Goal: Task Accomplishment & Management: Manage account settings

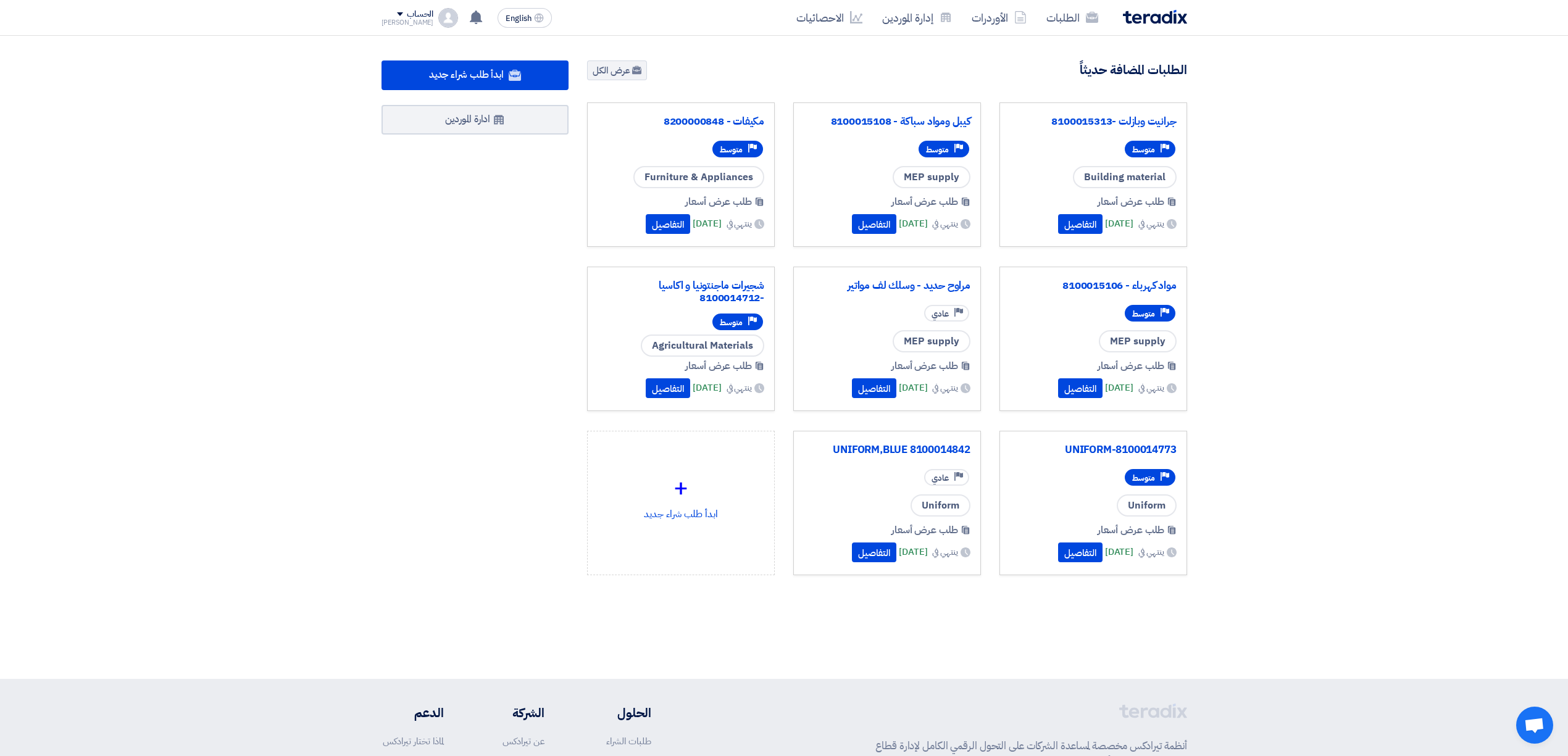
click at [397, 15] on span at bounding box center [399, 14] width 7 height 4
click at [642, 25] on div "الطلبات الأوردرات إدارة الموردين الاحصائيات English EN [DATE]" at bounding box center [784, 17] width 824 height 35
click at [507, 14] on span "English" at bounding box center [518, 18] width 26 height 9
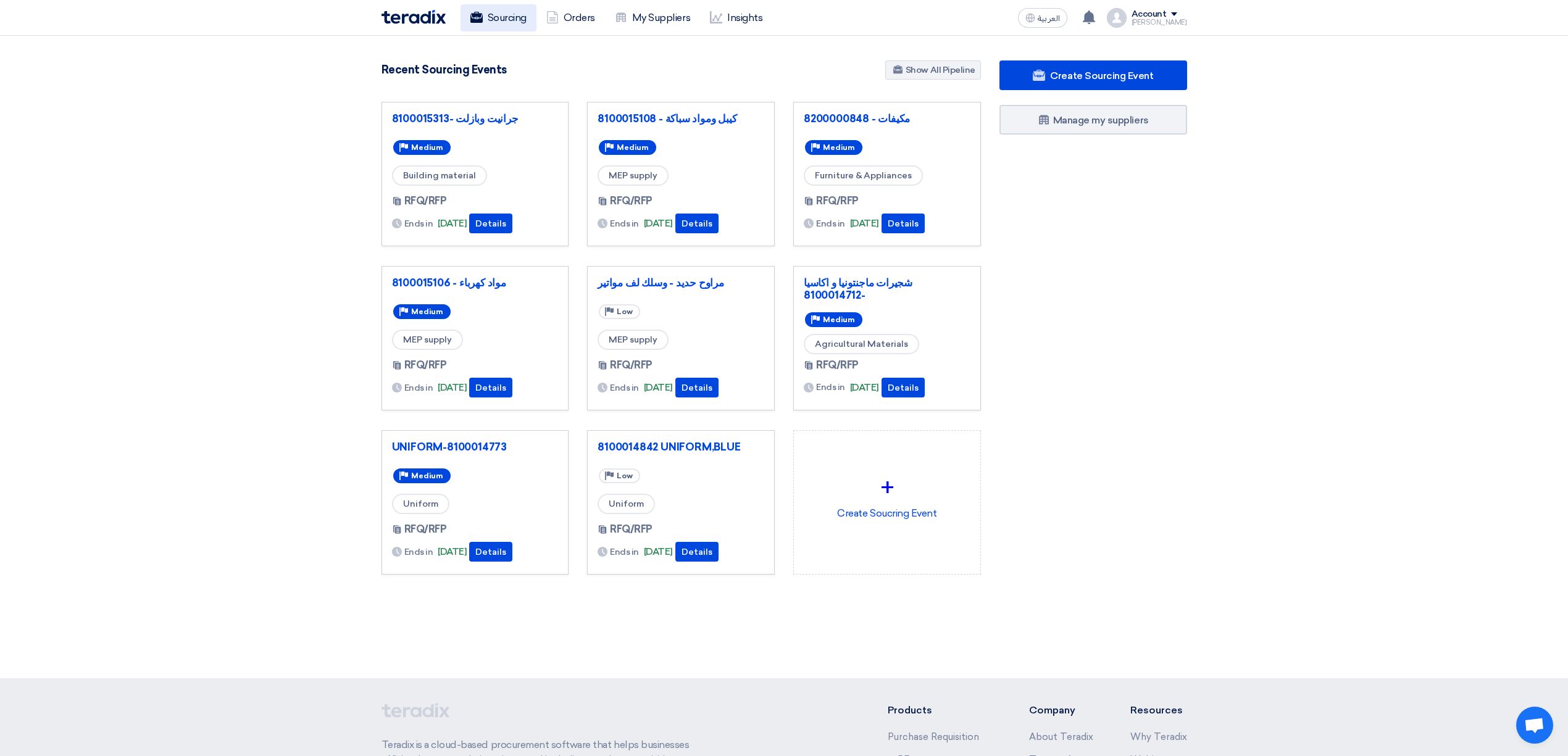
click at [1052, 17] on span "العربية" at bounding box center [1048, 18] width 22 height 9
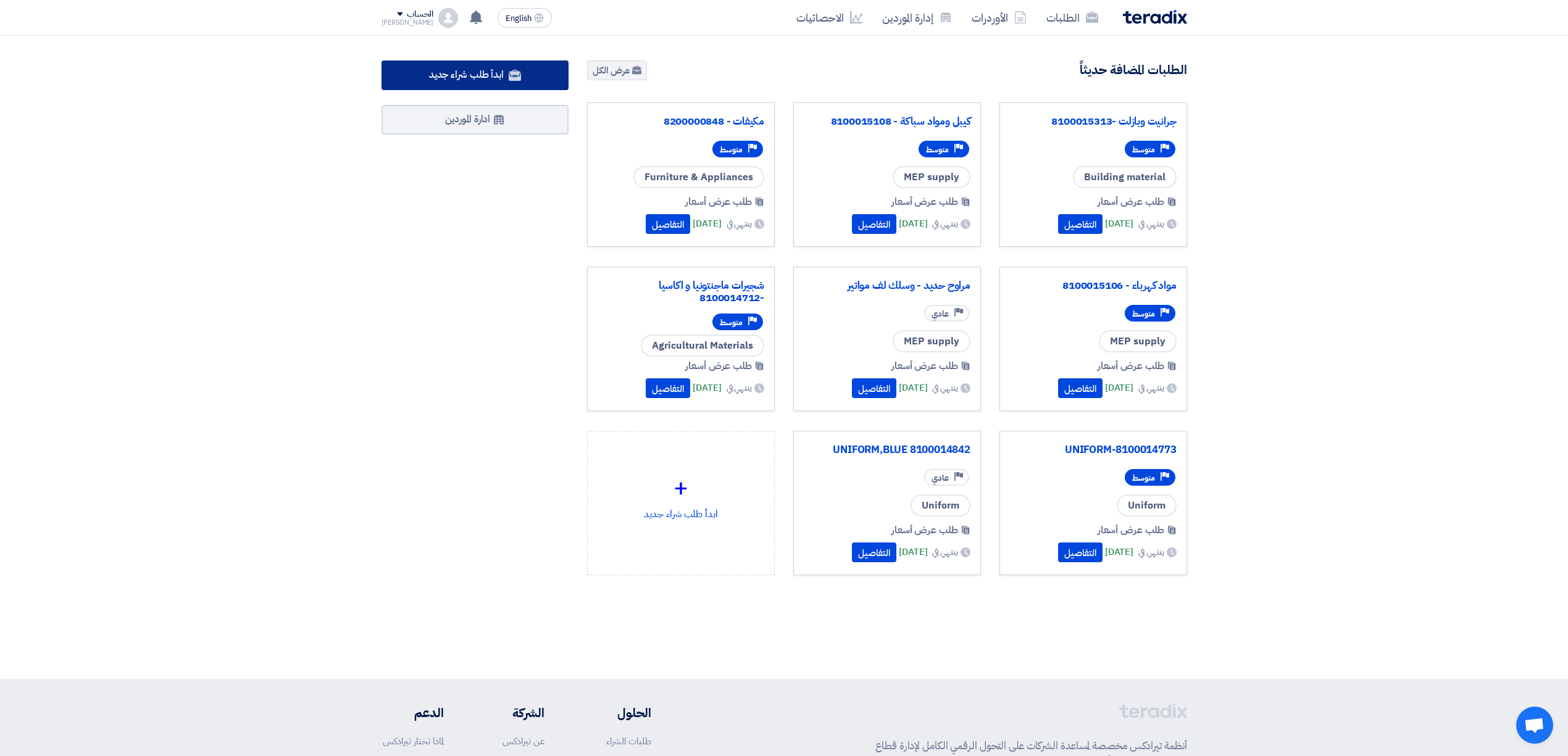
click at [437, 70] on span "ابدأ طلب شراء جديد" at bounding box center [466, 75] width 75 height 15
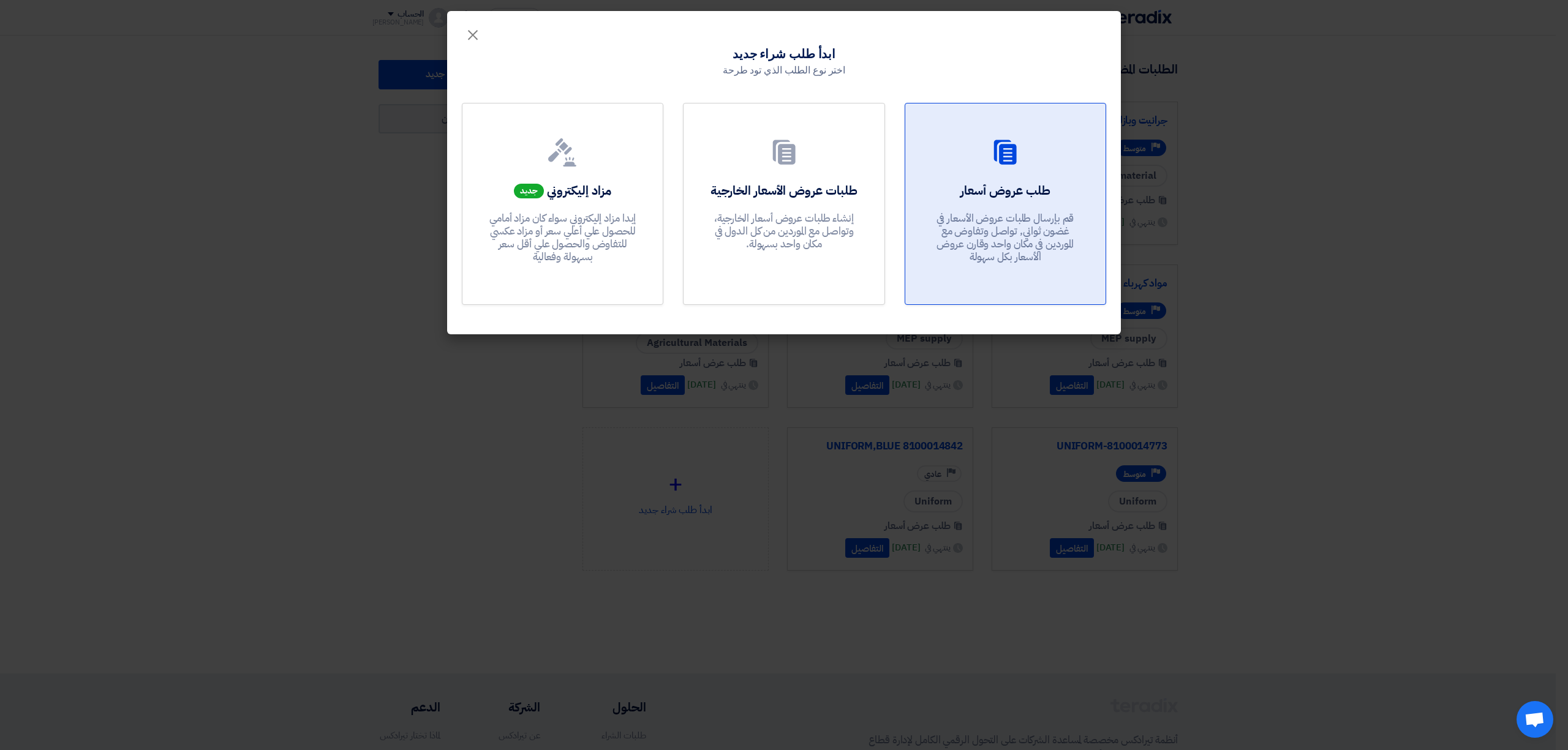
click at [1037, 239] on p "قم بإرسال طلبات عروض الأسعار في غضون ثواني, تواصل وتفاوض مع الموردين في مكان وا…" at bounding box center [1005, 237] width 147 height 52
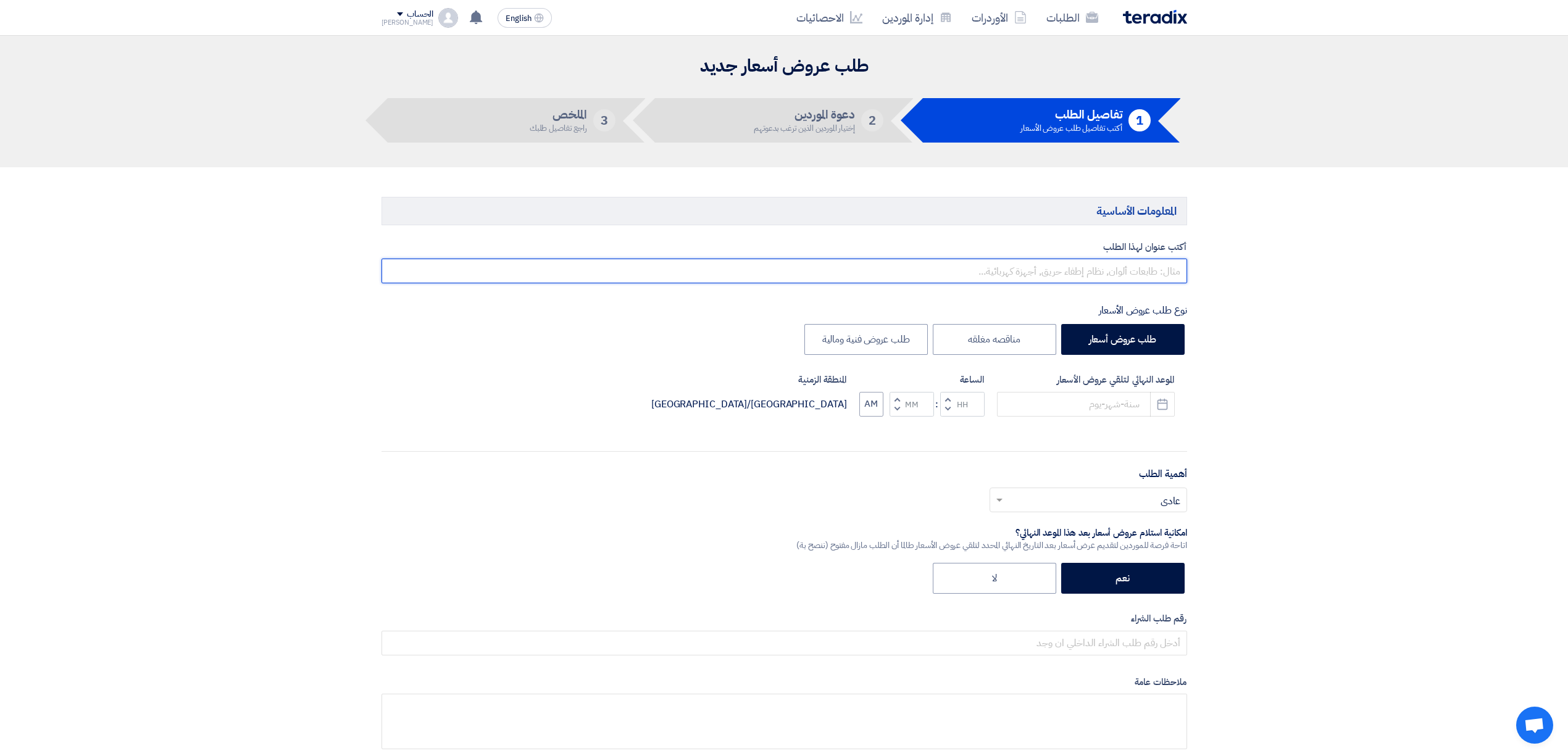
click at [1124, 282] on input "text" at bounding box center [784, 271] width 805 height 25
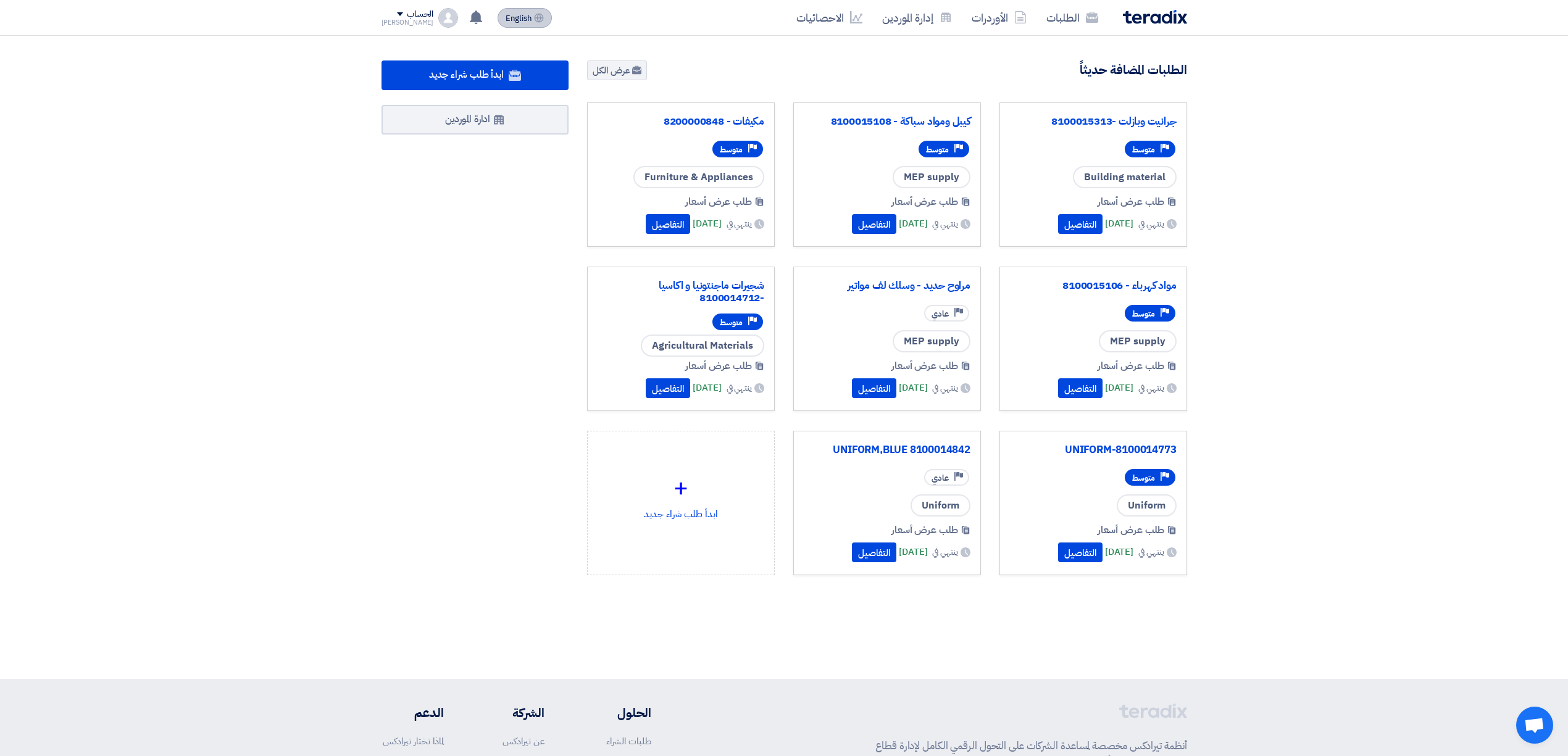
click at [503, 9] on button "English EN" at bounding box center [524, 17] width 54 height 20
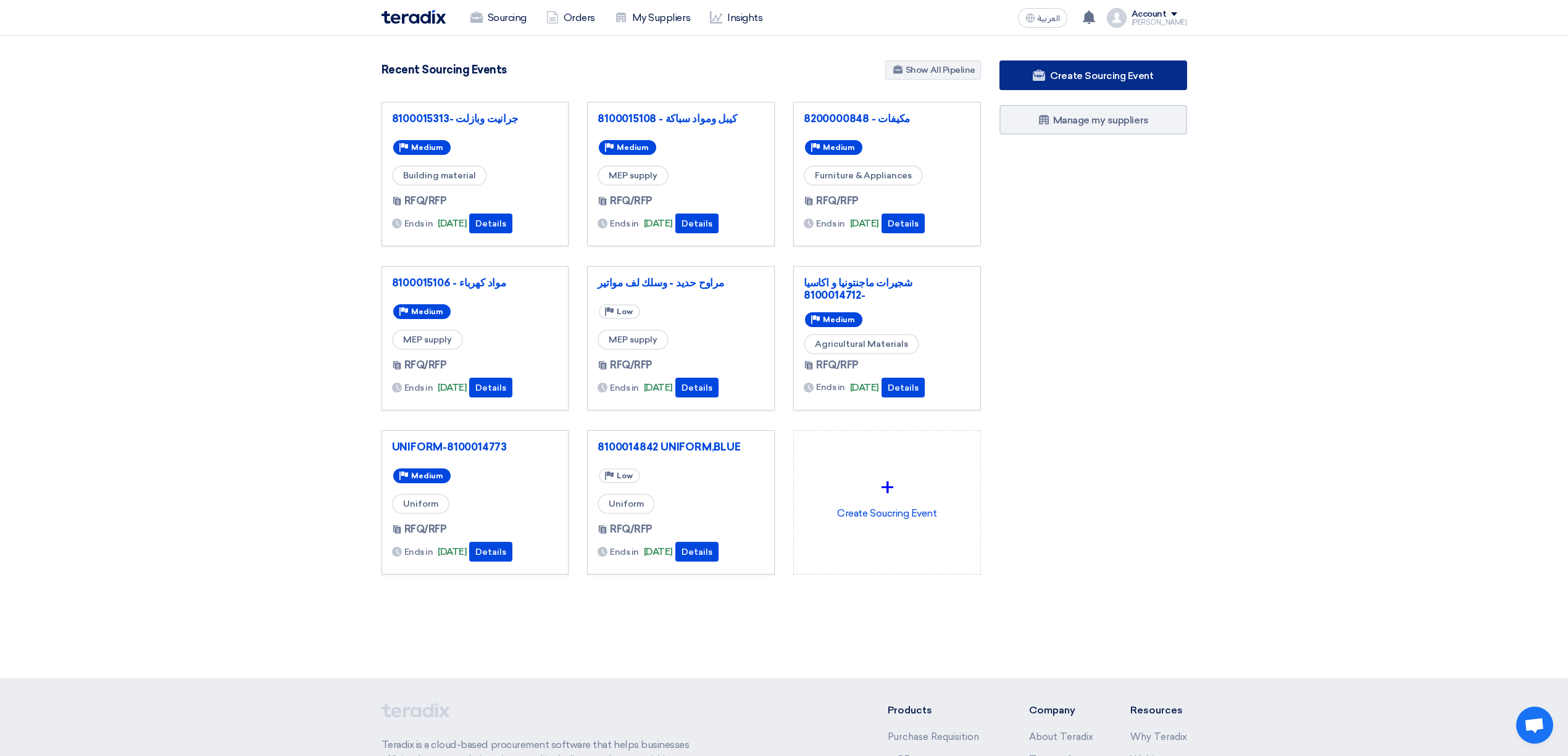
click at [1110, 84] on link "Create Sourcing Event" at bounding box center [1093, 75] width 188 height 29
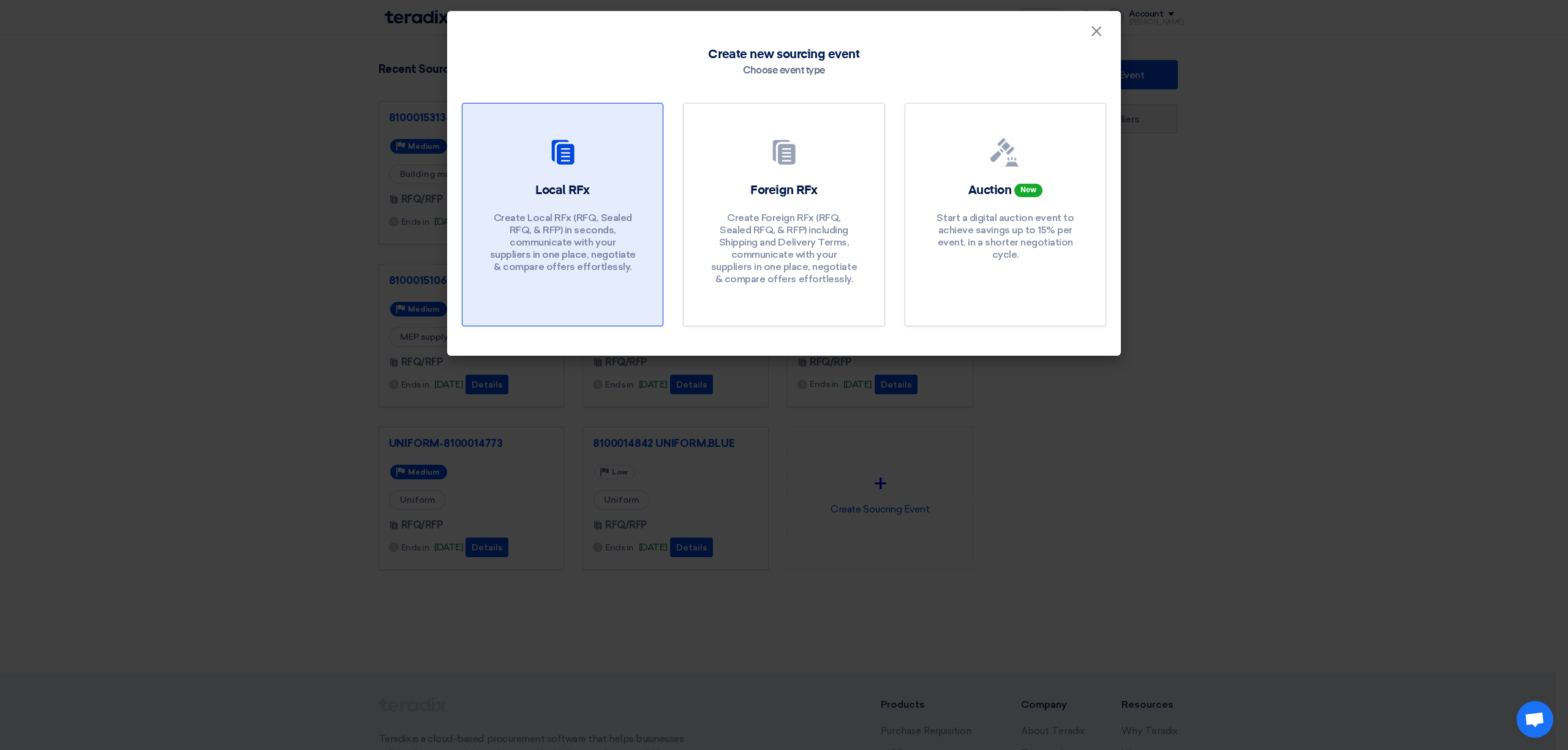
click at [553, 208] on div "Local RFx Create Local RFx (RFQ, Sealed RFQ, & RFP) in seconds, communicate wit…" at bounding box center [563, 230] width 171 height 97
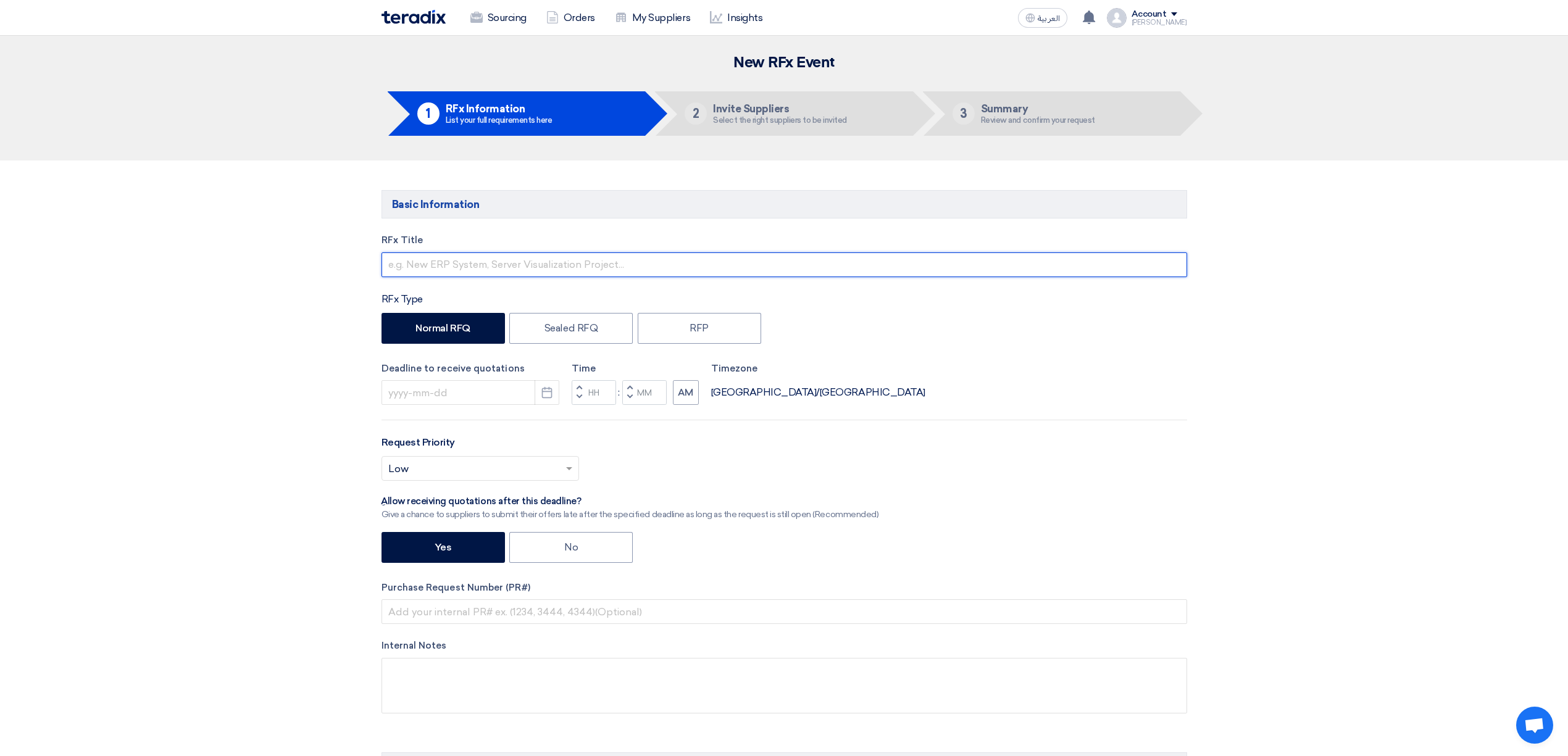
click at [507, 269] on input "text" at bounding box center [784, 265] width 805 height 25
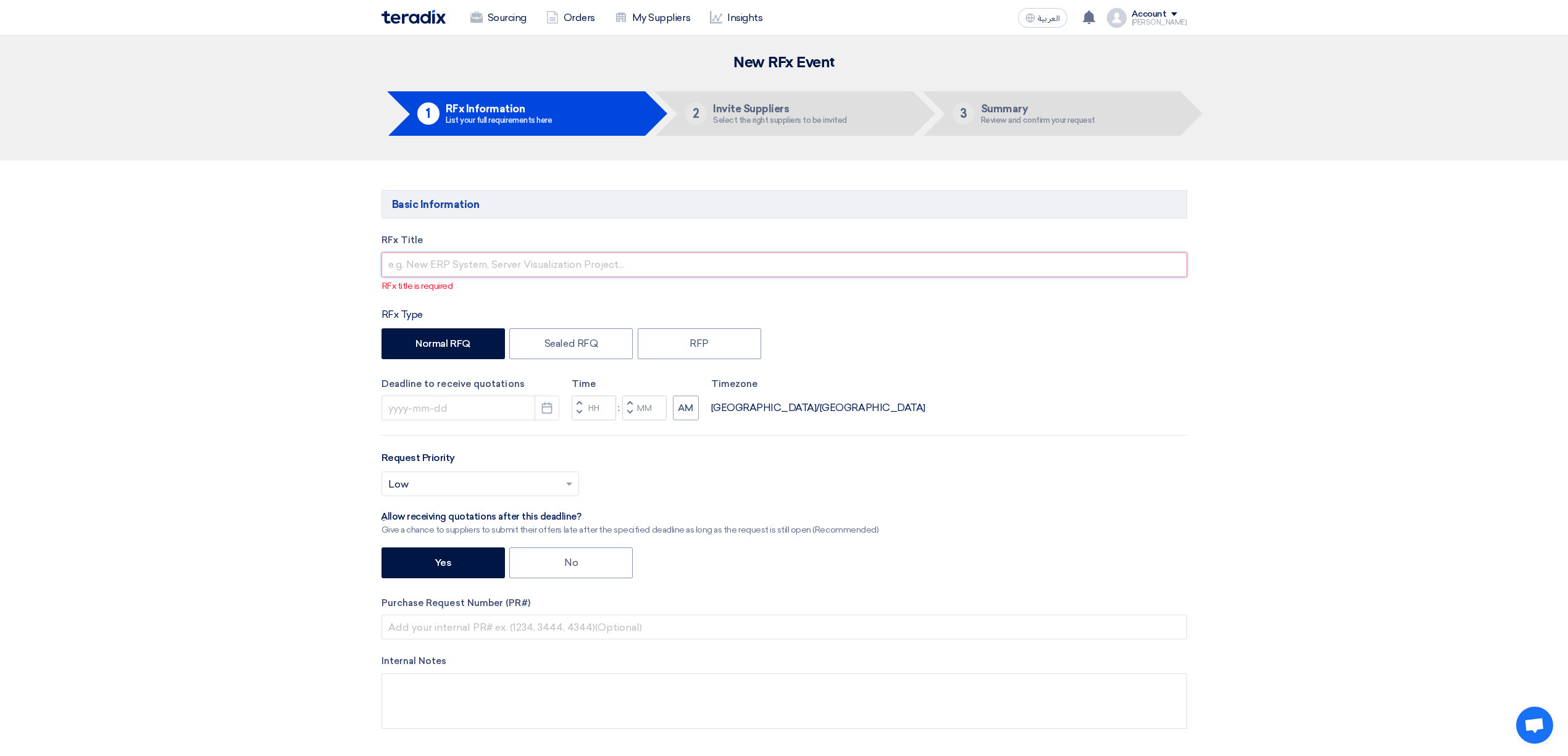
click at [535, 271] on input "text" at bounding box center [784, 265] width 805 height 25
click at [532, 263] on input "text" at bounding box center [784, 265] width 805 height 25
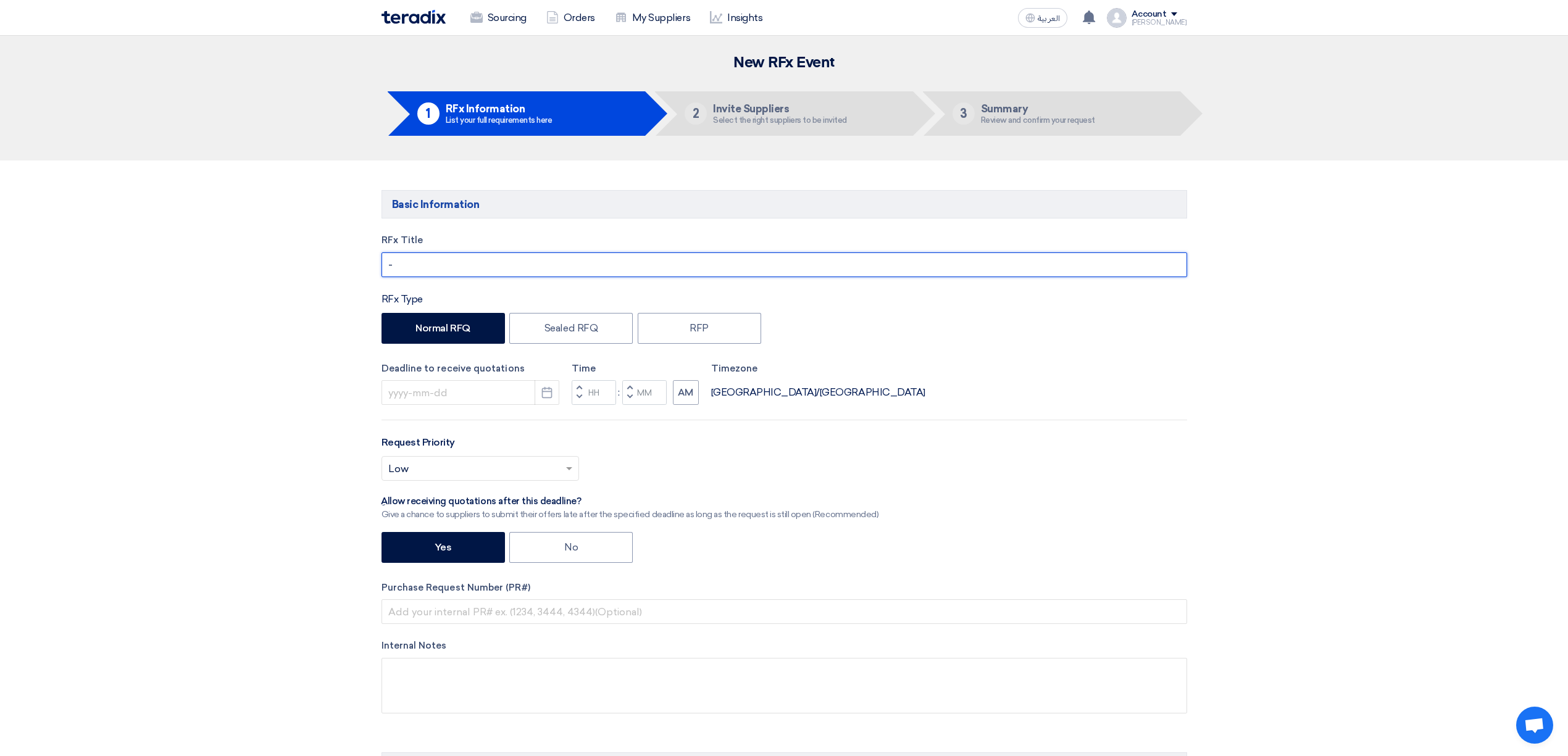
type input "-"
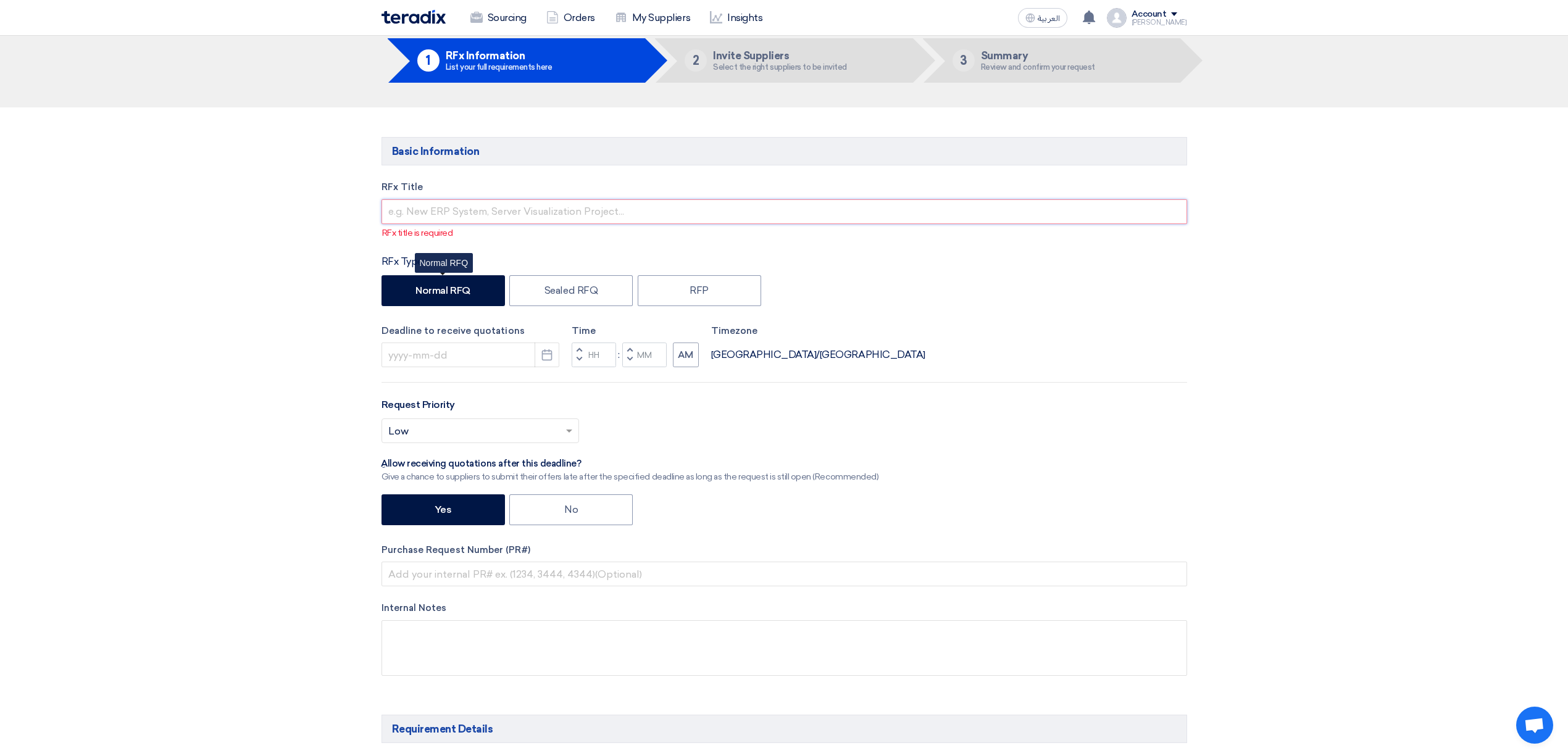
scroll to position [83, 0]
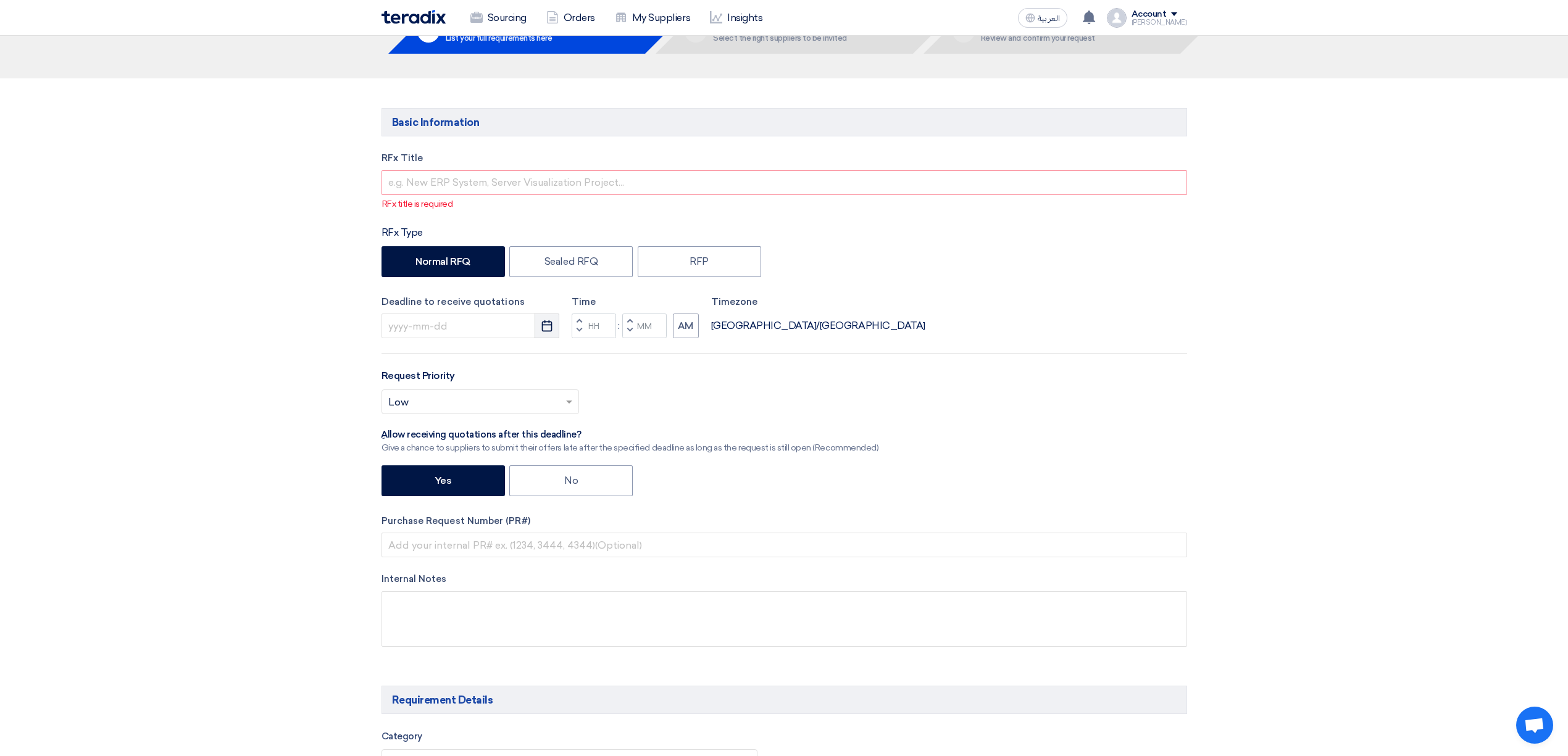
click at [541, 327] on icon "Pick a date" at bounding box center [546, 325] width 12 height 12
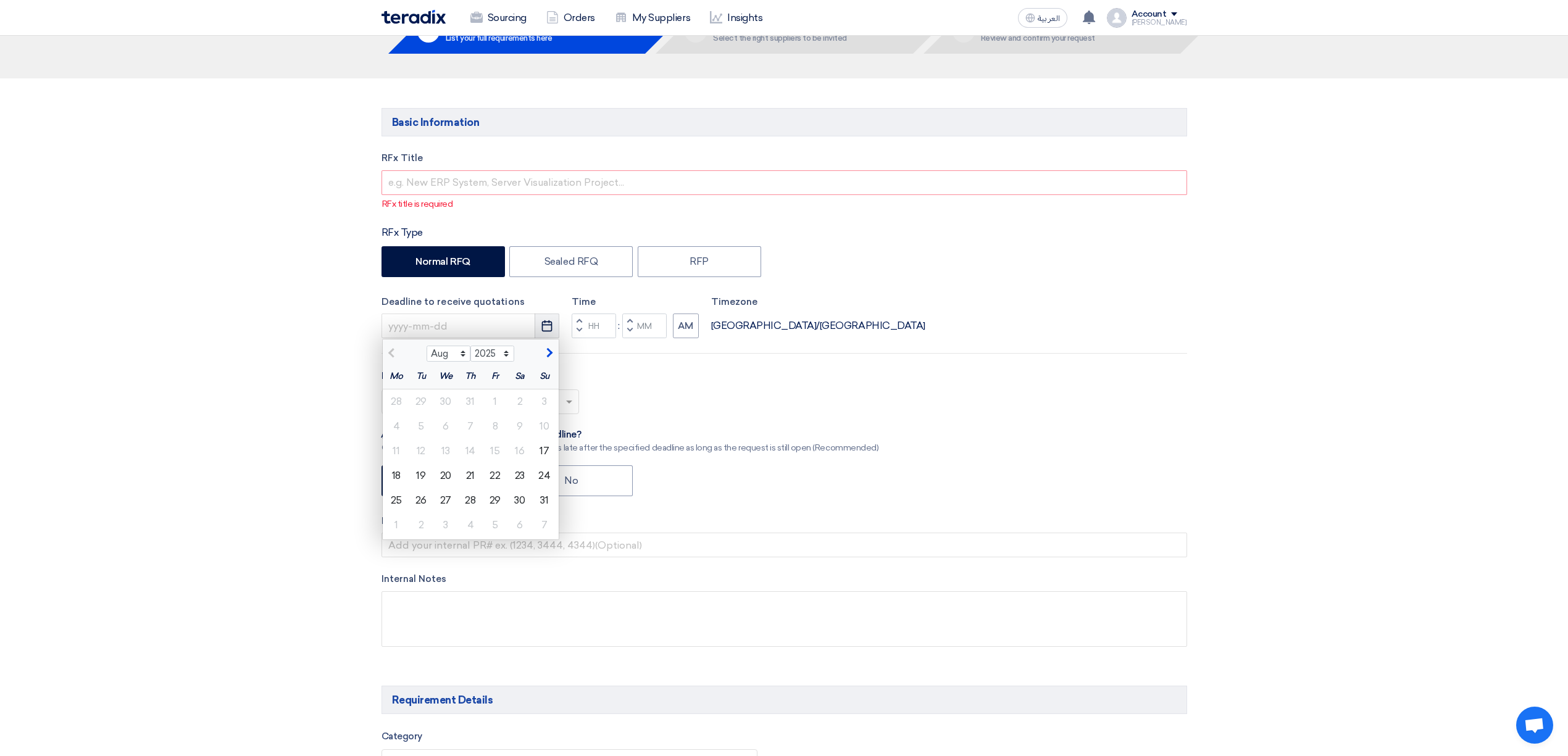
click at [541, 327] on icon "Pick a date" at bounding box center [546, 325] width 12 height 12
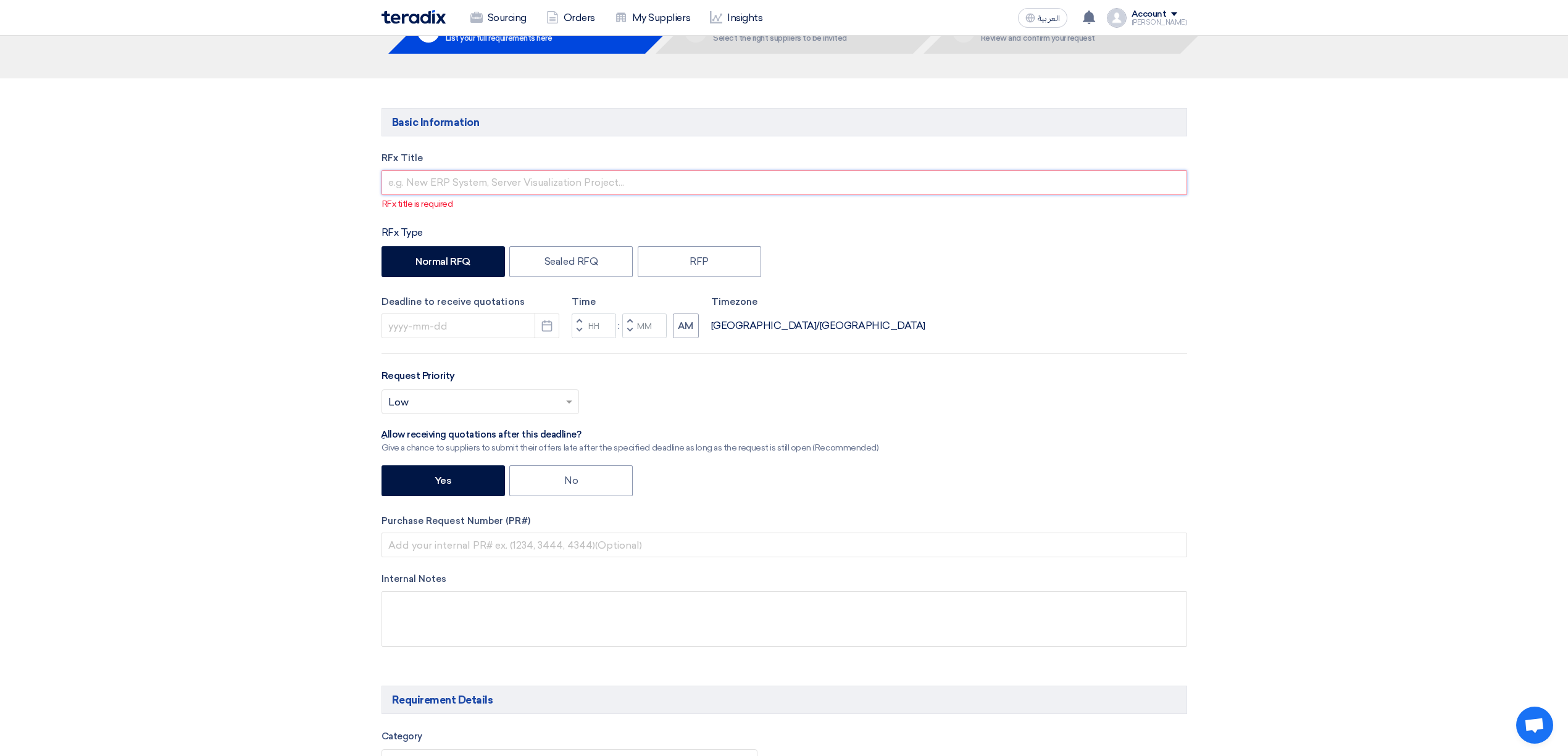
click at [425, 192] on input "text" at bounding box center [784, 183] width 805 height 25
click at [445, 322] on input at bounding box center [470, 326] width 177 height 25
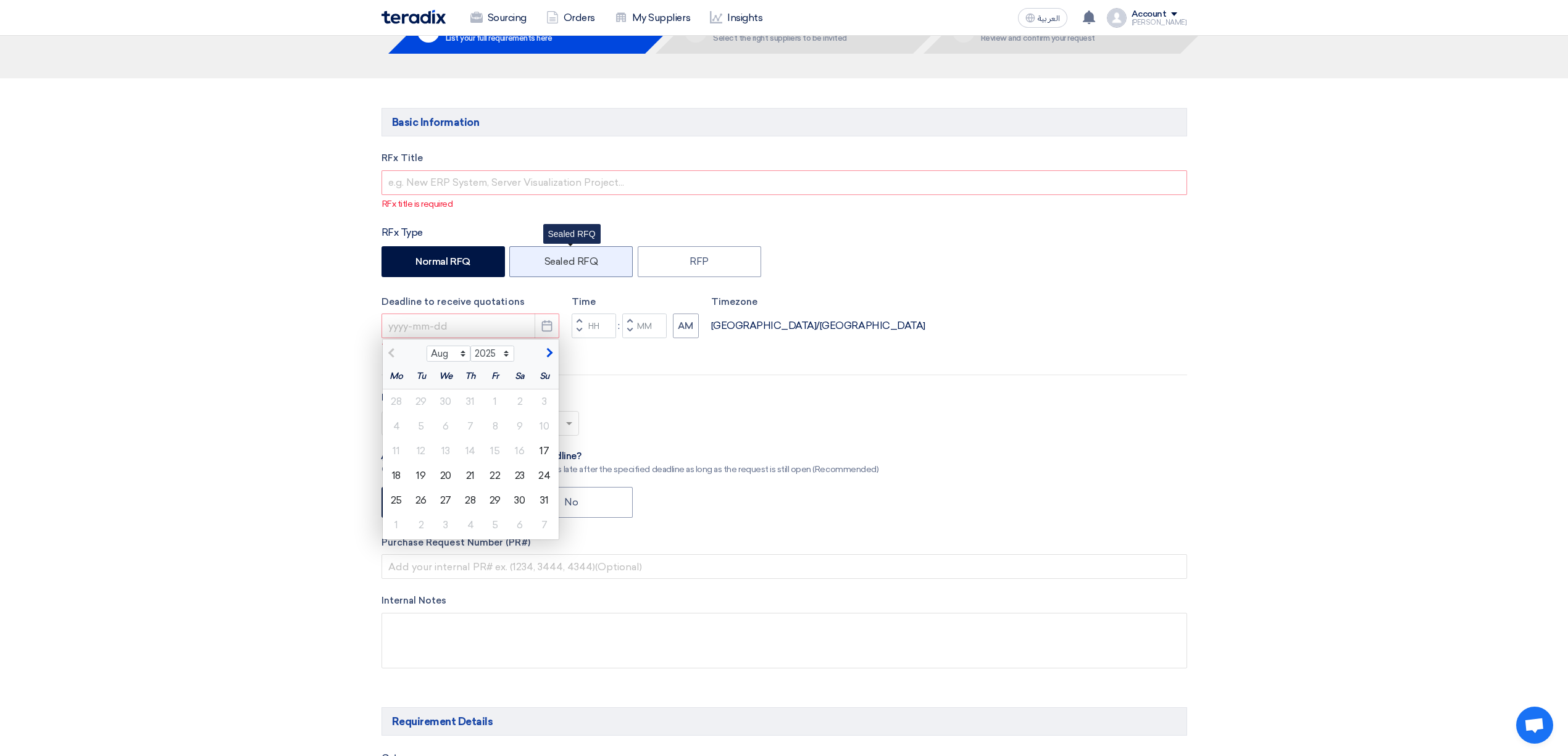
click at [591, 272] on label "Sealed RFQ" at bounding box center [571, 262] width 123 height 31
click at [552, 265] on input "Sealed RFQ" at bounding box center [548, 261] width 8 height 8
radio input "true"
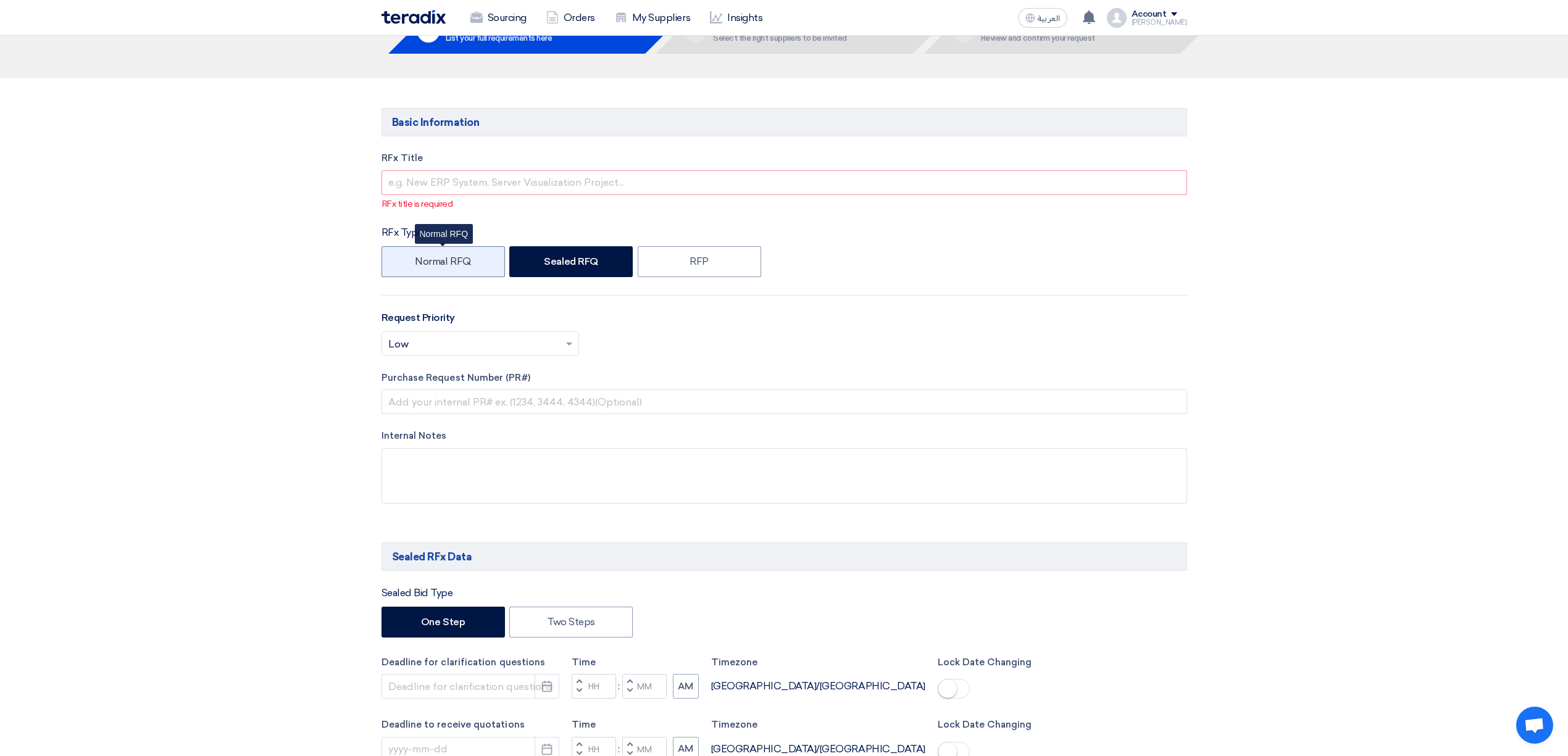
click at [435, 249] on label "Normal RFQ" at bounding box center [443, 262] width 123 height 31
click at [423, 257] on input "Normal RFQ" at bounding box center [418, 261] width 8 height 8
radio input "true"
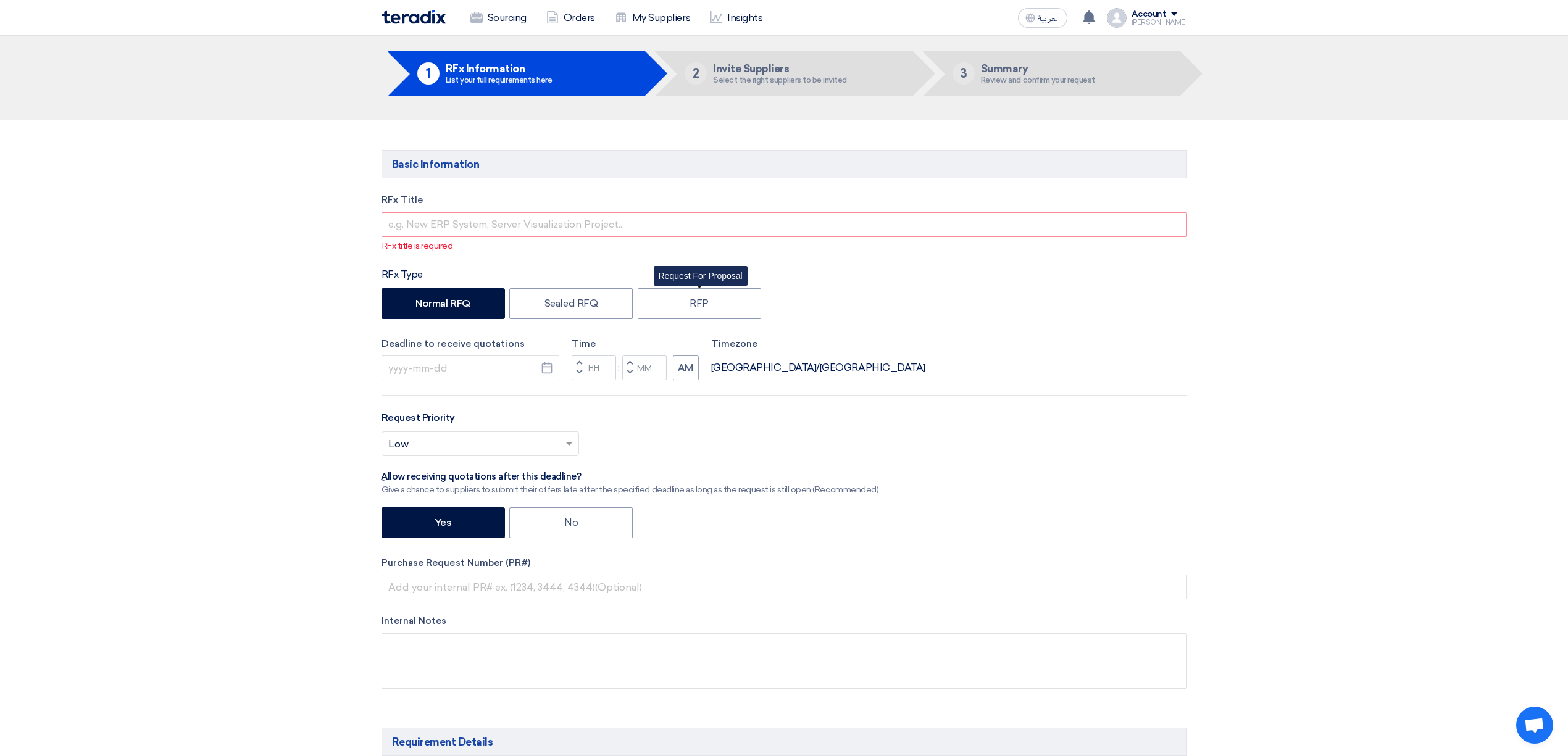
scroll to position [0, 0]
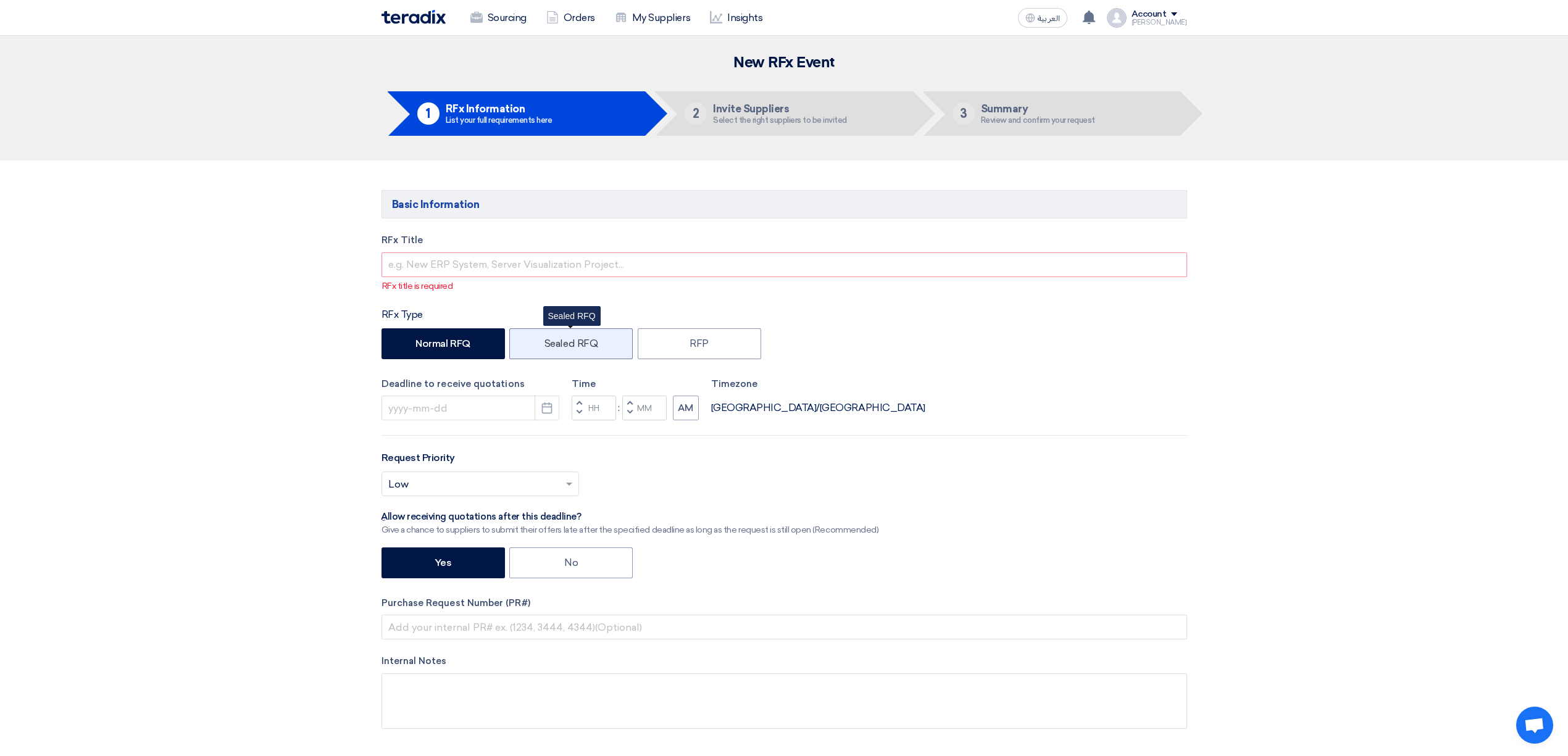
drag, startPoint x: 605, startPoint y: 343, endPoint x: 552, endPoint y: 349, distance: 53.3
click at [552, 349] on label "Sealed RFQ" at bounding box center [571, 343] width 123 height 31
click at [552, 347] on input "Sealed RFQ" at bounding box center [548, 342] width 8 height 8
radio input "true"
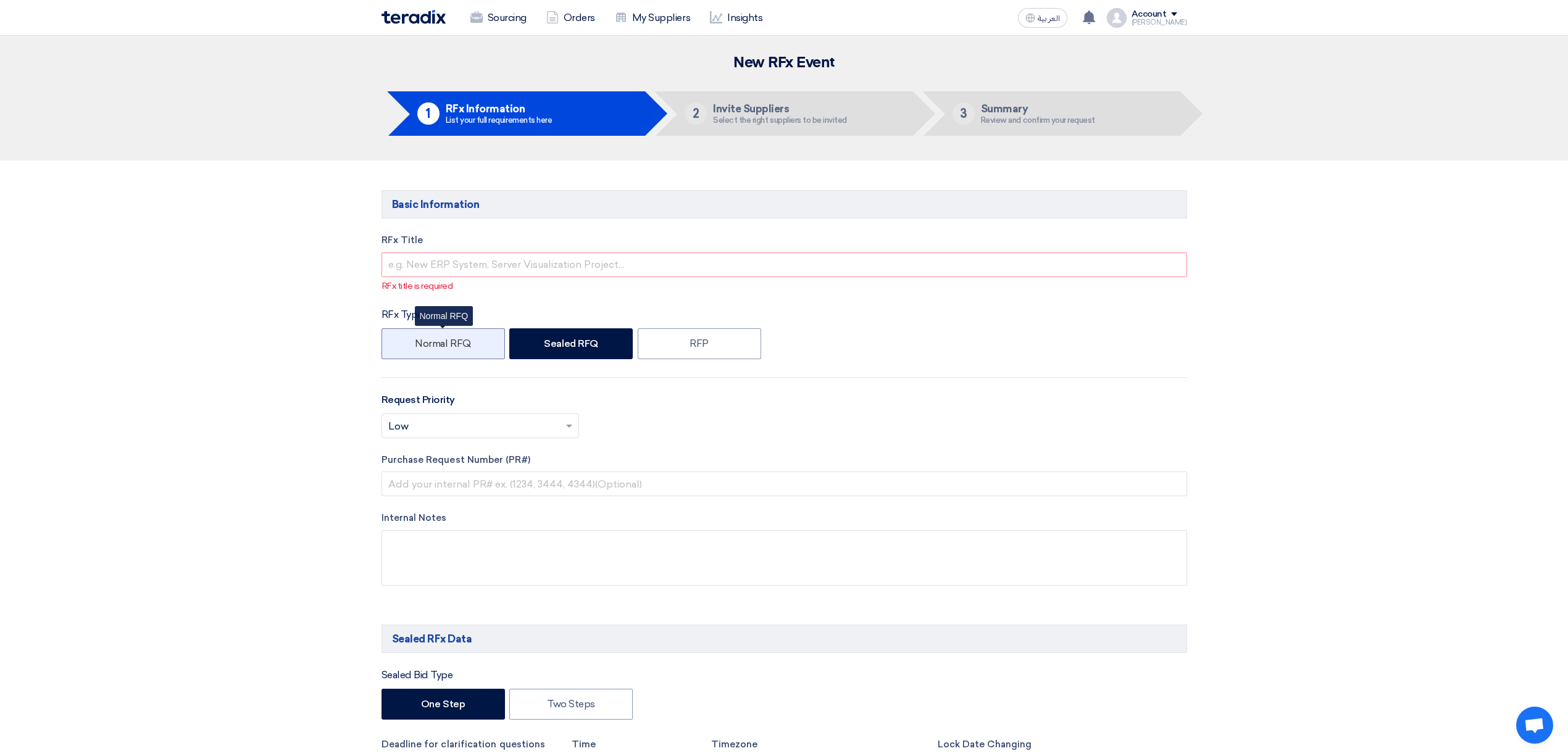
click at [487, 351] on label "Normal RFQ" at bounding box center [443, 343] width 123 height 31
click at [423, 347] on input "Normal RFQ" at bounding box center [418, 342] width 8 height 8
radio input "true"
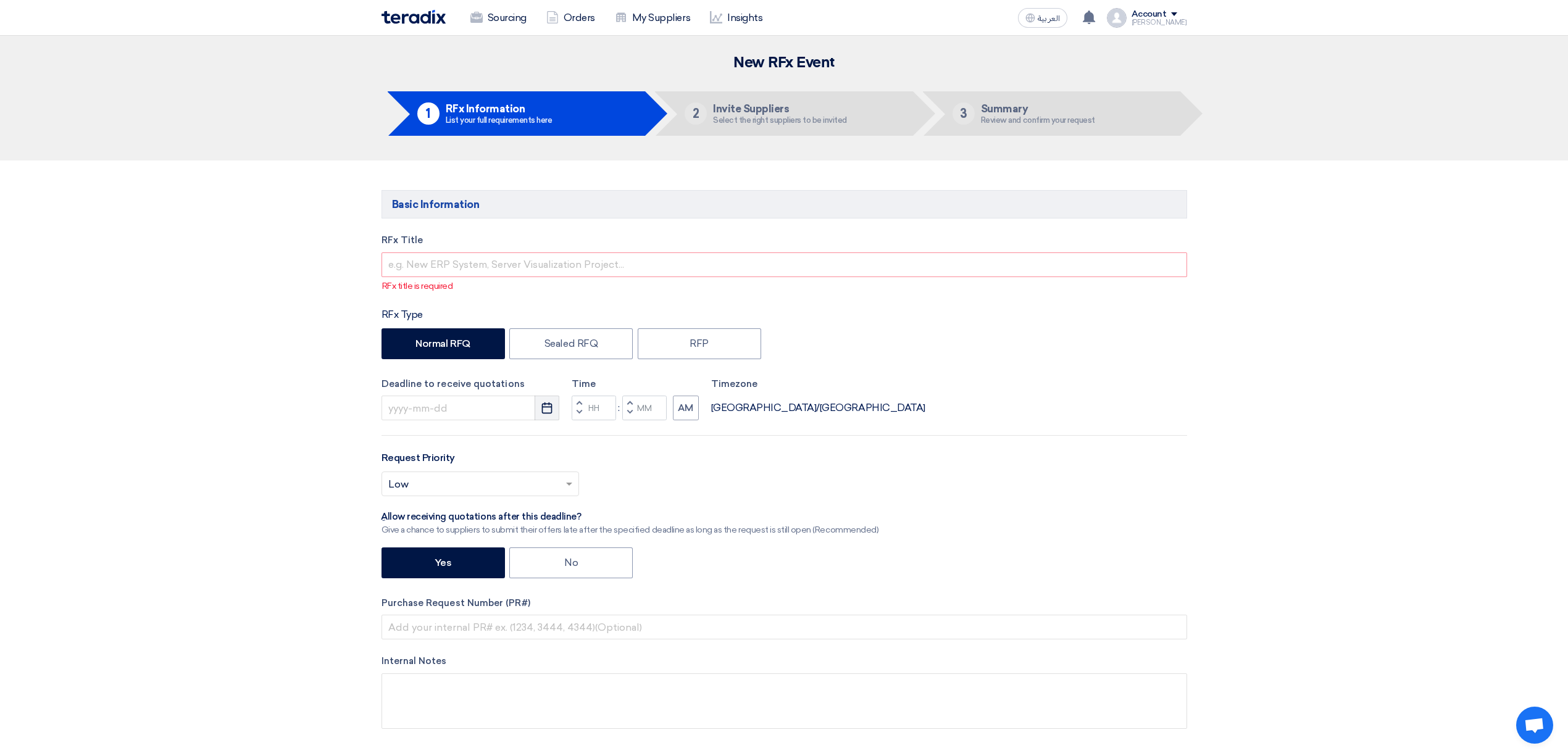
click at [542, 413] on use "button" at bounding box center [546, 408] width 10 height 11
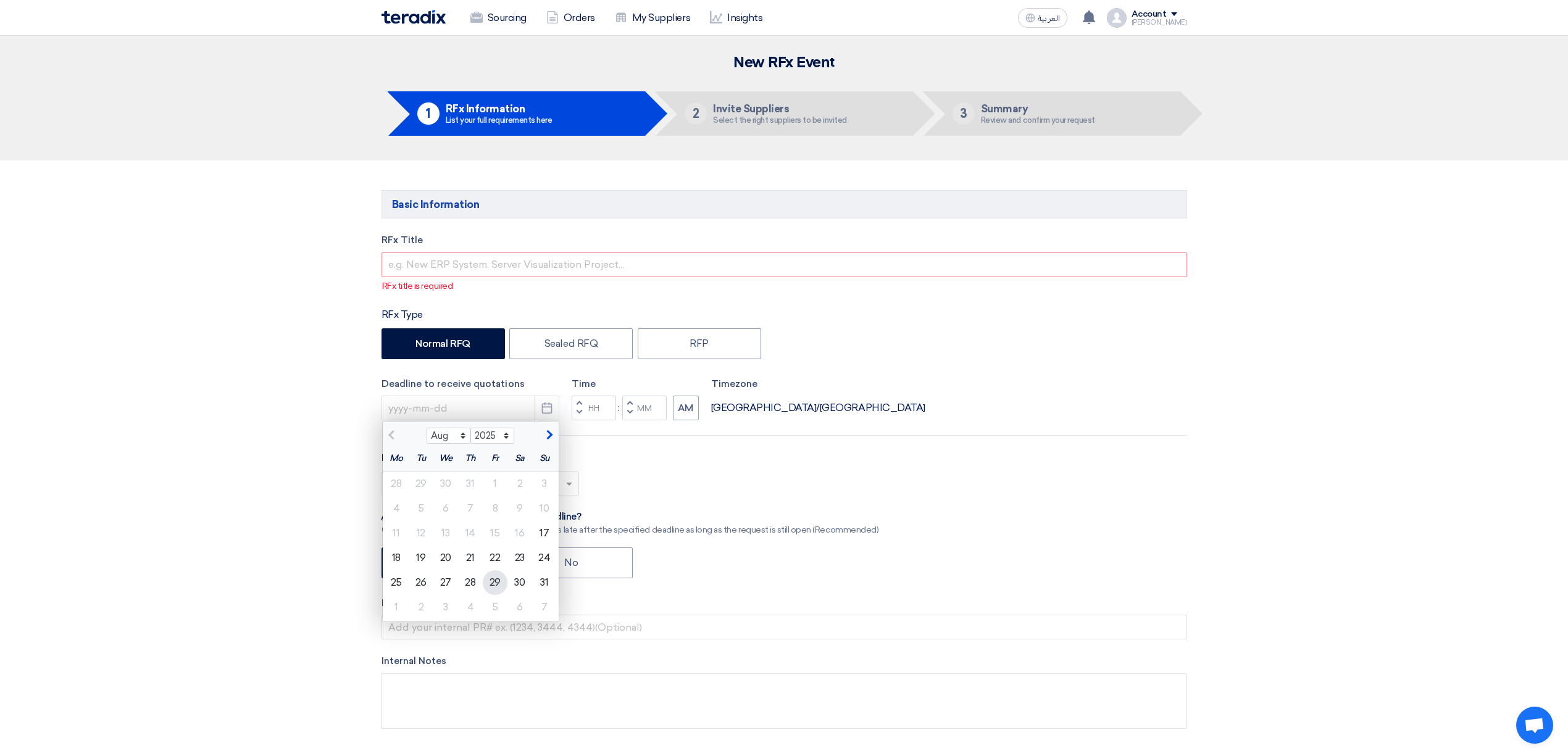
drag, startPoint x: 507, startPoint y: 581, endPoint x: 512, endPoint y: 565, distance: 16.8
click at [505, 581] on div "29" at bounding box center [495, 582] width 25 height 25
type input "[DATE]"
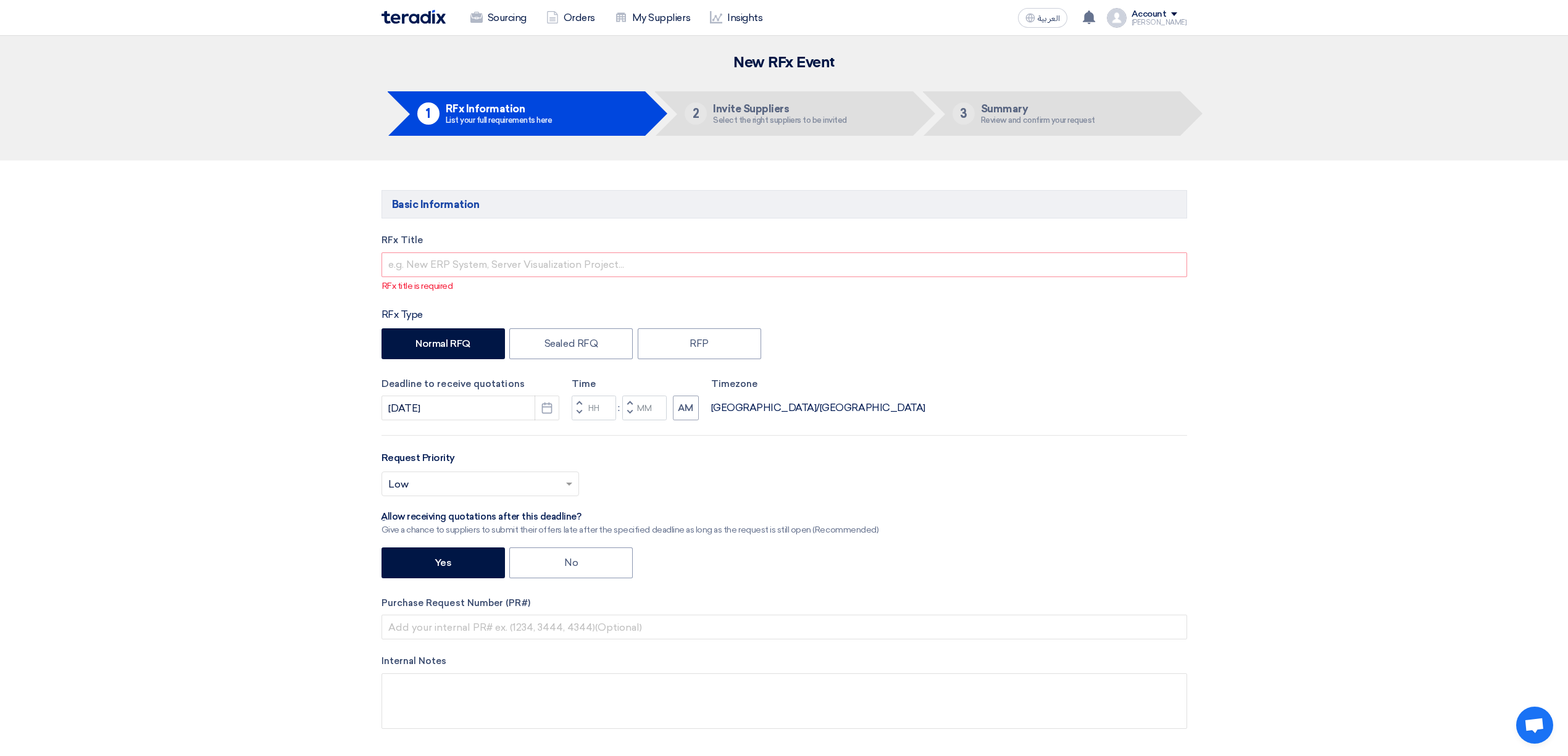
click at [579, 409] on span "button" at bounding box center [579, 413] width 5 height 8
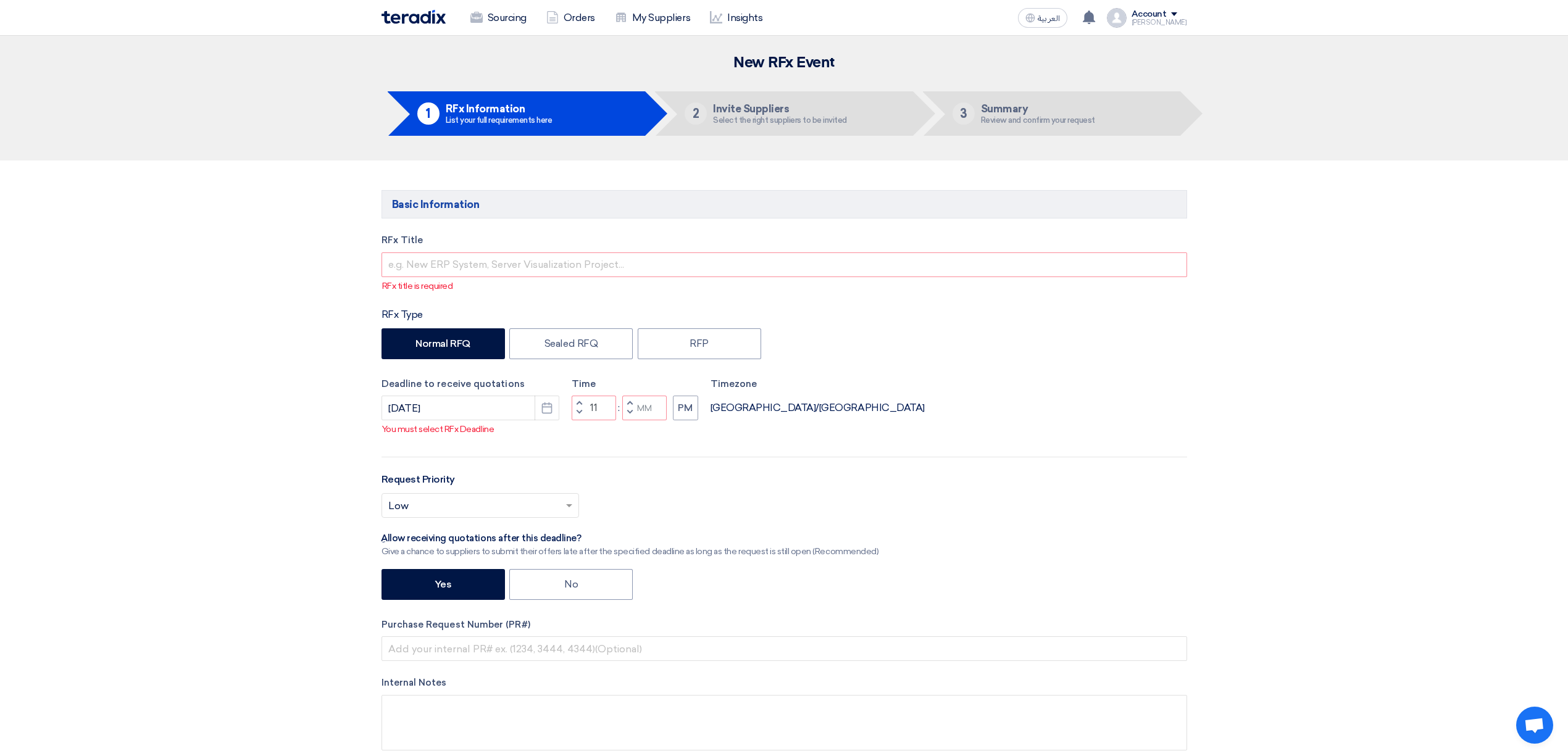
drag, startPoint x: 628, startPoint y: 408, endPoint x: 659, endPoint y: 422, distance: 34.0
click at [628, 408] on button "Decrement minutes" at bounding box center [630, 414] width 15 height 15
type input "10"
type input "59"
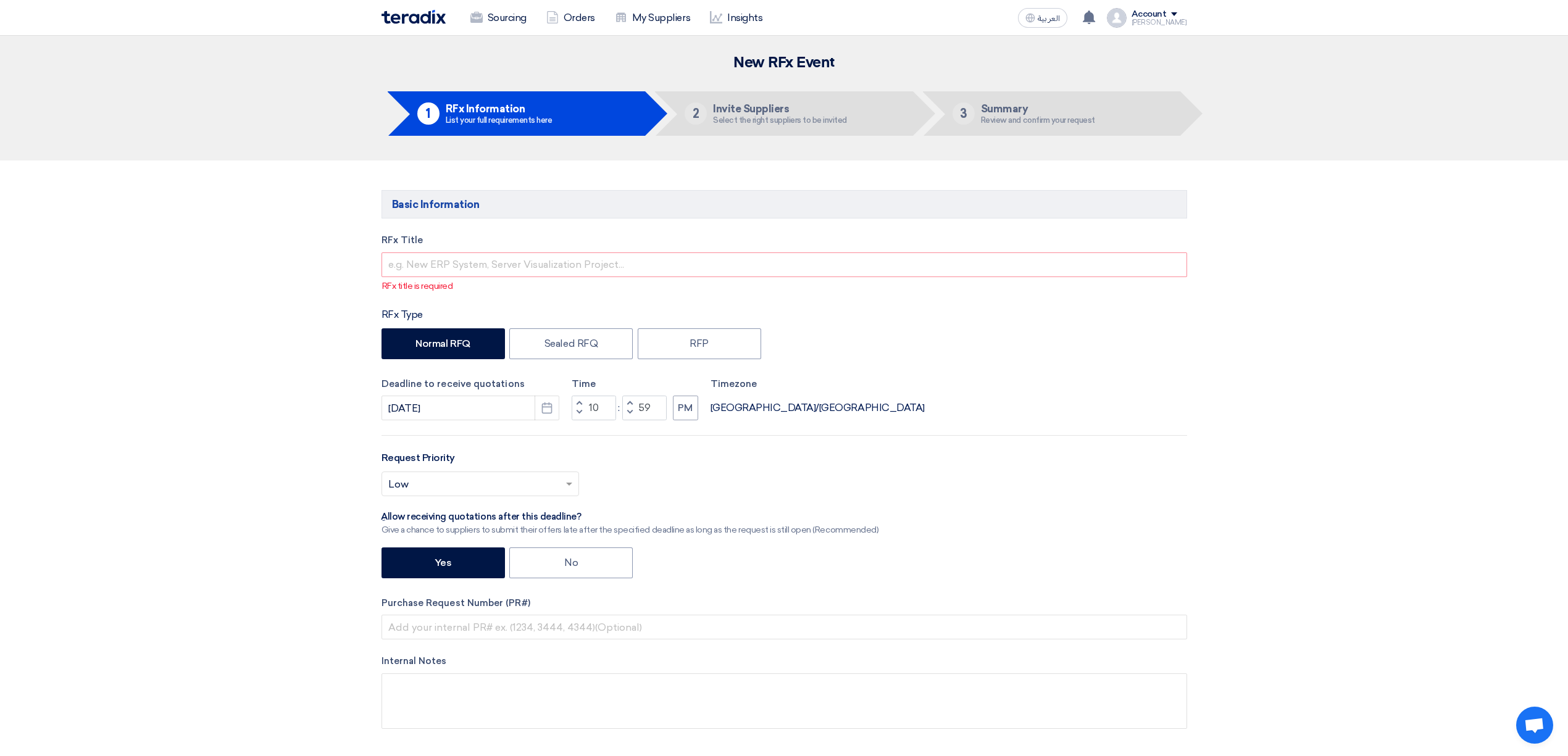
click at [557, 480] on input "text" at bounding box center [473, 485] width 172 height 20
click at [460, 560] on div "Medium" at bounding box center [480, 560] width 196 height 26
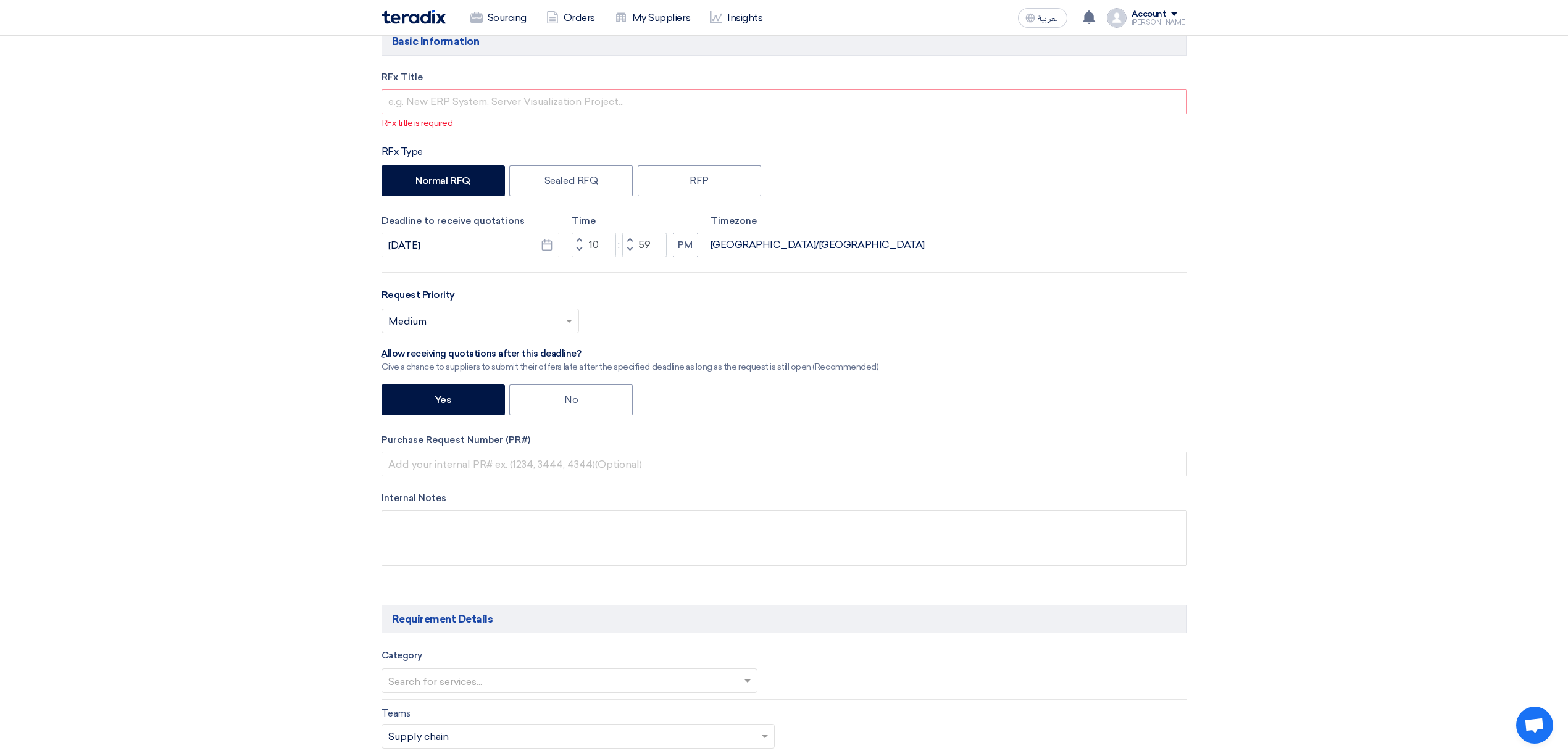
scroll to position [164, 0]
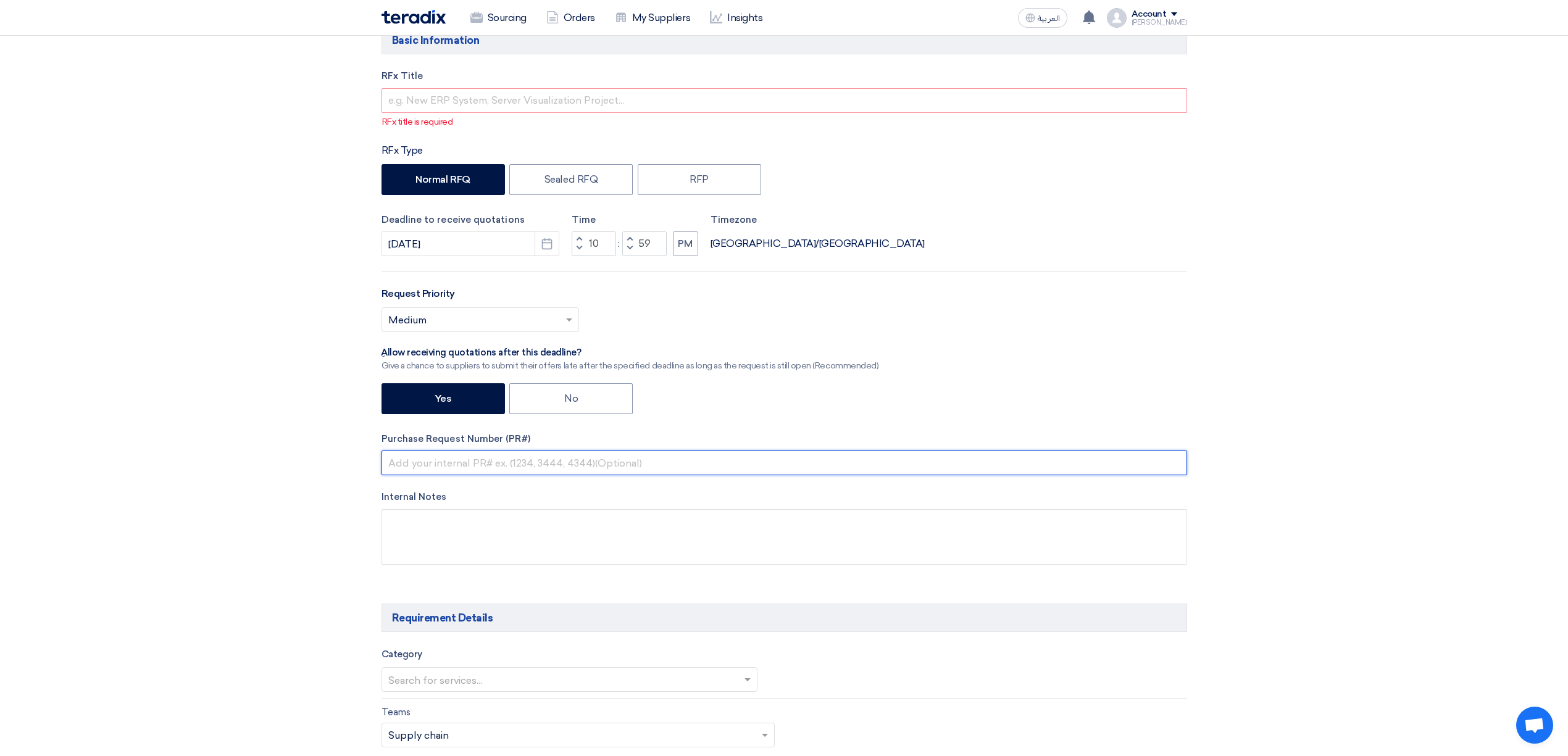
click at [607, 463] on input "text" at bounding box center [784, 463] width 805 height 25
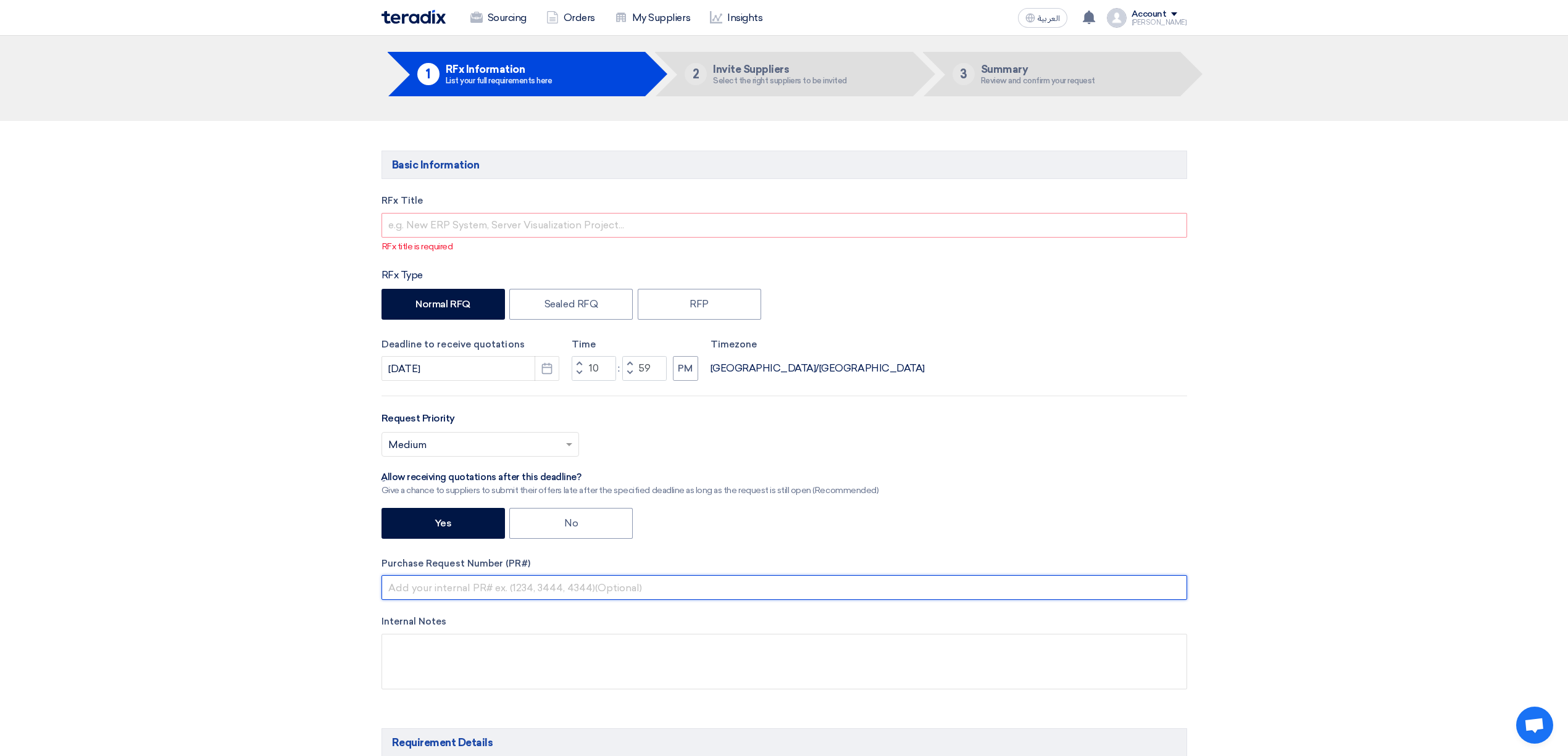
scroll to position [0, 0]
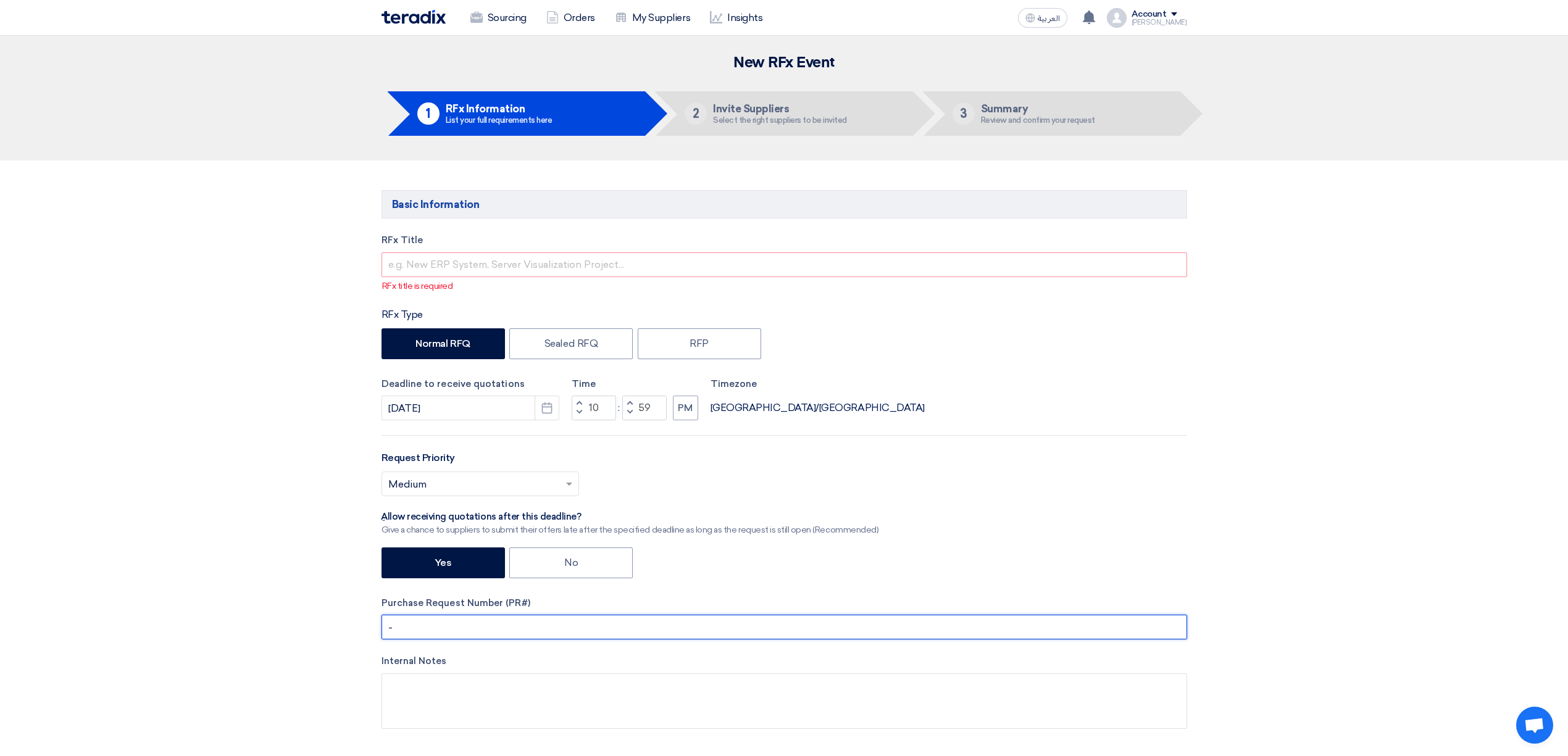
type input "-"
click at [513, 261] on input "text" at bounding box center [784, 265] width 805 height 25
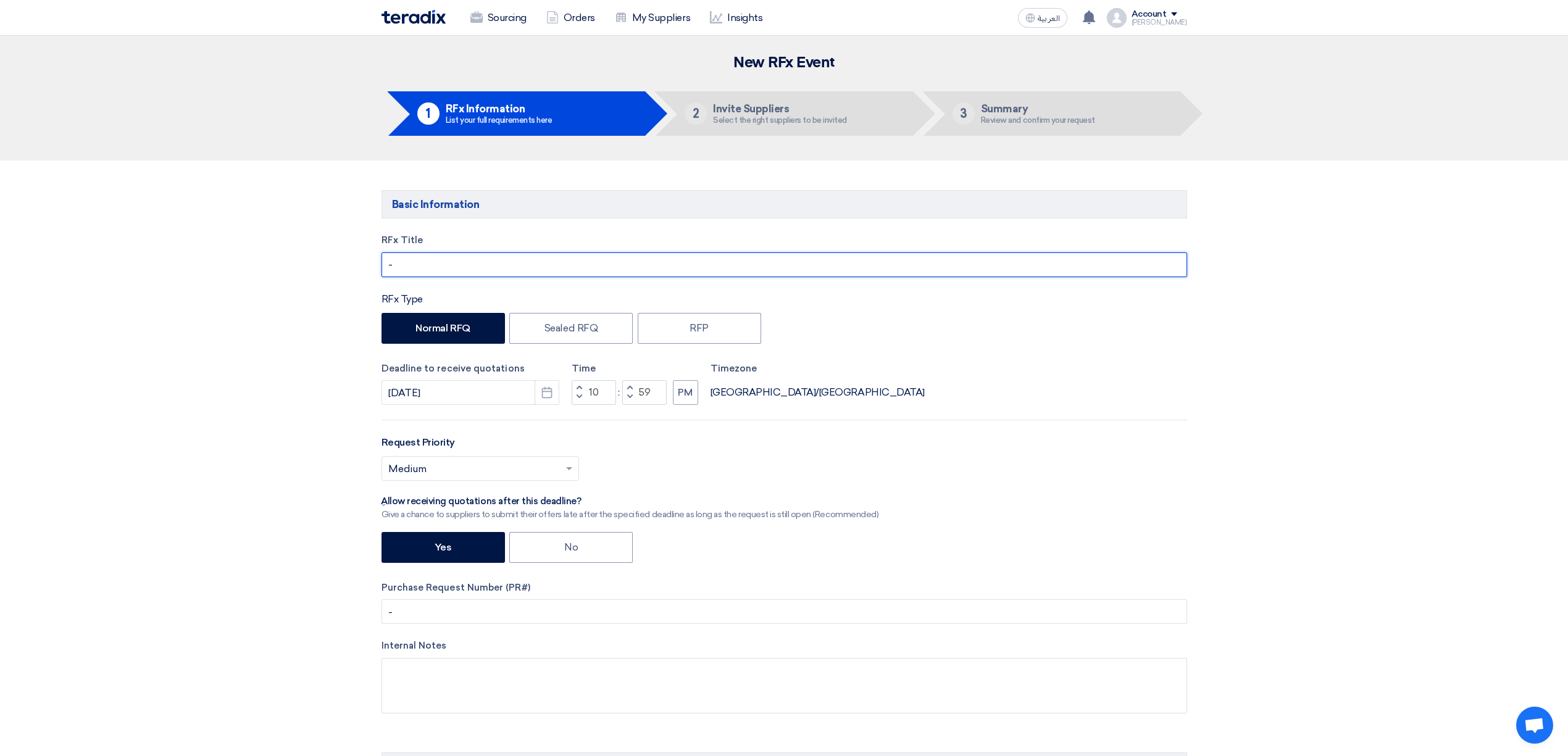
type input "-"
click at [452, 262] on input "-" at bounding box center [784, 265] width 805 height 25
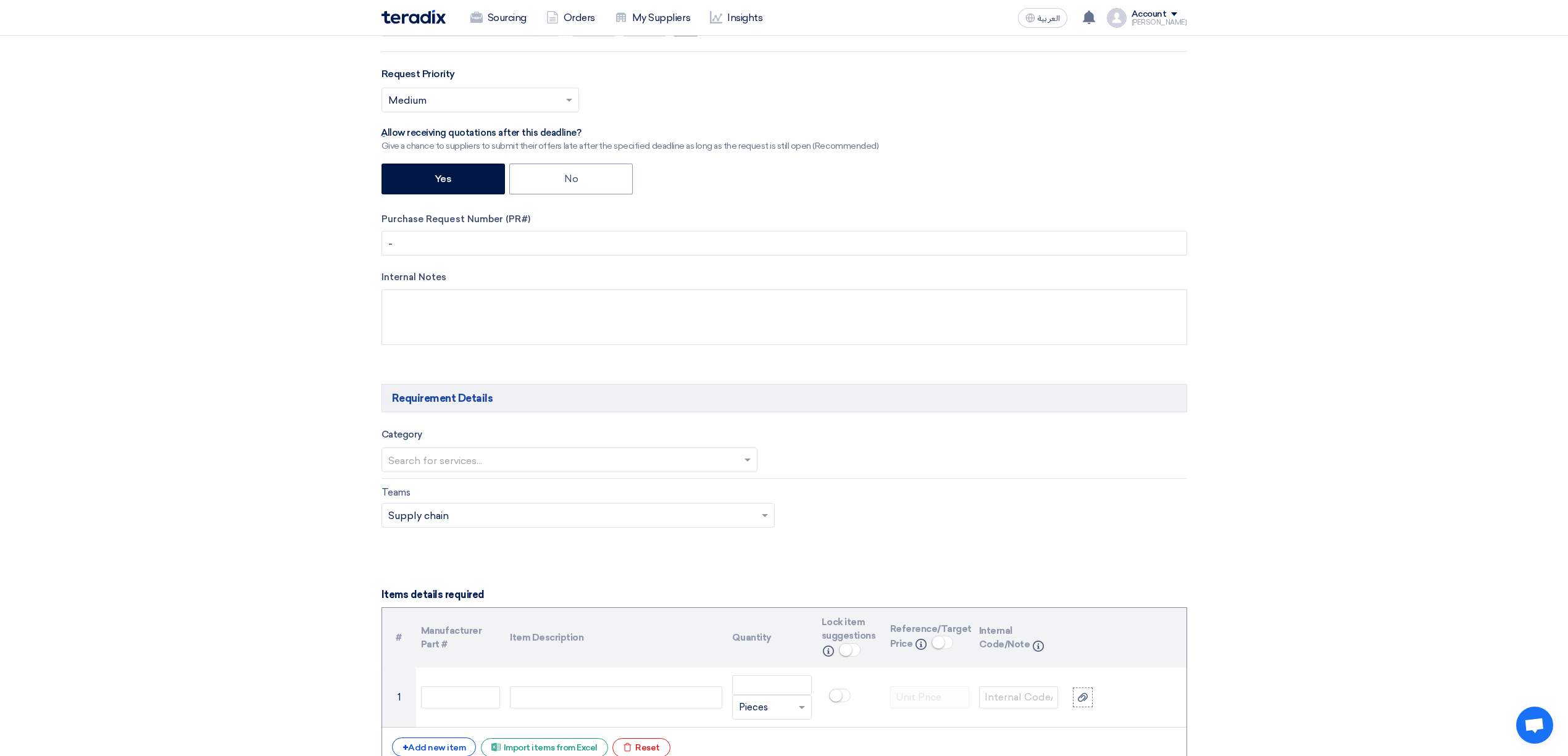
scroll to position [411, 0]
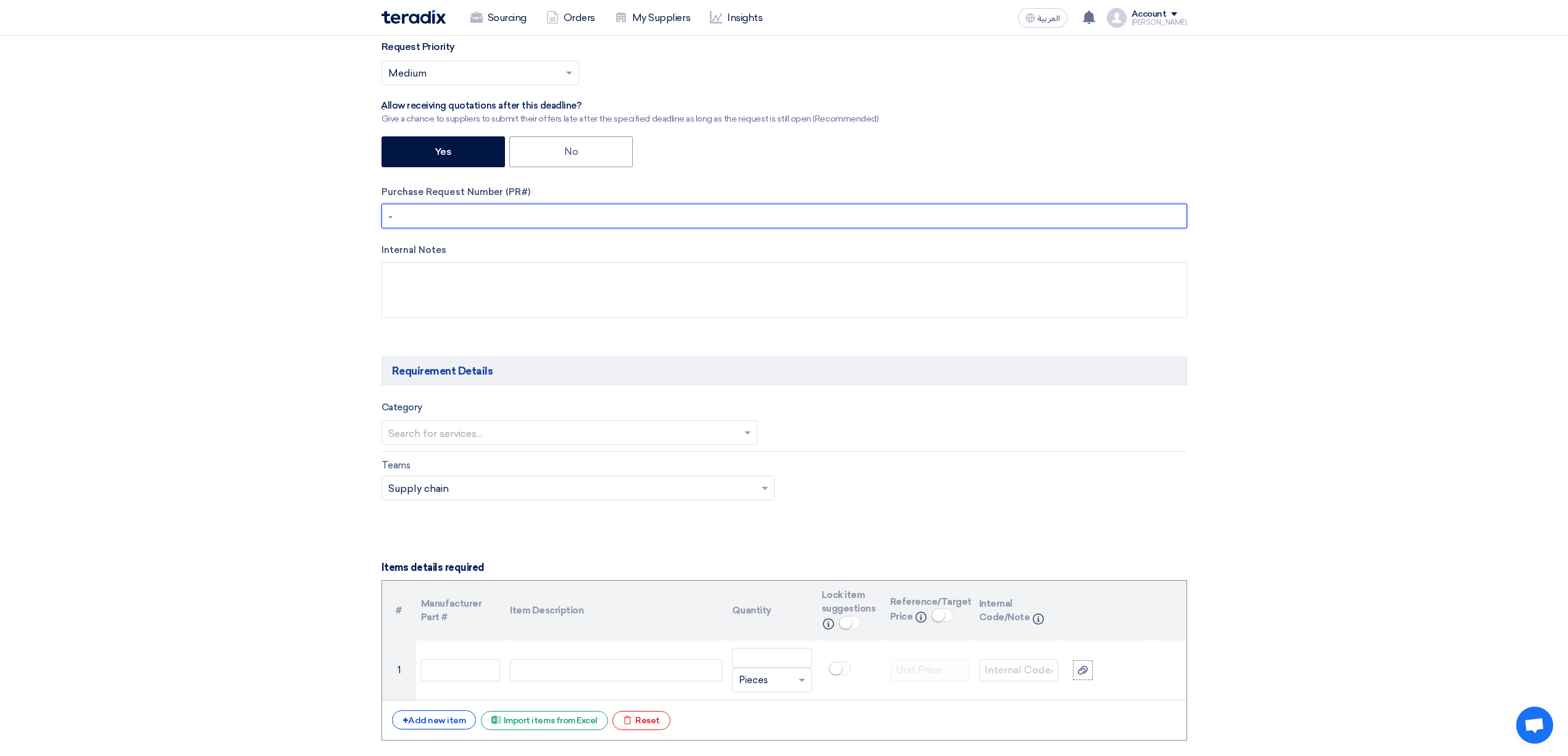
click at [460, 206] on input "-" at bounding box center [784, 216] width 805 height 25
drag, startPoint x: 505, startPoint y: 188, endPoint x: 529, endPoint y: 188, distance: 24.0
click at [529, 188] on label "Purchase Request Number (PR#)" at bounding box center [784, 192] width 805 height 14
click at [531, 218] on input "text" at bounding box center [784, 216] width 805 height 25
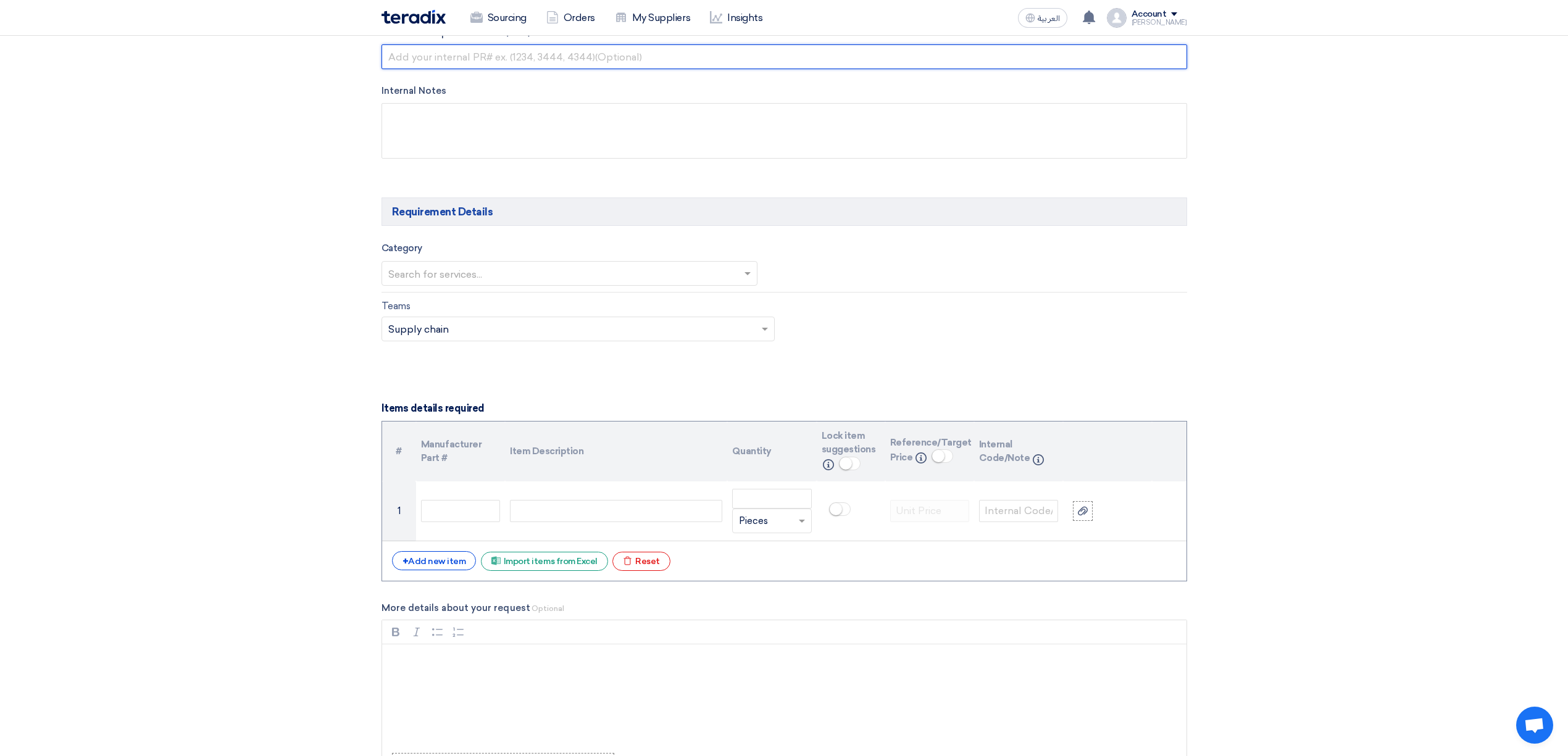
scroll to position [576, 0]
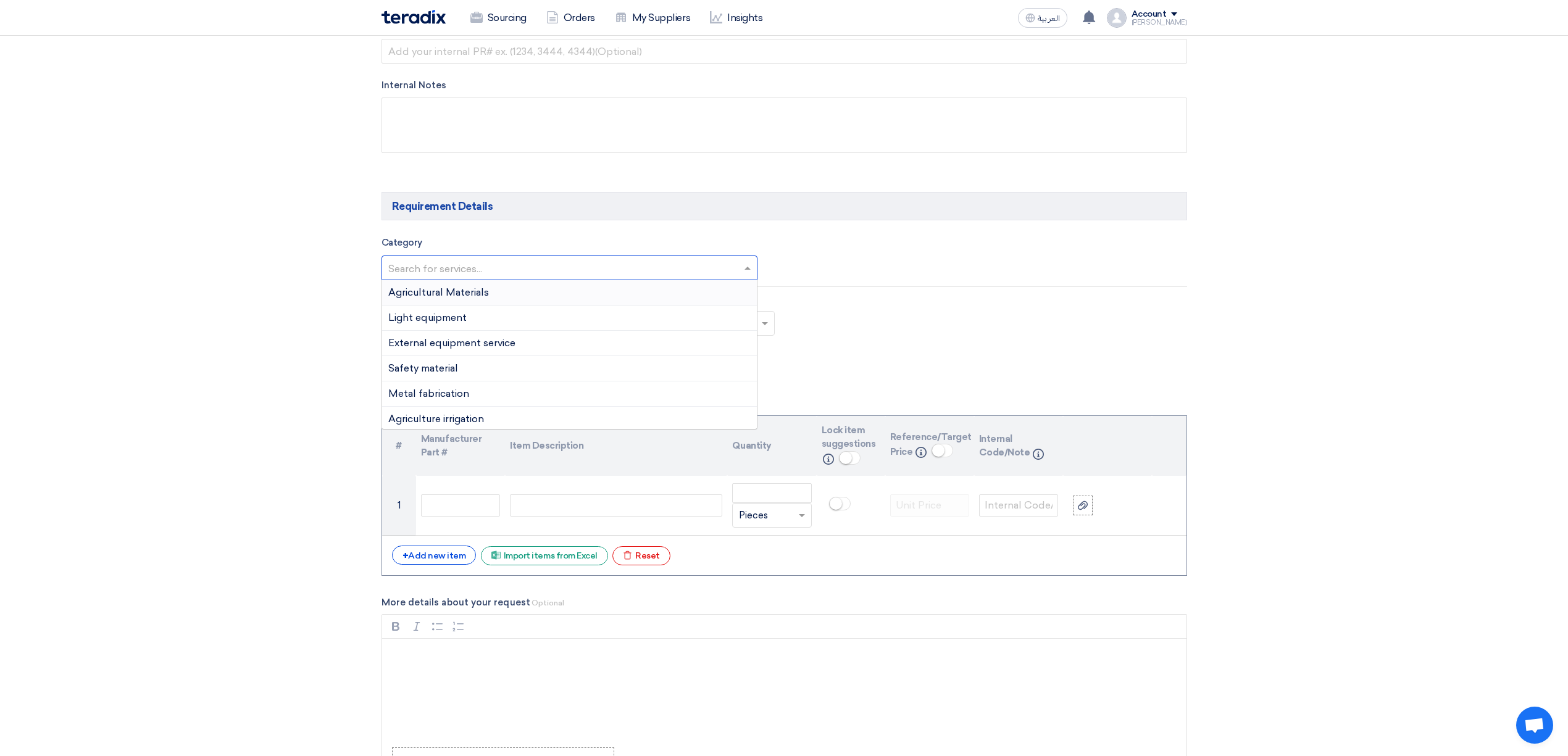
click at [734, 274] on input "text" at bounding box center [563, 268] width 351 height 20
click at [438, 320] on span "Building material" at bounding box center [427, 314] width 78 height 11
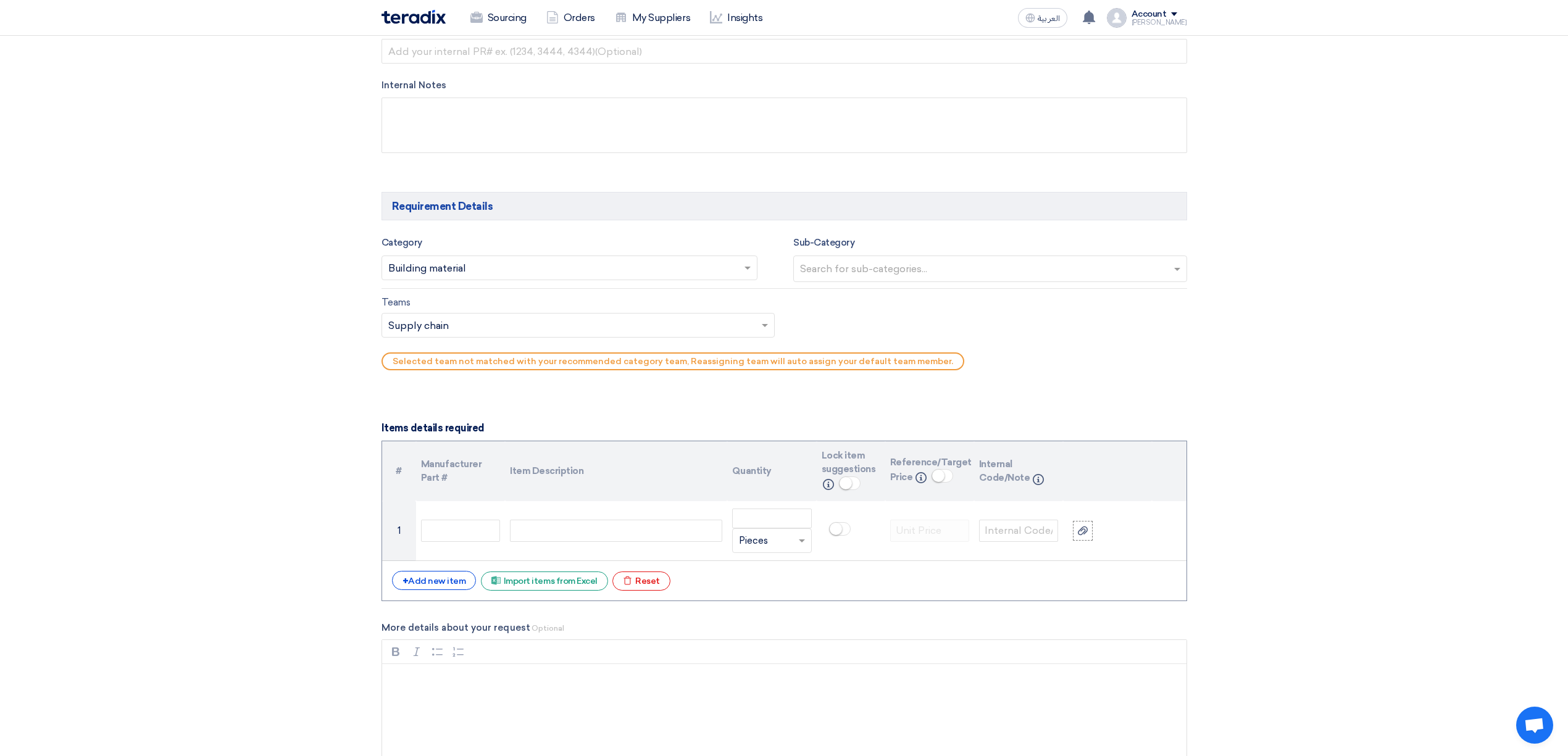
click at [920, 270] on input "text" at bounding box center [991, 269] width 383 height 20
click at [870, 422] on span "Electrical & Mechanical" at bounding box center [854, 420] width 109 height 11
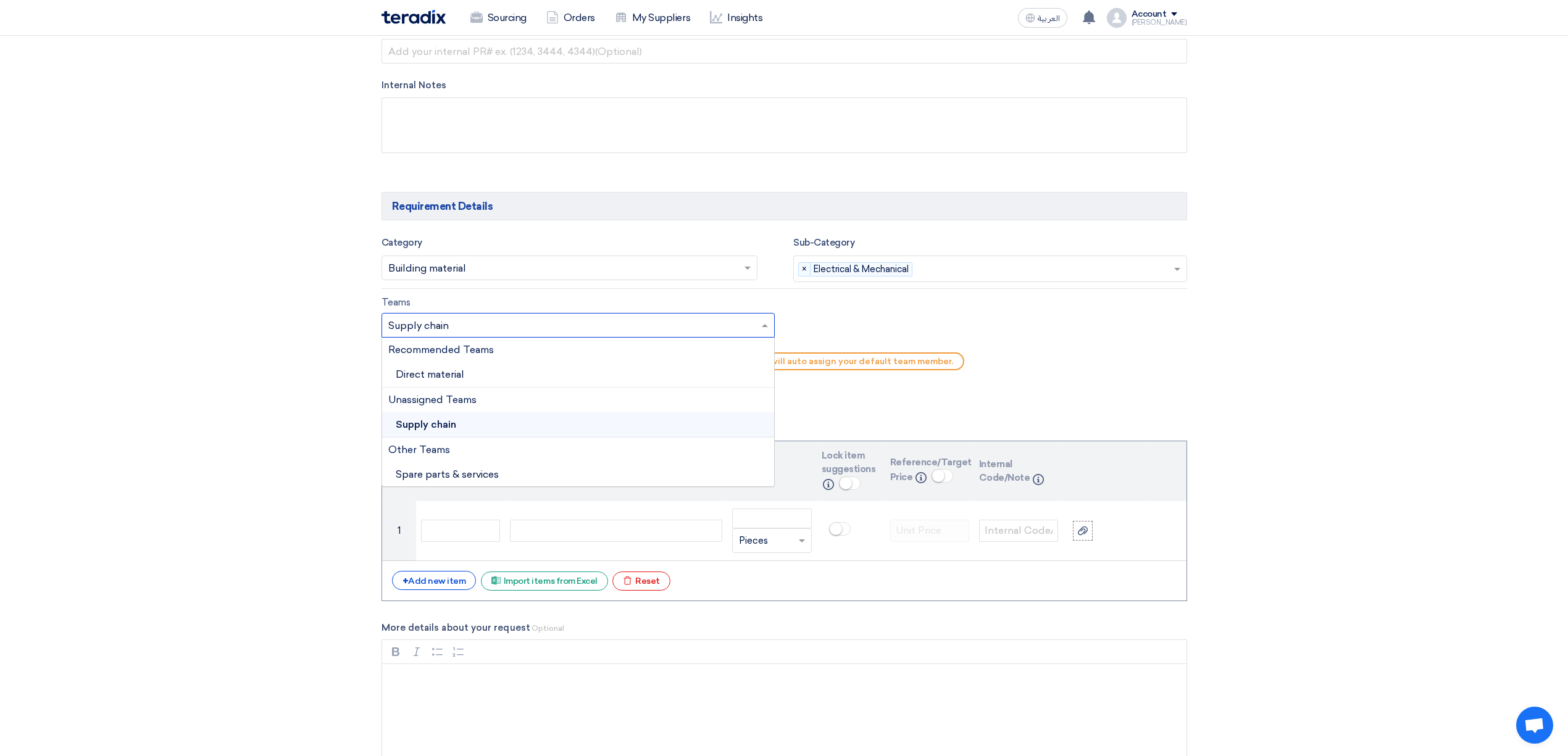
click at [768, 334] on div "Teams.. × Supply chain ×" at bounding box center [578, 325] width 394 height 25
click at [517, 380] on div "Direct material" at bounding box center [579, 375] width 393 height 26
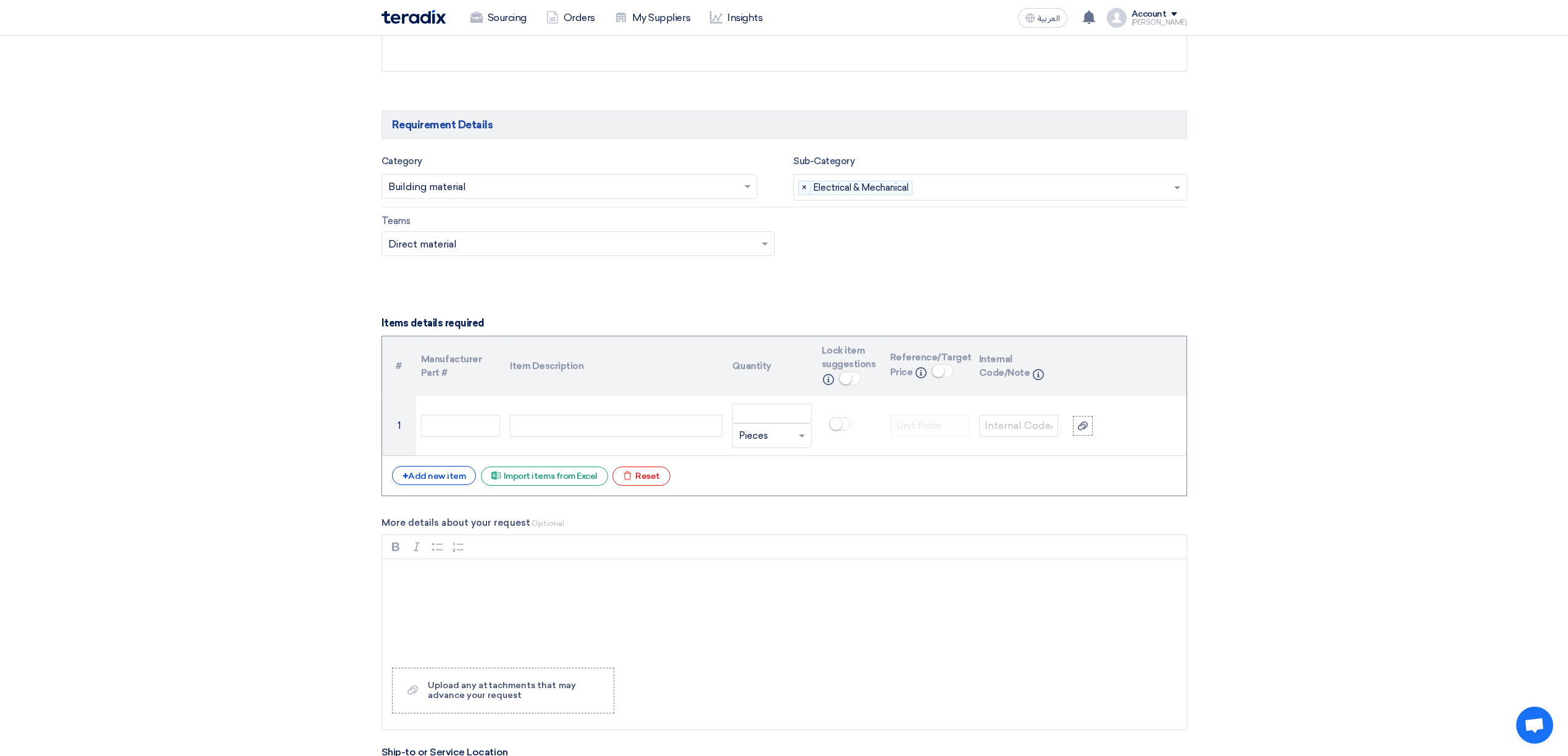
scroll to position [658, 0]
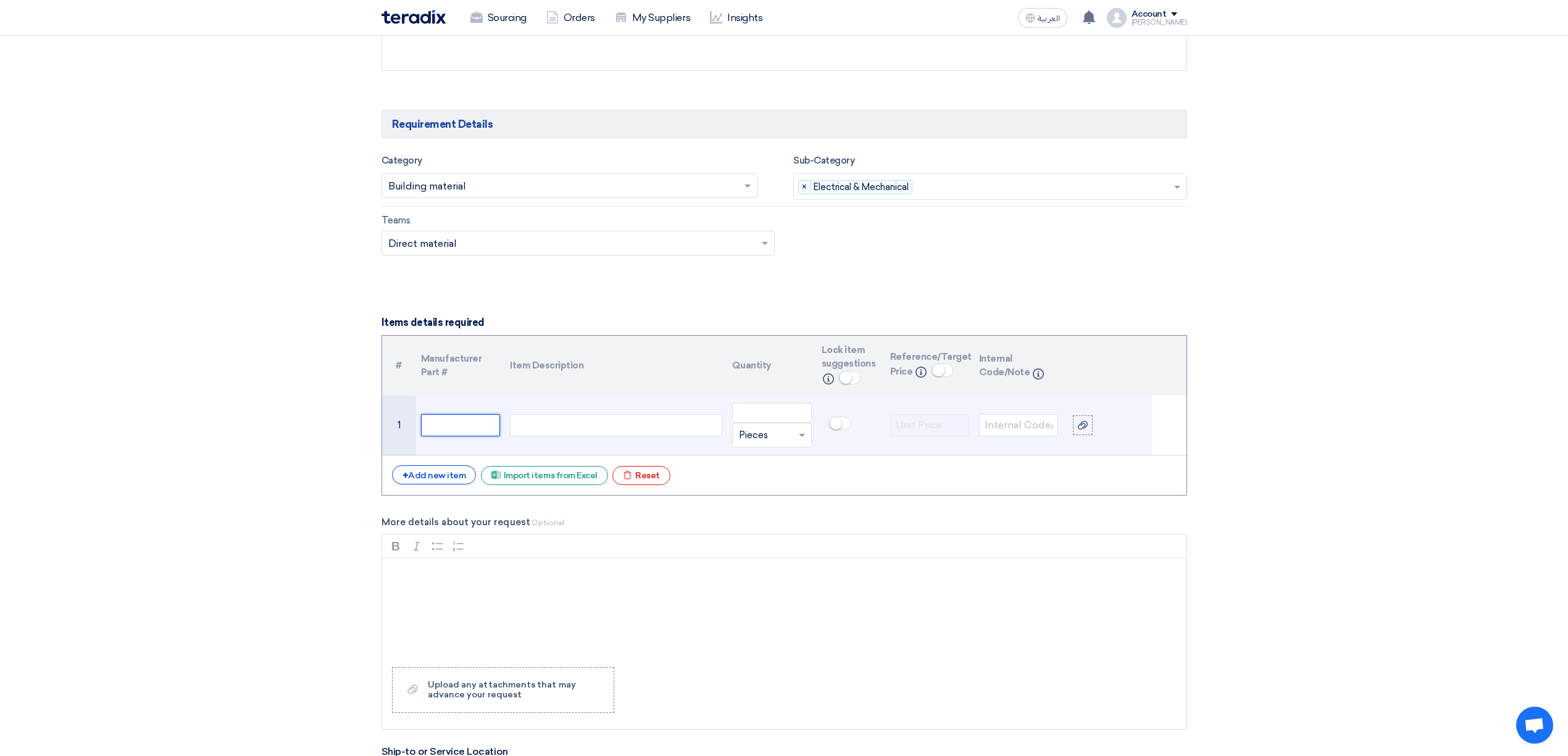
click at [466, 431] on input "text" at bounding box center [460, 425] width 79 height 22
click at [470, 423] on input "text" at bounding box center [460, 425] width 79 height 22
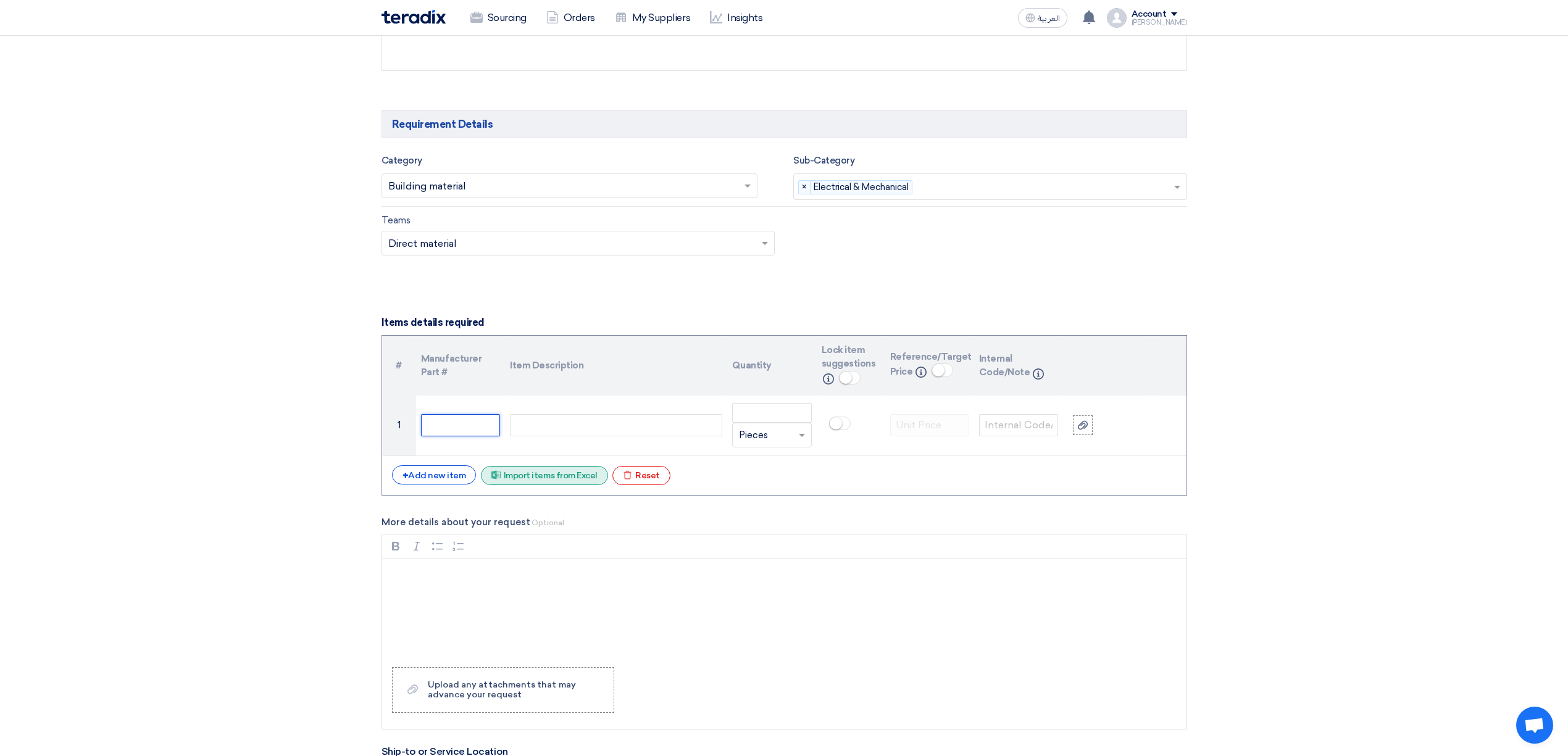
paste input "1SDA066807R1"
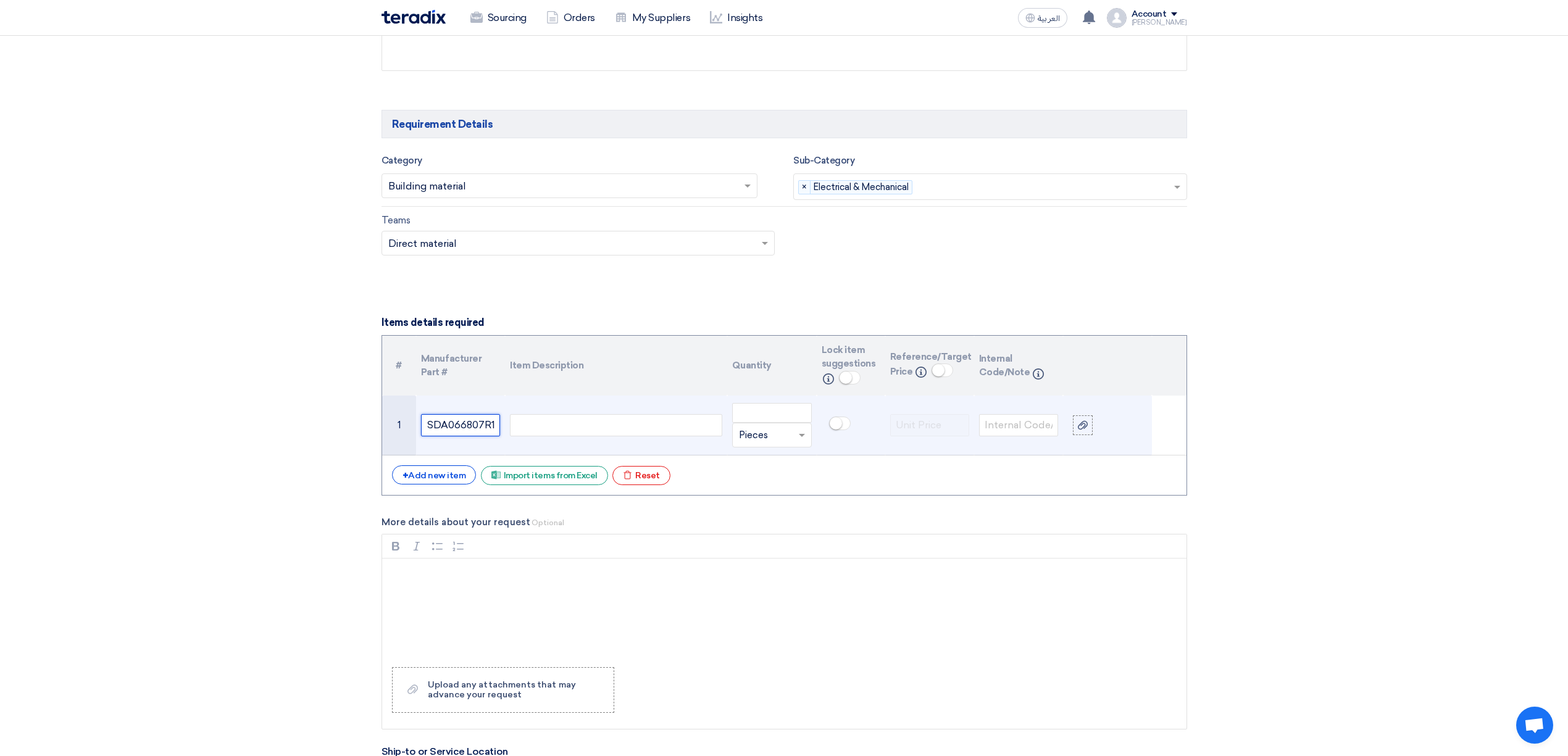
type input "1SDA066807R1"
click at [569, 433] on div at bounding box center [616, 425] width 212 height 22
drag, startPoint x: 431, startPoint y: 426, endPoint x: 482, endPoint y: 428, distance: 51.0
click at [482, 428] on input "1SDA066807R1" at bounding box center [460, 425] width 79 height 22
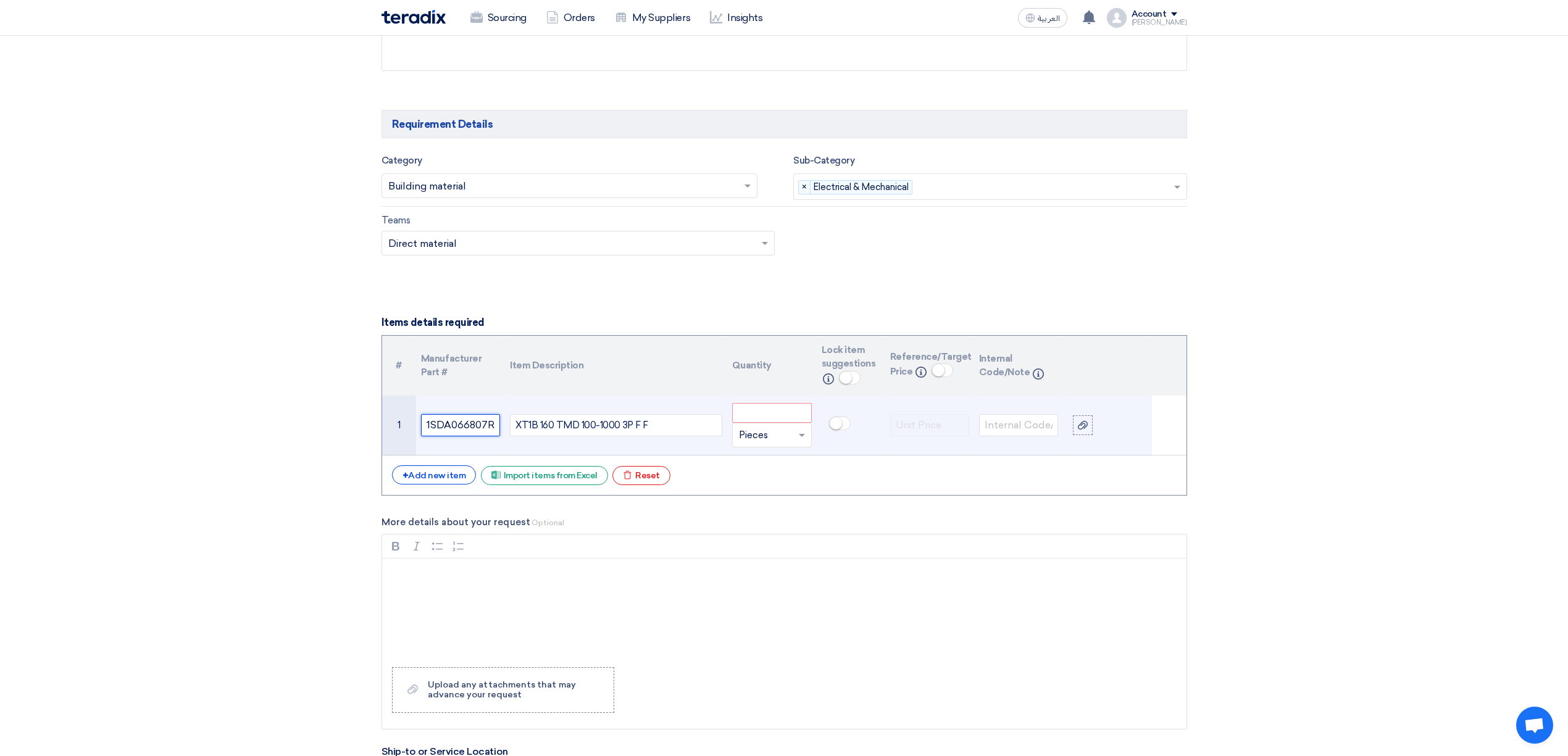
scroll to position [0, 3]
type input "17R1"
drag, startPoint x: 470, startPoint y: 422, endPoint x: 416, endPoint y: 452, distance: 61.8
click at [416, 452] on td "17R1" at bounding box center [461, 425] width 89 height 60
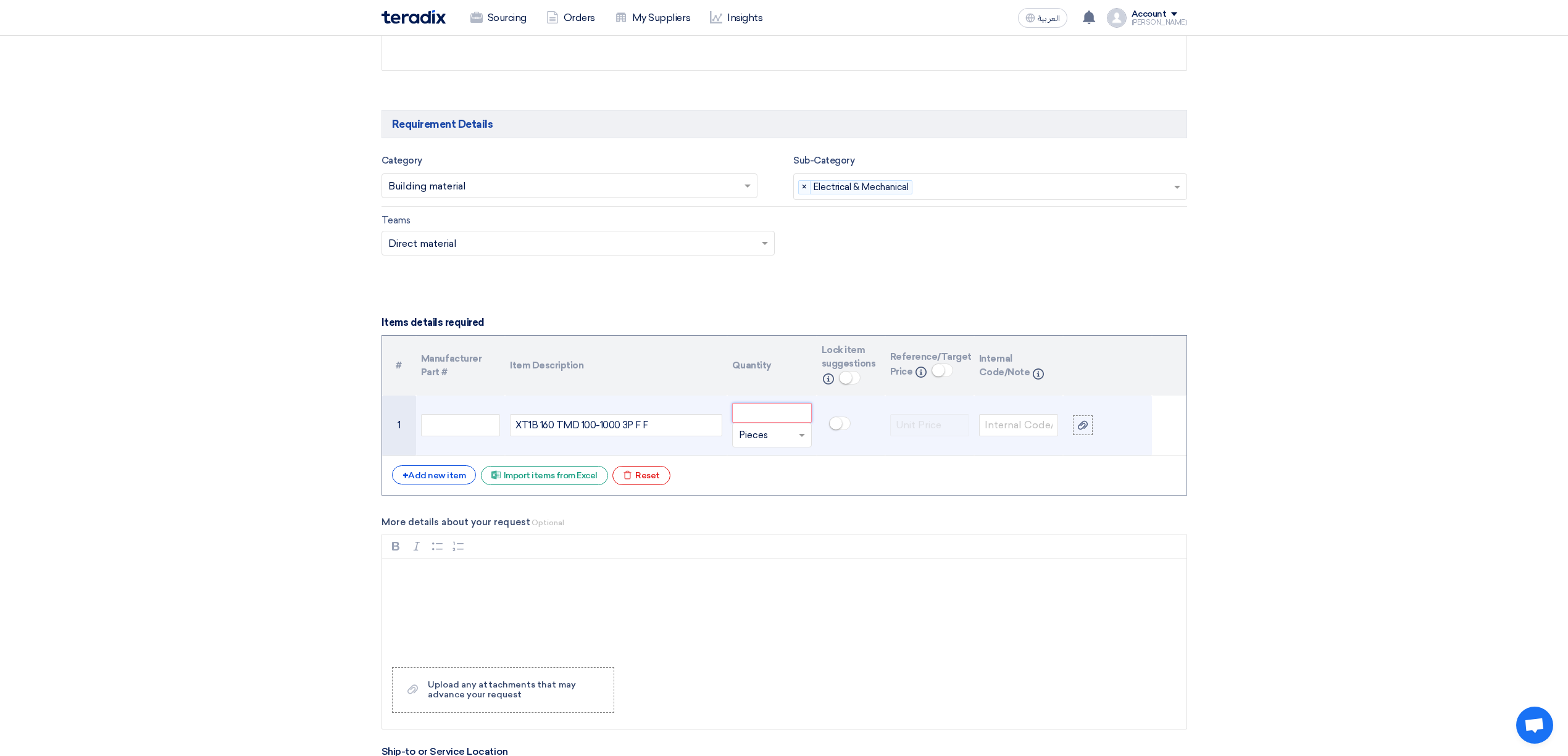
click at [773, 411] on input "number" at bounding box center [771, 413] width 79 height 20
paste input "3.000"
type input "3.000"
click at [803, 442] on span at bounding box center [803, 435] width 15 height 14
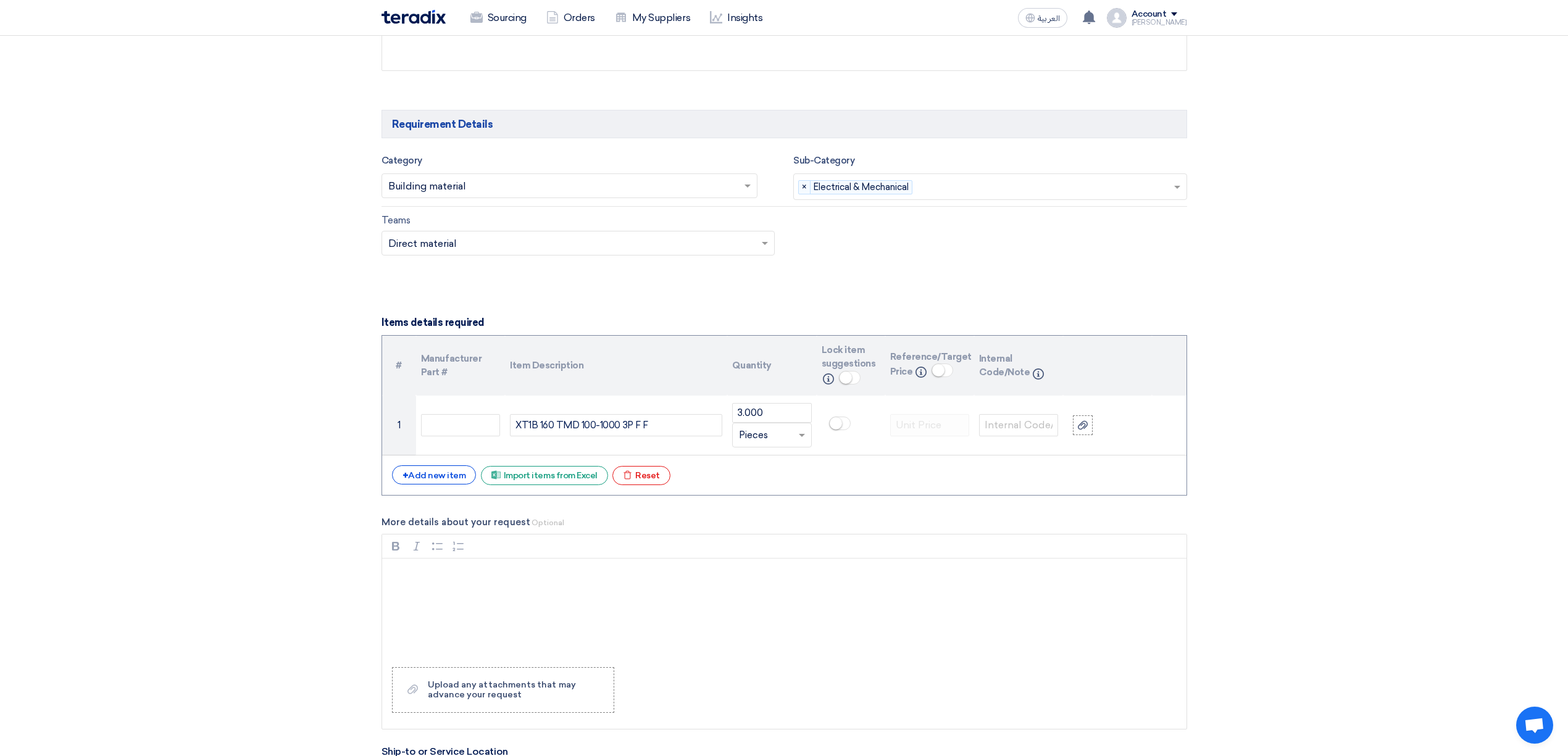
click at [716, 394] on th "Item Description" at bounding box center [616, 366] width 222 height 61
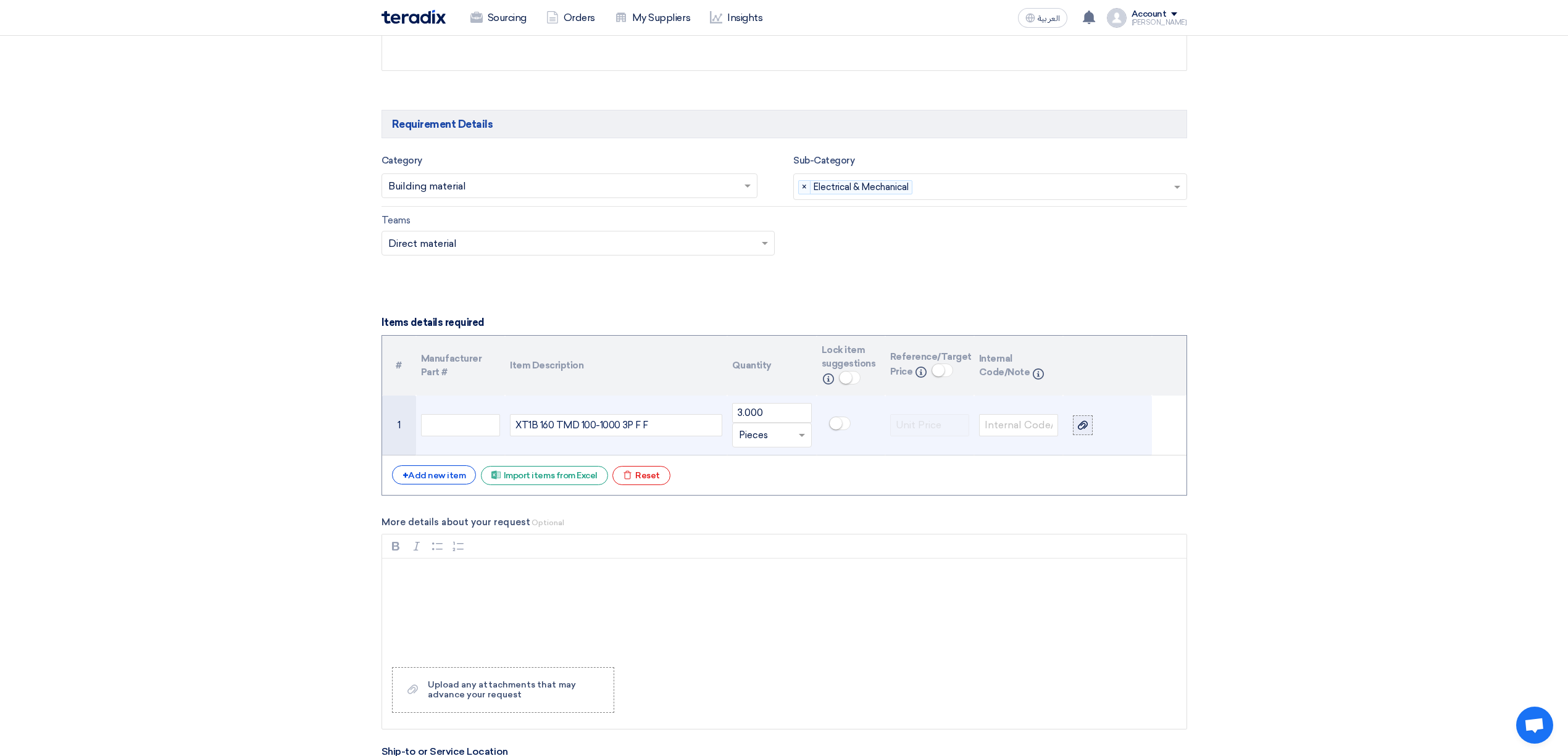
click at [1075, 432] on label at bounding box center [1082, 425] width 20 height 20
click at [0, 0] on input "file" at bounding box center [0, 0] width 0 height 0
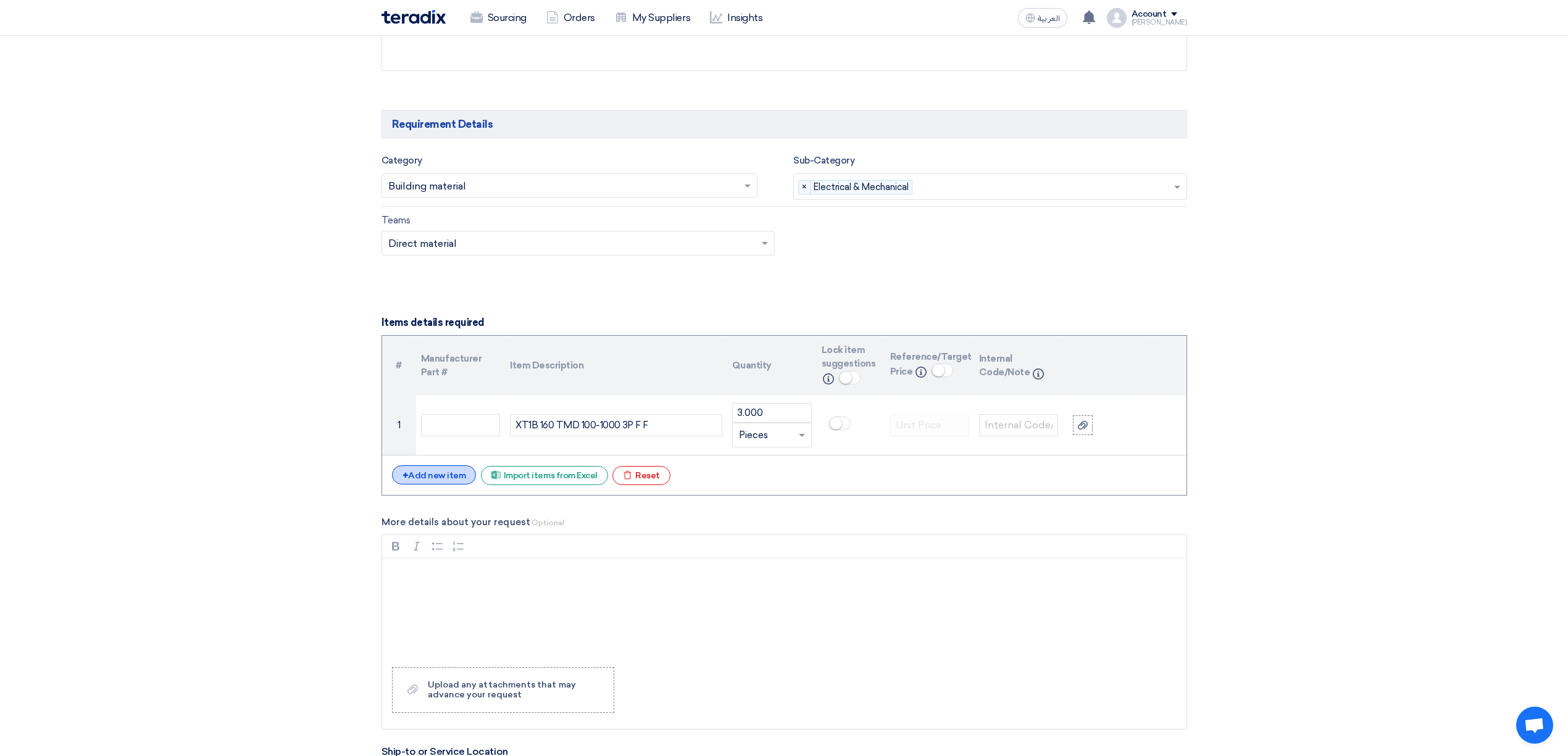
click at [431, 480] on div "+ Add new item" at bounding box center [434, 475] width 84 height 19
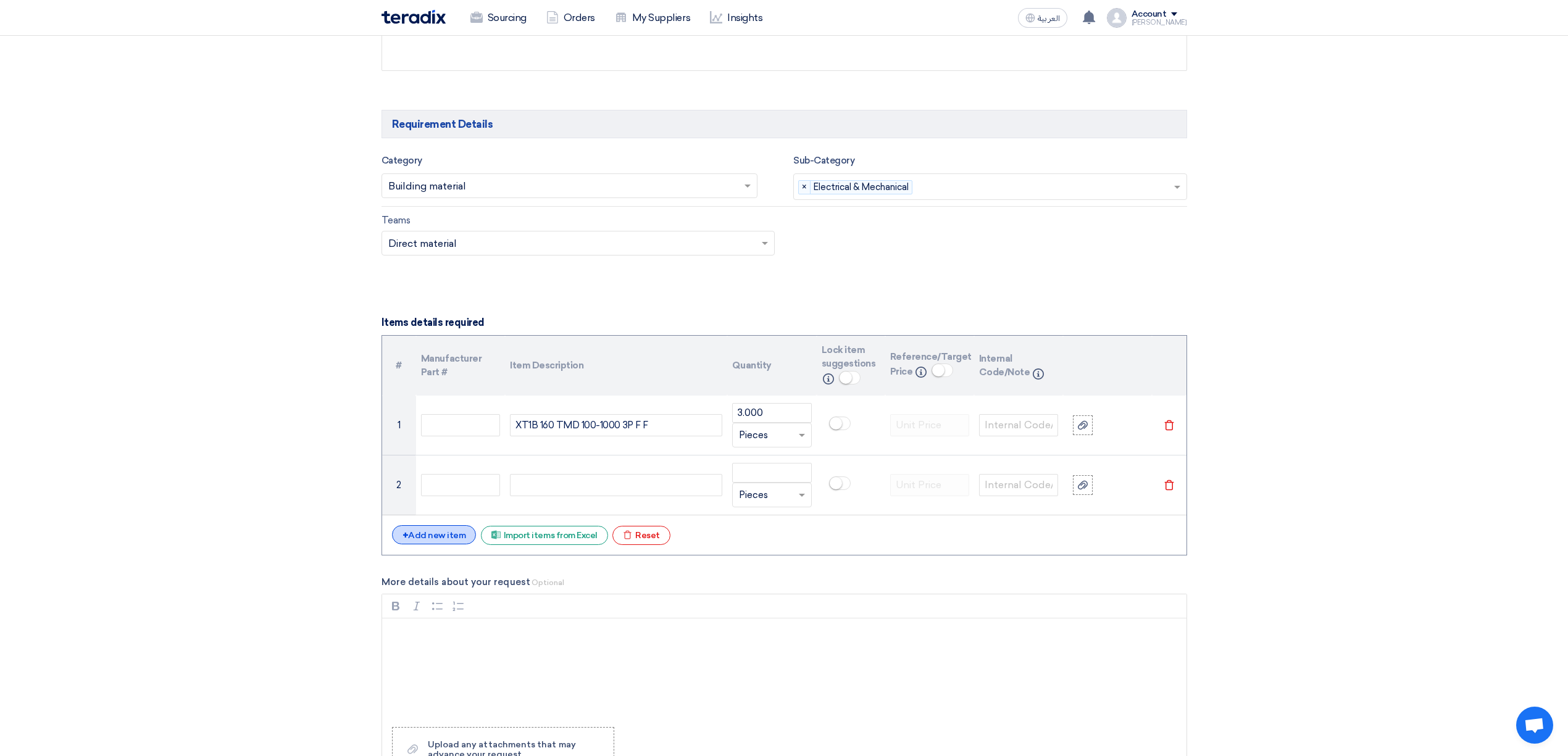
click at [439, 539] on div "+ Add new item" at bounding box center [434, 535] width 84 height 19
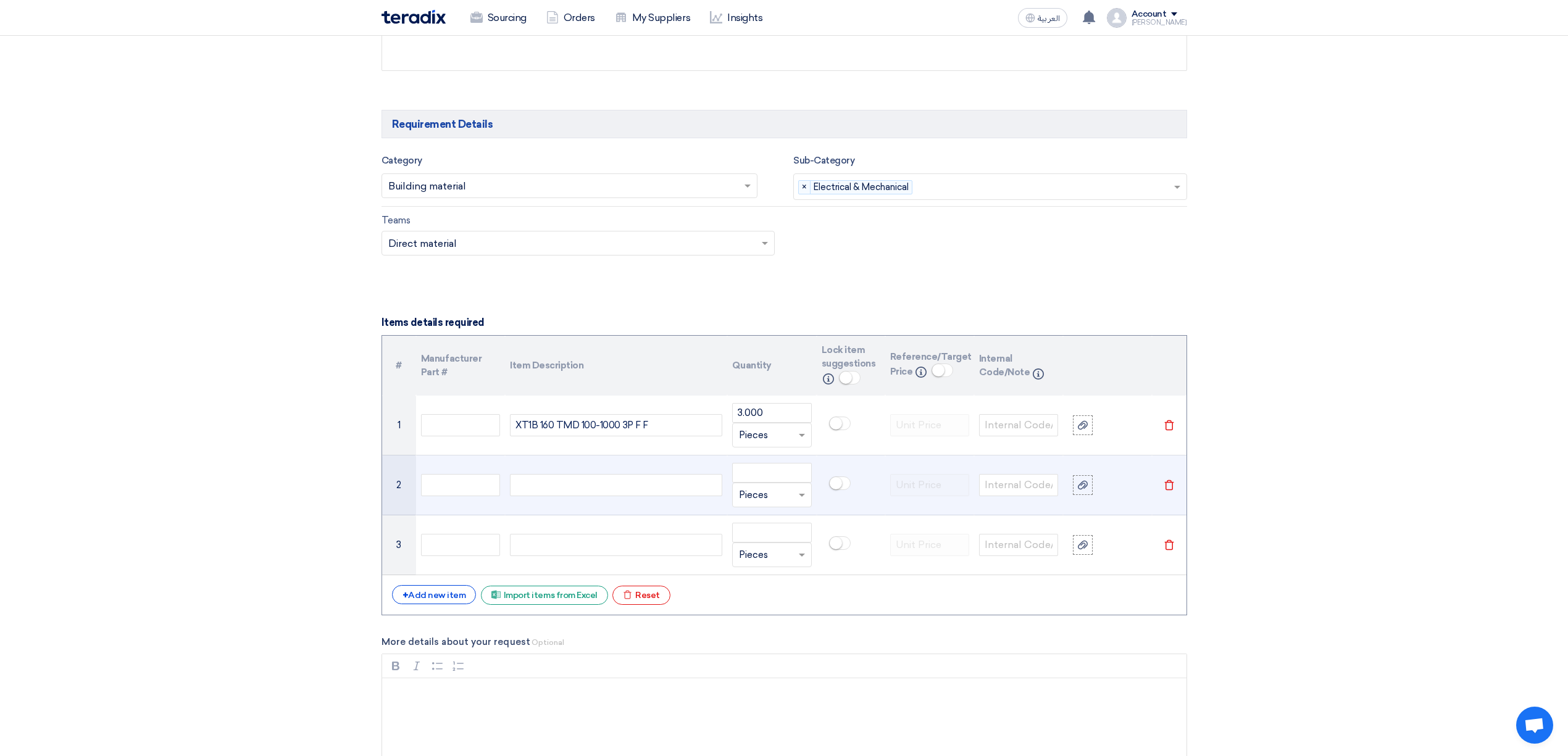
click at [556, 491] on div at bounding box center [616, 485] width 212 height 22
paste div
click at [793, 503] on div at bounding box center [771, 494] width 78 height 20
click at [766, 561] on div "Sets" at bounding box center [771, 568] width 78 height 25
click at [790, 495] on div at bounding box center [771, 494] width 78 height 20
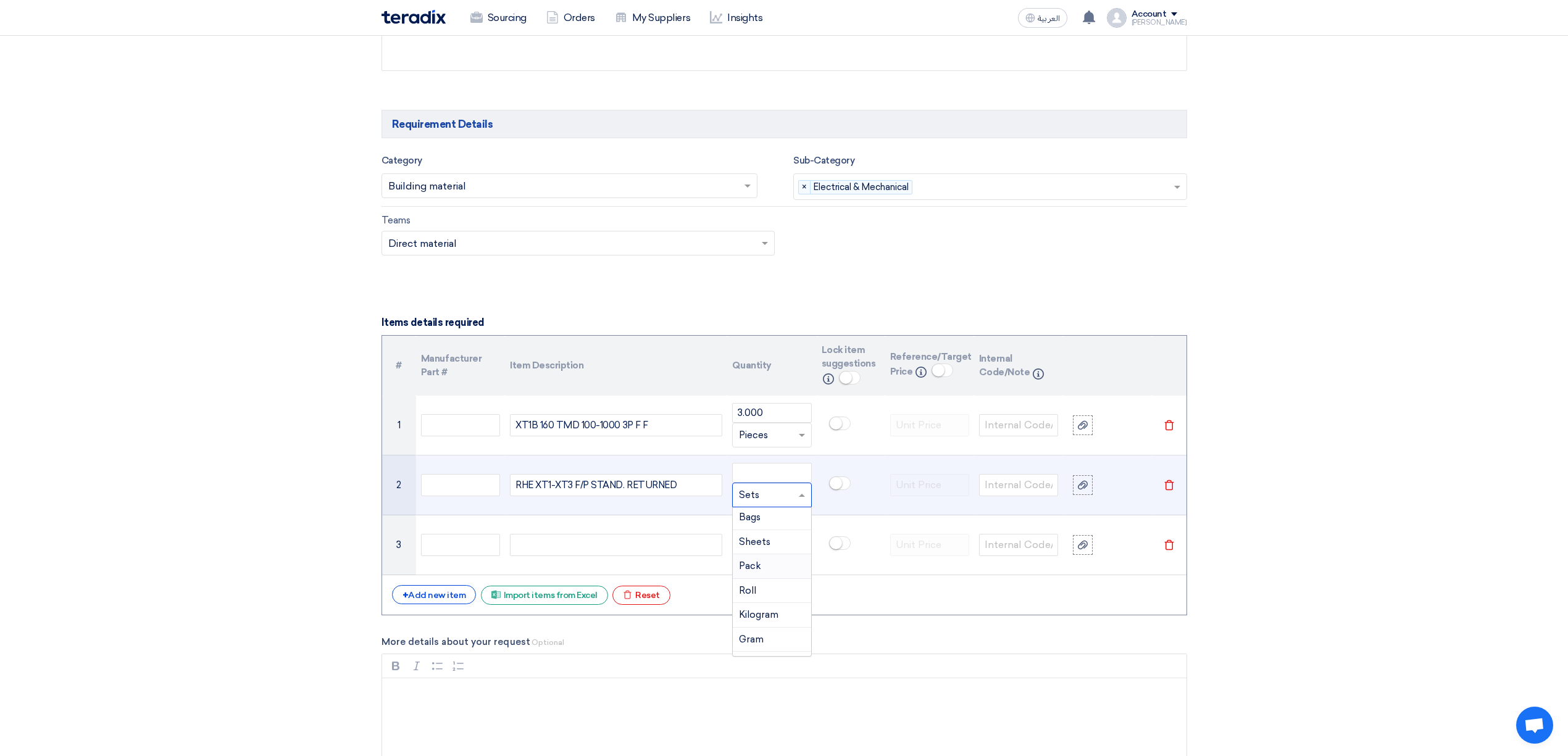
scroll to position [164, 0]
click at [766, 582] on div "Roll" at bounding box center [771, 575] width 78 height 25
click at [780, 470] on input "number" at bounding box center [771, 472] width 79 height 20
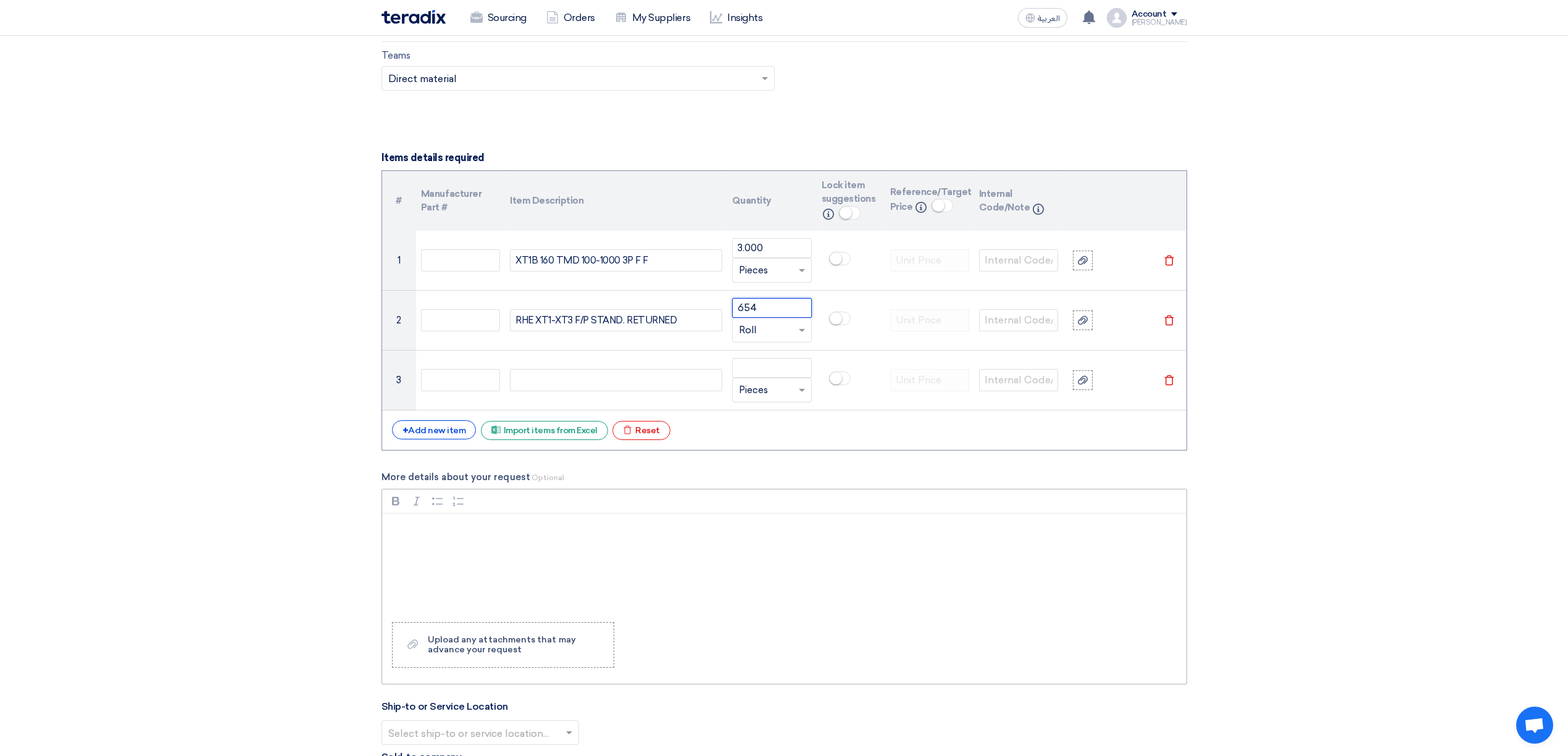
scroll to position [905, 0]
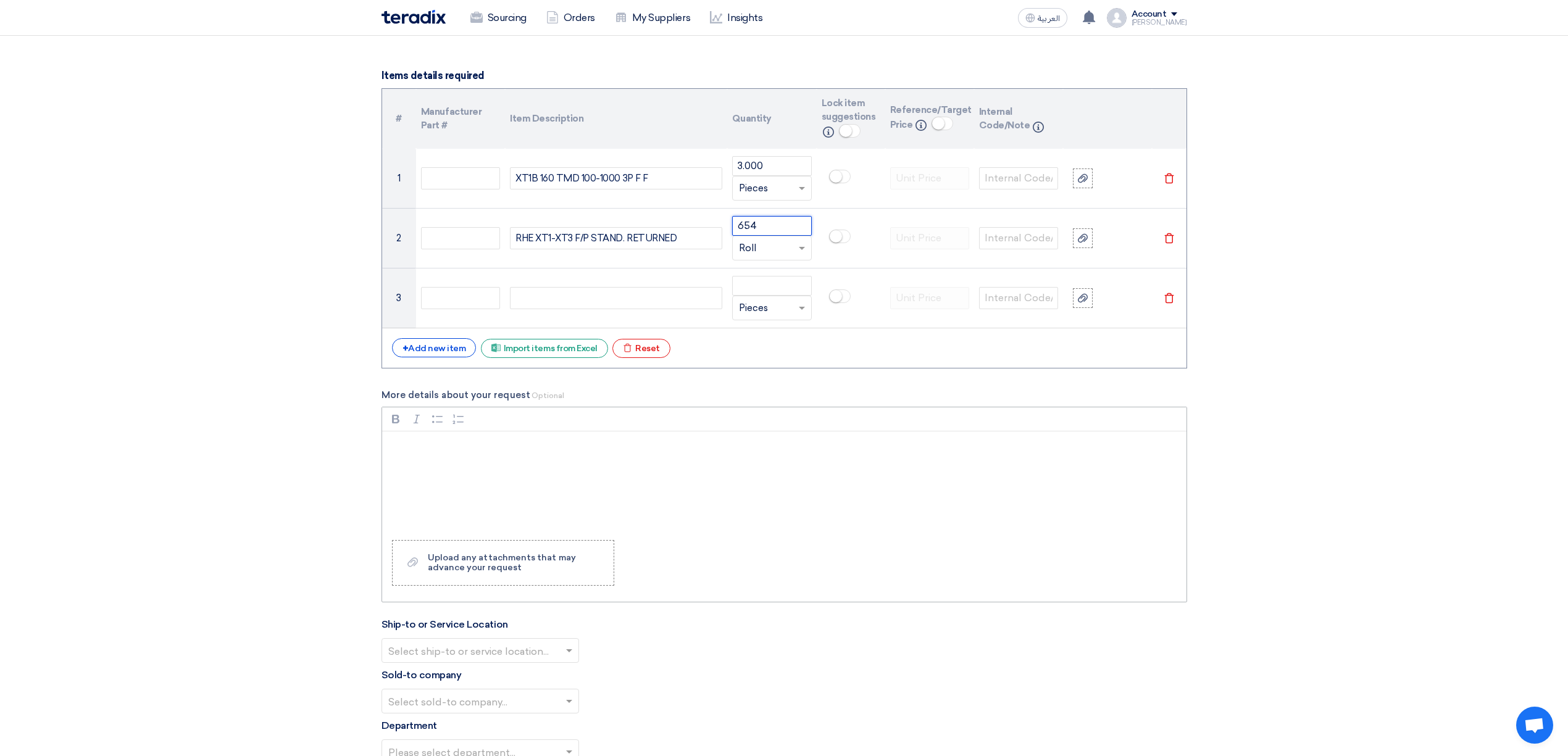
type input "654"
click at [440, 452] on p "Rich Text Editor, main" at bounding box center [788, 448] width 784 height 15
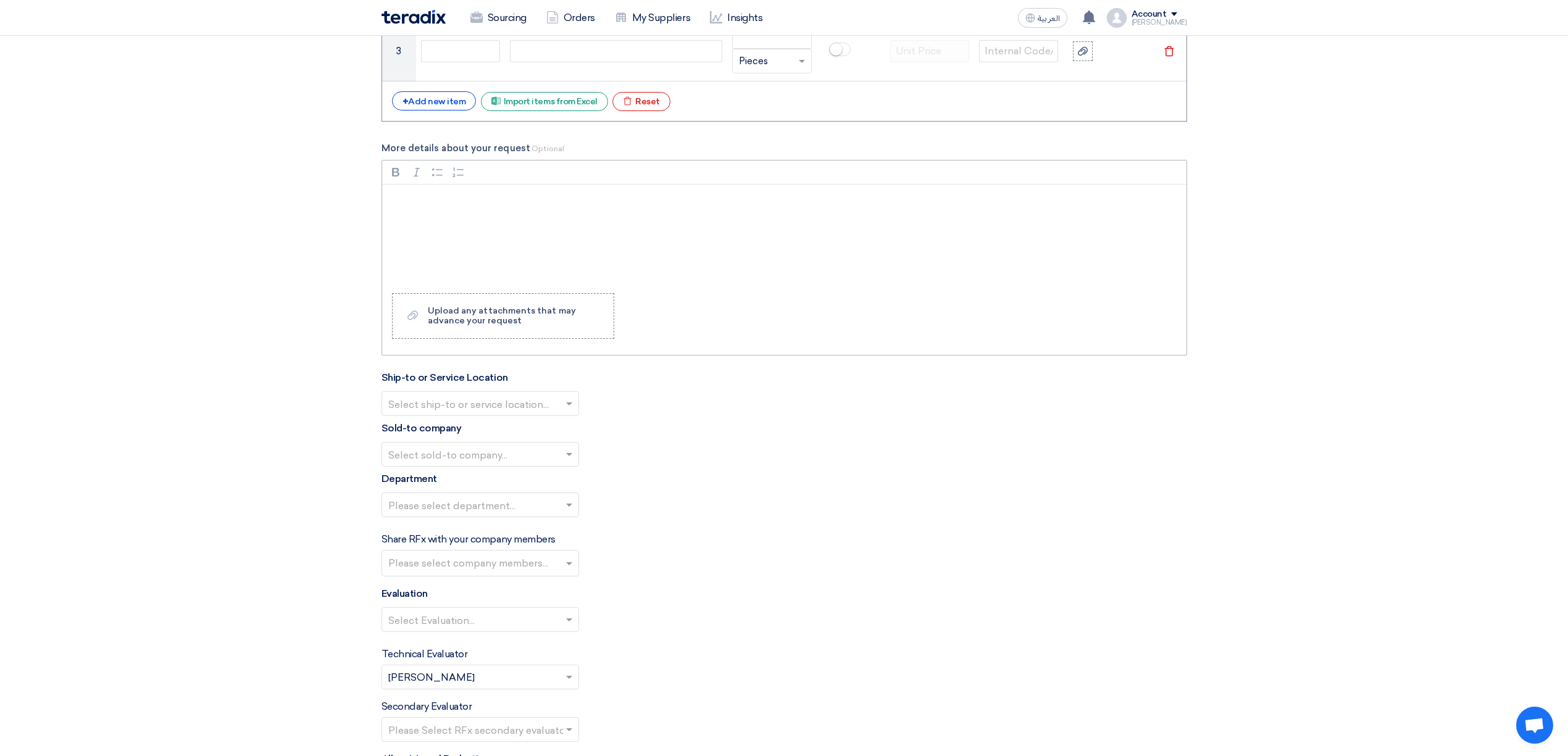
scroll to position [987, 0]
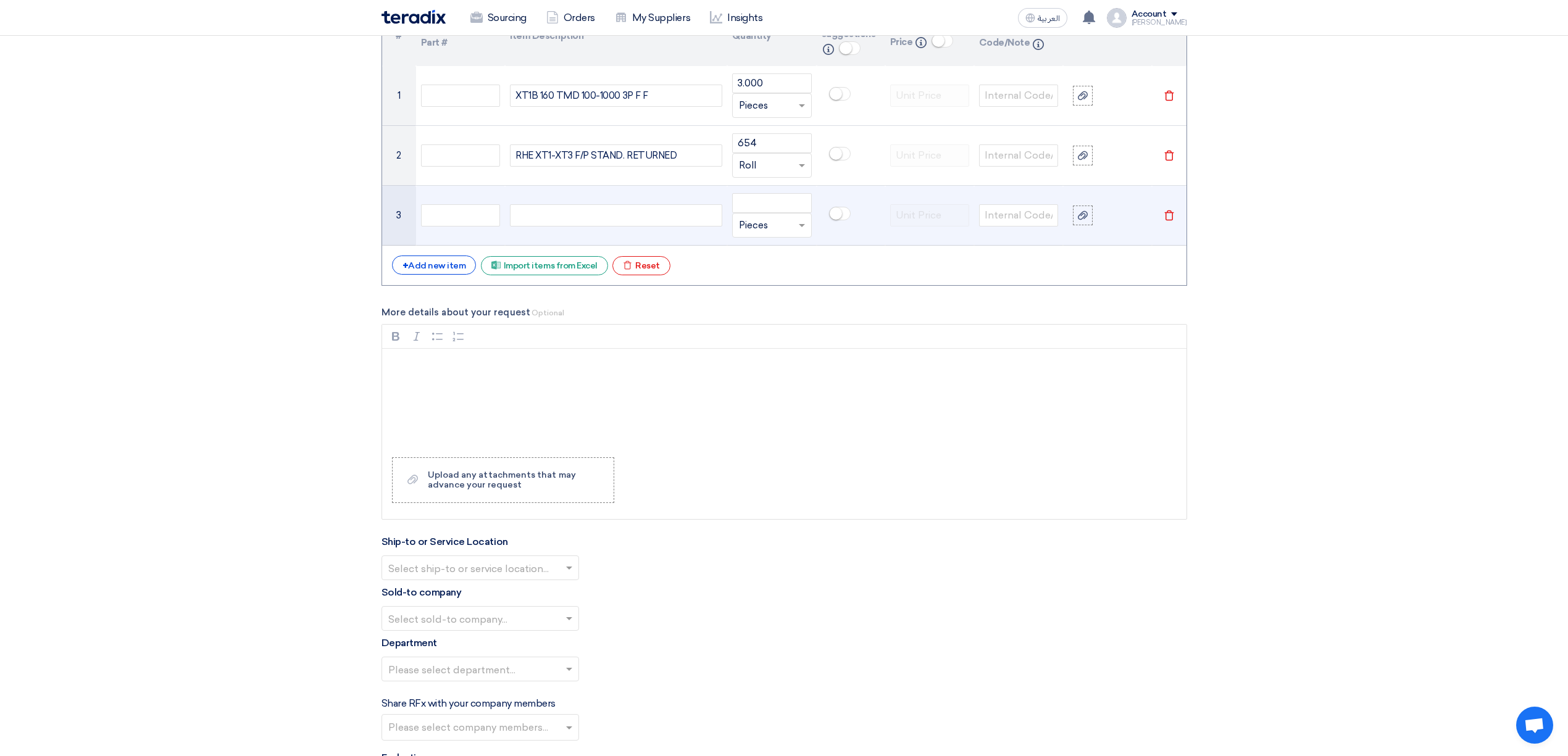
click at [633, 212] on div at bounding box center [616, 214] width 212 height 22
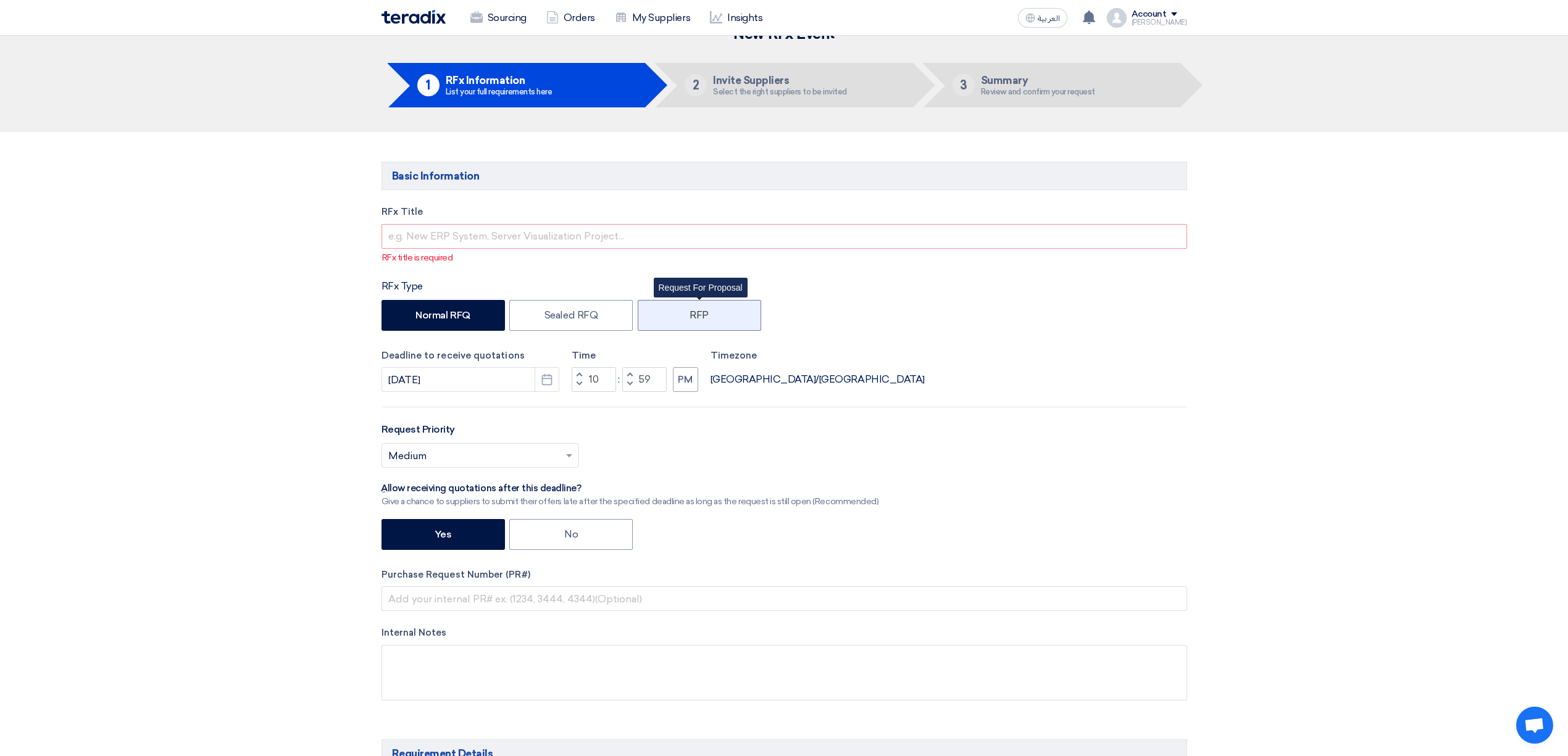
scroll to position [0, 0]
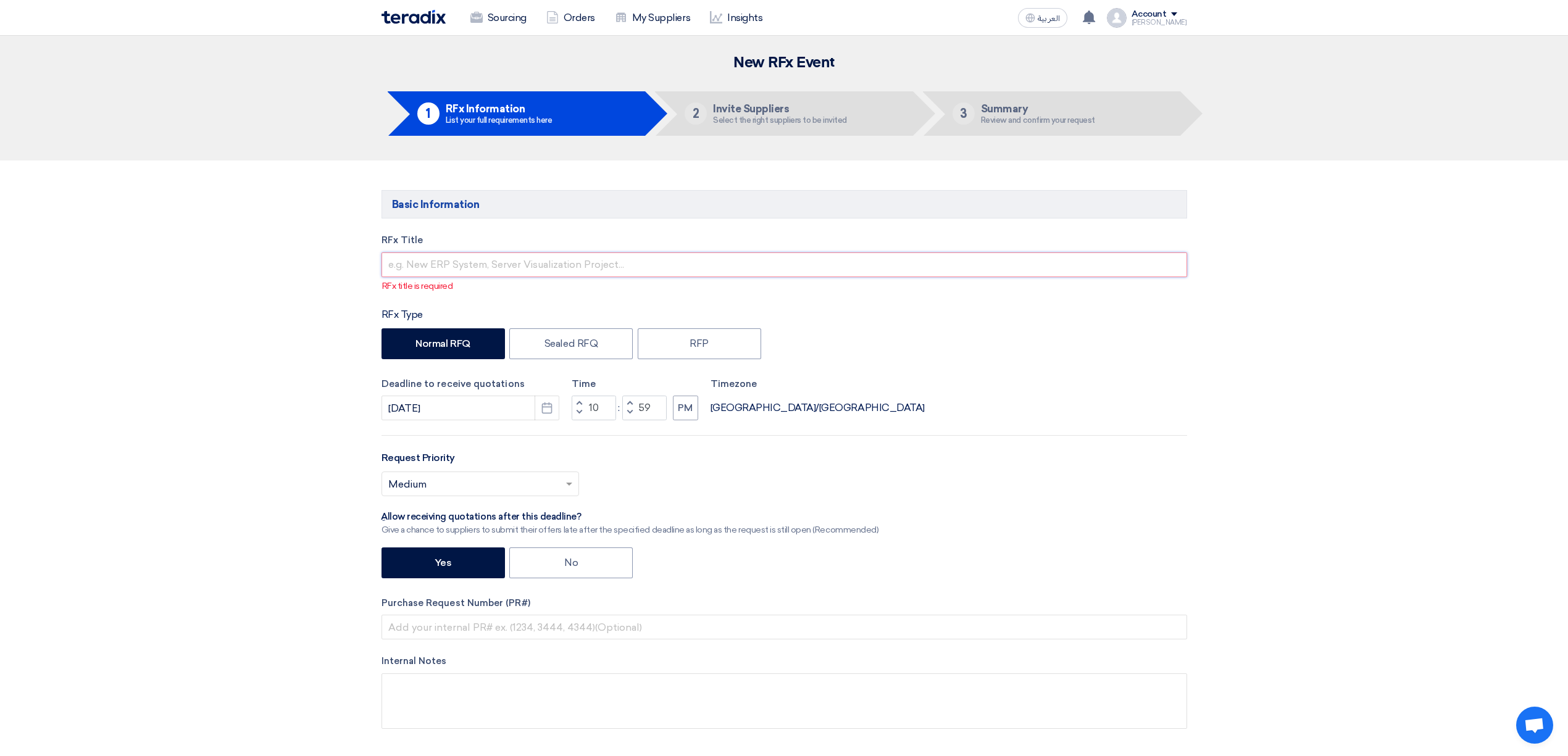
click at [644, 263] on input "text" at bounding box center [784, 265] width 805 height 25
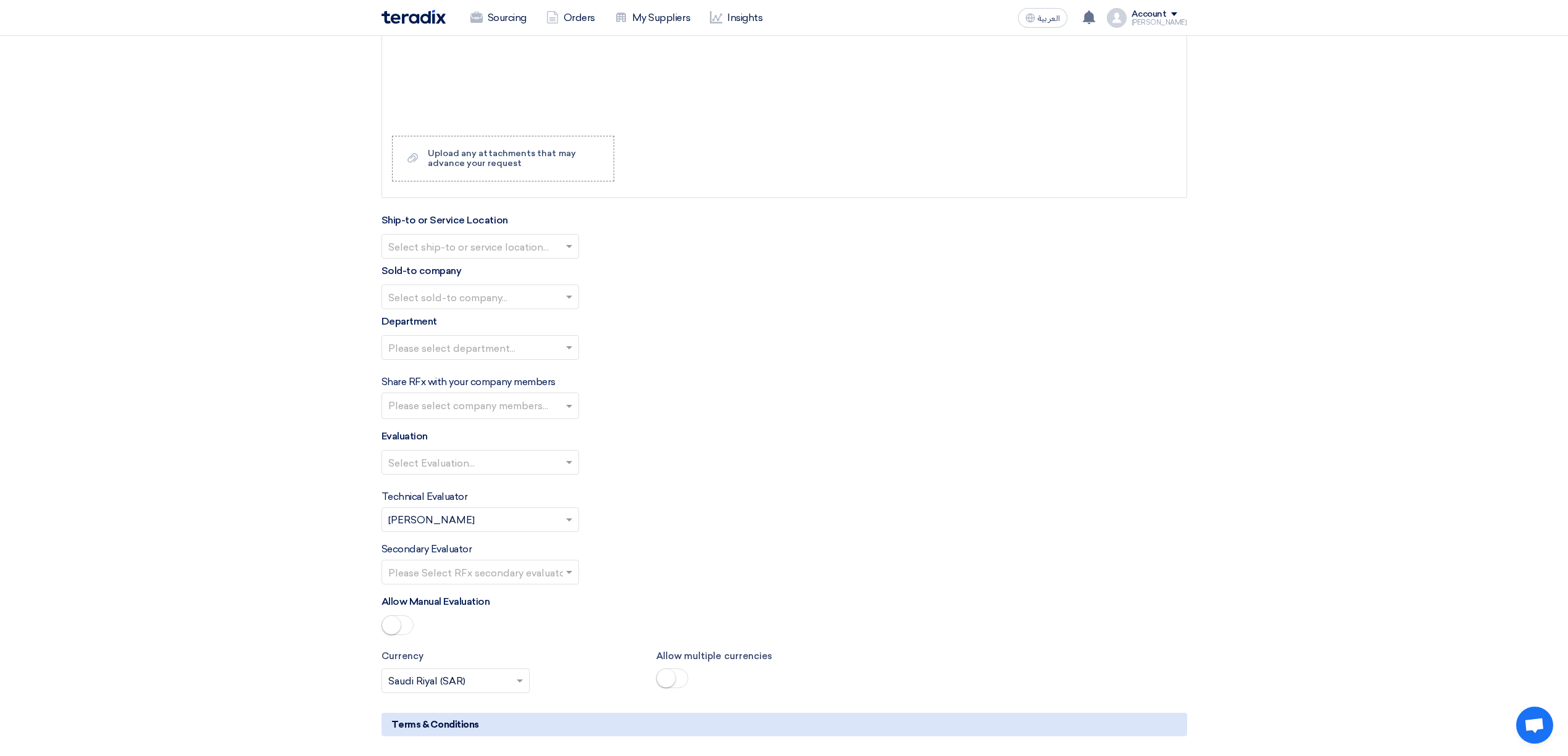
scroll to position [1317, 0]
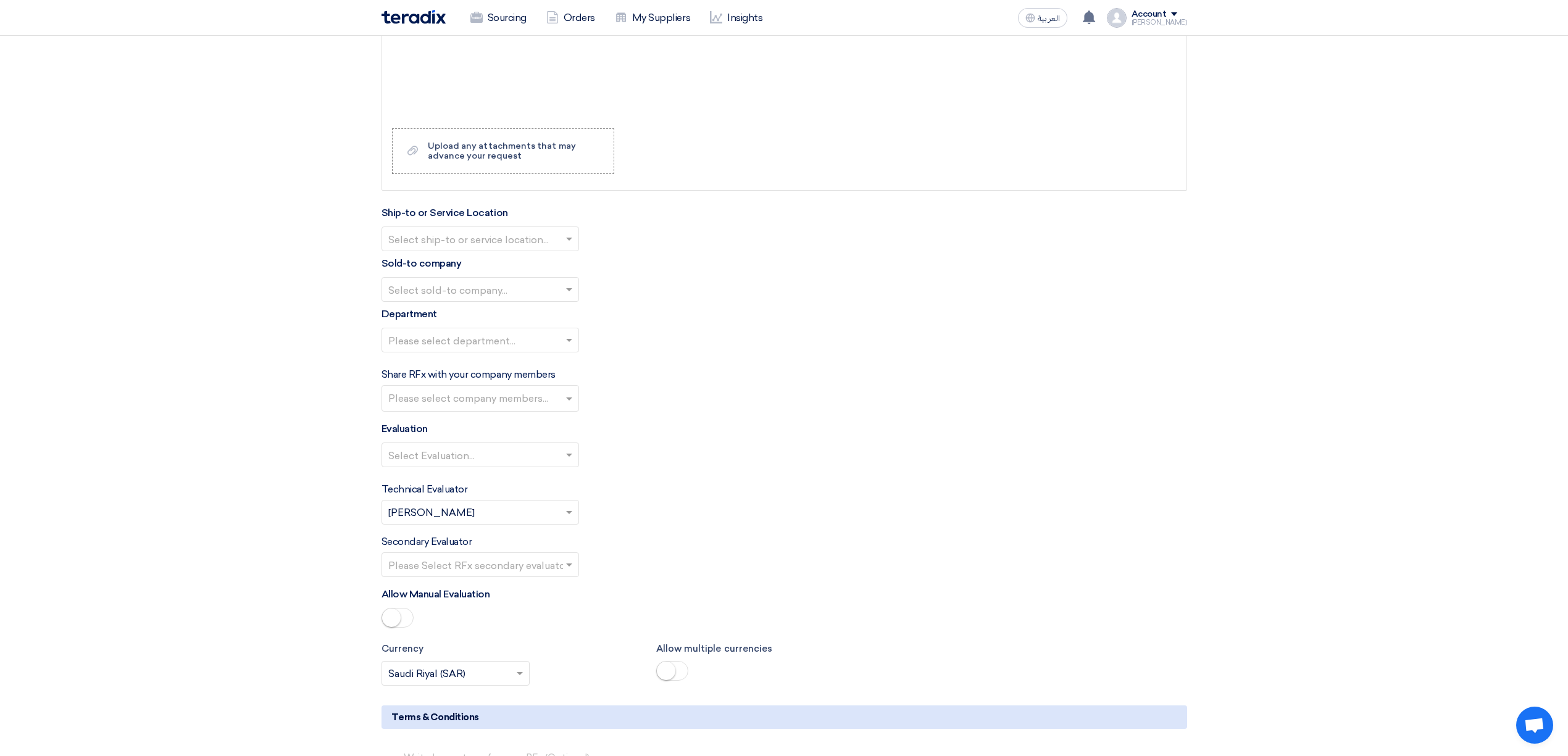
click at [509, 245] on input "text" at bounding box center [473, 240] width 172 height 20
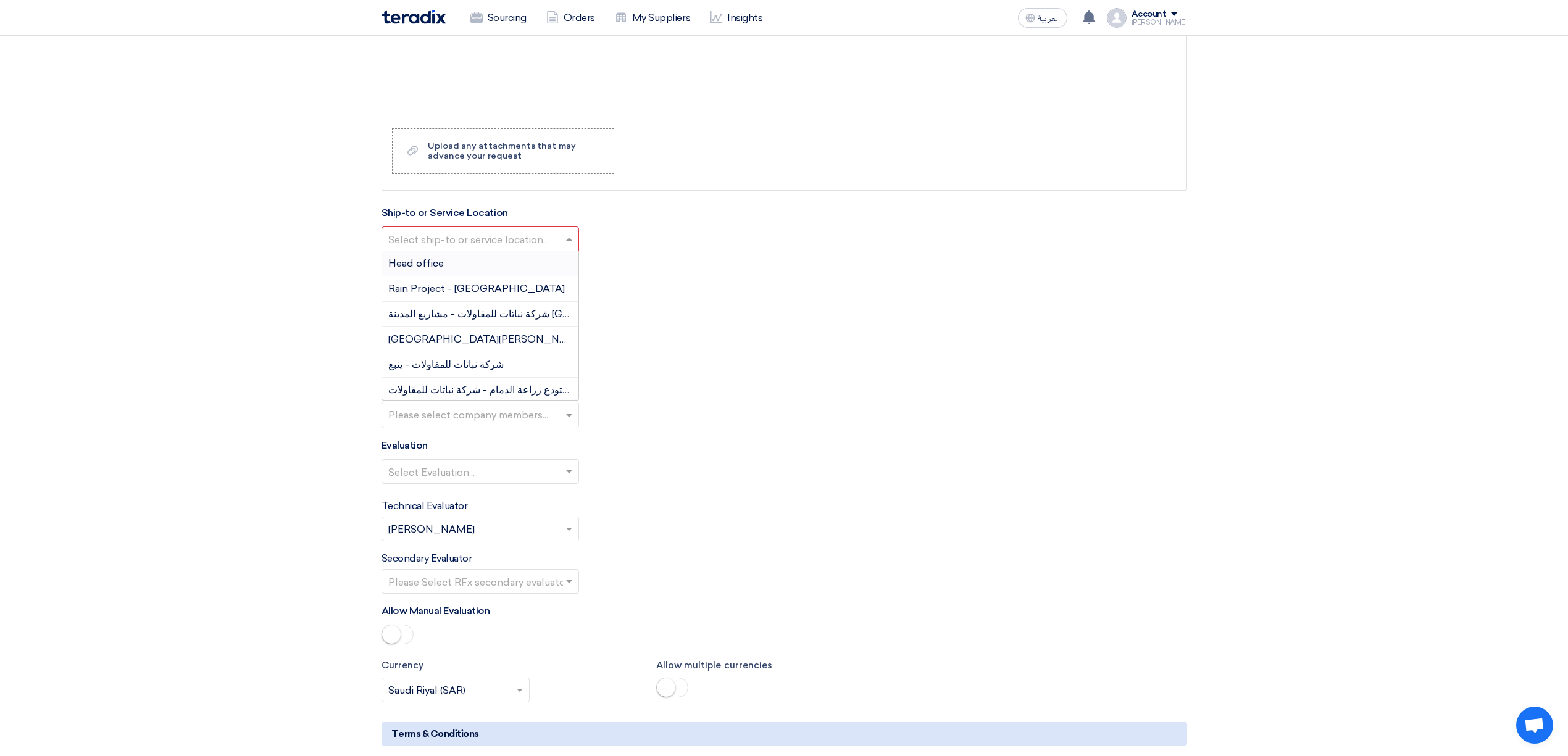
click at [526, 250] on input "text" at bounding box center [473, 240] width 172 height 20
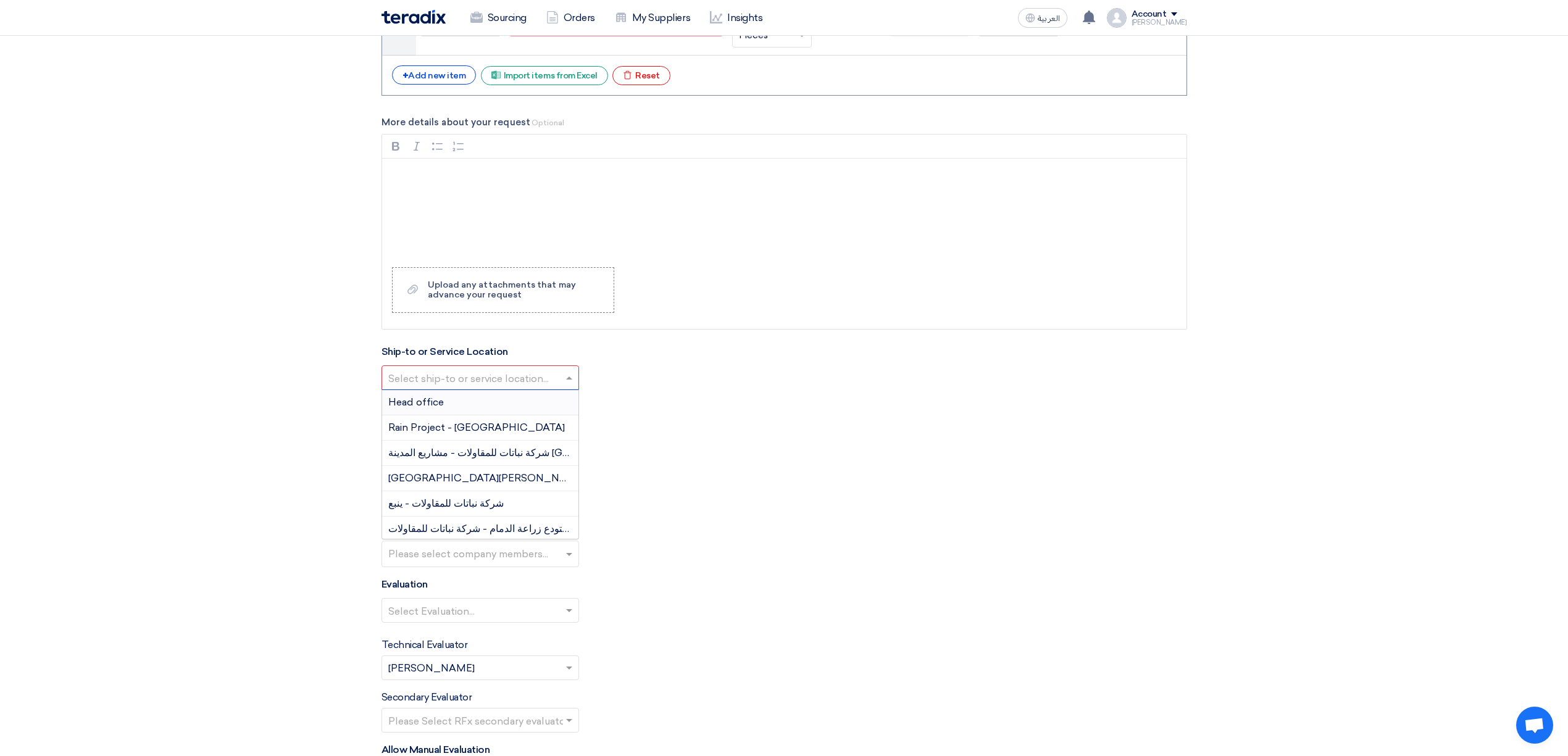
scroll to position [1070, 0]
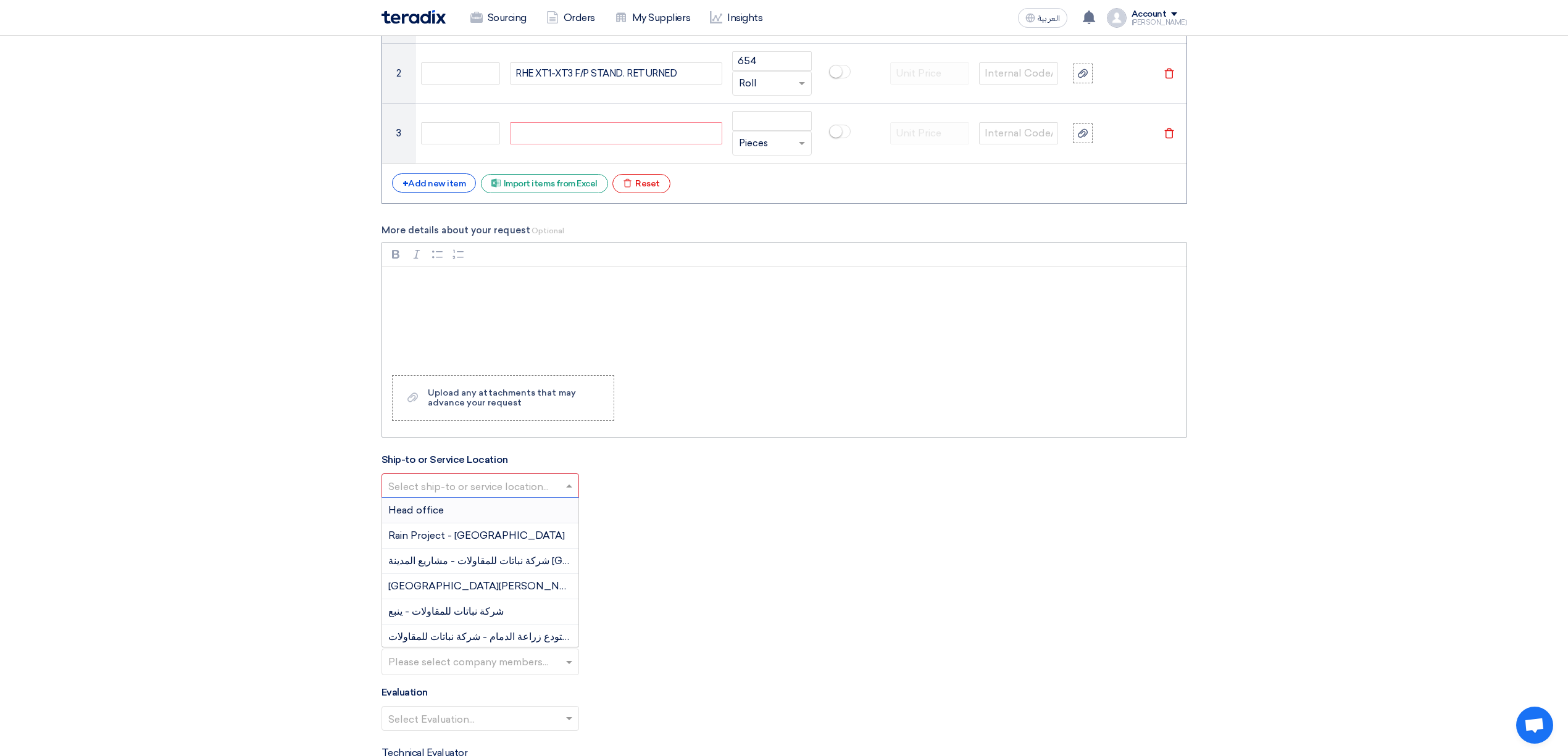
click at [497, 314] on div "Rich Text Editor, main" at bounding box center [784, 316] width 804 height 99
click at [420, 290] on p "Rich Text Editor, main" at bounding box center [788, 283] width 784 height 15
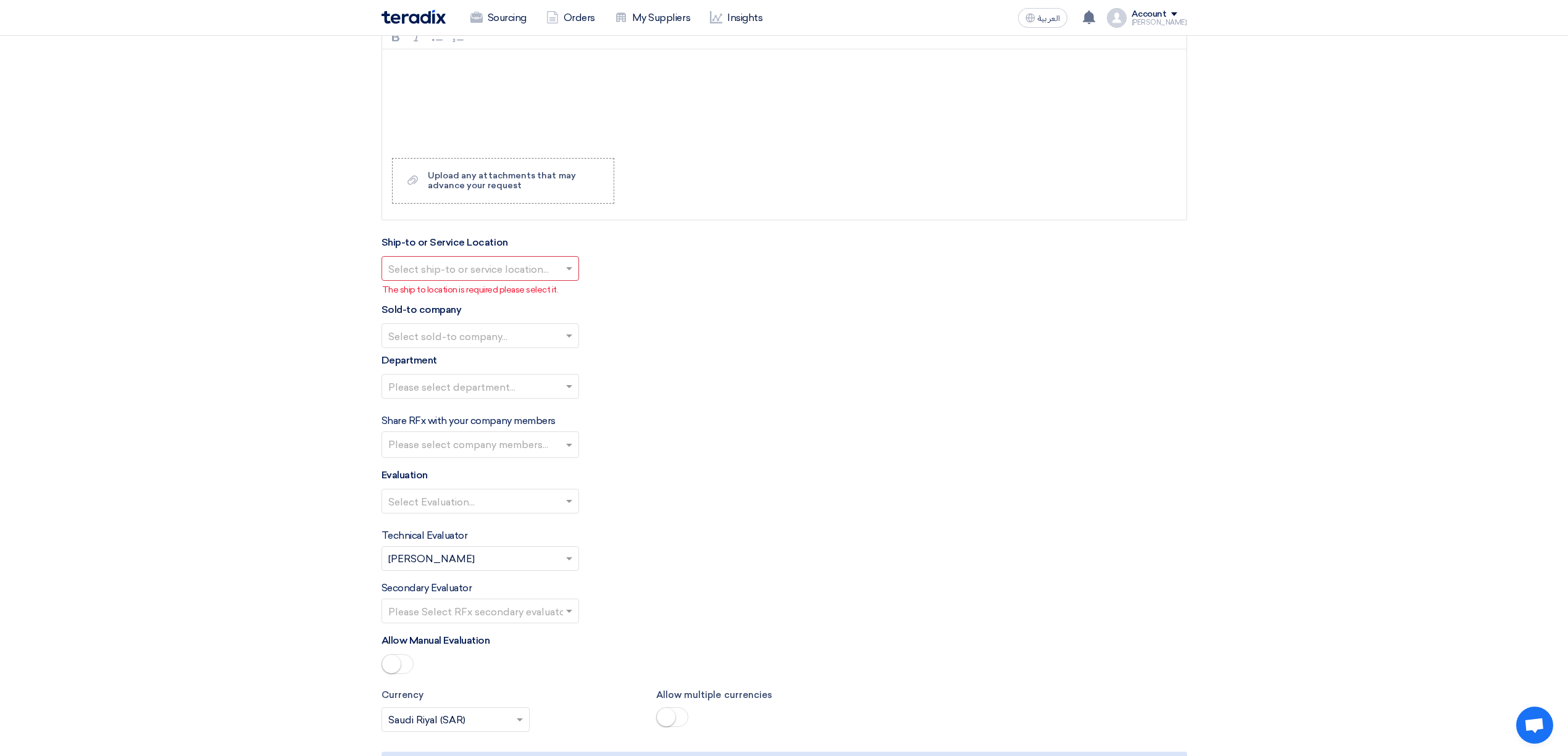
scroll to position [1317, 0]
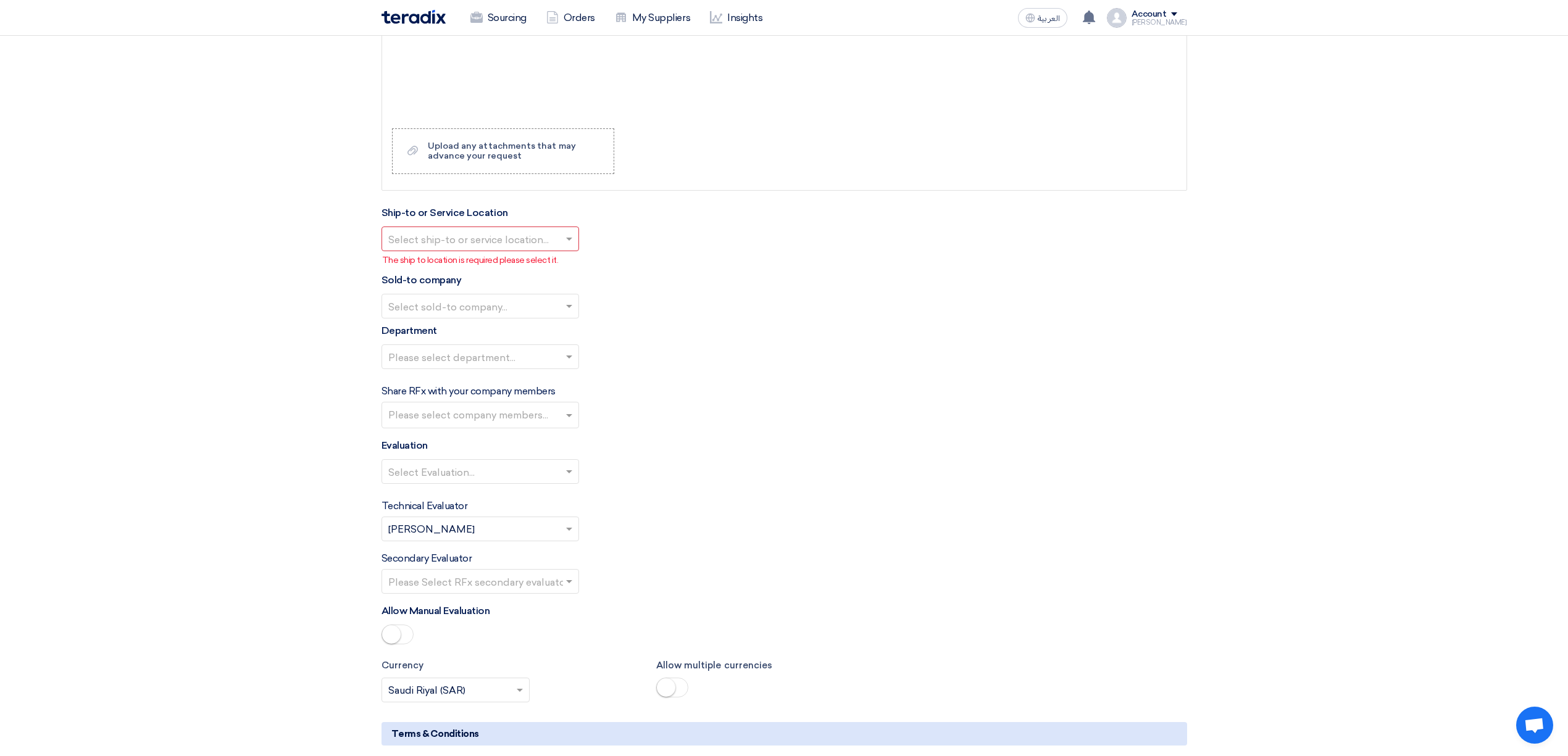
click at [574, 238] on span at bounding box center [570, 239] width 15 height 15
click at [520, 316] on span "شركة نباتات للمقاولات - مشاريع المدينة [GEOGRAPHIC_DATA]" at bounding box center [525, 314] width 274 height 11
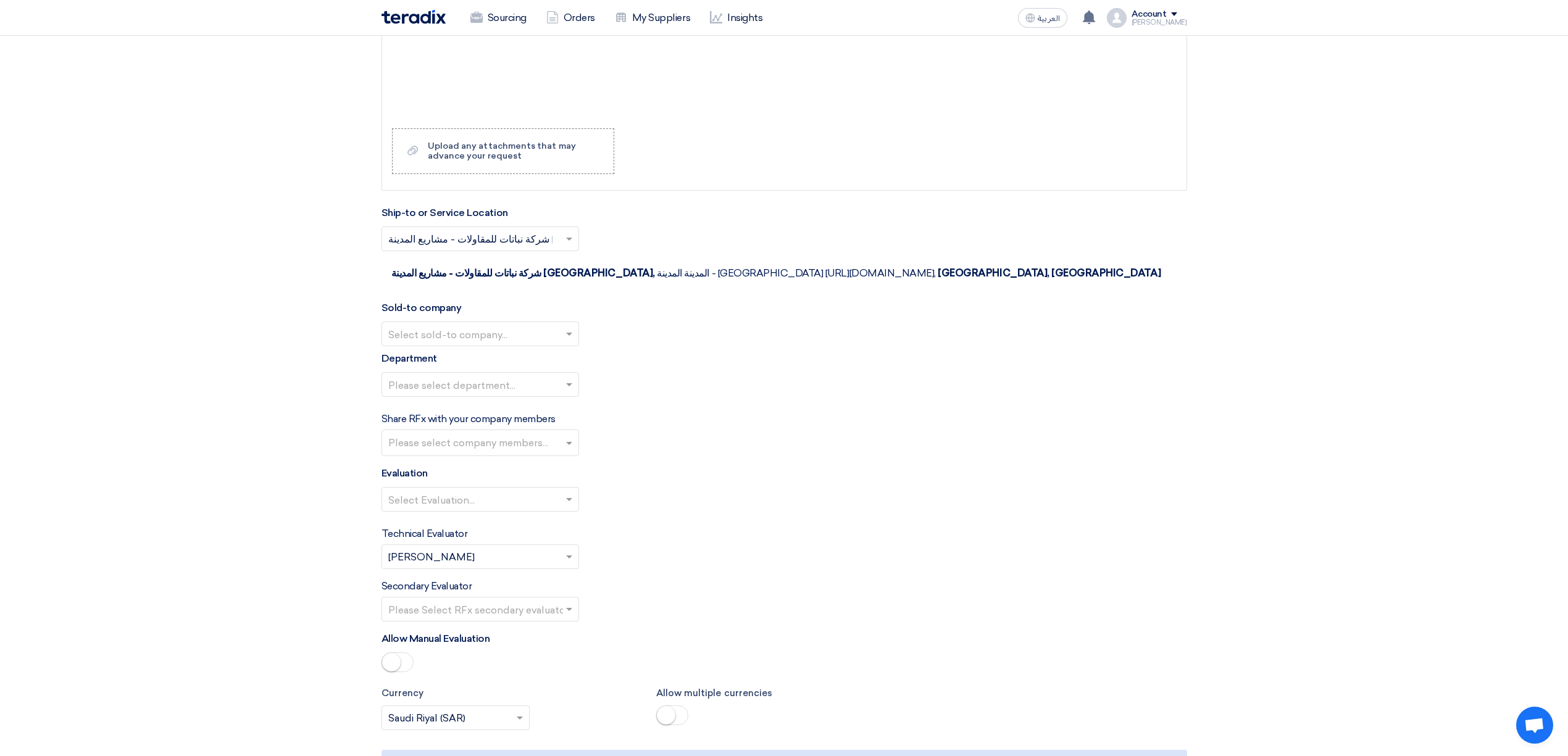
click at [551, 325] on input "text" at bounding box center [473, 335] width 172 height 20
click at [507, 346] on div "Nabatat for contracting" at bounding box center [480, 359] width 196 height 26
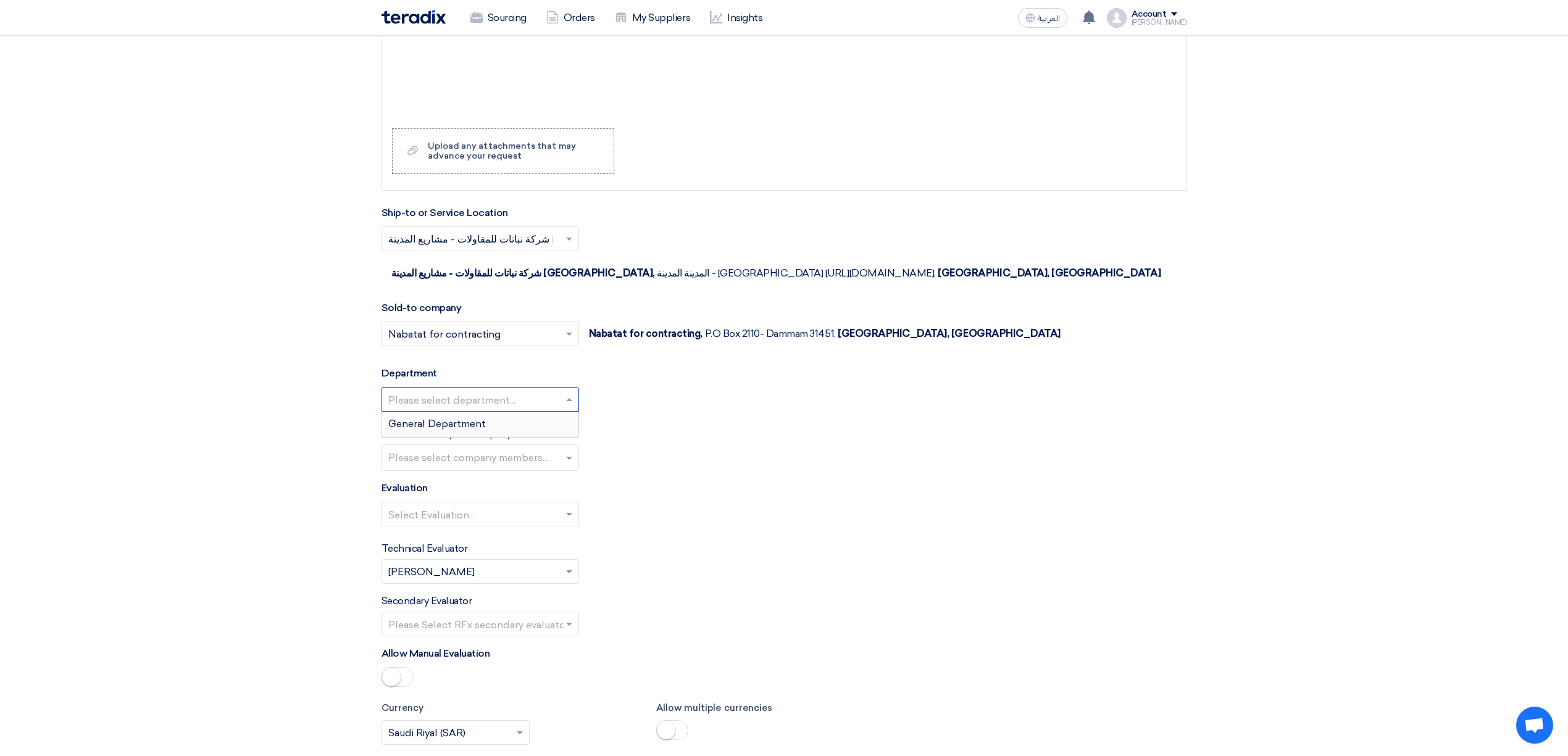
click at [552, 391] on input "text" at bounding box center [473, 400] width 172 height 20
click at [482, 418] on span "General Department" at bounding box center [436, 424] width 98 height 11
click at [550, 449] on input "text" at bounding box center [481, 458] width 187 height 20
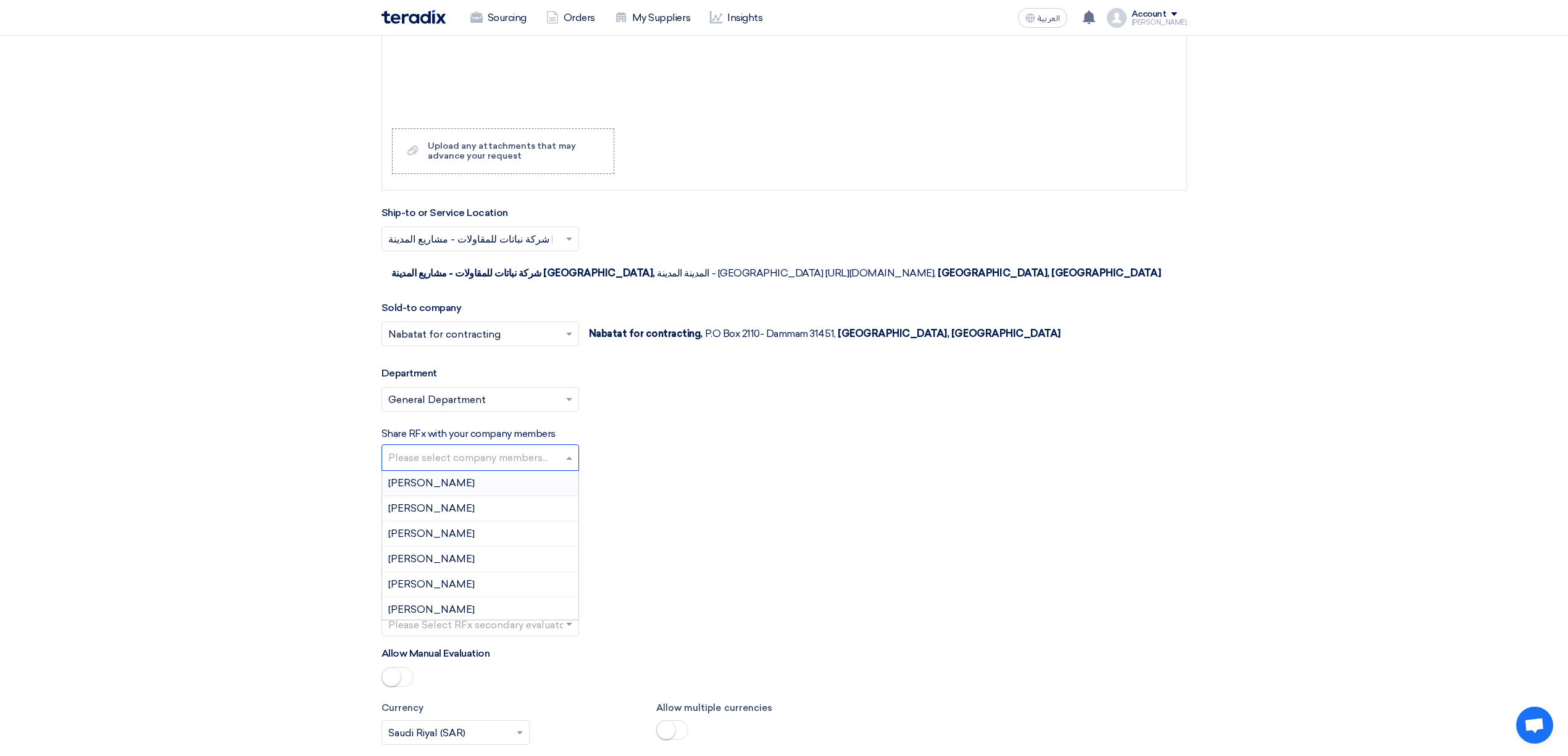
click at [550, 449] on input "text" at bounding box center [481, 458] width 187 height 20
click at [593, 430] on div "Share RFx with your company members Please select company members... [PERSON_NA…" at bounding box center [784, 449] width 805 height 45
click at [545, 325] on input "text" at bounding box center [473, 335] width 172 height 20
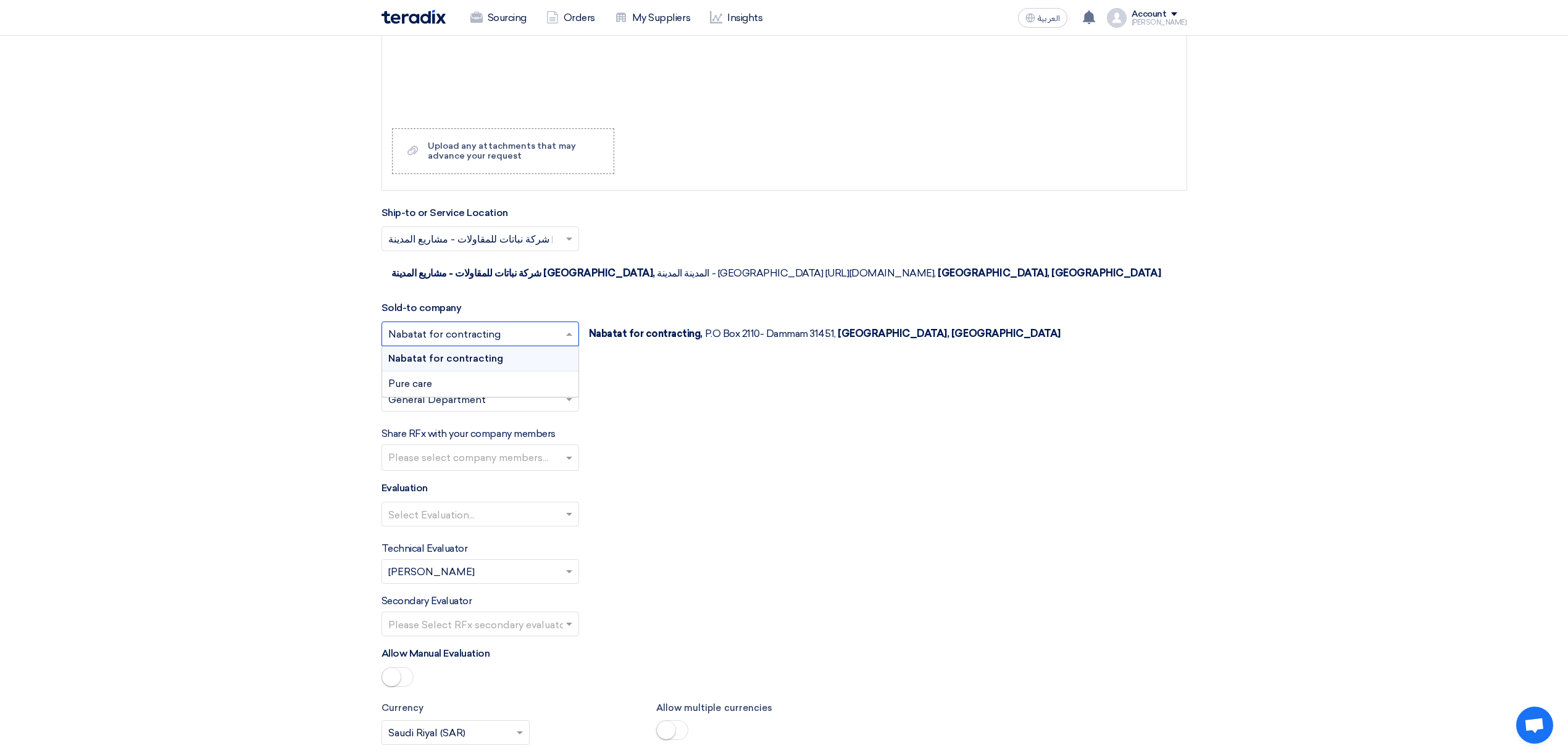
click at [693, 387] on div "Please select department... × General Department ×" at bounding box center [784, 404] width 805 height 34
click at [545, 391] on input "text" at bounding box center [473, 400] width 172 height 20
click at [537, 412] on div "General Department" at bounding box center [480, 424] width 196 height 25
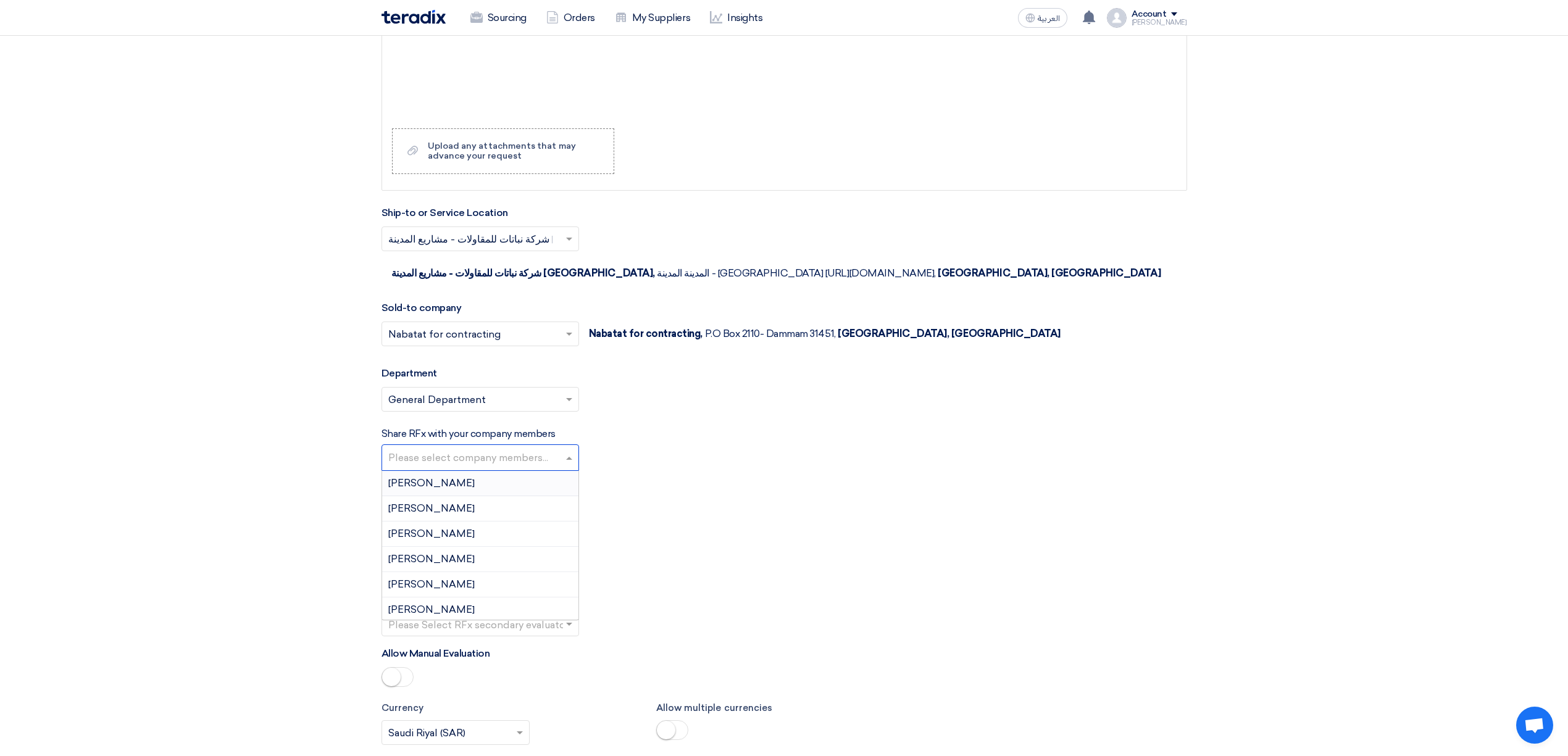
click at [517, 449] on input "text" at bounding box center [481, 458] width 187 height 20
click at [699, 427] on div "Share RFx with your company members Please select company members... [PERSON_NA…" at bounding box center [784, 449] width 805 height 45
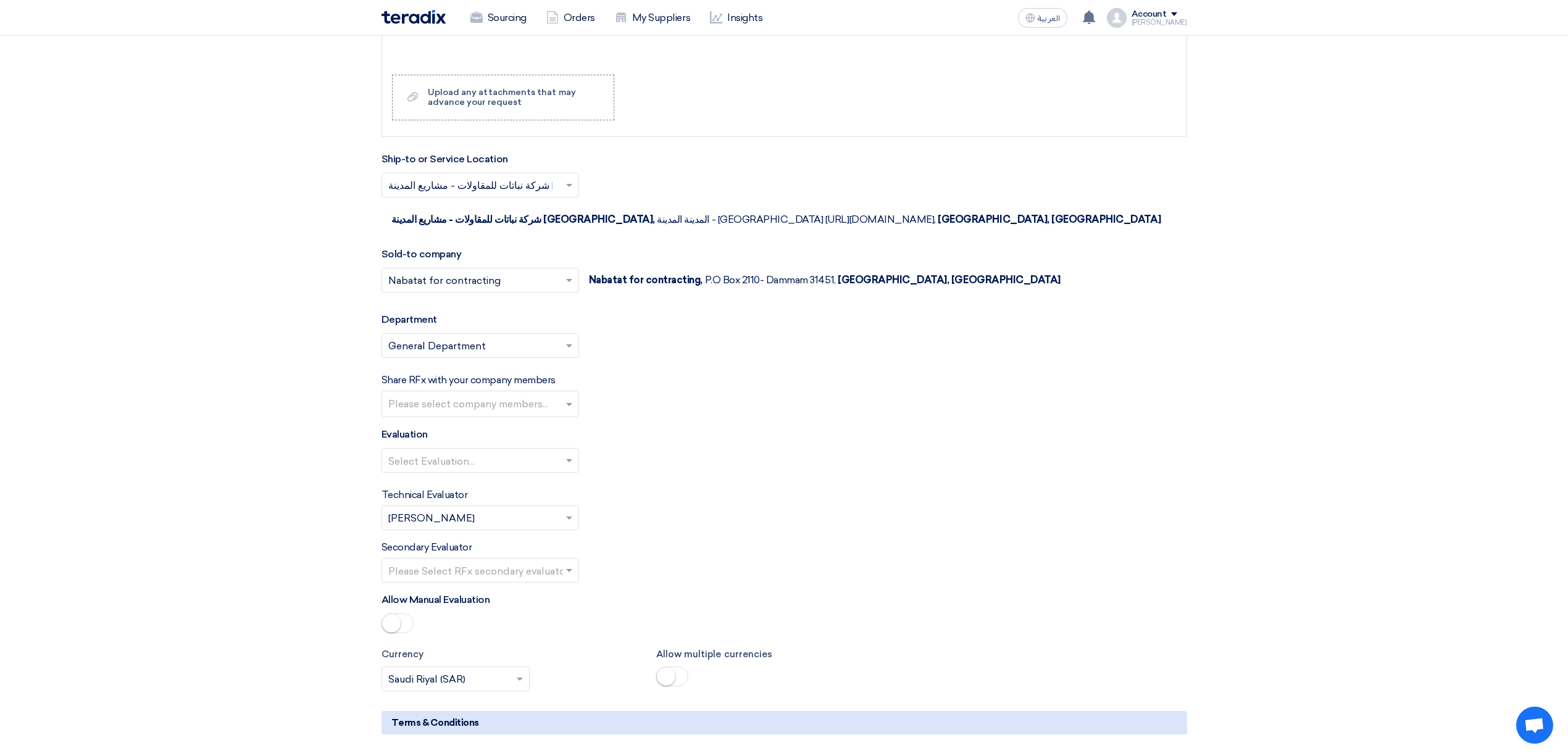
scroll to position [1399, 0]
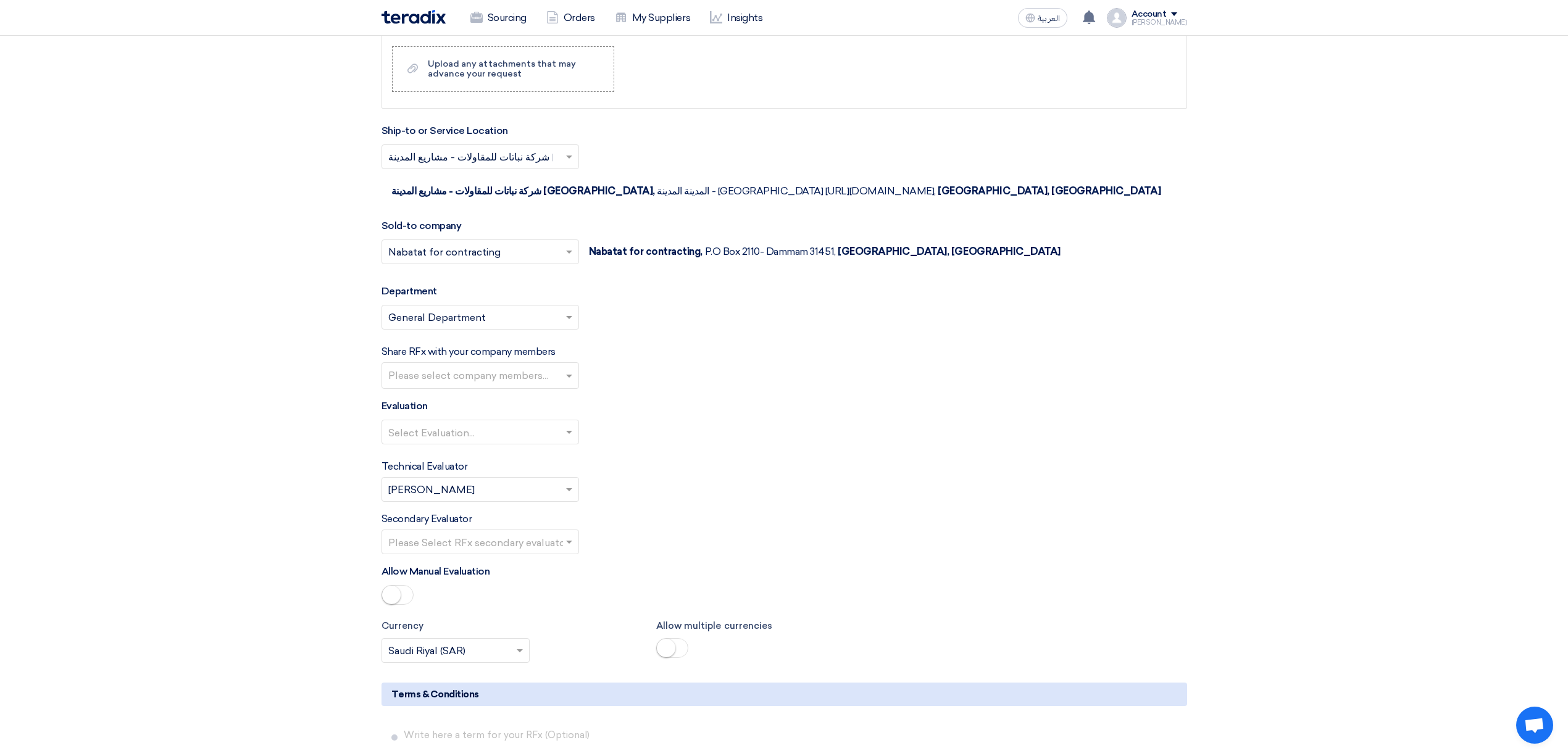
click at [531, 423] on input "text" at bounding box center [473, 433] width 172 height 20
click at [634, 421] on div "Select Evaluation... Direct material spare parts long term" at bounding box center [784, 436] width 805 height 34
click at [571, 425] on span at bounding box center [570, 433] width 15 height 15
click at [485, 445] on div "Direct material" at bounding box center [480, 457] width 196 height 26
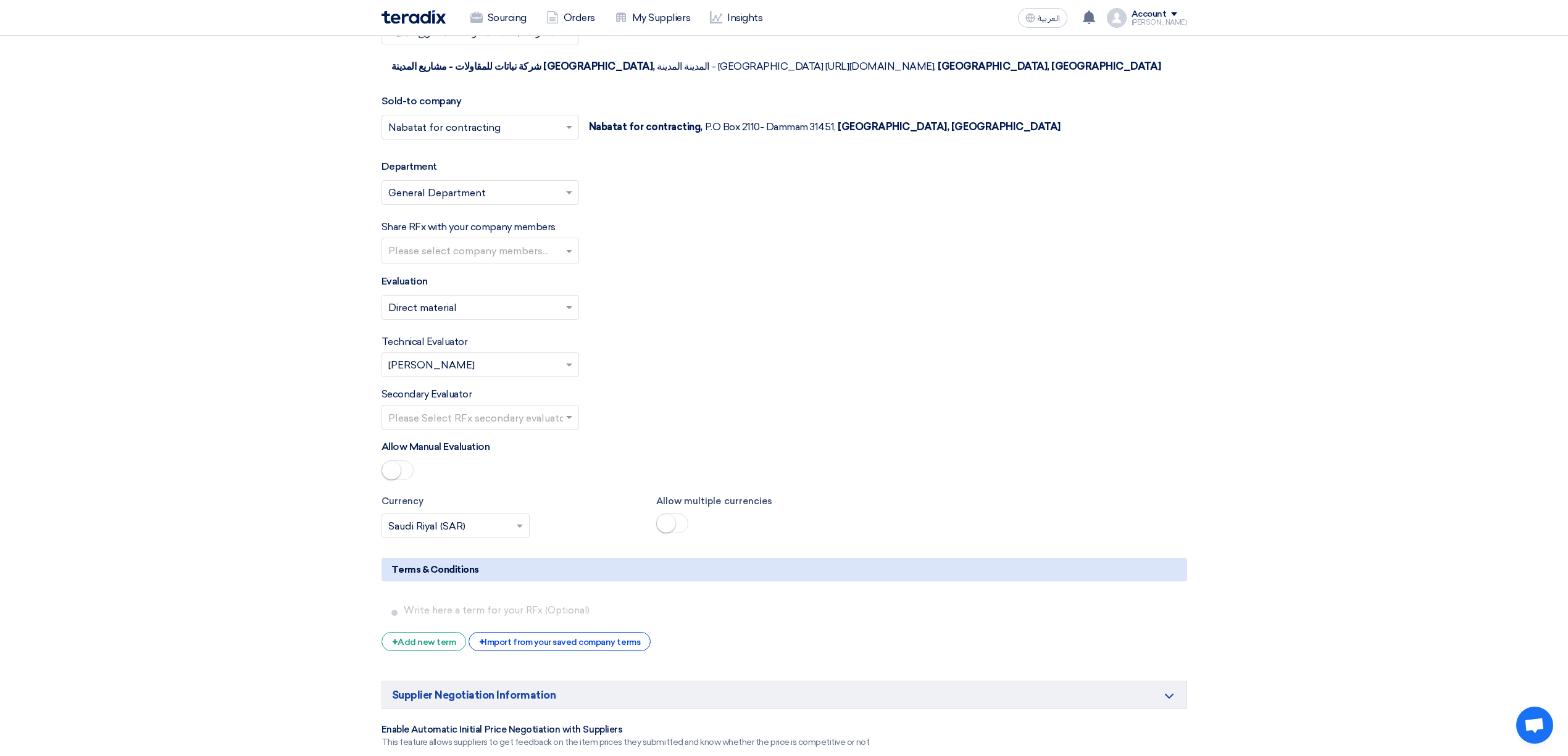
scroll to position [1563, 0]
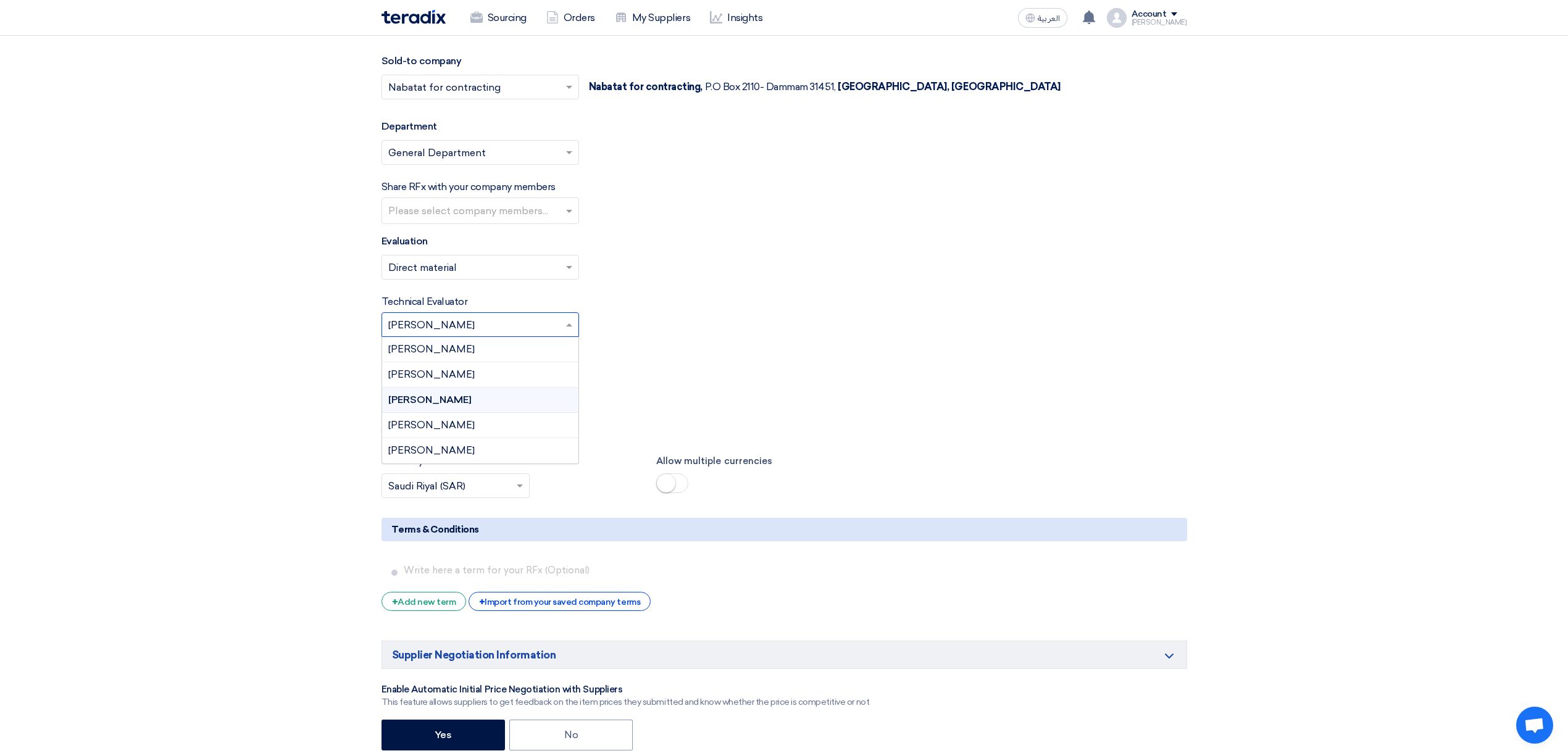
click at [511, 316] on input "text" at bounding box center [473, 325] width 172 height 20
click at [655, 299] on div "Technical Evaluator Please Select RFx evaluator... × [PERSON_NAME] × [PERSON_NA…" at bounding box center [784, 315] width 805 height 43
click at [507, 368] on input "text" at bounding box center [473, 378] width 172 height 20
click at [511, 368] on input "text" at bounding box center [473, 378] width 172 height 20
click at [690, 347] on div "Secondary Evaluator Please Select RFx secondary evaluator..." at bounding box center [784, 368] width 805 height 43
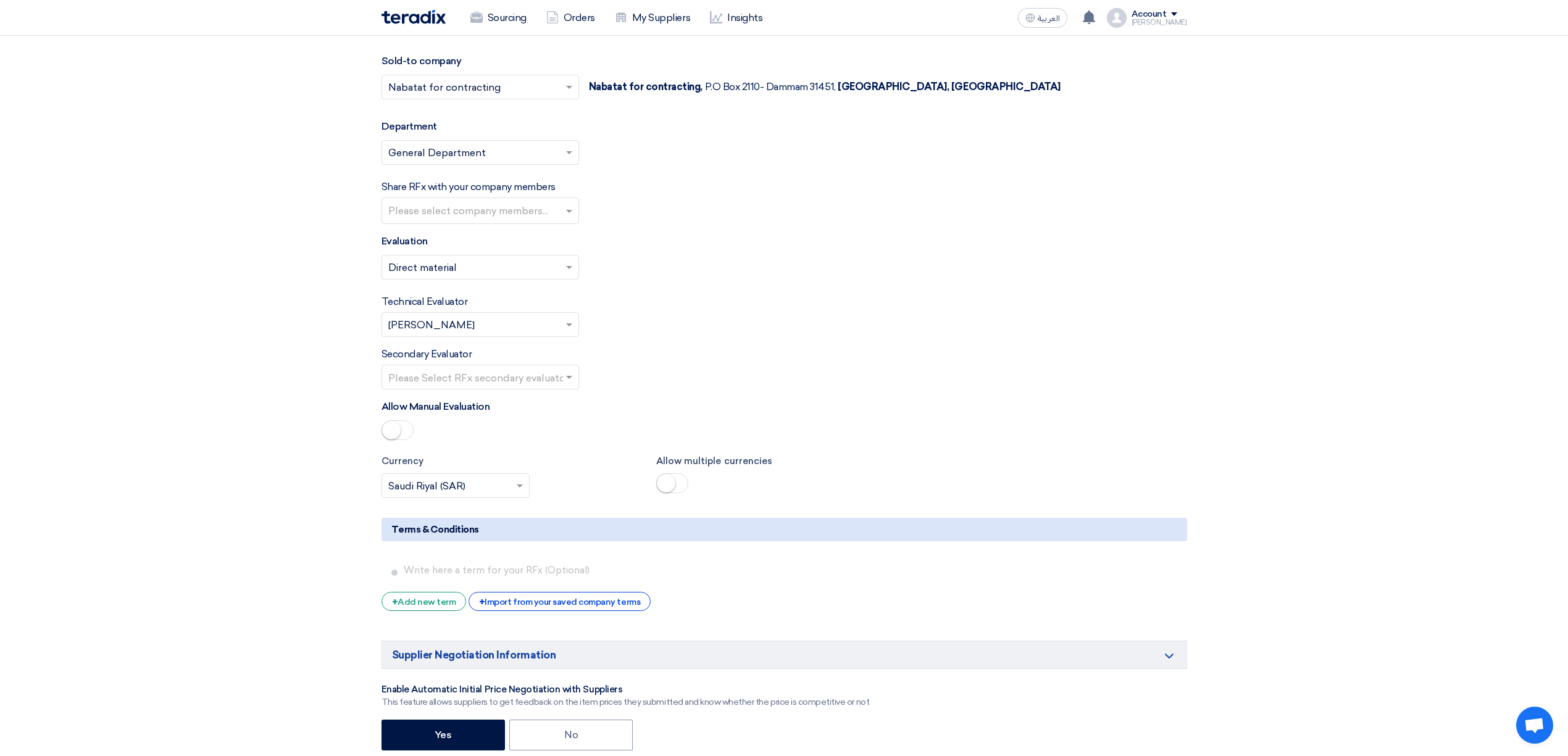
drag, startPoint x: 480, startPoint y: 324, endPoint x: 415, endPoint y: 333, distance: 65.6
click at [415, 347] on div "Secondary Evaluator Please Select RFx secondary evaluator..." at bounding box center [784, 368] width 805 height 43
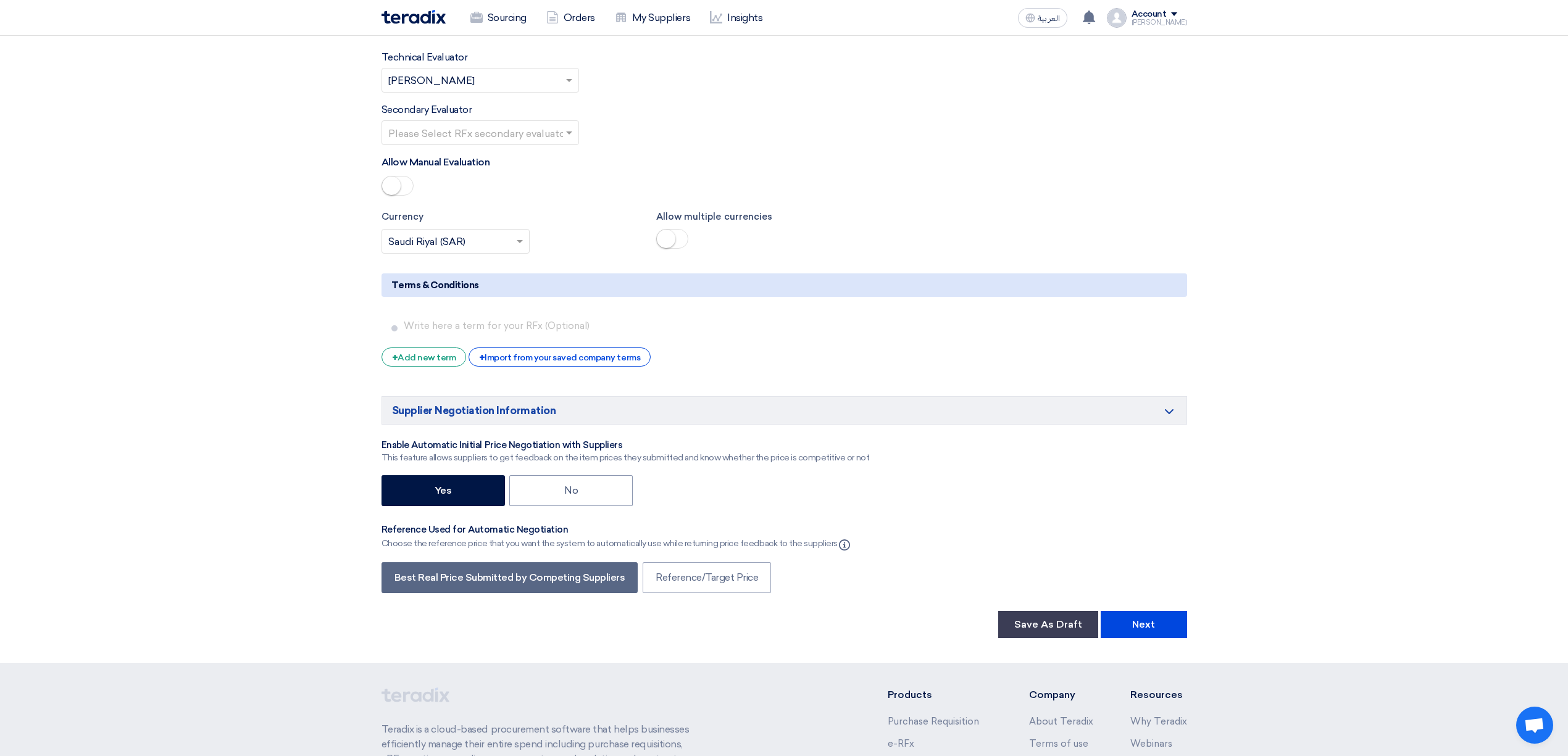
scroll to position [1811, 0]
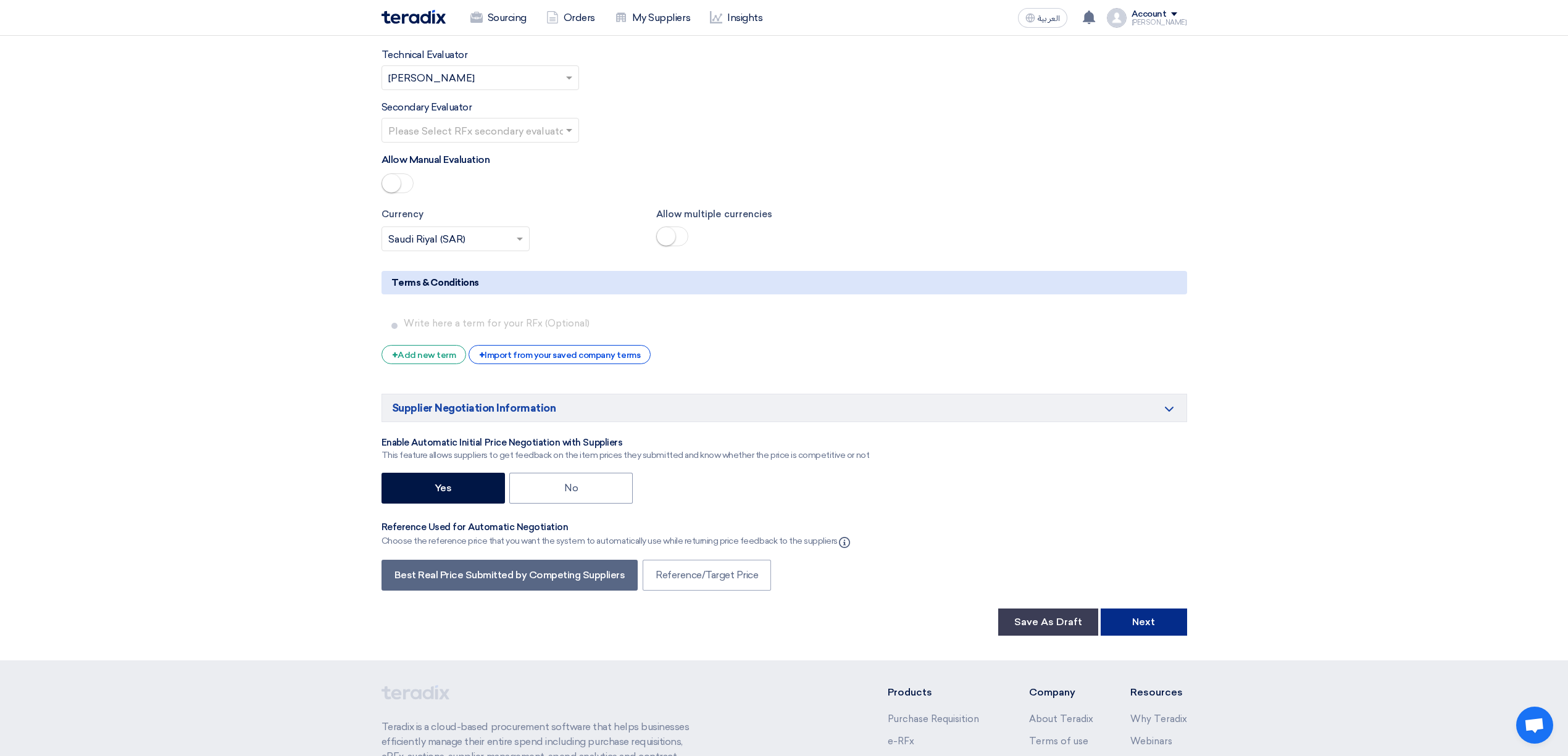
click at [1155, 609] on button "Next" at bounding box center [1143, 622] width 86 height 28
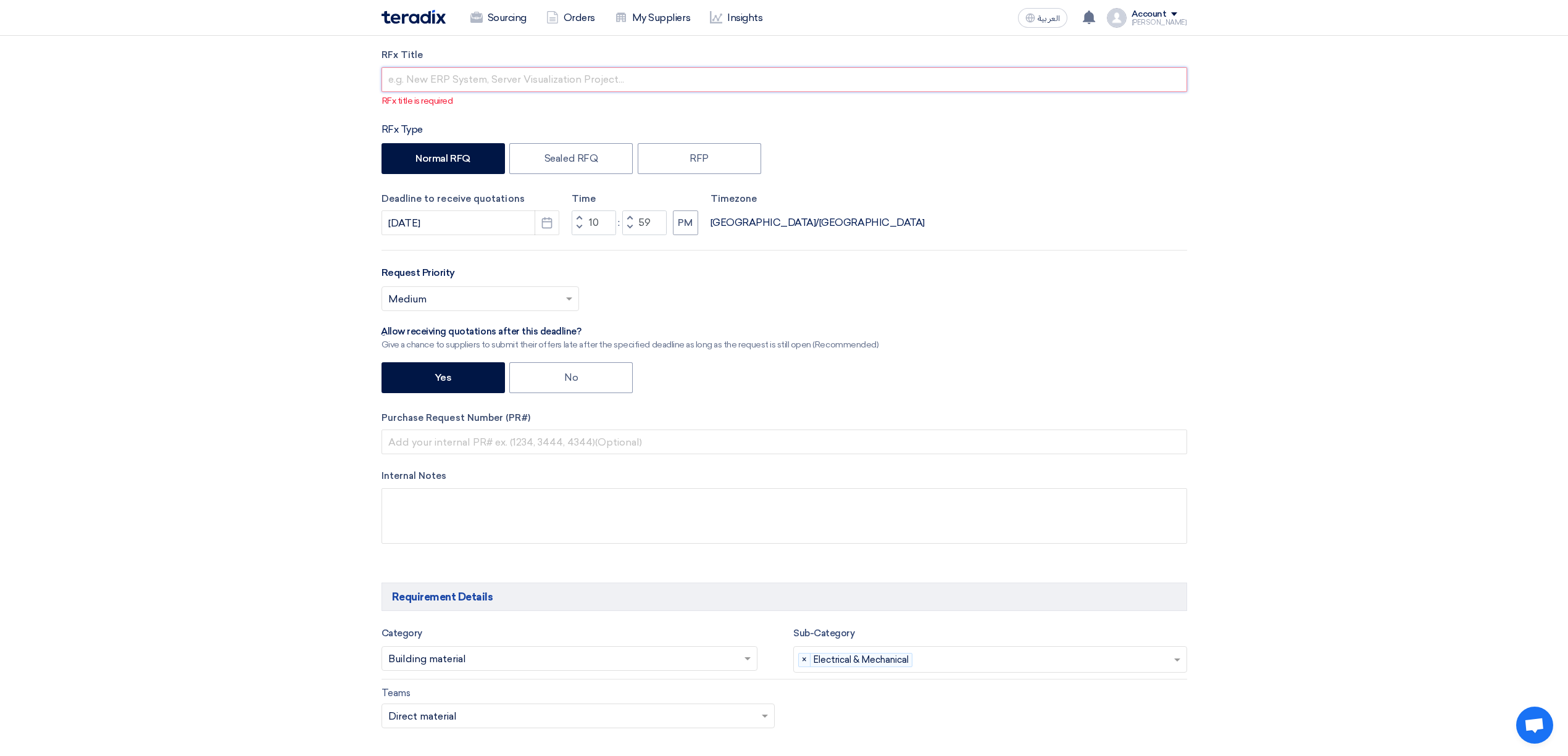
drag, startPoint x: 451, startPoint y: 74, endPoint x: 452, endPoint y: 84, distance: 10.0
click at [451, 75] on input "text" at bounding box center [784, 80] width 805 height 25
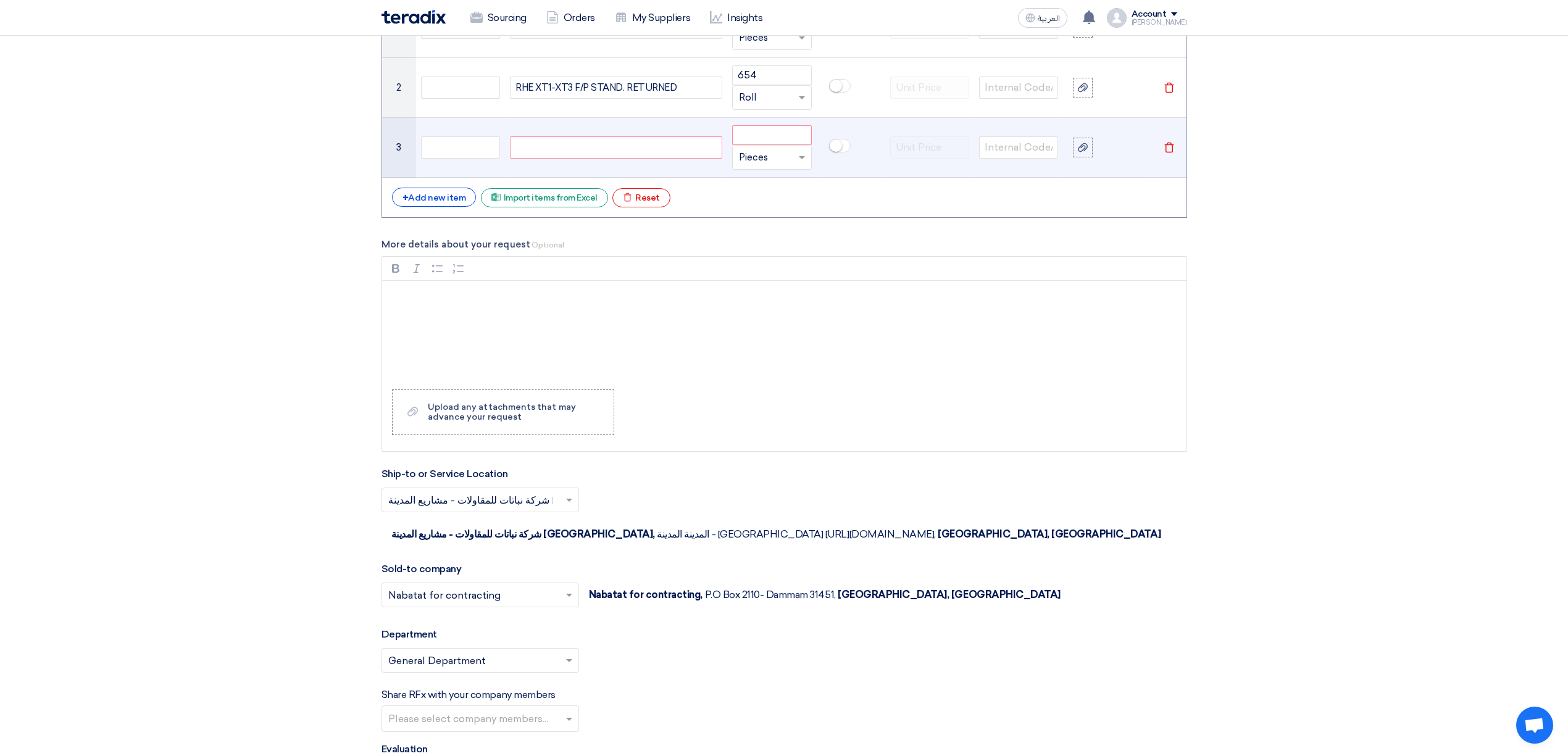
scroll to position [761, 0]
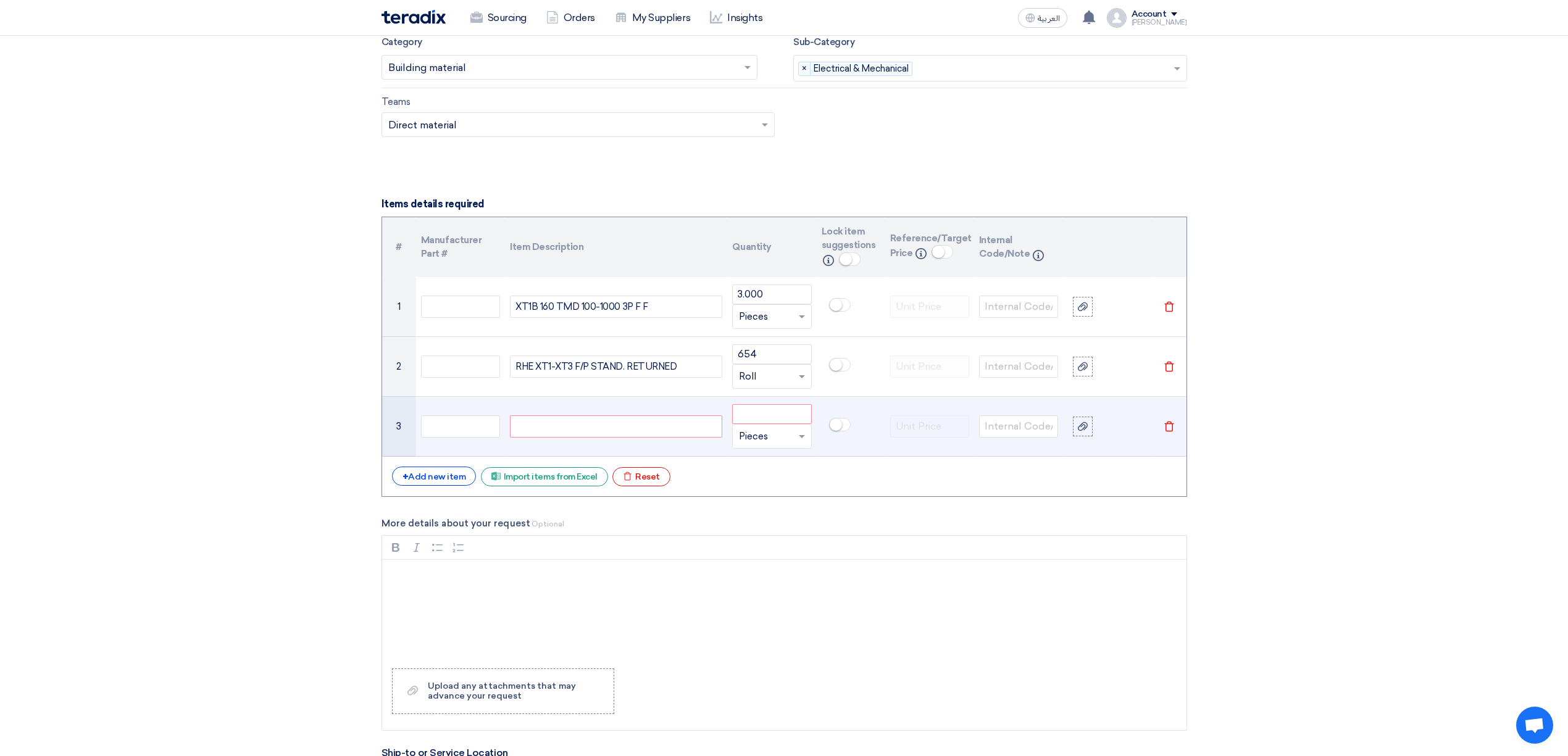
click at [1175, 435] on td "Delete" at bounding box center [1169, 426] width 34 height 60
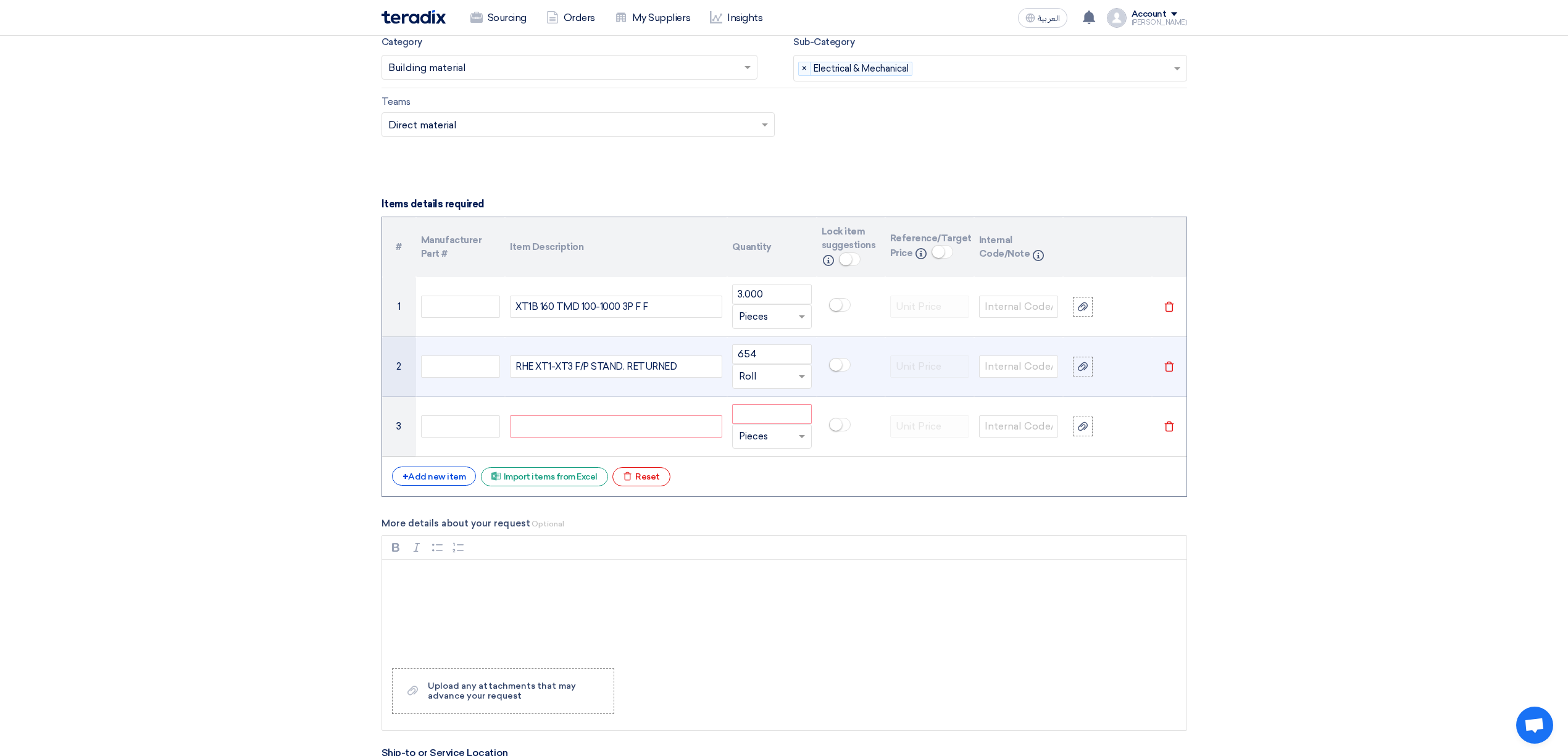
click at [1169, 367] on icon "Delete" at bounding box center [1170, 367] width 11 height 11
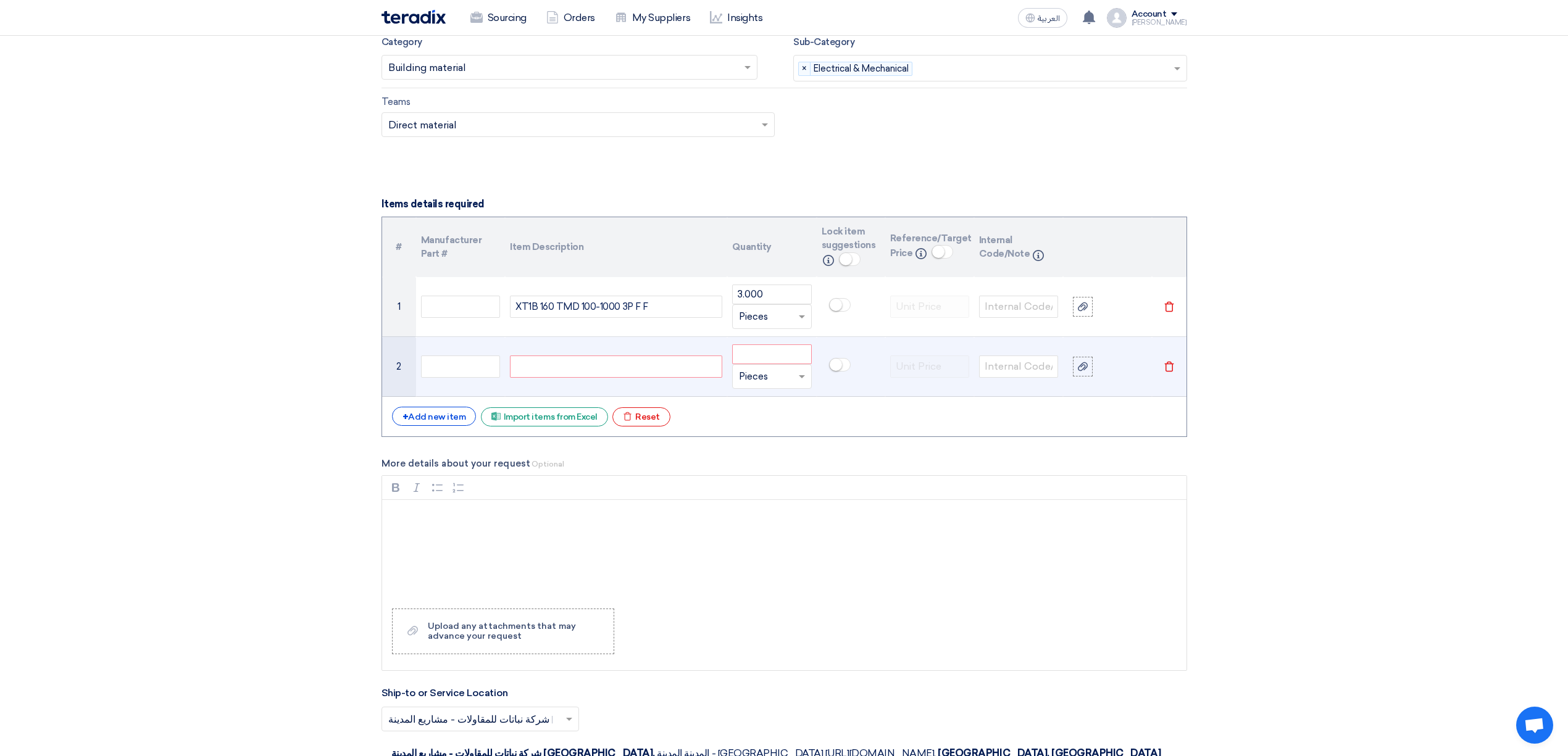
click at [1167, 370] on icon "Delete" at bounding box center [1170, 367] width 11 height 11
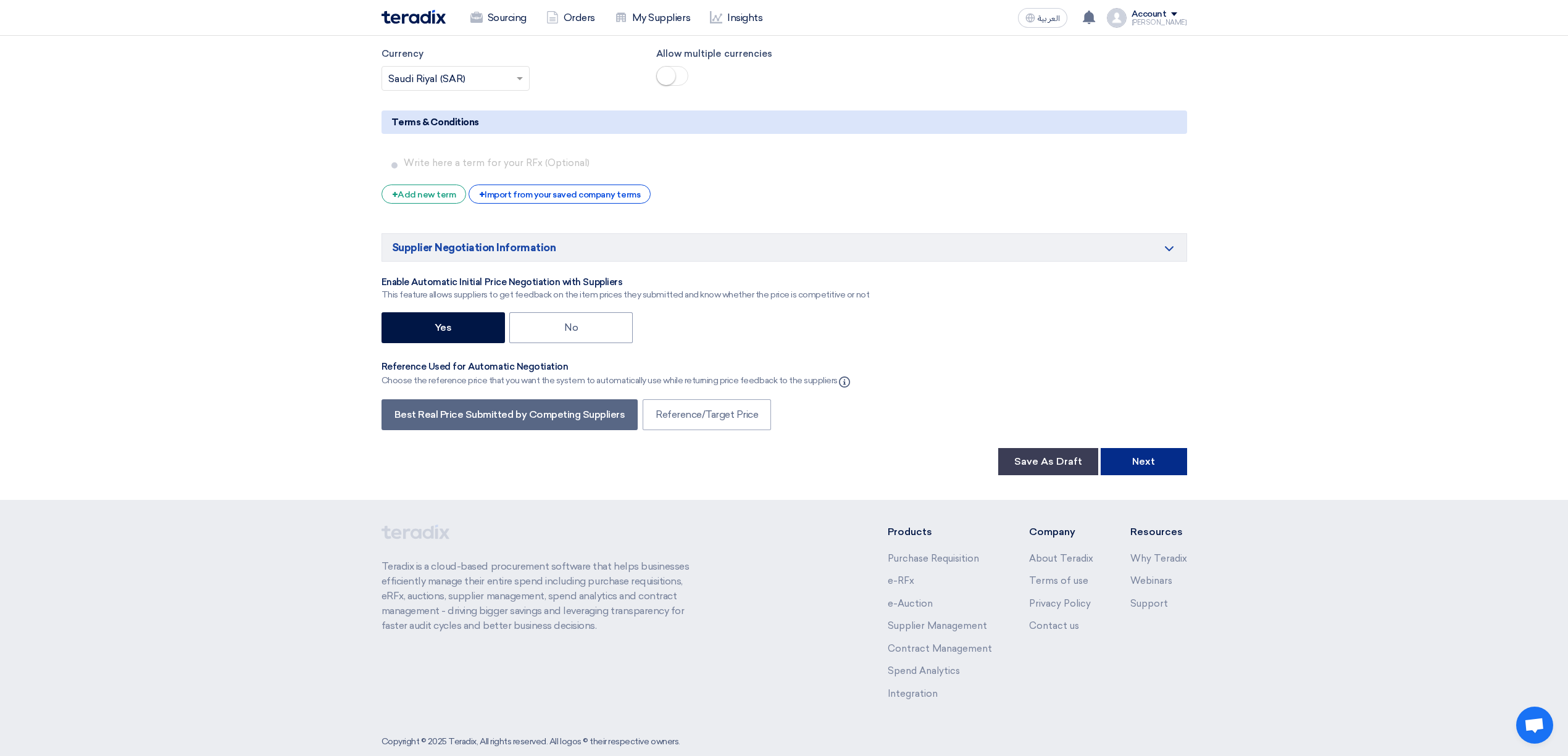
click at [1153, 448] on button "Next" at bounding box center [1143, 461] width 86 height 28
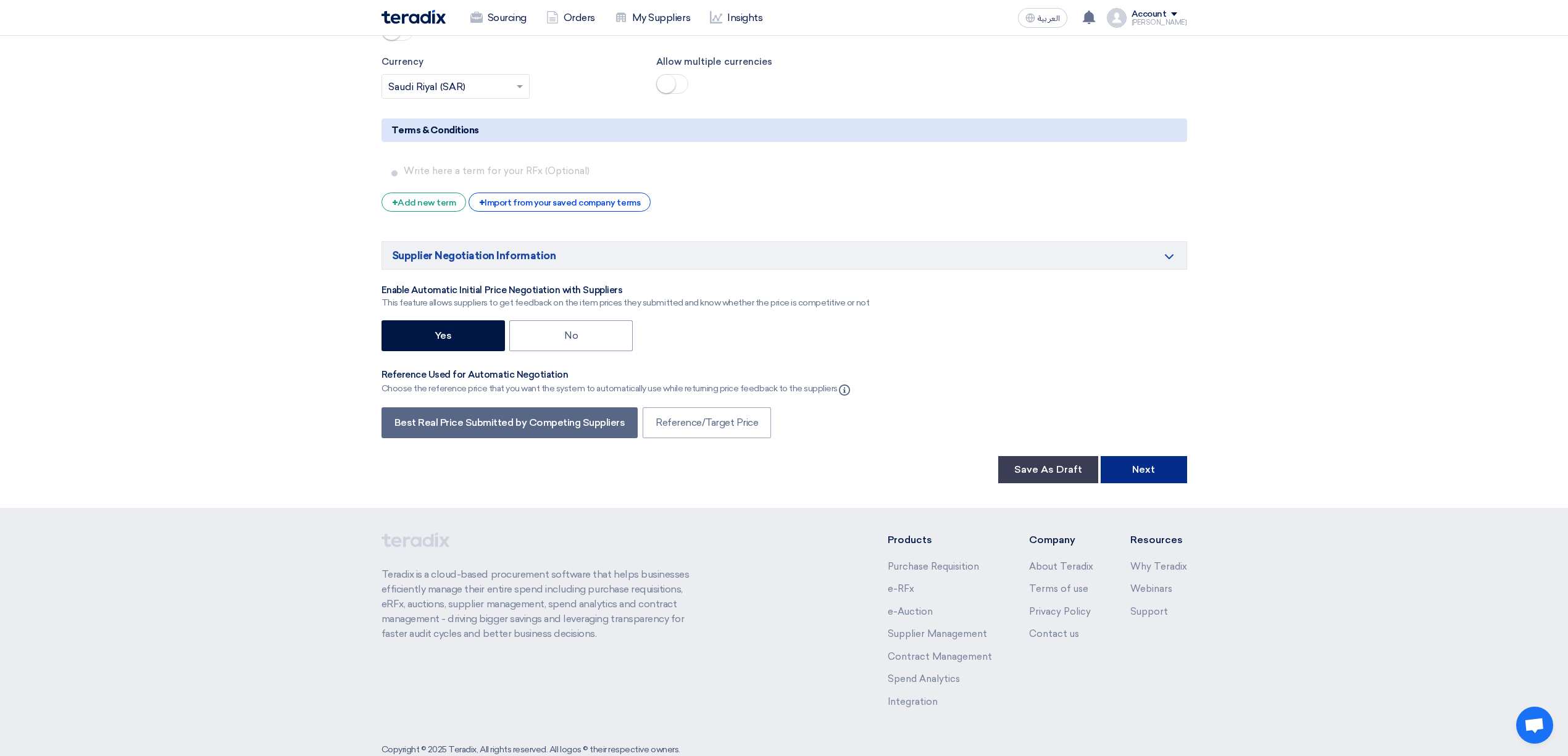
scroll to position [1835, 0]
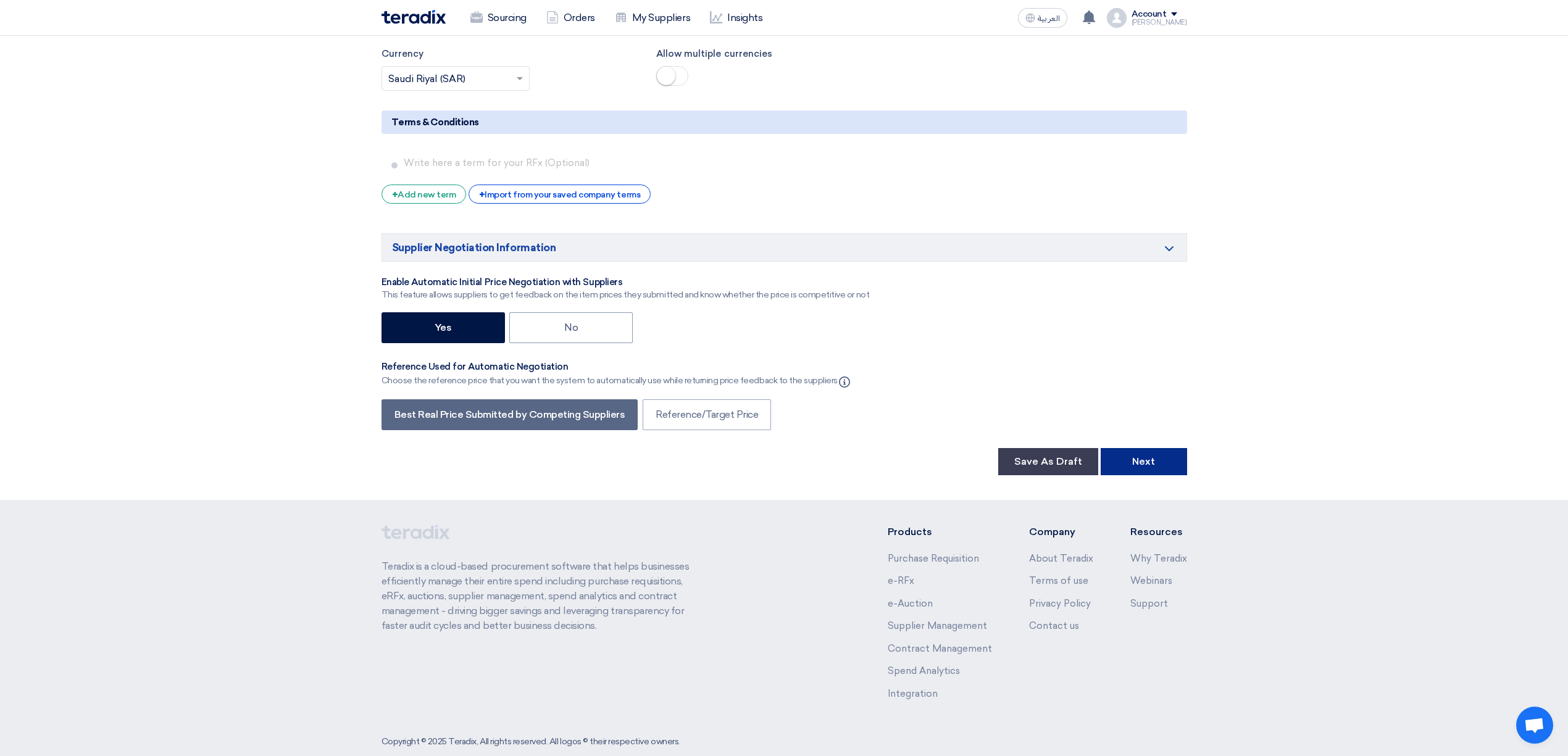
click at [1147, 448] on button "Next" at bounding box center [1143, 461] width 86 height 28
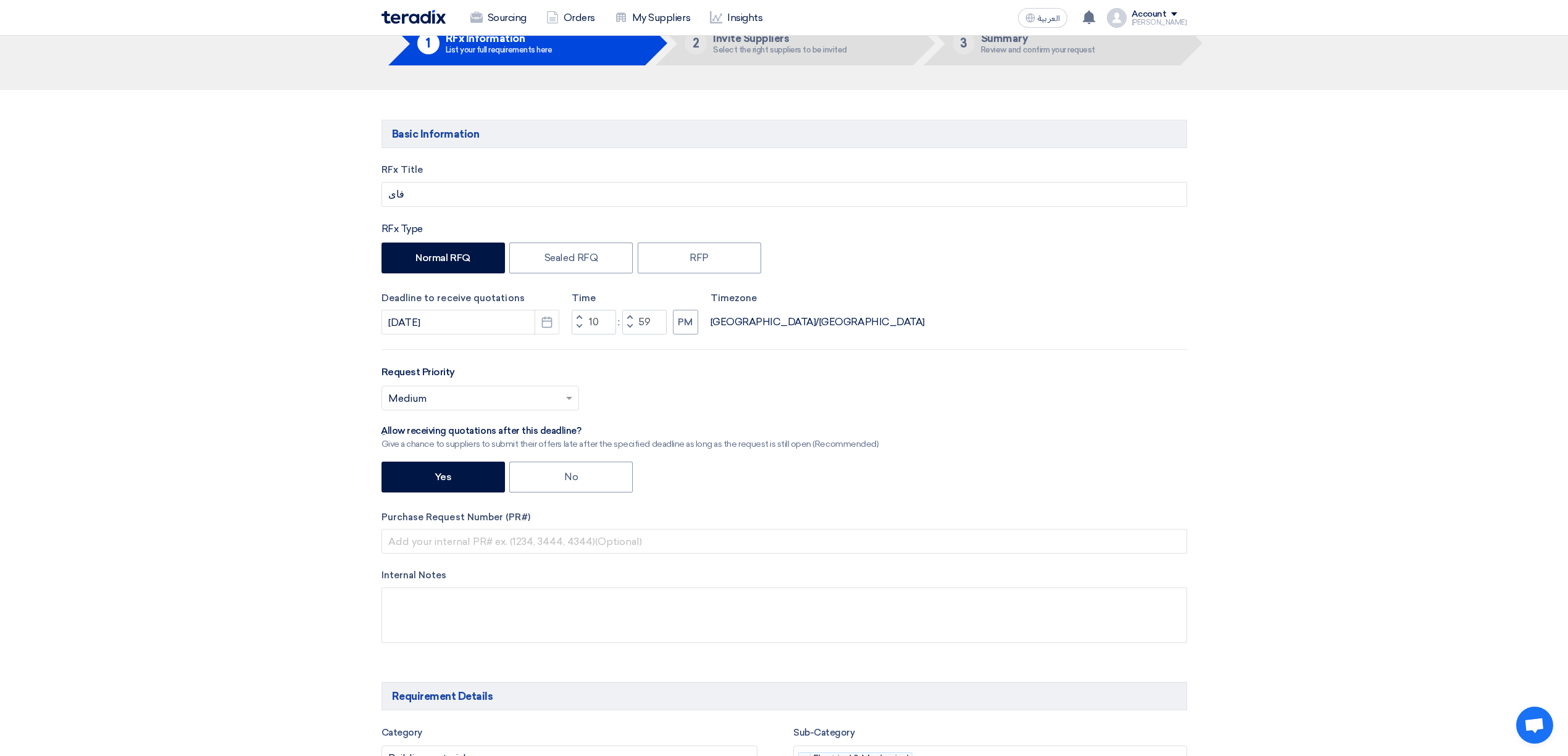
scroll to position [0, 0]
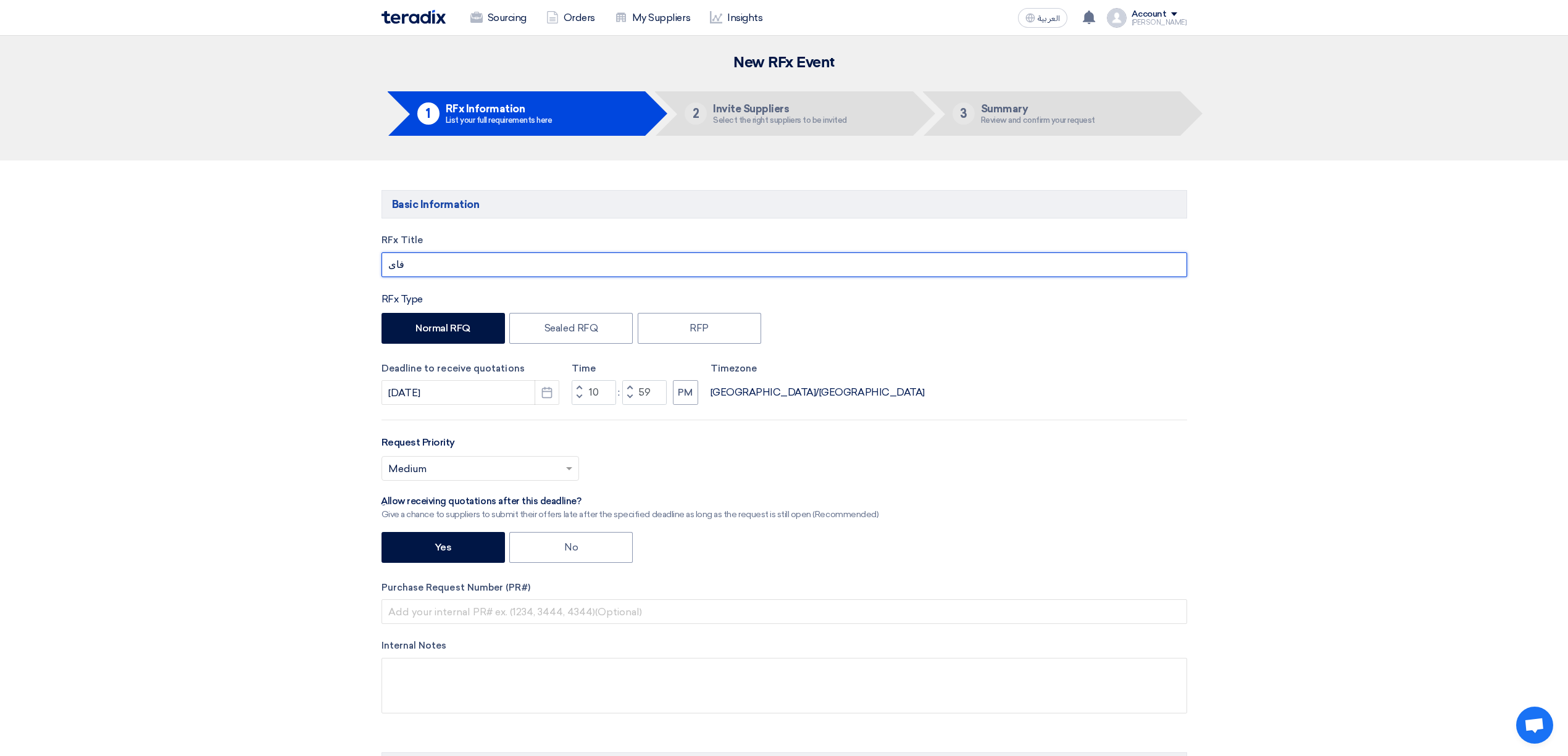
click at [487, 270] on input "فاى" at bounding box center [784, 265] width 805 height 25
type input "ي"
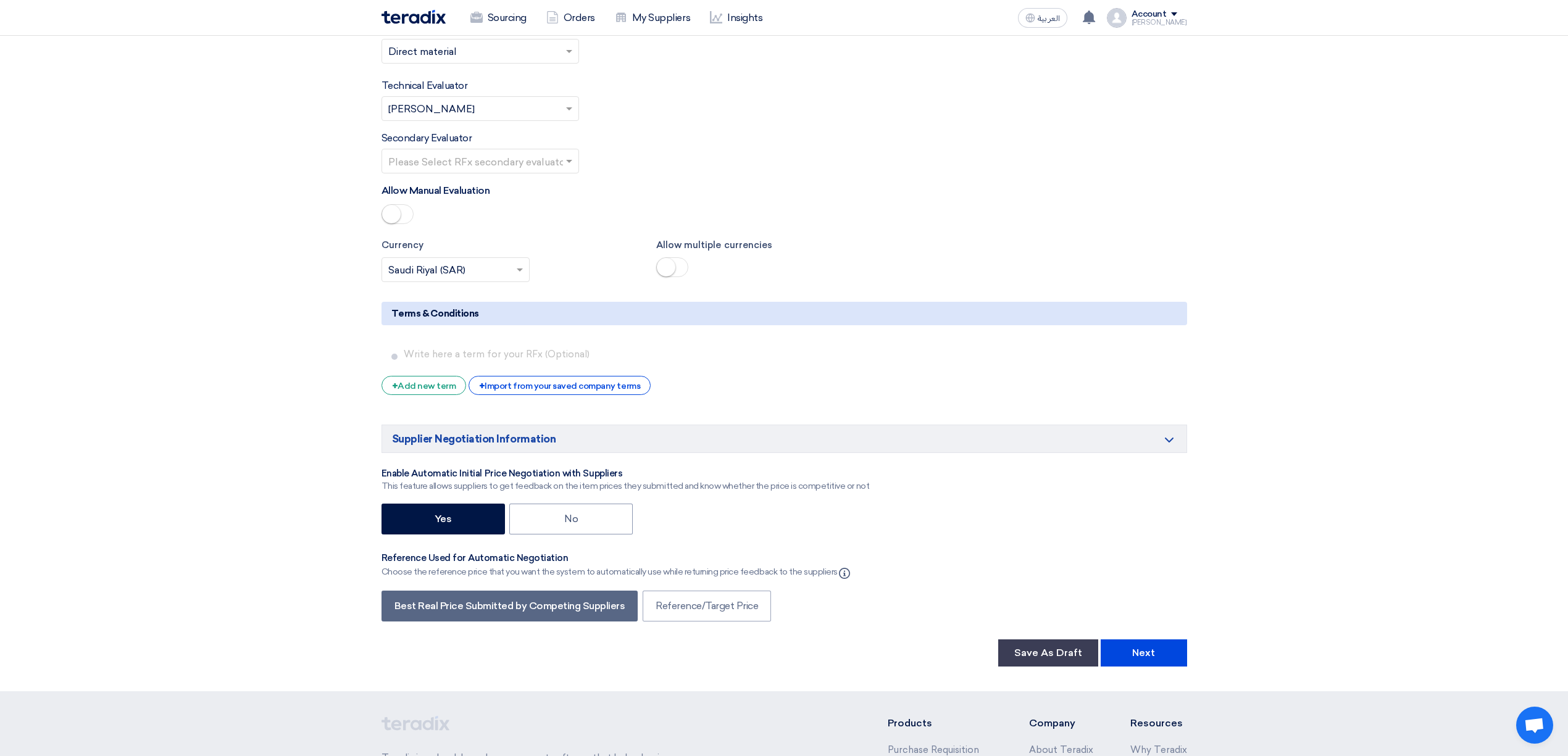
scroll to position [1646, 0]
type input "5455"
click at [1139, 638] on button "Next" at bounding box center [1143, 652] width 86 height 28
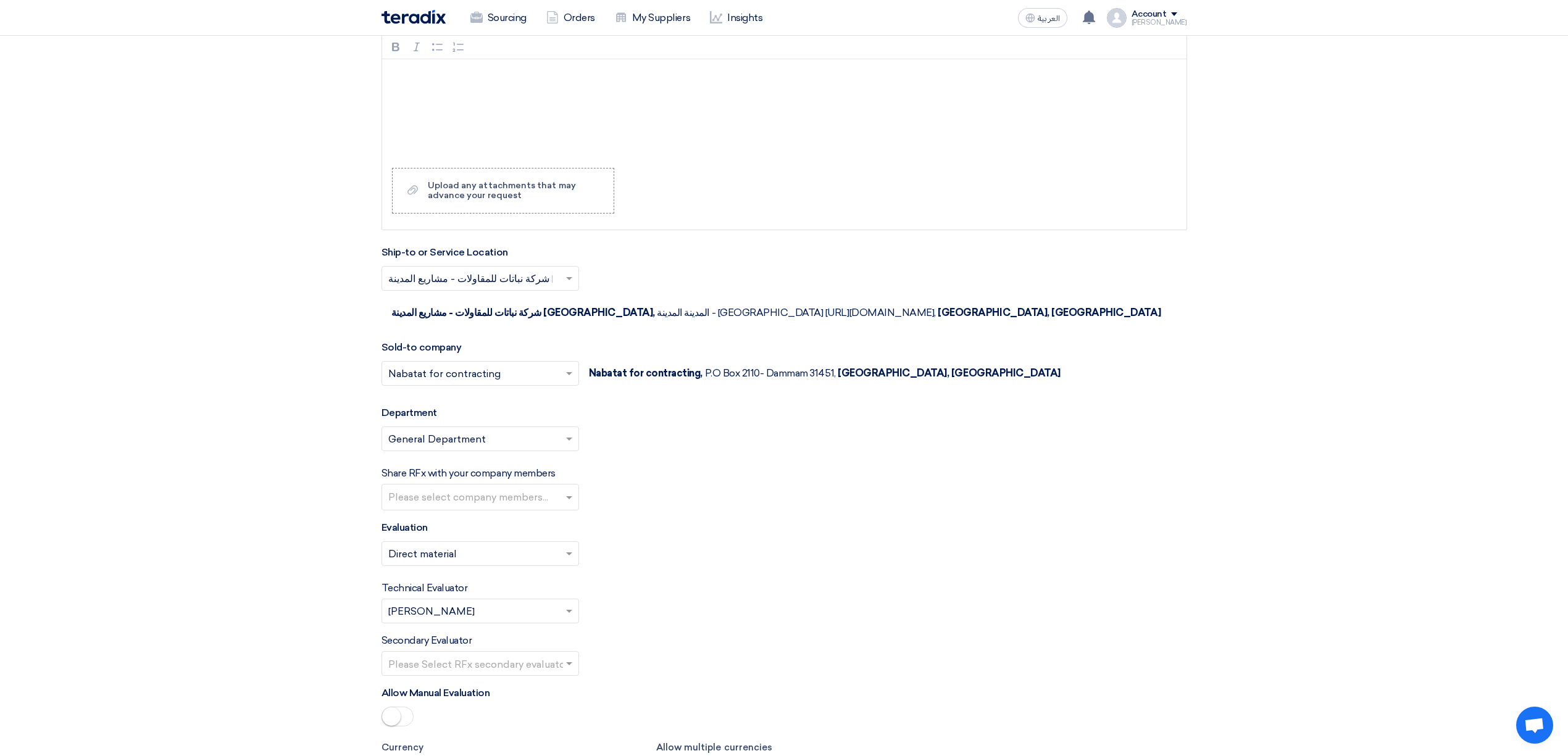
scroll to position [1399, 0]
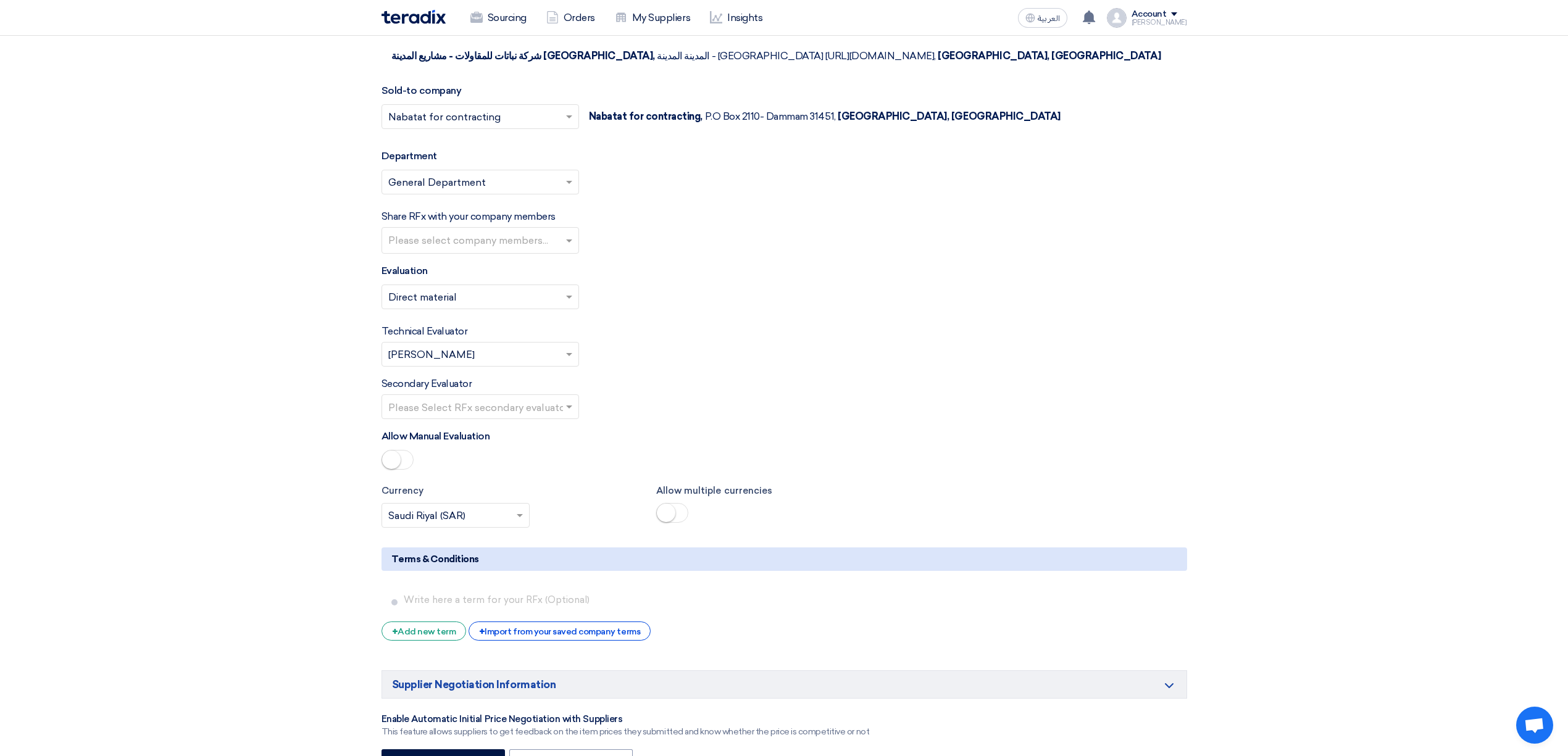
click at [471, 231] on input "text" at bounding box center [481, 241] width 187 height 20
click at [462, 260] on span "[PERSON_NAME]" at bounding box center [431, 266] width 86 height 11
click at [519, 398] on input "text" at bounding box center [473, 408] width 172 height 20
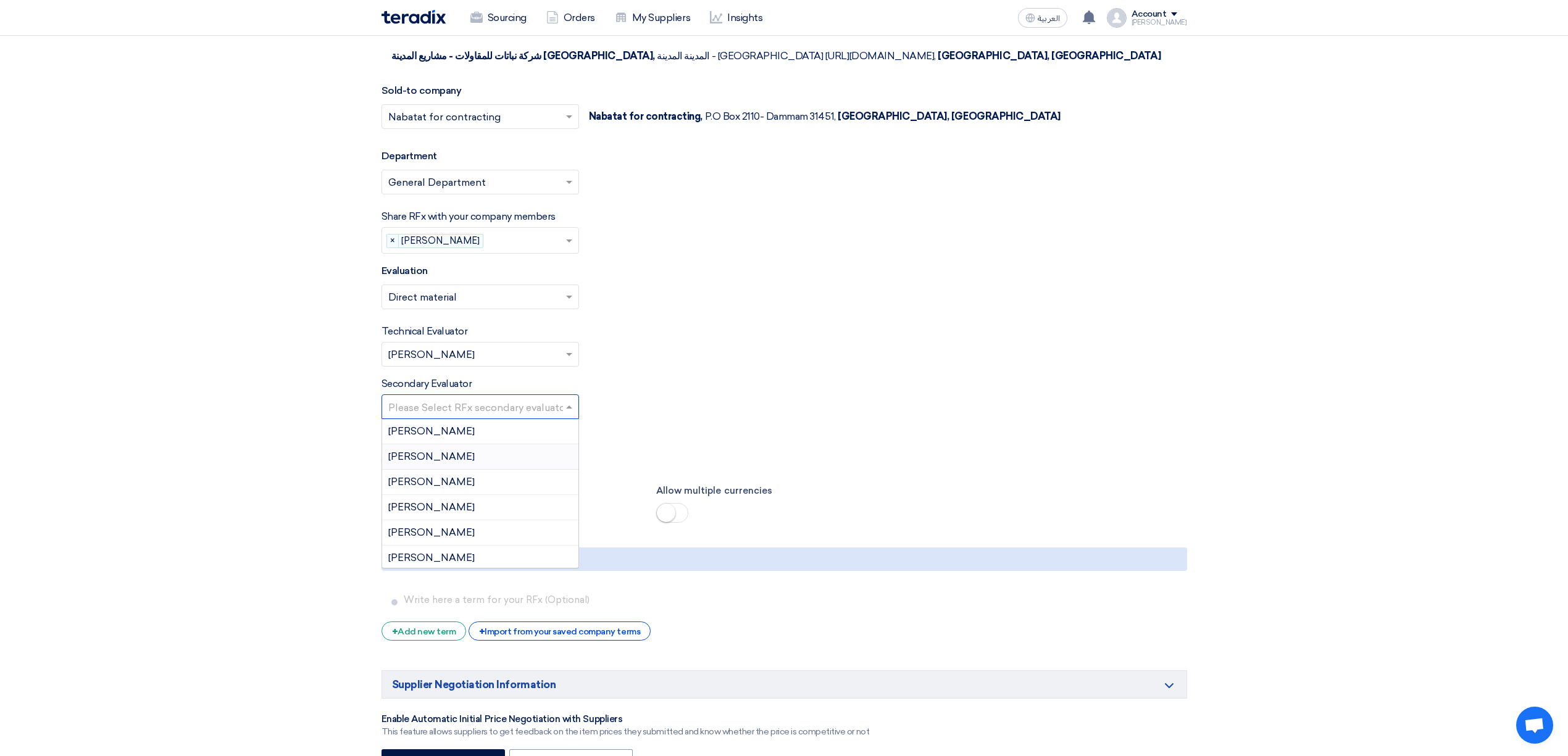
click at [497, 445] on div "[PERSON_NAME]" at bounding box center [480, 457] width 196 height 26
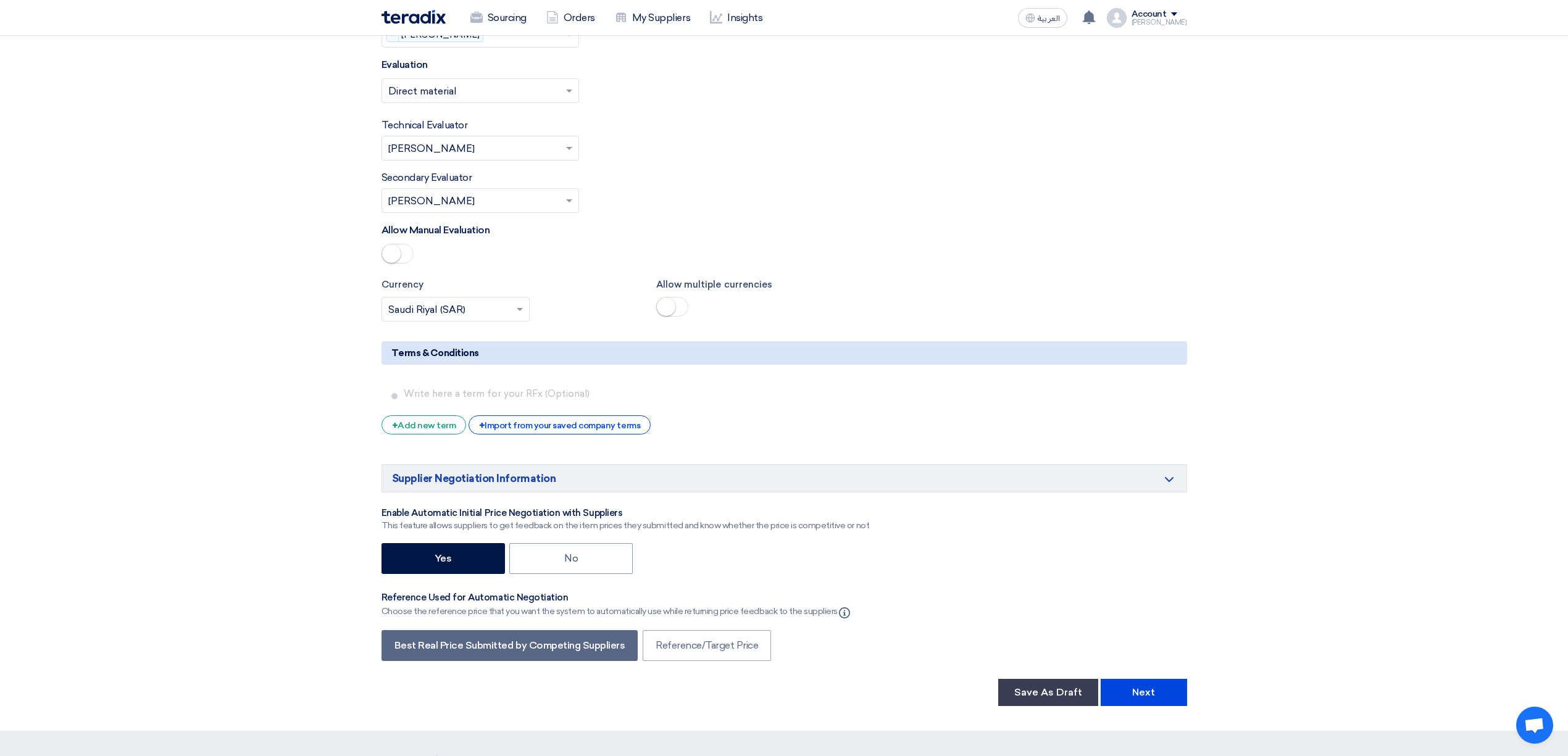
scroll to position [1646, 0]
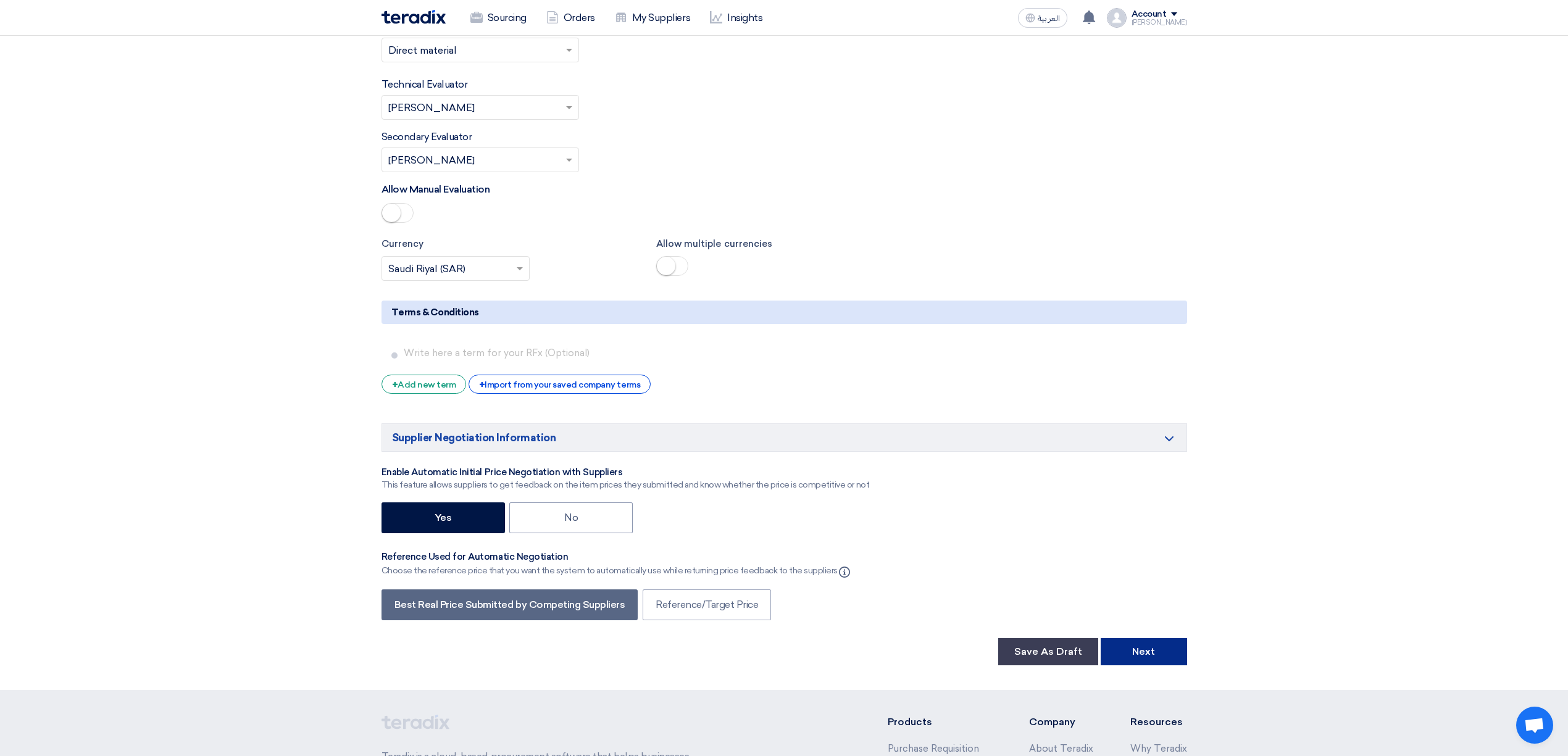
click at [1146, 638] on button "Next" at bounding box center [1143, 652] width 86 height 28
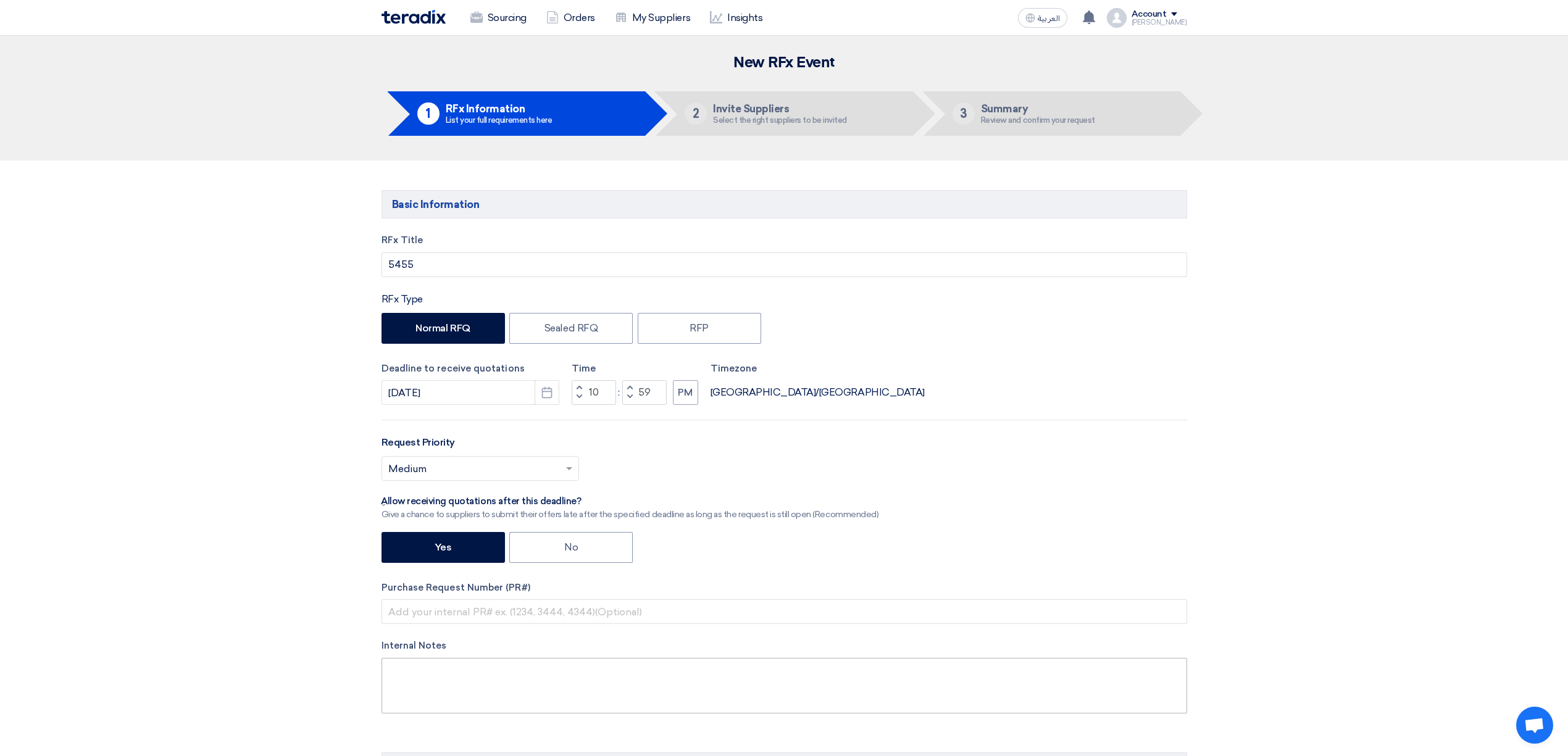
scroll to position [164, 0]
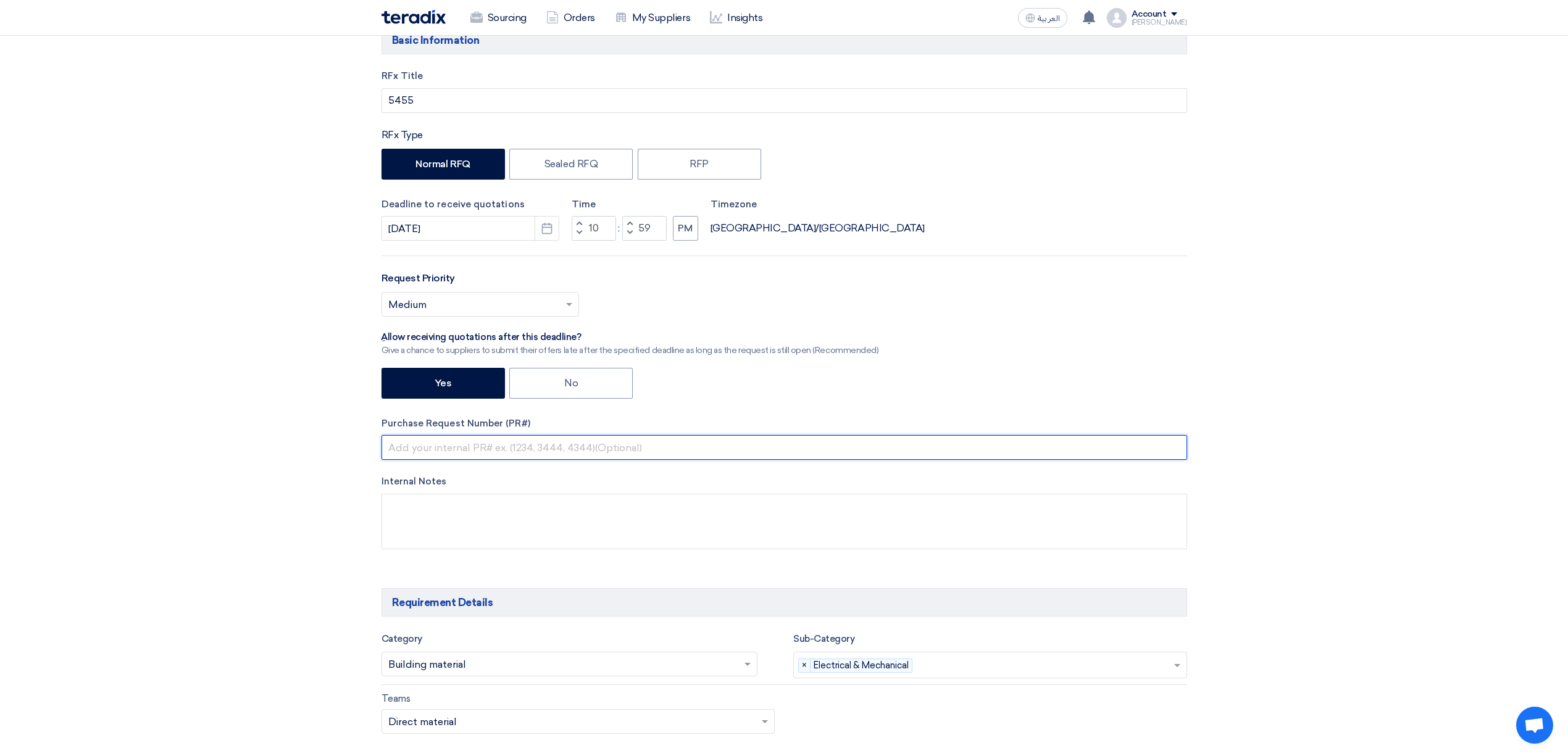
click at [517, 454] on input "text" at bounding box center [784, 448] width 805 height 25
type input "س"
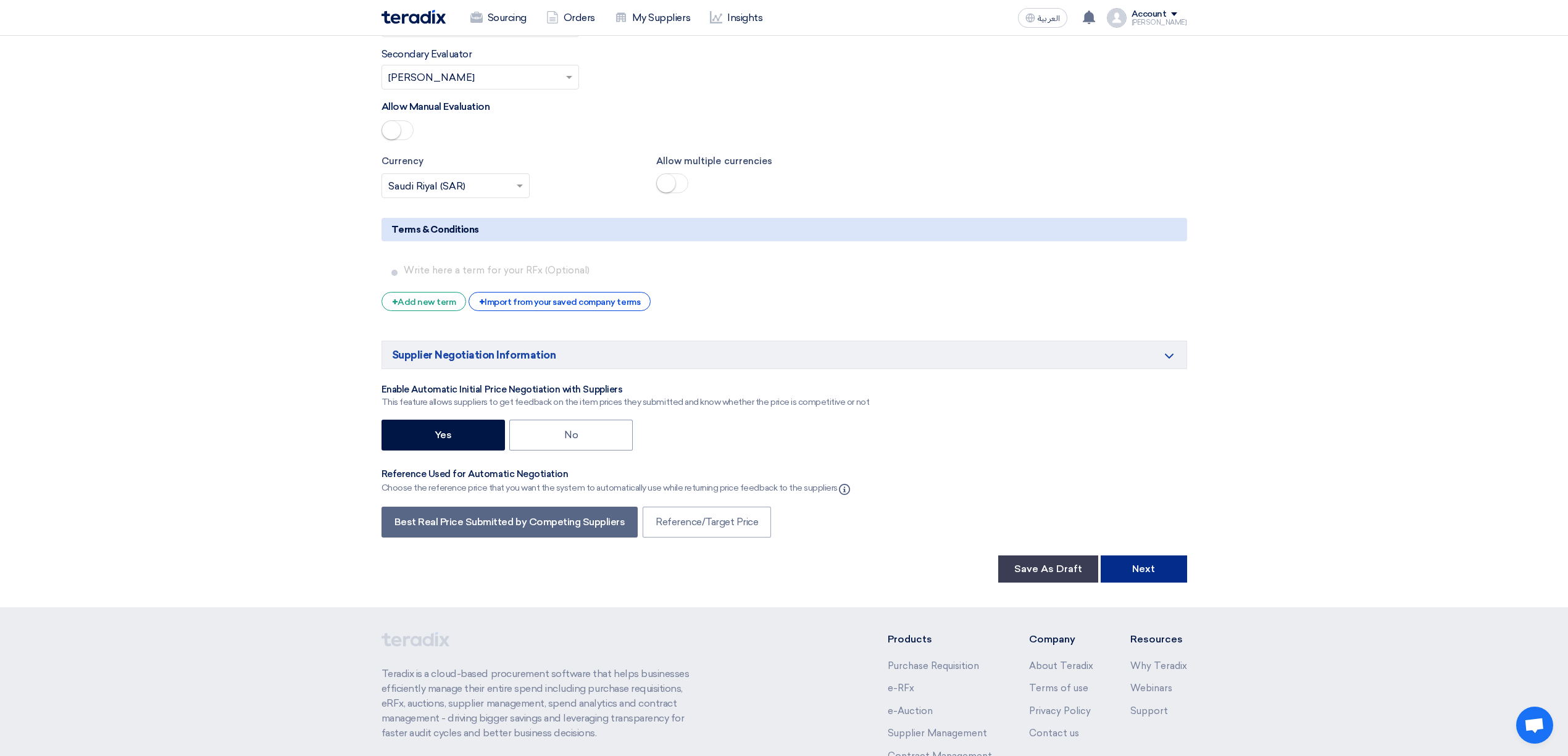
type input "54565"
click at [1126, 560] on button "Next" at bounding box center [1143, 569] width 86 height 28
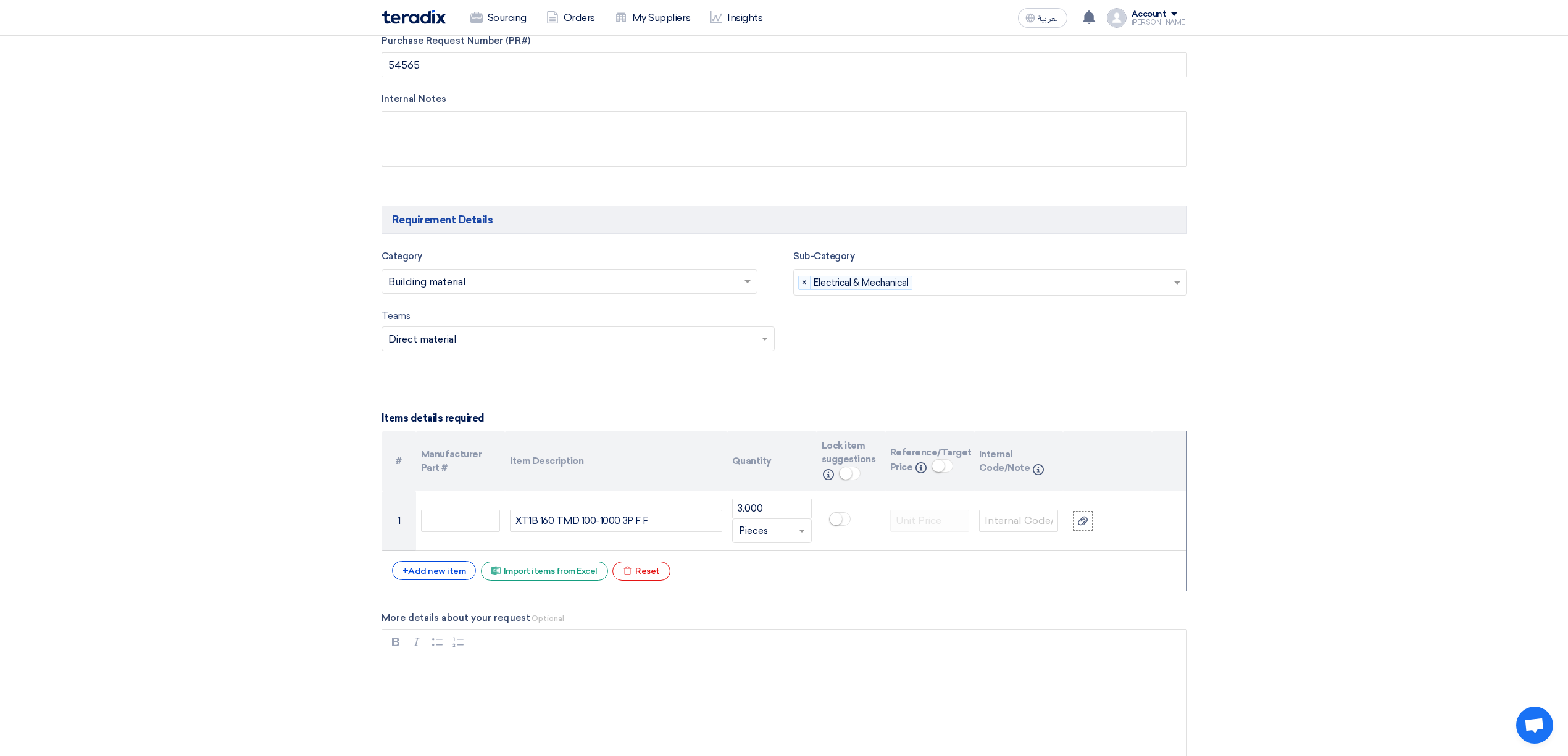
scroll to position [576, 0]
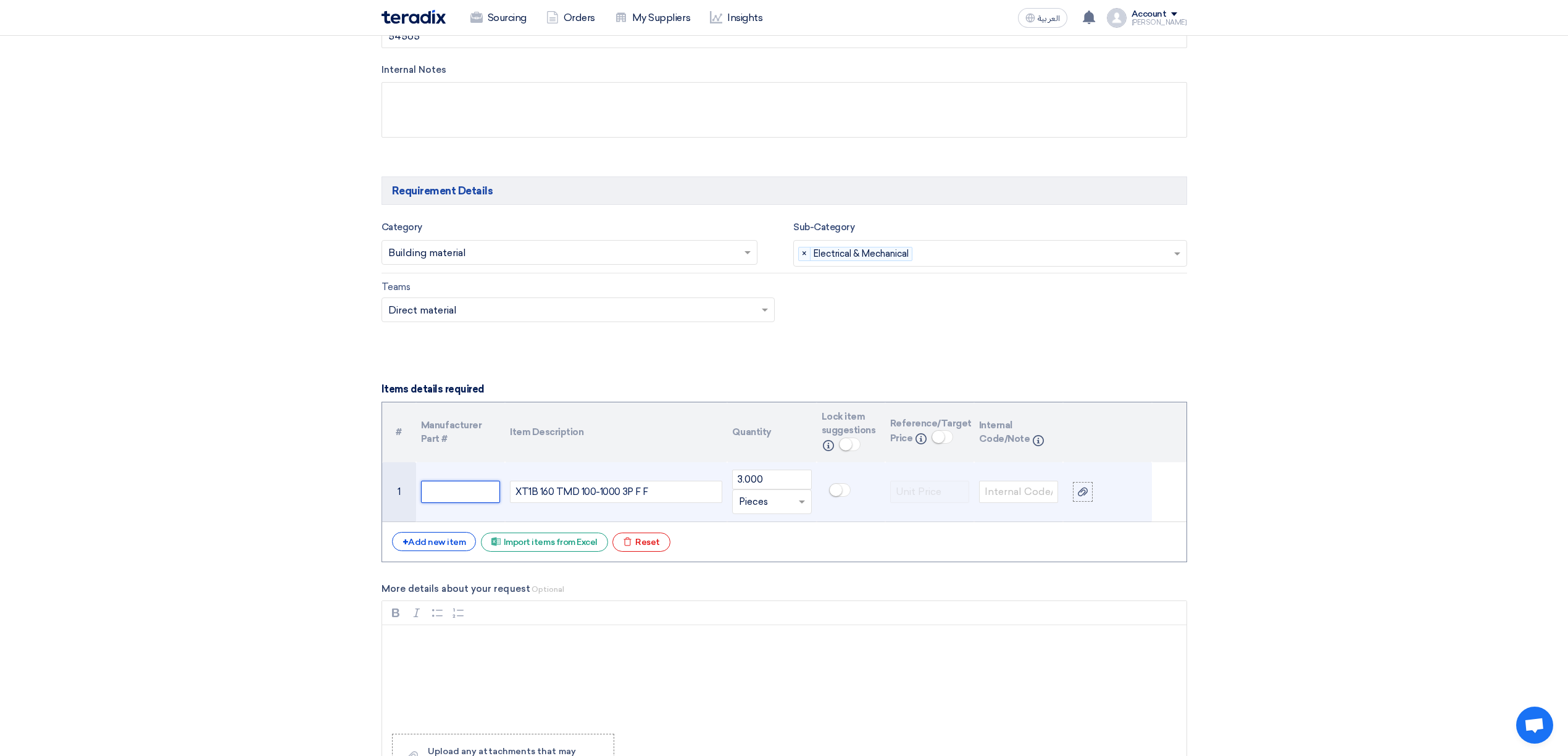
click at [487, 503] on input "text" at bounding box center [460, 491] width 79 height 22
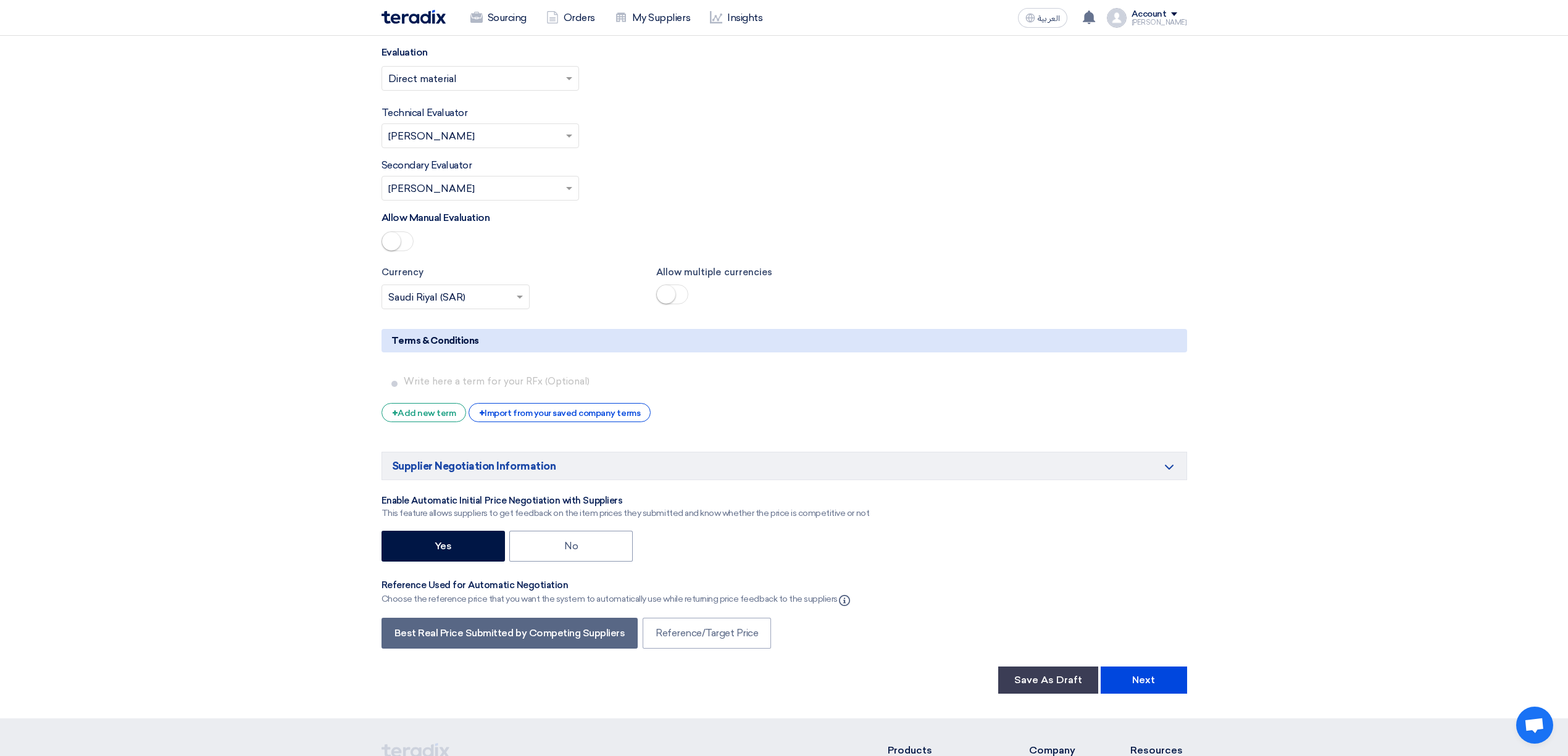
scroll to position [1646, 0]
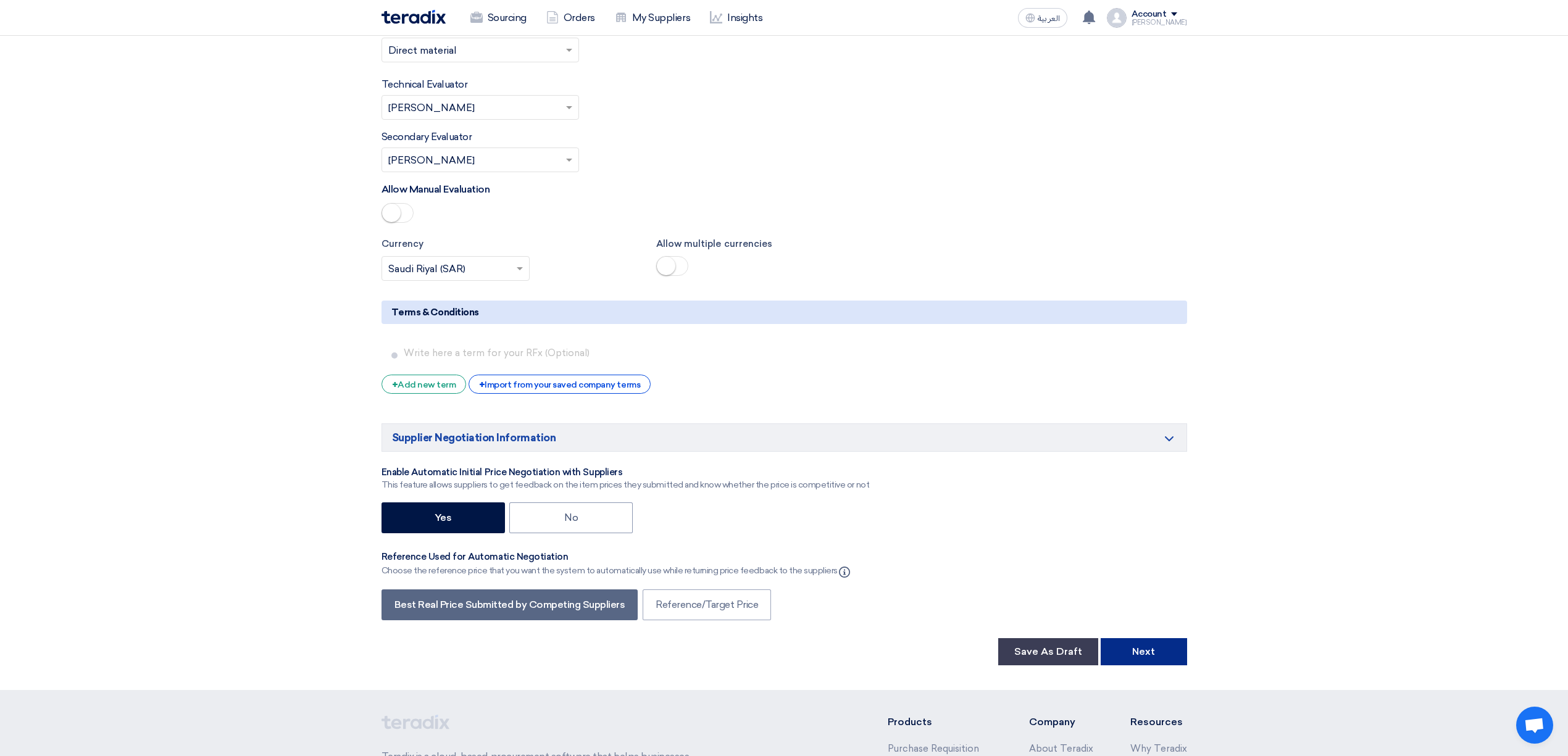
type input "456"
click at [1155, 638] on button "Next" at bounding box center [1143, 652] width 86 height 28
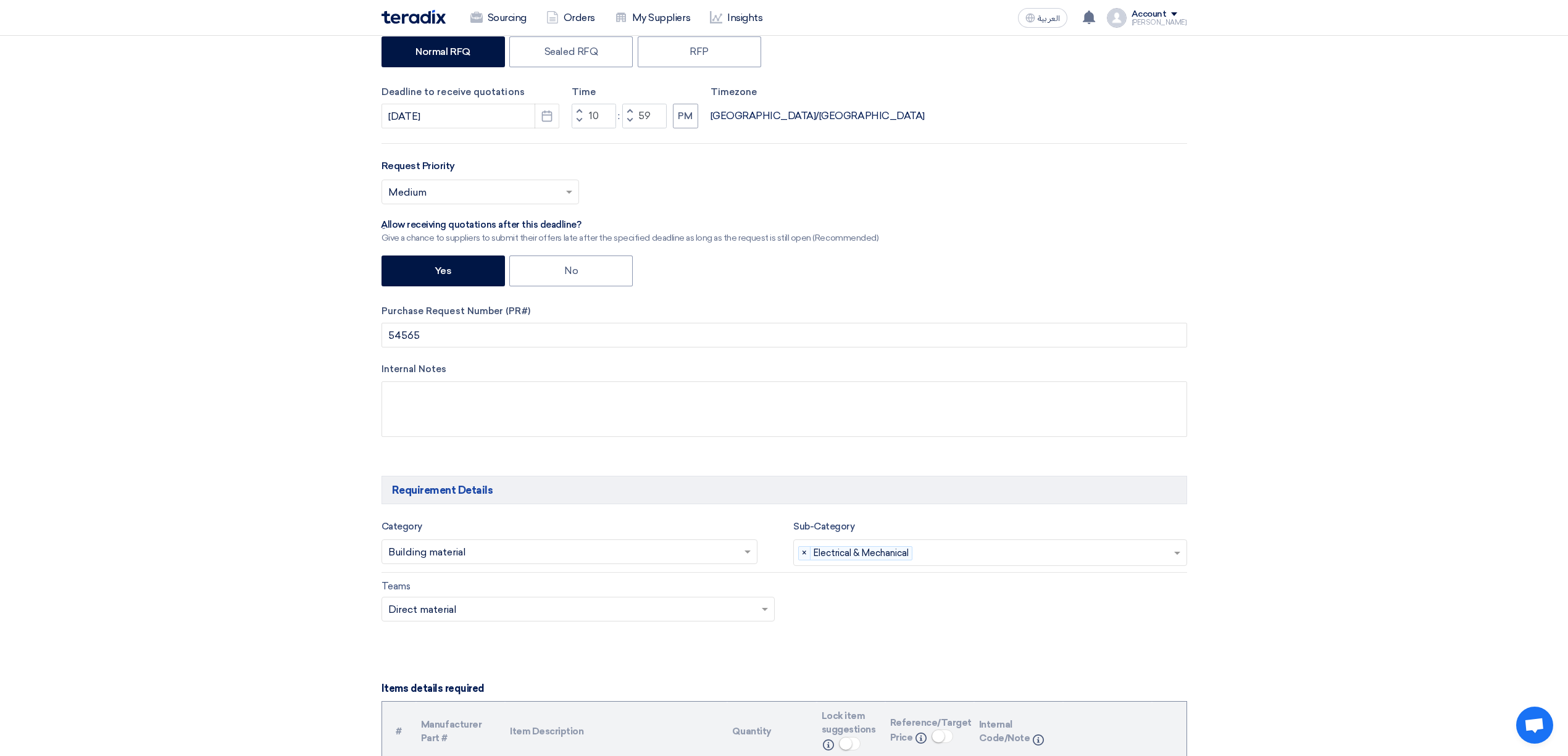
scroll to position [0, 0]
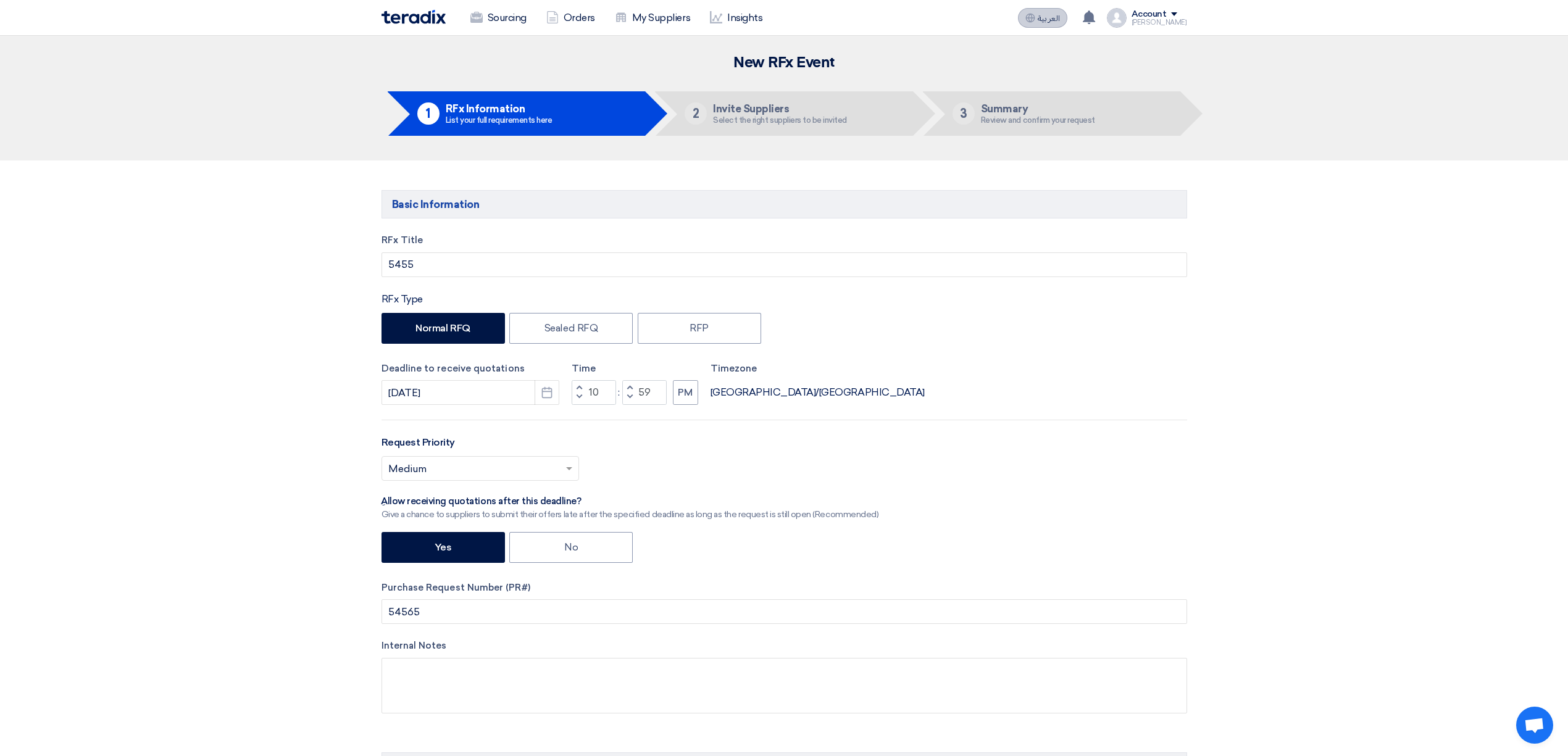
click at [1055, 10] on button "العربية ع" at bounding box center [1042, 17] width 49 height 20
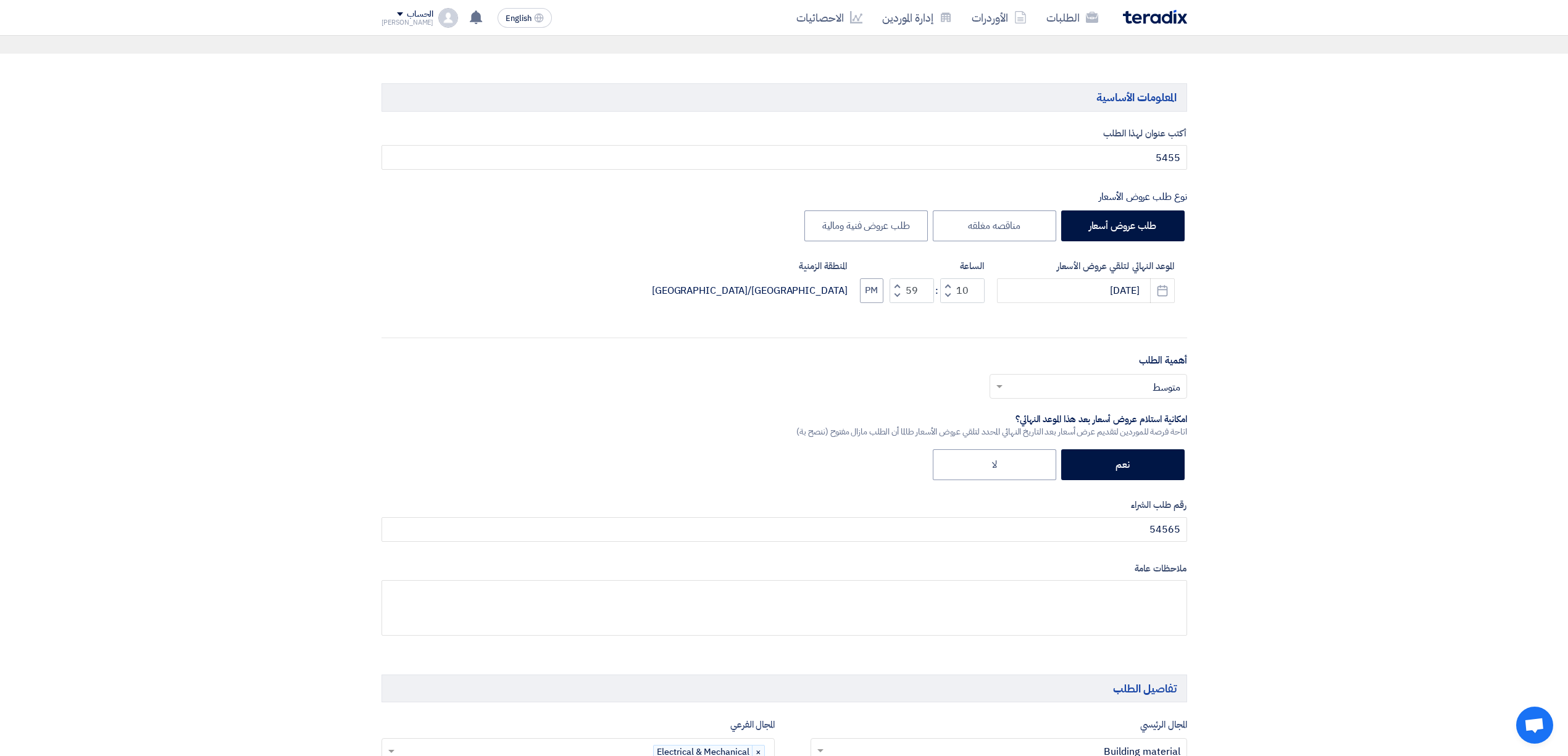
scroll to position [164, 0]
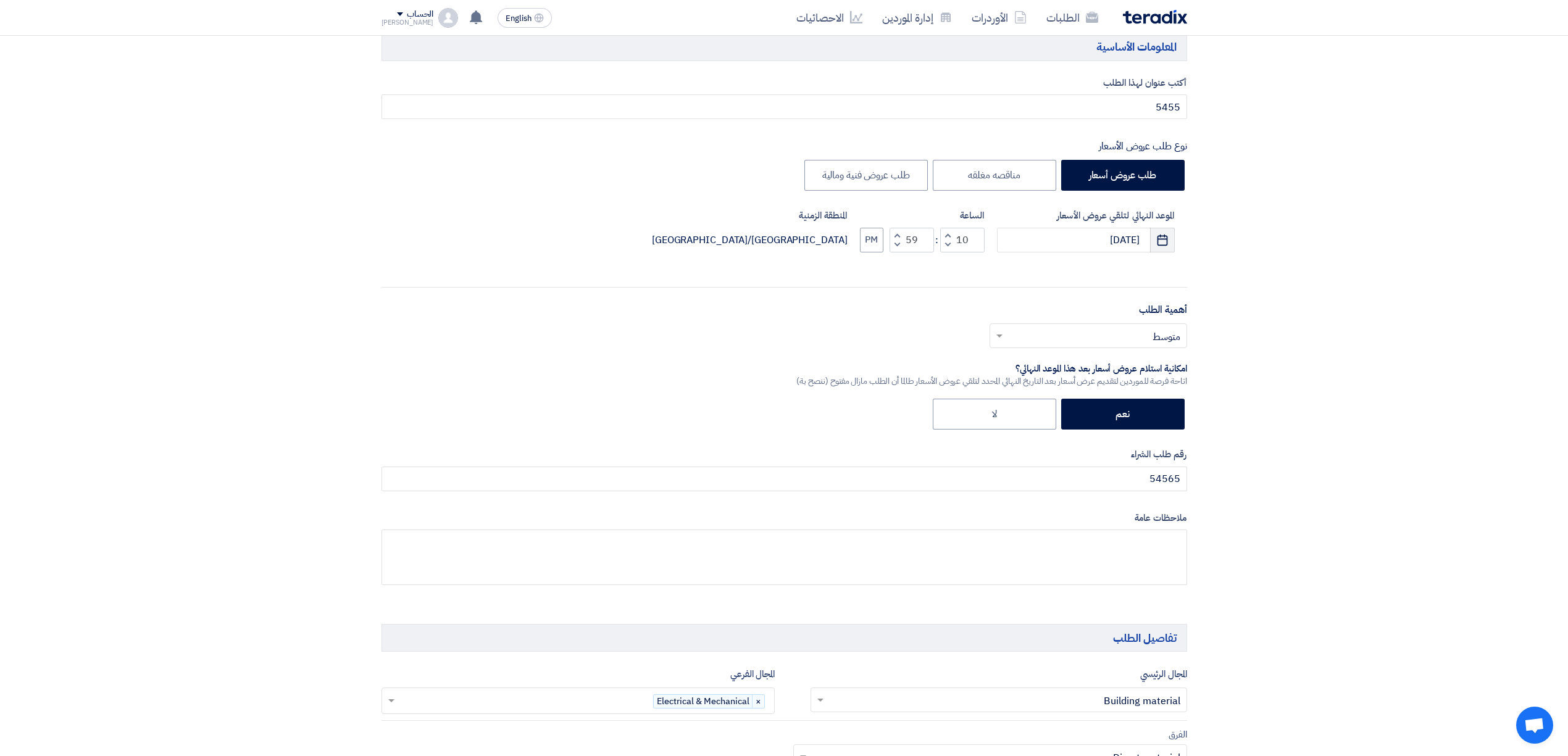
click at [1156, 239] on icon "Pick a date" at bounding box center [1162, 240] width 12 height 12
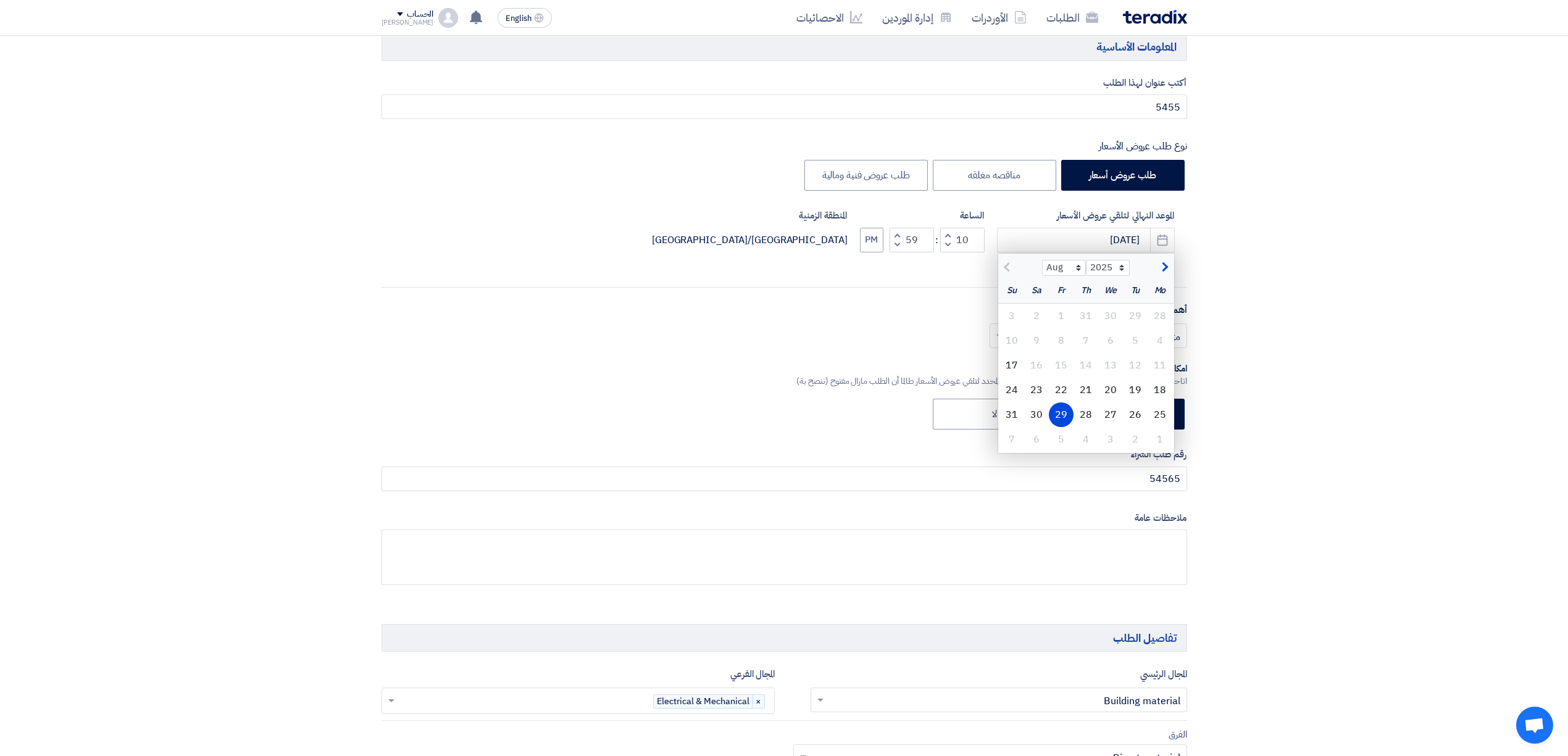
click at [1062, 416] on div "29" at bounding box center [1061, 415] width 25 height 25
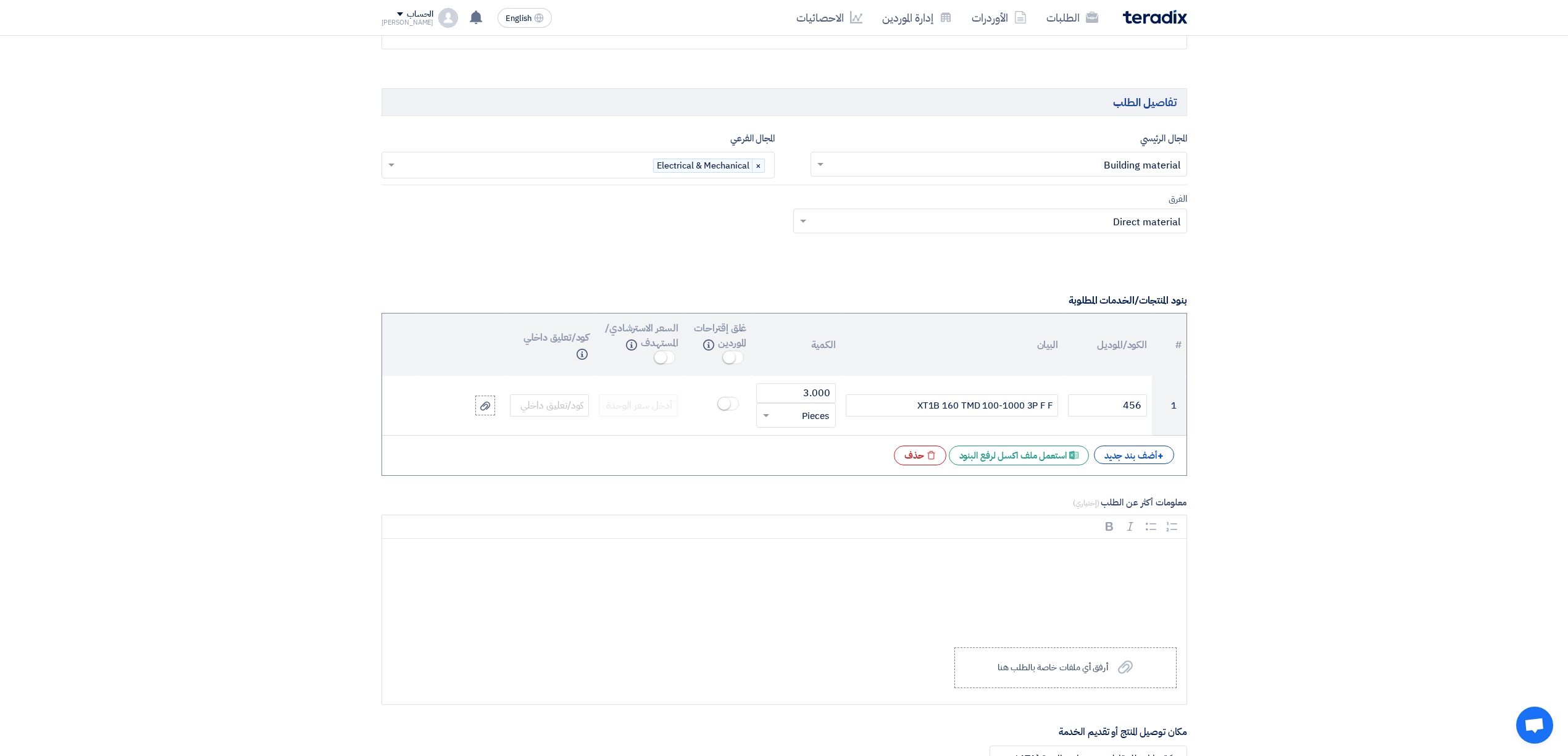
scroll to position [741, 0]
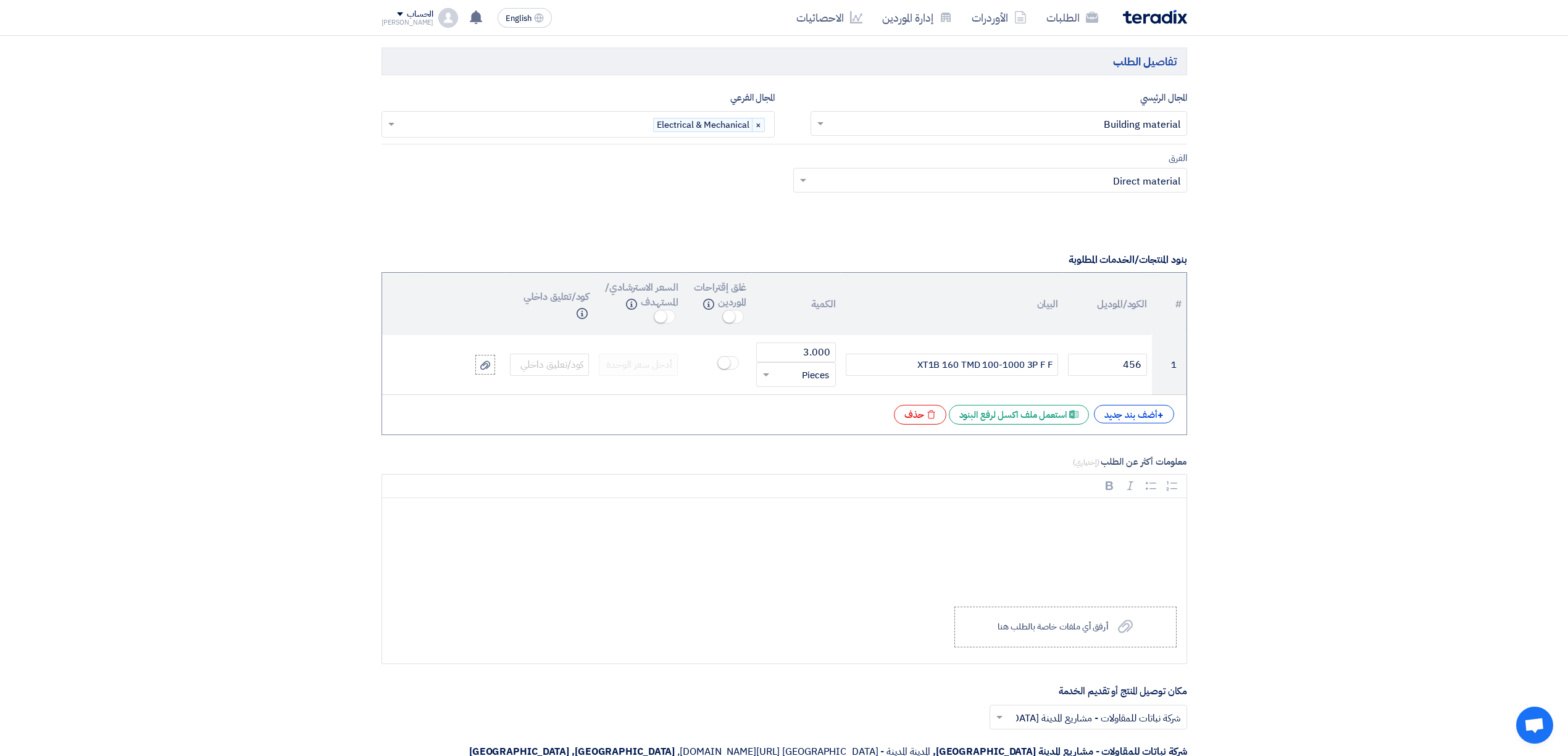
click at [1047, 179] on input "text" at bounding box center [996, 181] width 369 height 20
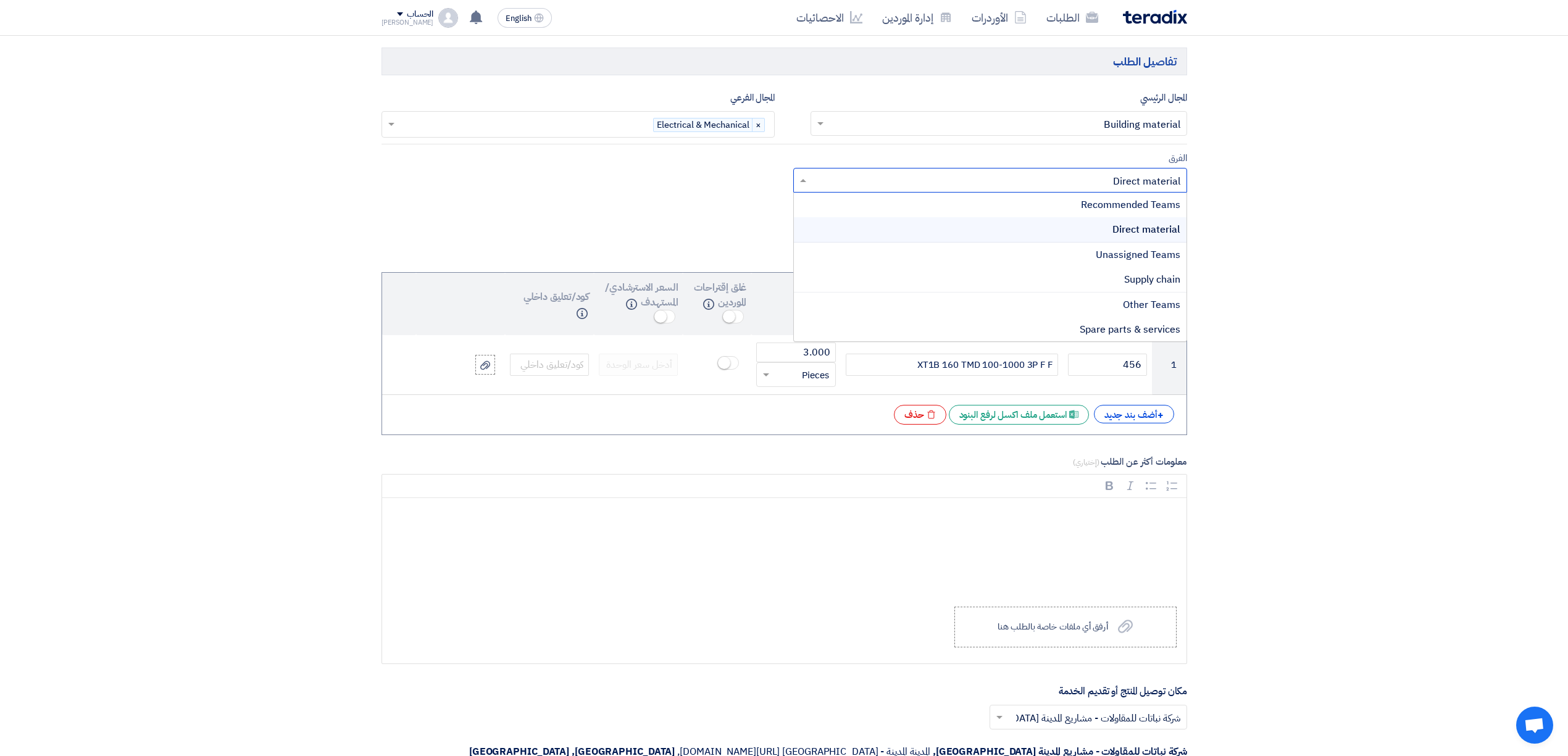
click at [1245, 250] on section "المعلومات الأساسية أكتب عنوان لهذا الطلب 5455 نوع طلب عروض الأسعار طلب عروض أسع…" at bounding box center [784, 528] width 1568 height 2205
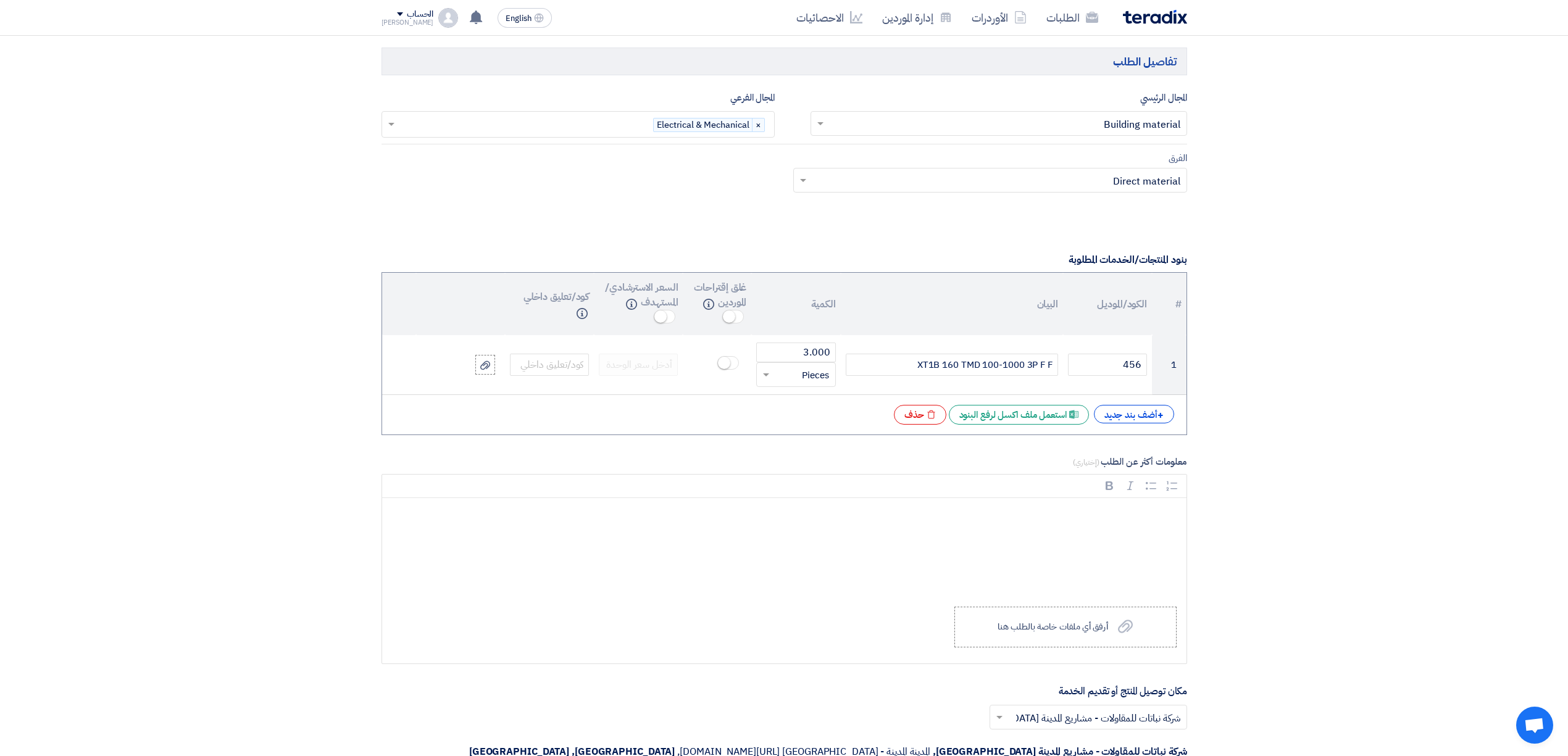
click at [1110, 184] on input "text" at bounding box center [996, 181] width 369 height 20
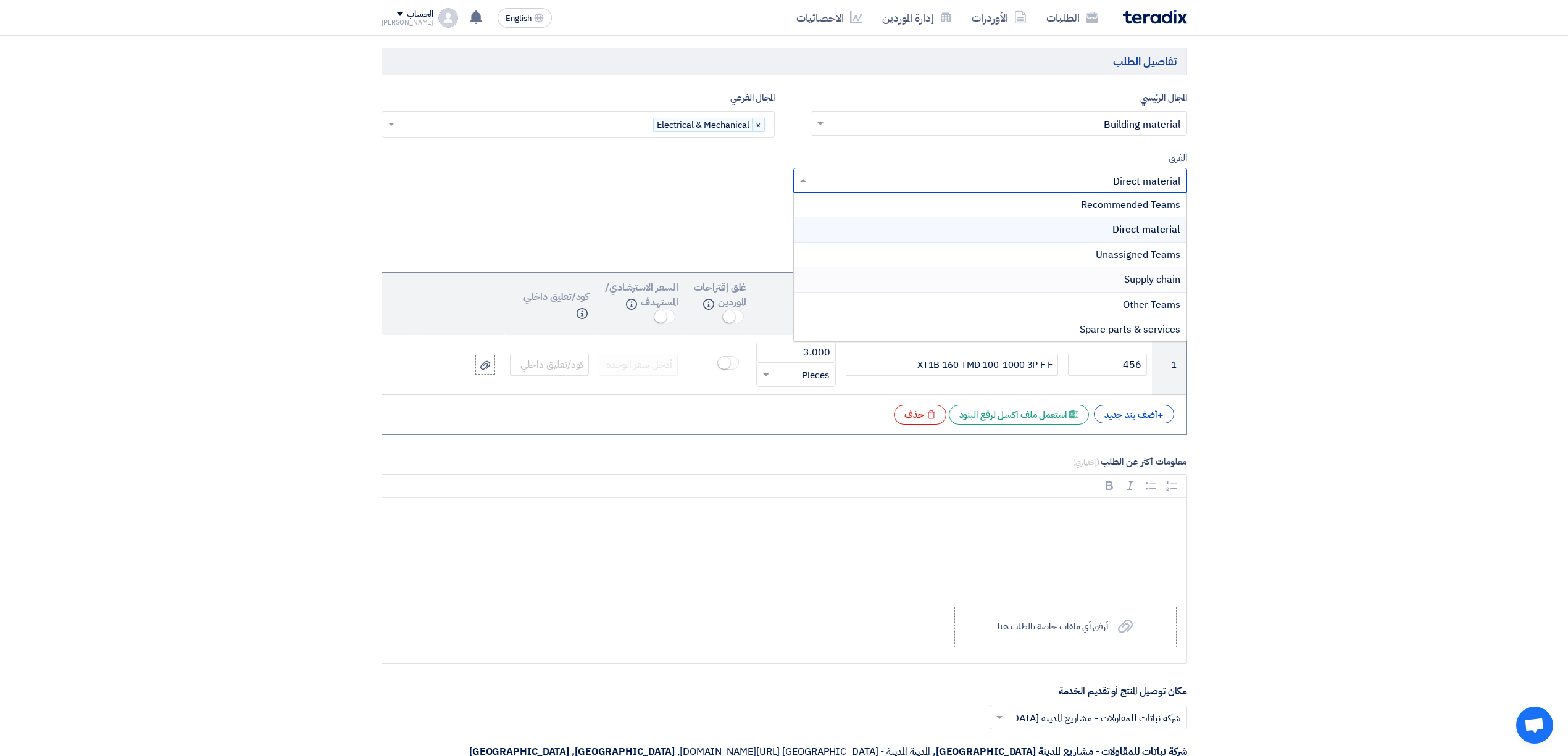
click at [1124, 279] on span "Supply chain" at bounding box center [1152, 280] width 56 height 15
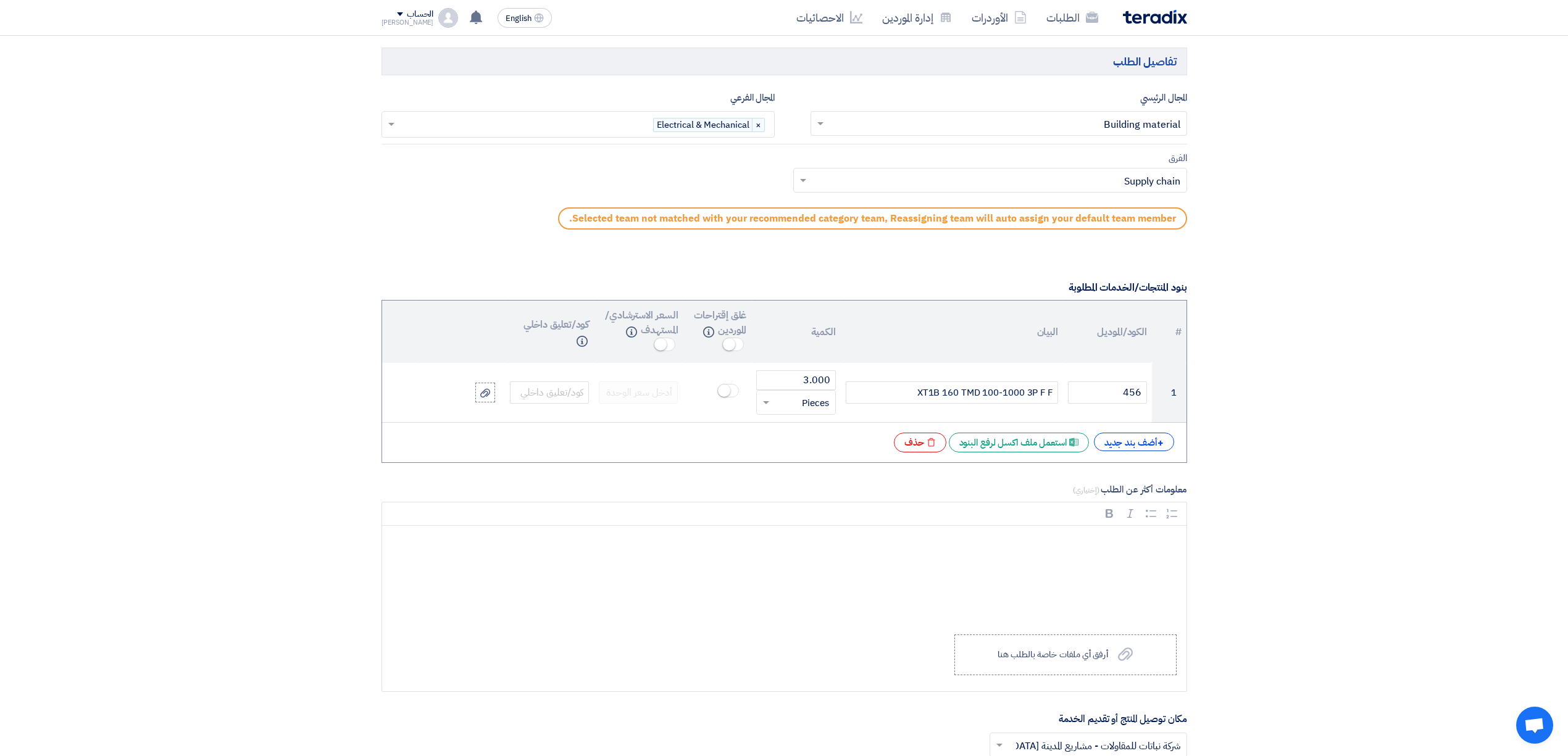
click at [1094, 185] on input "text" at bounding box center [996, 181] width 369 height 20
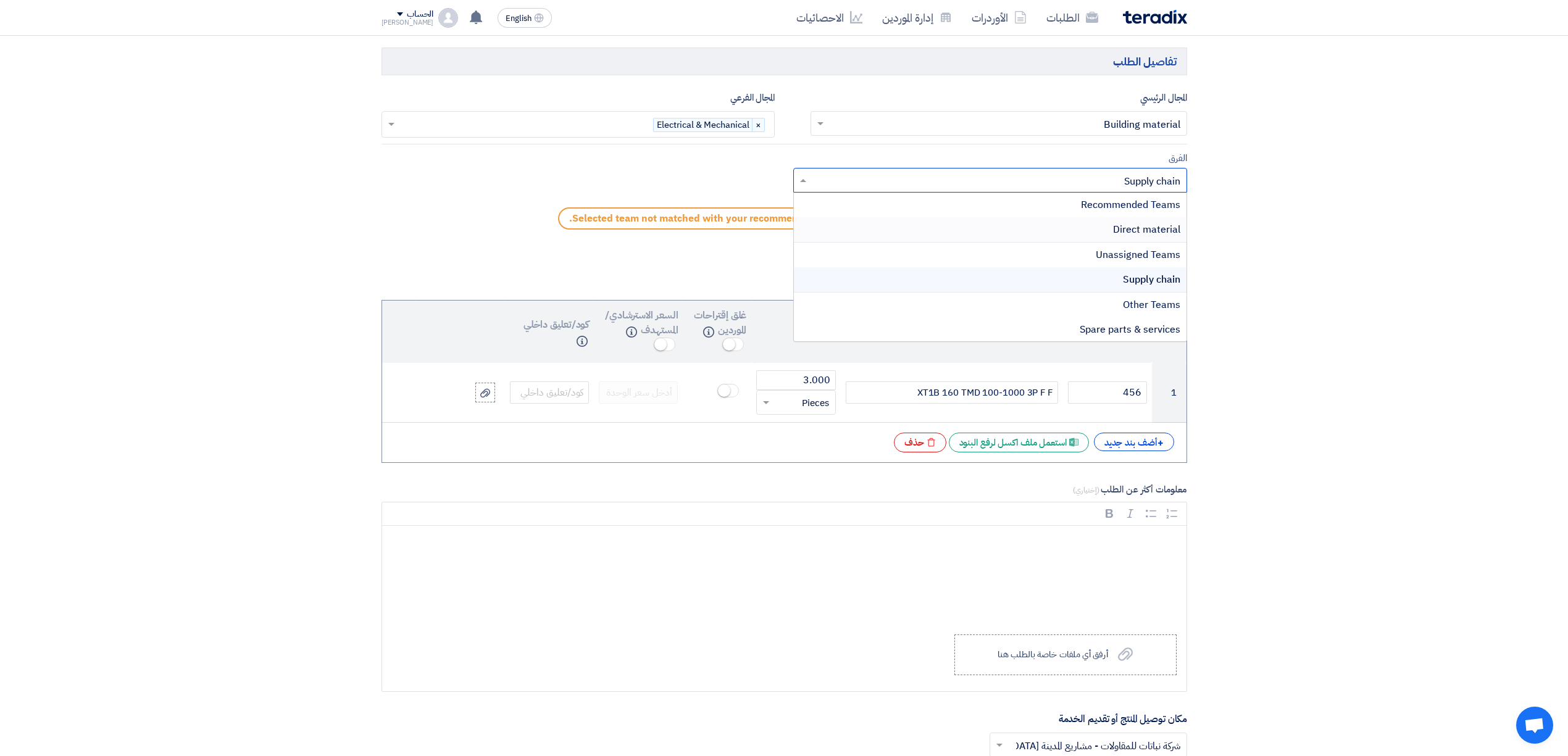
click at [1104, 238] on div "Direct material" at bounding box center [990, 230] width 393 height 26
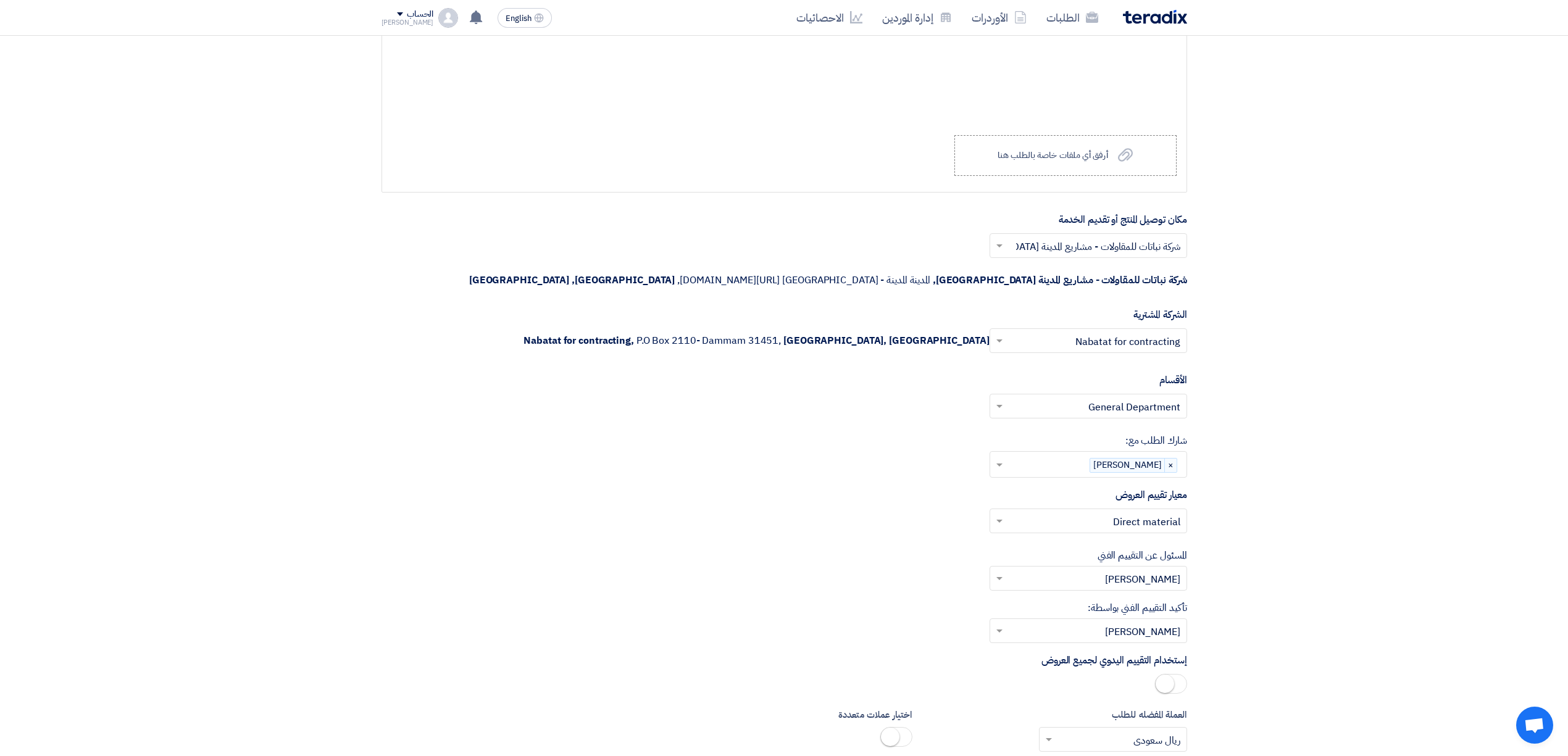
scroll to position [1317, 0]
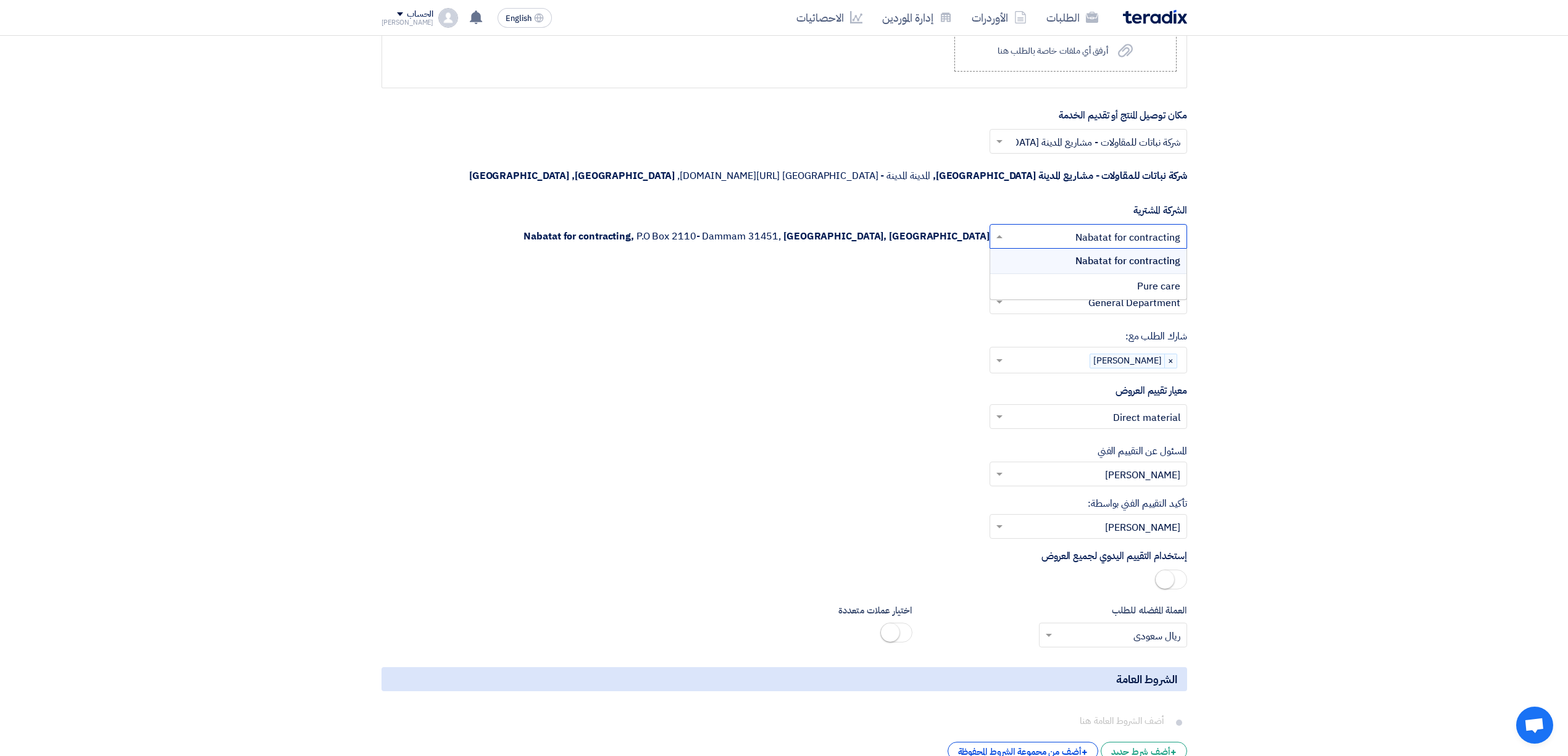
click at [1051, 228] on input "text" at bounding box center [1095, 237] width 173 height 20
click at [1069, 249] on div "Nabatat for contracting" at bounding box center [1088, 261] width 196 height 26
click at [1052, 148] on input "text" at bounding box center [1095, 142] width 173 height 20
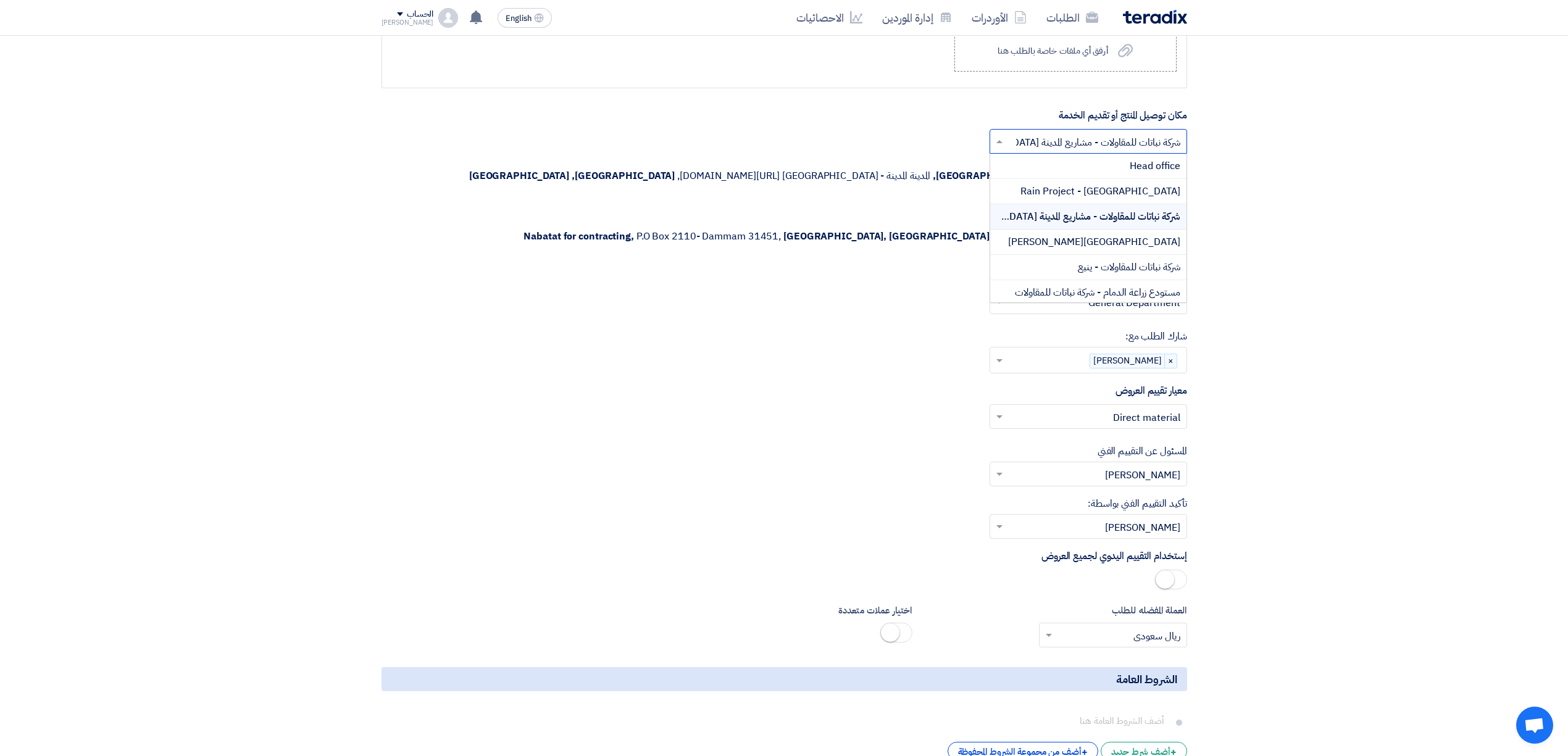
click at [1074, 218] on span "شركة نباتات للمقاولات - مشاريع المدينة [GEOGRAPHIC_DATA]" at bounding box center [1059, 217] width 242 height 15
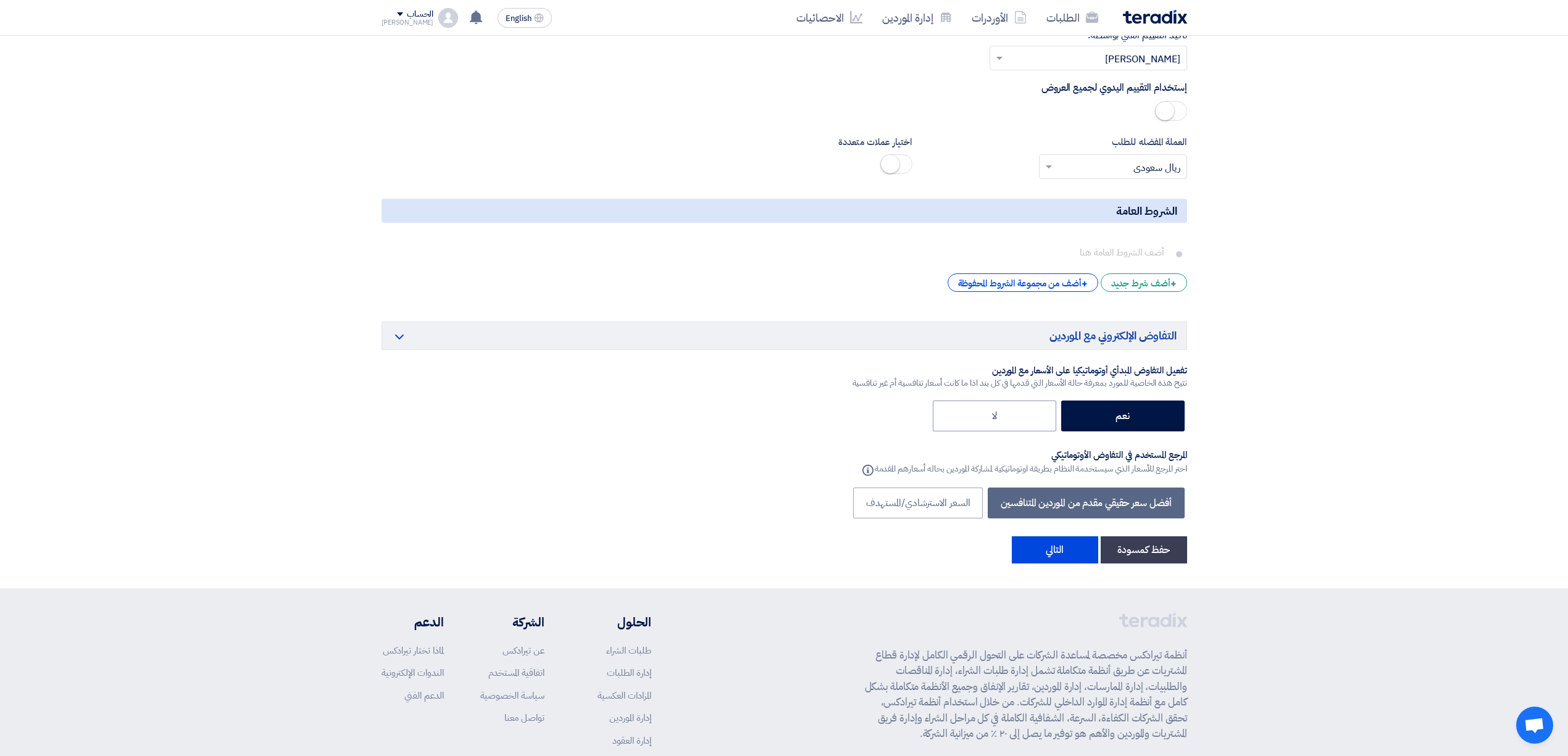
scroll to position [1811, 0]
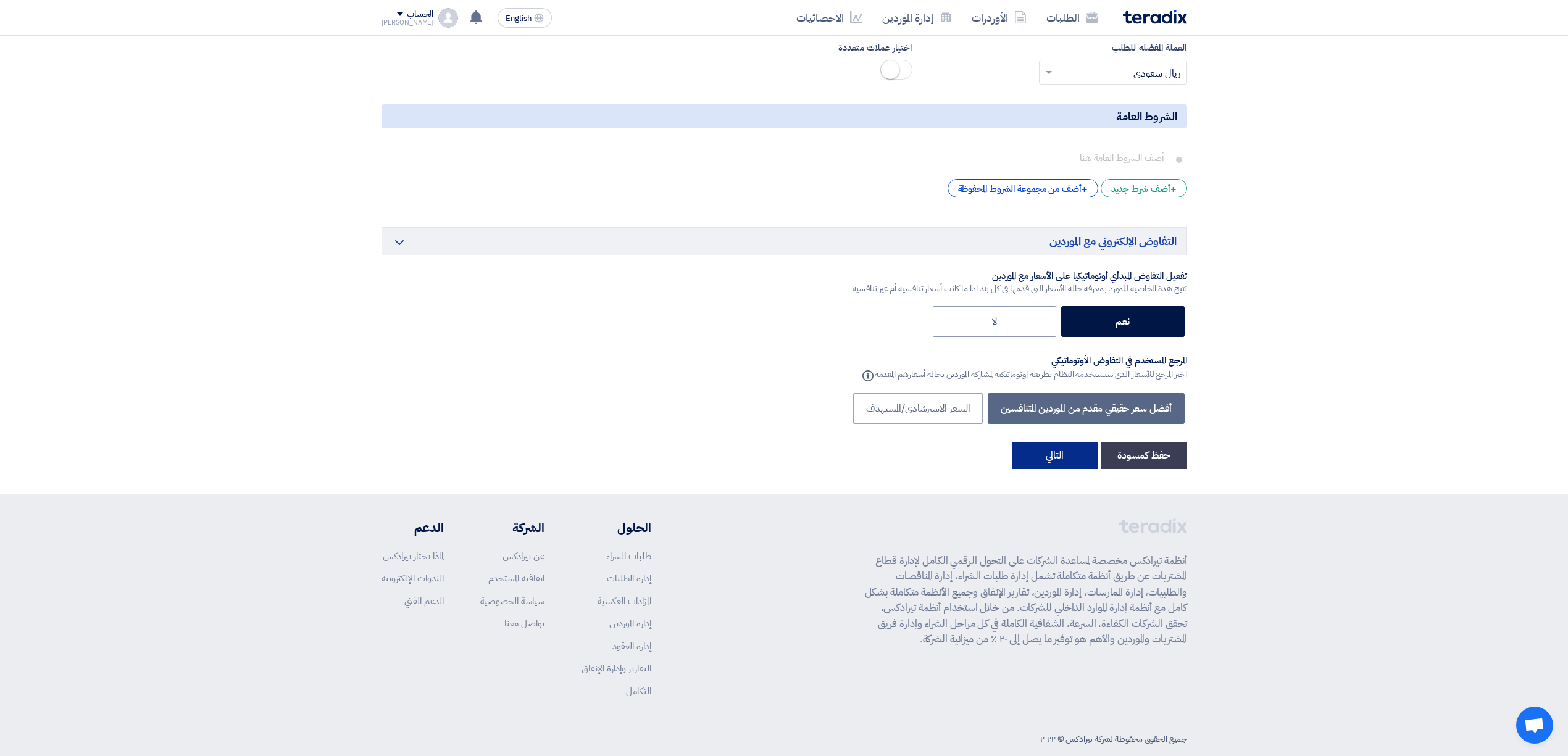
click at [1044, 442] on button "التالي" at bounding box center [1055, 455] width 86 height 28
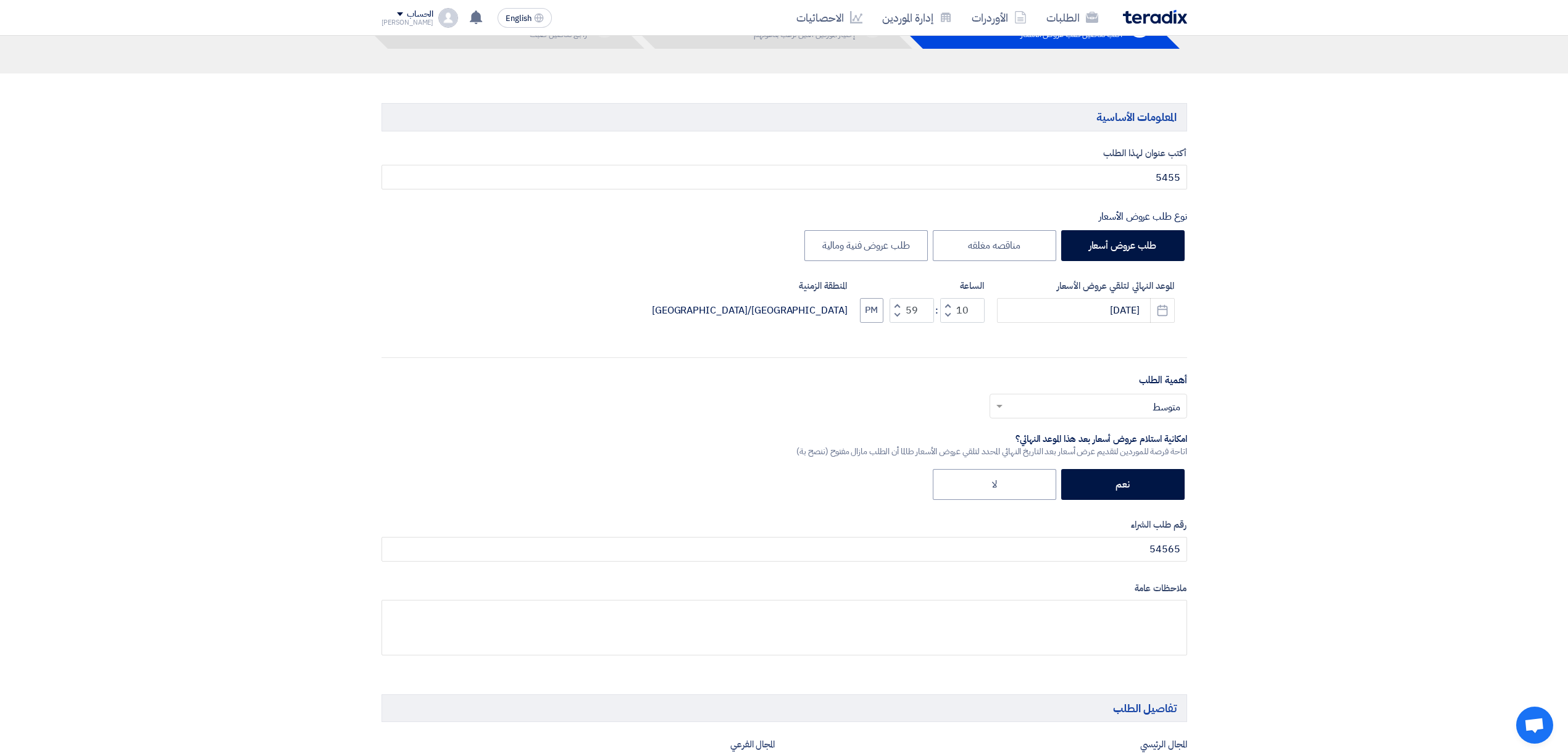
scroll to position [0, 0]
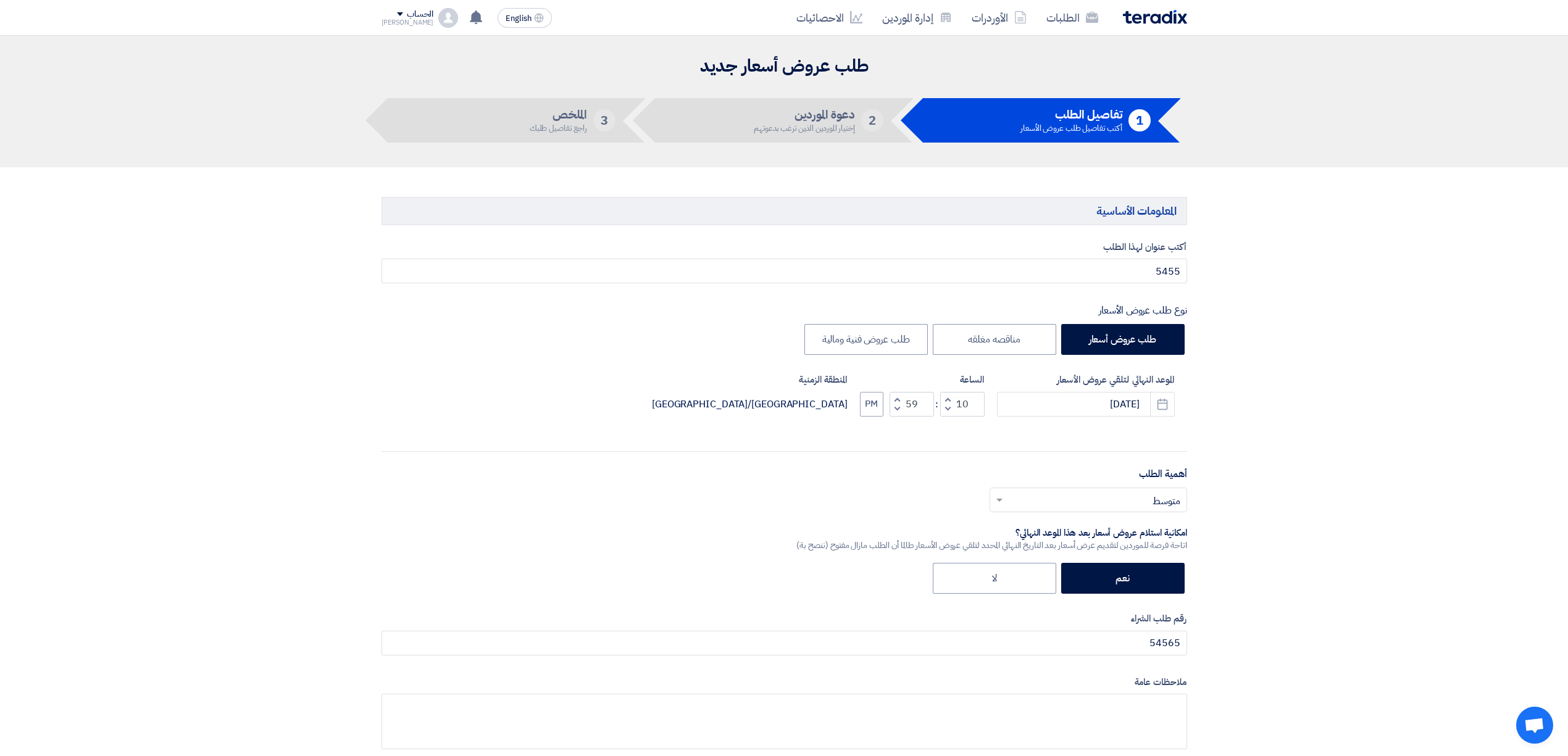
click at [1160, 22] on img at bounding box center [1155, 16] width 65 height 14
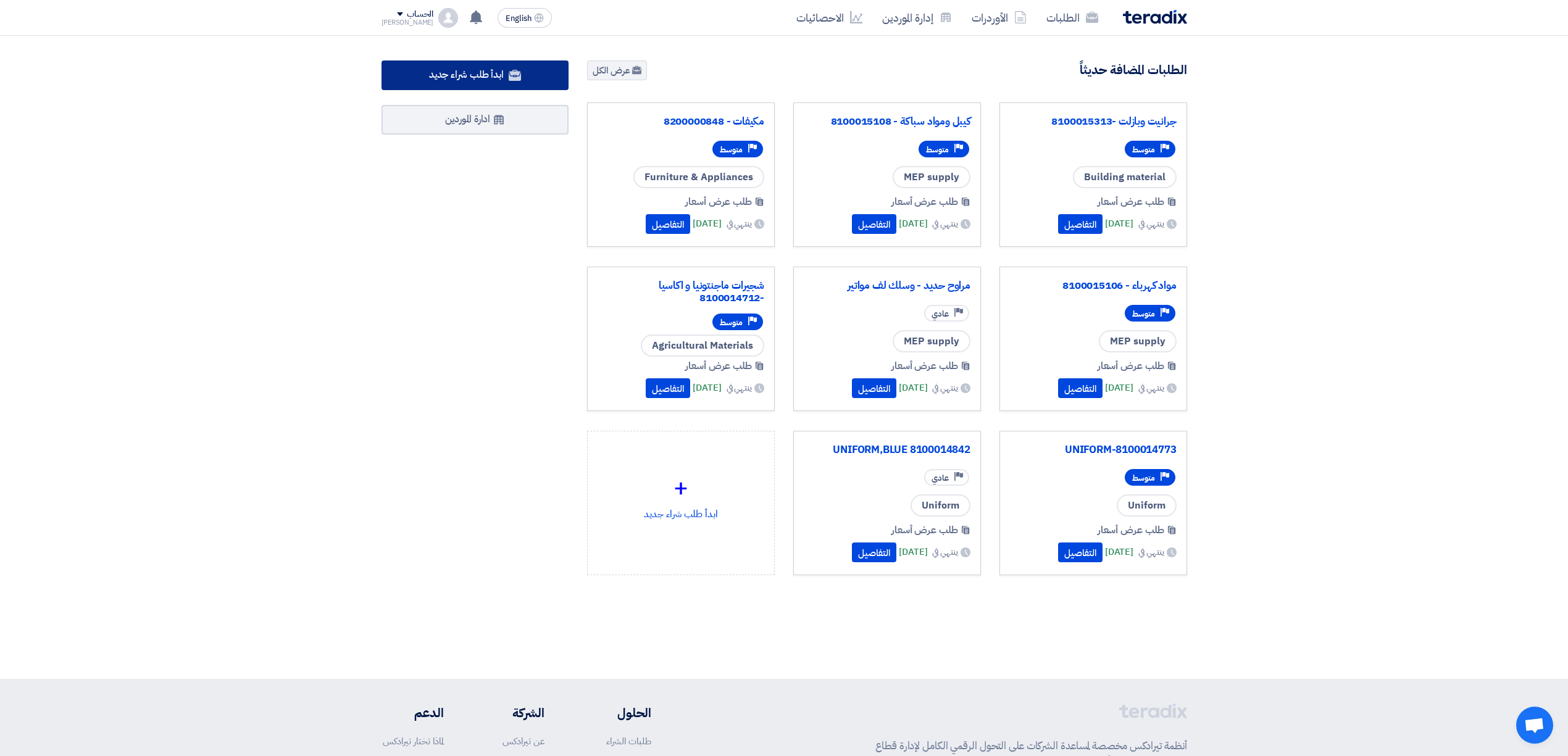
click at [489, 61] on link "ابدأ طلب شراء جديد" at bounding box center [475, 75] width 188 height 29
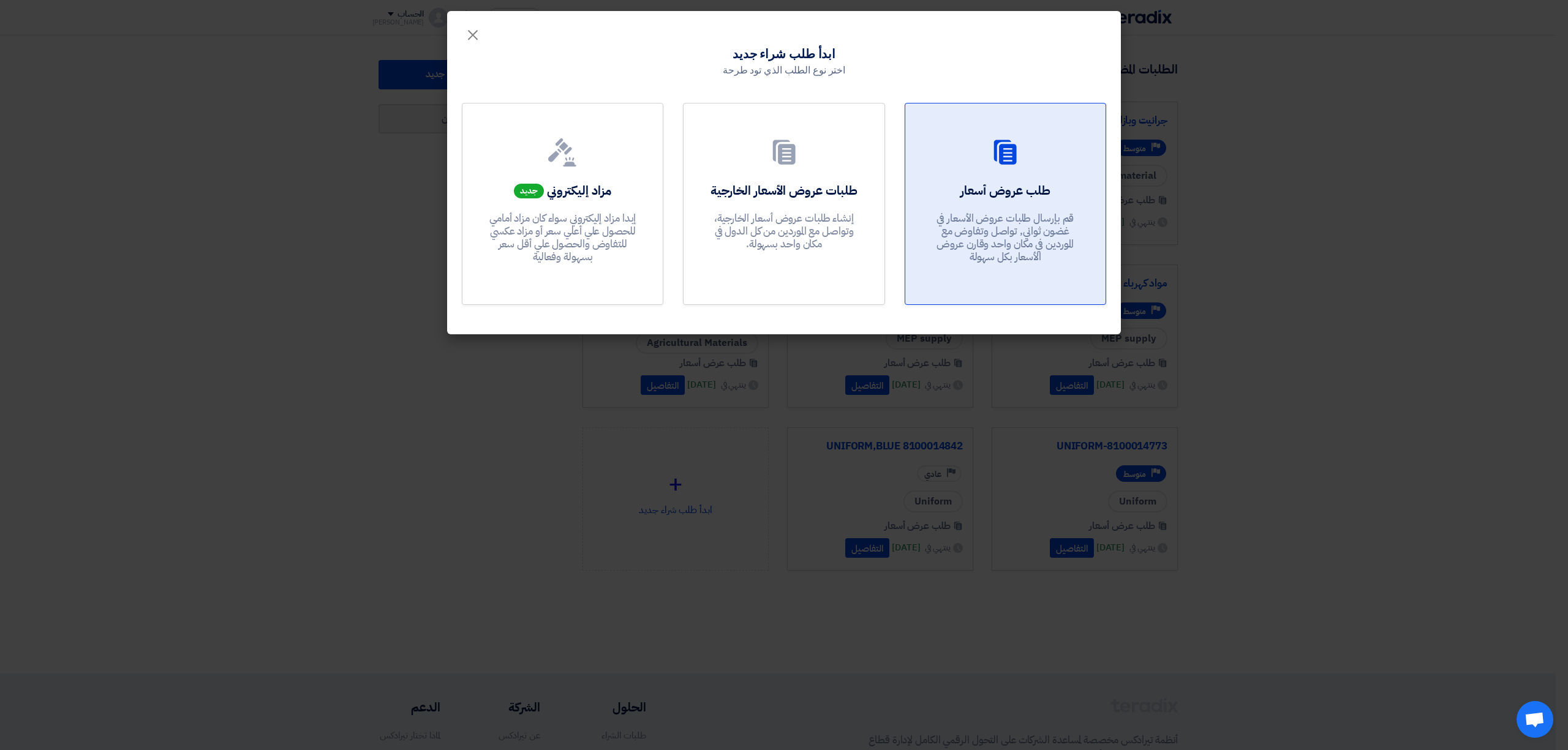
click at [988, 196] on h2 "طلب عروض أسعار" at bounding box center [1005, 190] width 90 height 17
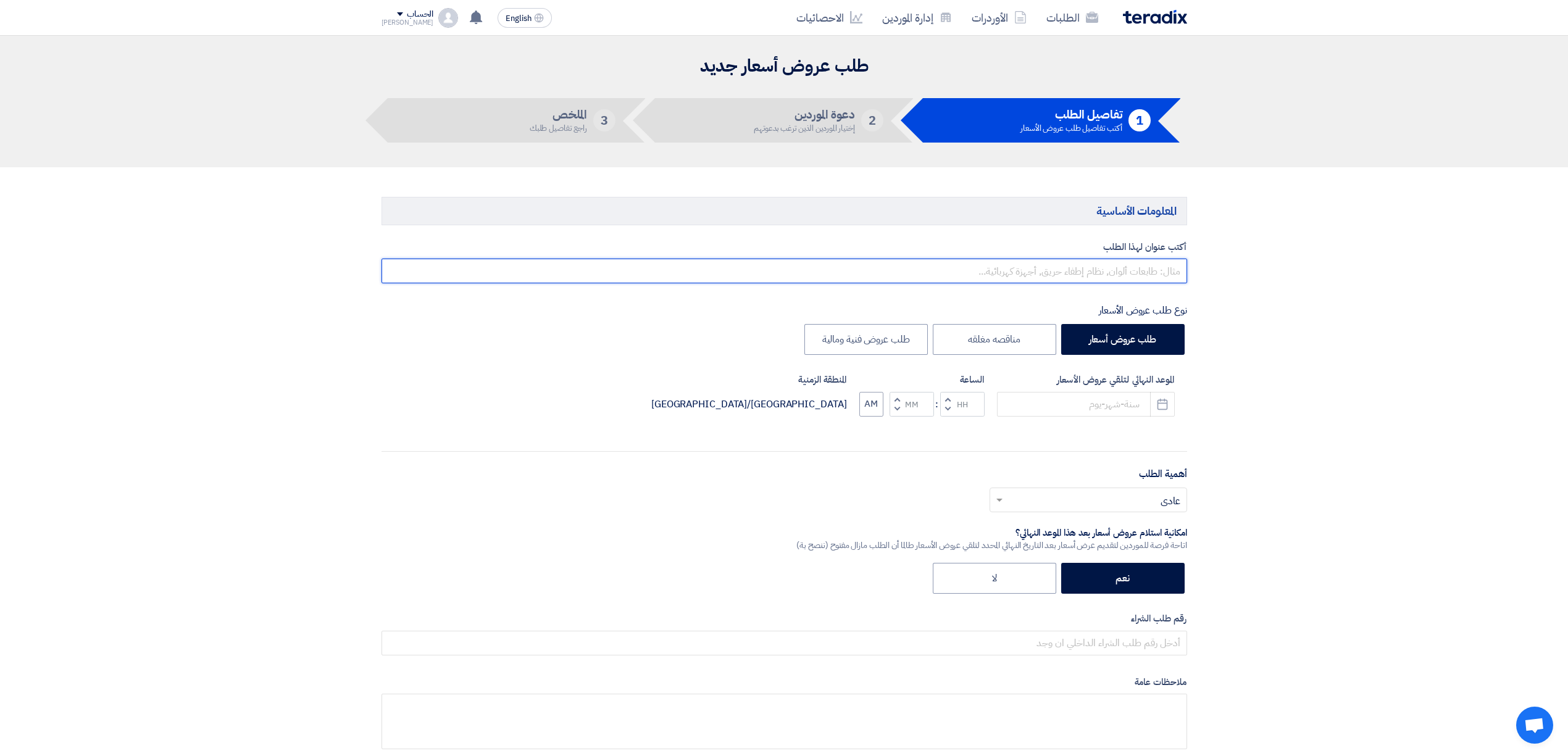
click at [1054, 275] on input "text" at bounding box center [784, 271] width 805 height 25
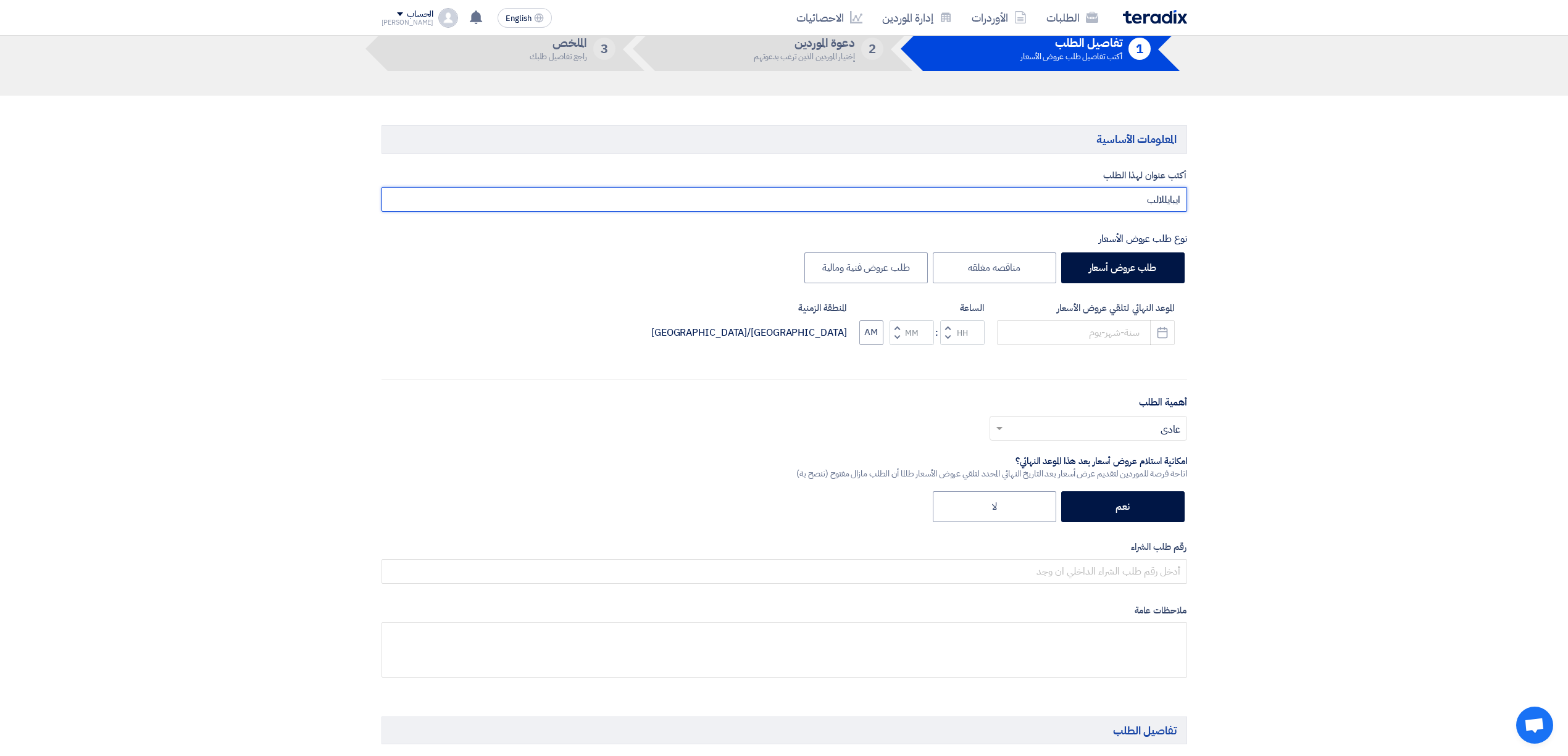
scroll to position [164, 0]
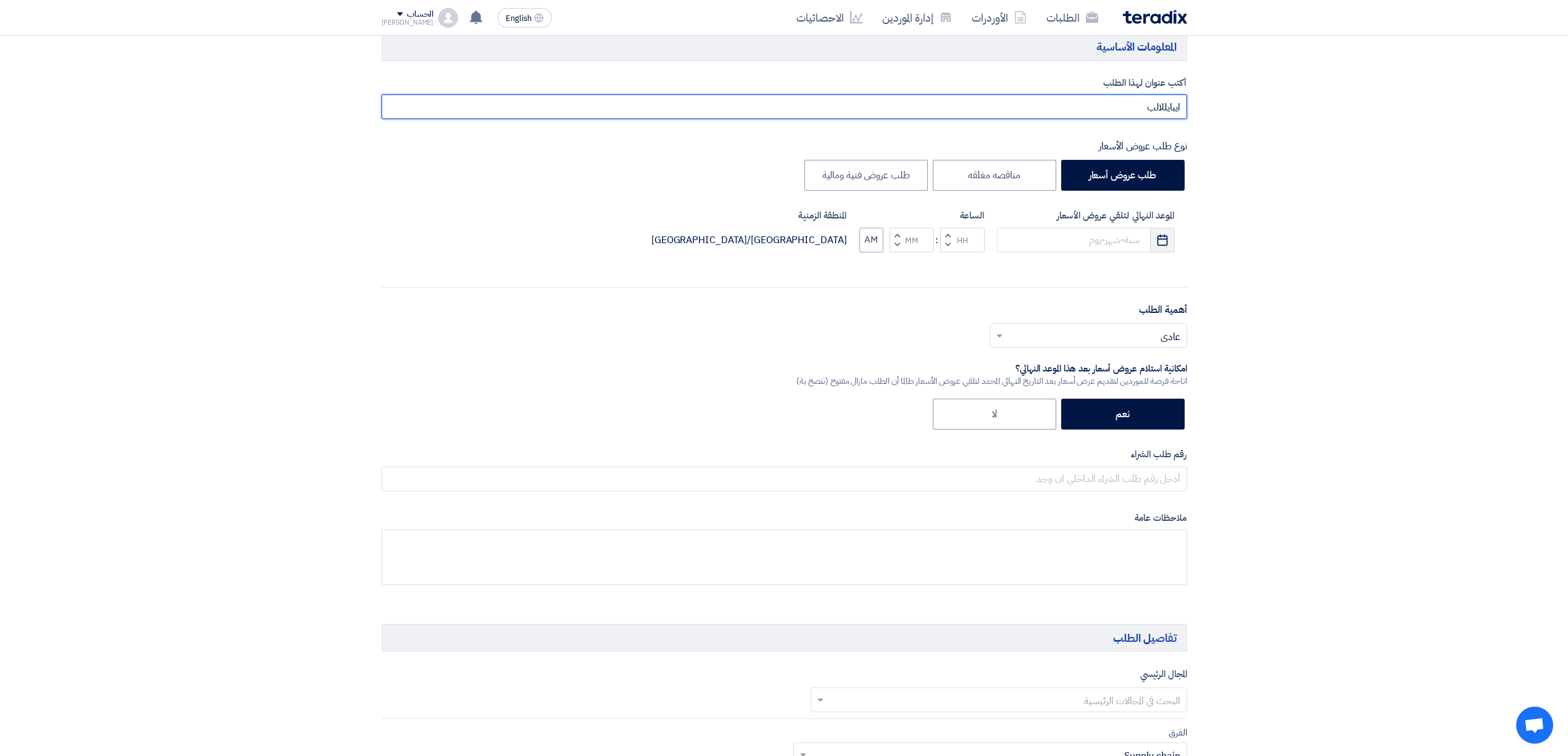
type input "ايبايللالب"
click at [1162, 241] on icon "Pick a date" at bounding box center [1162, 240] width 12 height 12
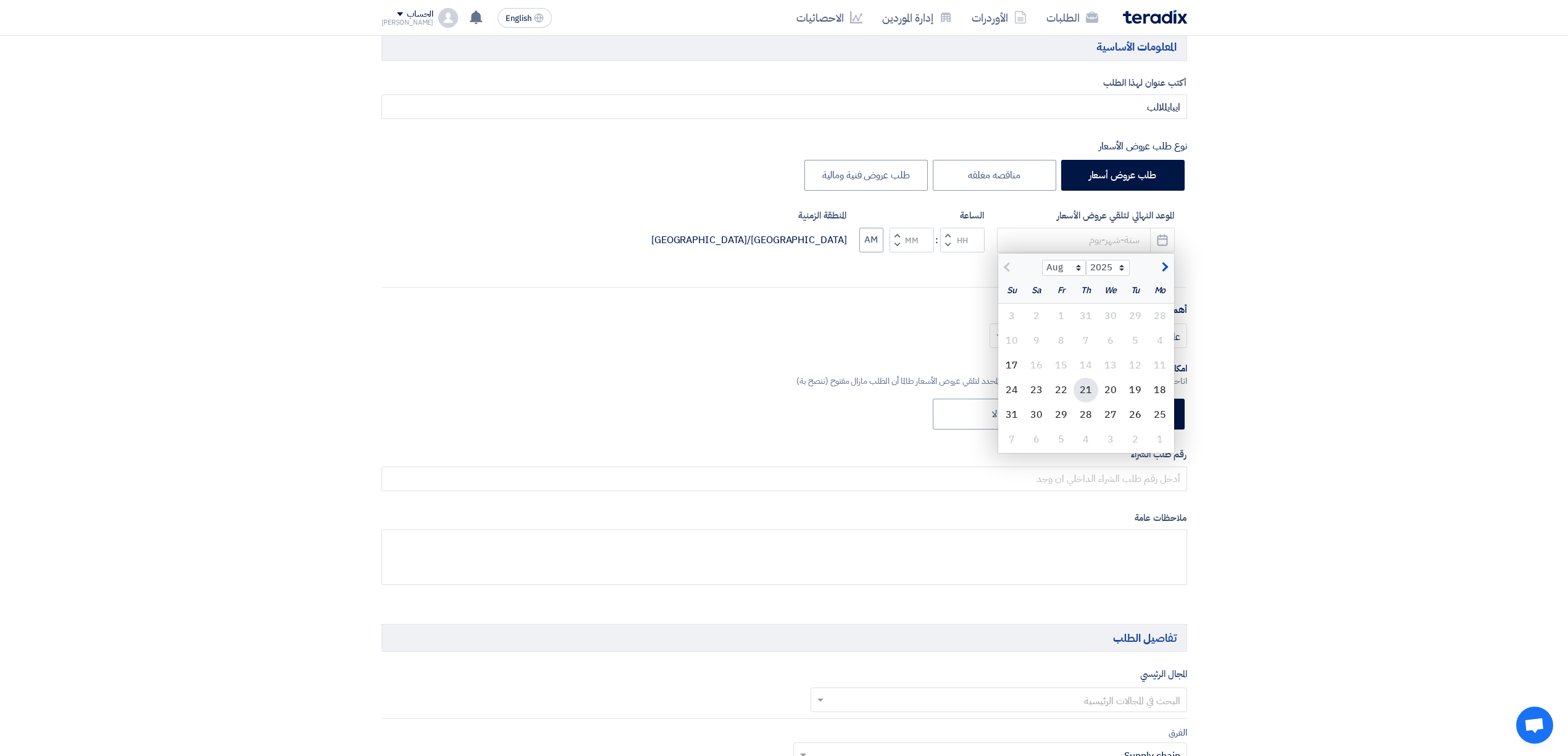
click at [1082, 384] on div "21" at bounding box center [1086, 390] width 25 height 25
type input "[DATE]"
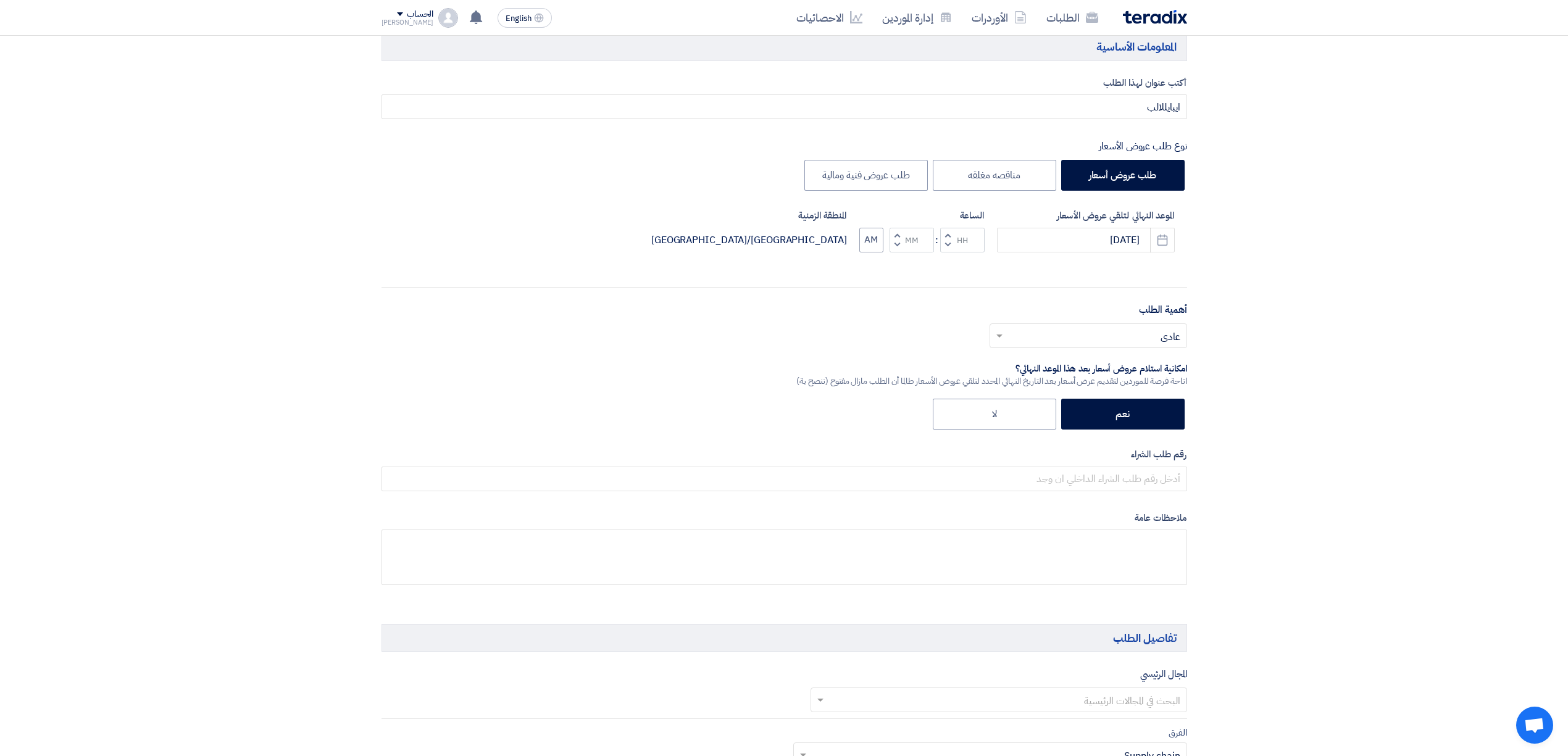
click at [941, 242] on button "Decrement hours" at bounding box center [948, 245] width 15 height 15
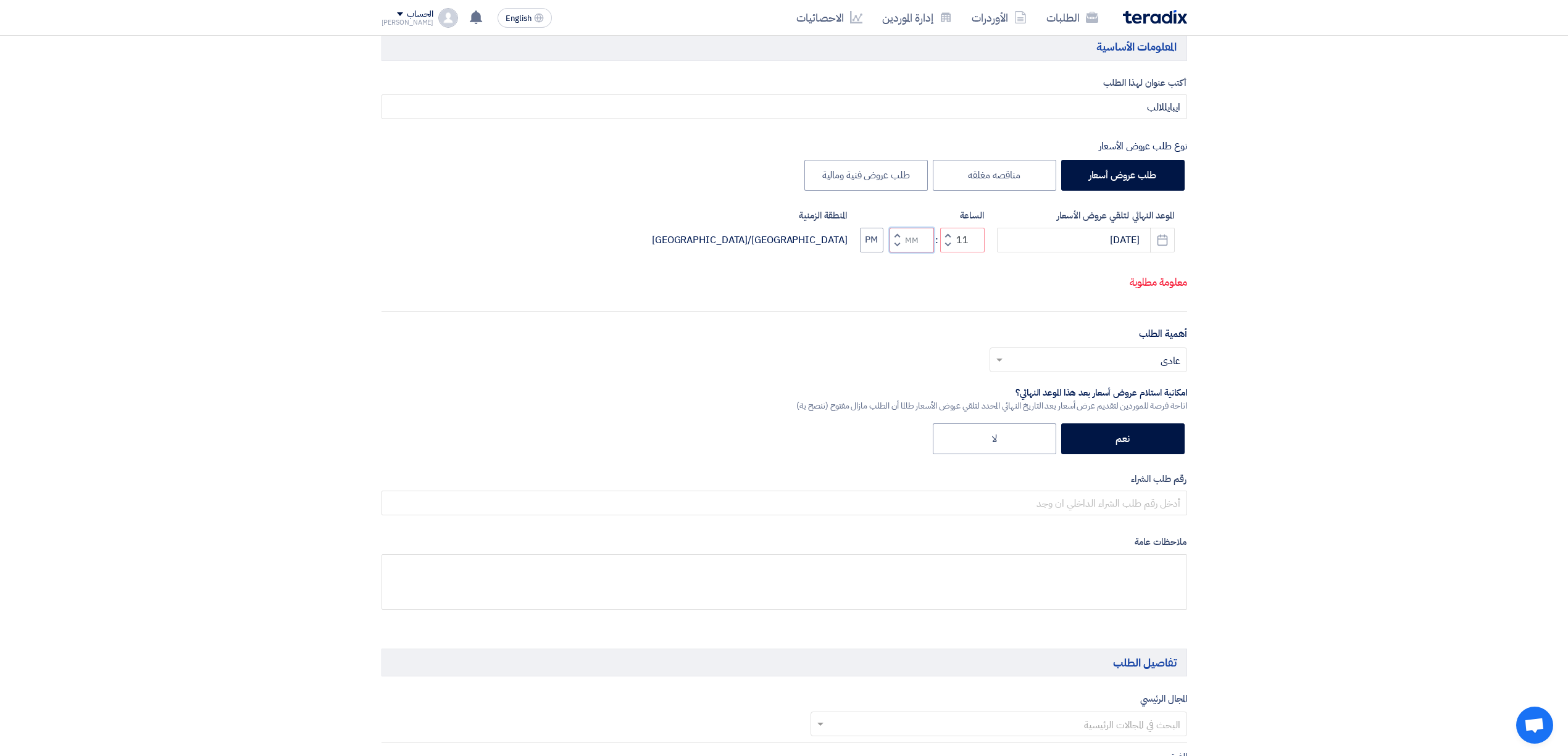
click at [912, 251] on input "Minutes" at bounding box center [912, 240] width 45 height 25
click at [902, 249] on button "Decrement minutes" at bounding box center [897, 245] width 15 height 15
type input "10"
type input "59"
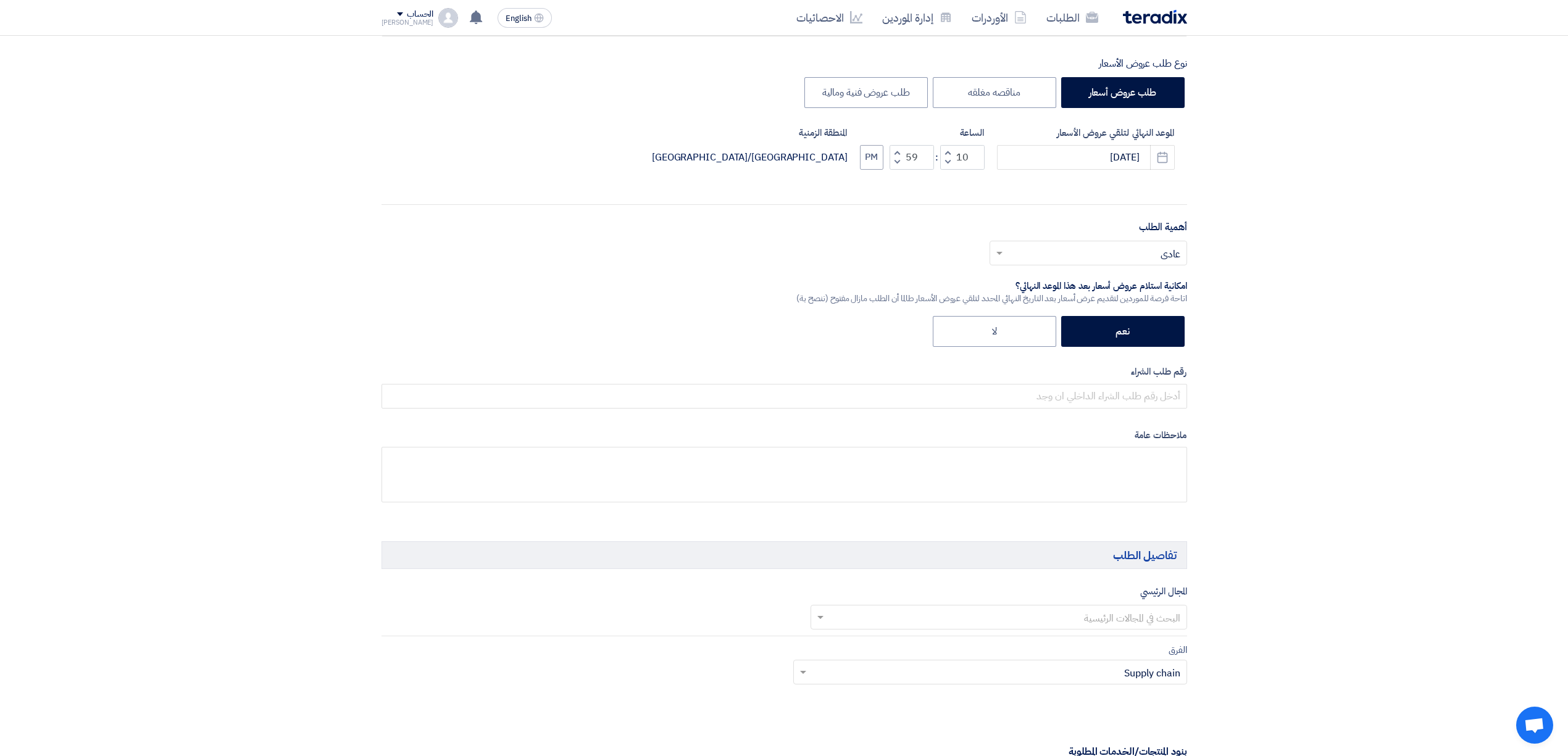
scroll to position [329, 0]
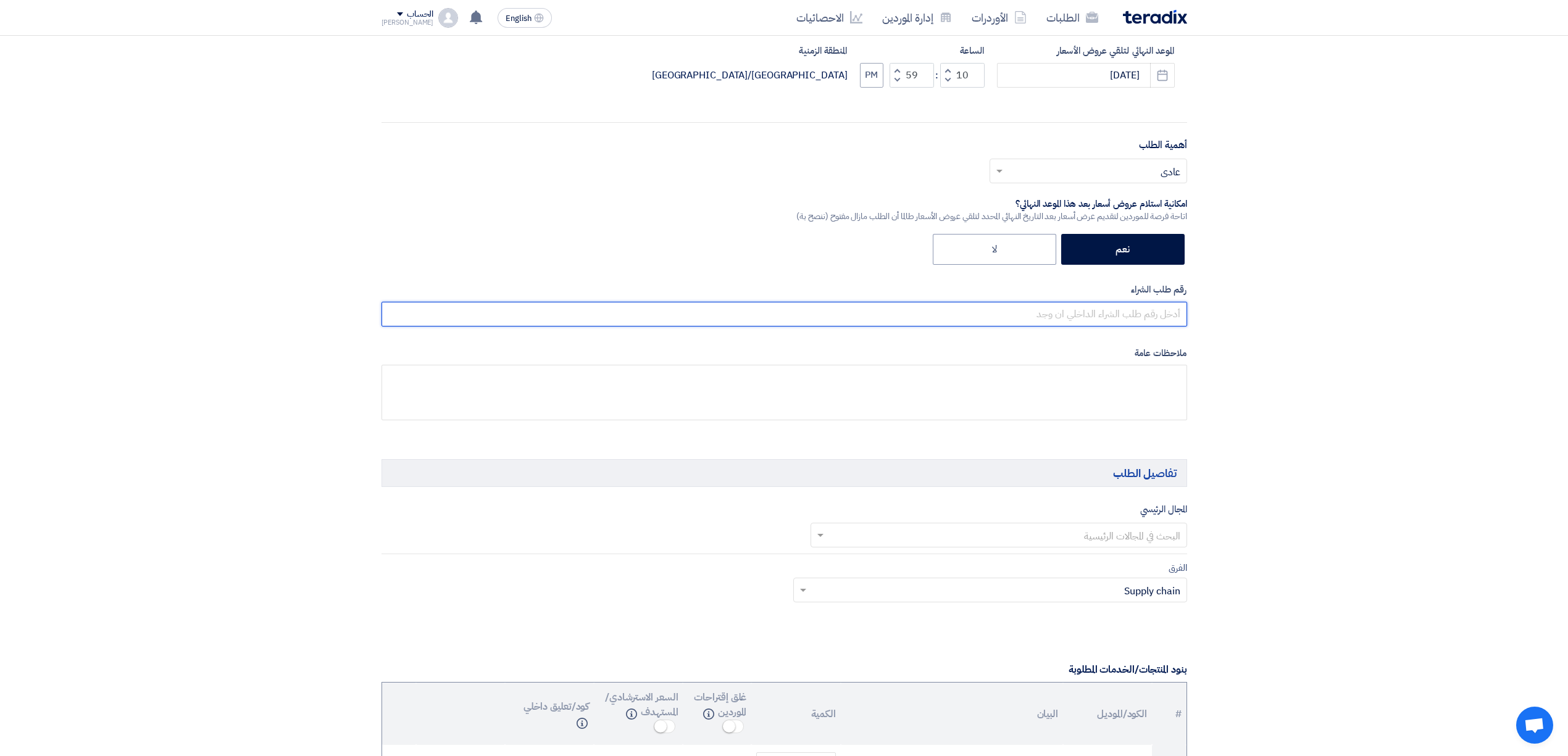
click at [1112, 319] on input "text" at bounding box center [784, 314] width 805 height 25
type input "ى"
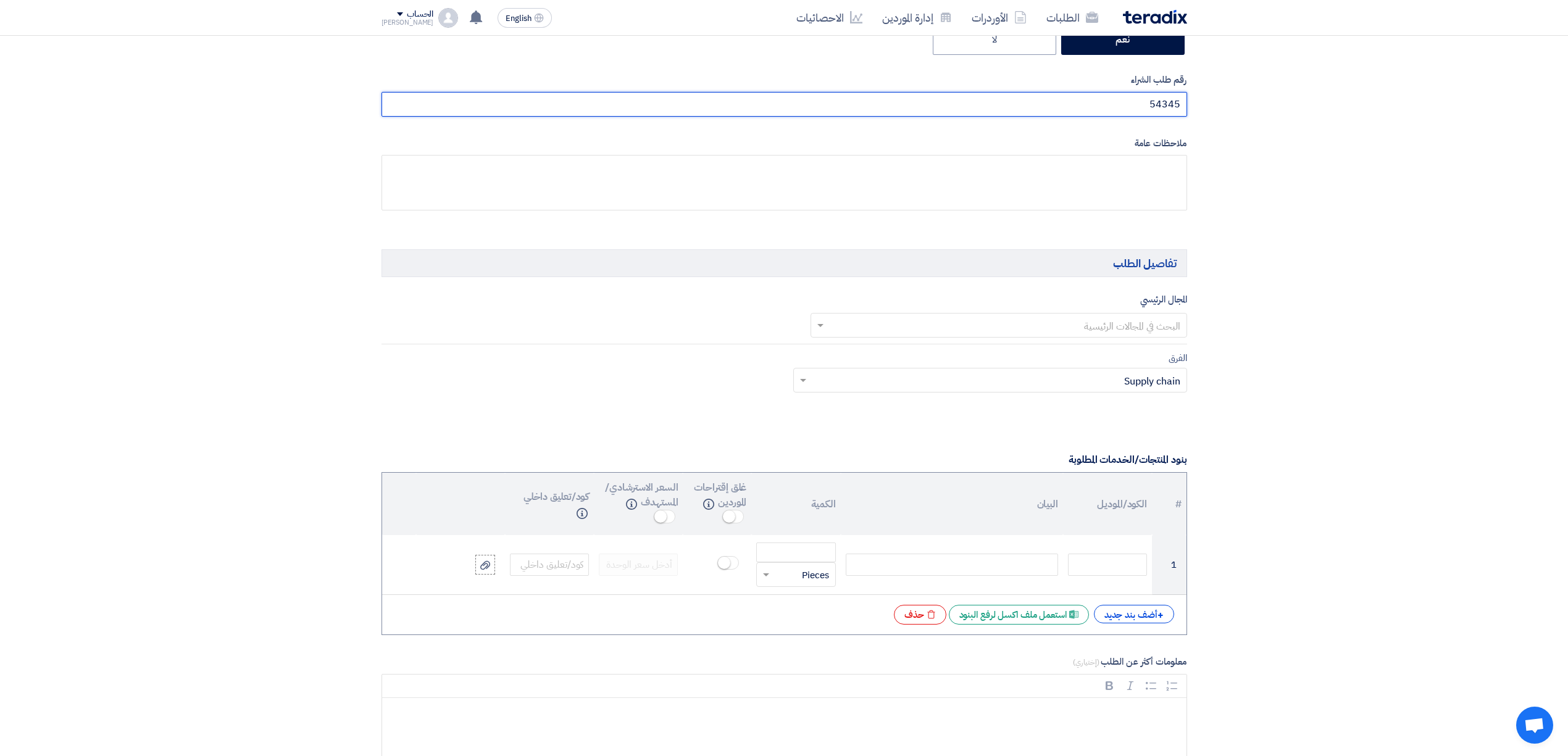
scroll to position [576, 0]
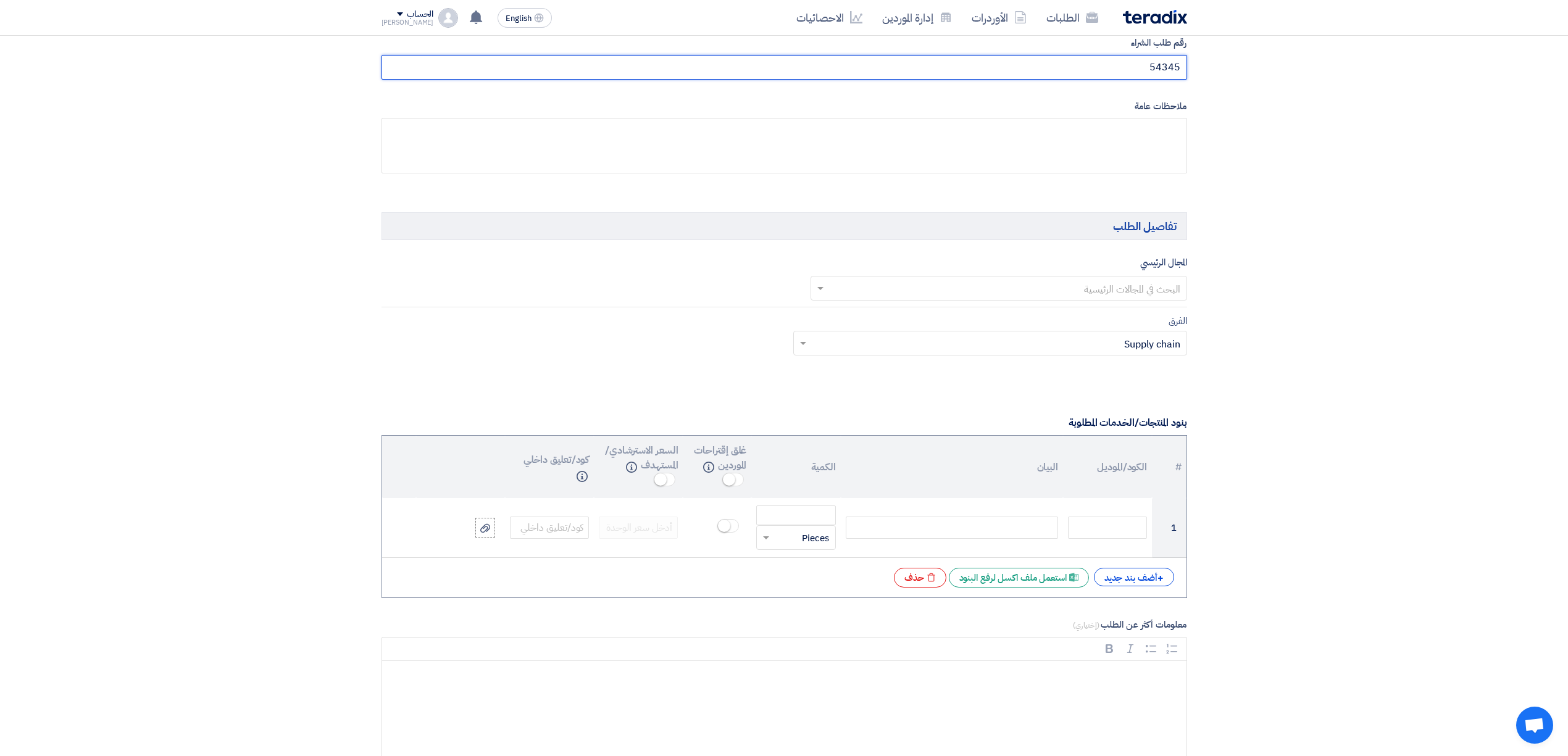
type input "54345"
click at [1081, 294] on input "text" at bounding box center [1005, 288] width 352 height 20
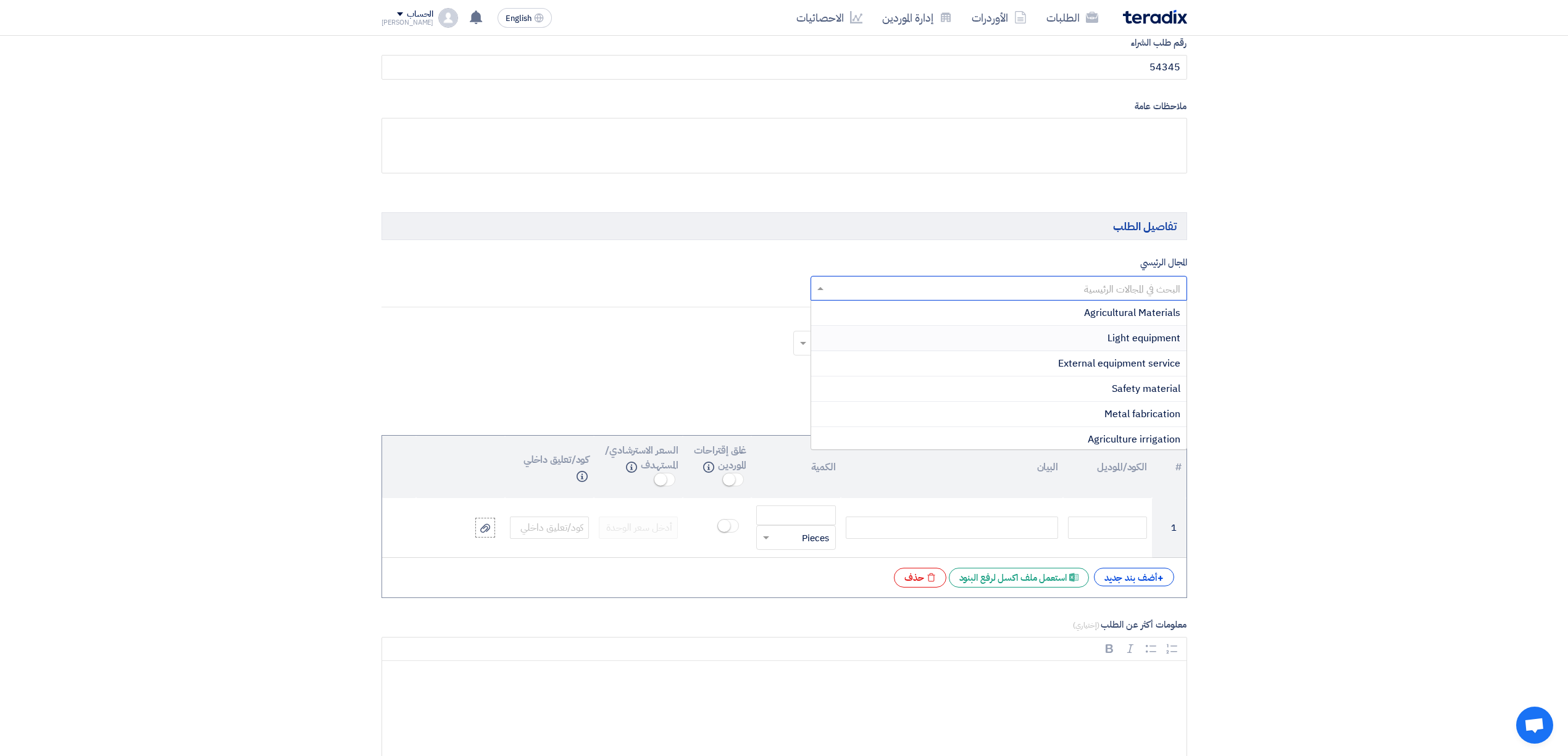
click at [1093, 329] on div "Light equipment" at bounding box center [999, 339] width 376 height 26
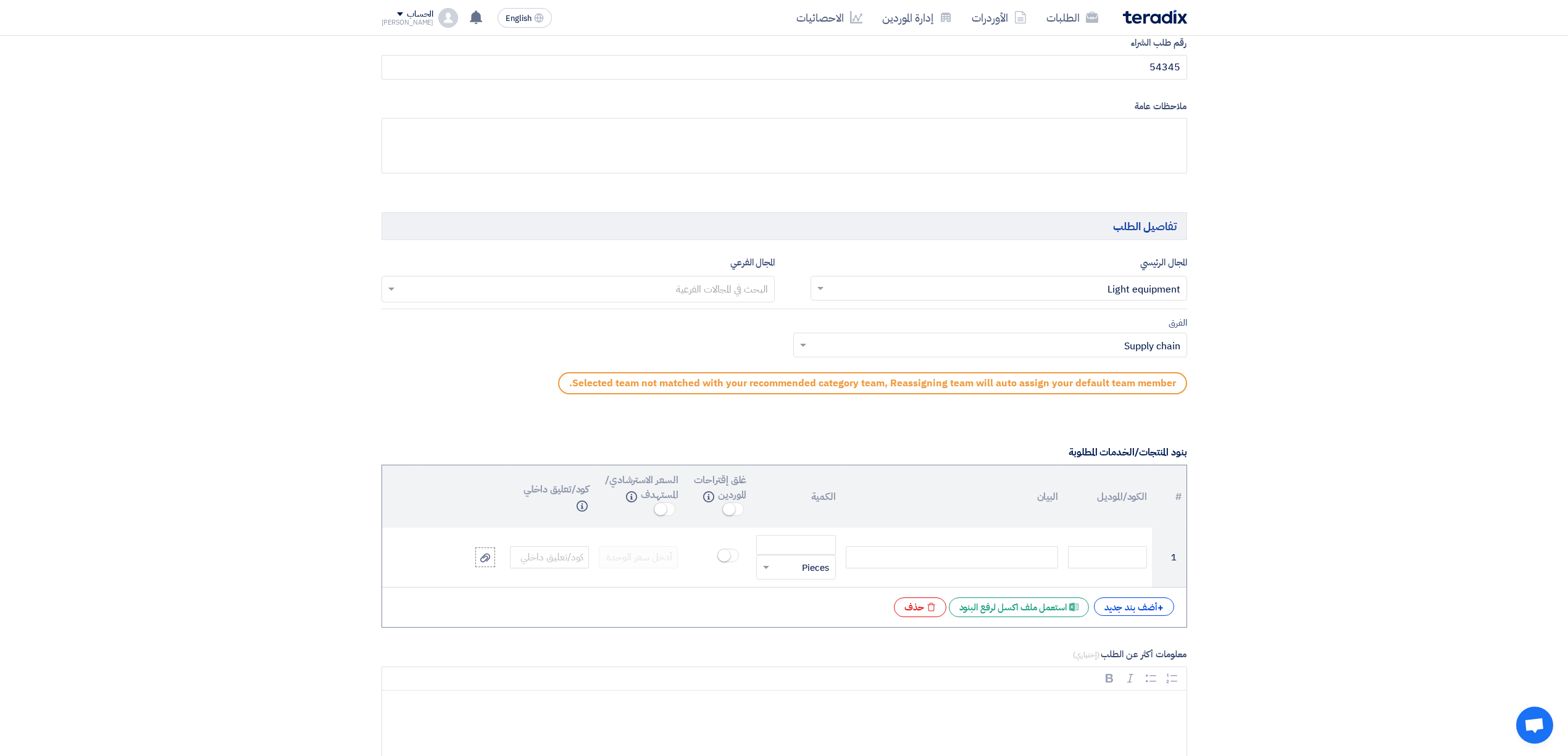
click at [1038, 292] on input "text" at bounding box center [1005, 288] width 352 height 20
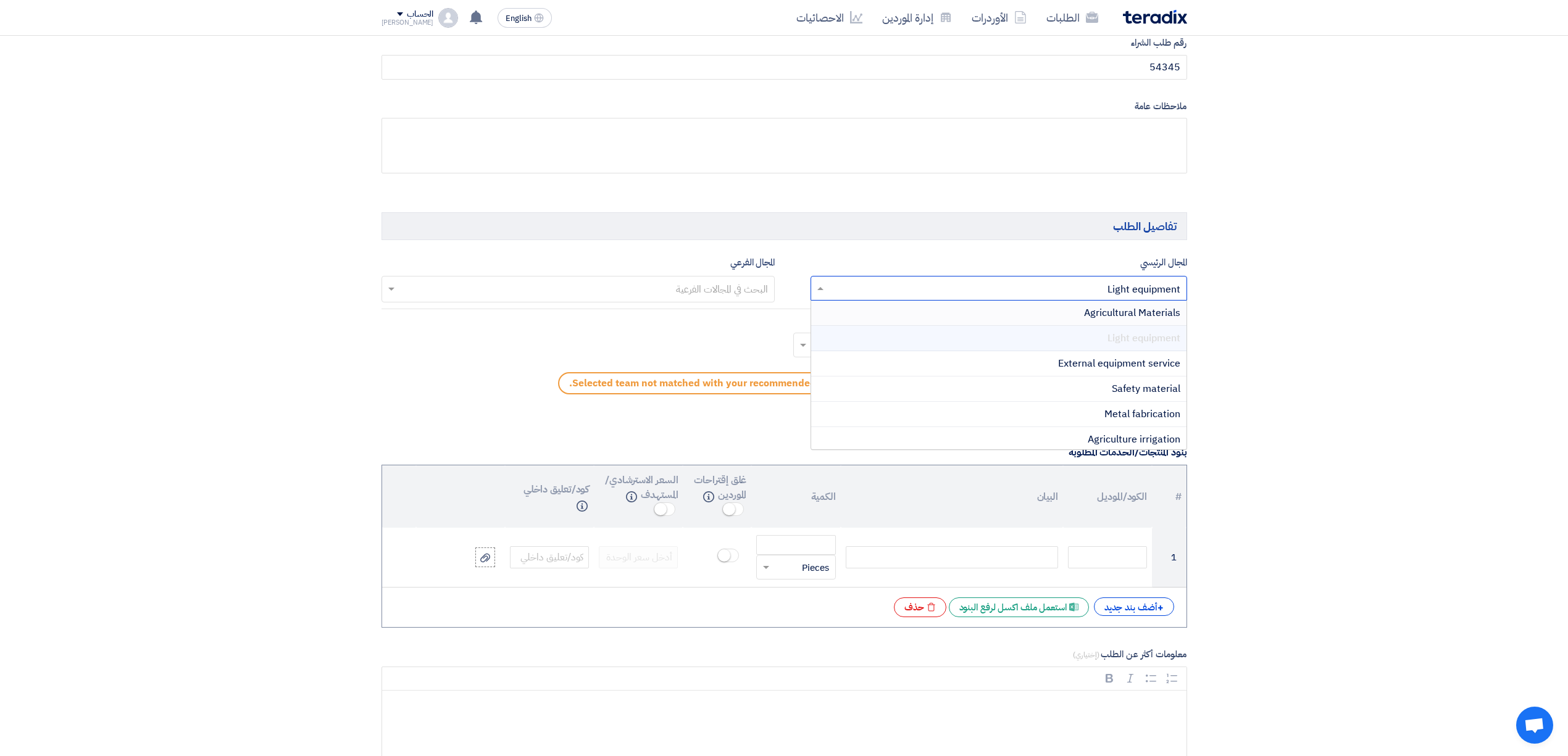
drag, startPoint x: 1135, startPoint y: 309, endPoint x: 1146, endPoint y: 308, distance: 11.0
click at [1135, 309] on span "Agricultural Materials" at bounding box center [1133, 313] width 97 height 15
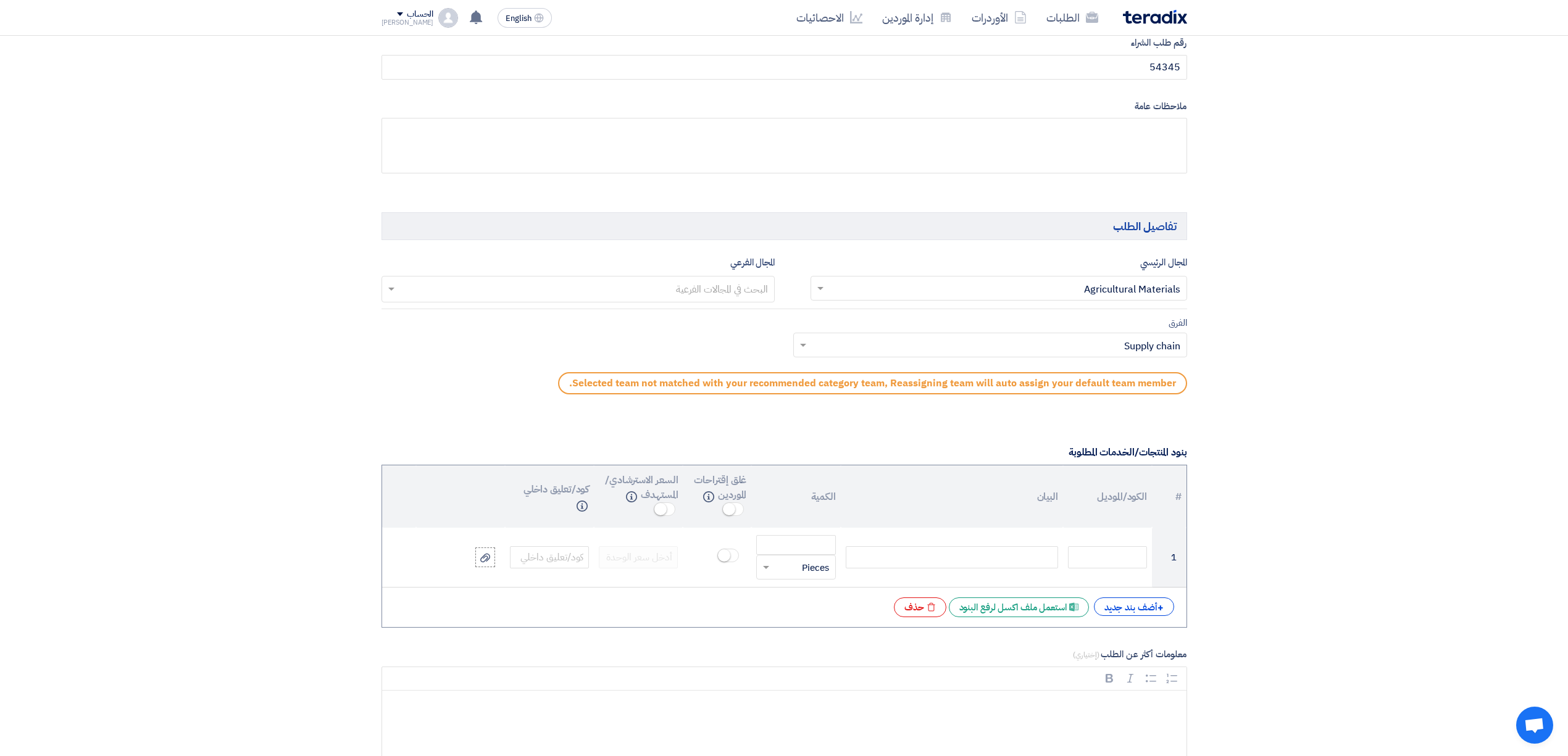
click at [951, 349] on input "text" at bounding box center [996, 346] width 369 height 20
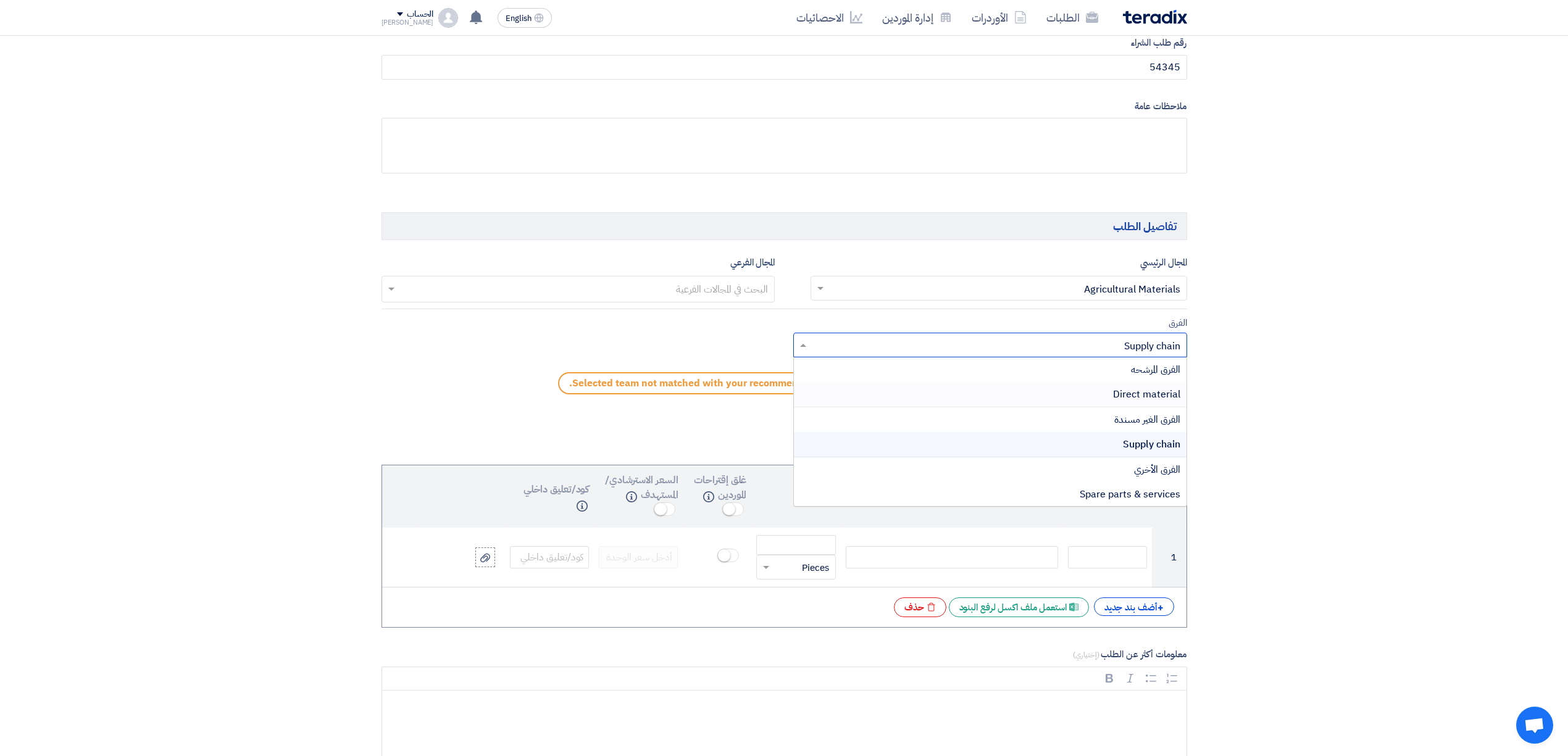
drag, startPoint x: 1052, startPoint y: 394, endPoint x: 1077, endPoint y: 395, distance: 25.0
click at [1052, 394] on div "Direct material" at bounding box center [990, 395] width 393 height 26
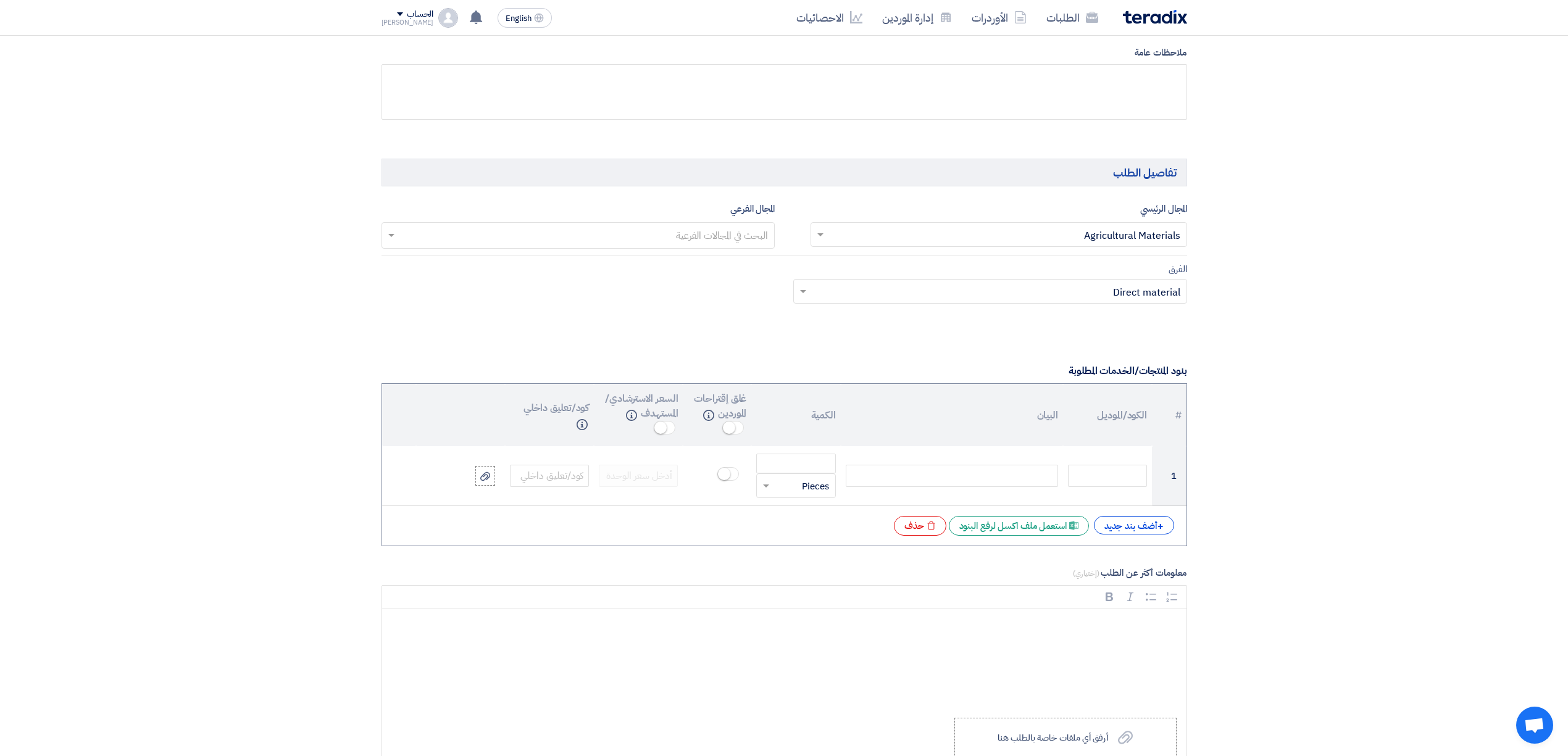
scroll to position [658, 0]
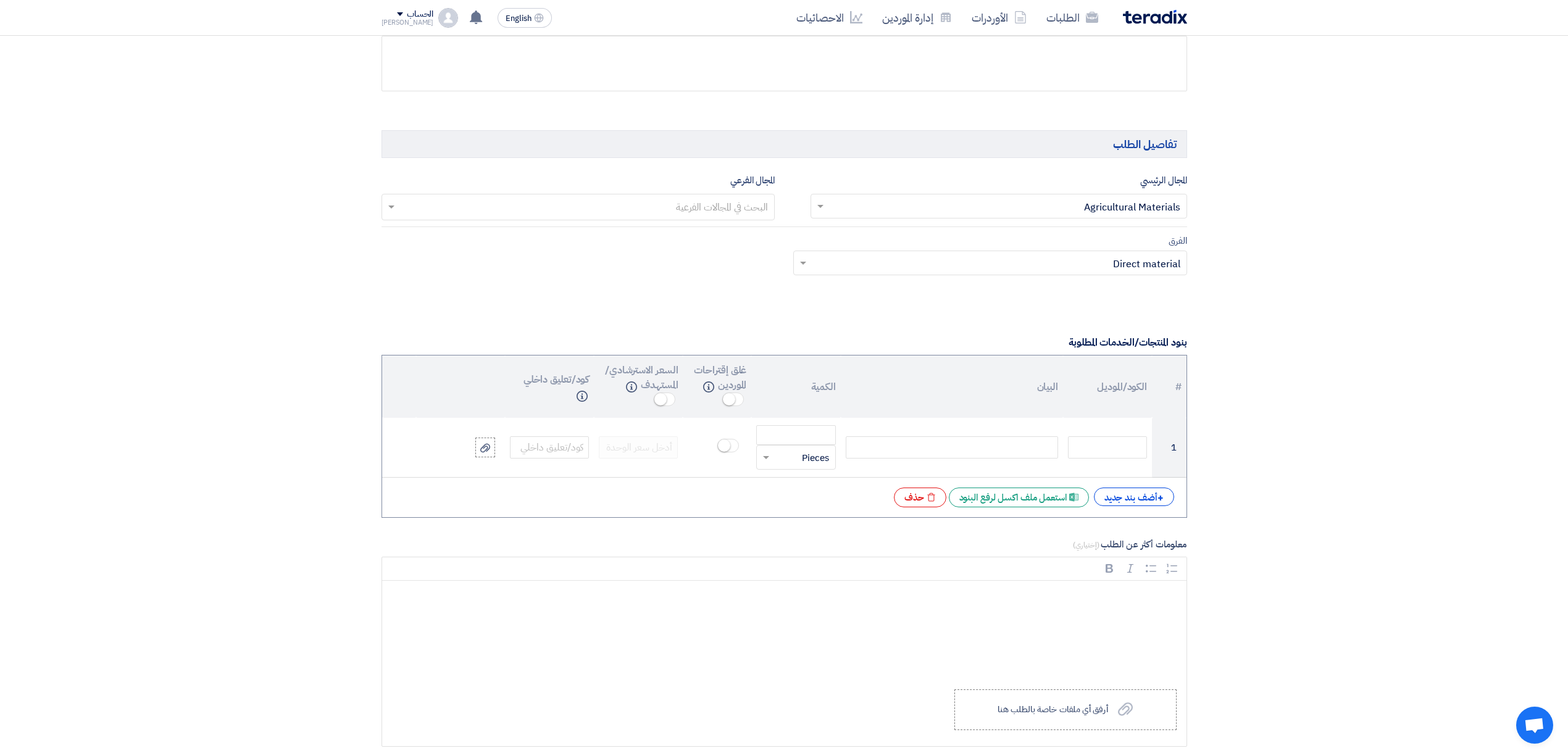
click at [1511, 374] on section "المعلومات الأساسية أكتب عنوان لهذا الطلب ايبايللالب نوع طلب عروض الأسعار طلب عر…" at bounding box center [784, 582] width 1568 height 2147
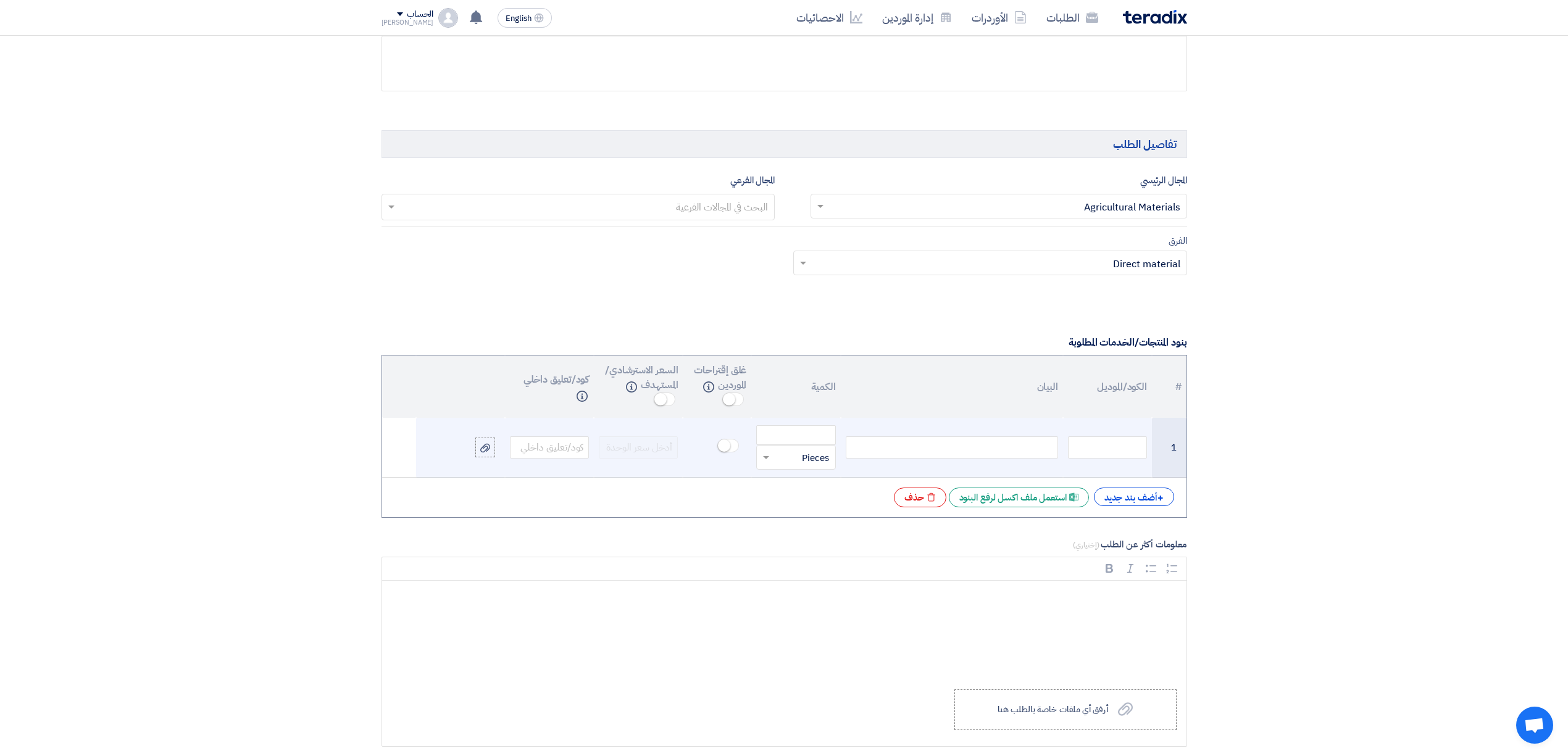
click at [1037, 457] on div at bounding box center [951, 447] width 212 height 22
click at [1094, 457] on input "text" at bounding box center [1107, 447] width 79 height 22
type input "لىبسلبل"
click at [800, 439] on input "number" at bounding box center [795, 434] width 79 height 20
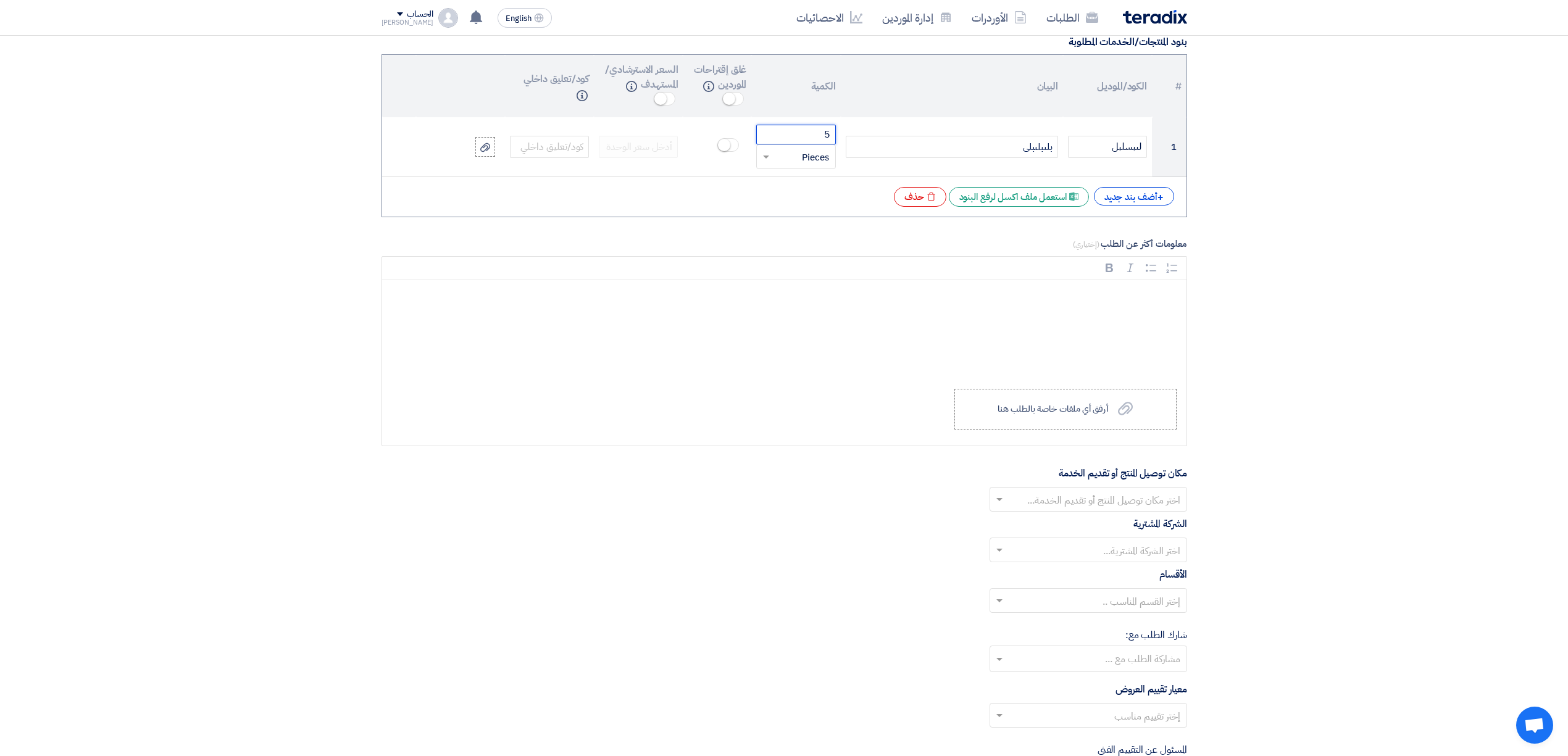
scroll to position [987, 0]
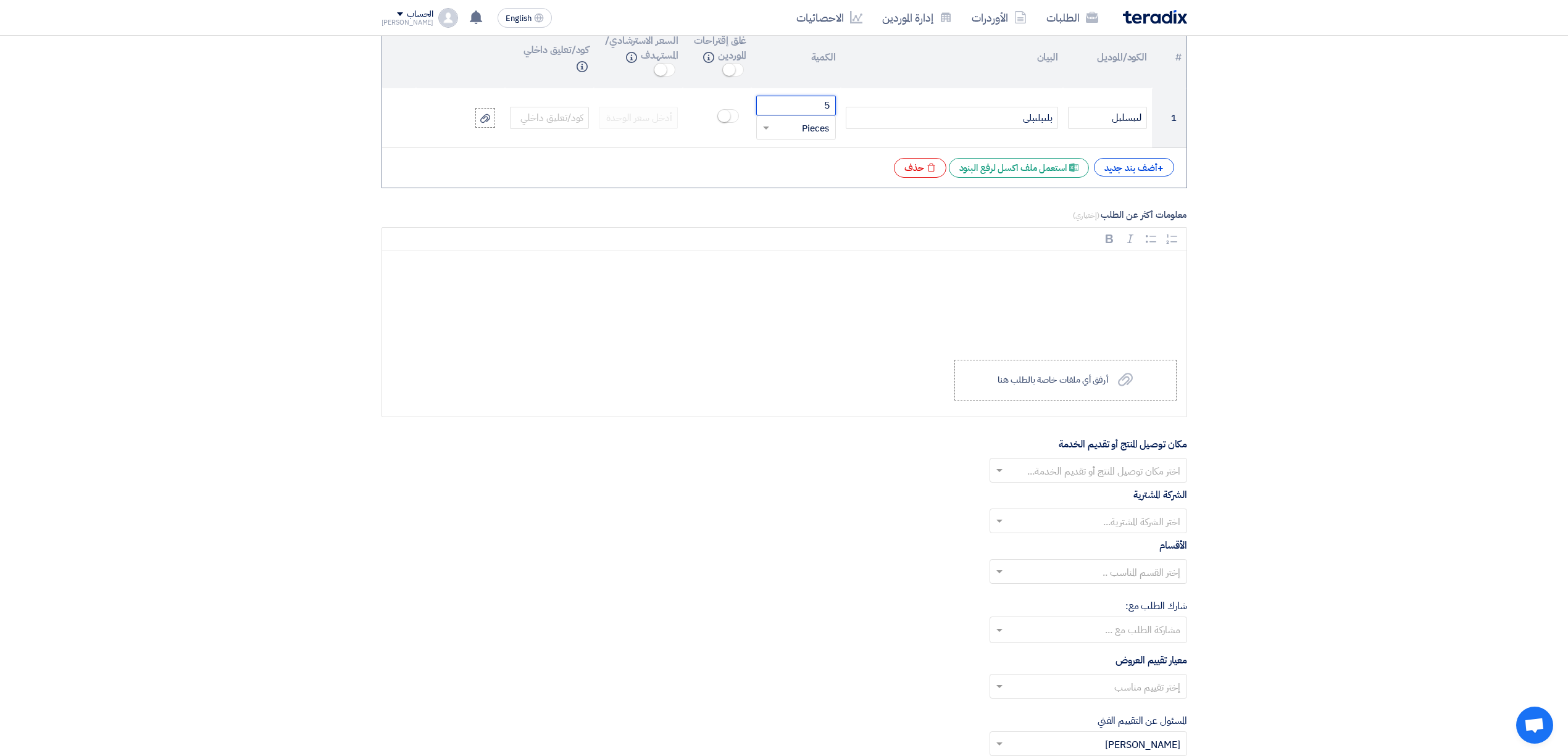
type input "5"
click at [1107, 482] on input "text" at bounding box center [1095, 471] width 173 height 20
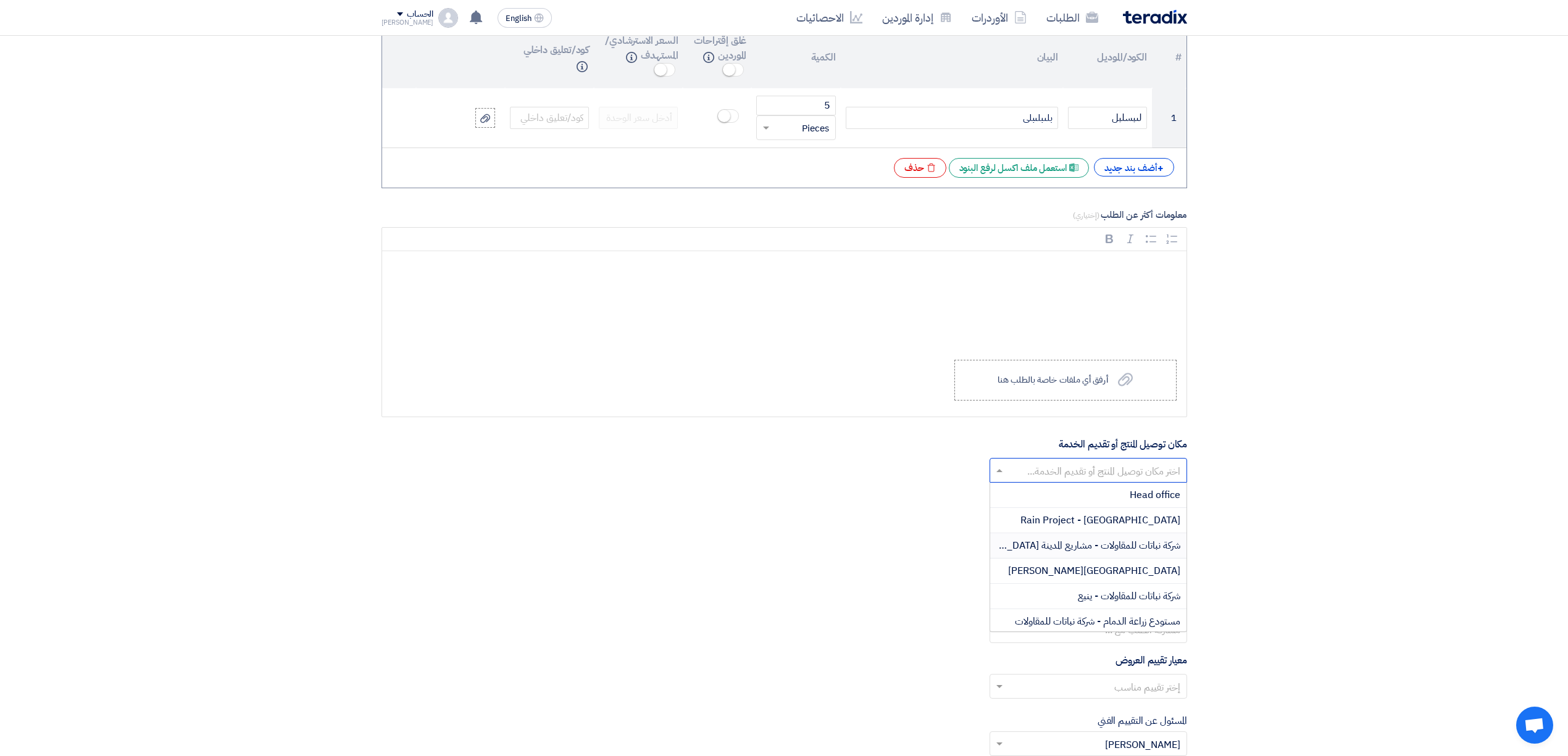
click at [1102, 552] on span "شركة نباتات للمقاولات - مشاريع المدينة [GEOGRAPHIC_DATA]" at bounding box center [1061, 545] width 238 height 15
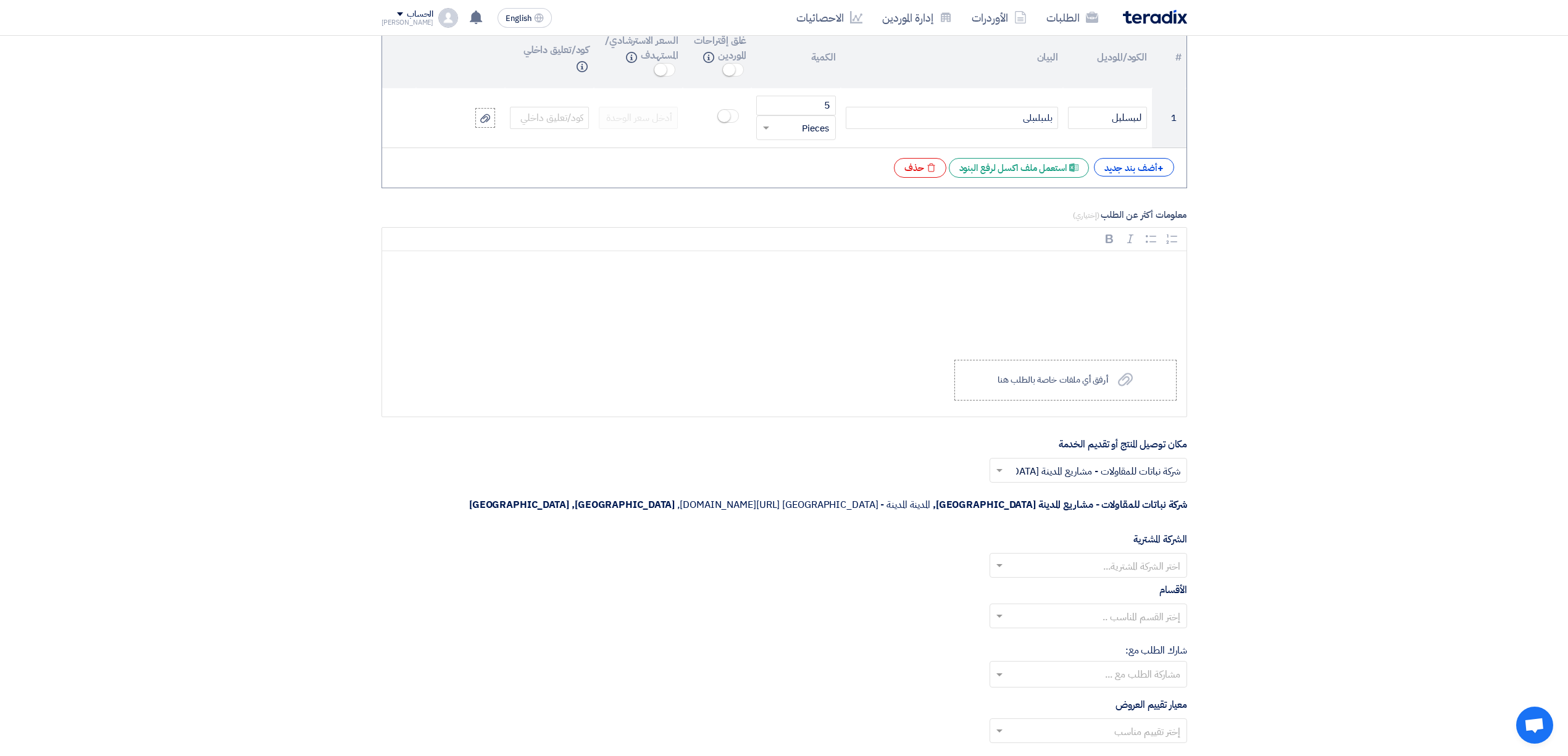
click at [1119, 532] on div "الشركة المشترية اختر الشركة المشترية..." at bounding box center [784, 555] width 805 height 46
click at [1115, 557] on input "text" at bounding box center [1095, 566] width 173 height 20
click at [1100, 582] on span "Nabatat for contracting" at bounding box center [1128, 590] width 105 height 15
type input "س"
click at [1229, 520] on section "المعلومات الأساسية أكتب عنوان لهذا الطلب ايبايللالب نوع طلب عروض الأسعار طلب عر…" at bounding box center [784, 282] width 1568 height 2205
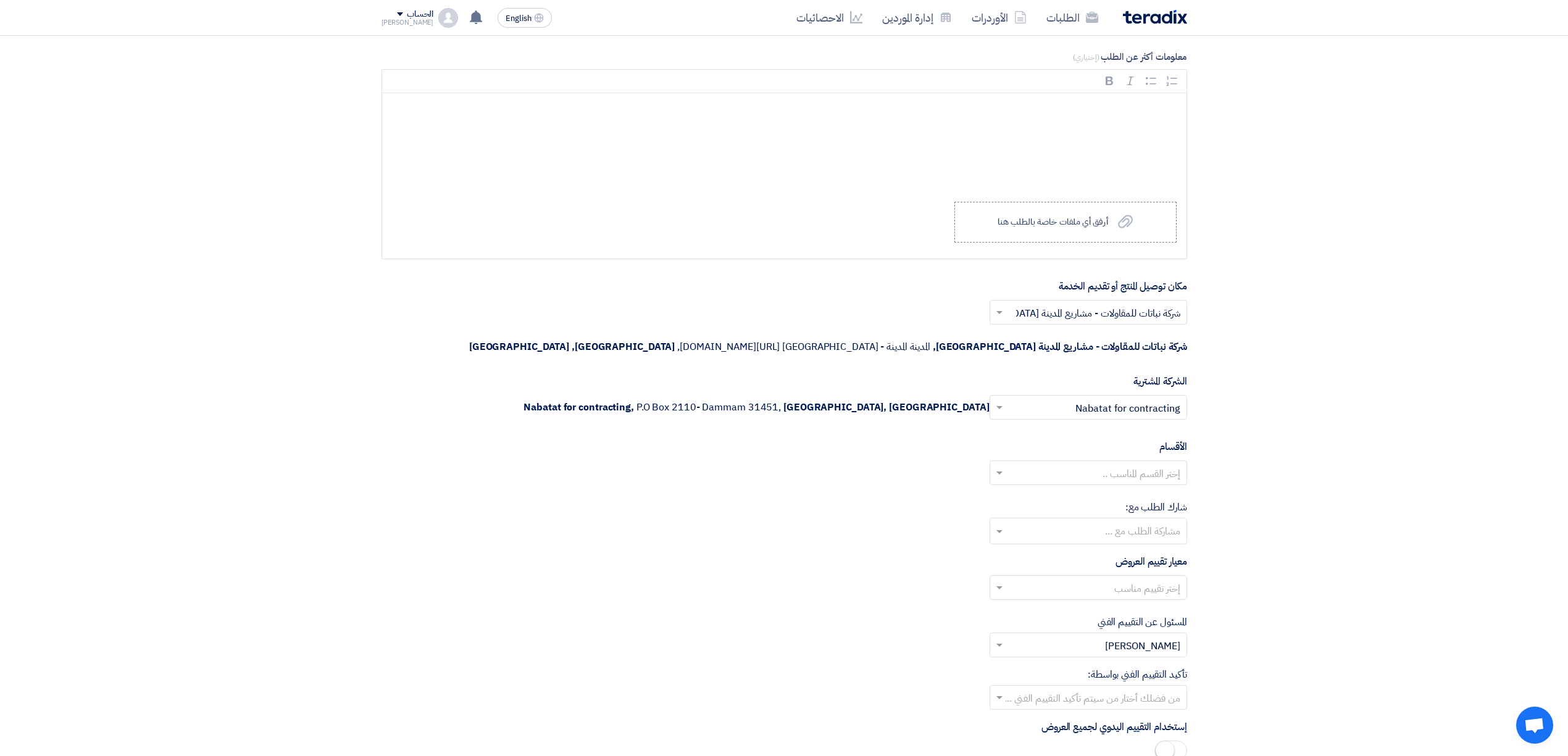
scroll to position [1152, 0]
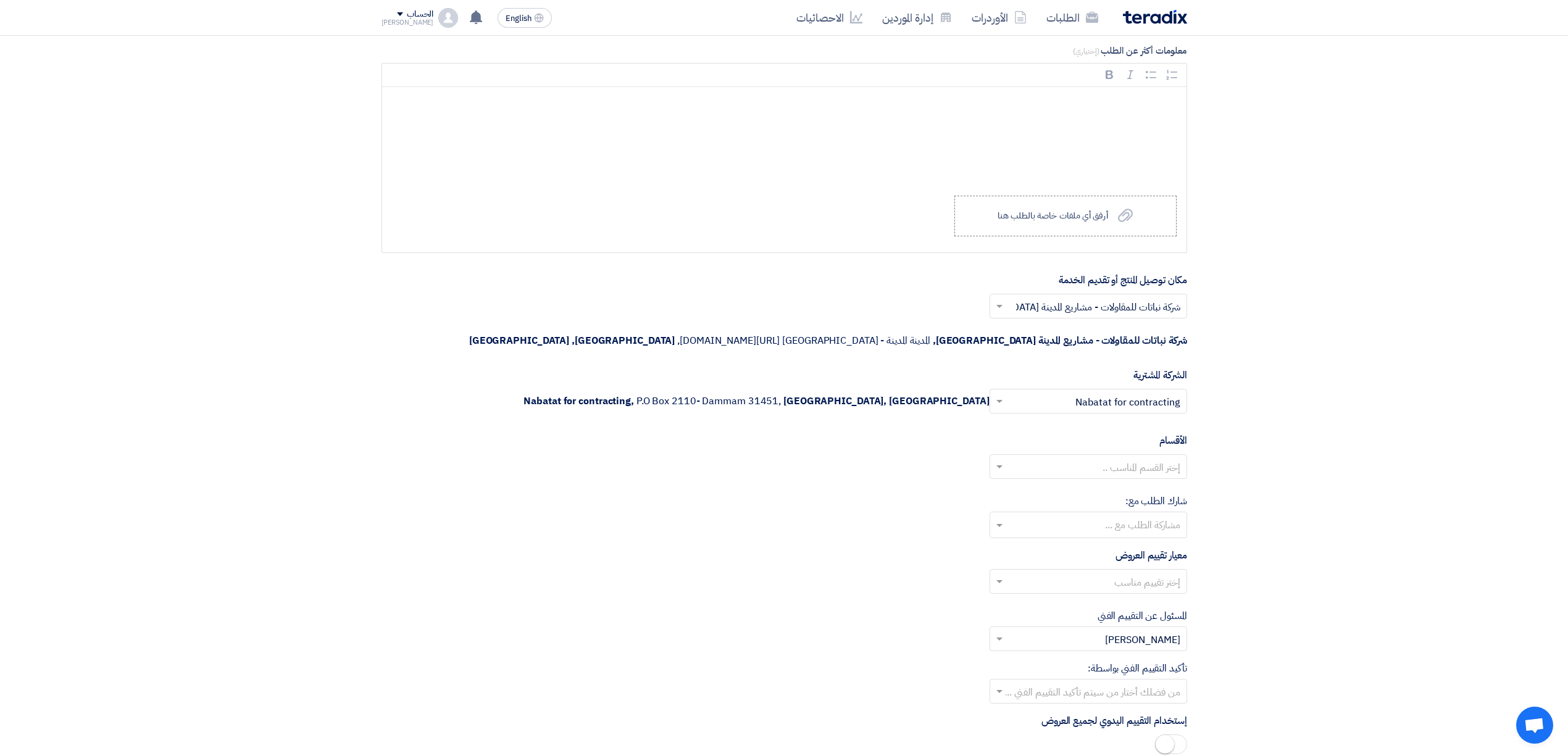
click at [1127, 458] on input "text" at bounding box center [1095, 468] width 173 height 20
click at [1105, 484] on span "General Department" at bounding box center [1134, 491] width 92 height 15
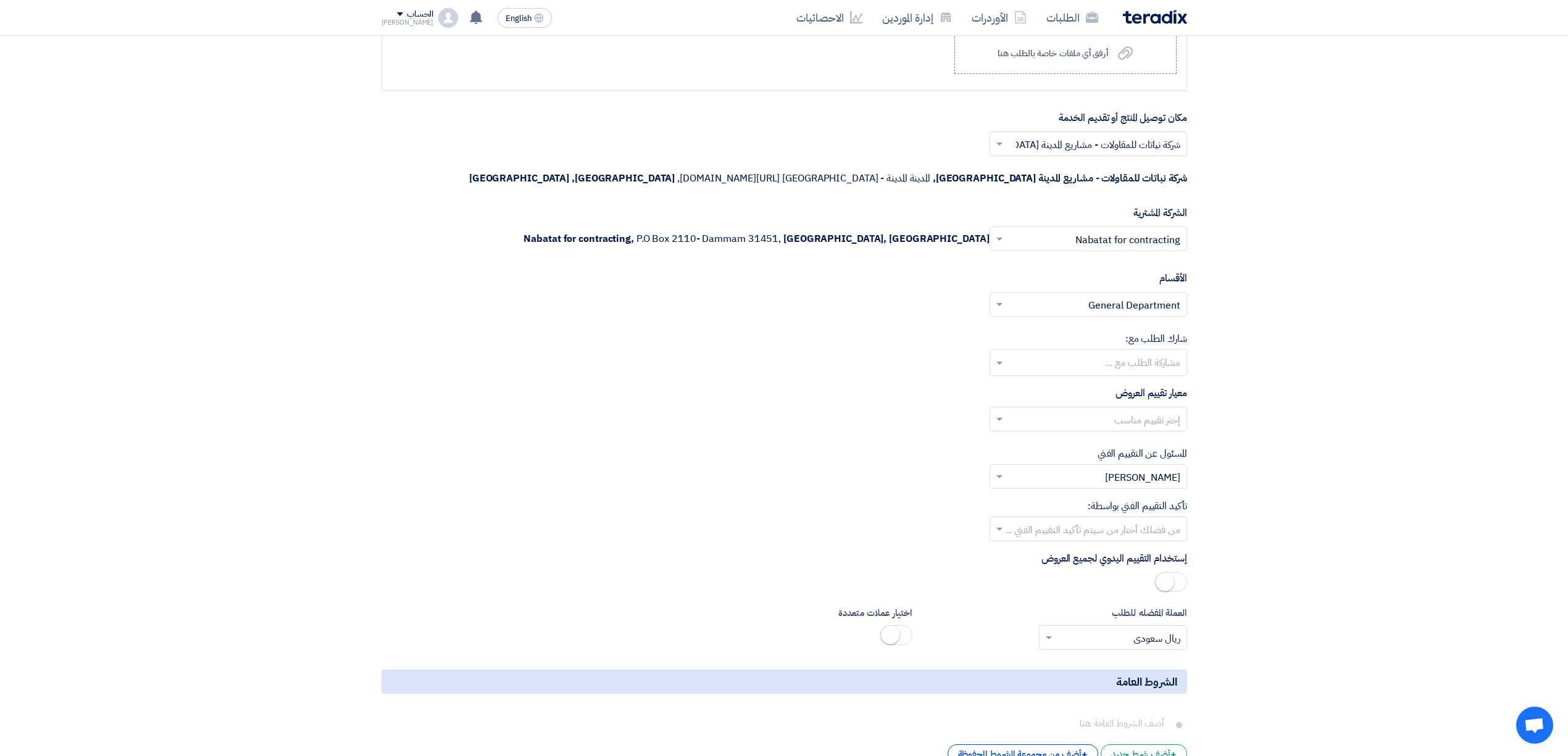
scroll to position [1317, 0]
click at [1138, 408] on input "text" at bounding box center [1095, 417] width 173 height 20
click at [1123, 433] on span "Direct material" at bounding box center [1146, 441] width 67 height 15
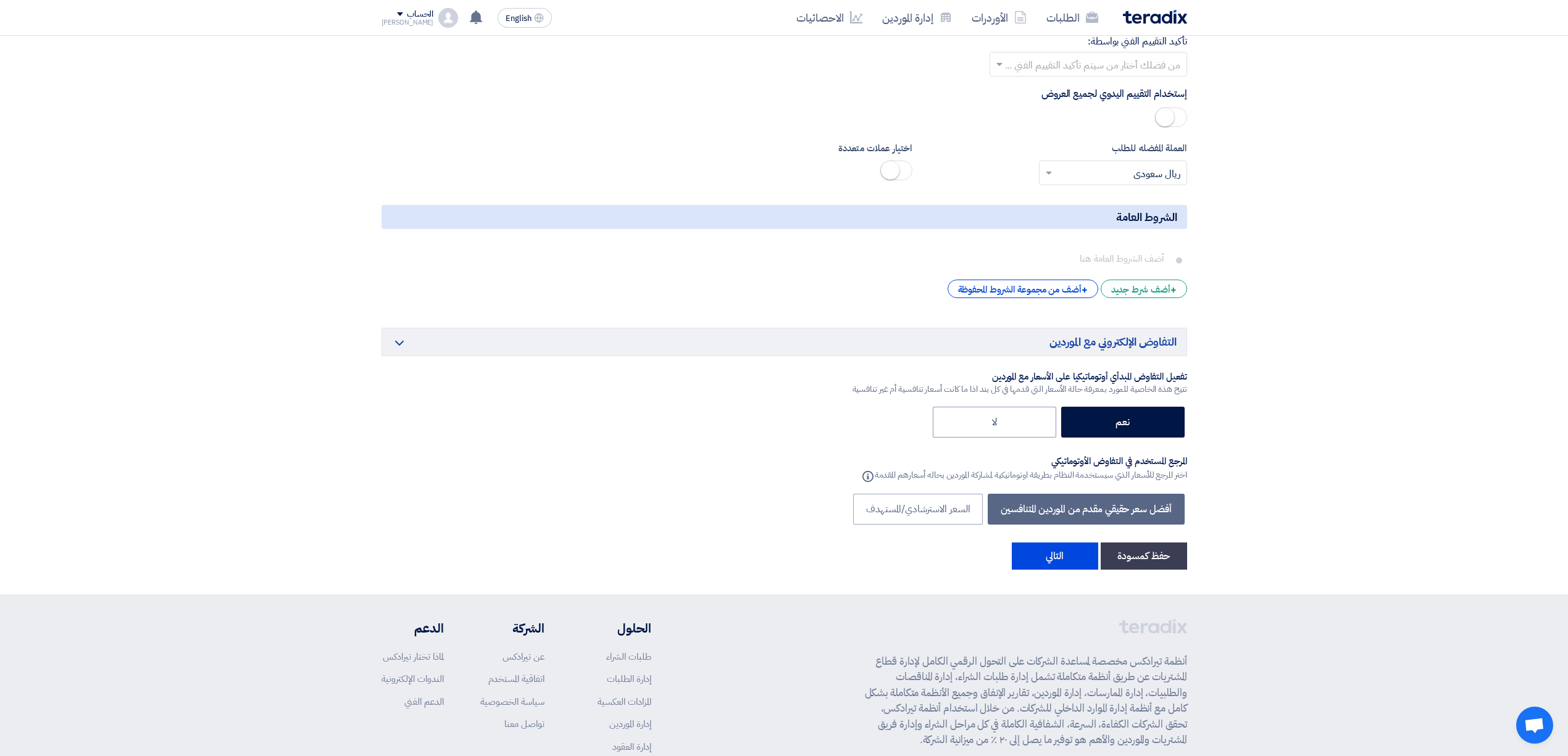
scroll to position [1811, 0]
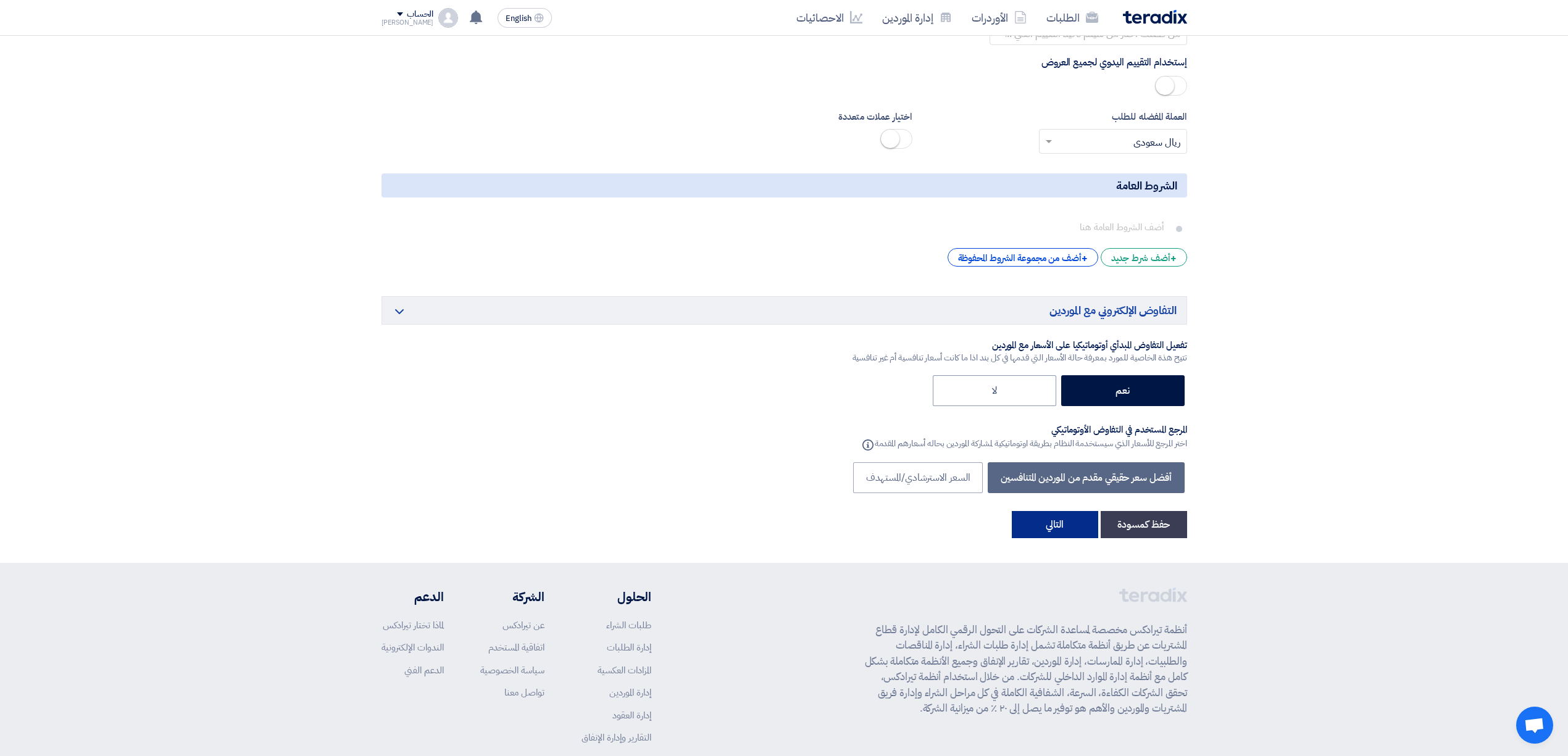
click at [1075, 511] on button "التالي" at bounding box center [1055, 525] width 86 height 28
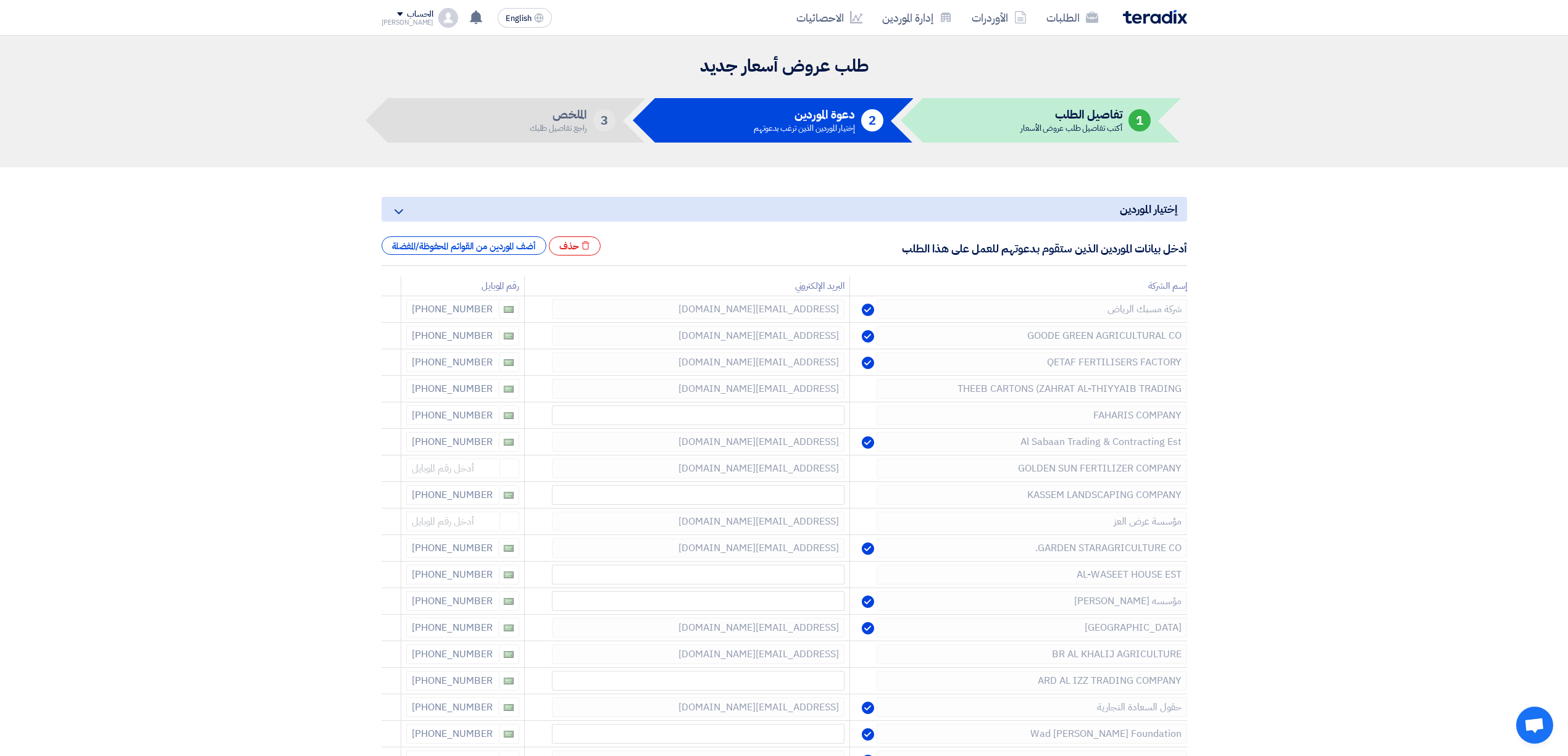
click at [1162, 18] on img at bounding box center [1155, 16] width 65 height 14
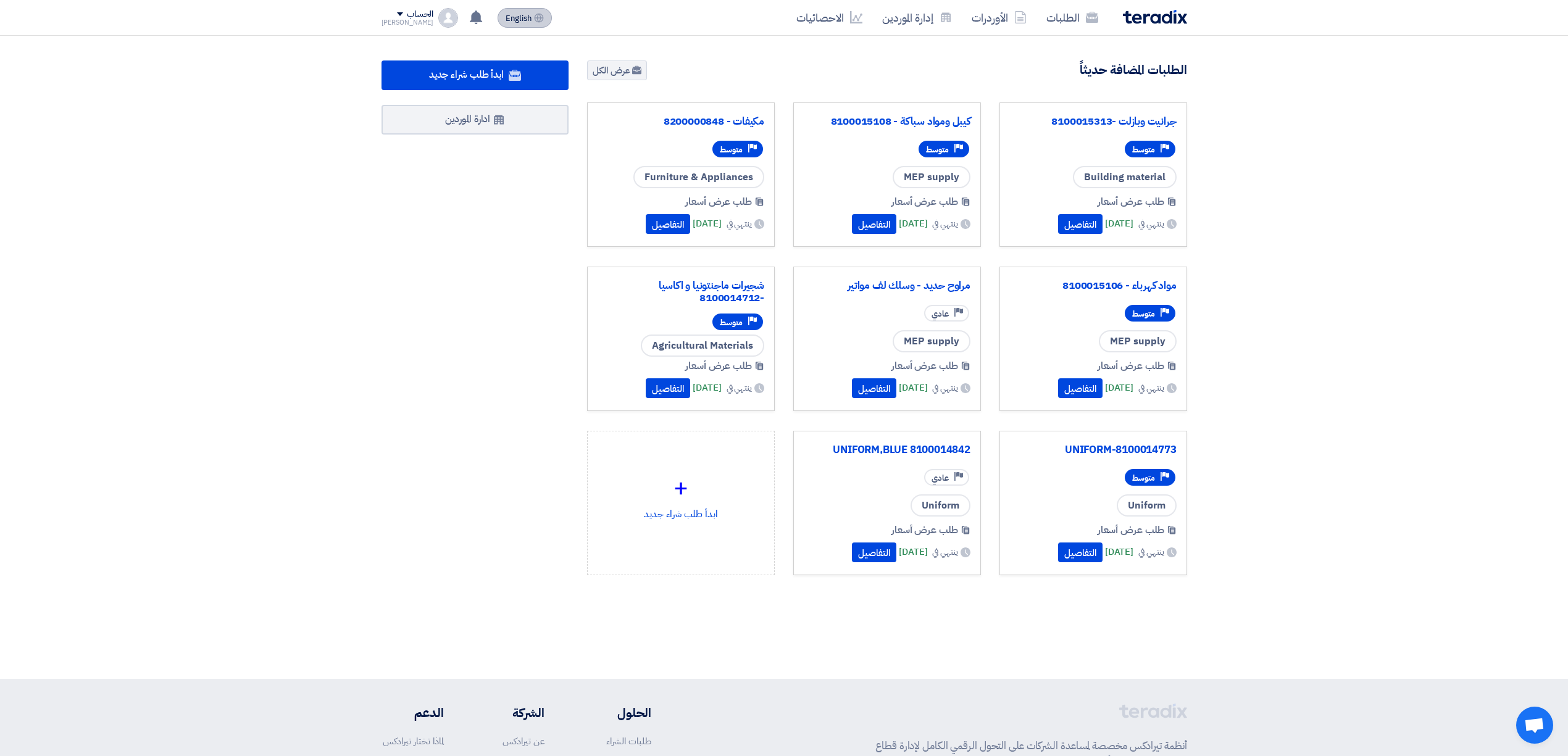
click at [506, 21] on span "English" at bounding box center [518, 18] width 26 height 9
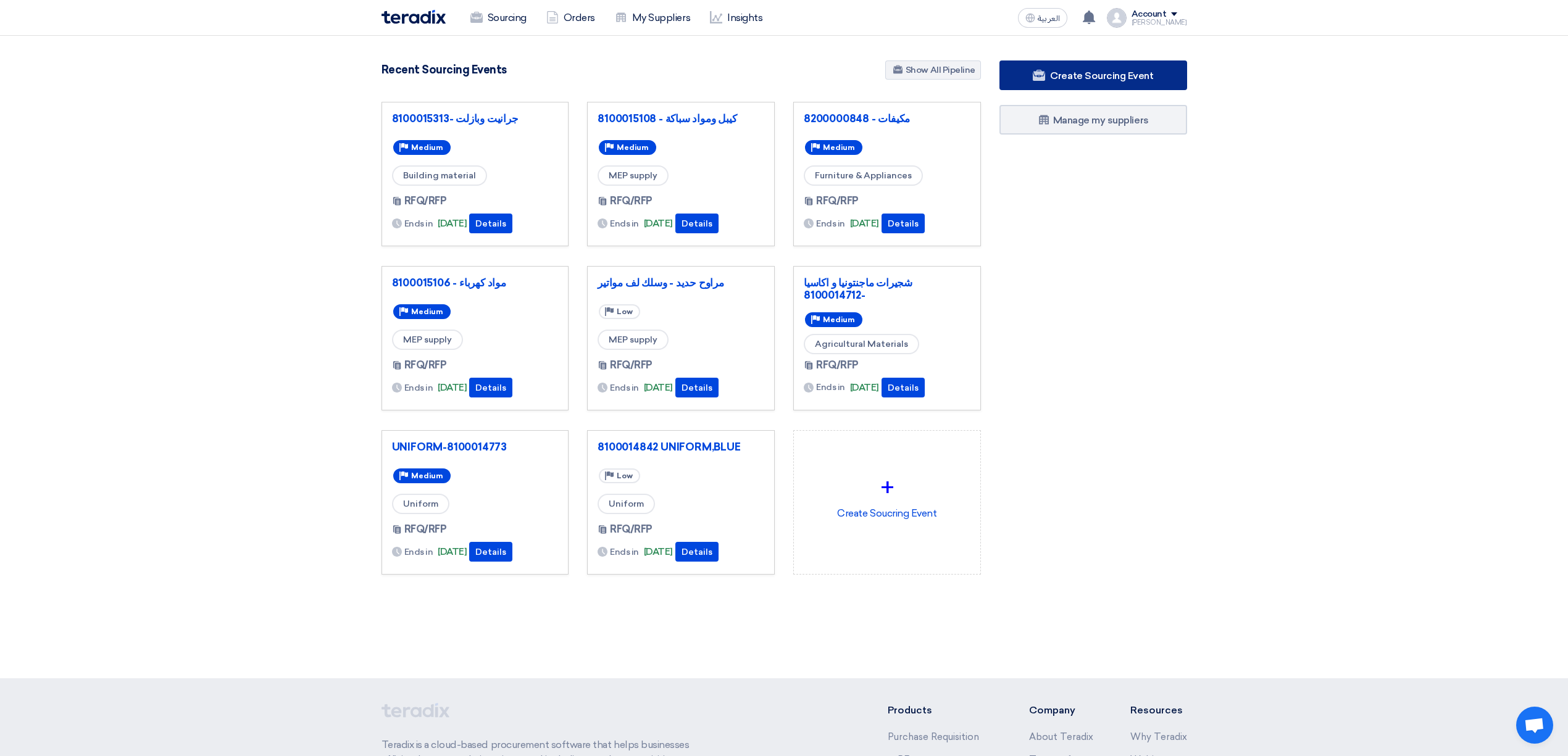
click at [1098, 70] on span "Create Sourcing Event" at bounding box center [1101, 76] width 103 height 11
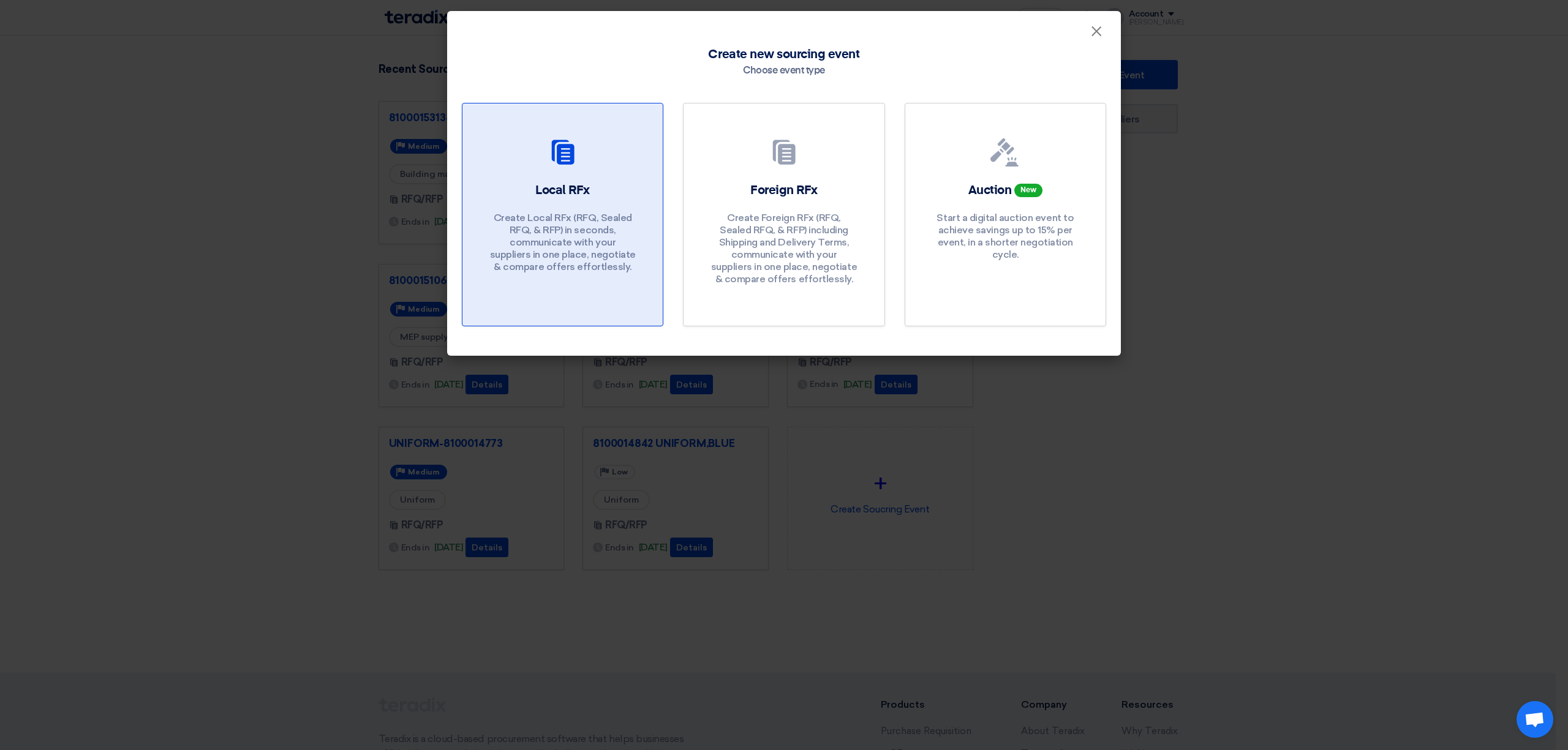
click at [542, 172] on link "Local RFx Create Local RFx (RFQ, Sealed RFQ, & RFP) in seconds, communicate wit…" at bounding box center [563, 215] width 201 height 224
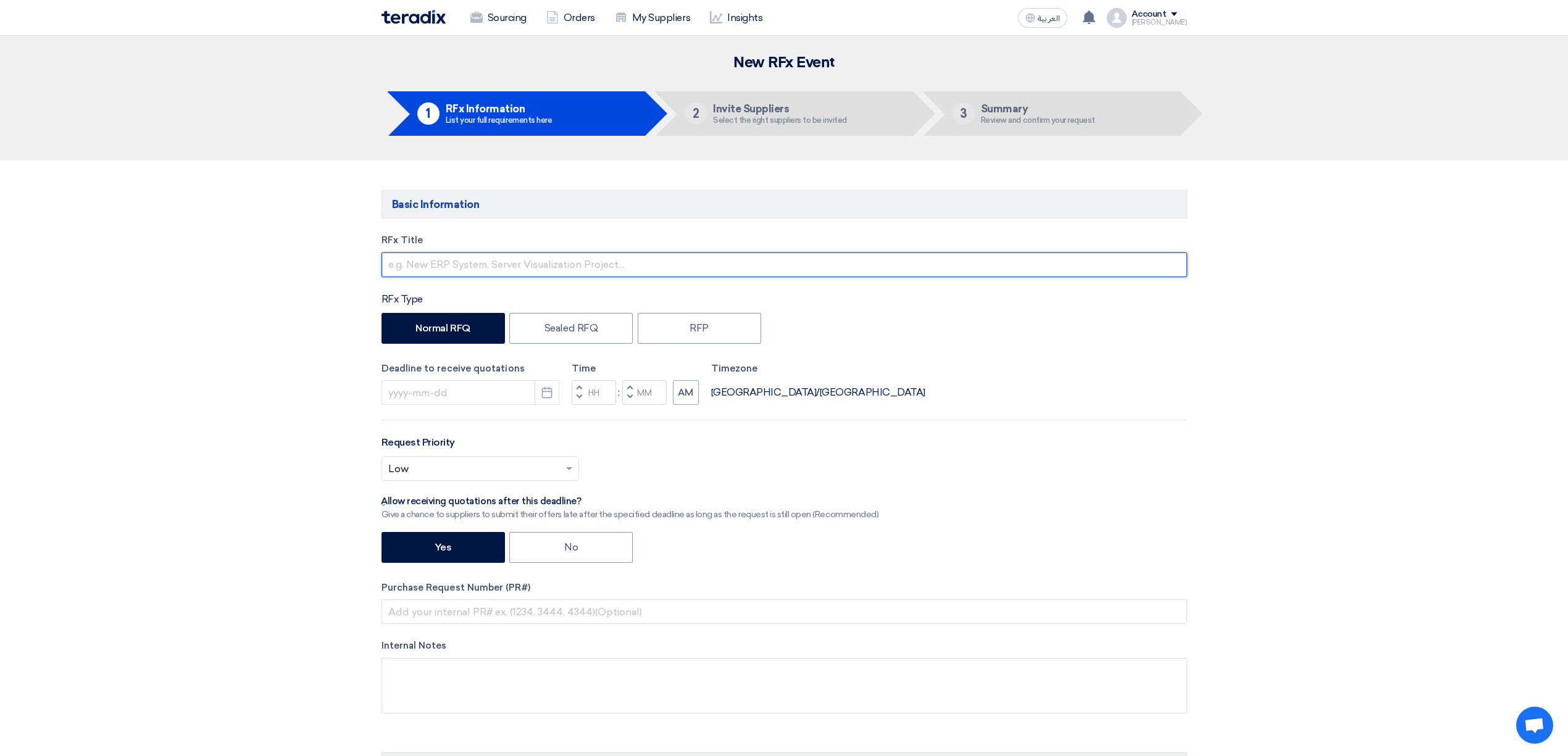
click at [524, 254] on input "text" at bounding box center [784, 265] width 805 height 25
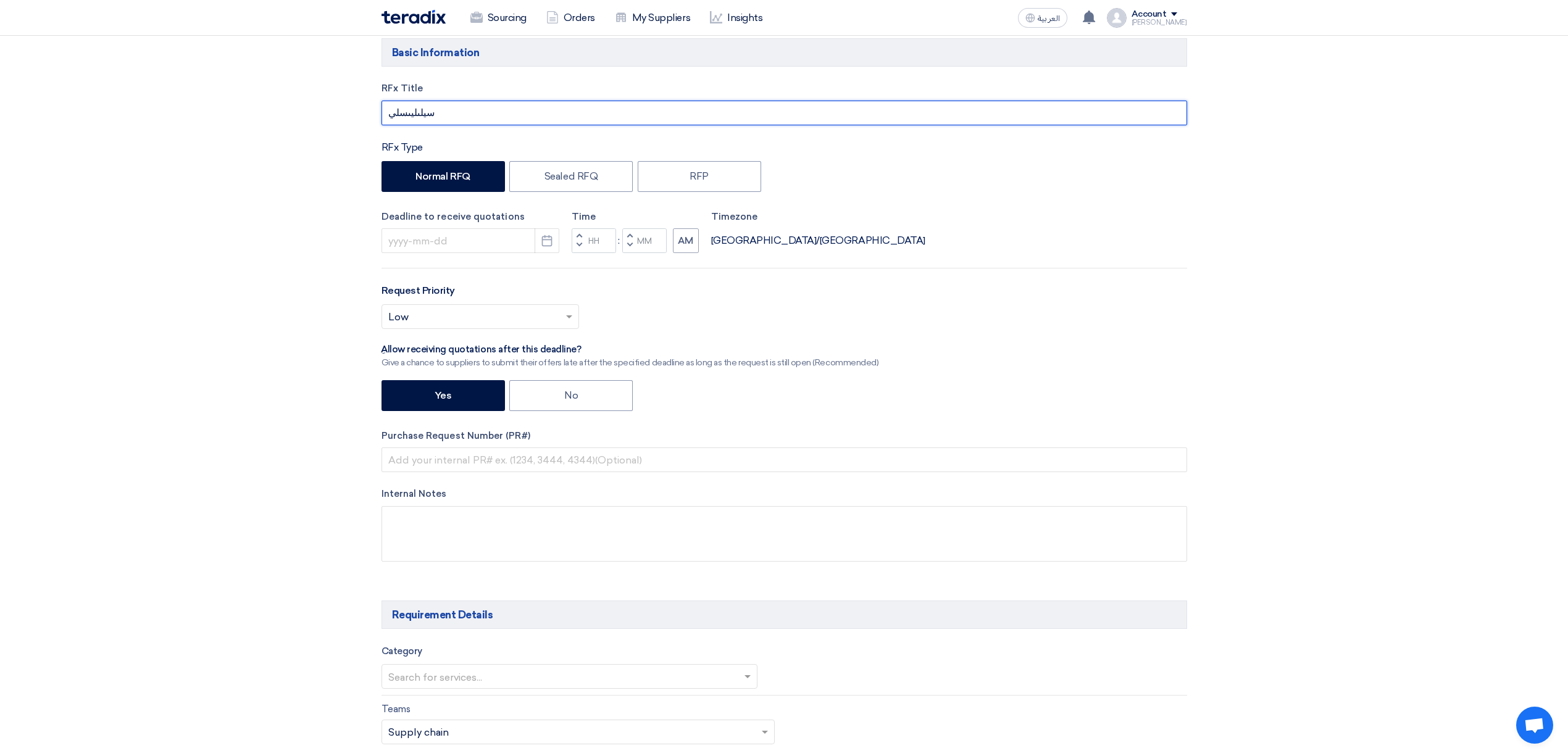
scroll to position [164, 0]
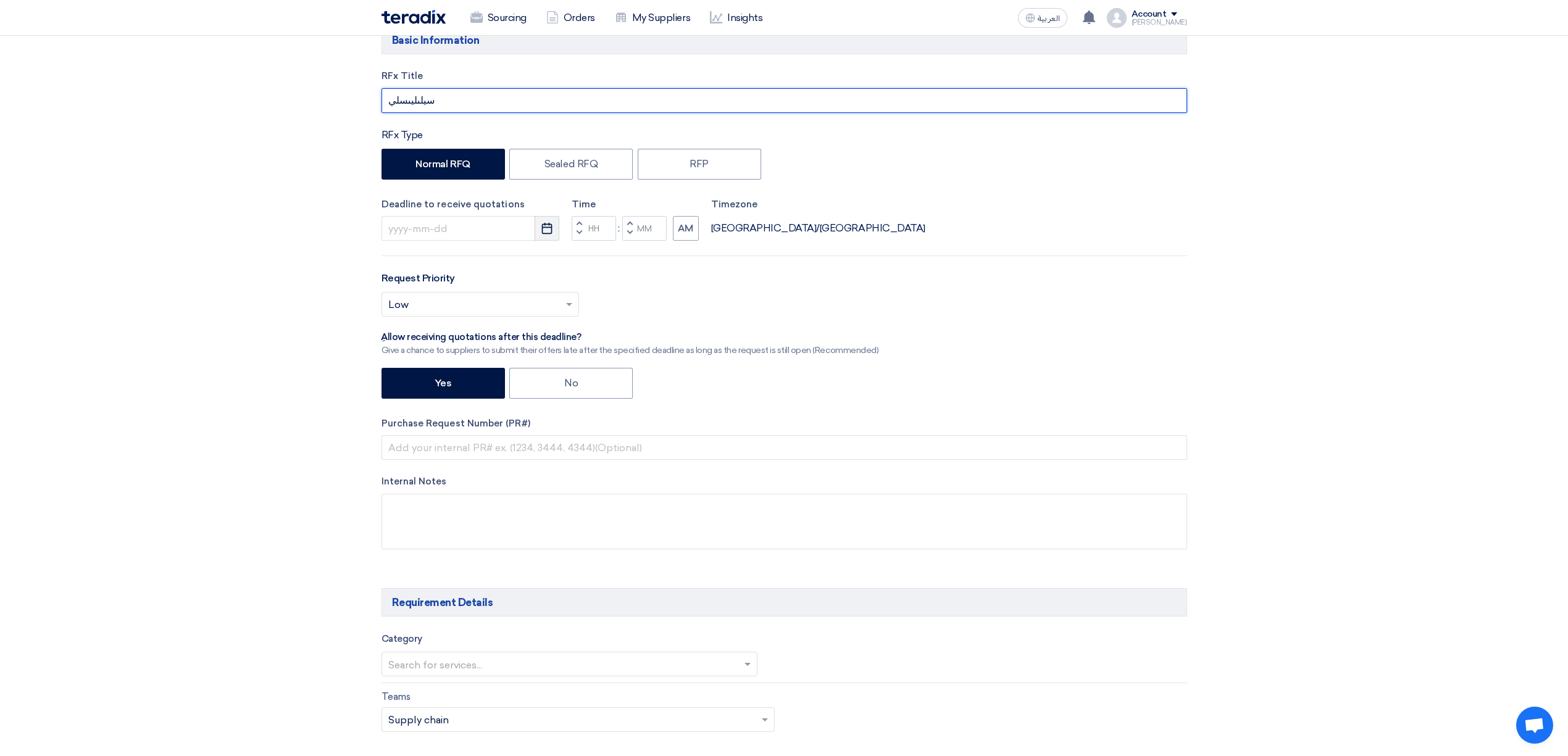
type input "سيلىليىسلي"
click at [546, 228] on use "button" at bounding box center [546, 229] width 10 height 11
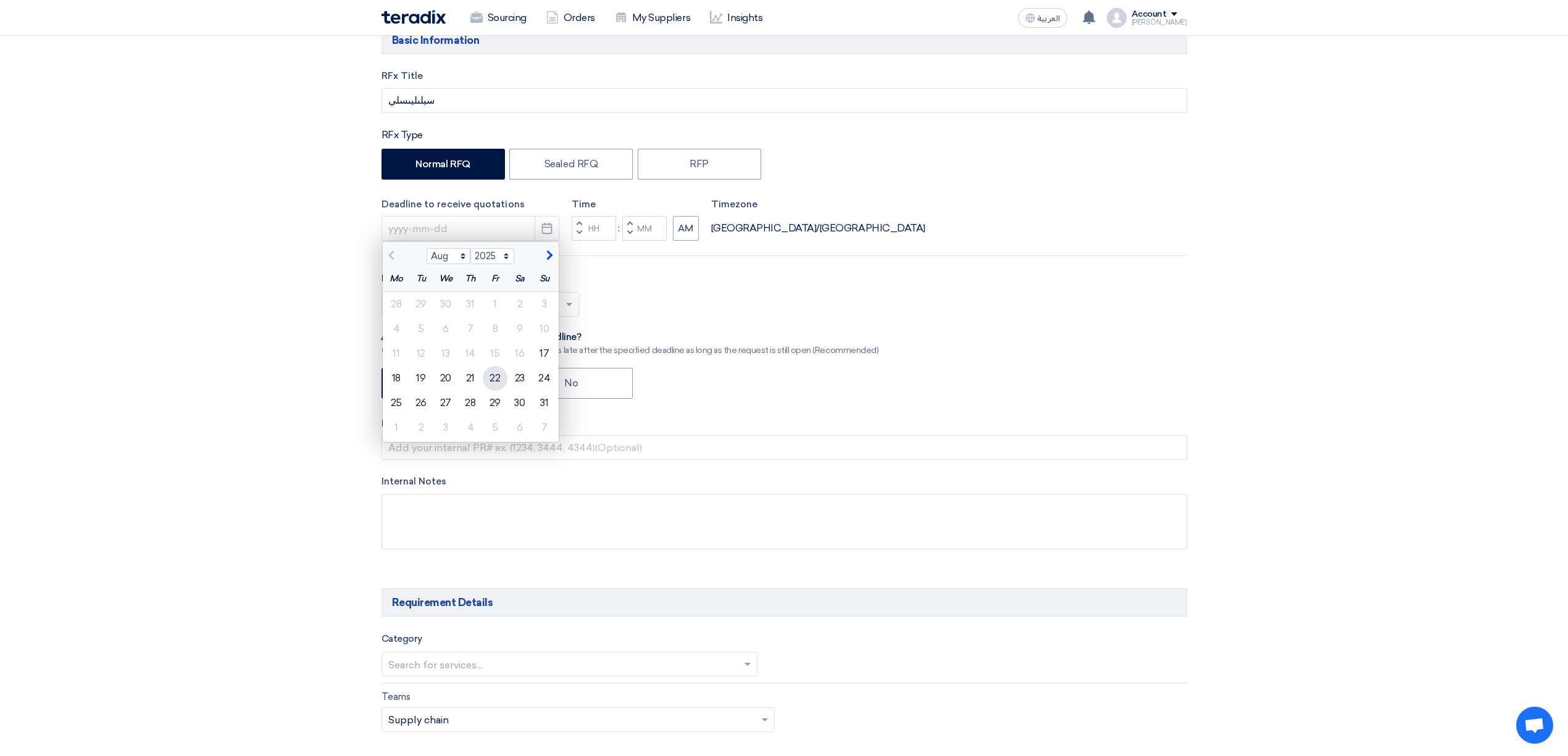
click at [489, 372] on div "22" at bounding box center [495, 378] width 25 height 25
type input "[DATE]"
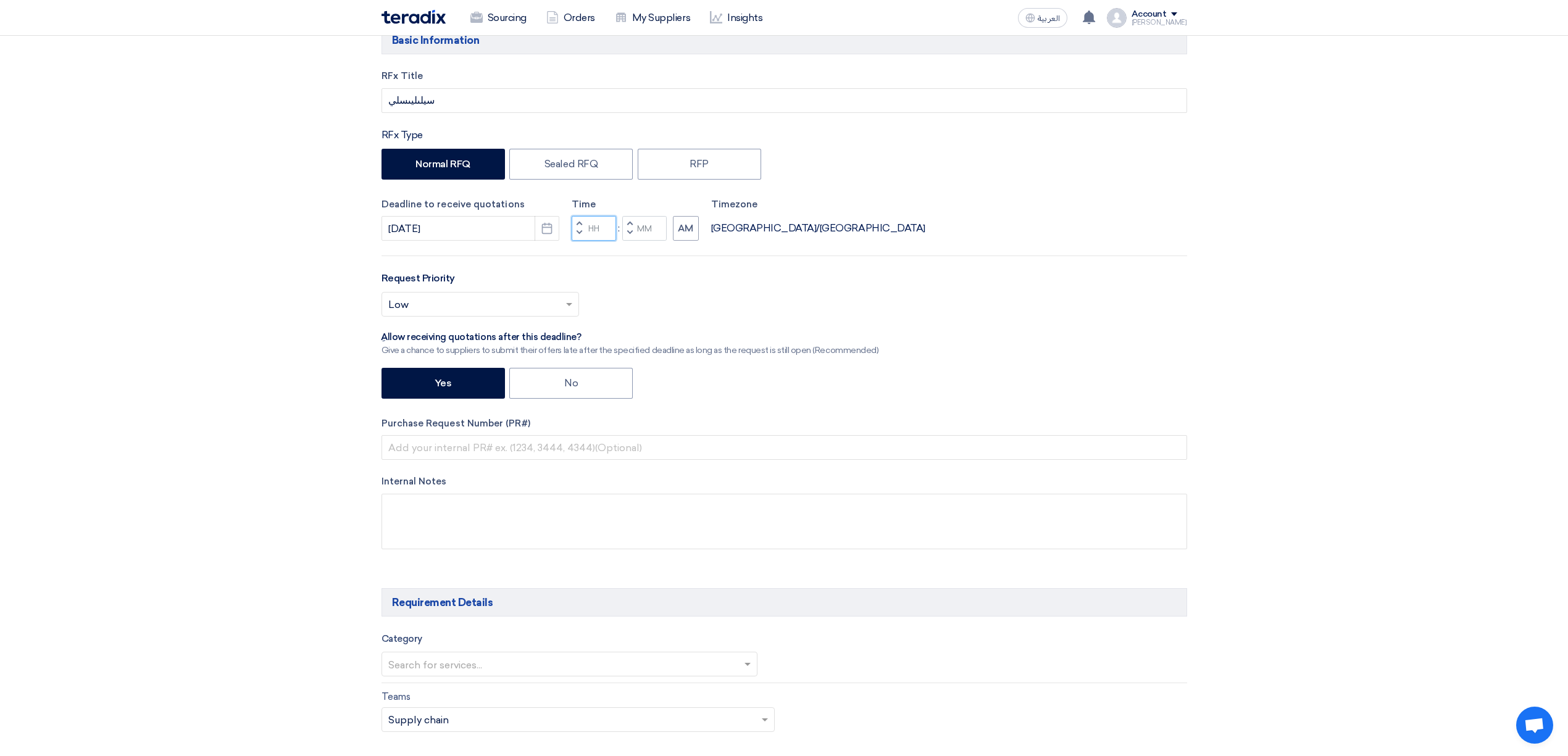
click at [598, 230] on input "Hours" at bounding box center [594, 229] width 45 height 25
click at [579, 240] on button "Decrement hours" at bounding box center [580, 233] width 15 height 15
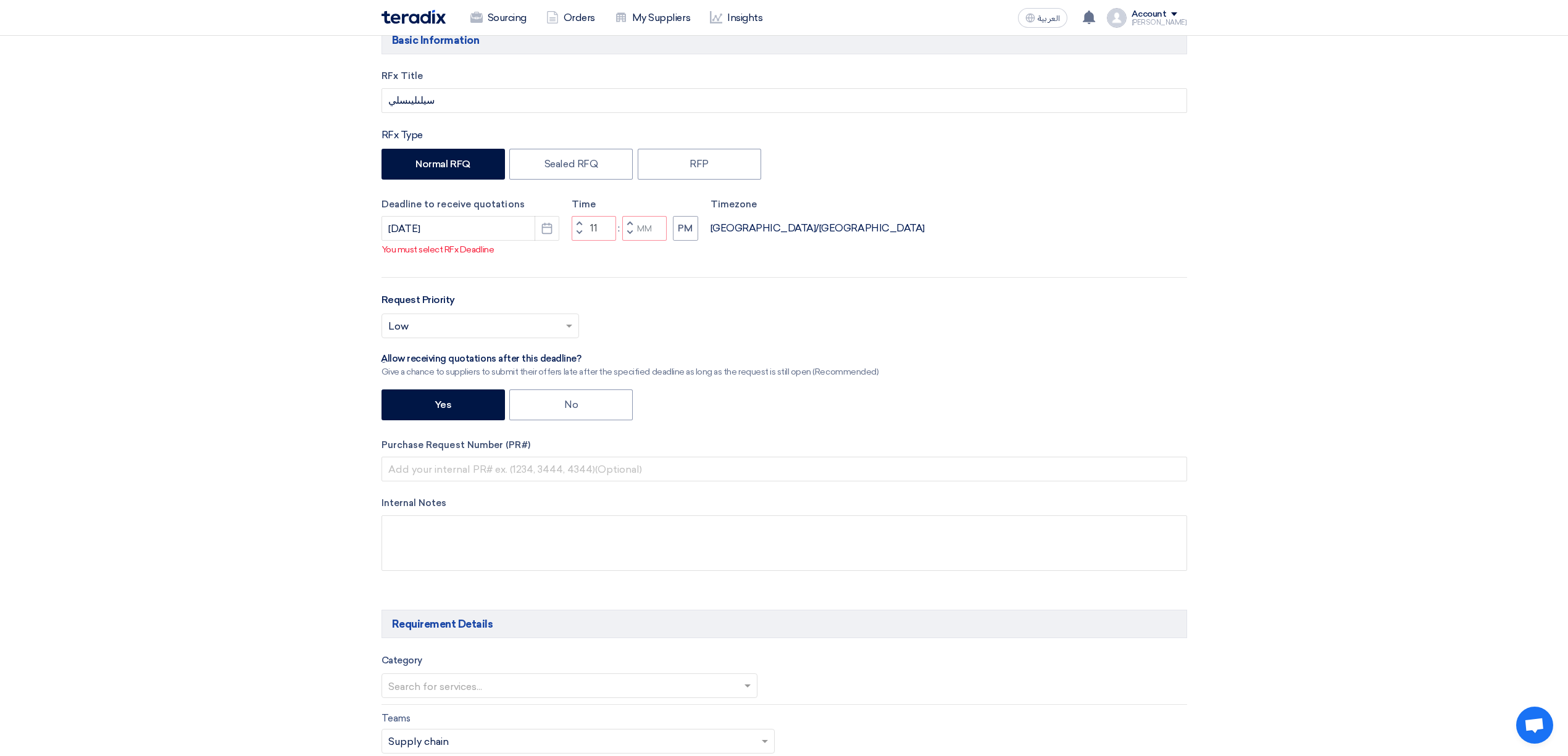
click at [623, 237] on button "Decrement minutes" at bounding box center [630, 233] width 15 height 15
type input "10"
type input "59"
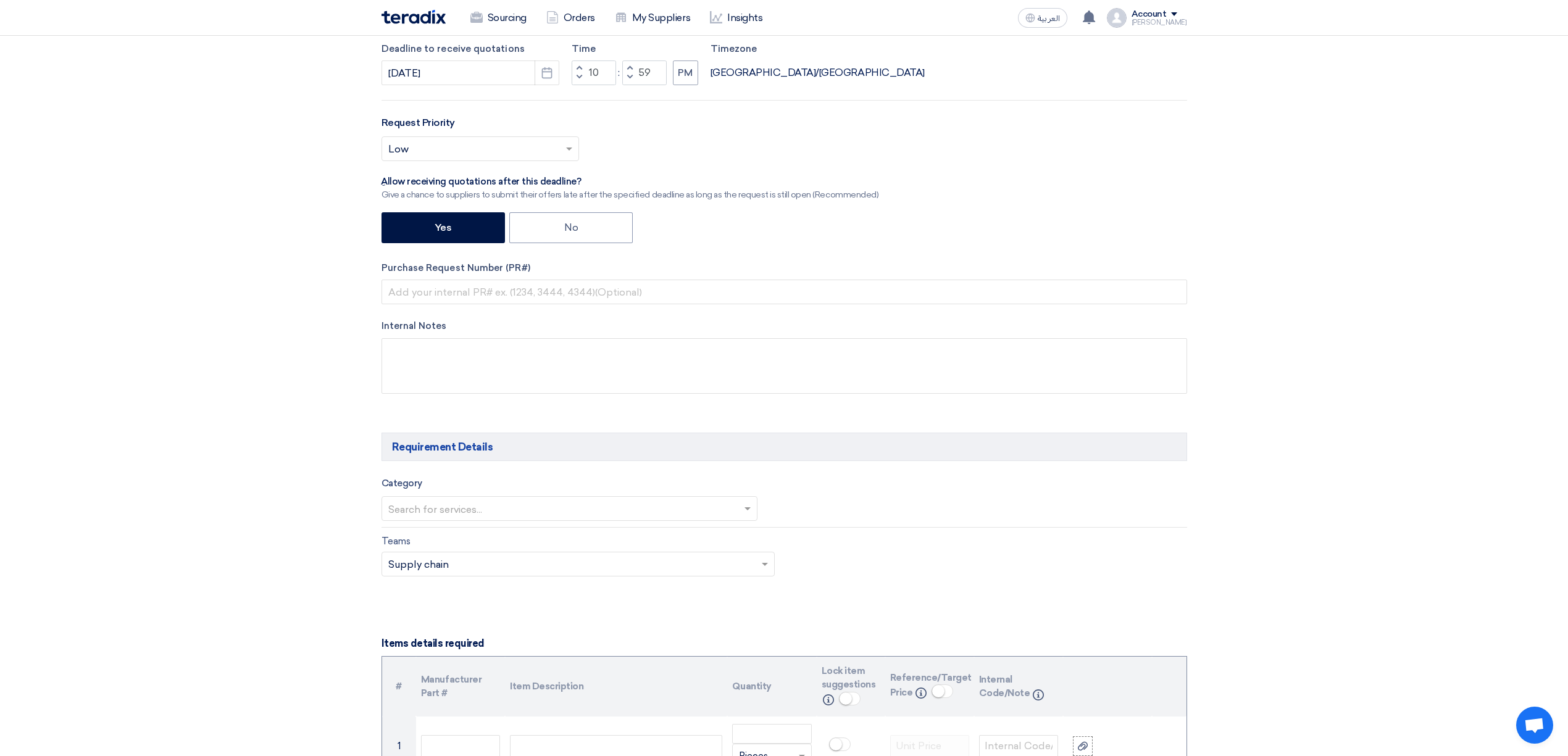
scroll to position [329, 0]
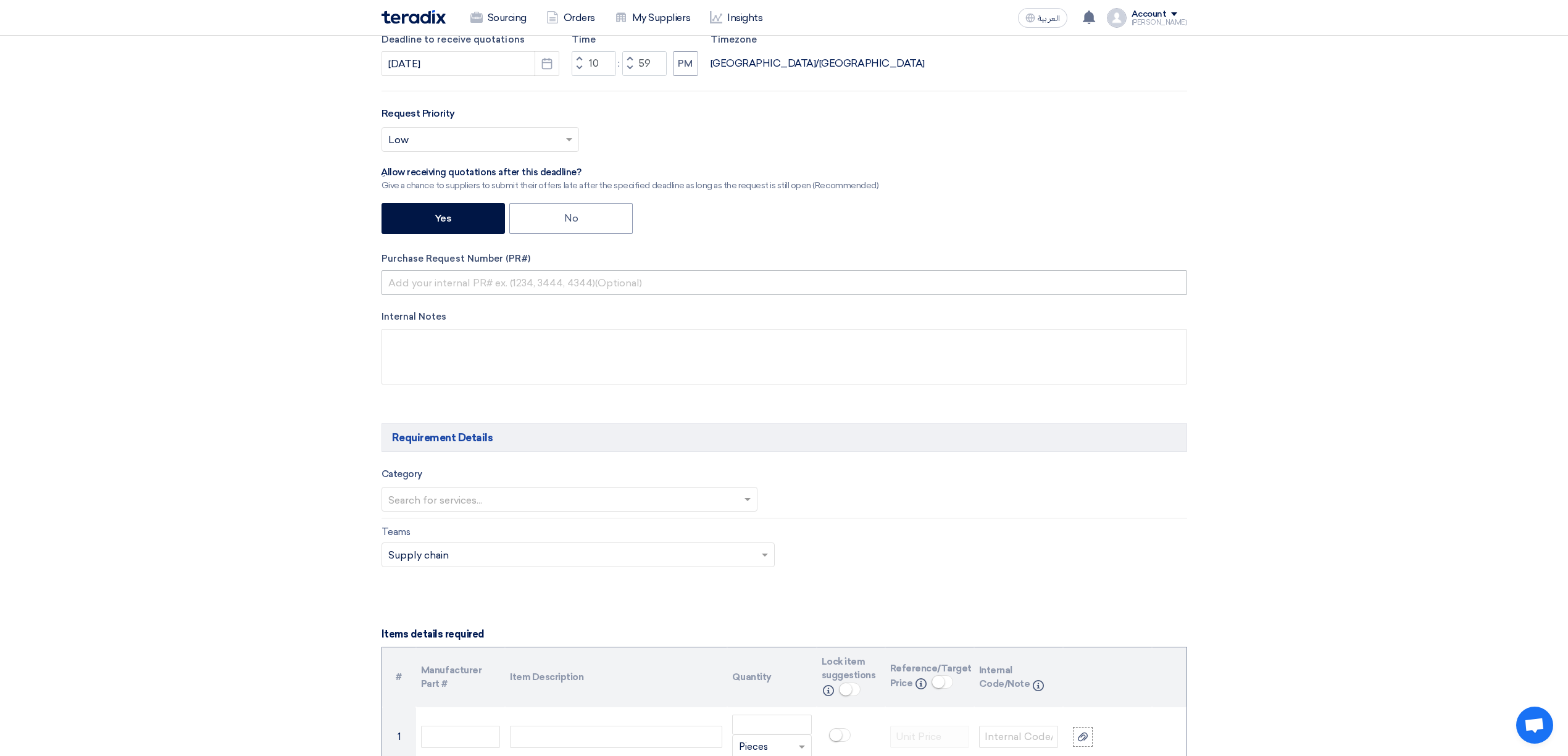
drag, startPoint x: 477, startPoint y: 267, endPoint x: 489, endPoint y: 277, distance: 15.6
click at [477, 267] on div "Purchase Request Number (PR#)" at bounding box center [784, 273] width 805 height 44
click at [494, 287] on input "text" at bounding box center [784, 283] width 805 height 25
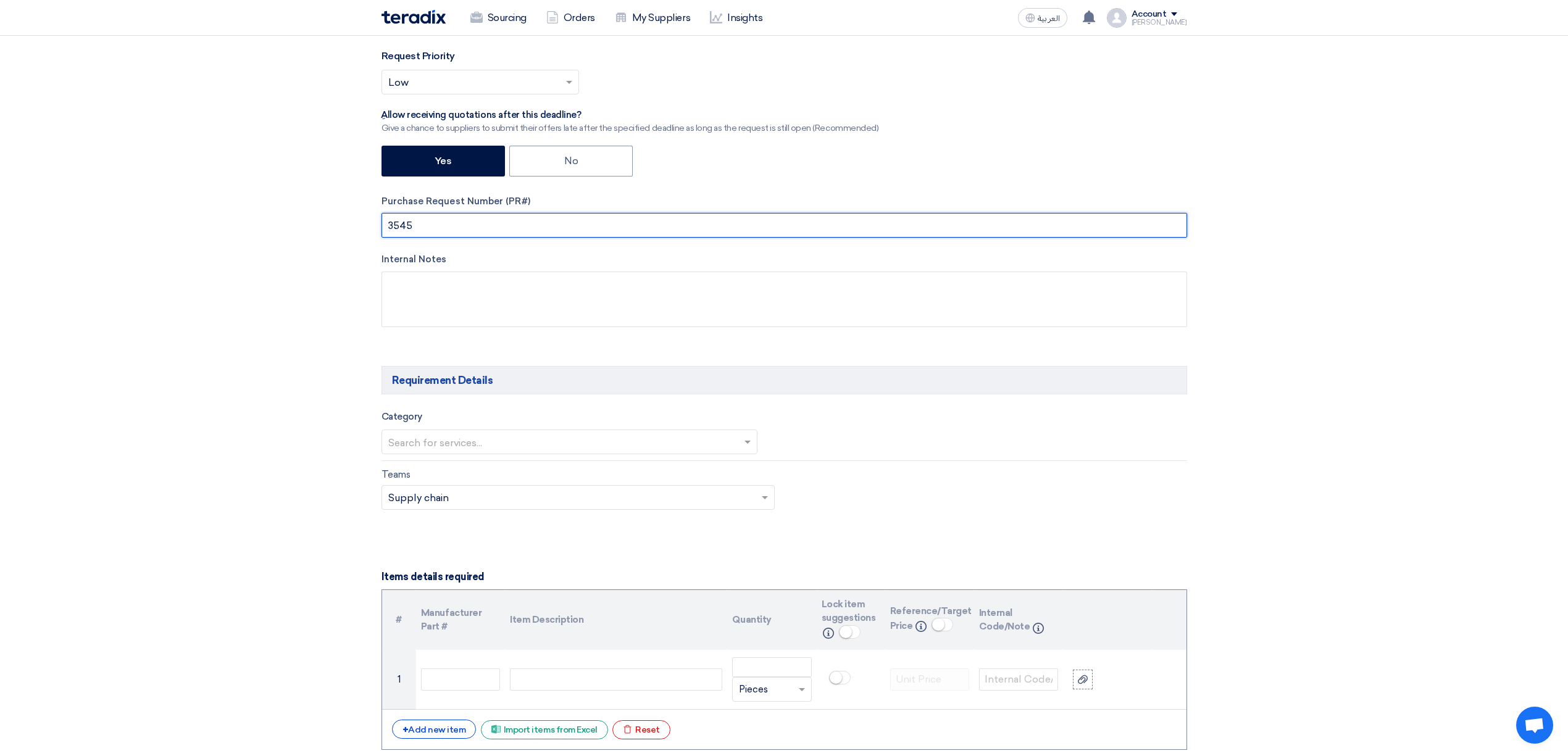
scroll to position [411, 0]
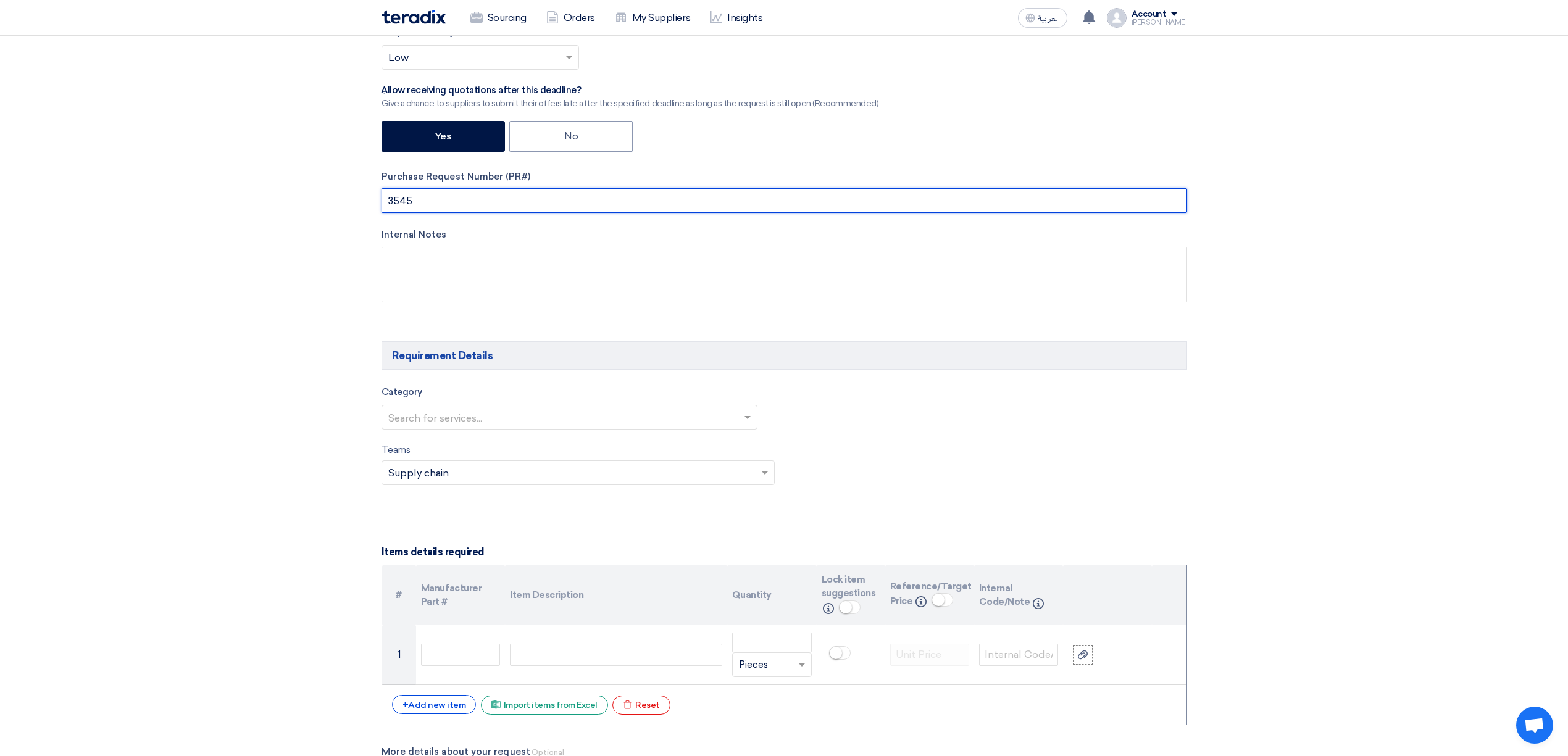
type input "3545"
click at [751, 420] on span at bounding box center [749, 417] width 15 height 15
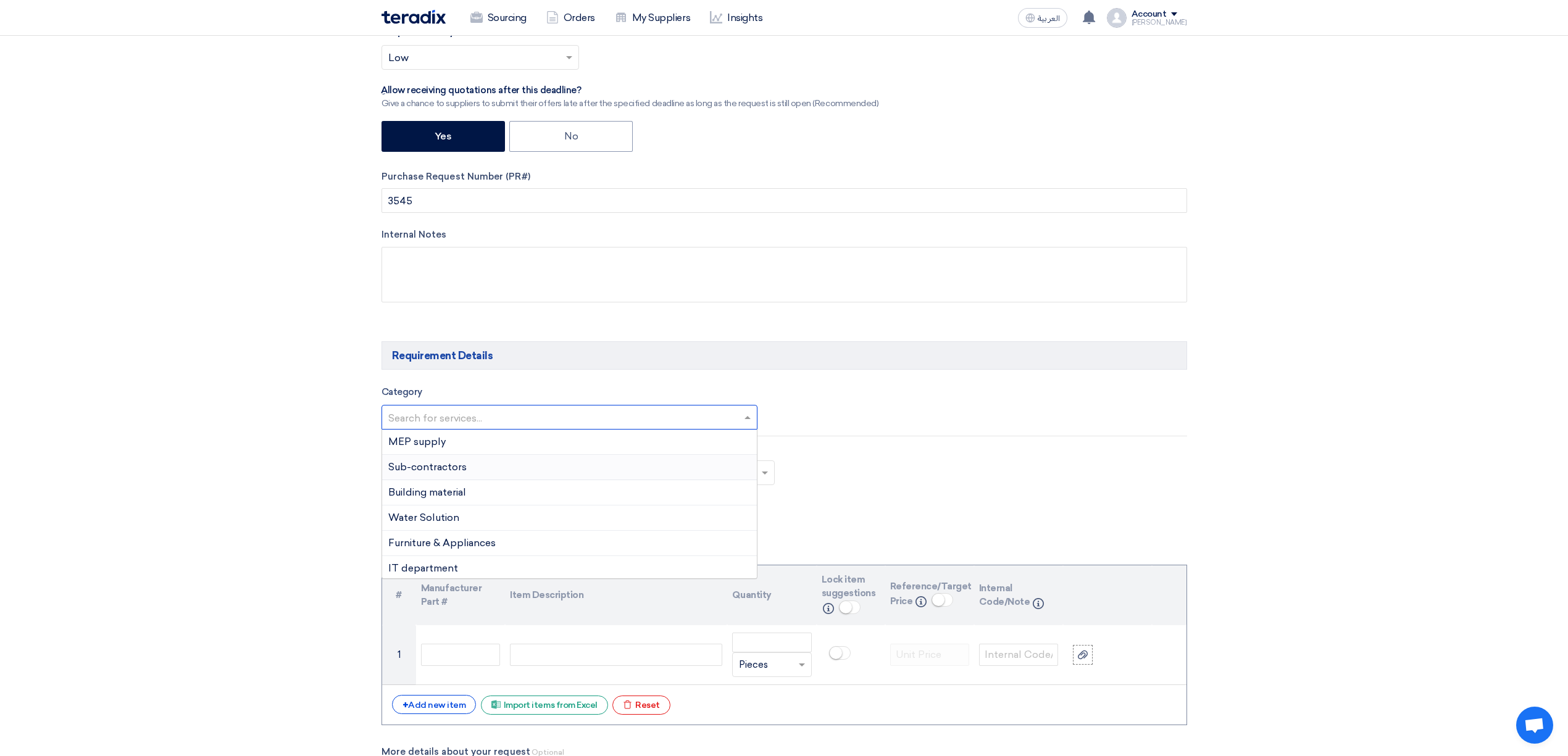
scroll to position [361, 0]
click at [445, 466] on span "Building material" at bounding box center [427, 464] width 78 height 11
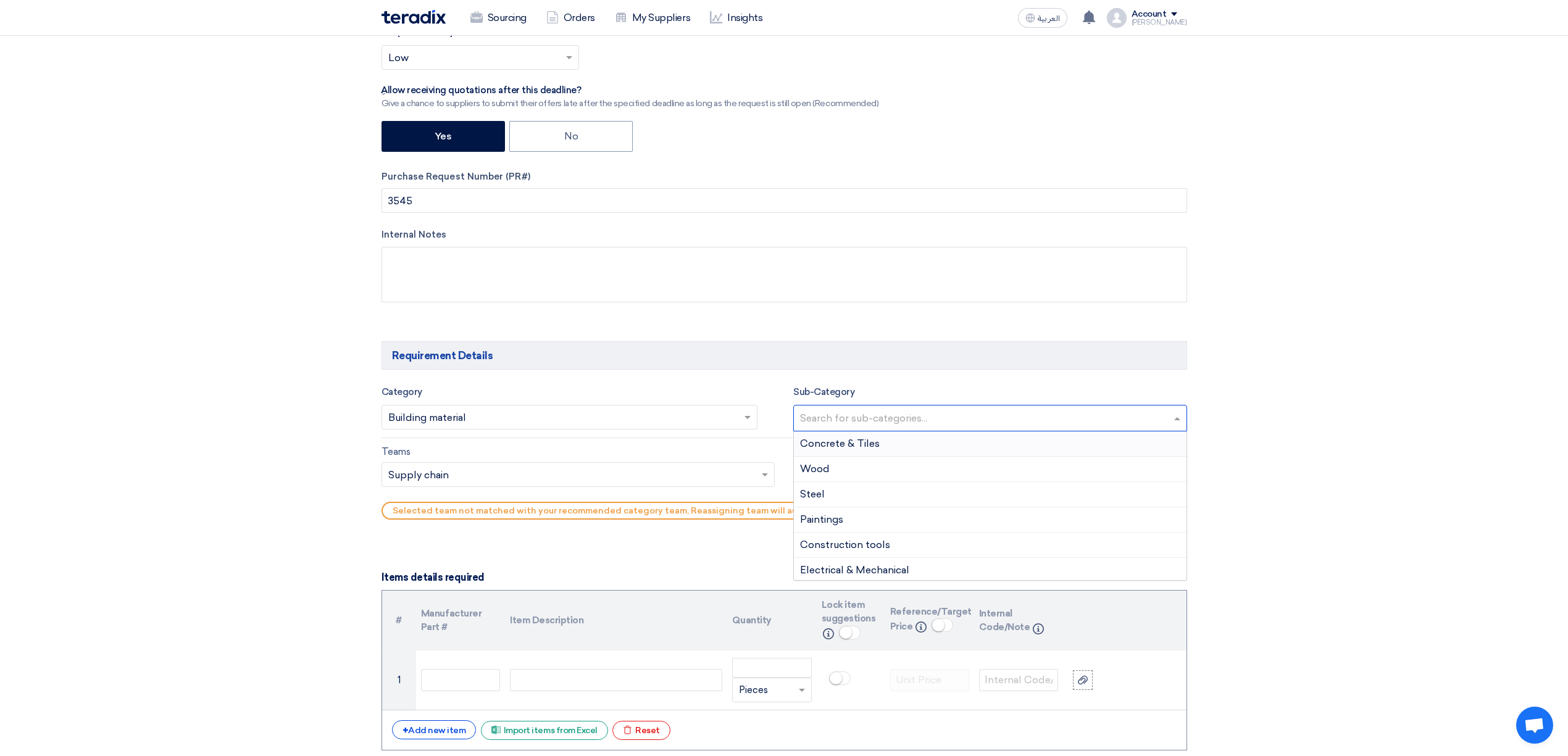
click at [934, 418] on input "text" at bounding box center [991, 418] width 383 height 20
click at [868, 540] on span "Electrical & Mechanical" at bounding box center [854, 542] width 109 height 11
click at [565, 484] on input "text" at bounding box center [572, 475] width 368 height 20
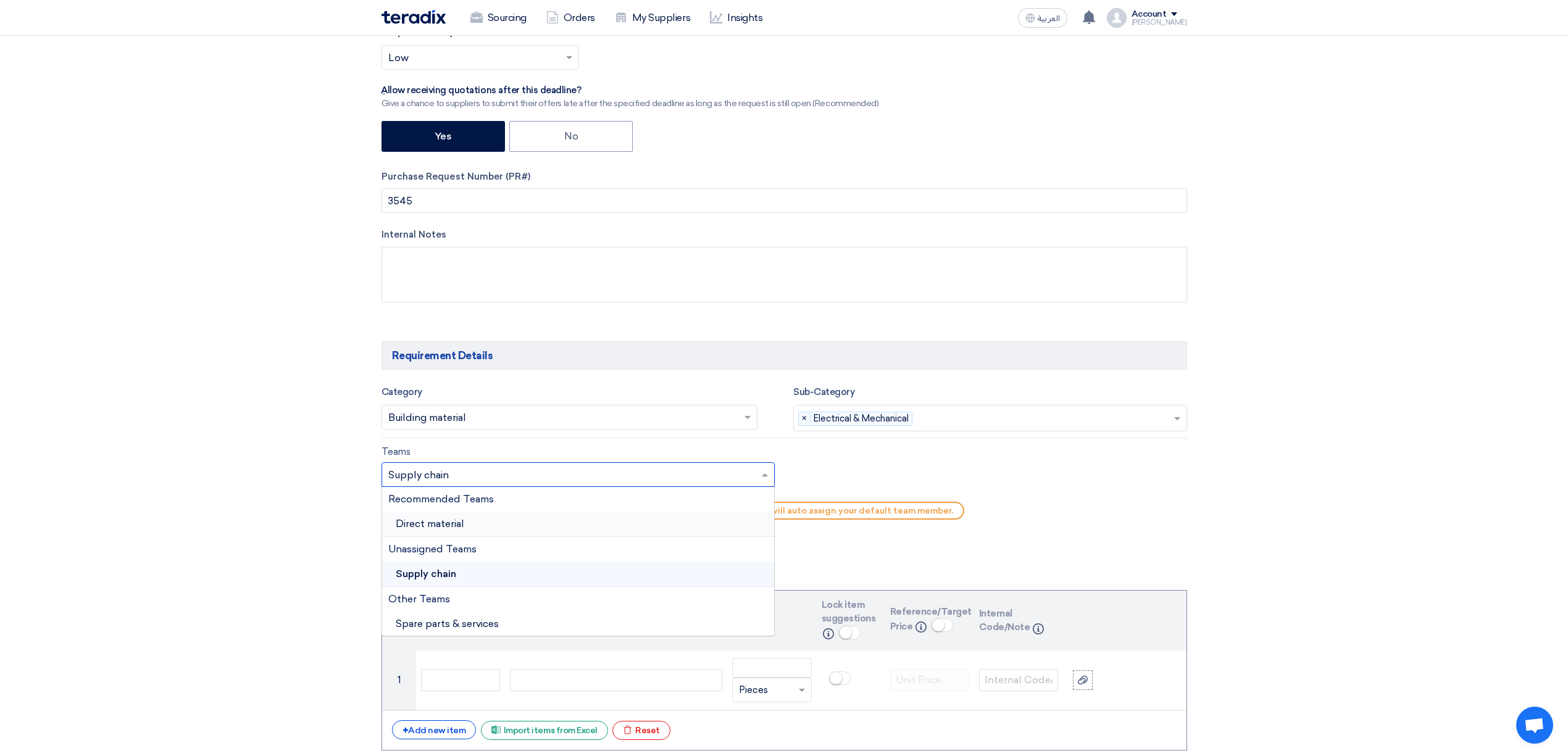
click at [508, 532] on div "Direct material" at bounding box center [579, 524] width 393 height 26
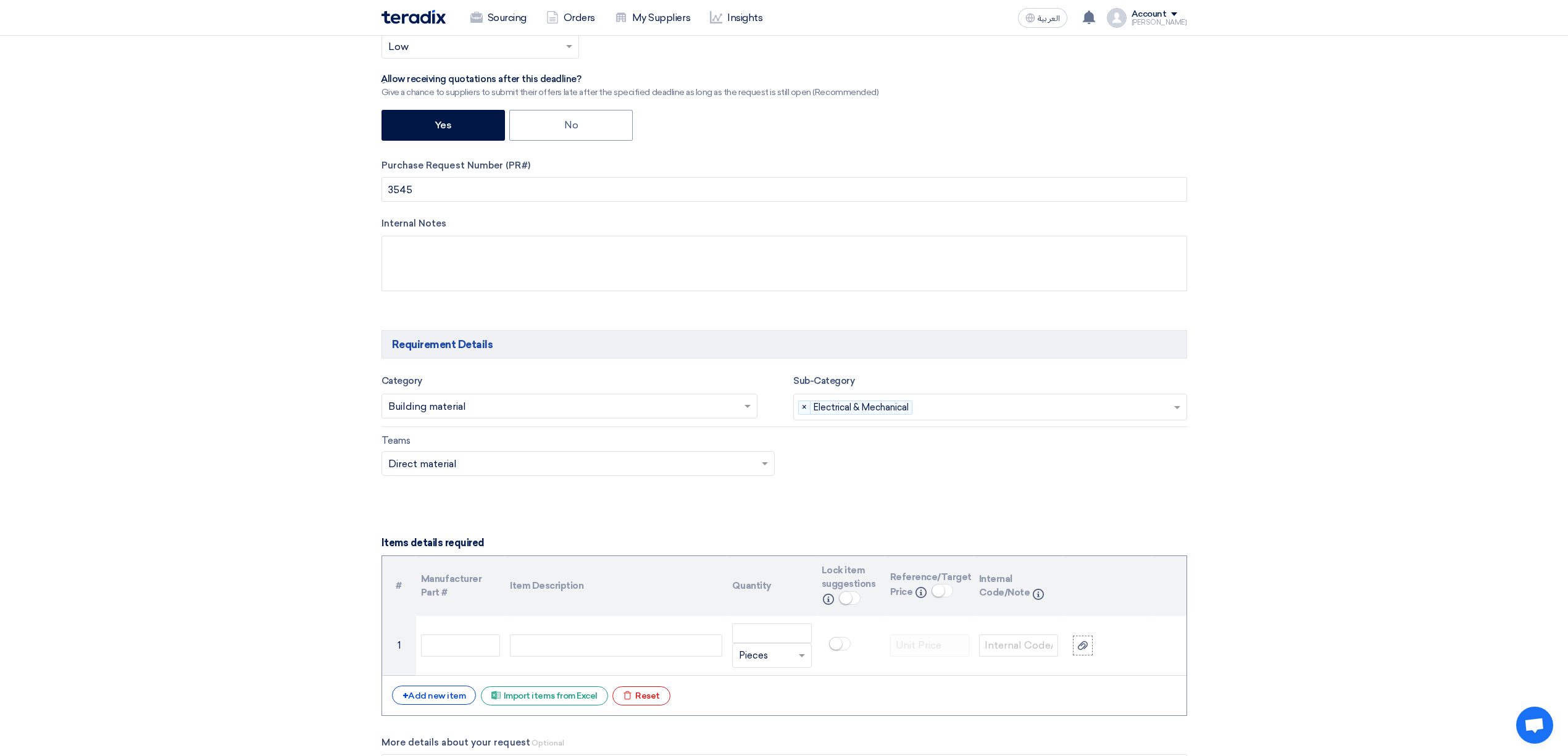
scroll to position [494, 0]
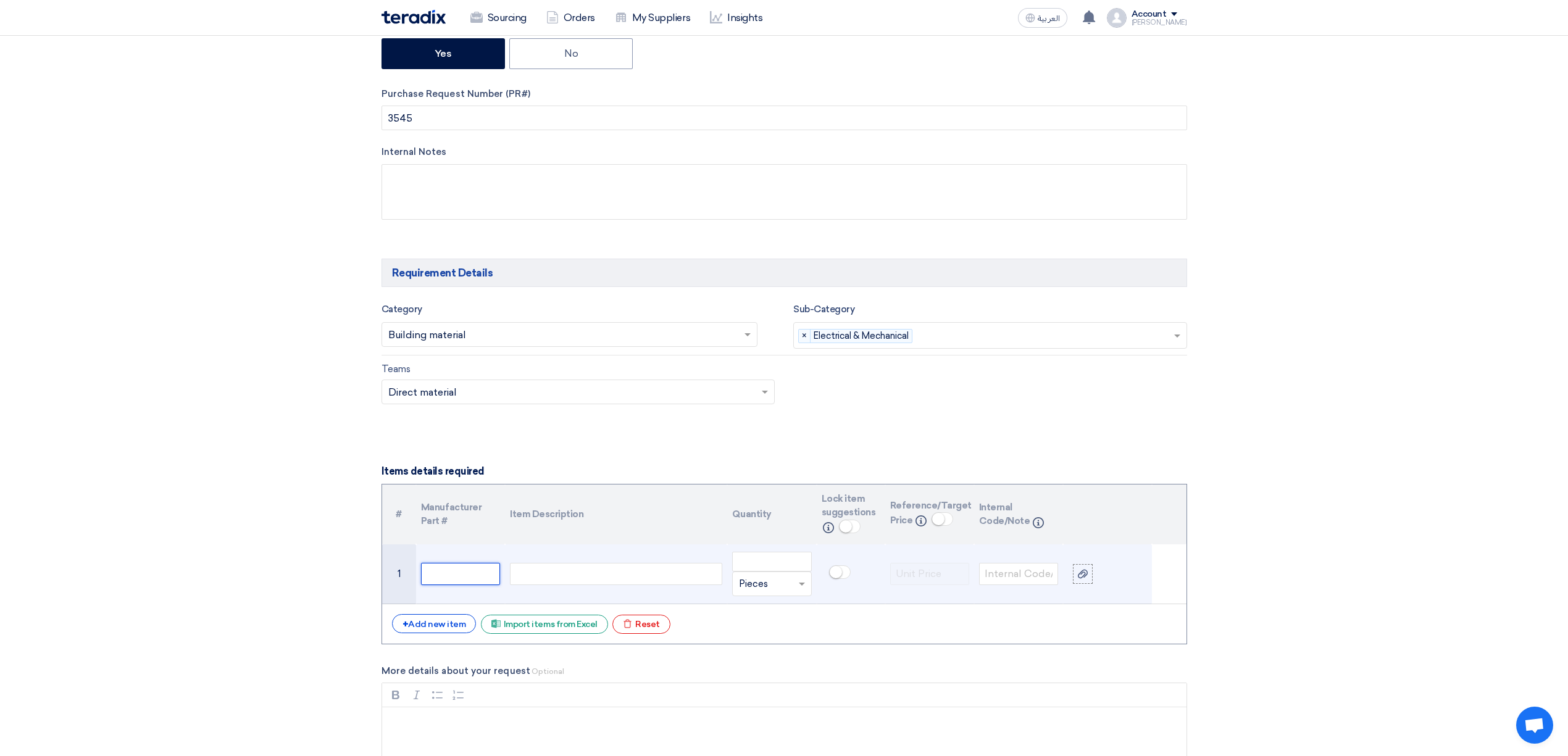
click at [453, 581] on input "text" at bounding box center [460, 573] width 79 height 22
type input "شبيلشيشب"
click at [605, 572] on div at bounding box center [616, 573] width 212 height 22
click at [755, 557] on input "number" at bounding box center [771, 562] width 79 height 20
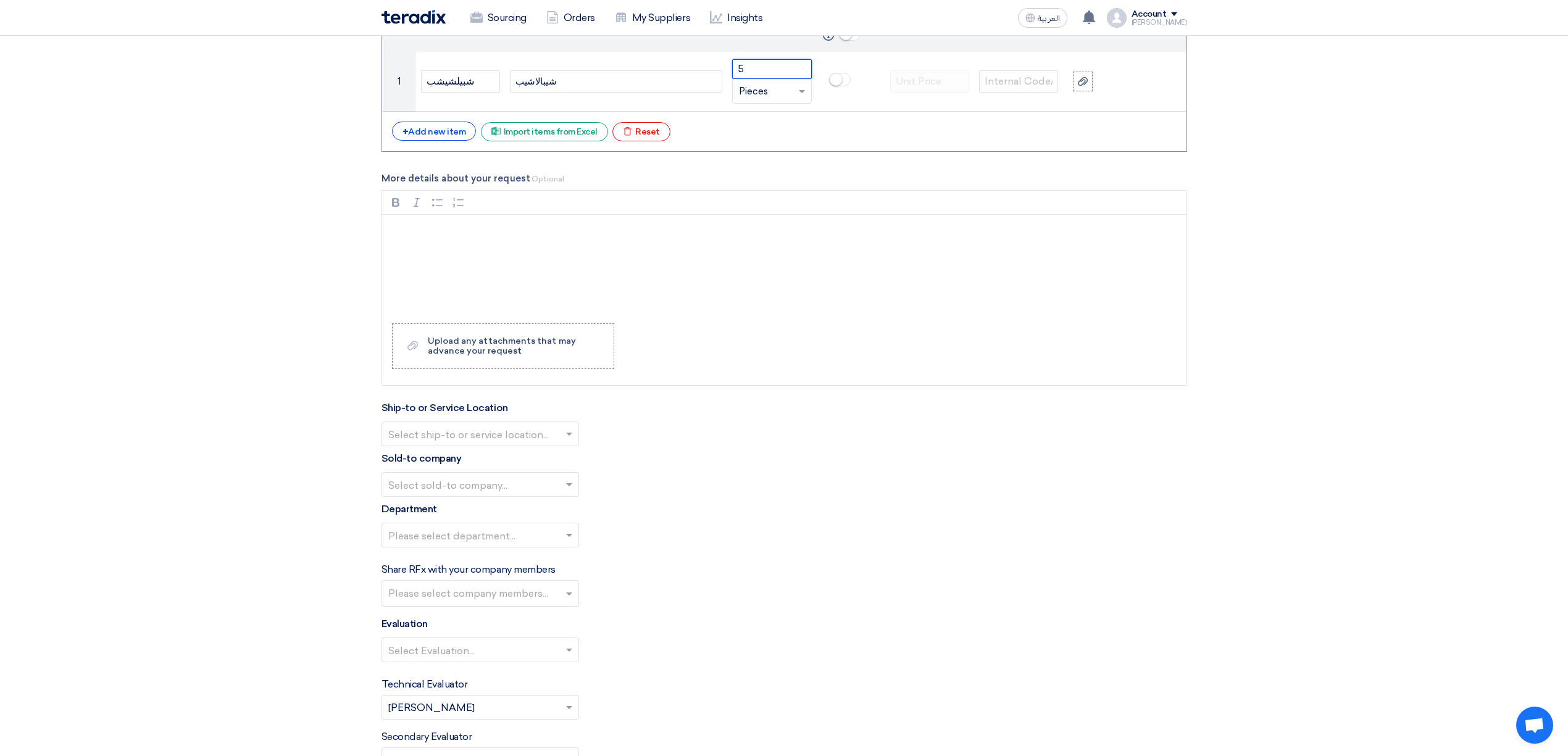
scroll to position [987, 0]
type input "5"
click at [477, 439] on input "text" at bounding box center [473, 433] width 172 height 20
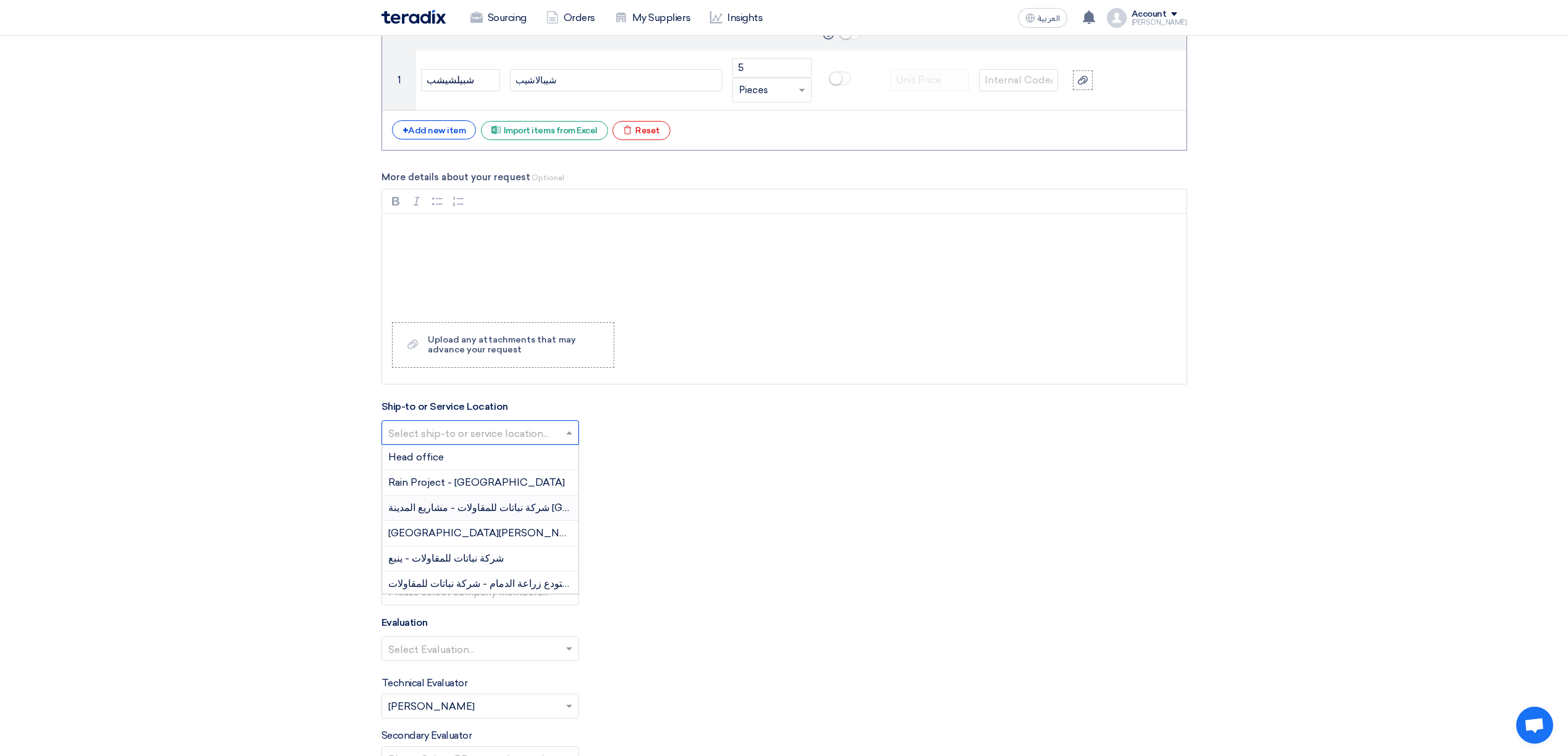
click at [497, 505] on div "شركة نباتات للمقاولات - مشاريع المدينة [GEOGRAPHIC_DATA]" at bounding box center [480, 508] width 196 height 26
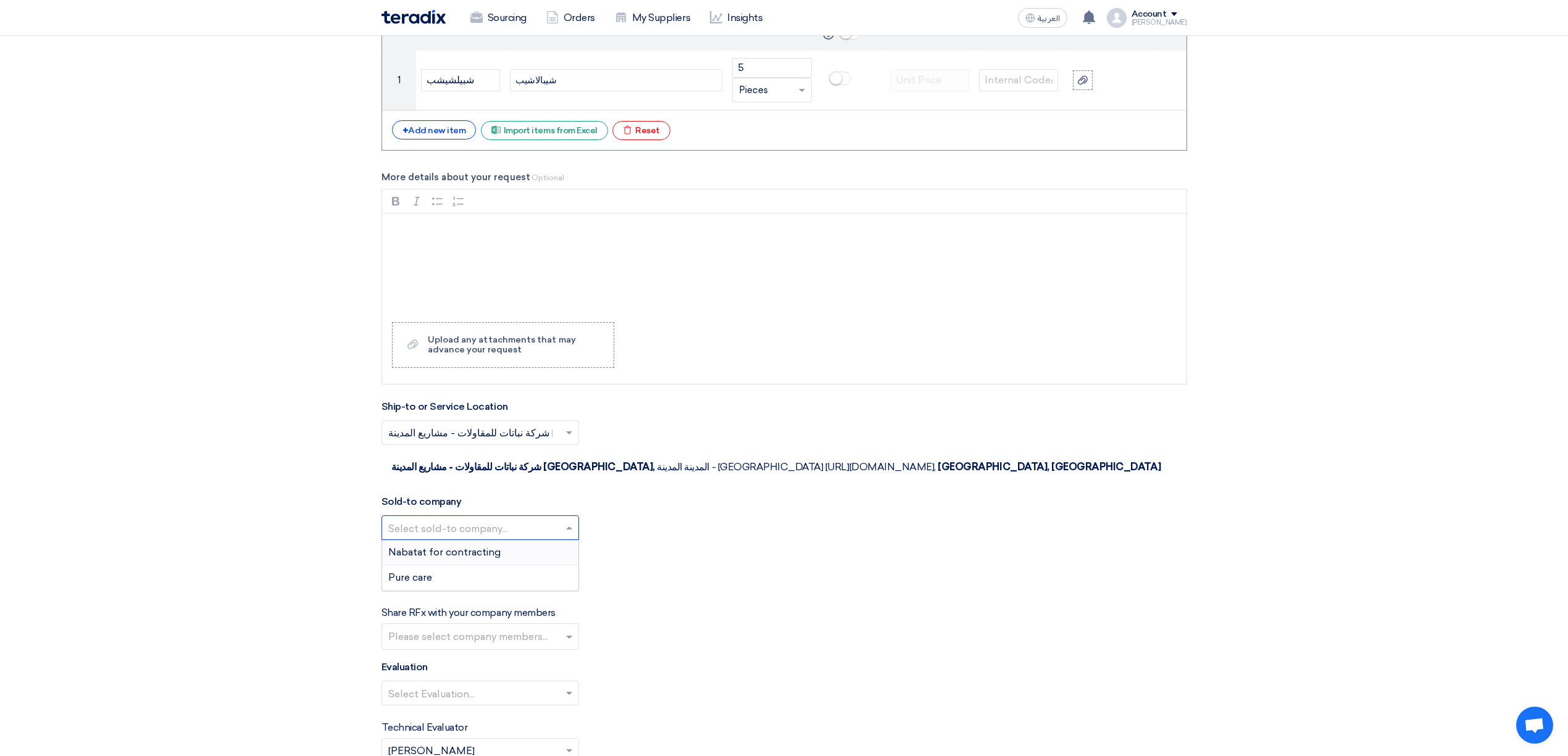
click at [488, 519] on input "text" at bounding box center [473, 528] width 172 height 20
click at [488, 546] on span "Nabatat for contracting" at bounding box center [444, 552] width 112 height 11
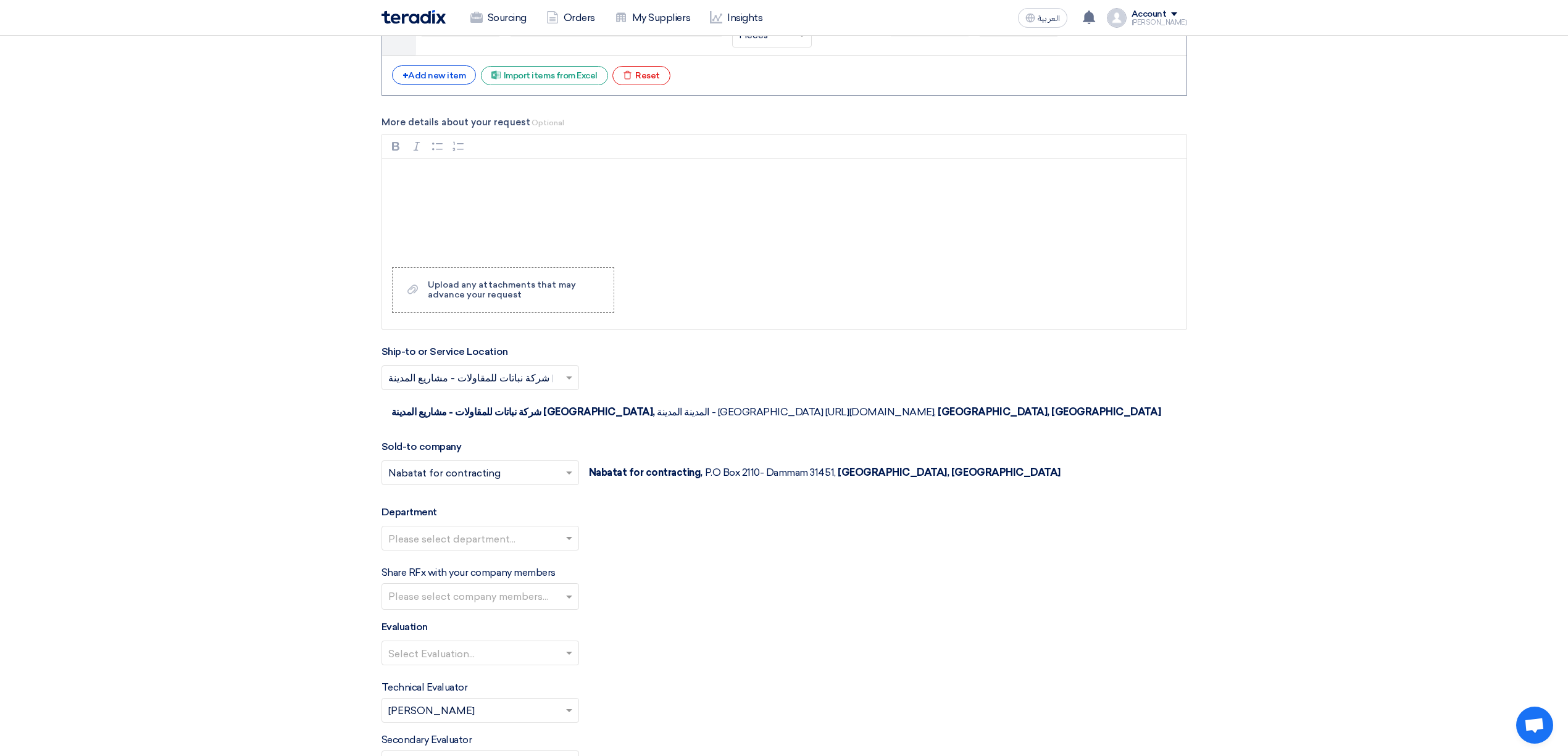
scroll to position [1070, 0]
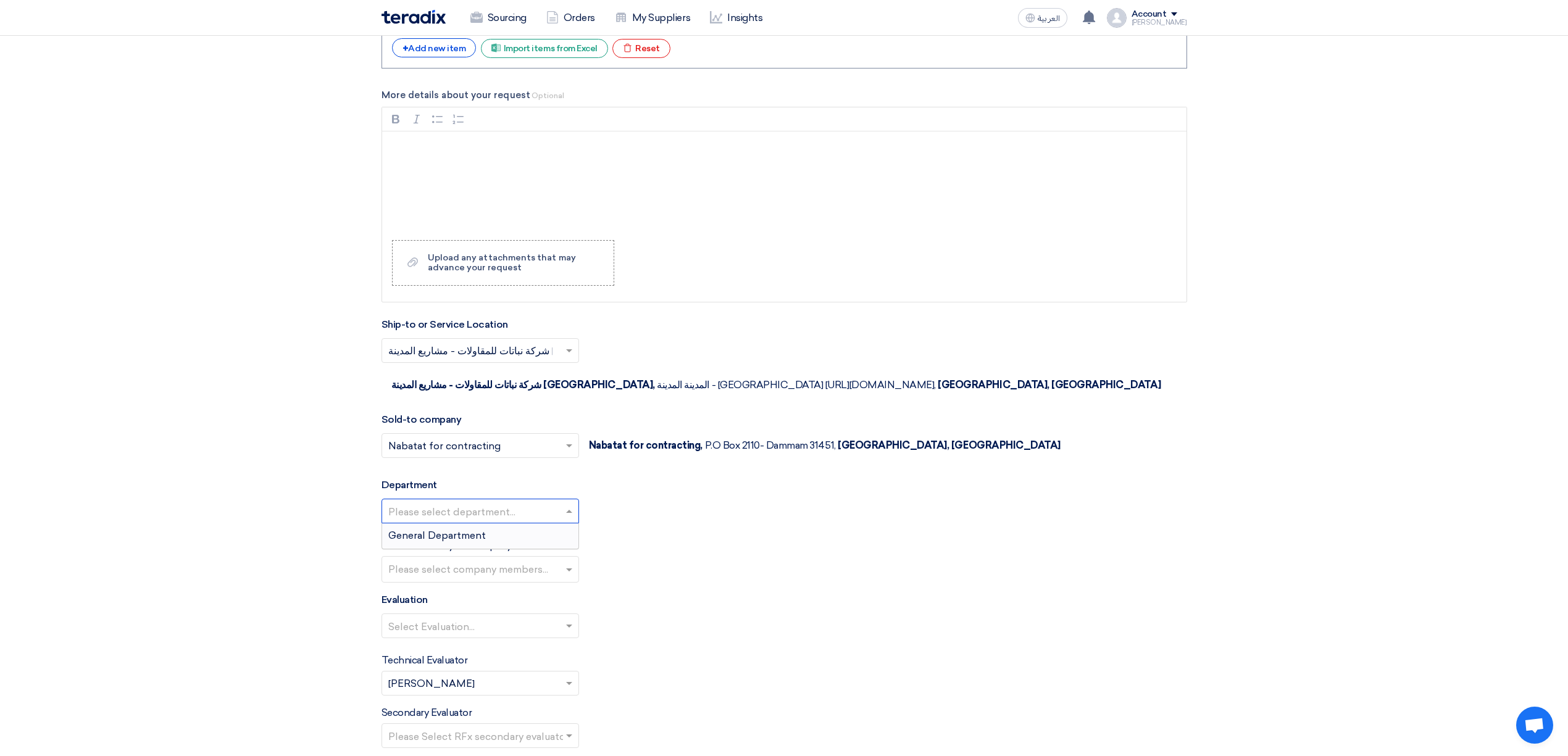
click at [478, 503] on input "text" at bounding box center [473, 512] width 172 height 20
click at [480, 529] on span "General Department" at bounding box center [436, 535] width 98 height 11
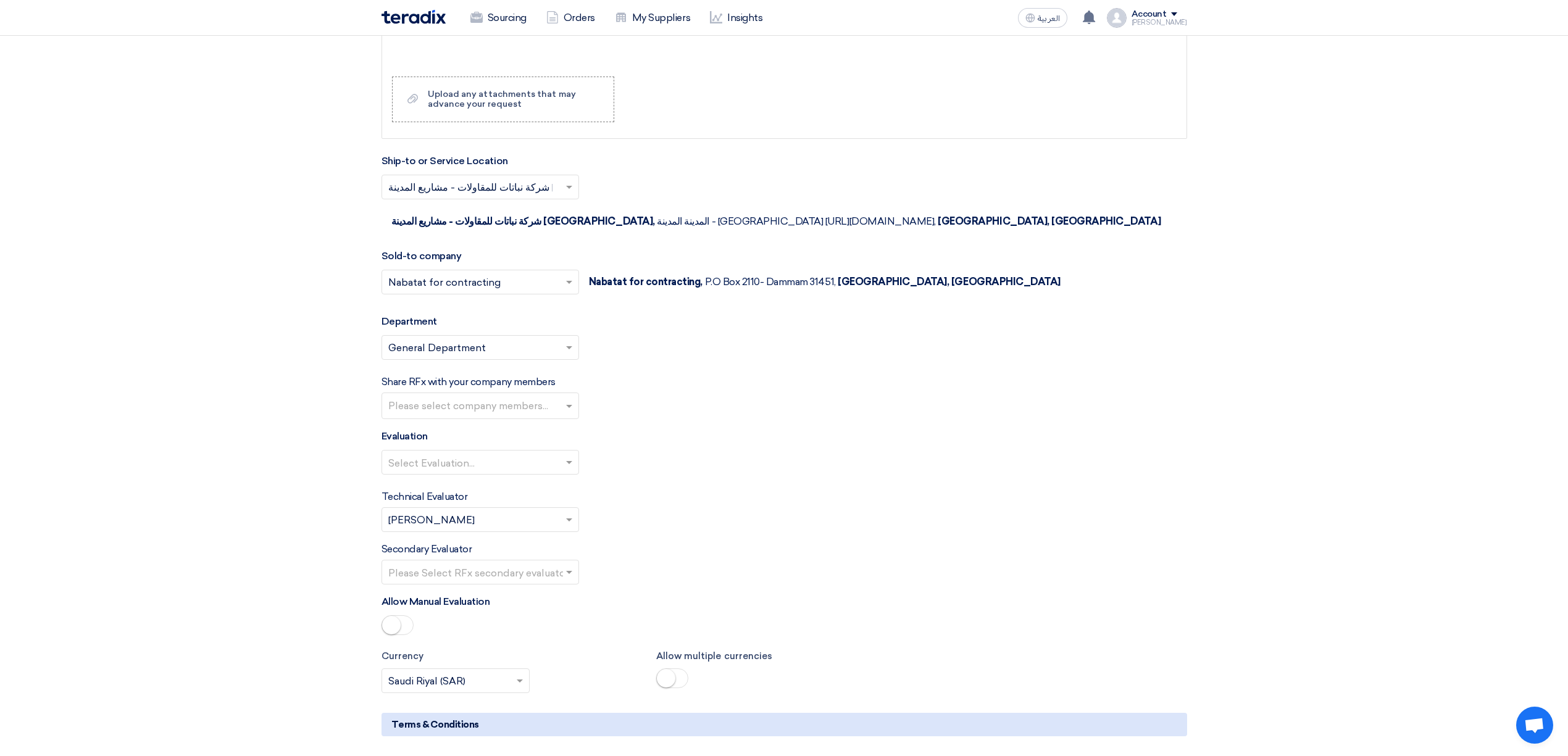
scroll to position [1234, 0]
click at [485, 396] on input "text" at bounding box center [481, 405] width 187 height 20
click at [637, 380] on div "Share RFx with your company members Please select company members... [PERSON_NA…" at bounding box center [784, 396] width 805 height 45
click at [477, 452] on input "text" at bounding box center [473, 462] width 172 height 20
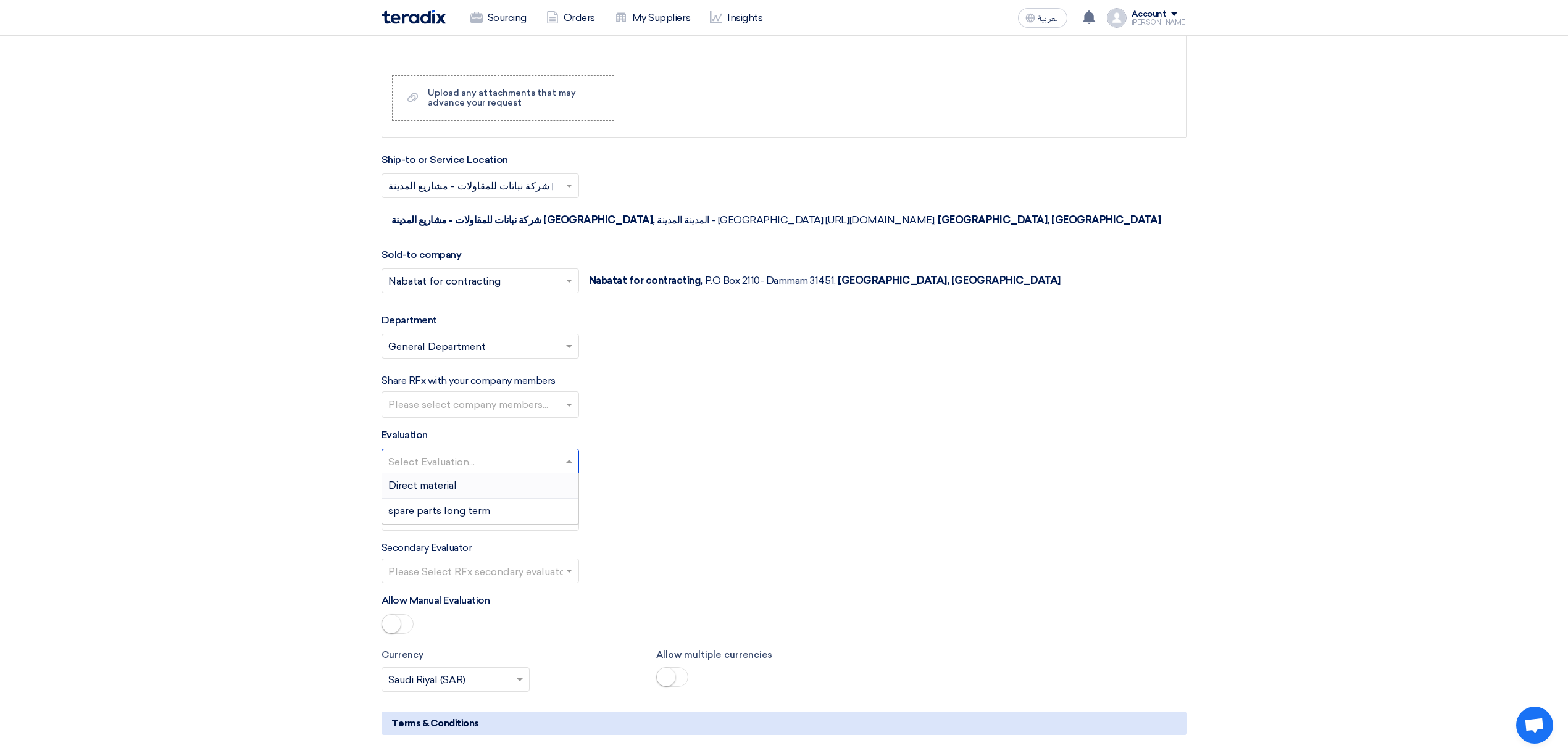
click at [465, 473] on div "Direct material" at bounding box center [480, 486] width 196 height 26
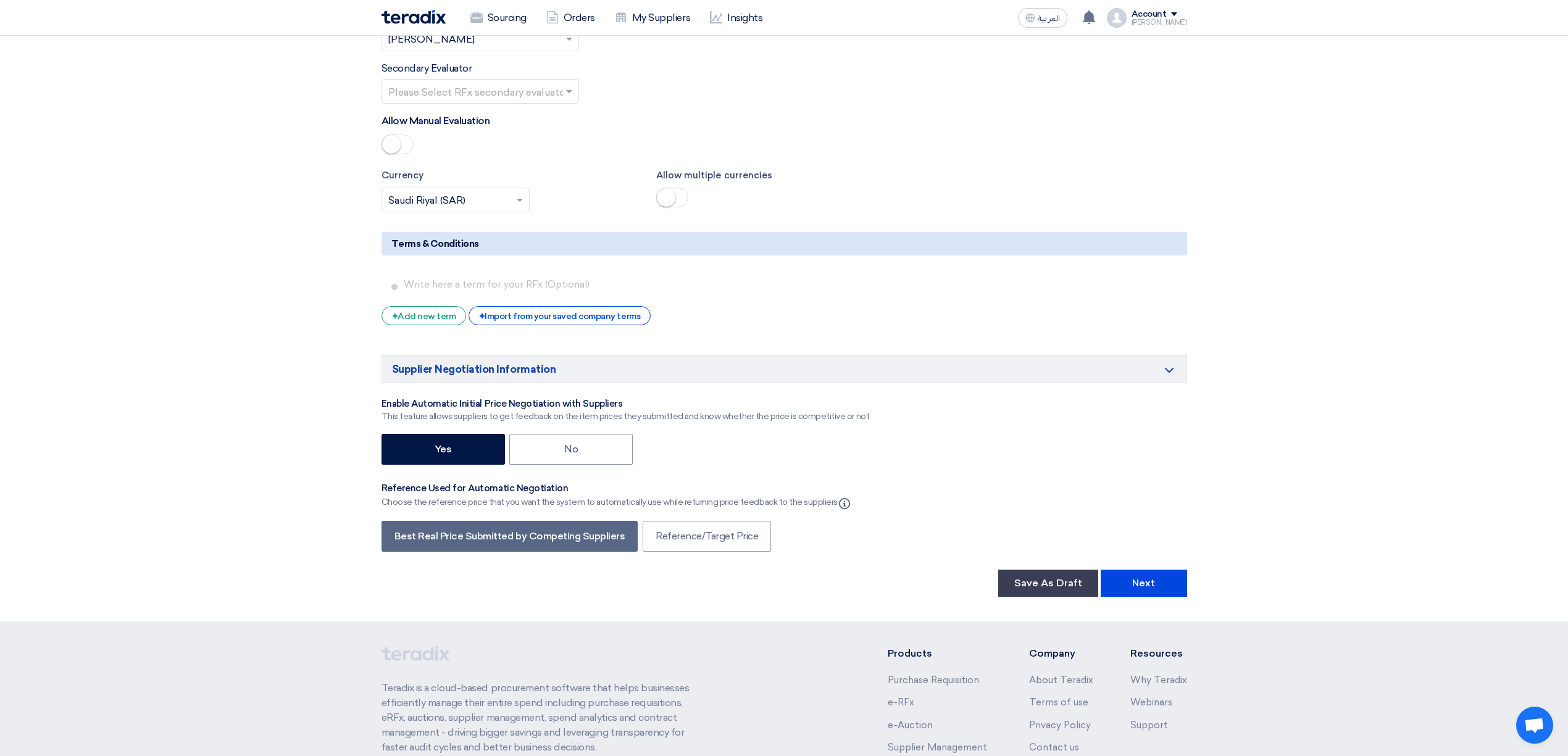
scroll to position [1728, 0]
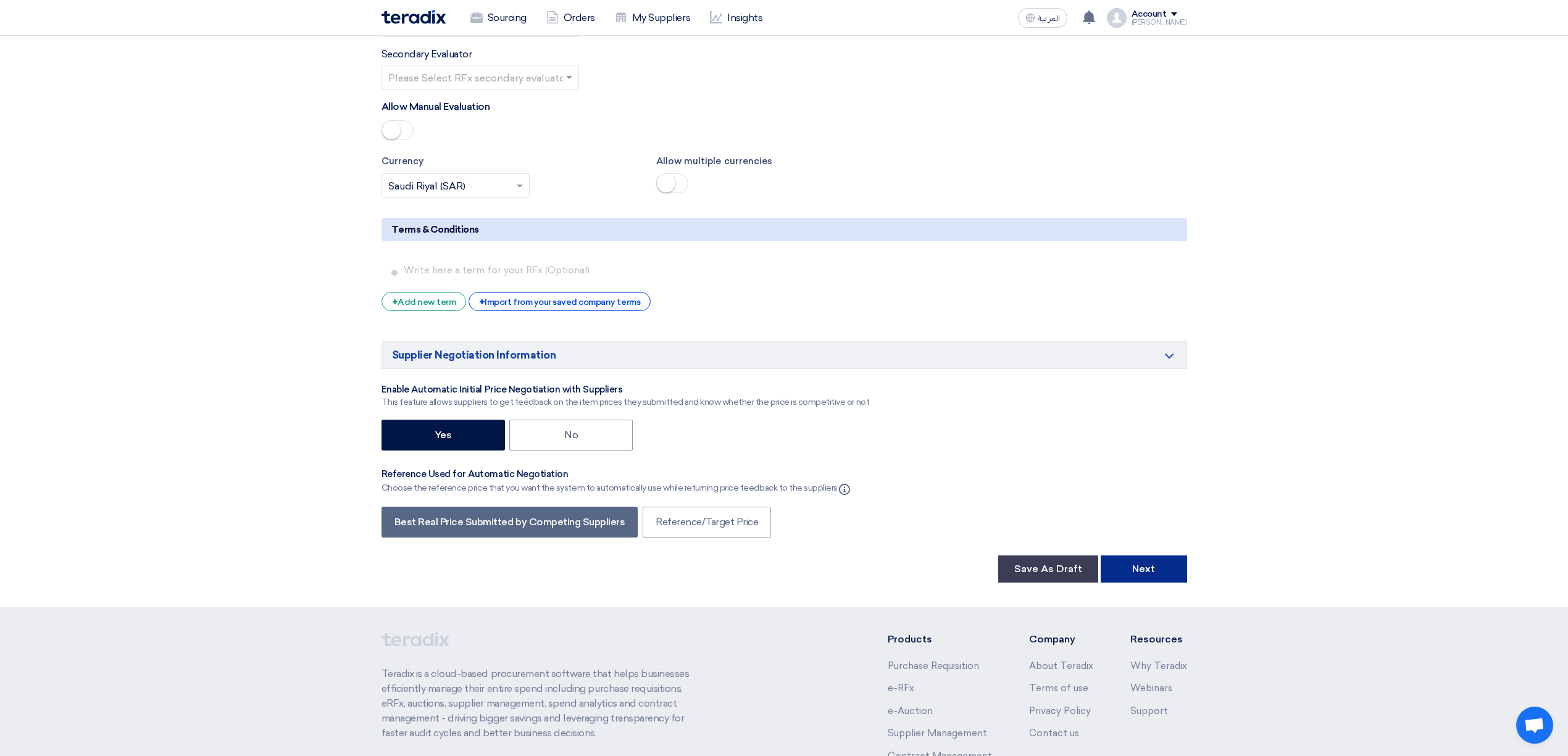
click at [1142, 556] on button "Next" at bounding box center [1143, 569] width 86 height 28
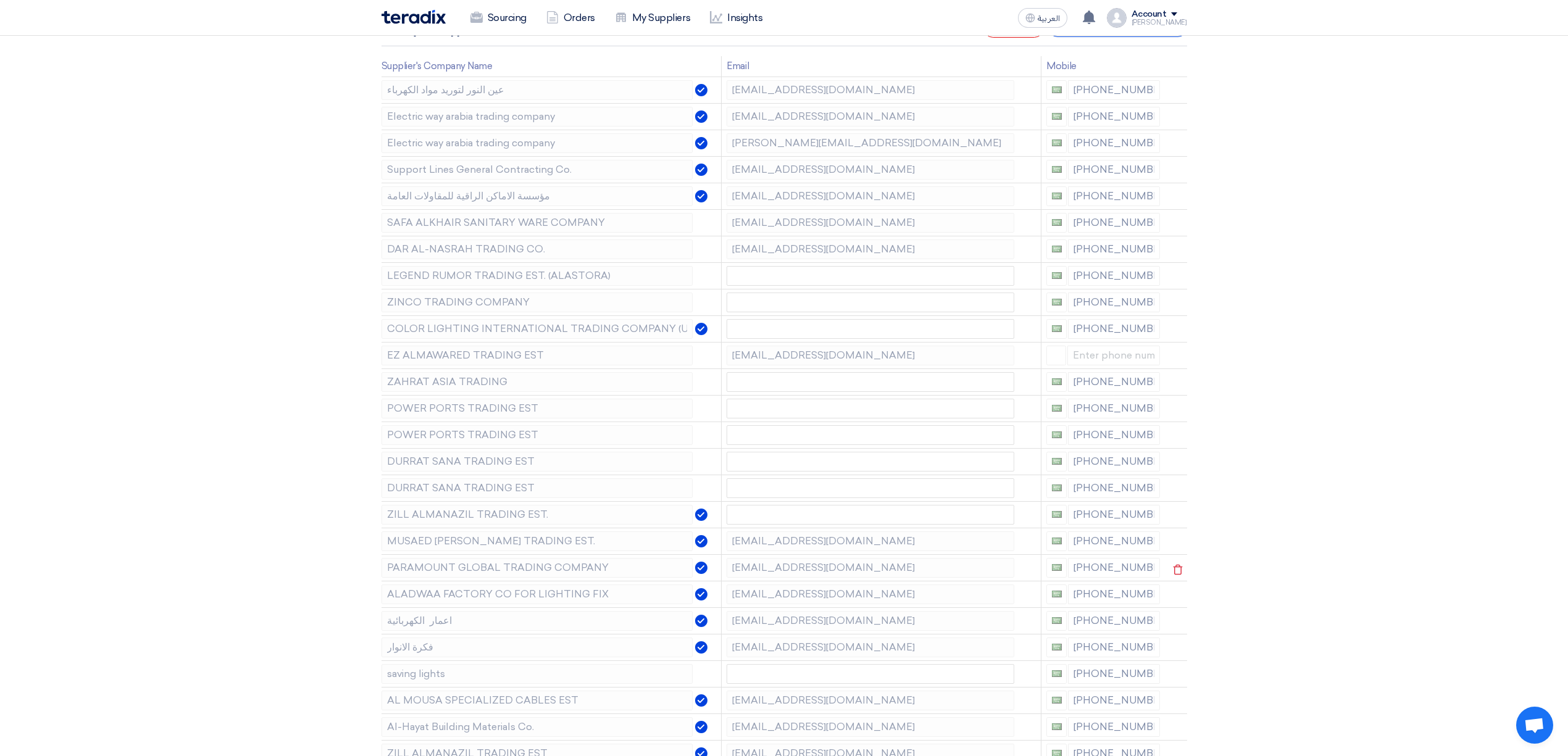
scroll to position [411, 0]
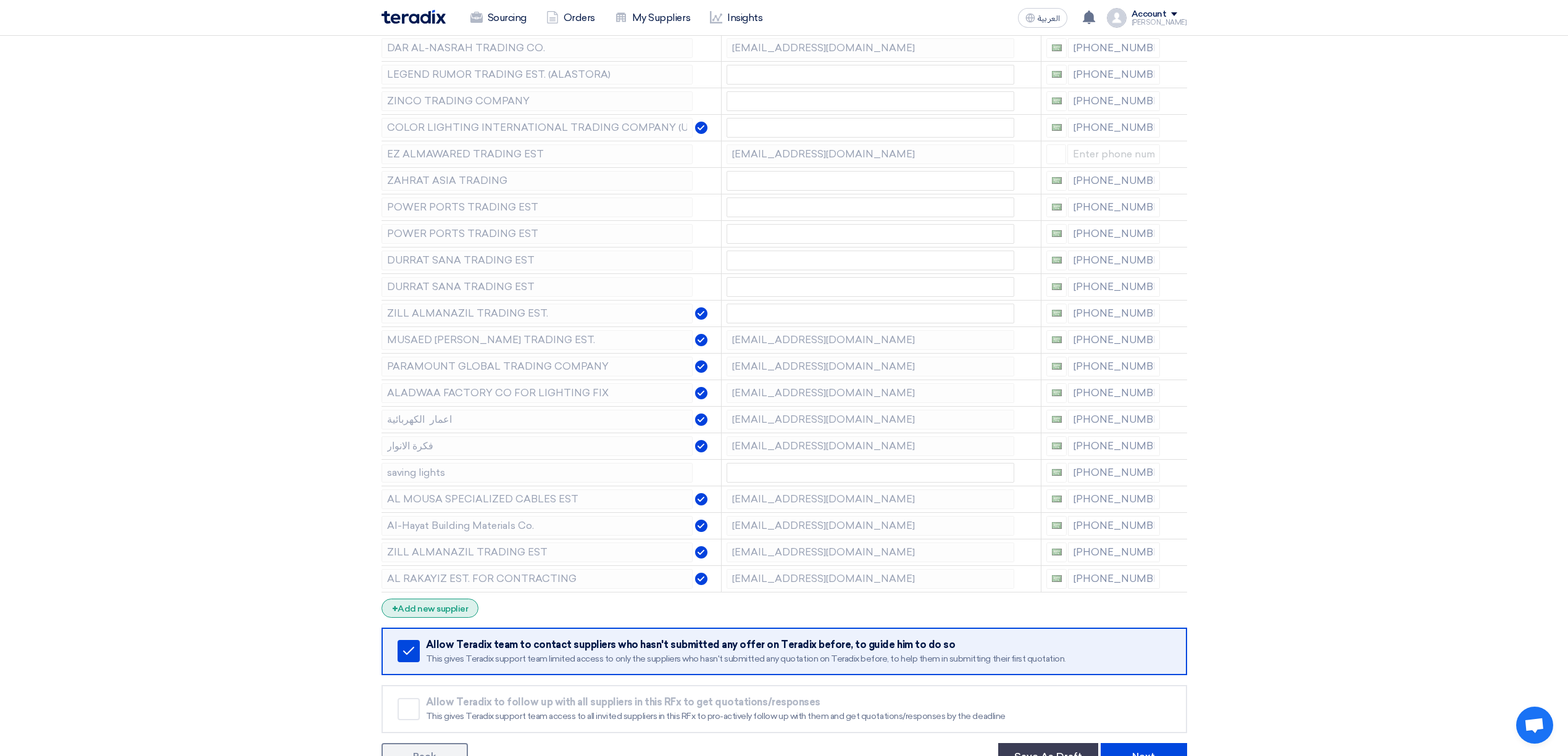
click at [435, 618] on div "+ Add new supplier" at bounding box center [430, 608] width 98 height 19
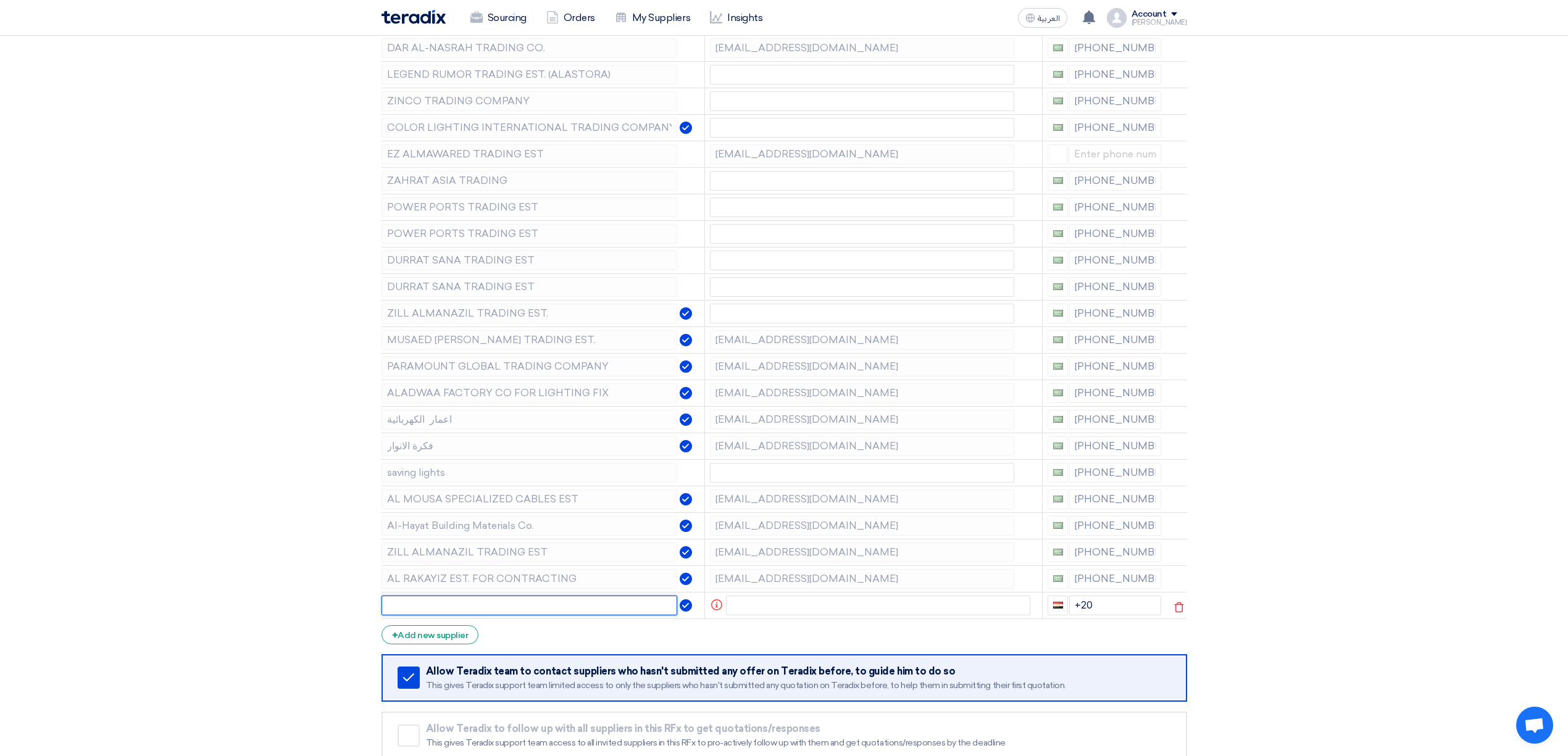
click at [509, 616] on input "text" at bounding box center [529, 605] width 296 height 20
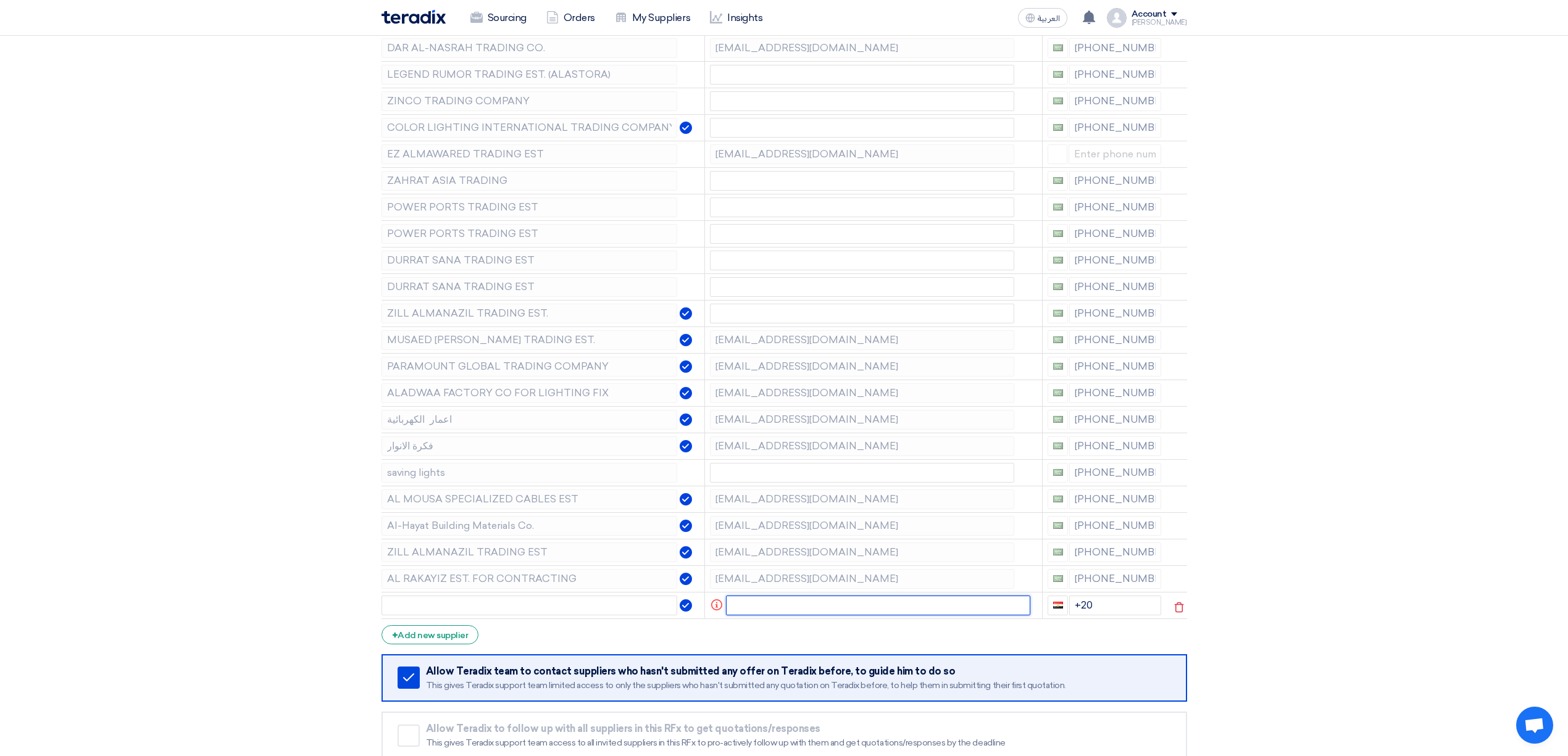
click at [773, 611] on input "text" at bounding box center [877, 605] width 304 height 20
drag, startPoint x: 1124, startPoint y: 615, endPoint x: 1077, endPoint y: 616, distance: 47.0
click at [1077, 616] on input "+20" at bounding box center [1115, 605] width 92 height 20
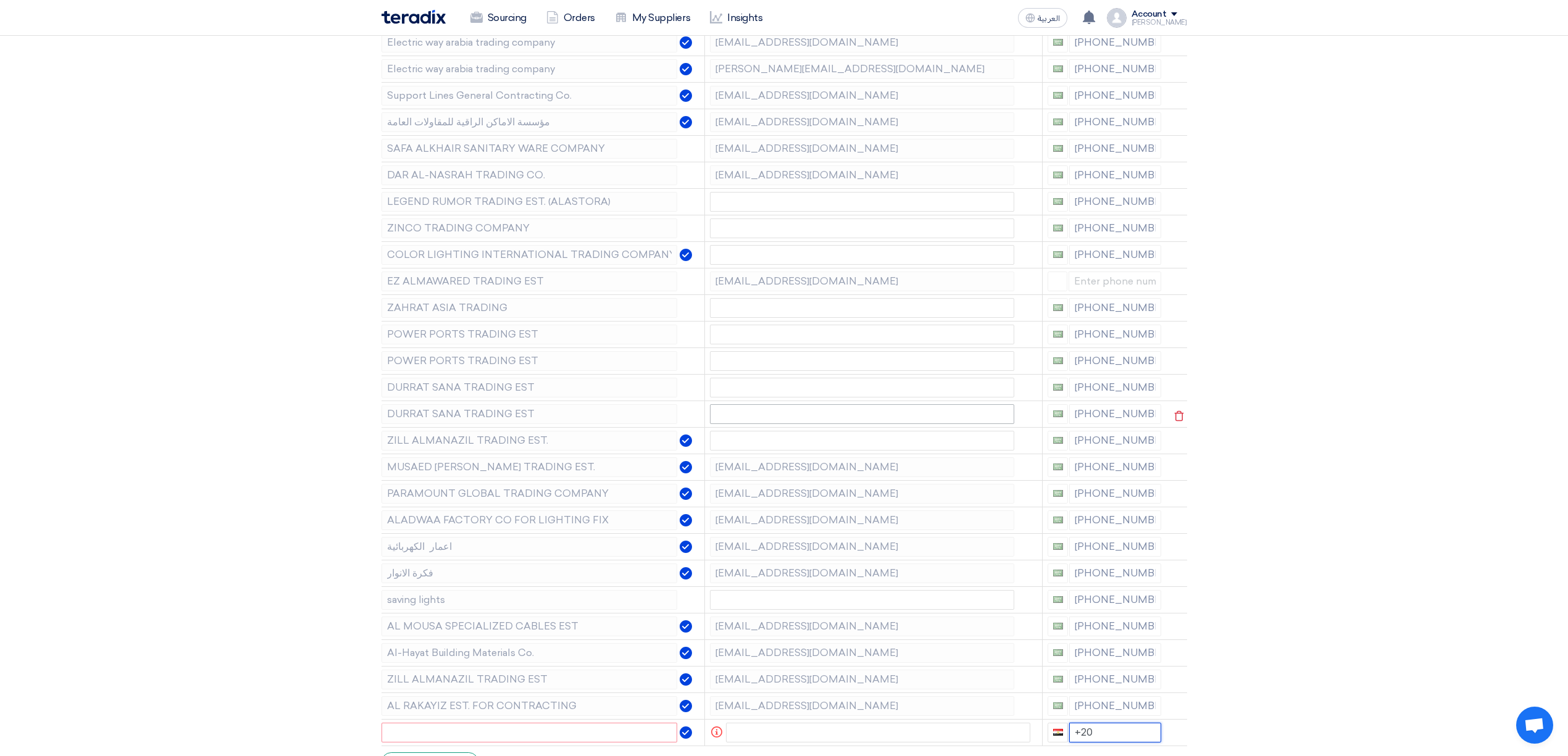
scroll to position [329, 0]
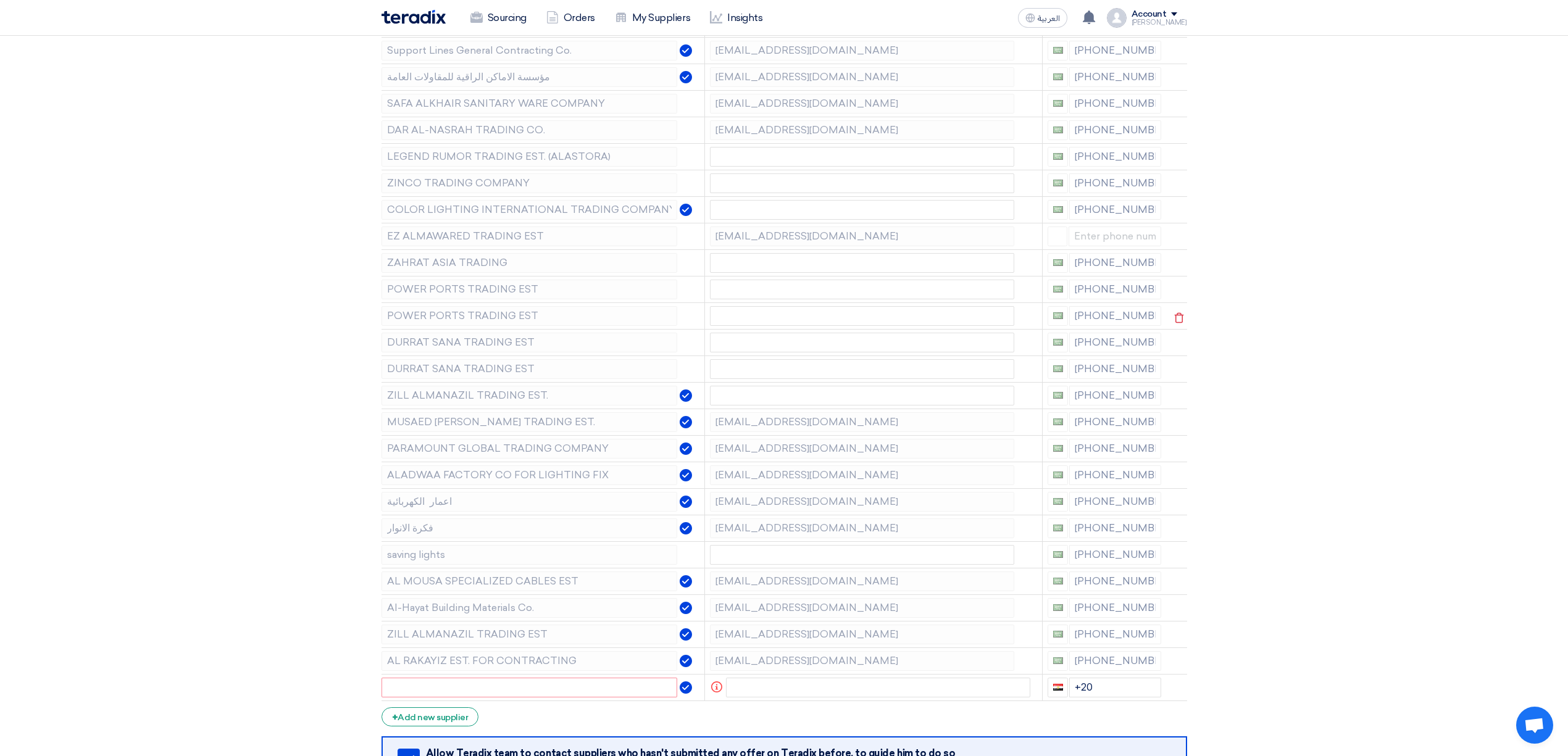
click at [388, 304] on tbody "عين النور لتوريد مواد الكهرباء [EMAIL_ADDRESS][DOMAIN_NAME] [PHONE_NUMBER] Elec…" at bounding box center [784, 328] width 805 height 743
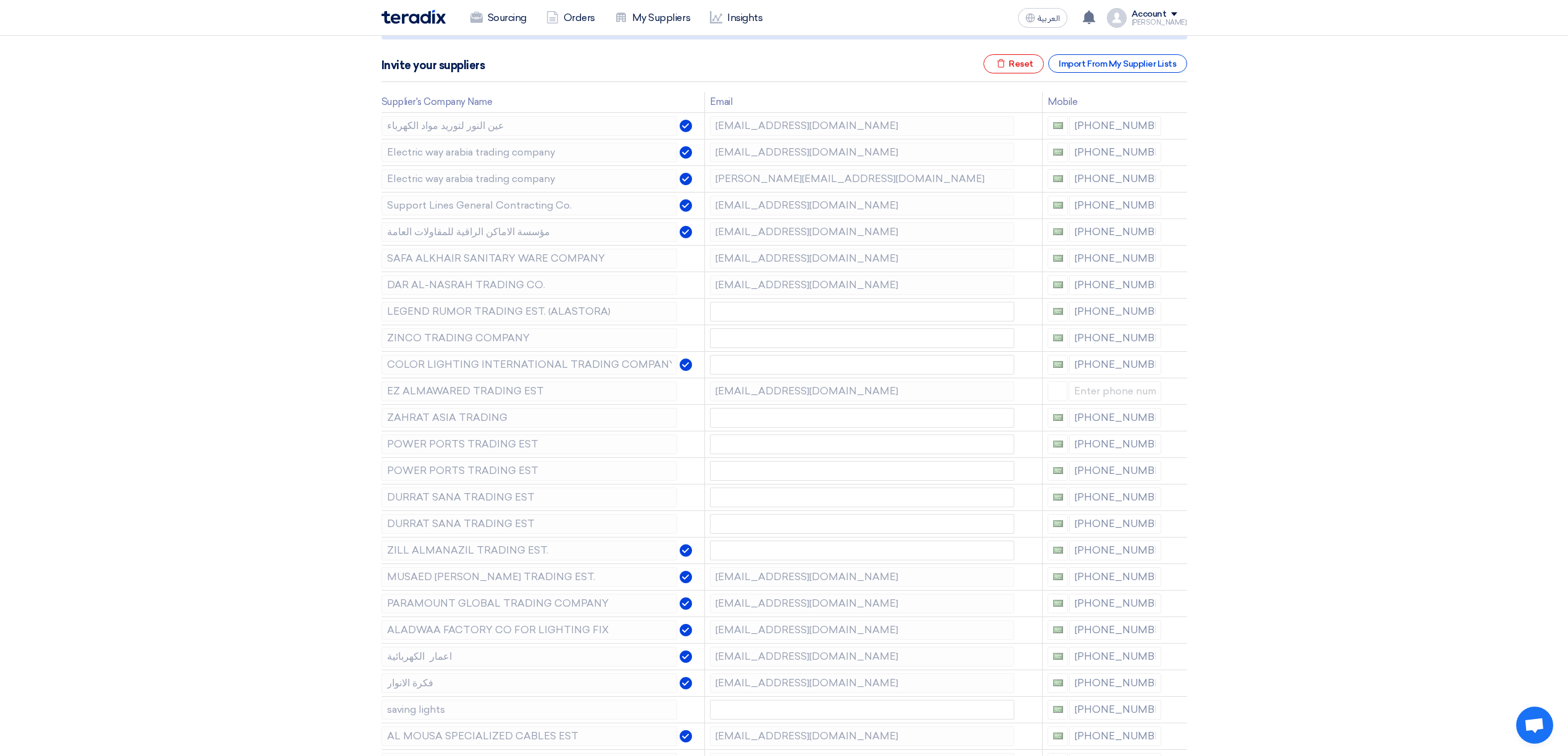
scroll to position [83, 0]
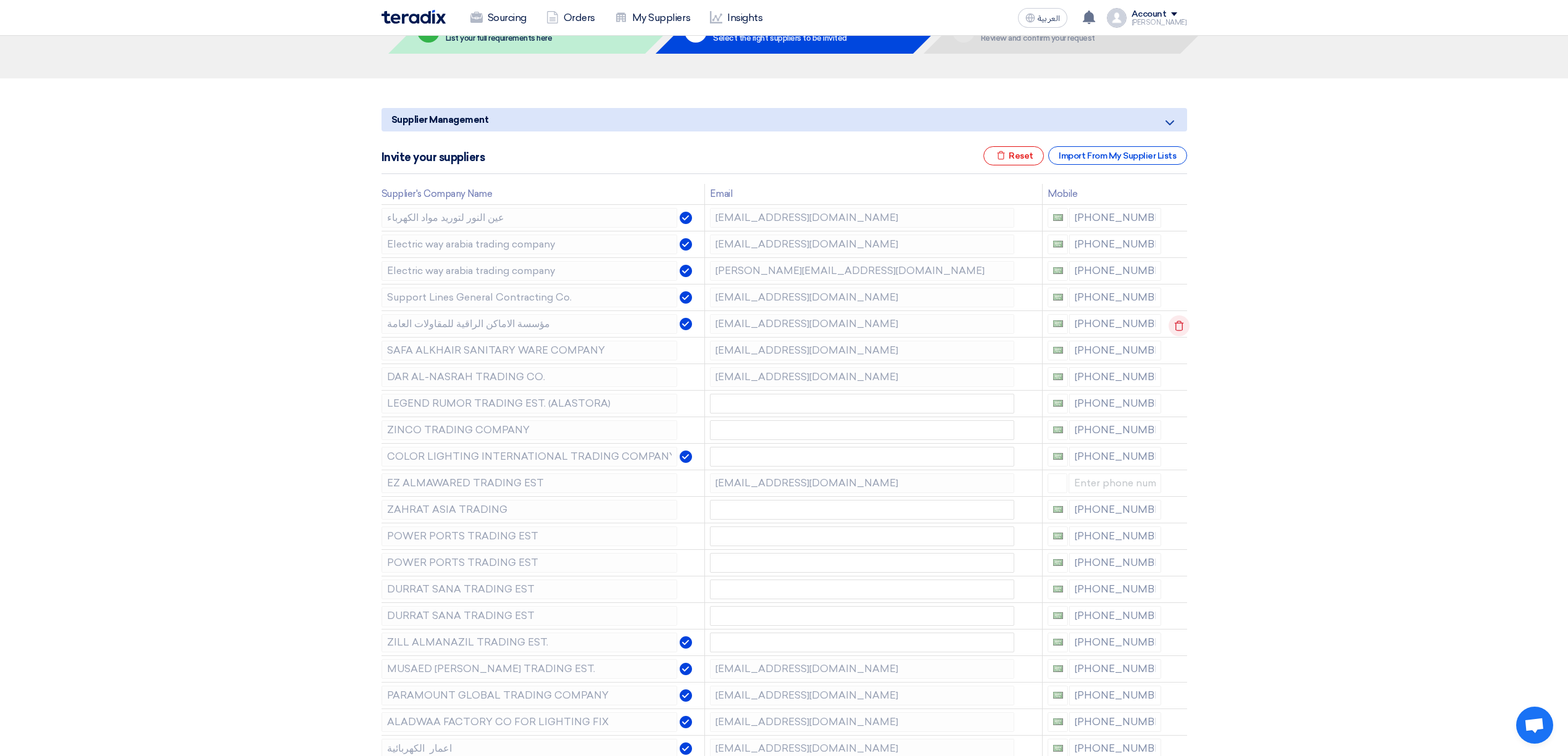
click at [1184, 327] on icon at bounding box center [1179, 326] width 21 height 21
click at [1183, 331] on icon at bounding box center [1179, 326] width 21 height 21
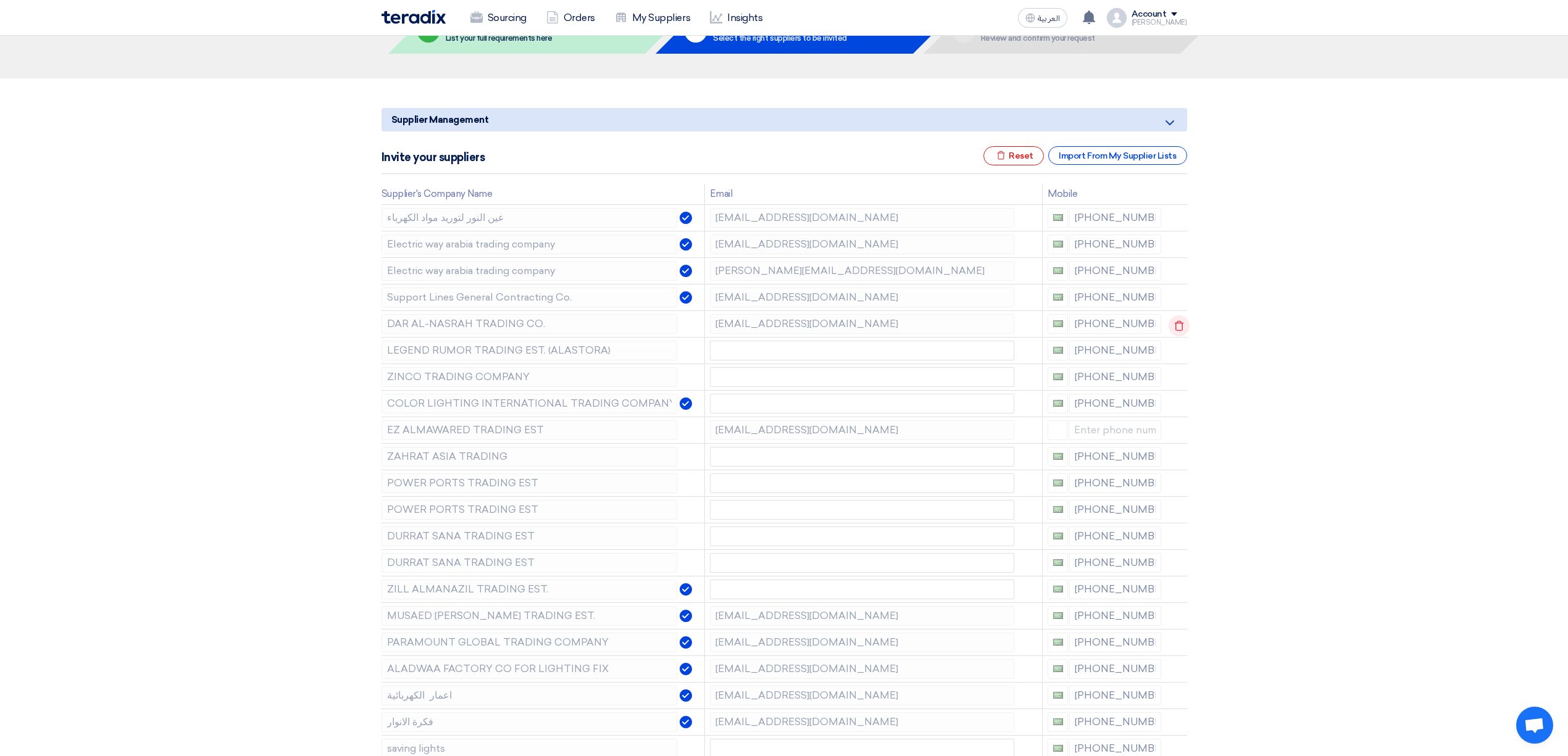
click at [1184, 326] on icon at bounding box center [1179, 326] width 21 height 21
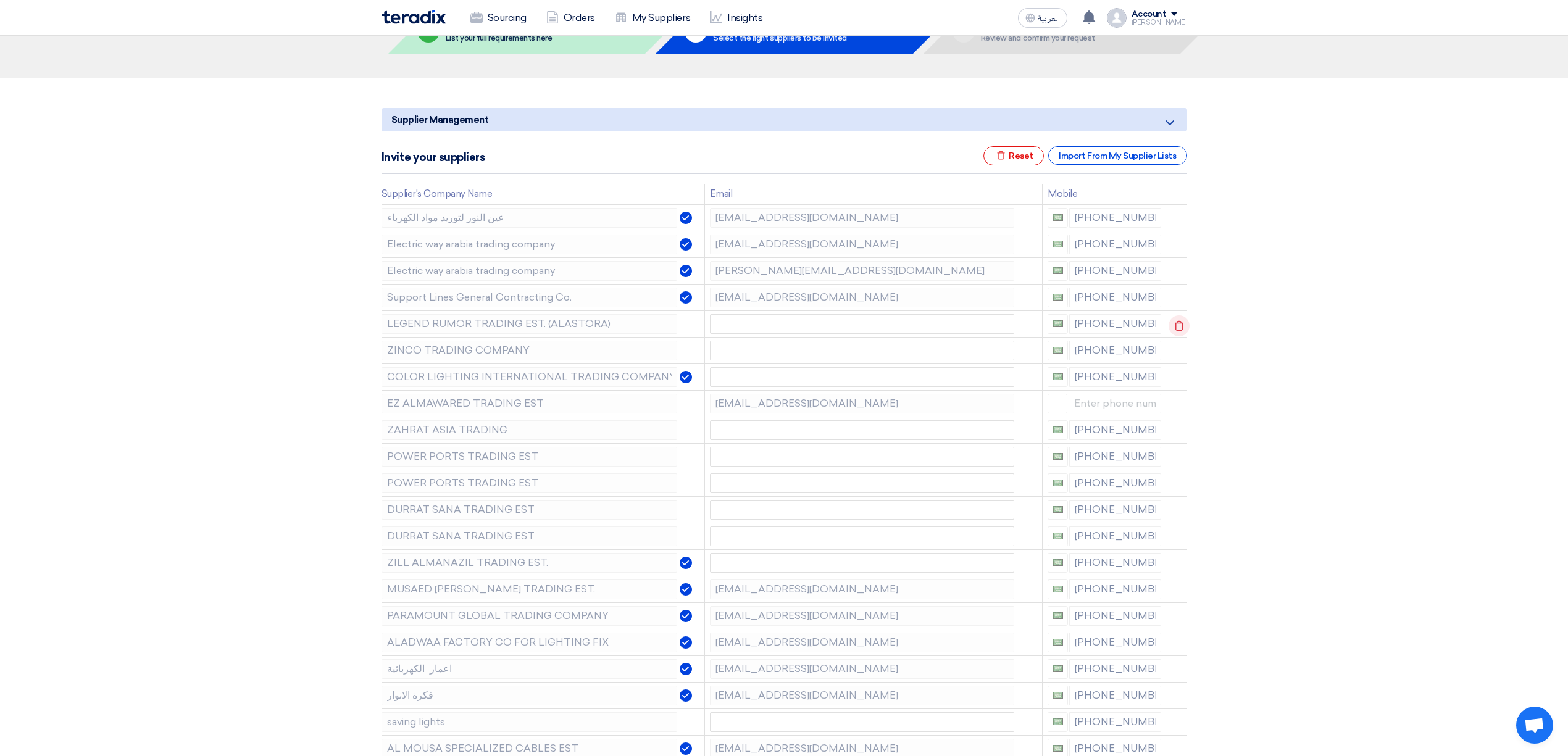
click at [1184, 326] on icon at bounding box center [1179, 326] width 21 height 21
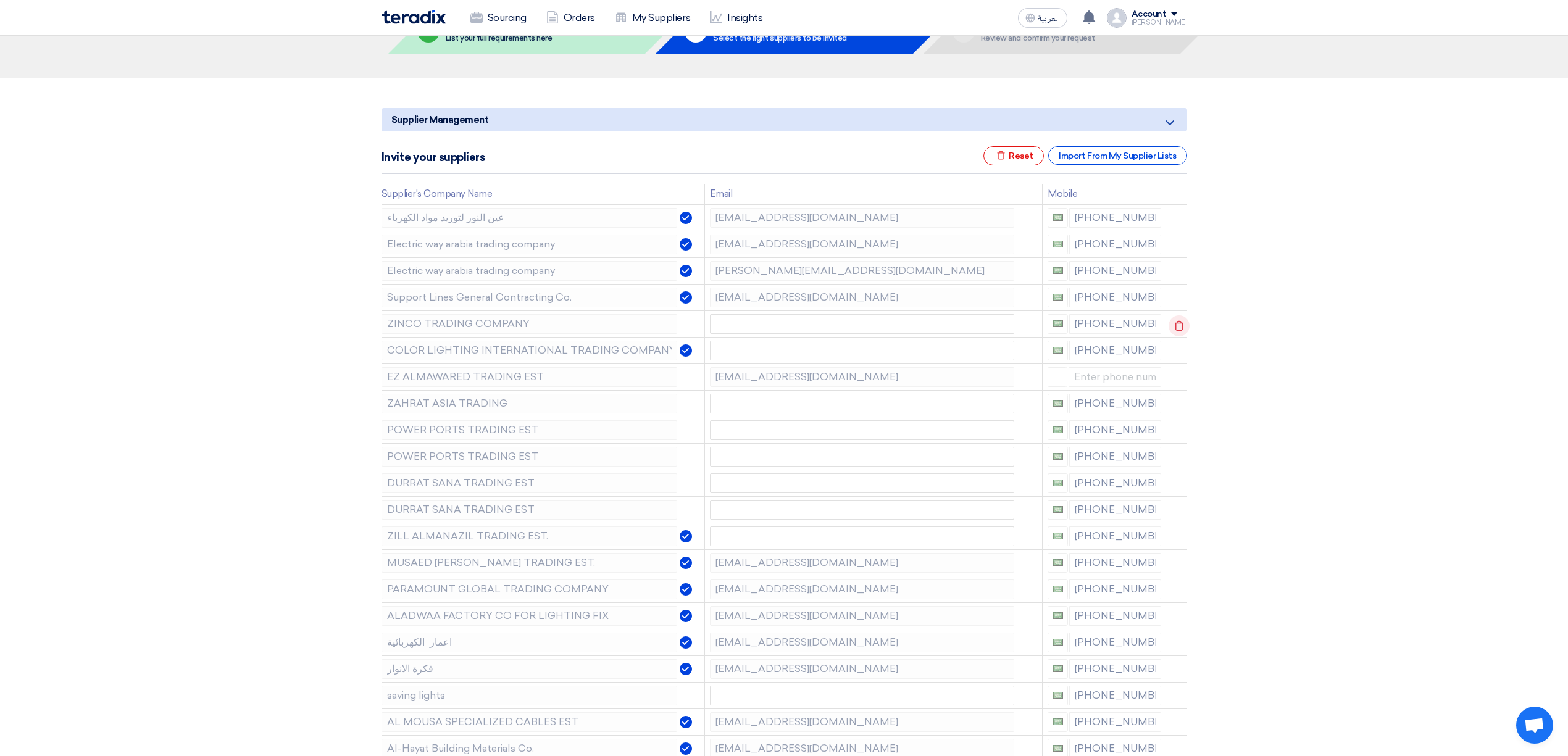
click at [1178, 320] on icon at bounding box center [1179, 326] width 21 height 21
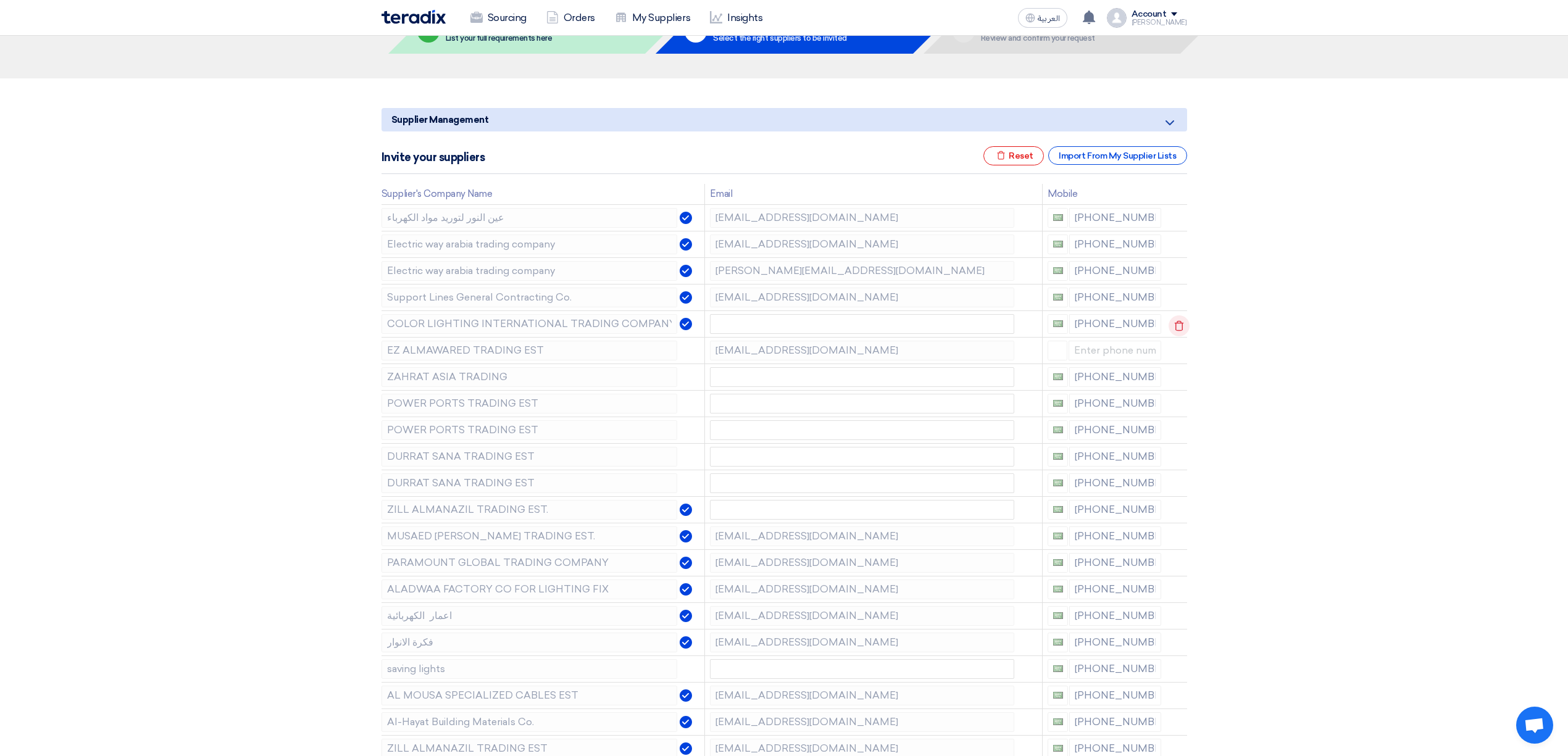
click at [1180, 326] on use at bounding box center [1179, 325] width 9 height 10
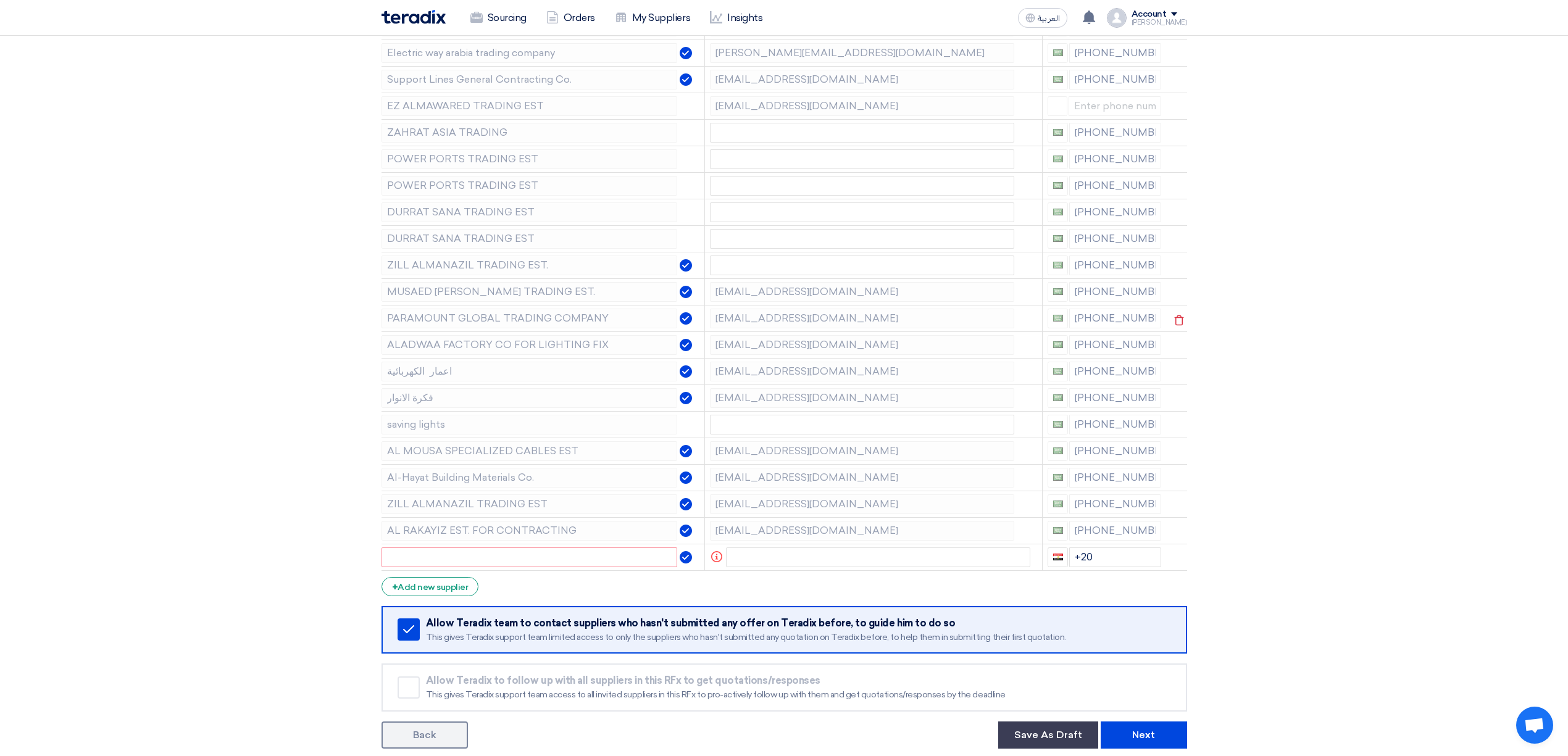
scroll to position [329, 0]
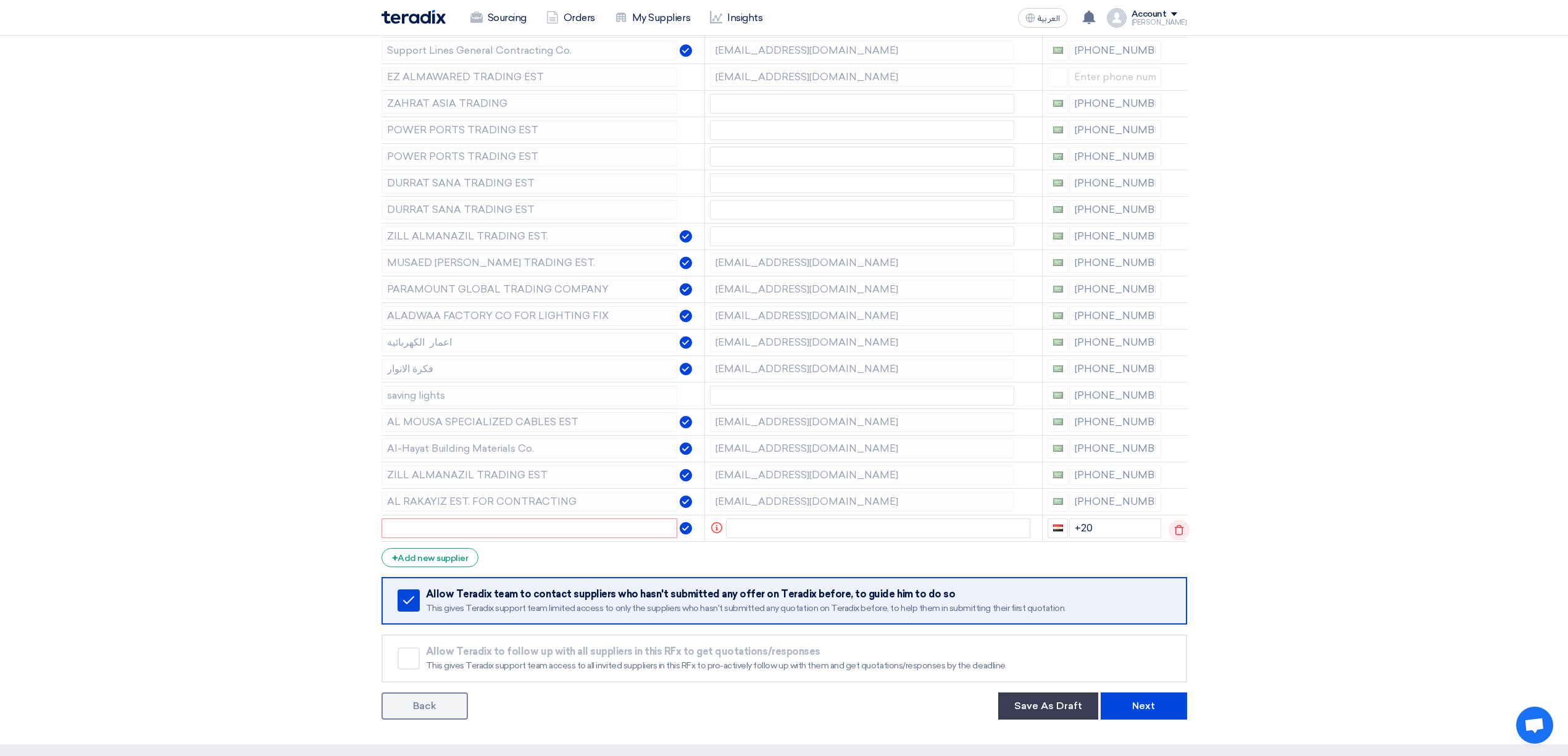
click at [1172, 528] on icon at bounding box center [1179, 530] width 21 height 21
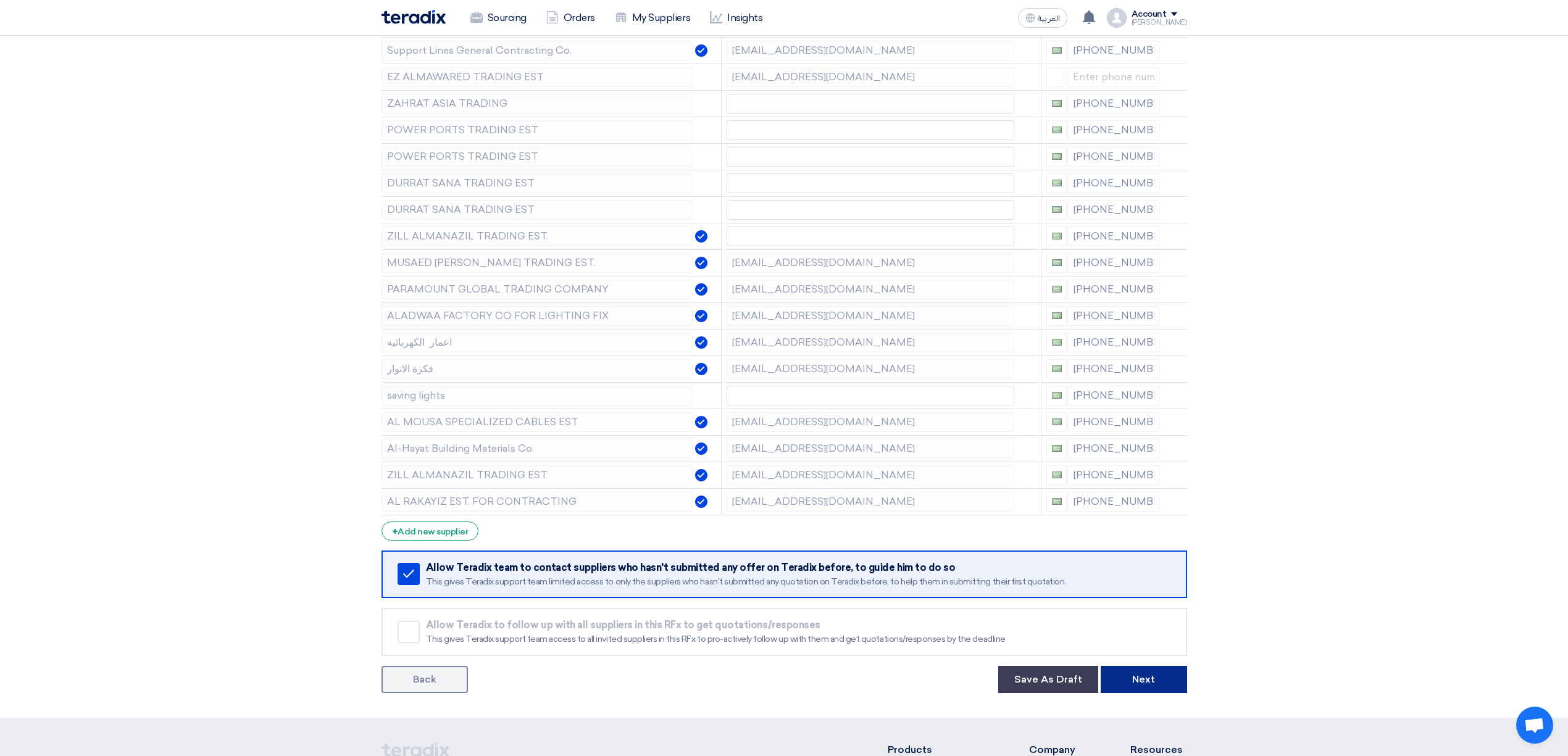
click at [1146, 685] on button "Next" at bounding box center [1143, 679] width 86 height 28
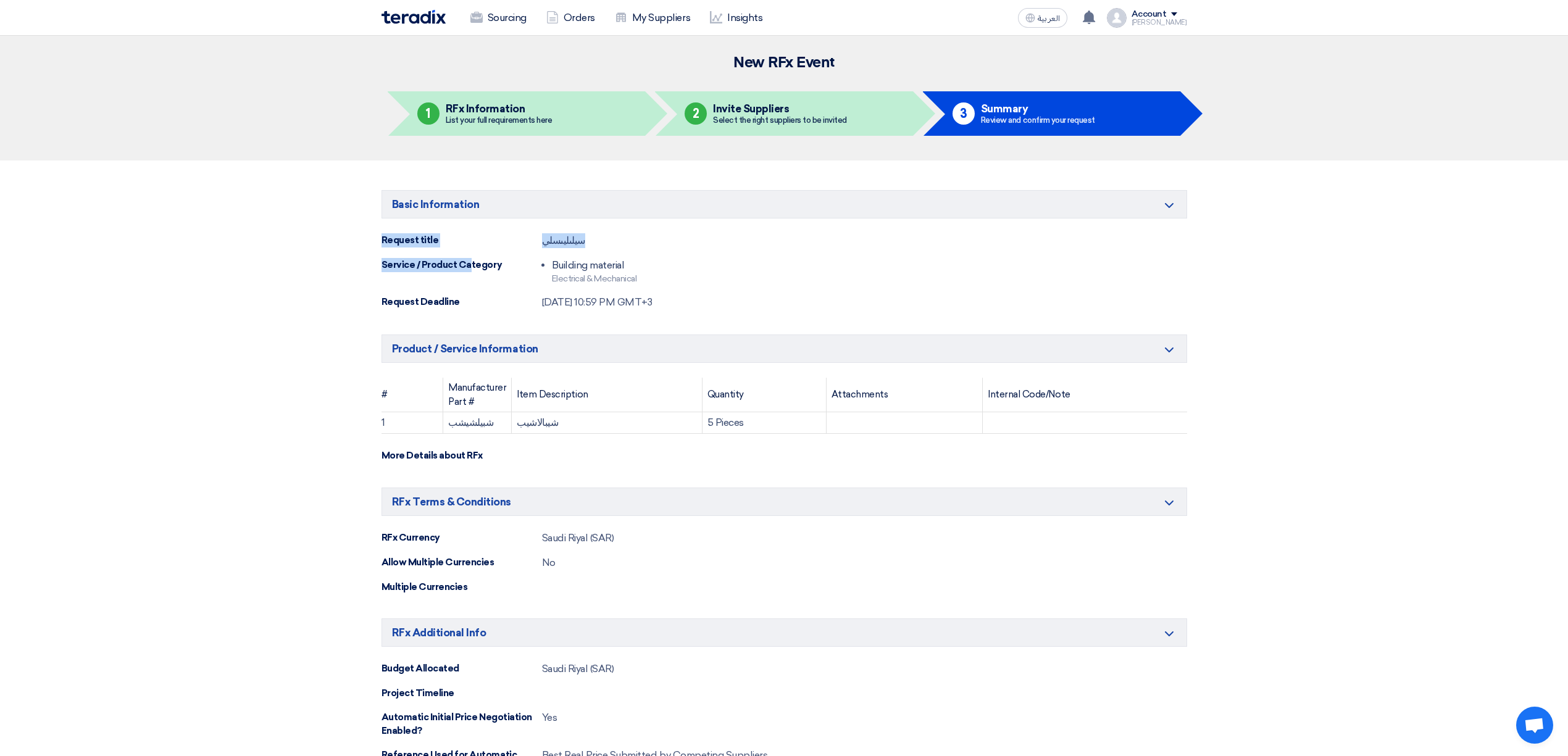
drag, startPoint x: 374, startPoint y: 232, endPoint x: 470, endPoint y: 250, distance: 97.7
click at [470, 250] on div "Basic Information Minimize/Maximize Category Request title سيلىليىسلي Service /…" at bounding box center [784, 579] width 824 height 787
click at [581, 243] on div "Request title سيلىليىسلي" at bounding box center [784, 241] width 805 height 15
drag, startPoint x: 600, startPoint y: 243, endPoint x: 542, endPoint y: 233, distance: 58.9
click at [545, 233] on div "Request title سيلىليىسلي" at bounding box center [784, 241] width 805 height 15
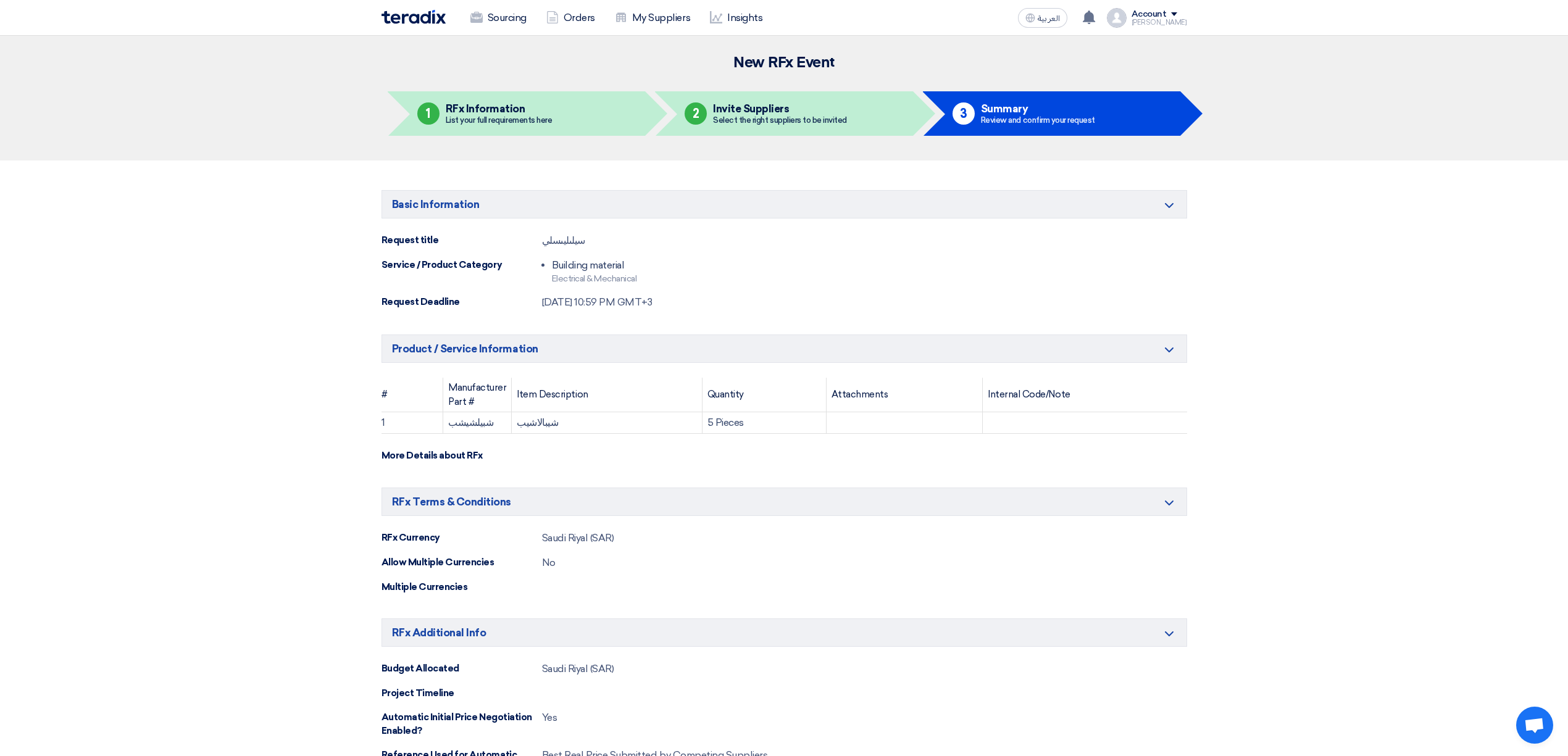
drag, startPoint x: 657, startPoint y: 271, endPoint x: 700, endPoint y: 282, distance: 44.4
click at [598, 258] on div "Service / Product Category Building material Electrical & Mechanical" at bounding box center [784, 271] width 805 height 28
drag, startPoint x: 700, startPoint y: 282, endPoint x: 679, endPoint y: 287, distance: 21.6
click at [700, 282] on div "Service / Product Category Building material Electrical & Mechanical" at bounding box center [784, 271] width 805 height 28
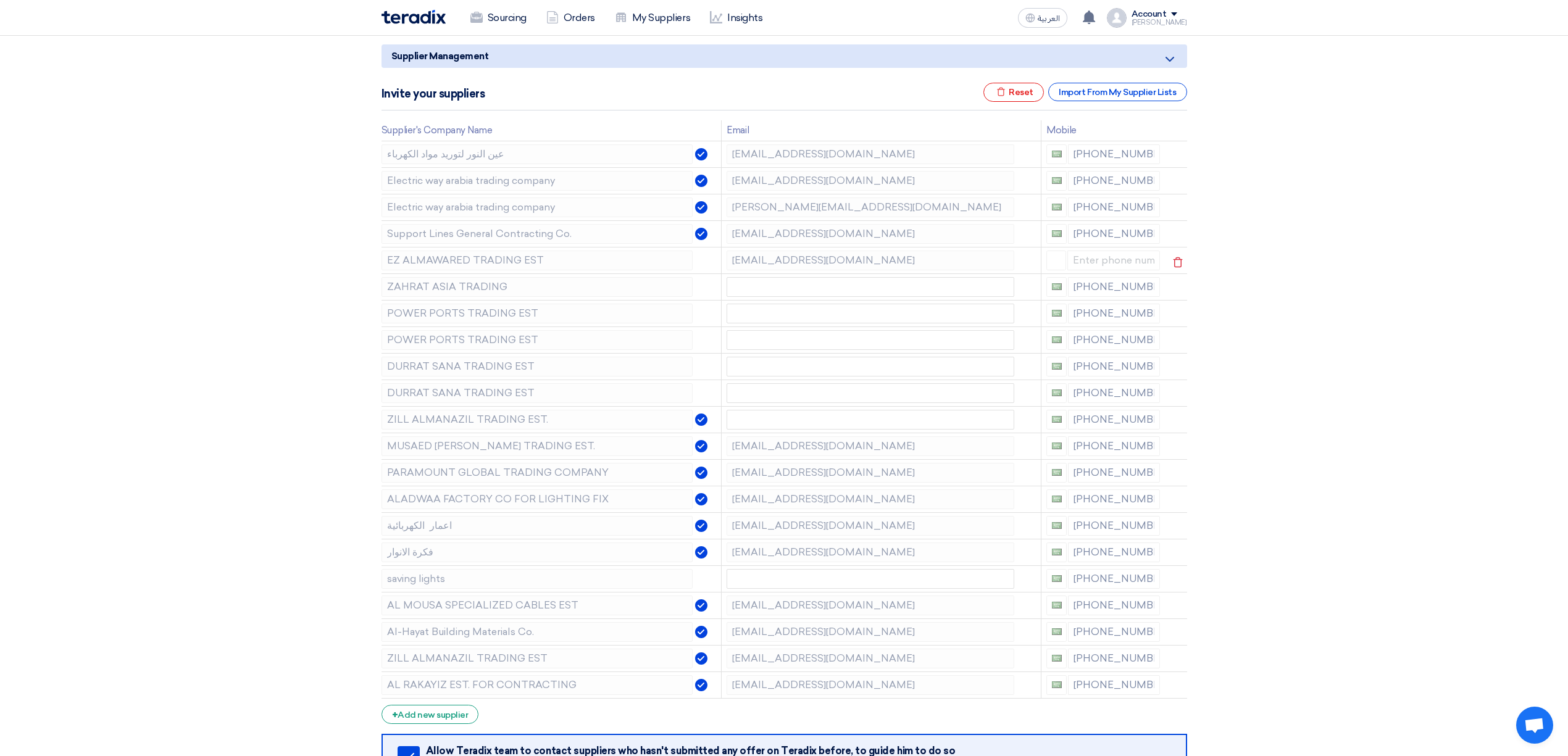
scroll to position [83, 0]
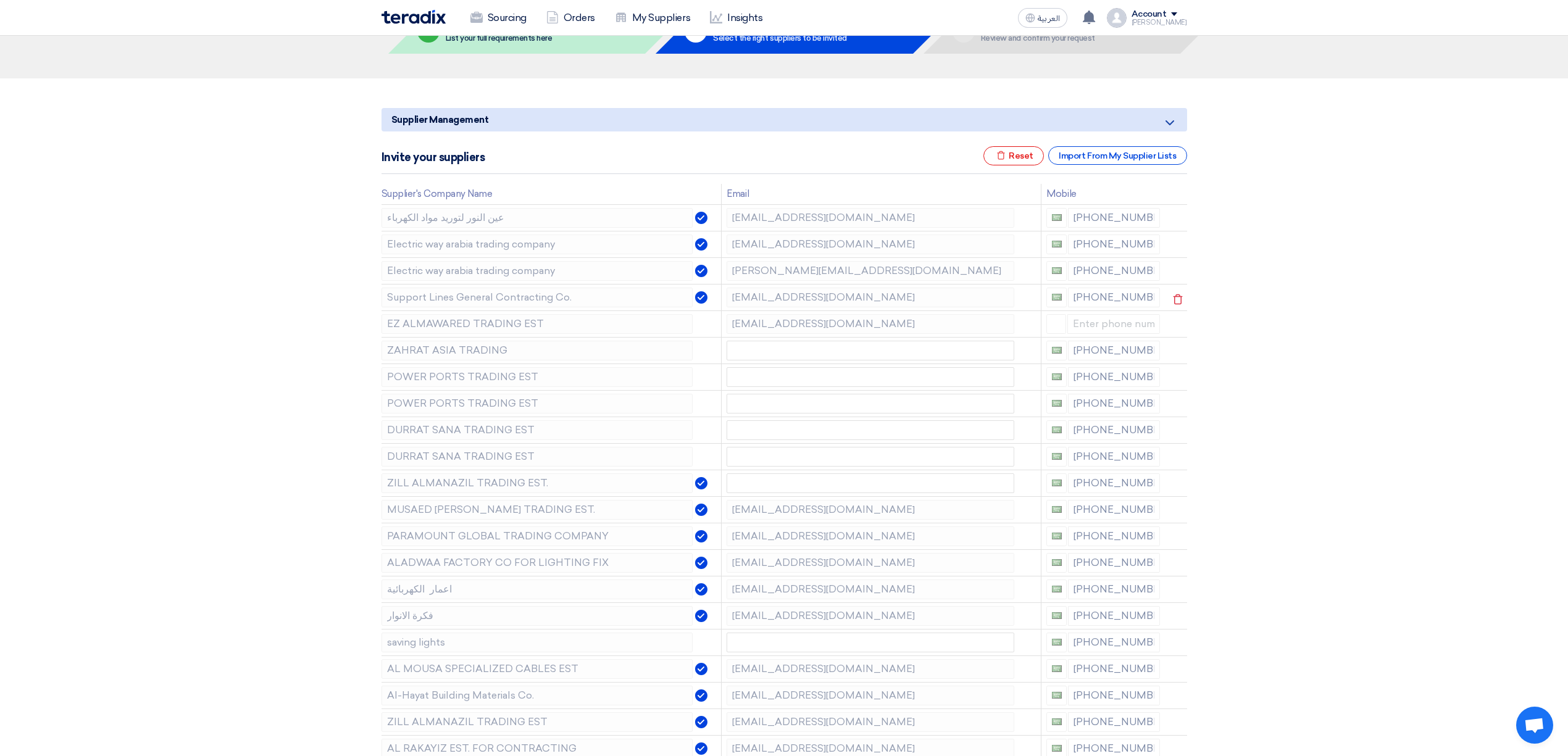
click at [544, 285] on td "Support Lines General Contracting Co." at bounding box center [551, 297] width 341 height 27
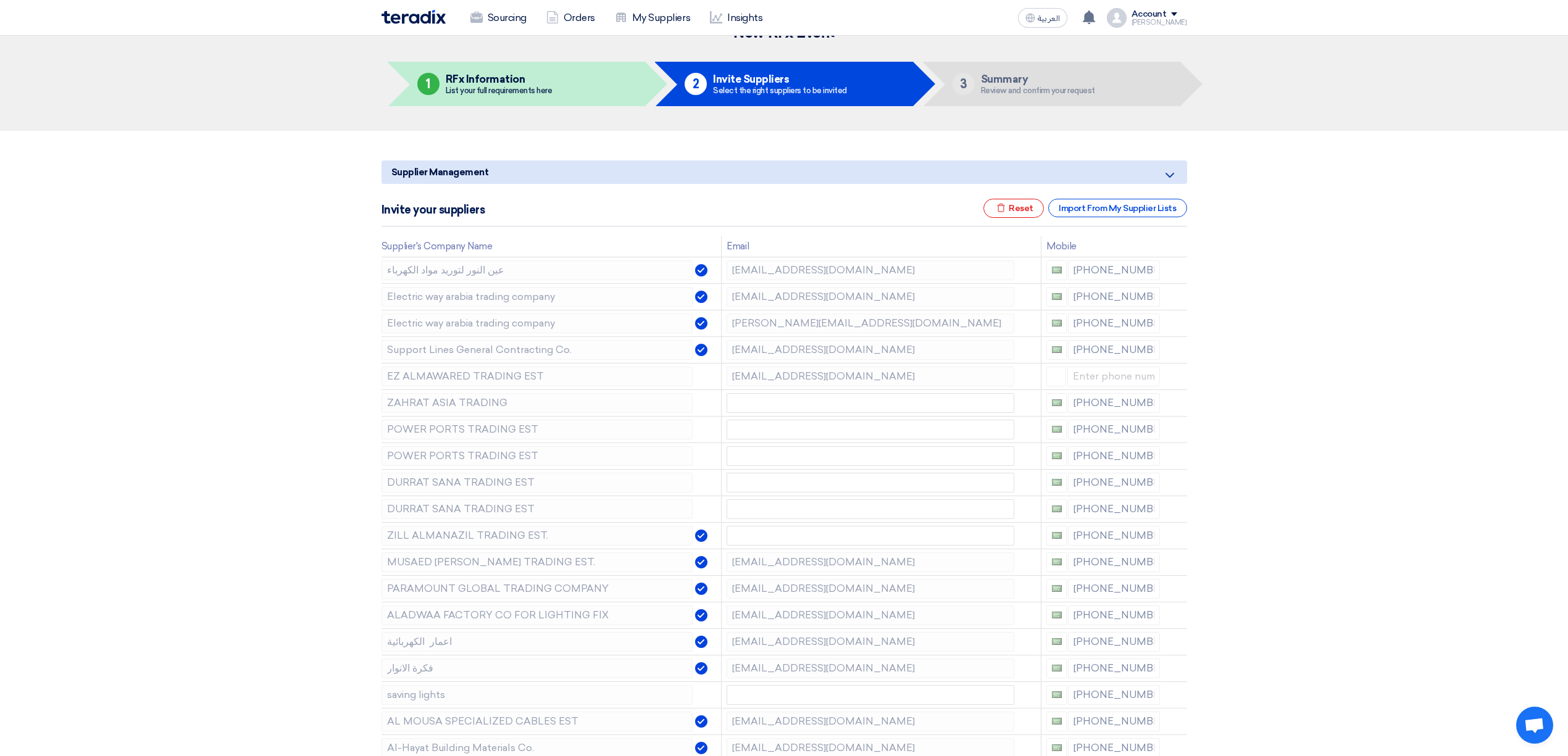
scroll to position [0, 0]
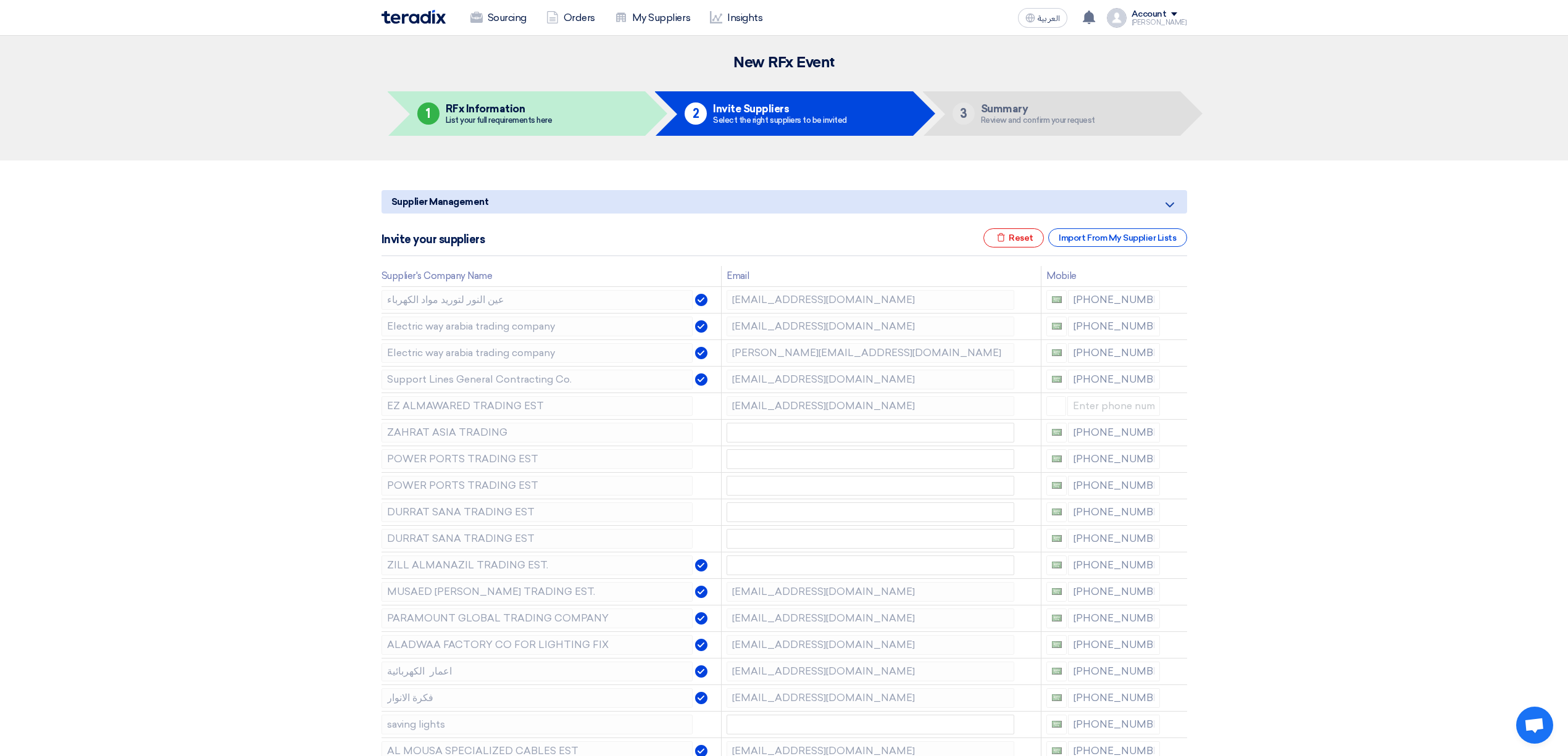
click at [404, 9] on img at bounding box center [414, 16] width 65 height 14
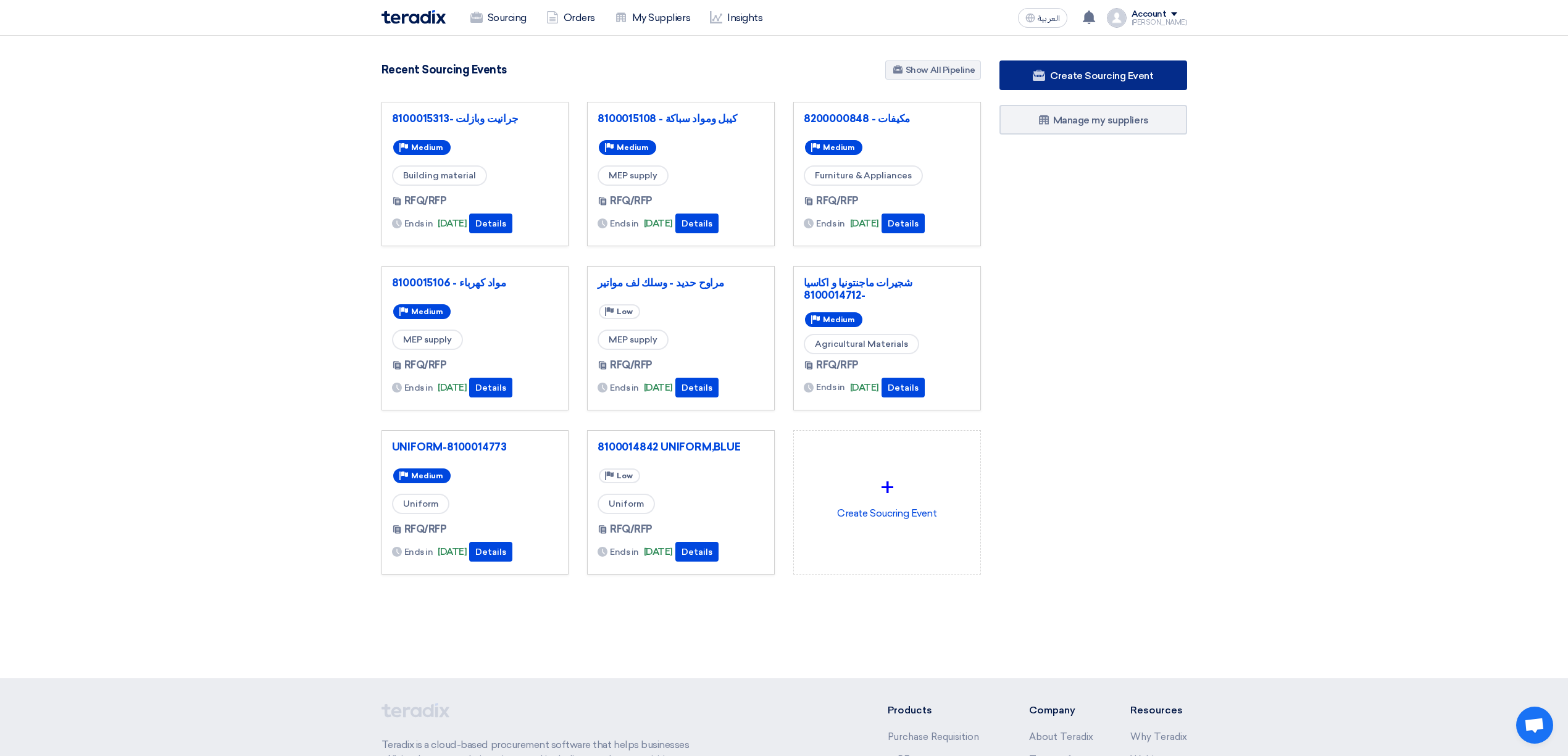
click at [1087, 80] on span "Create Sourcing Event" at bounding box center [1101, 76] width 103 height 11
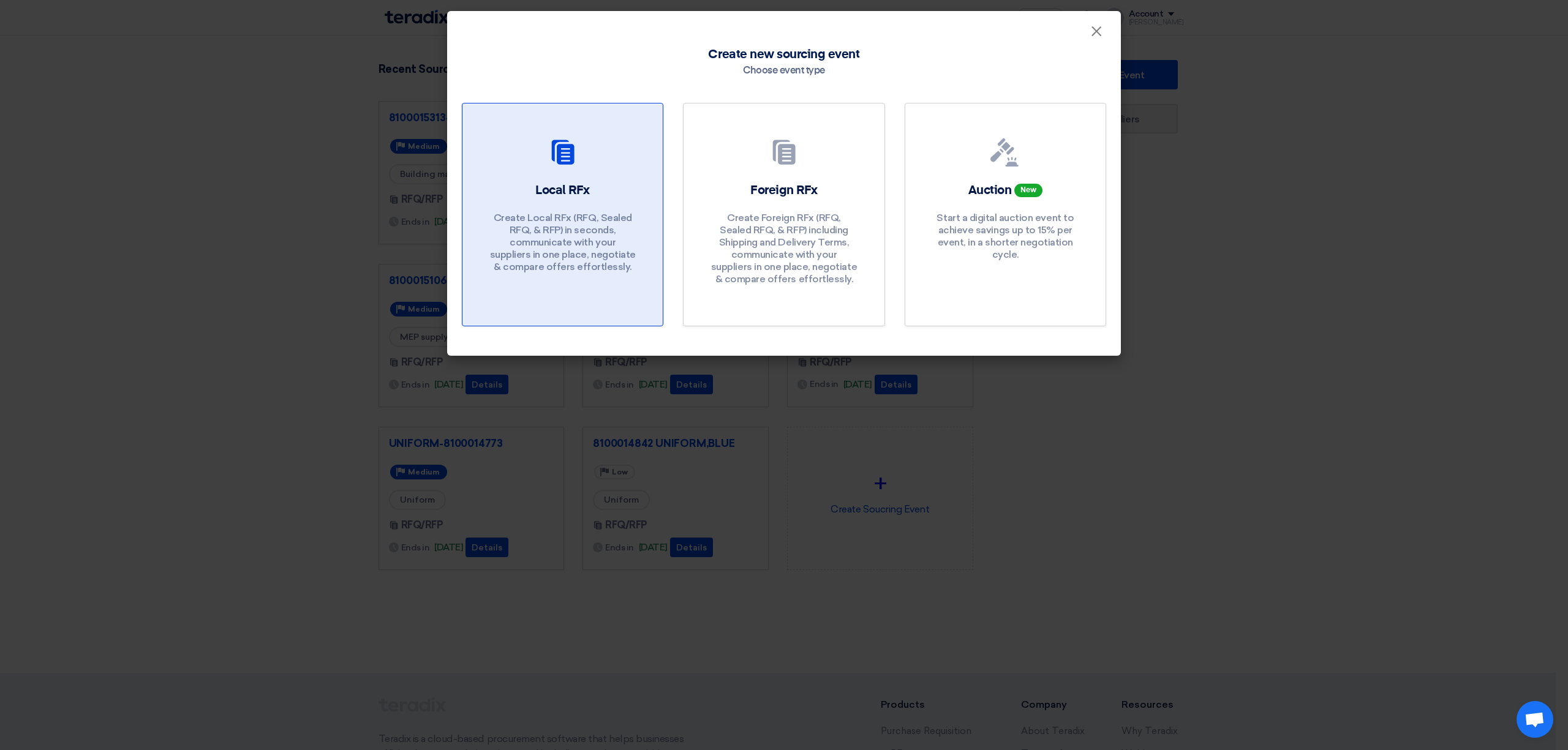
click at [523, 207] on div "Local RFx Create Local RFx (RFQ, Sealed RFQ, & RFP) in seconds, communicate wit…" at bounding box center [563, 230] width 171 height 97
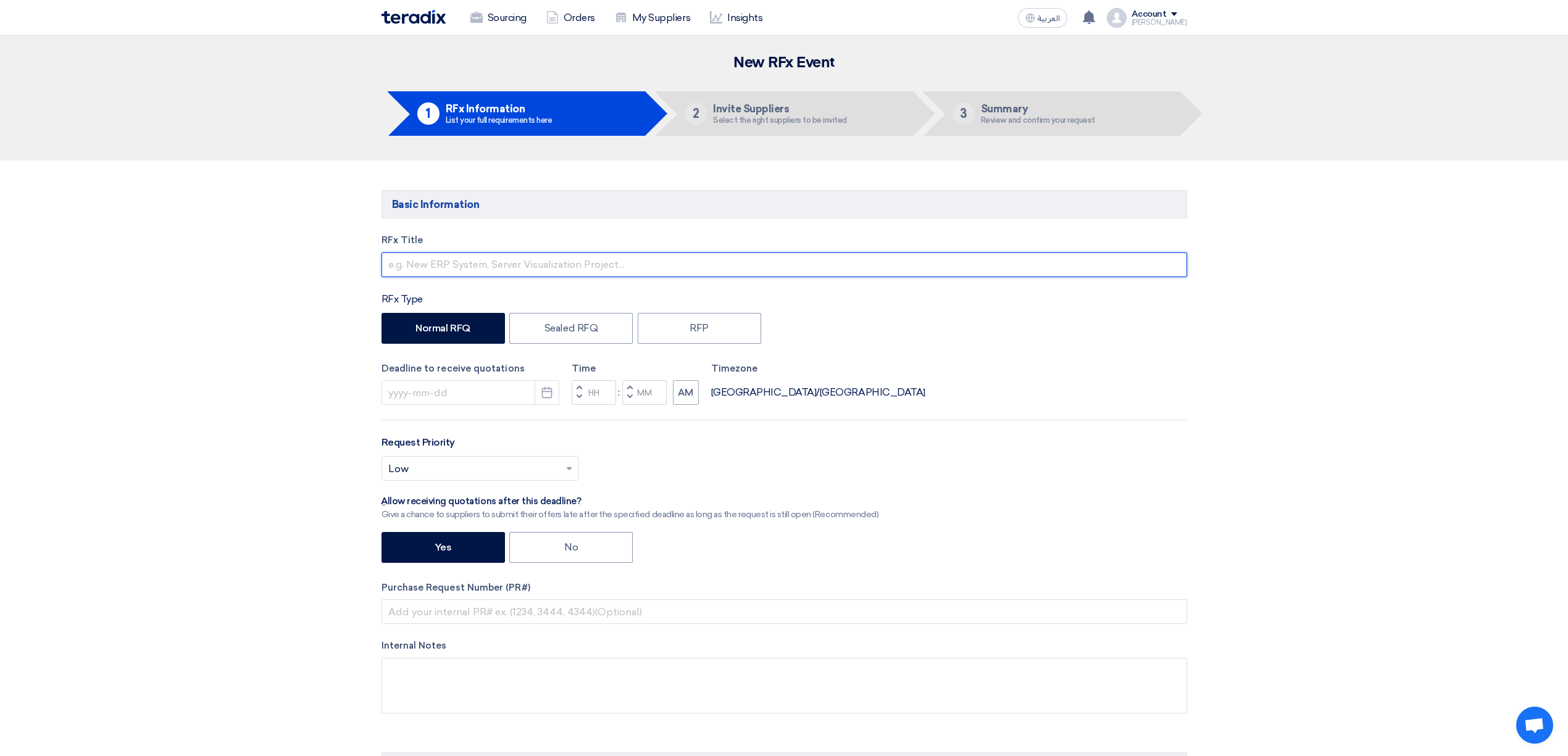
click at [531, 265] on input "text" at bounding box center [784, 265] width 805 height 25
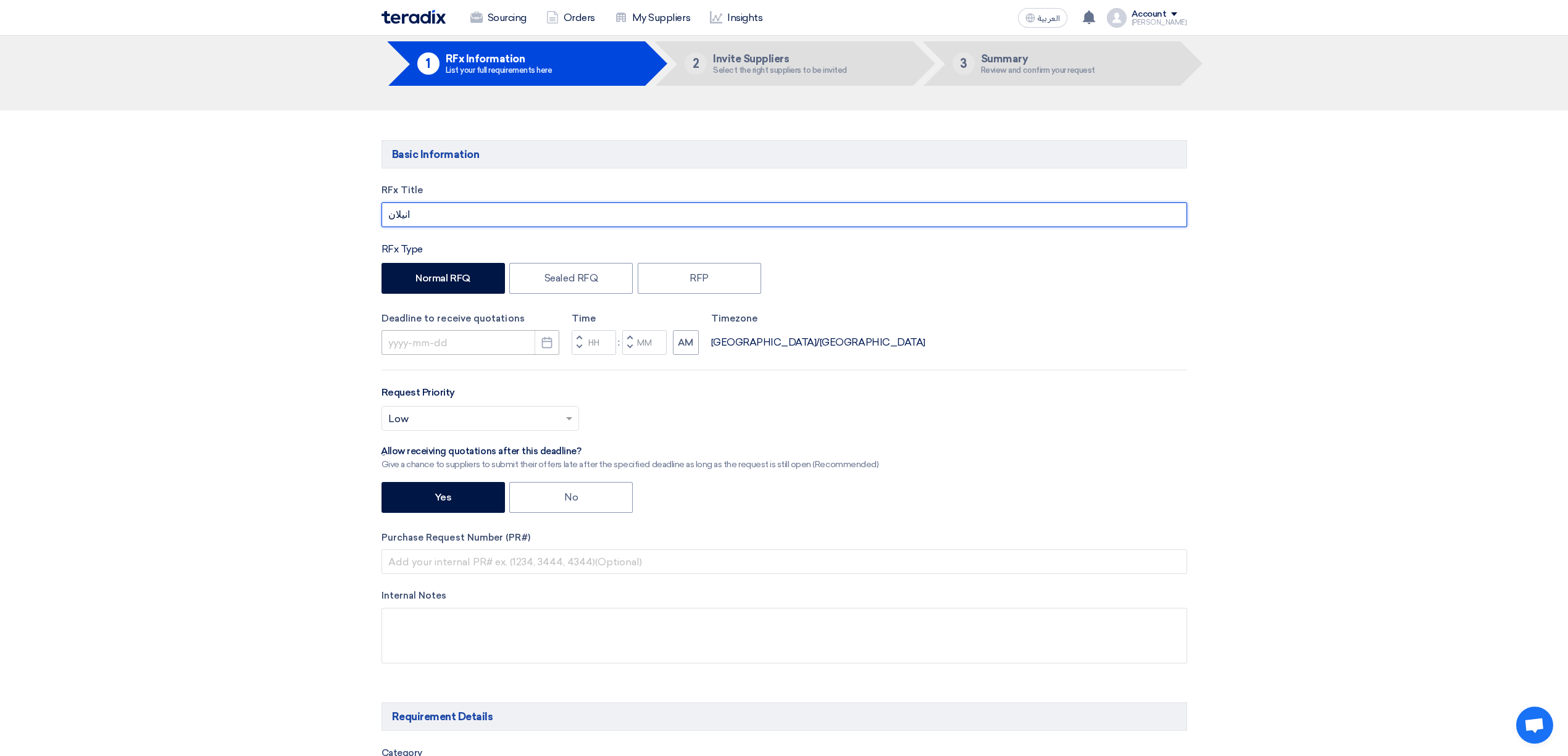
scroll to position [164, 0]
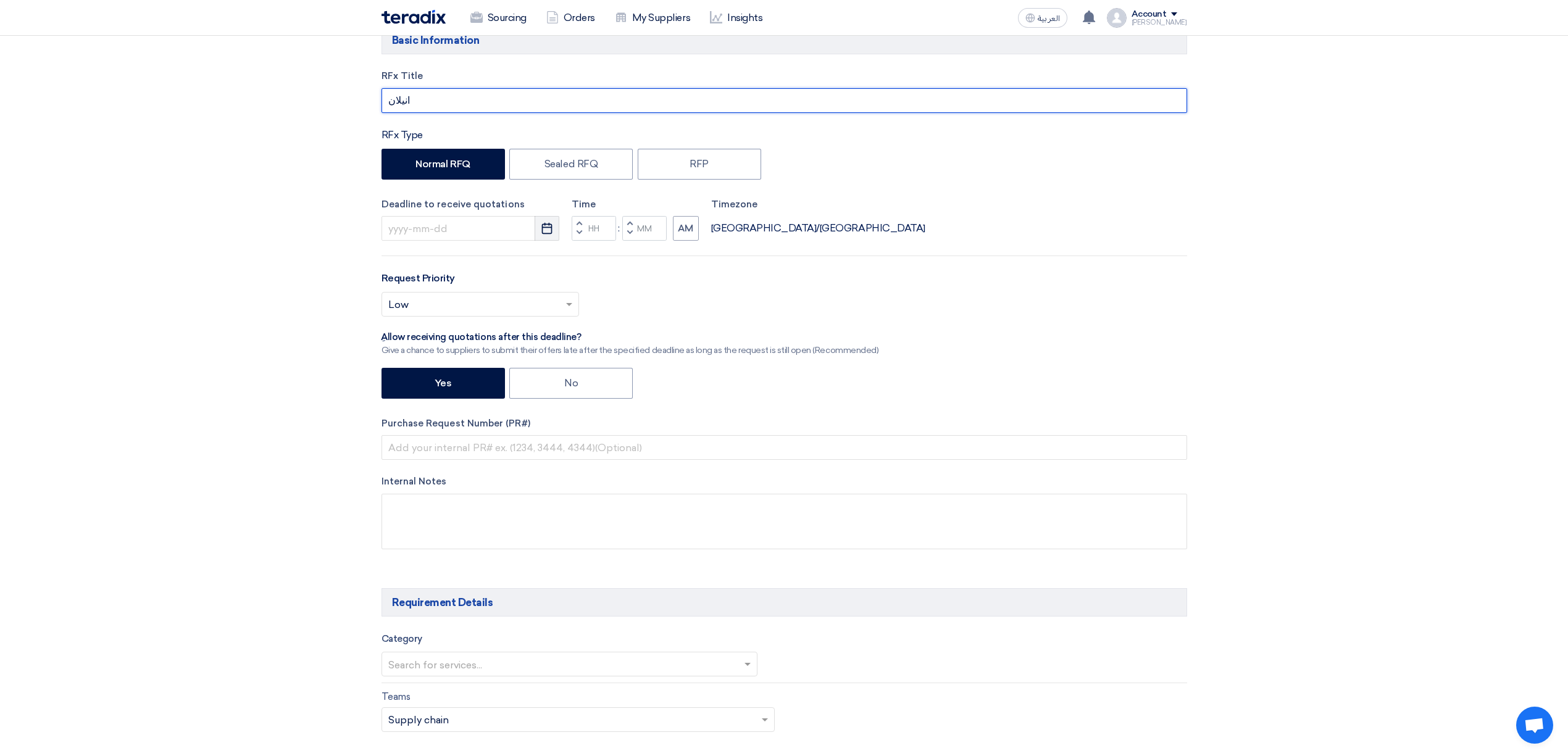
type input "انيلان"
click at [553, 225] on icon "Pick a date" at bounding box center [546, 228] width 12 height 12
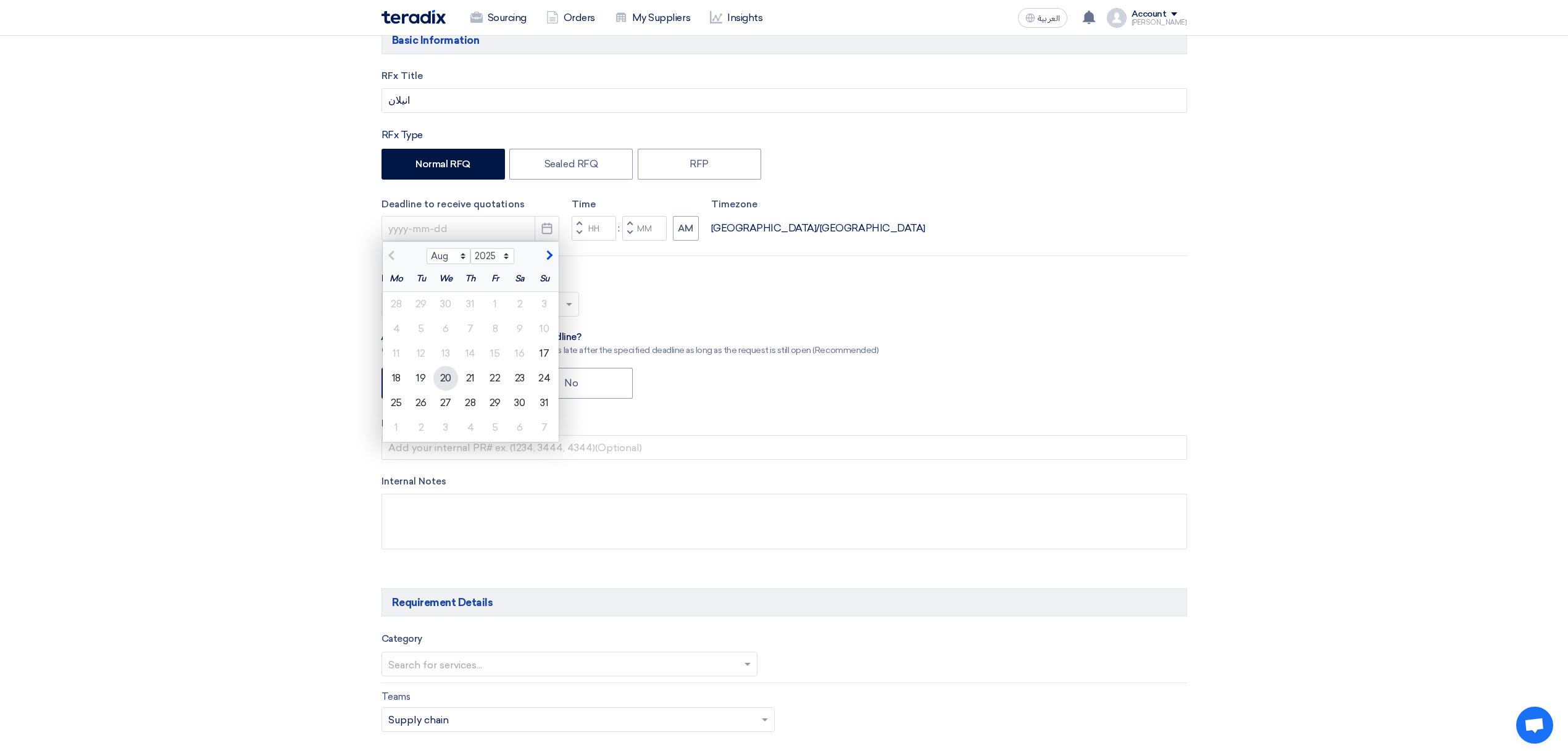
click at [457, 380] on div "20" at bounding box center [446, 378] width 25 height 25
type input "[DATE]"
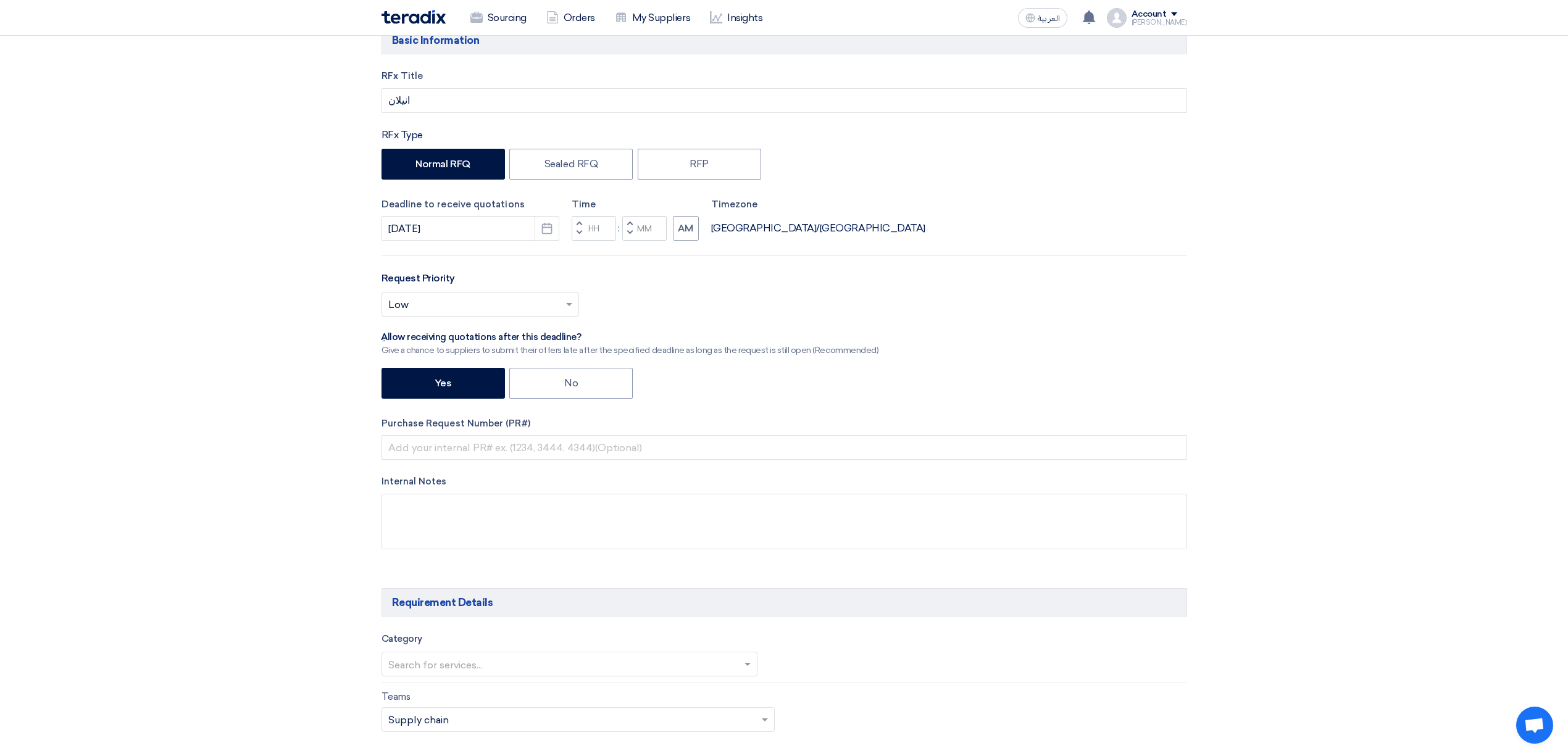
click at [583, 234] on button "Decrement hours" at bounding box center [580, 233] width 15 height 15
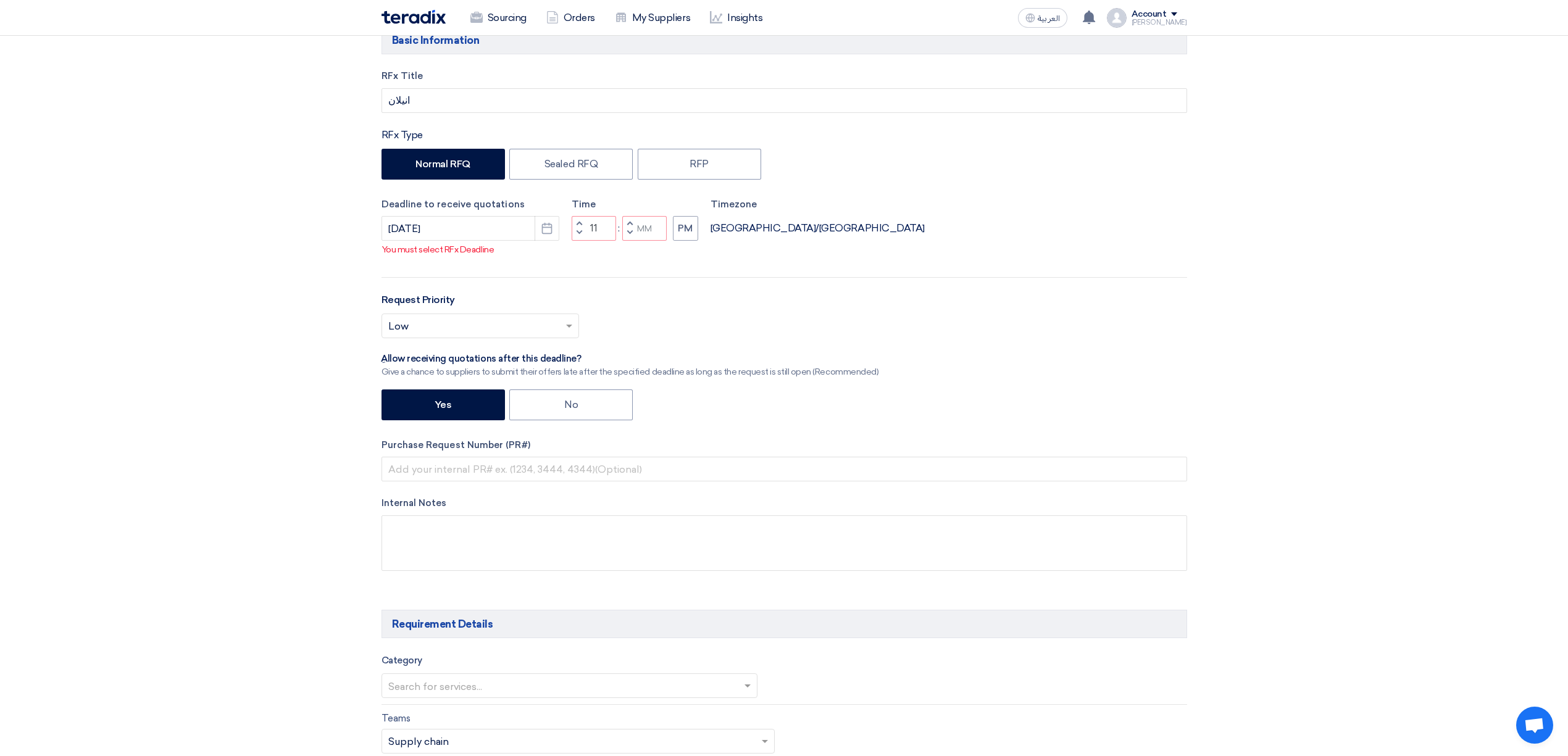
click at [627, 232] on span "button" at bounding box center [629, 232] width 5 height 8
type input "10"
type input "59"
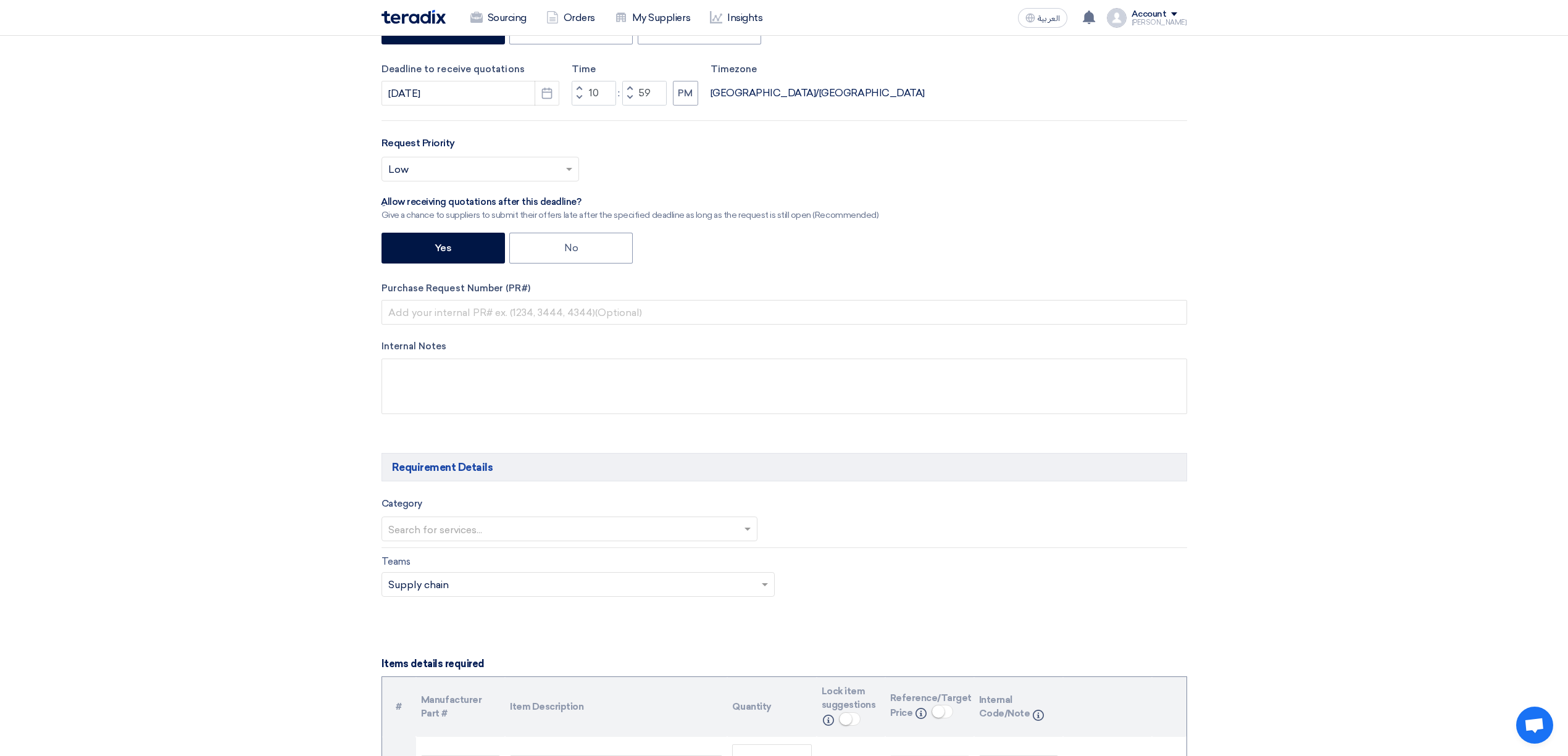
scroll to position [329, 0]
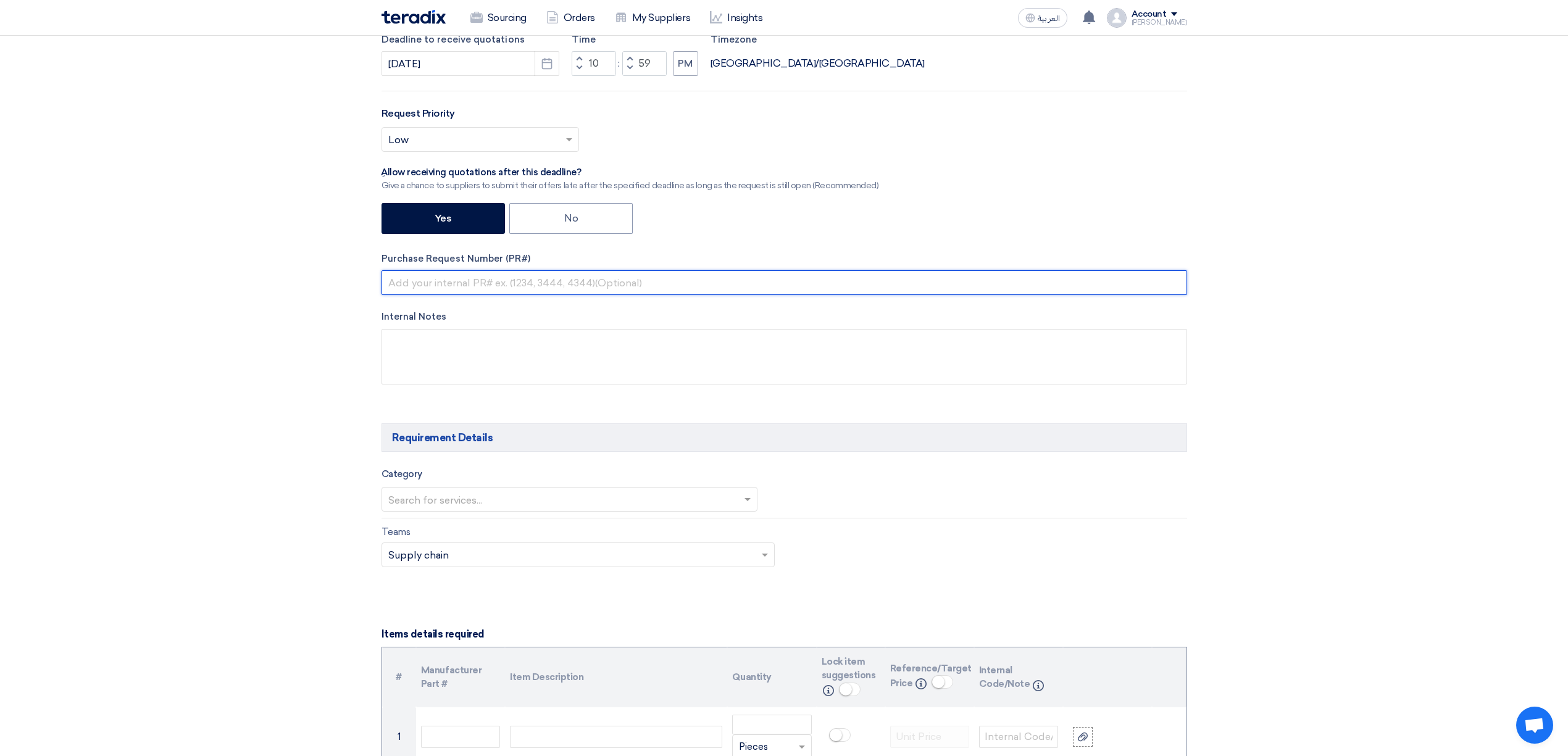
click at [477, 283] on input "text" at bounding box center [784, 283] width 805 height 25
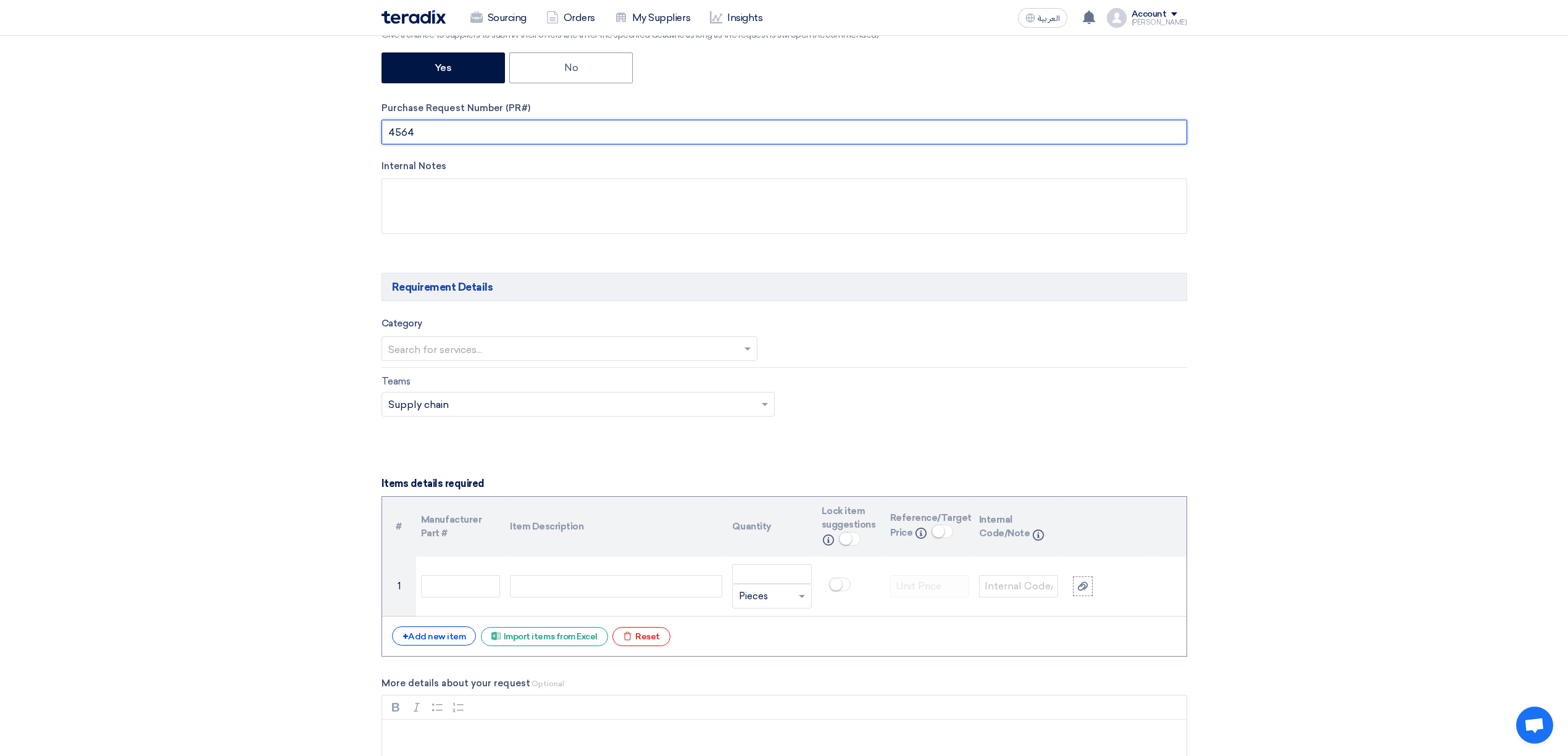
scroll to position [494, 0]
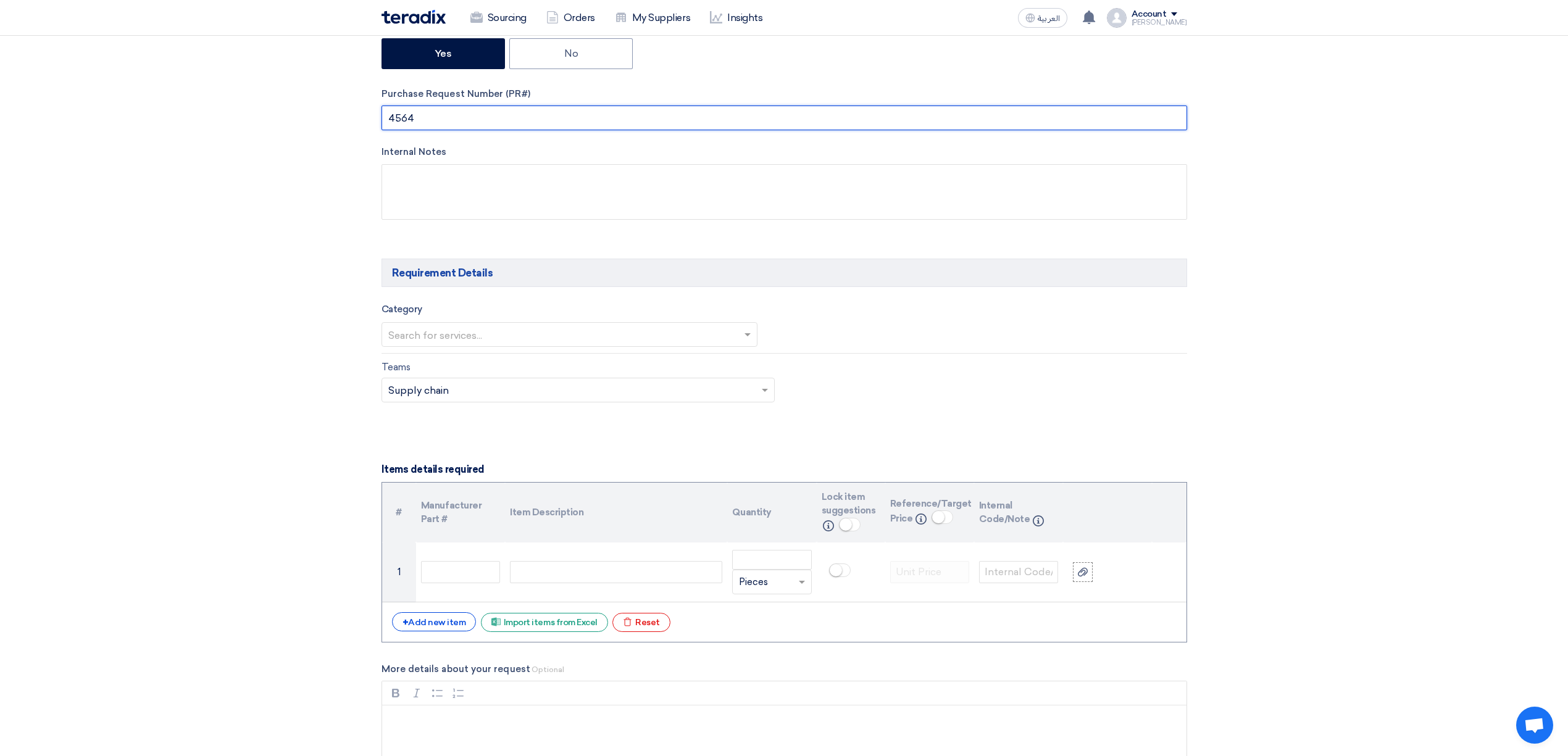
type input "4564"
click at [501, 344] on input "text" at bounding box center [563, 336] width 351 height 20
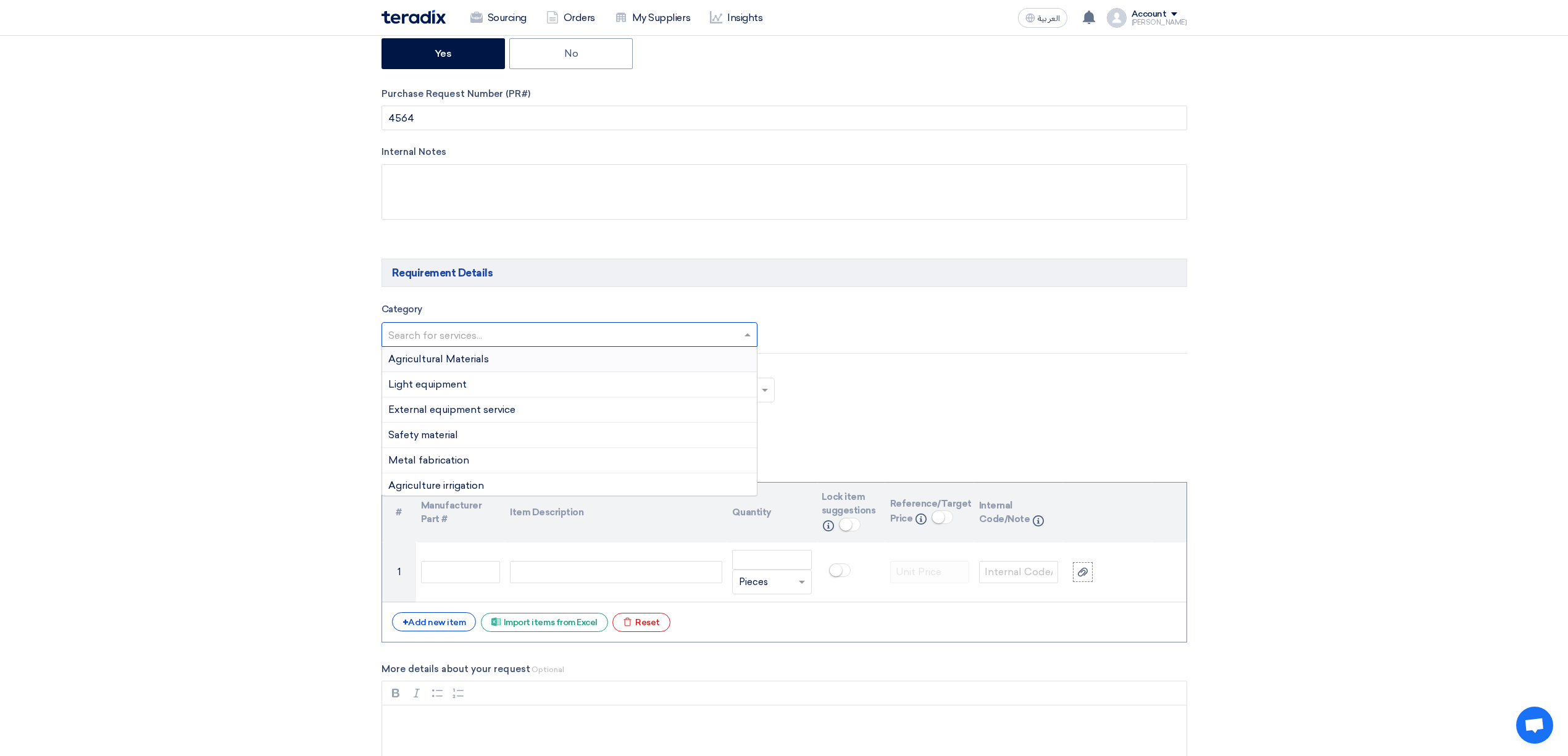
click at [464, 360] on span "Agricultural Materials" at bounding box center [438, 359] width 101 height 11
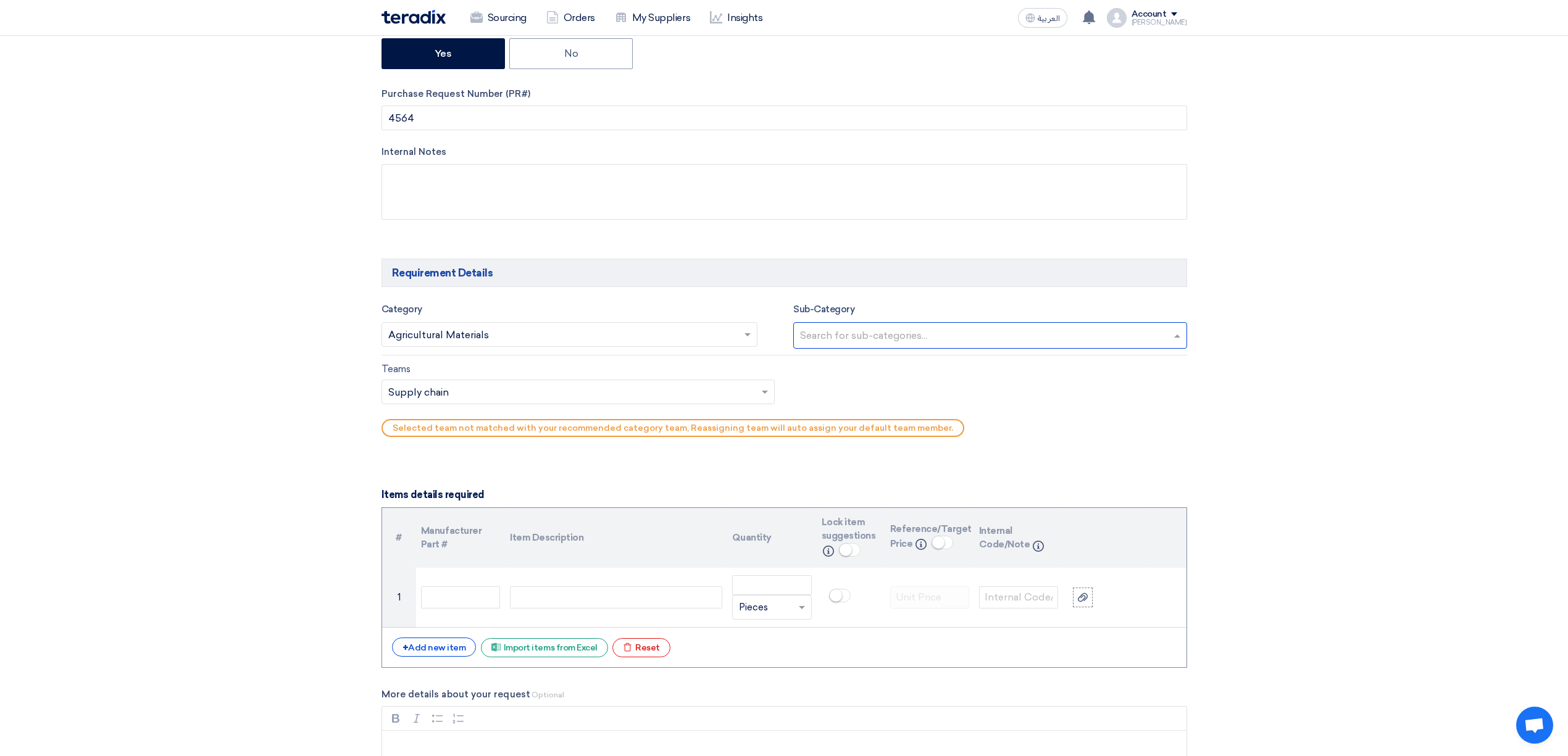
click at [840, 337] on input "text" at bounding box center [991, 336] width 383 height 20
click at [873, 388] on span "Soils & Fertilizers" at bounding box center [839, 386] width 79 height 11
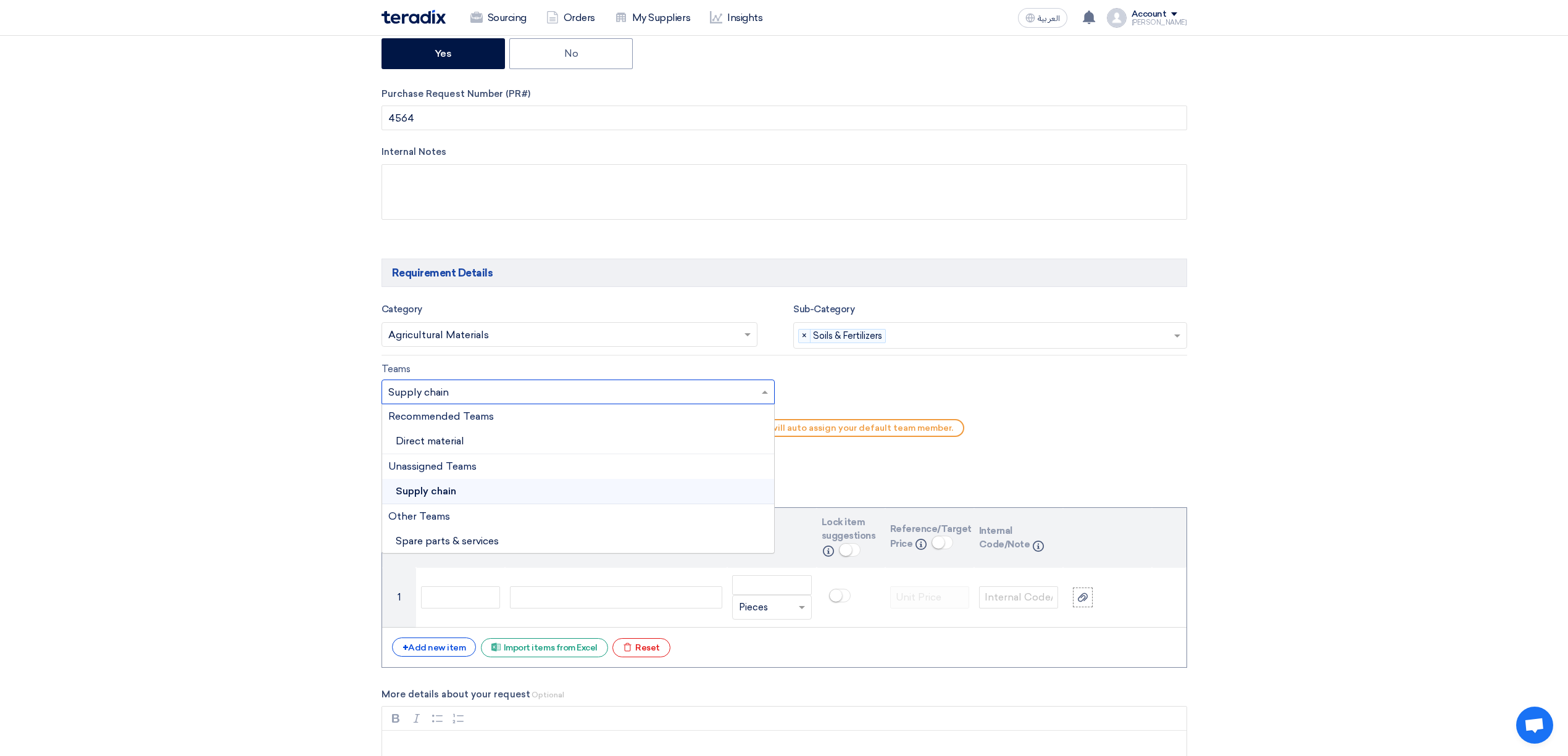
click at [734, 398] on input "text" at bounding box center [572, 392] width 368 height 20
drag, startPoint x: 524, startPoint y: 440, endPoint x: 528, endPoint y: 433, distance: 8.1
click at [524, 440] on div "Direct material" at bounding box center [579, 441] width 393 height 26
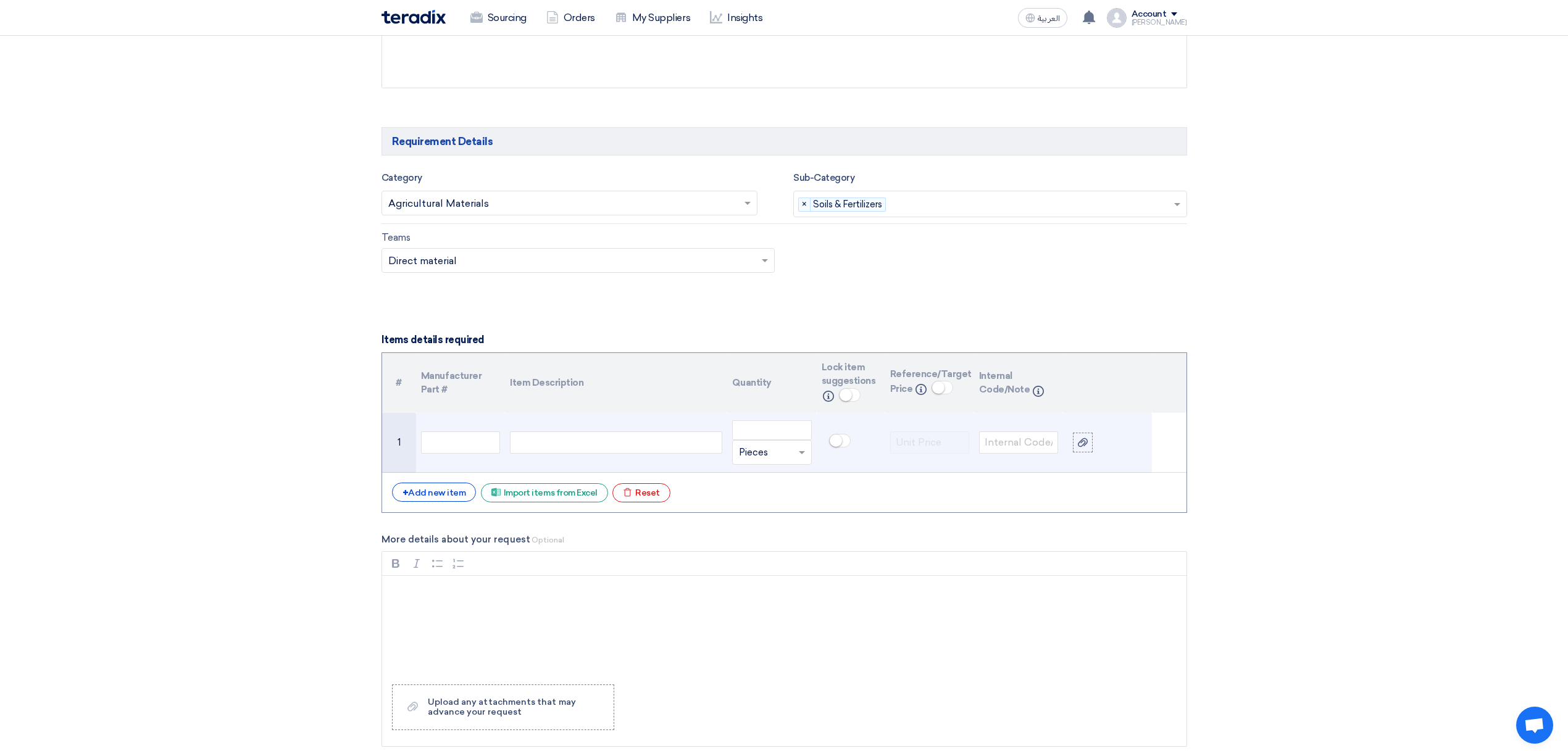
scroll to position [658, 0]
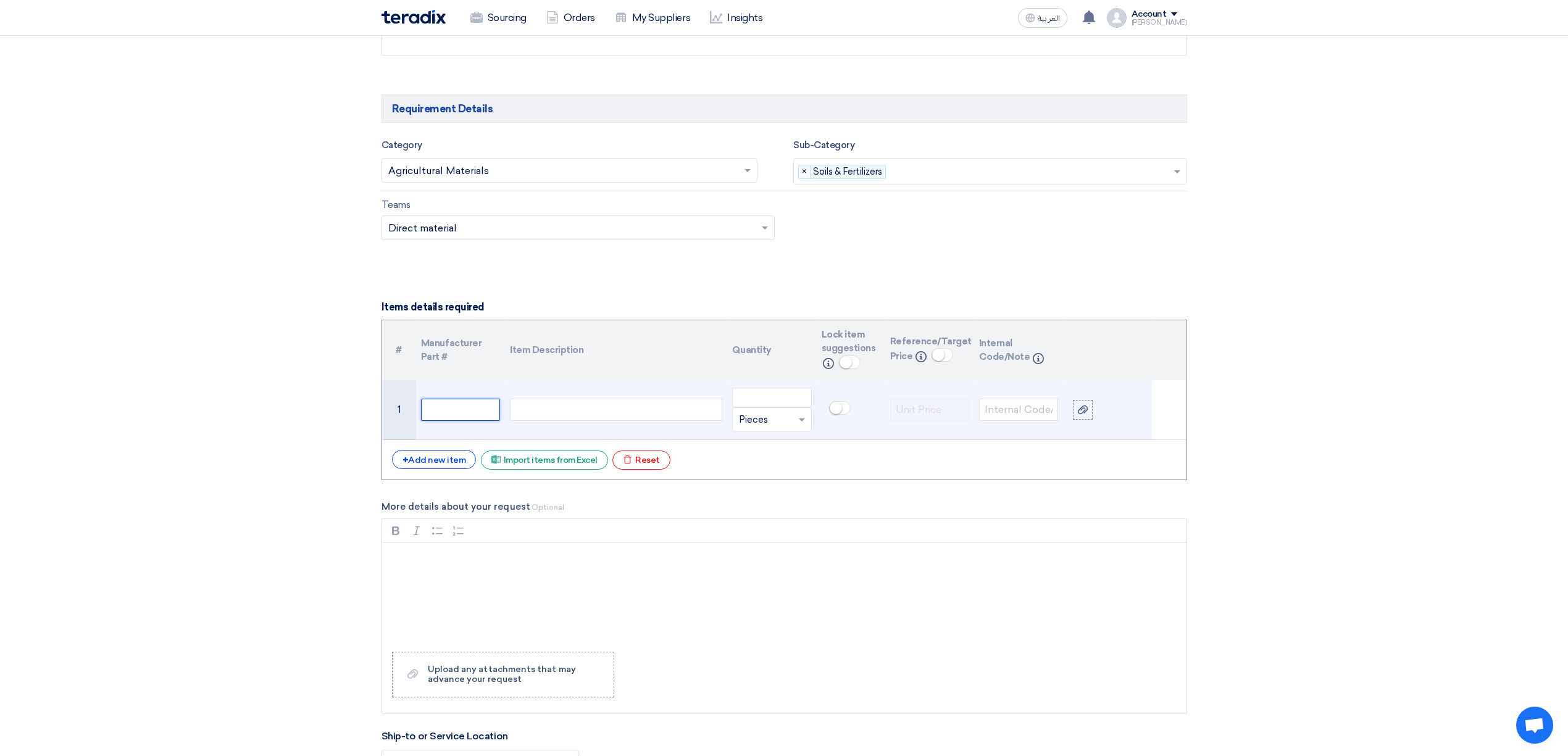
click at [468, 414] on input "text" at bounding box center [460, 409] width 79 height 22
type input "ئىلائء"
click at [611, 415] on div at bounding box center [616, 409] width 212 height 22
click at [744, 407] on input "number" at bounding box center [771, 397] width 79 height 20
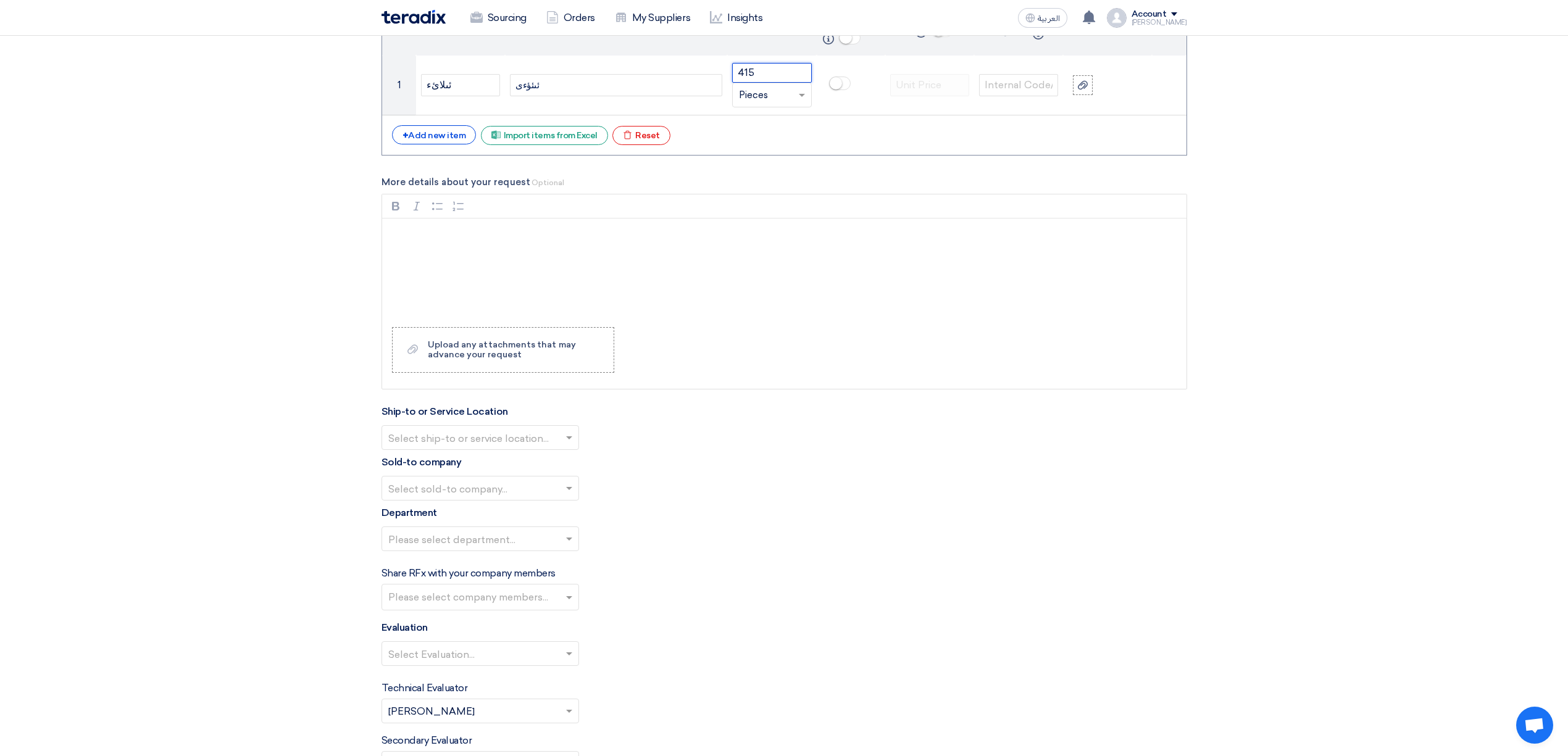
scroll to position [987, 0]
type input "415"
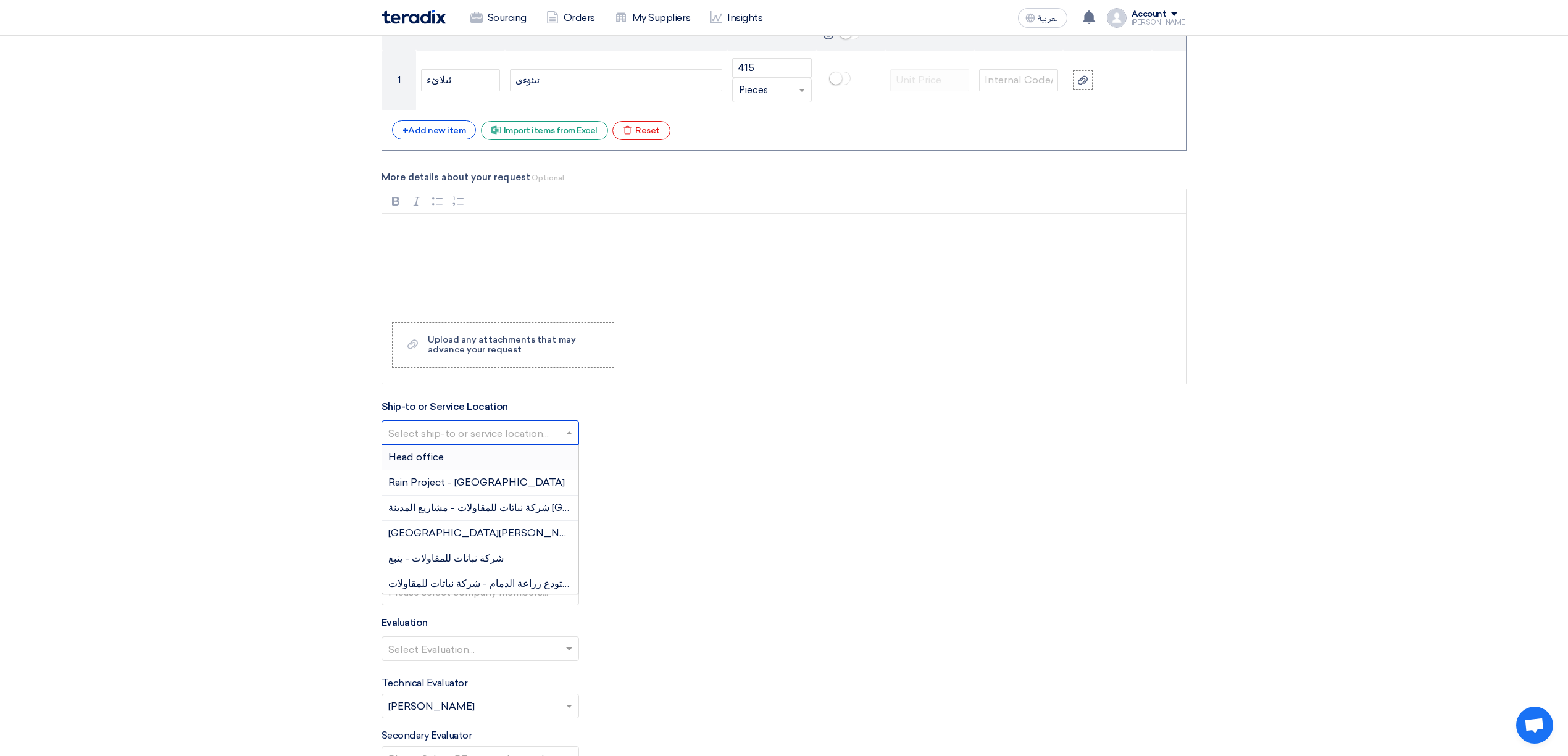
drag, startPoint x: 517, startPoint y: 445, endPoint x: 527, endPoint y: 443, distance: 10.2
click at [517, 445] on input "text" at bounding box center [473, 433] width 172 height 20
click at [514, 508] on span "شركة نباتات للمقاولات - مشاريع المدينة [GEOGRAPHIC_DATA]" at bounding box center [525, 507] width 274 height 11
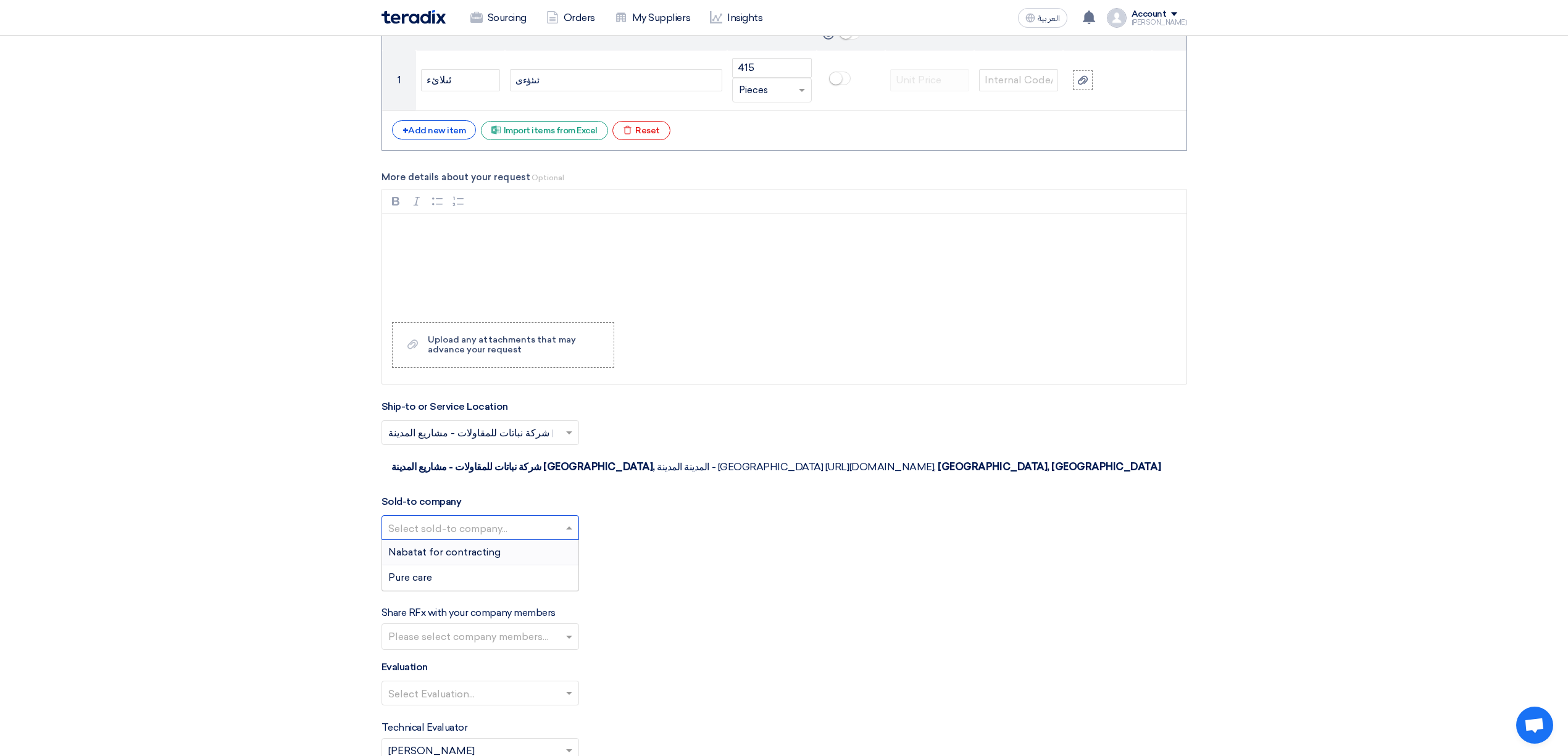
click at [492, 519] on input "text" at bounding box center [473, 528] width 172 height 20
click at [488, 546] on span "Nabatat for contracting" at bounding box center [444, 552] width 112 height 11
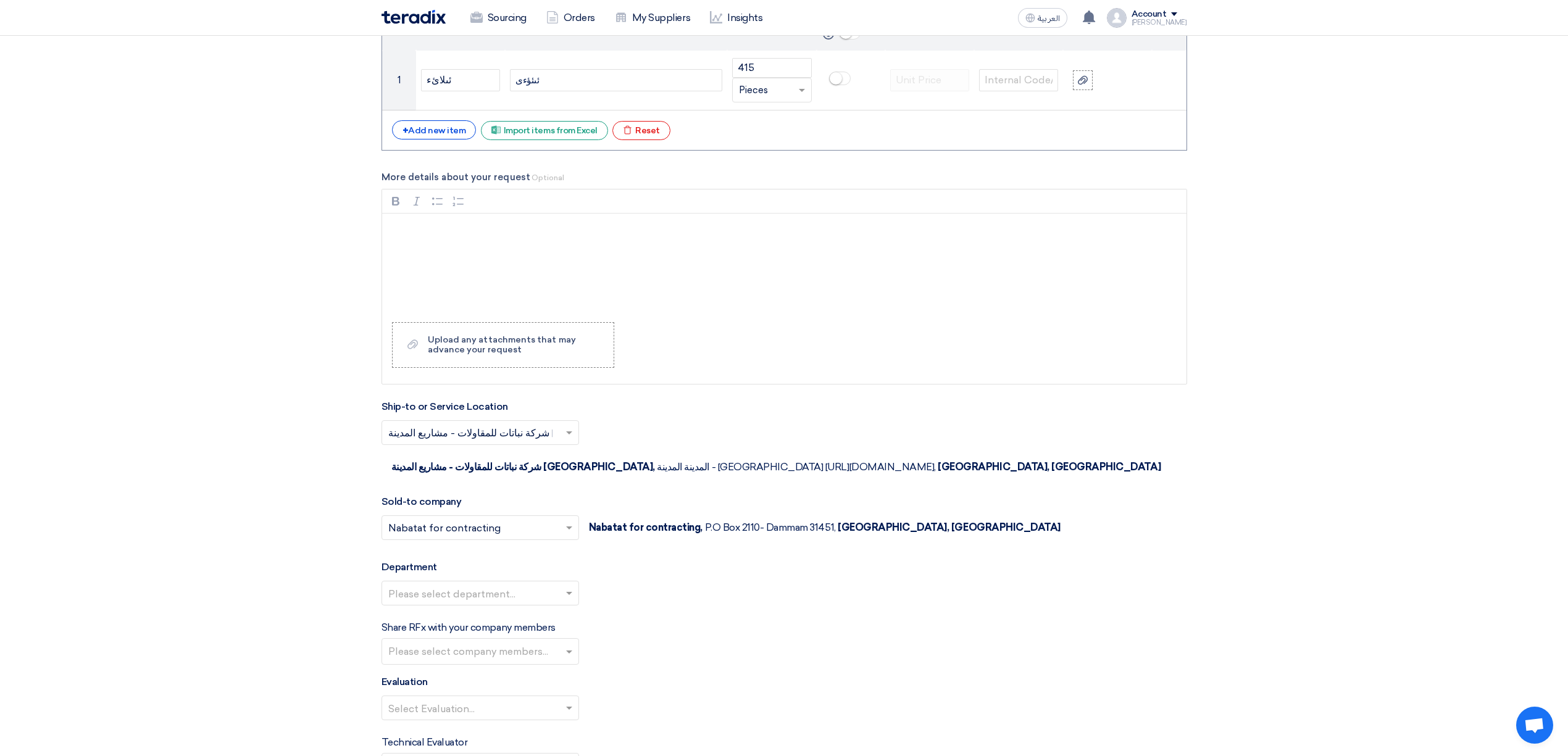
scroll to position [1070, 0]
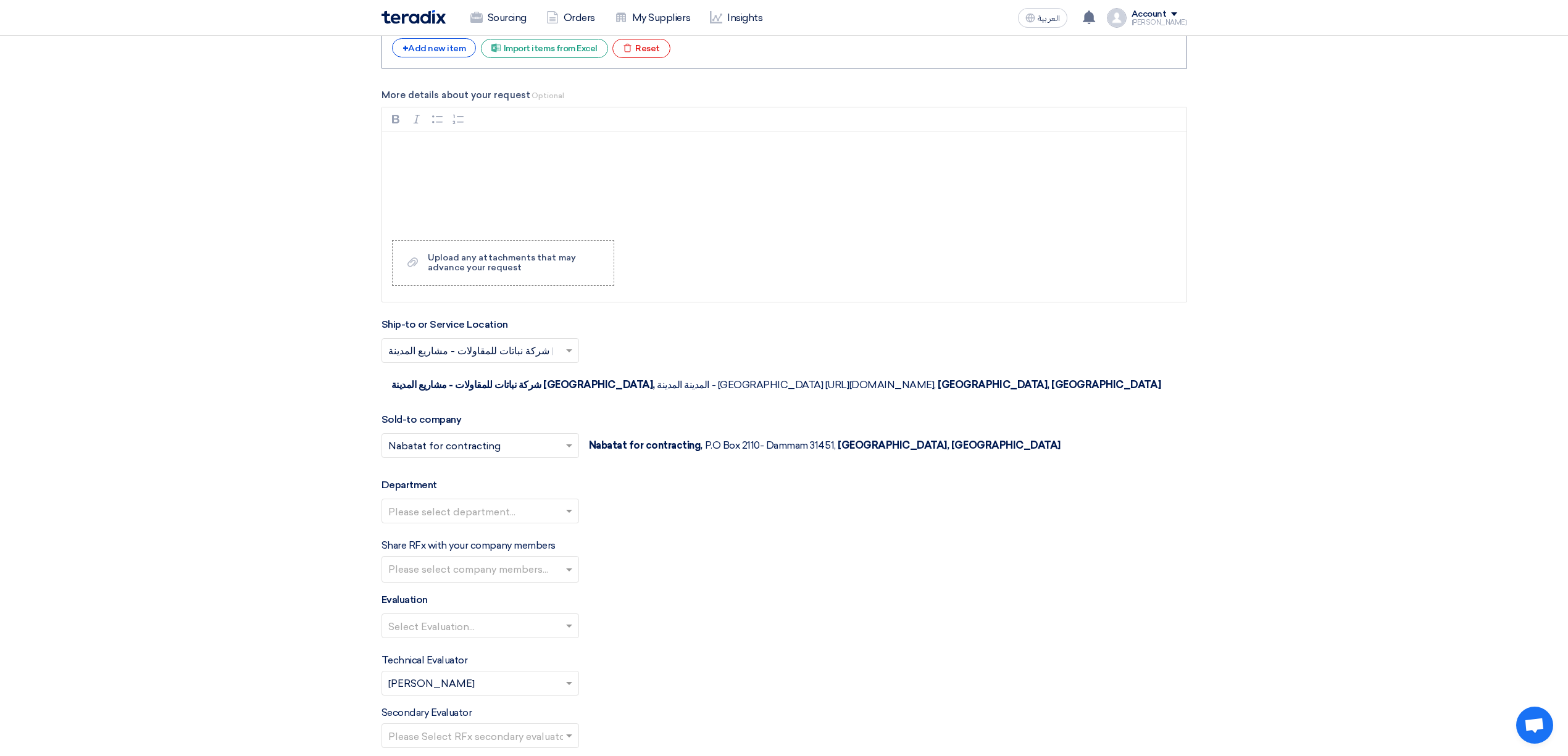
click at [524, 503] on input "text" at bounding box center [473, 512] width 172 height 20
drag, startPoint x: 505, startPoint y: 505, endPoint x: 513, endPoint y: 497, distance: 11.3
click at [505, 524] on div "General Department" at bounding box center [480, 536] width 196 height 25
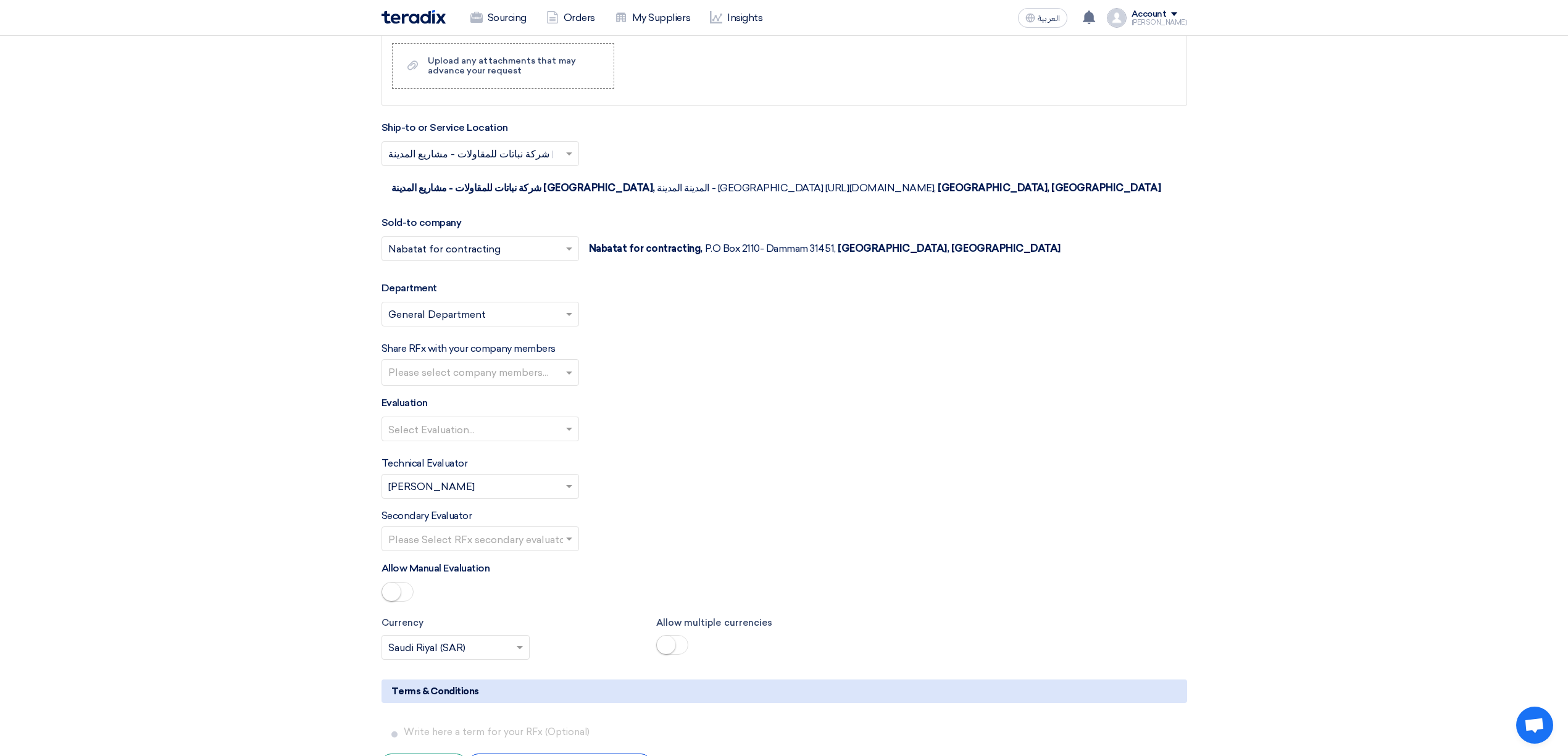
scroll to position [1317, 0]
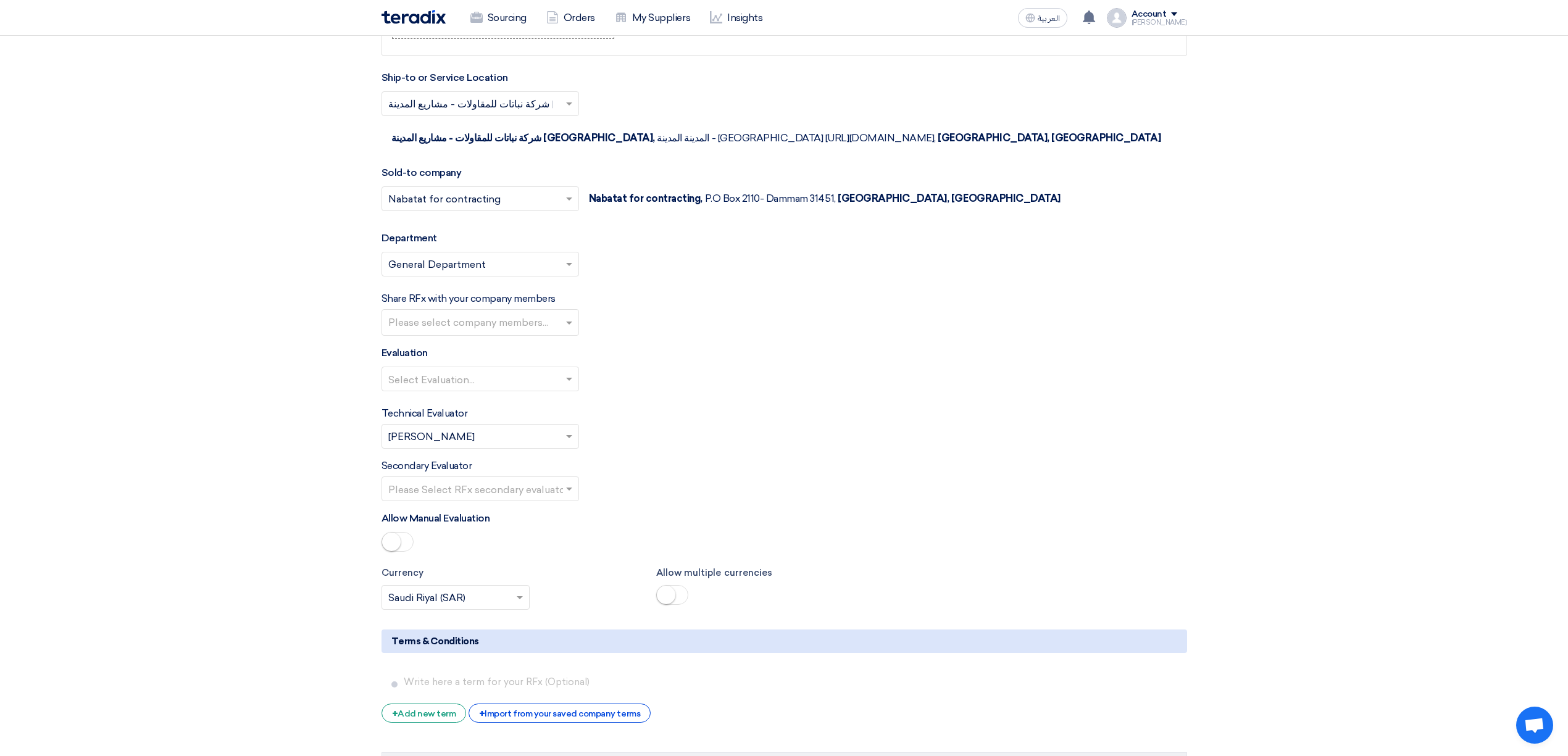
click at [439, 369] on div at bounding box center [480, 378] width 196 height 20
click at [441, 397] on span "Direct material" at bounding box center [422, 403] width 68 height 11
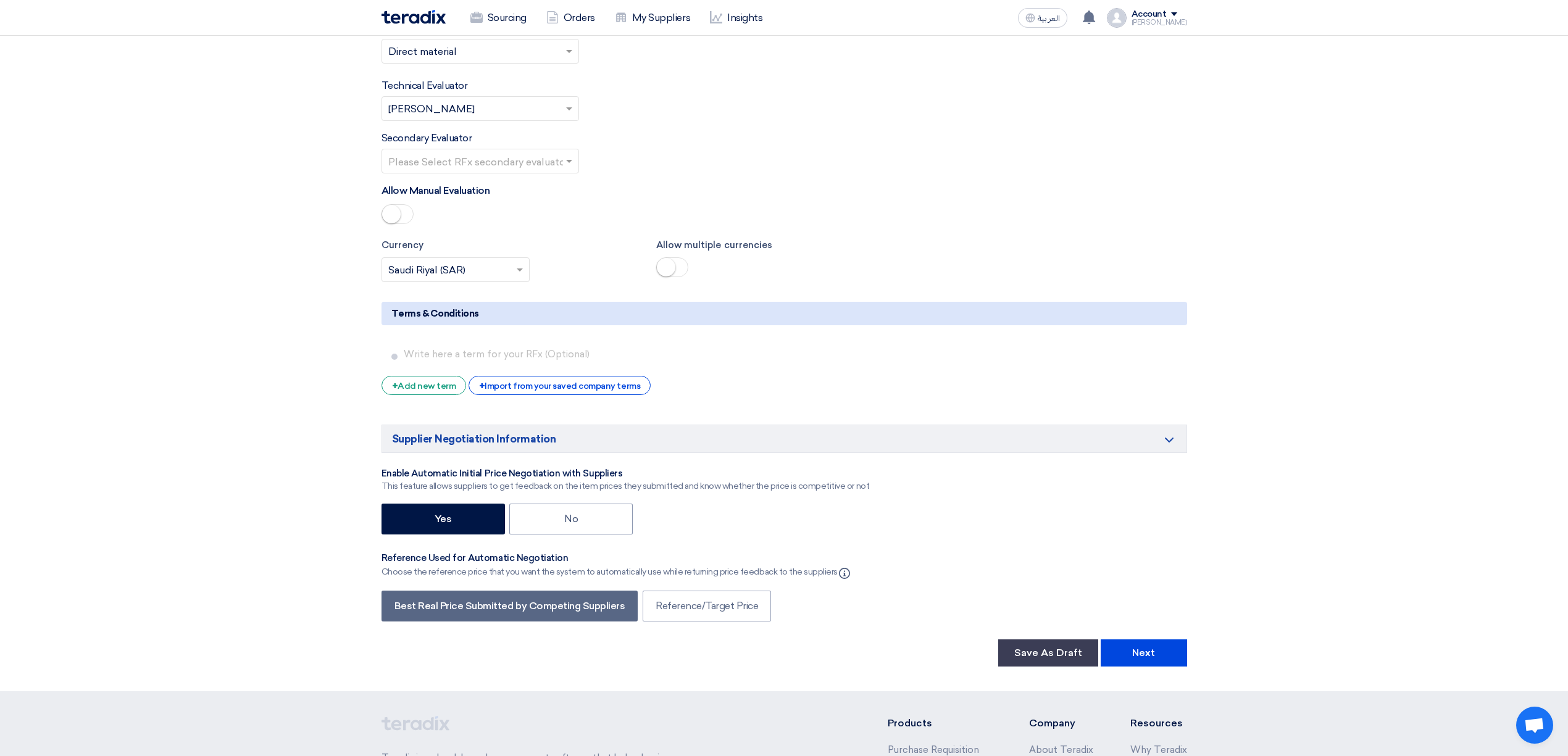
scroll to position [1646, 0]
click at [1121, 638] on button "Next" at bounding box center [1143, 652] width 86 height 28
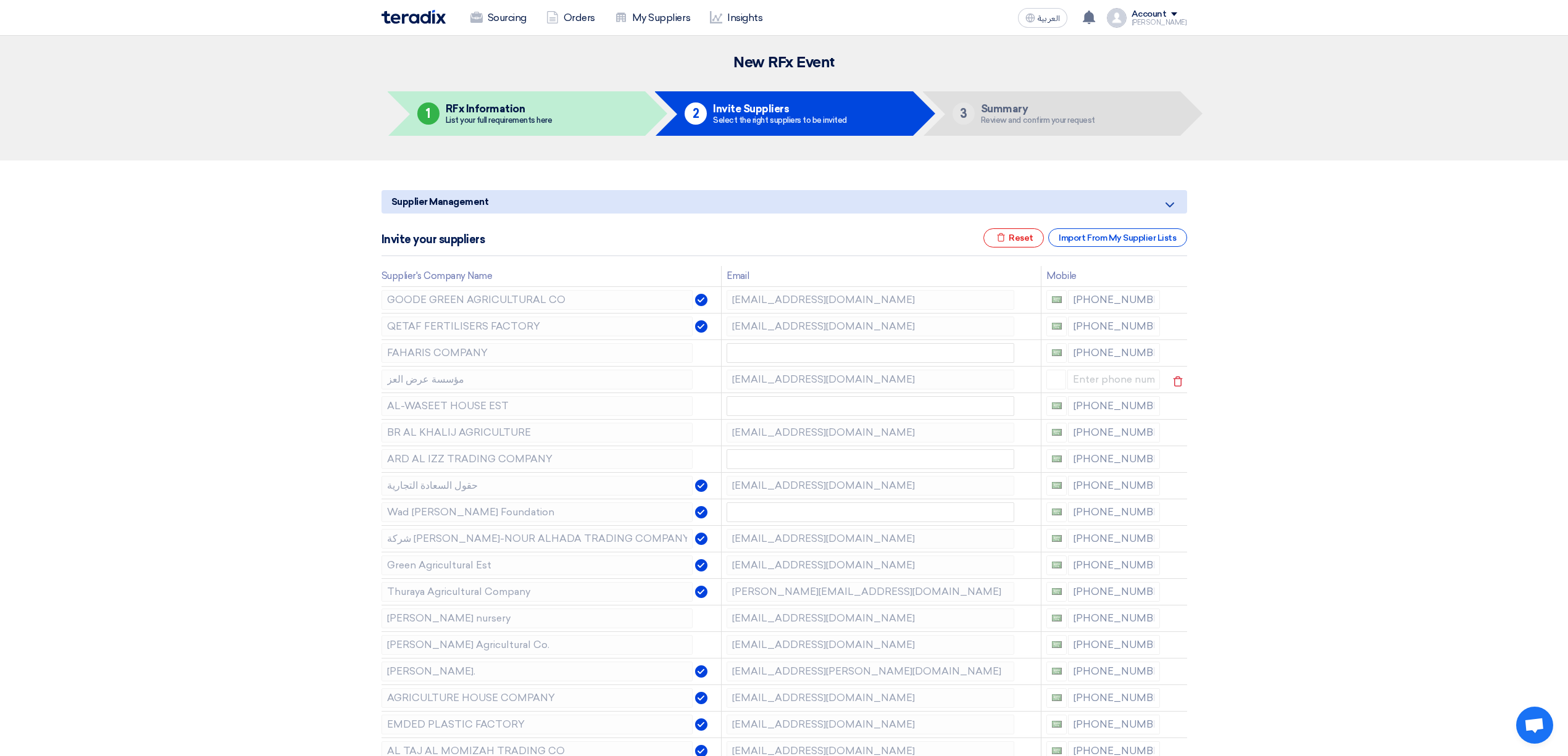
click at [1167, 376] on icon at bounding box center [1177, 381] width 21 height 21
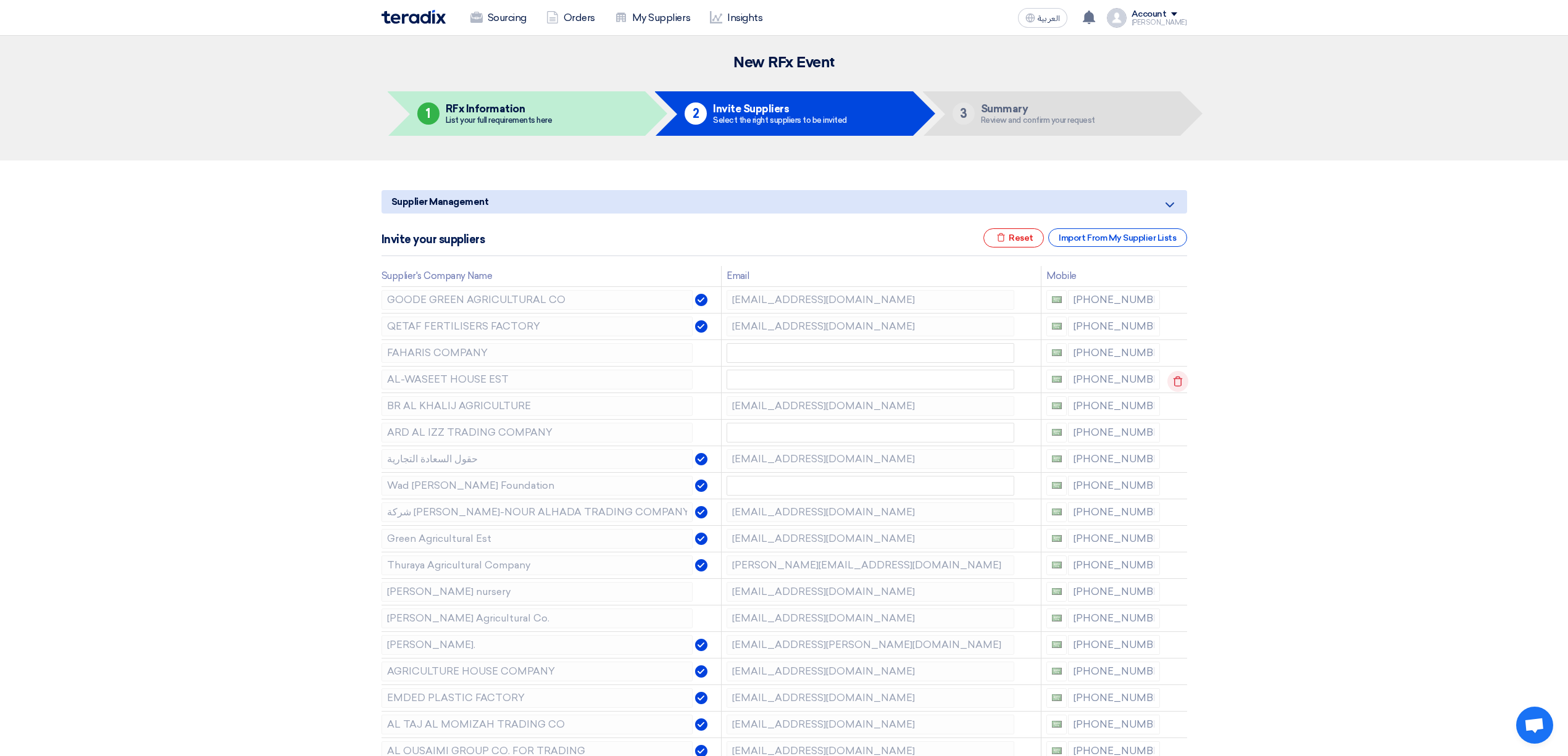
click at [1181, 374] on icon at bounding box center [1177, 381] width 21 height 21
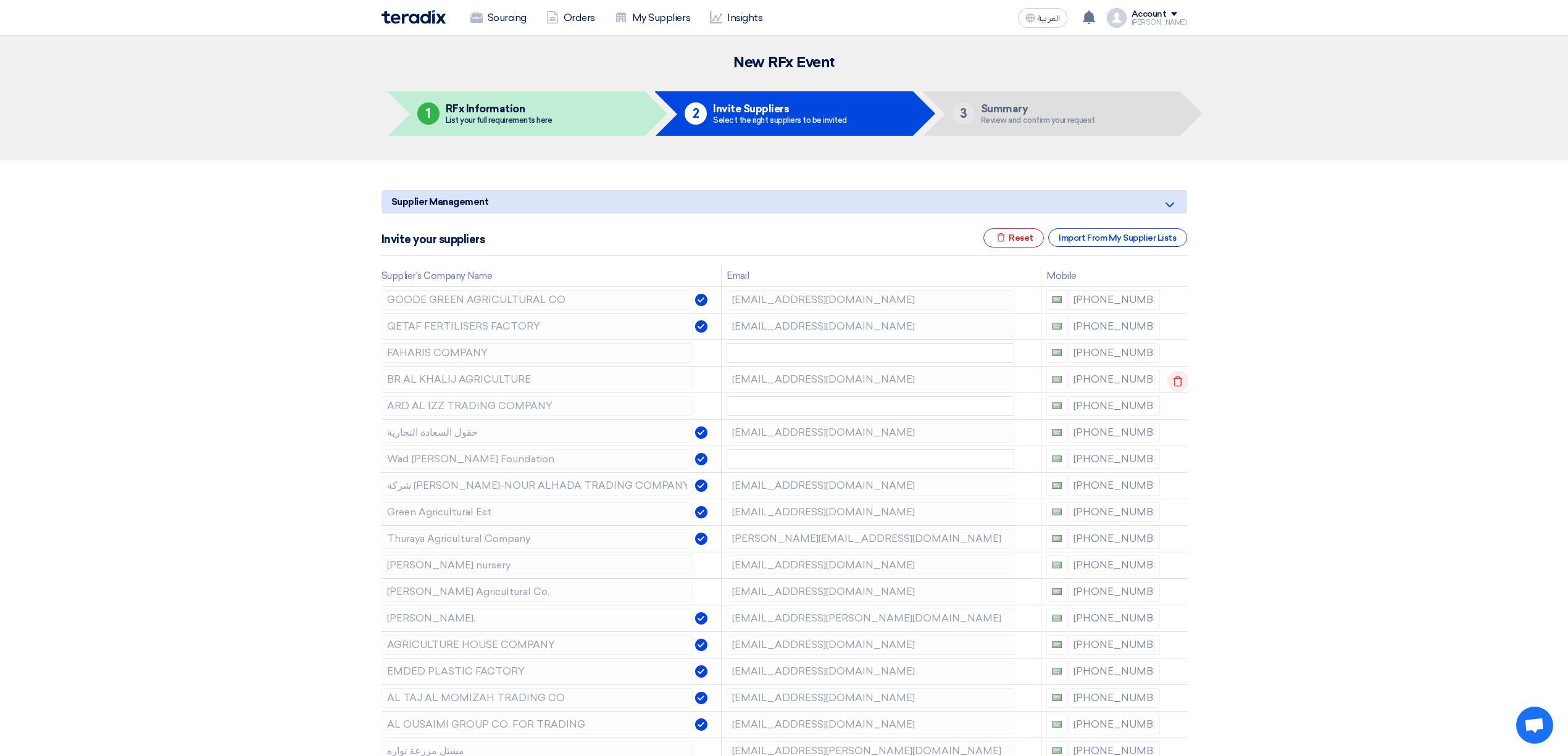
click at [1181, 374] on icon at bounding box center [1177, 381] width 21 height 21
click at [1181, 397] on icon at bounding box center [1177, 408] width 21 height 21
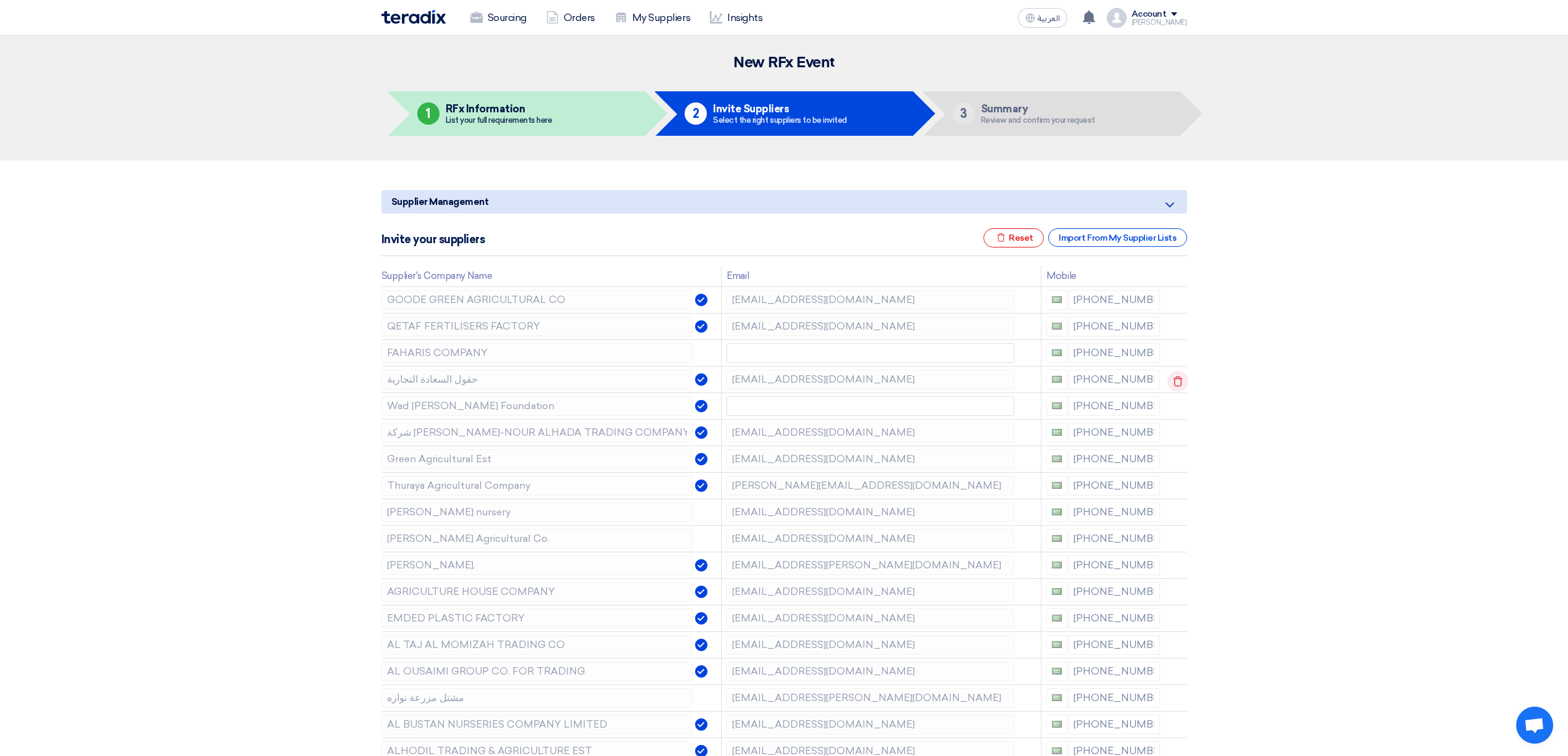
click at [1174, 376] on icon at bounding box center [1177, 381] width 21 height 21
click at [1174, 397] on icon at bounding box center [1177, 408] width 21 height 21
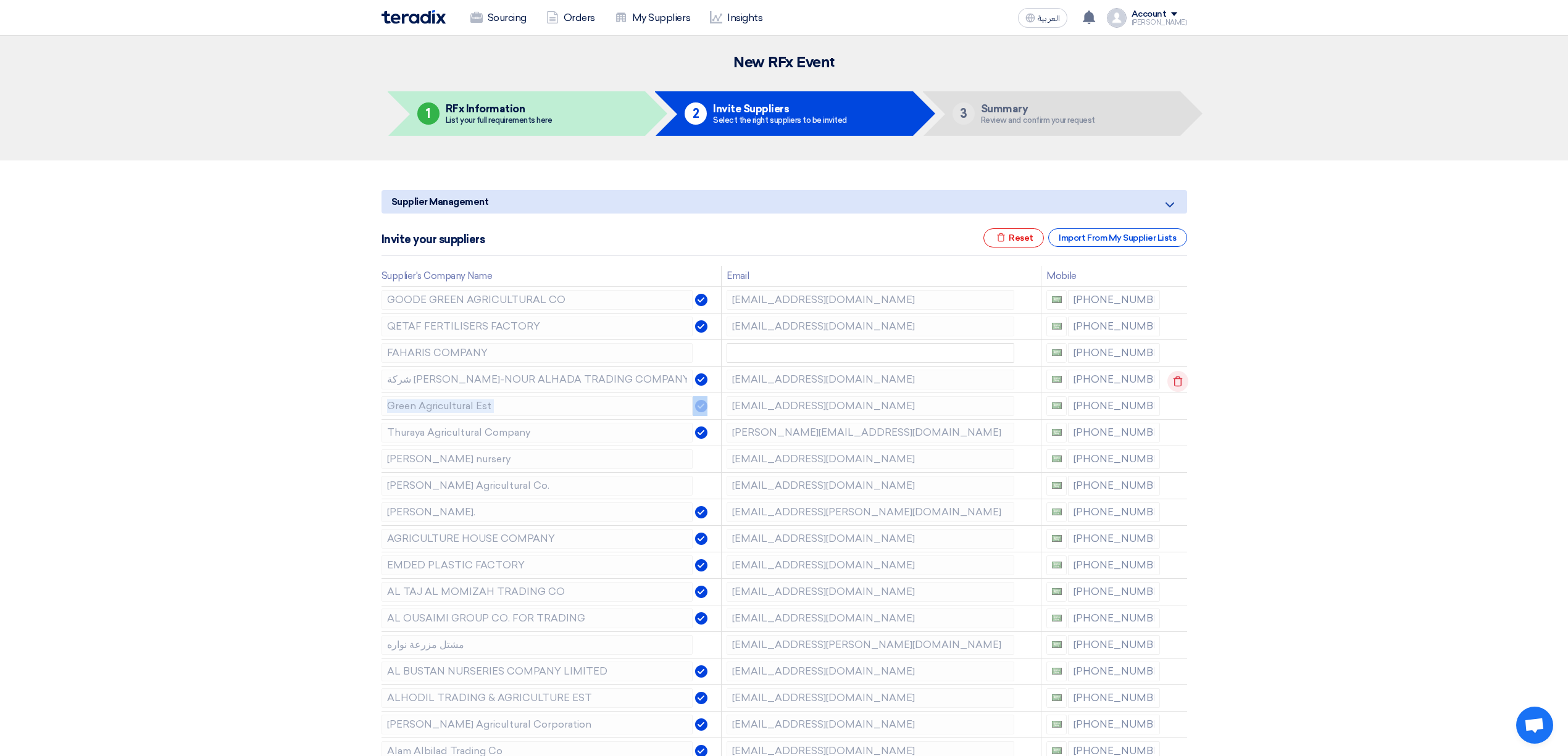
click at [1174, 376] on icon at bounding box center [1177, 381] width 21 height 21
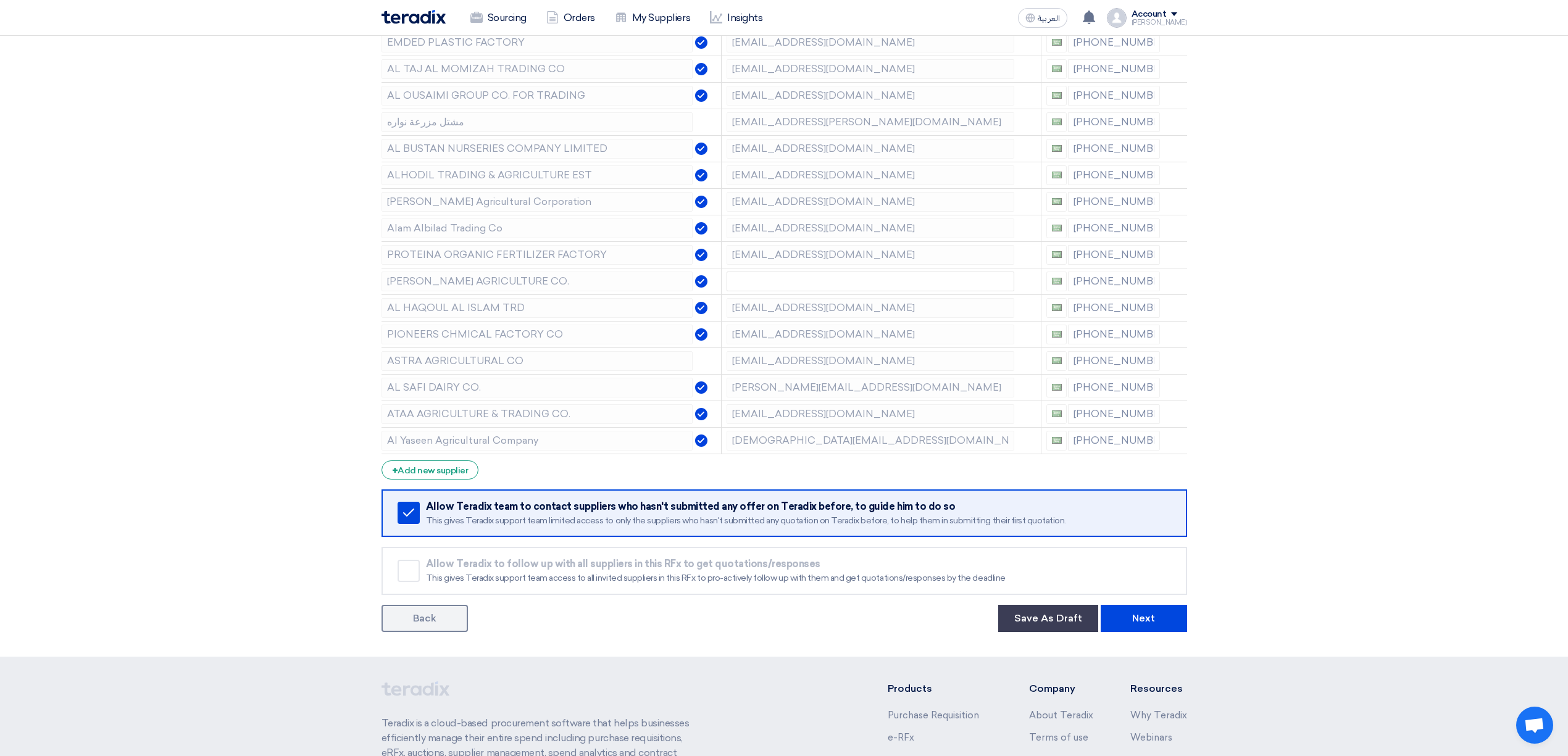
scroll to position [653, 0]
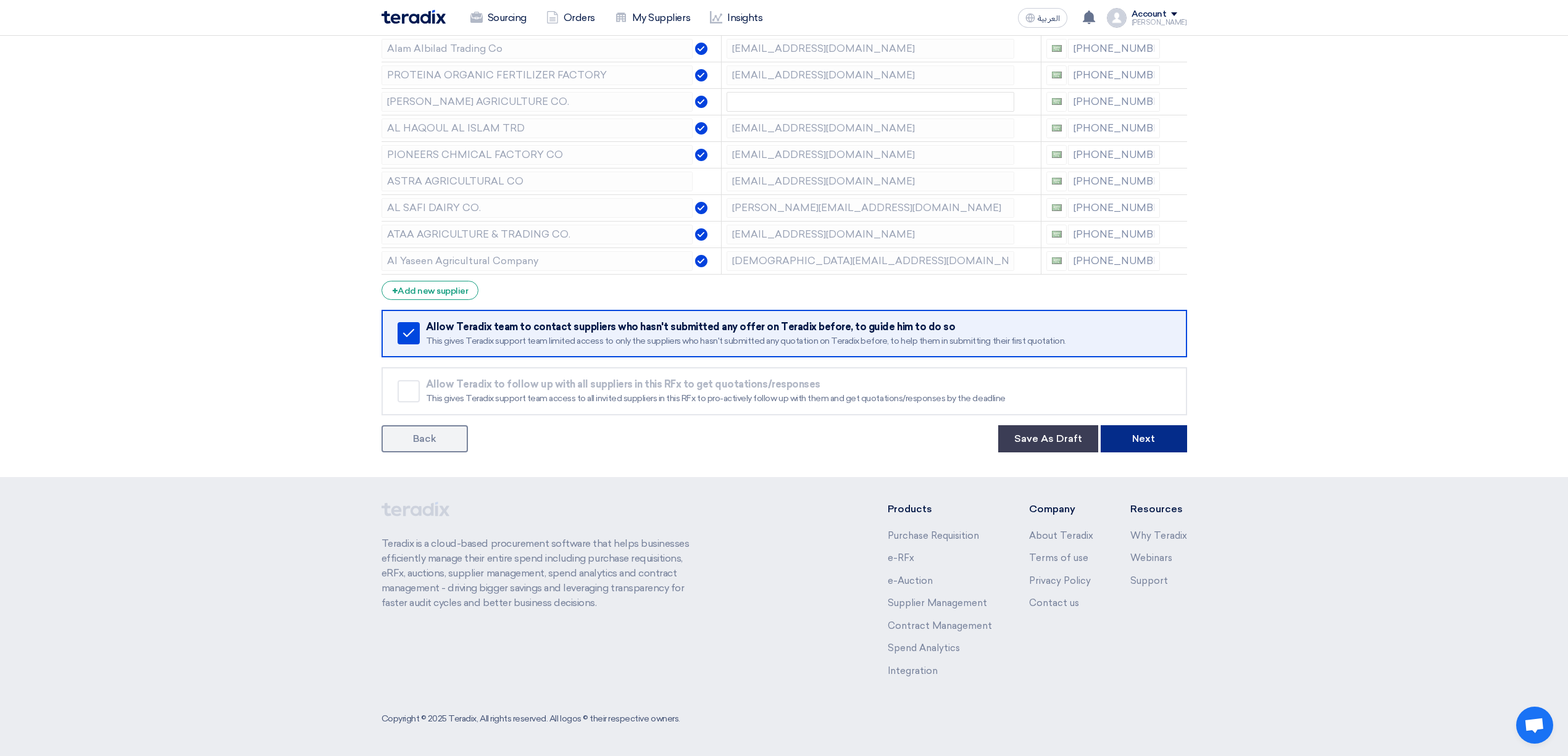
click at [1142, 451] on button "Next" at bounding box center [1143, 438] width 86 height 28
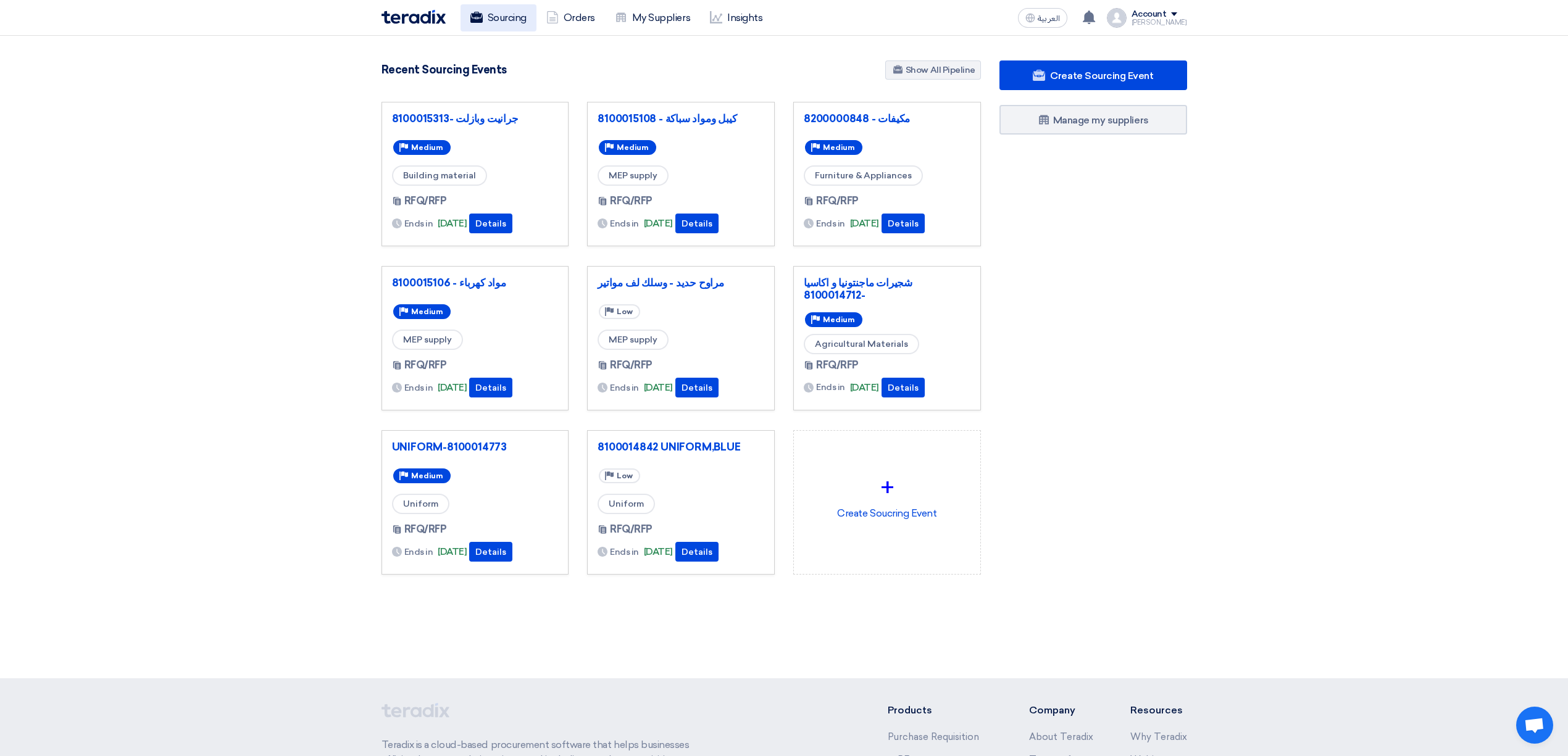
click at [1063, 24] on button "العربية ع" at bounding box center [1042, 17] width 49 height 20
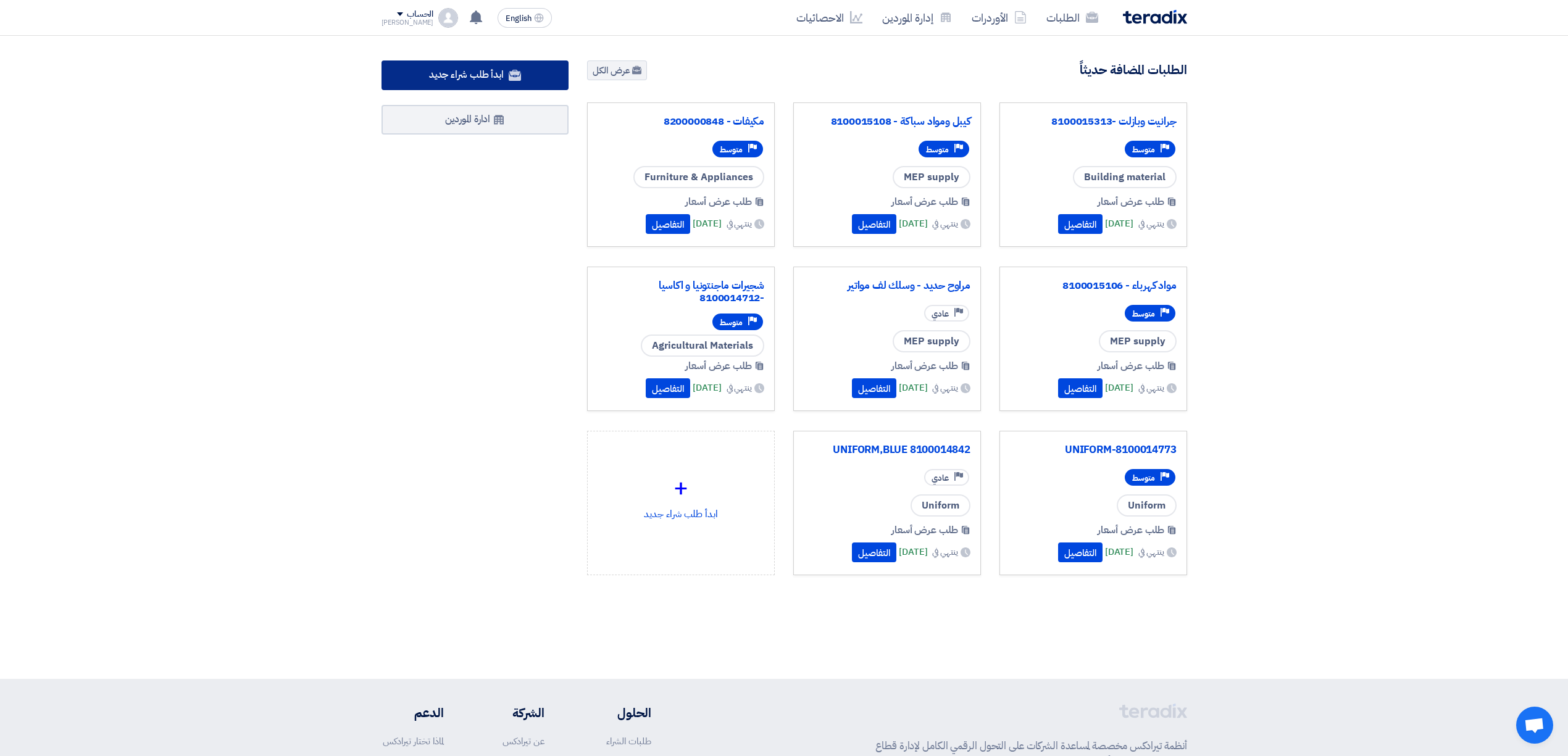
click at [502, 79] on span "ابدأ طلب شراء جديد" at bounding box center [466, 75] width 75 height 15
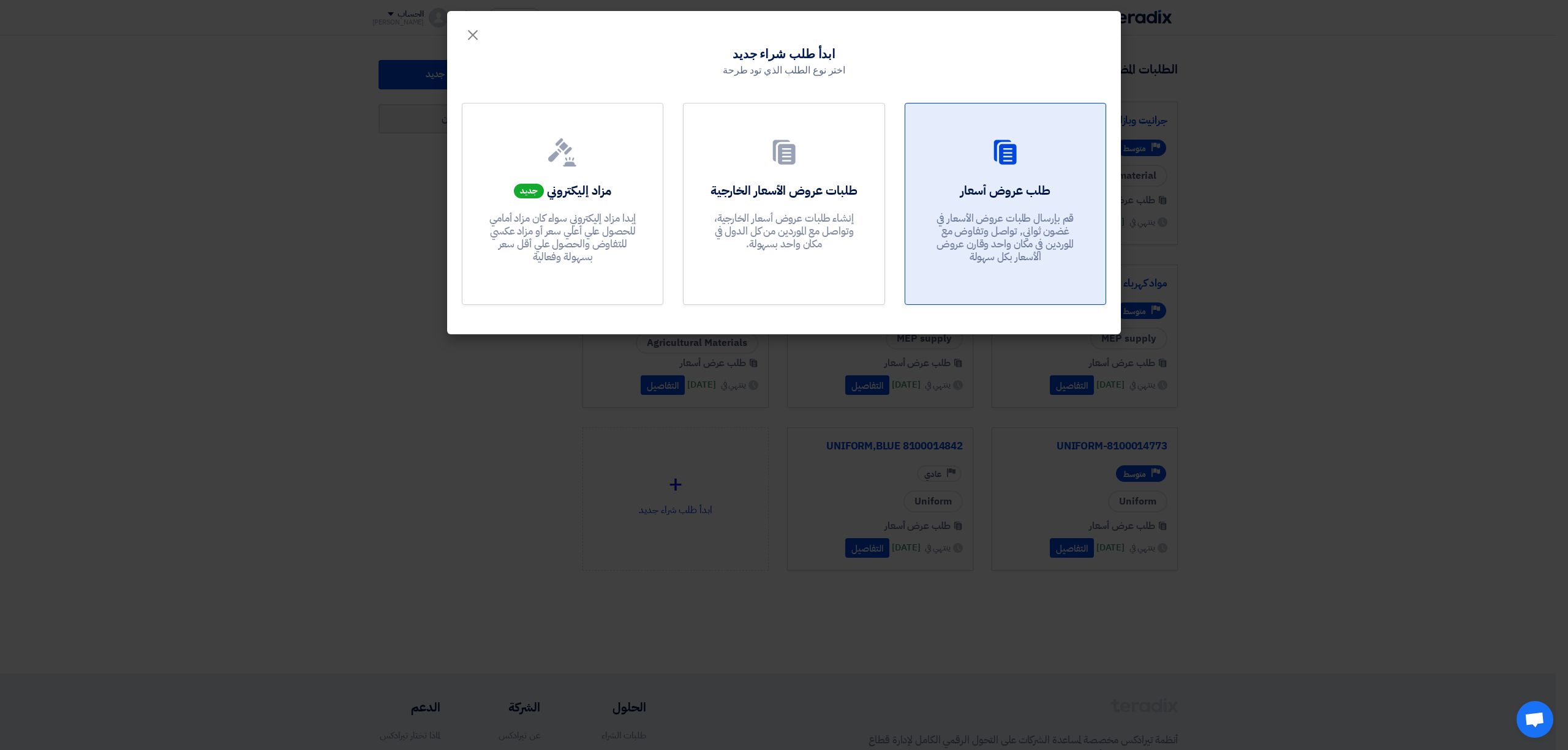
click at [981, 203] on div "طلب عروض أسعار قم بإرسال طلبات عروض الأسعار في غضون ثواني, تواصل وتفاوض مع المو…" at bounding box center [1005, 226] width 171 height 88
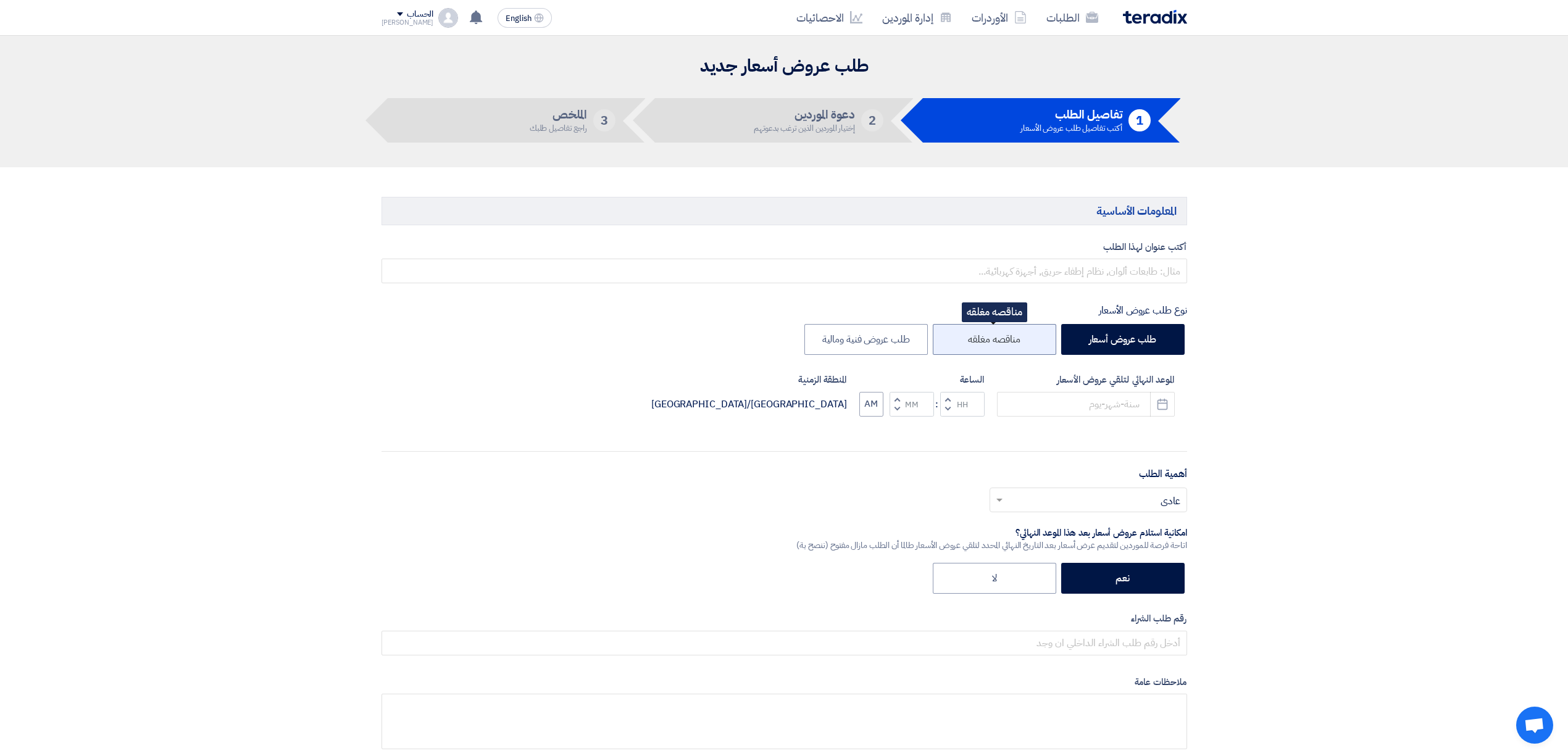
drag, startPoint x: 1038, startPoint y: 343, endPoint x: 939, endPoint y: 343, distance: 99.0
click at [939, 343] on label "مناقصه مغلقه" at bounding box center [994, 340] width 123 height 31
click at [1012, 342] on input "مناقصه مغلقه" at bounding box center [1016, 339] width 8 height 8
radio input "true"
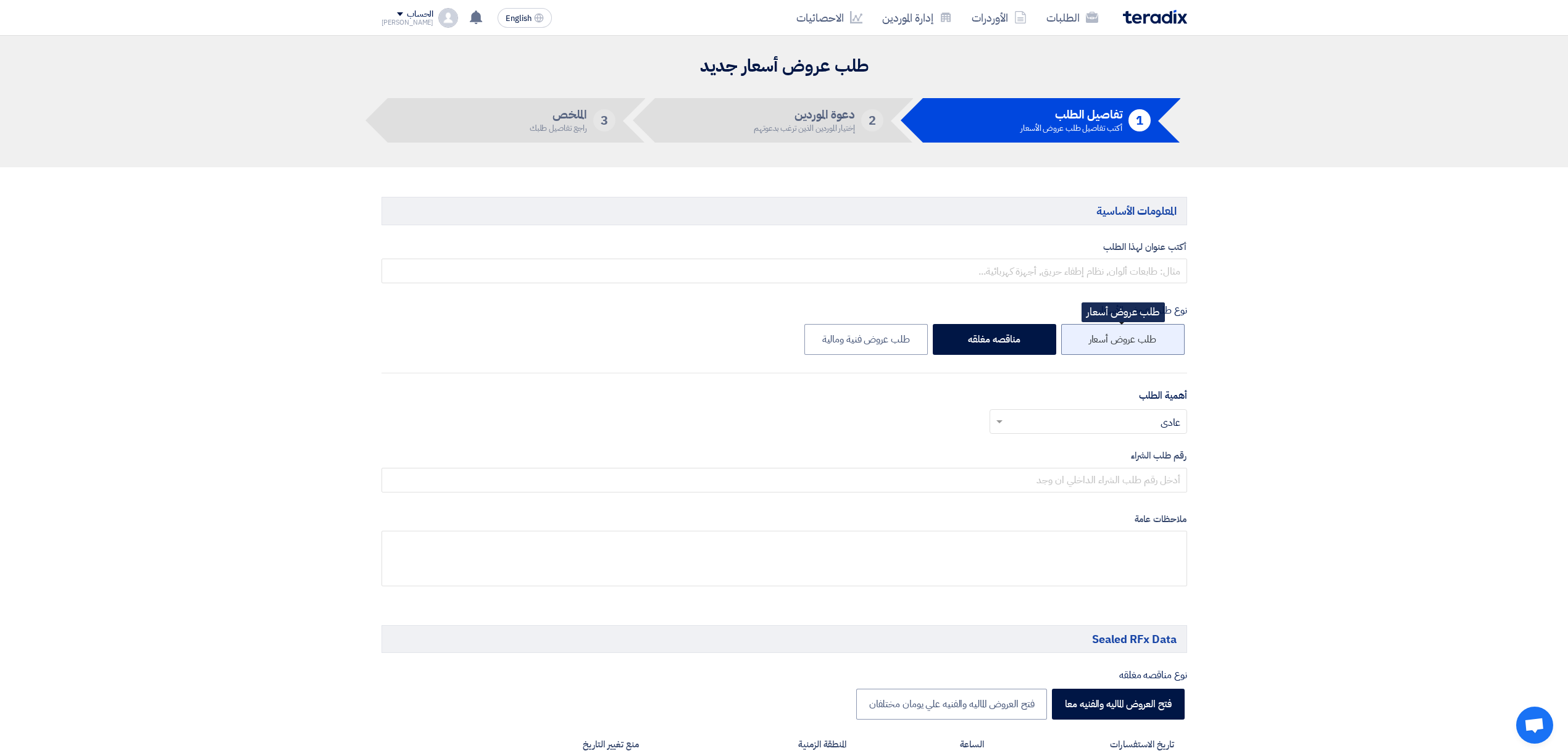
click at [1122, 341] on label "طلب عروض أسعار" at bounding box center [1123, 340] width 123 height 31
click at [1148, 341] on input "طلب عروض أسعار" at bounding box center [1152, 339] width 8 height 8
radio input "true"
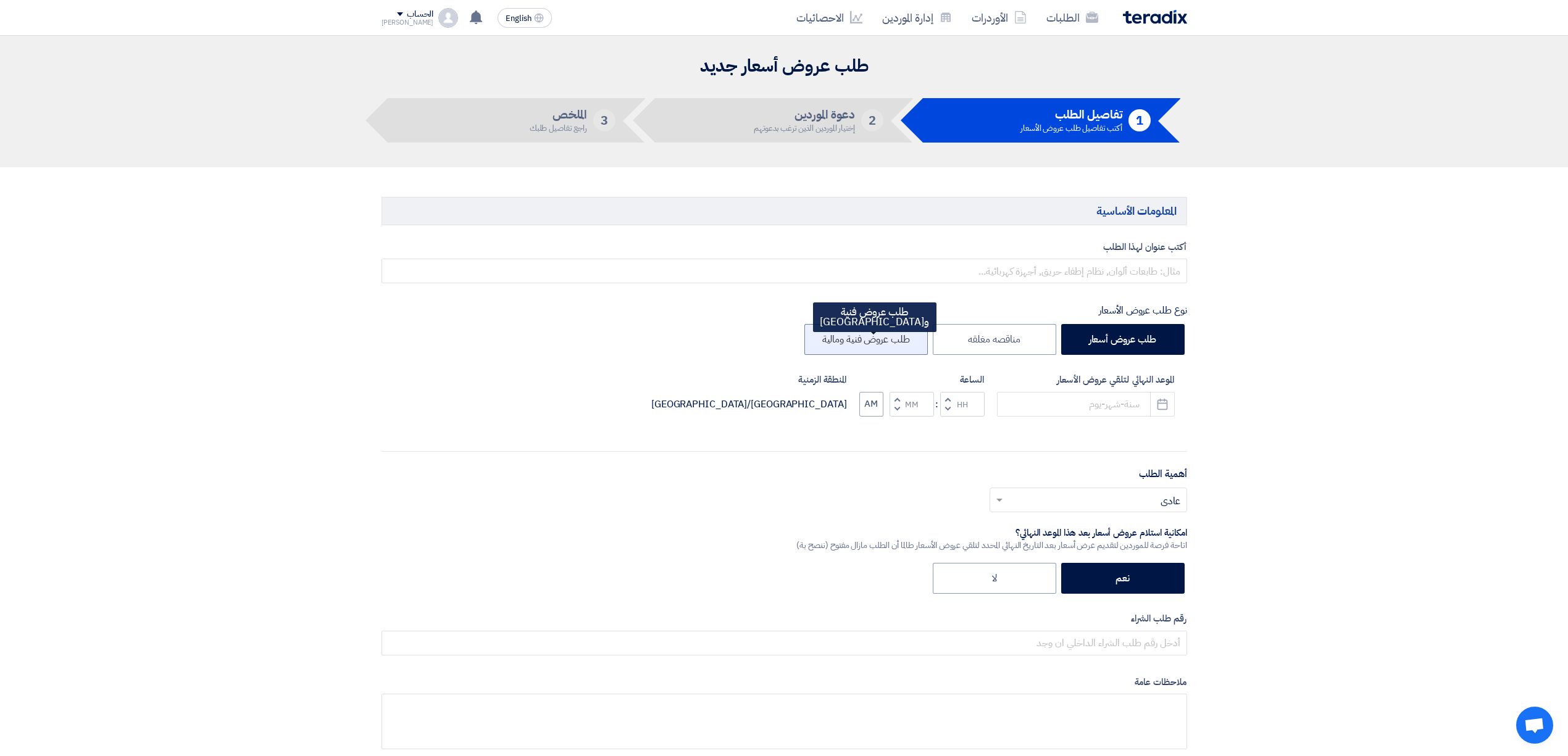
click at [867, 344] on label "طلب عروض فنية ومالية" at bounding box center [866, 340] width 123 height 31
click at [902, 342] on input "طلب عروض فنية ومالية" at bounding box center [906, 339] width 8 height 8
radio input "true"
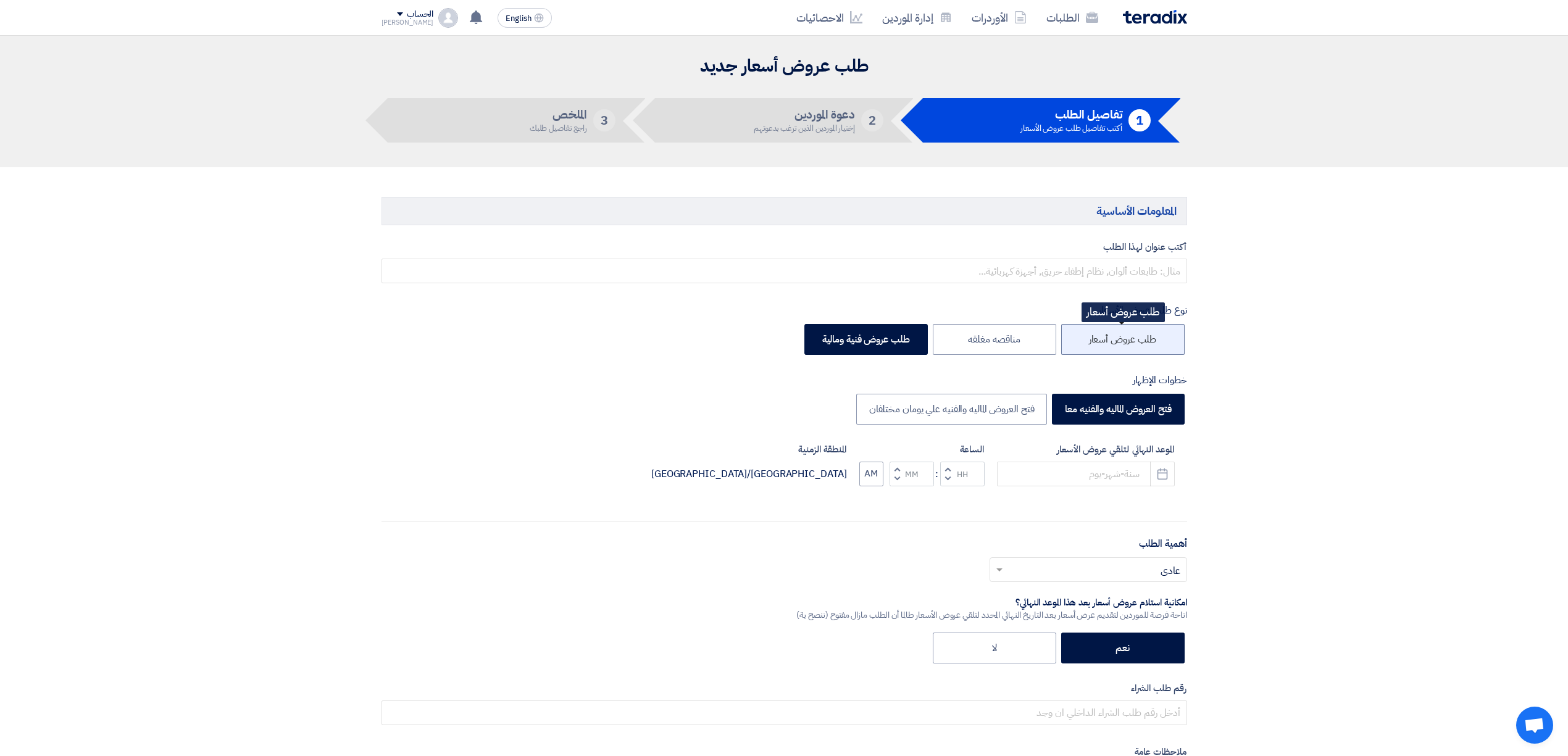
click at [1117, 351] on label "طلب عروض أسعار" at bounding box center [1123, 340] width 123 height 31
click at [1148, 342] on input "طلب عروض أسعار" at bounding box center [1152, 339] width 8 height 8
radio input "true"
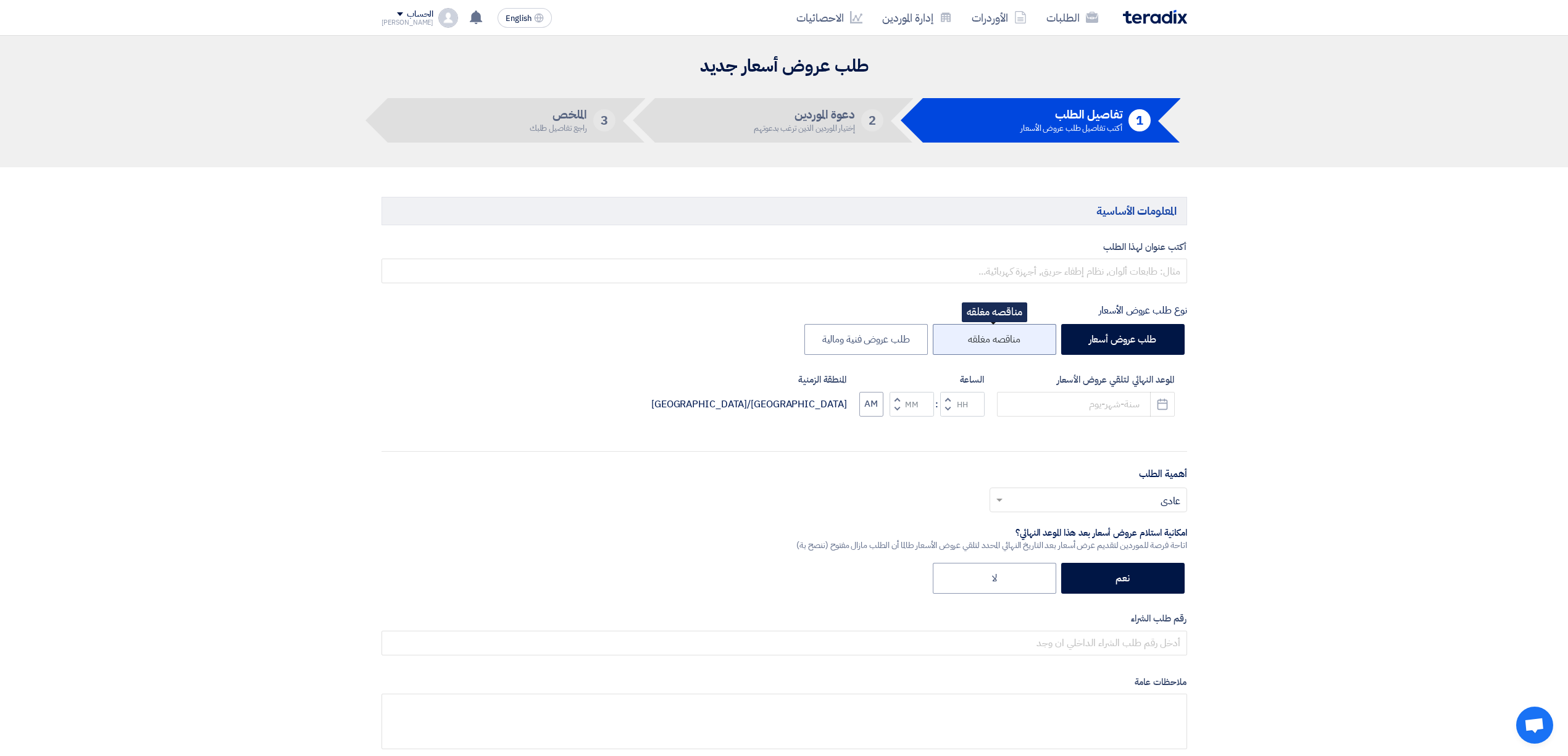
drag, startPoint x: 1024, startPoint y: 341, endPoint x: 1007, endPoint y: 343, distance: 17.1
click at [1007, 343] on label "مناقصه مغلقه" at bounding box center [994, 340] width 123 height 31
click at [1012, 342] on input "مناقصه مغلقه" at bounding box center [1016, 339] width 8 height 8
radio input "true"
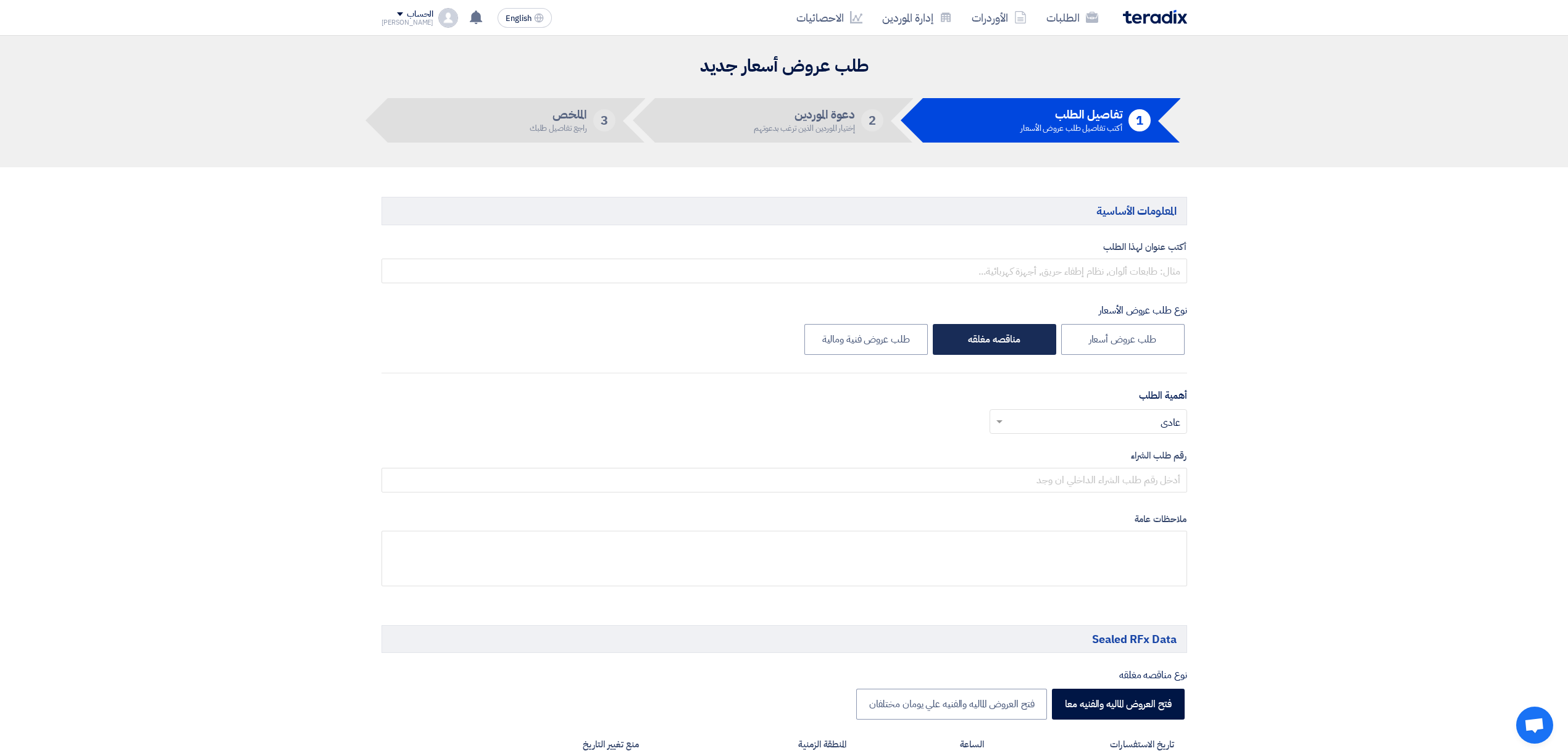
drag, startPoint x: 1021, startPoint y: 332, endPoint x: 968, endPoint y: 335, distance: 53.1
click at [968, 335] on label "مناقصه مغلقه" at bounding box center [994, 340] width 123 height 31
click at [1012, 335] on input "مناقصه مغلقه" at bounding box center [1016, 339] width 8 height 8
click at [1090, 340] on label "طلب عروض أسعار" at bounding box center [1123, 340] width 123 height 31
click at [1148, 340] on input "طلب عروض أسعار" at bounding box center [1152, 339] width 8 height 8
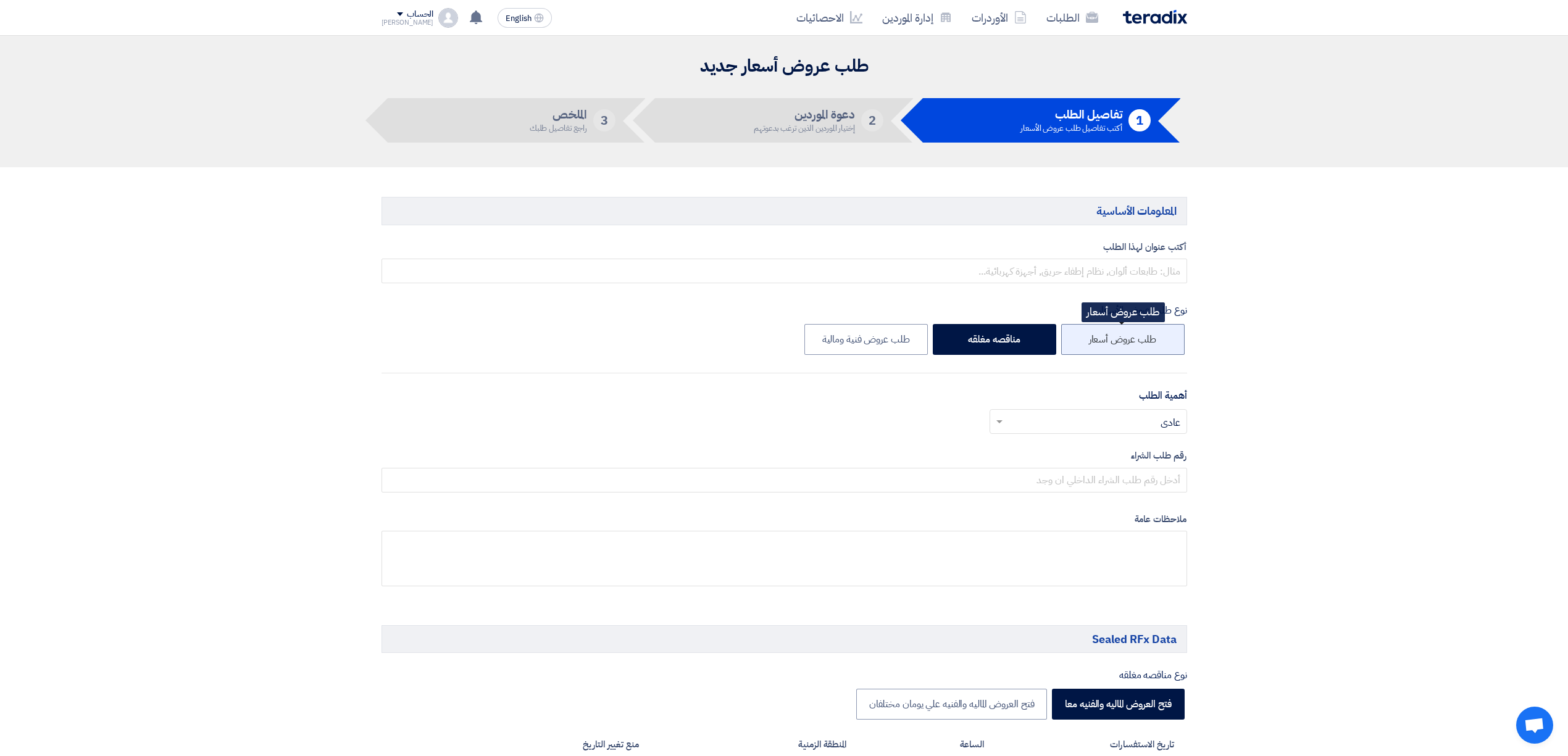
radio input "true"
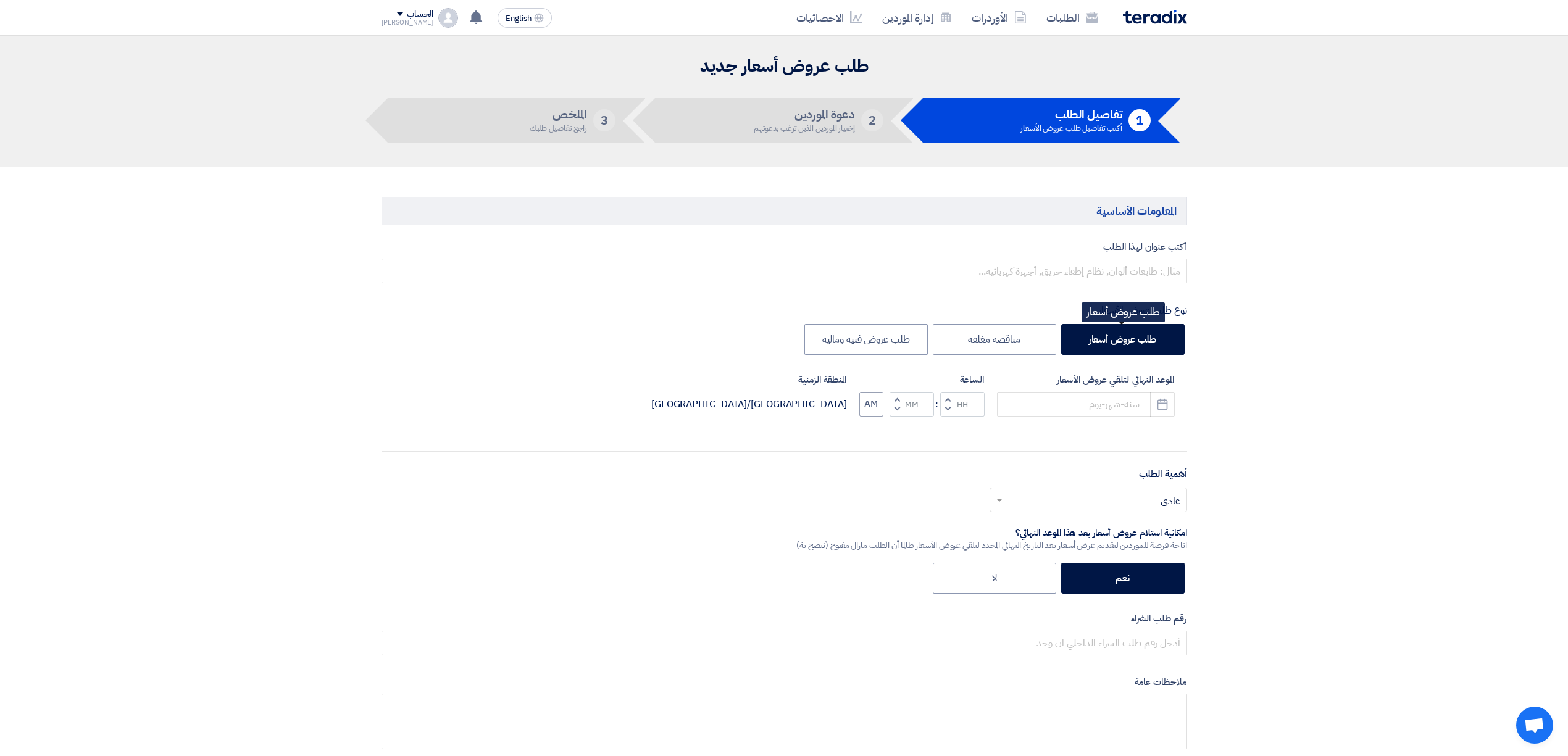
click at [1164, 12] on img at bounding box center [1155, 16] width 65 height 14
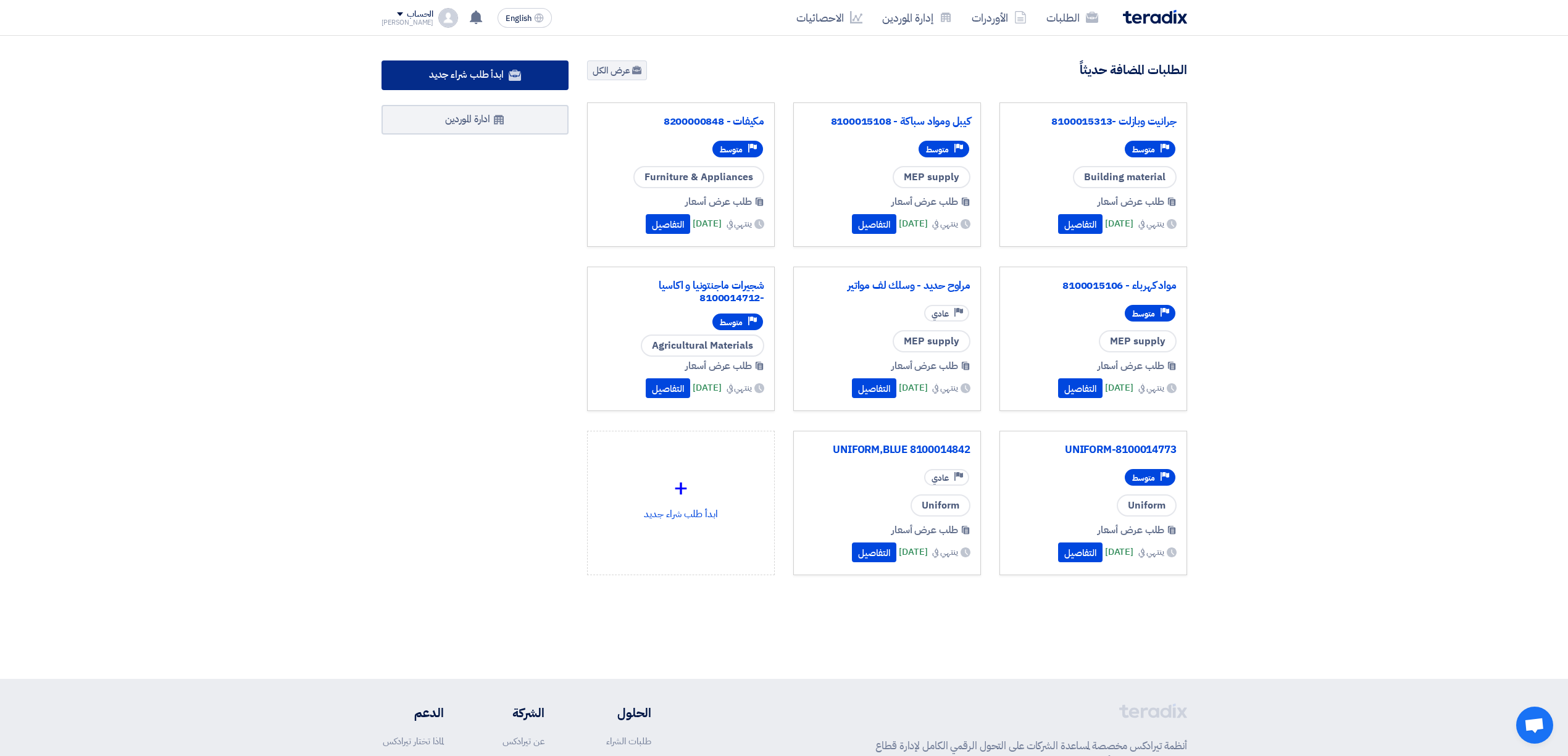
click at [470, 63] on link "ابدأ طلب شراء جديد" at bounding box center [475, 75] width 188 height 29
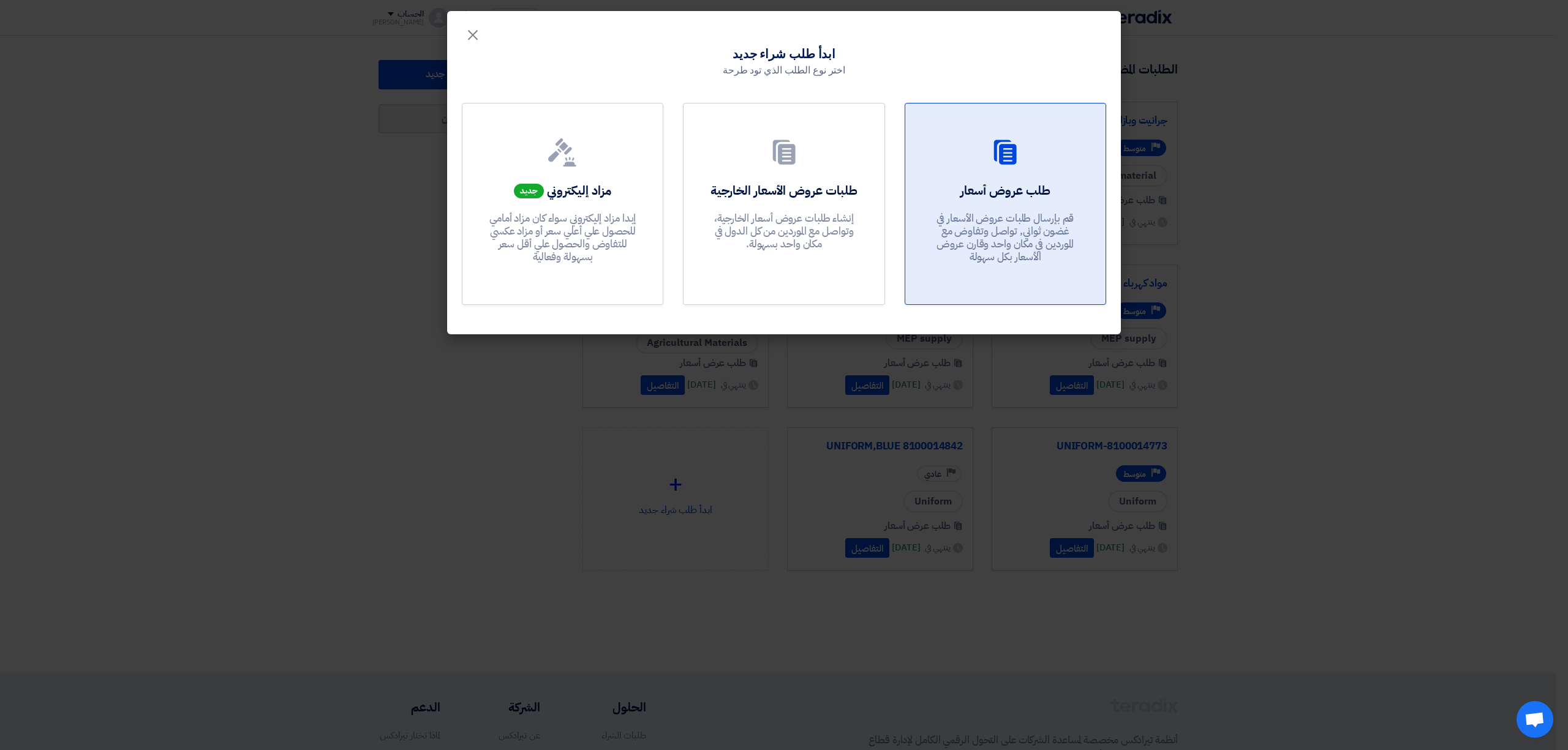
drag, startPoint x: 946, startPoint y: 182, endPoint x: 939, endPoint y: 182, distance: 7.0
click at [944, 182] on div "طلب عروض أسعار قم بإرسال طلبات عروض الأسعار في غضون ثواني, تواصل وتفاوض مع المو…" at bounding box center [1005, 226] width 171 height 88
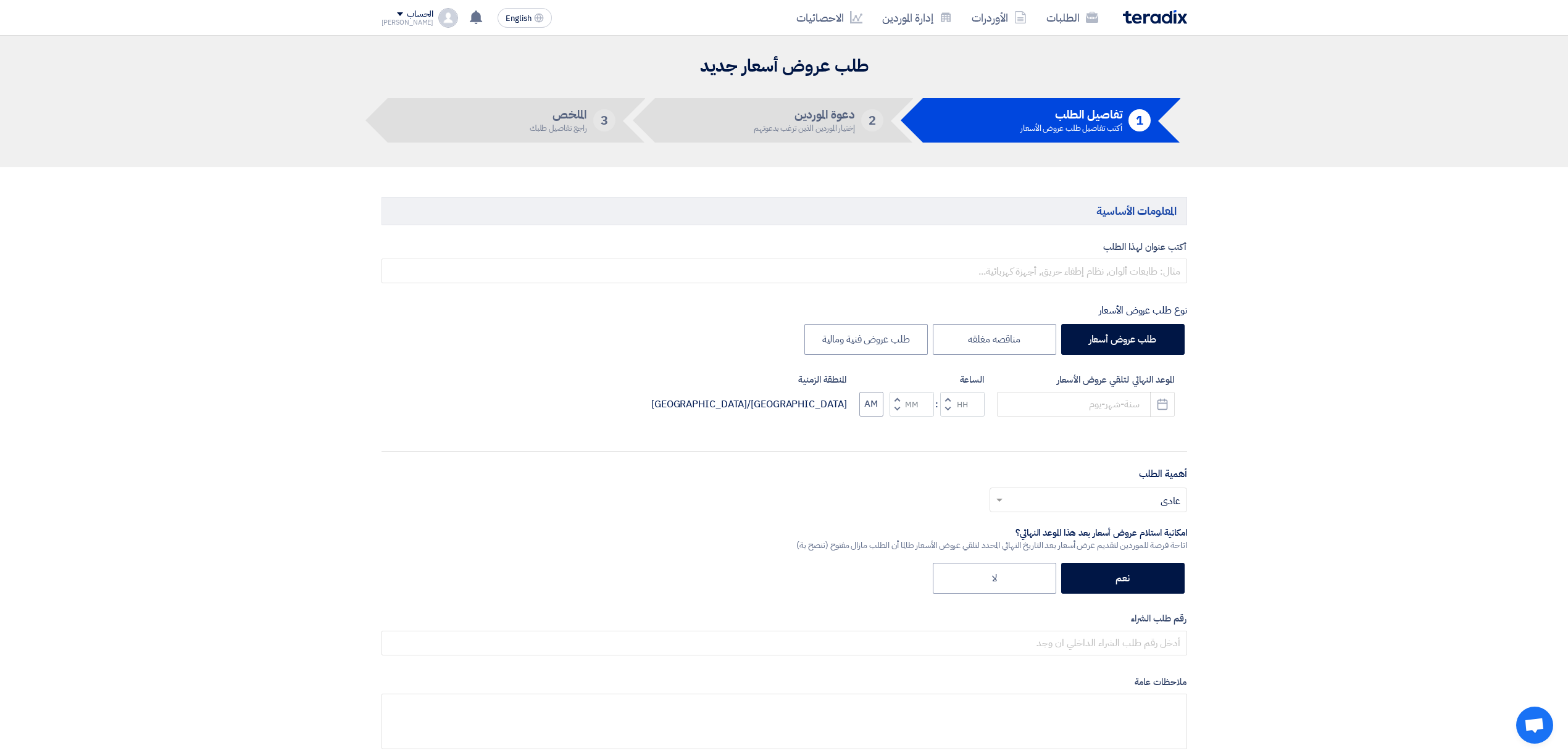
click at [1164, 16] on img at bounding box center [1155, 16] width 65 height 14
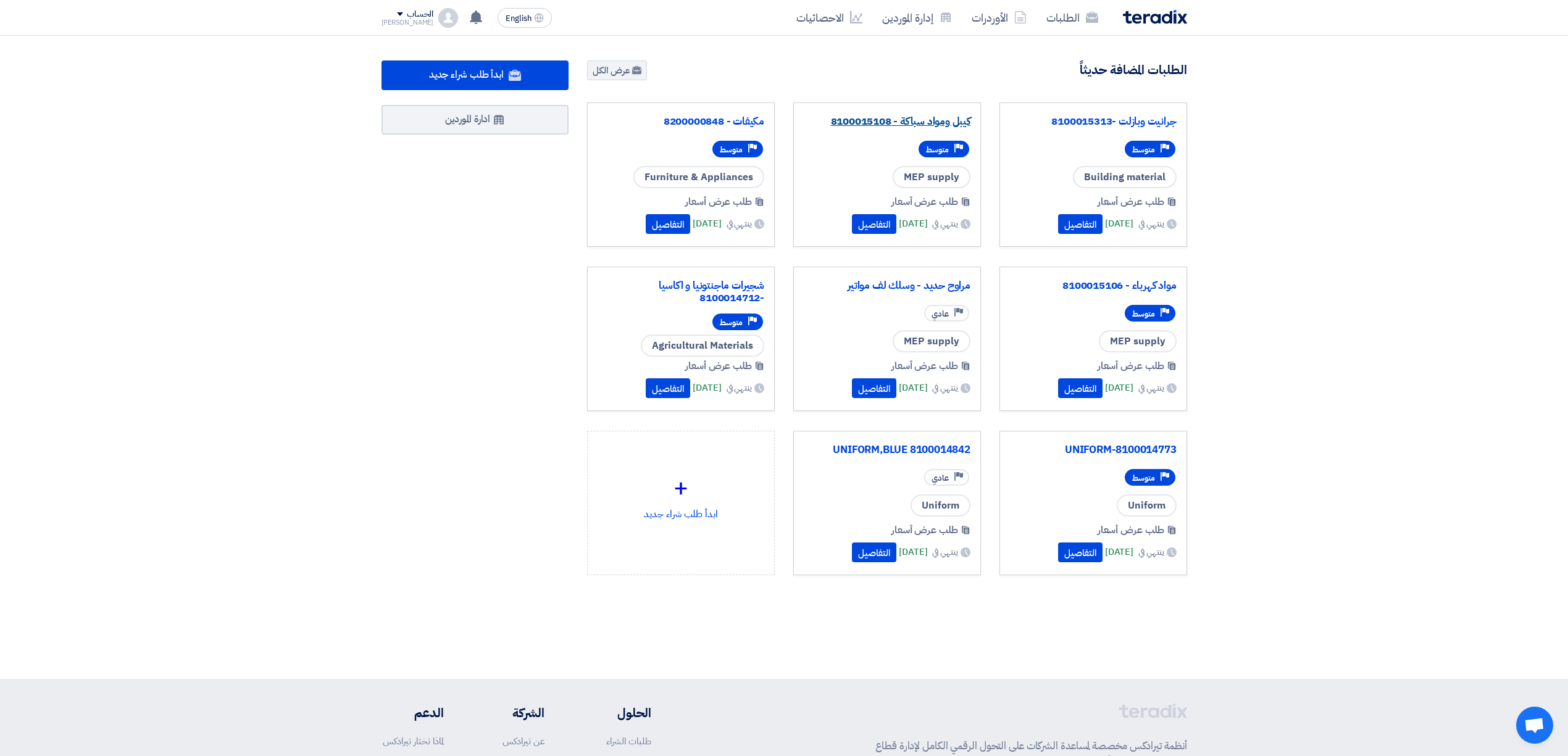
click at [934, 120] on link "كيبل ومواد سباكة - 8100015108" at bounding box center [887, 121] width 167 height 12
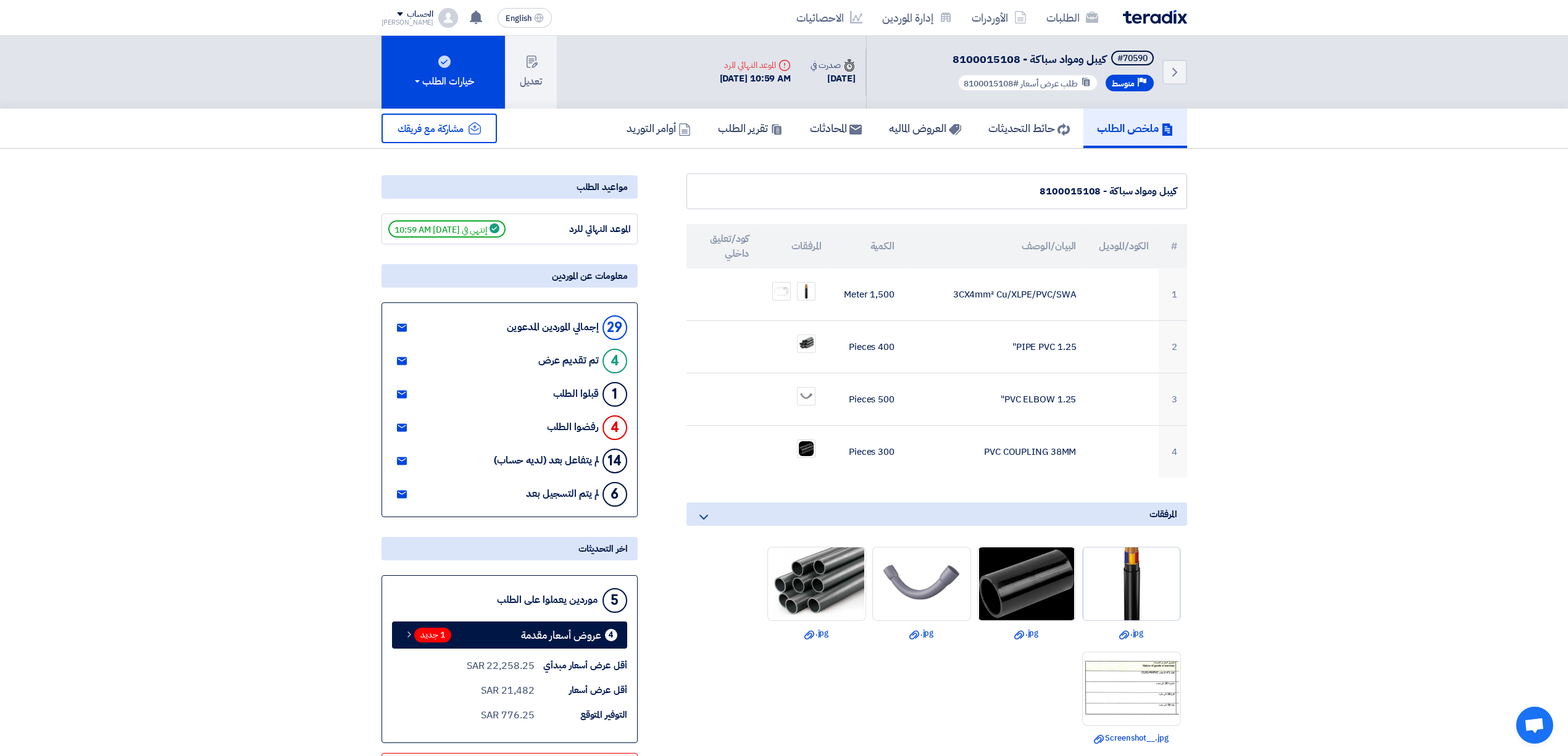
click at [1106, 585] on img at bounding box center [1131, 583] width 98 height 98
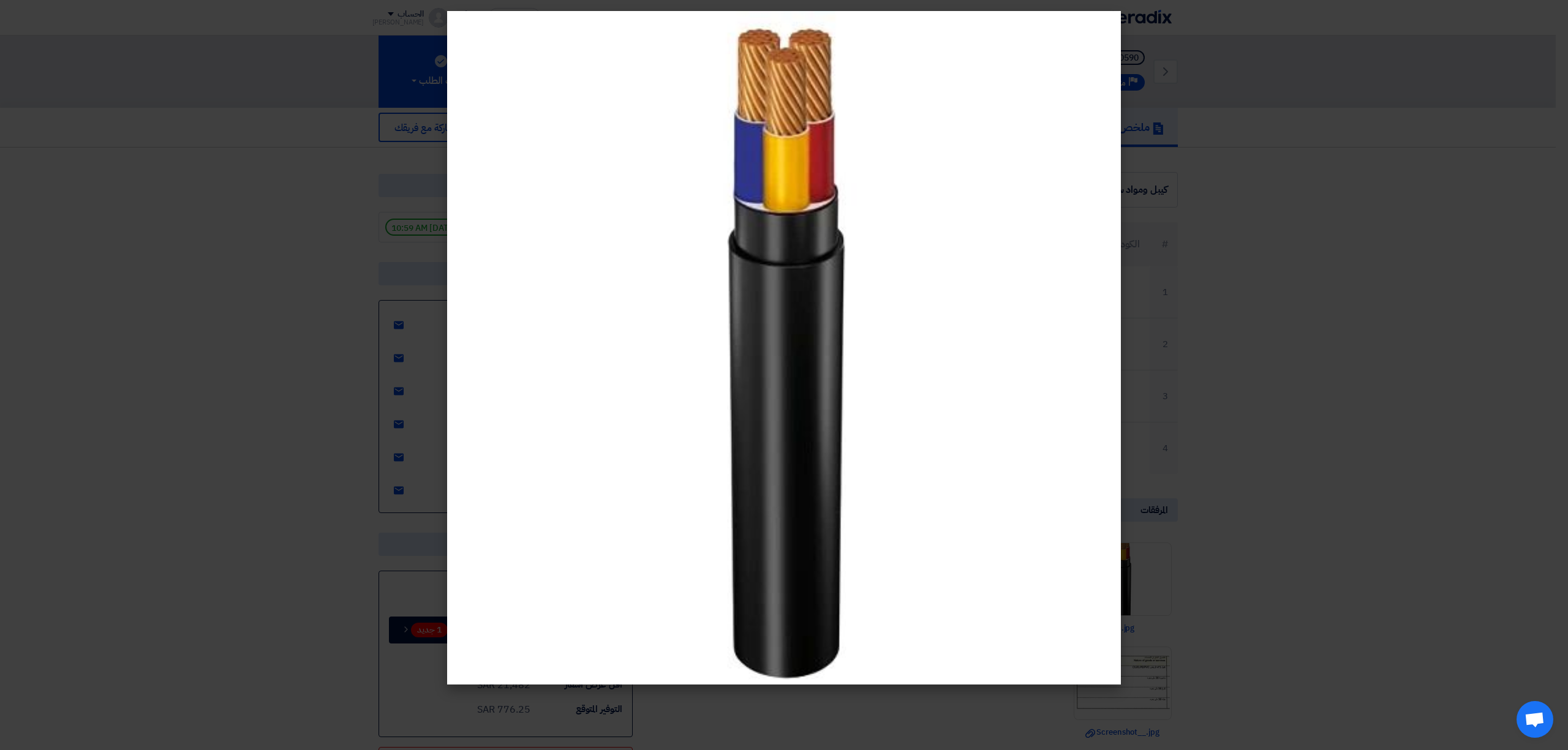
drag, startPoint x: 241, startPoint y: 306, endPoint x: 251, endPoint y: 299, distance: 12.2
click at [251, 299] on modal-container at bounding box center [784, 375] width 1568 height 750
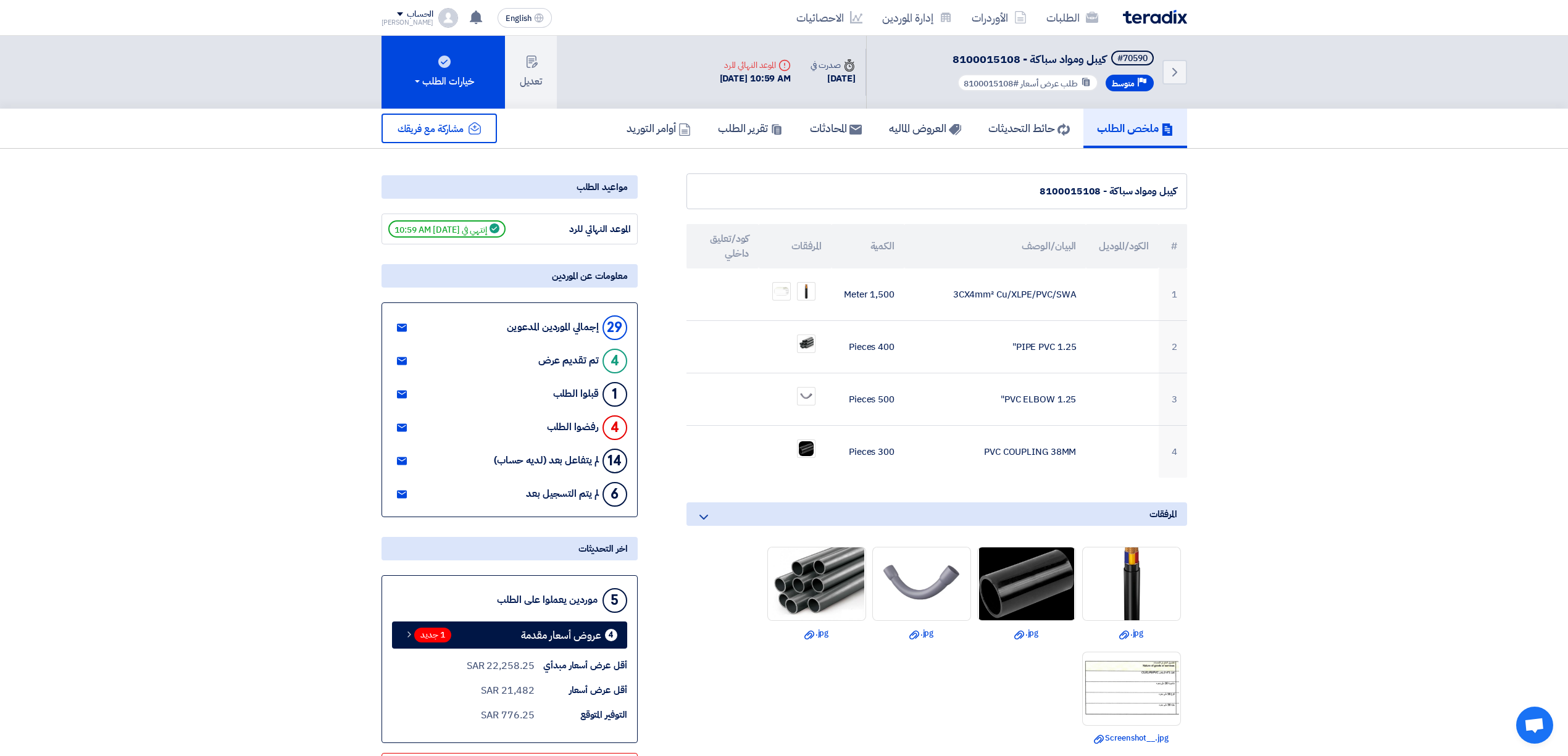
drag, startPoint x: 1040, startPoint y: 192, endPoint x: 1159, endPoint y: 200, distance: 119.3
click at [1079, 181] on div "كيبل ومواد سباكة - 8100015108" at bounding box center [937, 192] width 501 height 36
drag, startPoint x: 1024, startPoint y: 185, endPoint x: 1188, endPoint y: 195, distance: 164.3
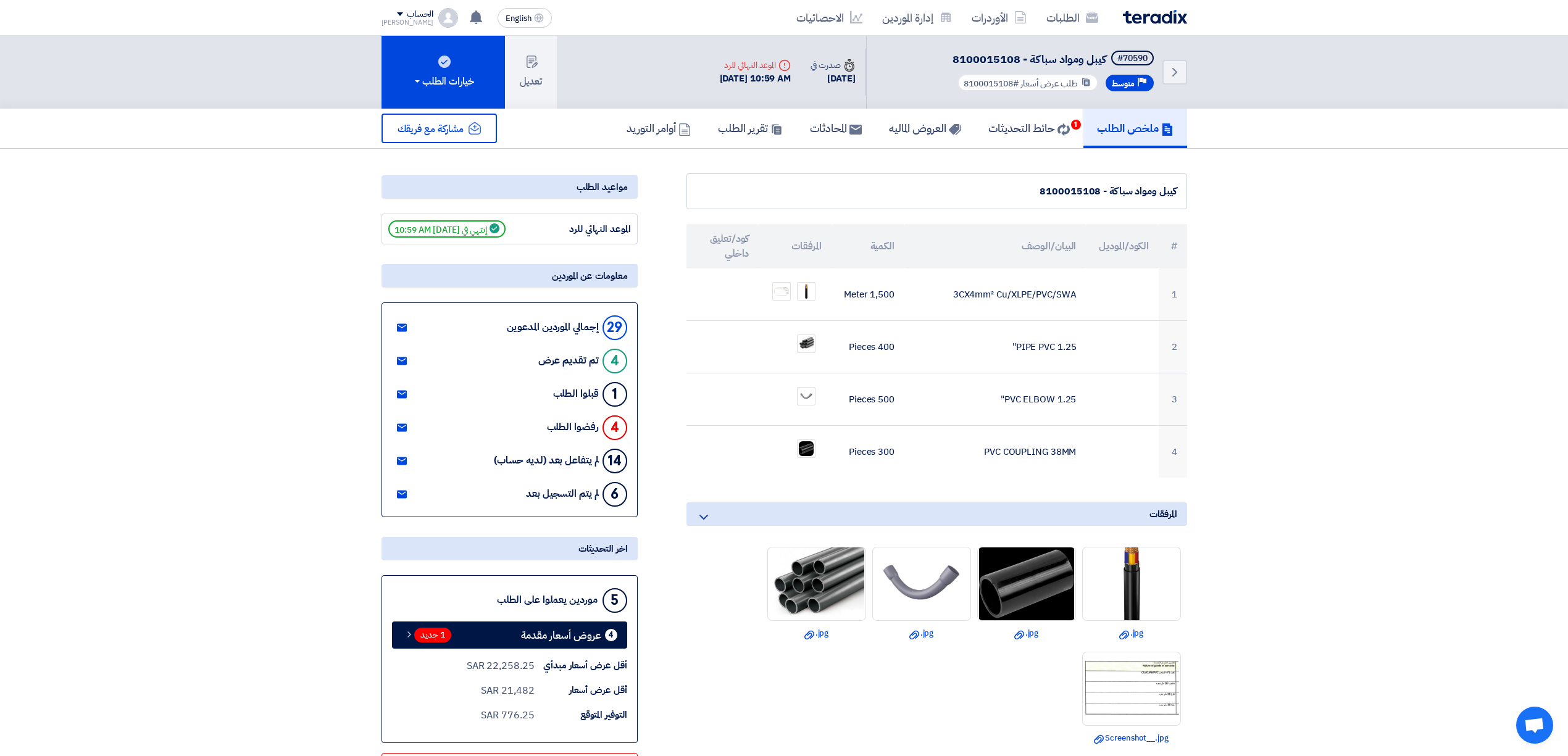
drag, startPoint x: 971, startPoint y: 295, endPoint x: 1072, endPoint y: 307, distance: 101.7
click at [1072, 307] on td "3CX4mm² Cu/XLPE/PVC/SWA" at bounding box center [994, 294] width 181 height 52
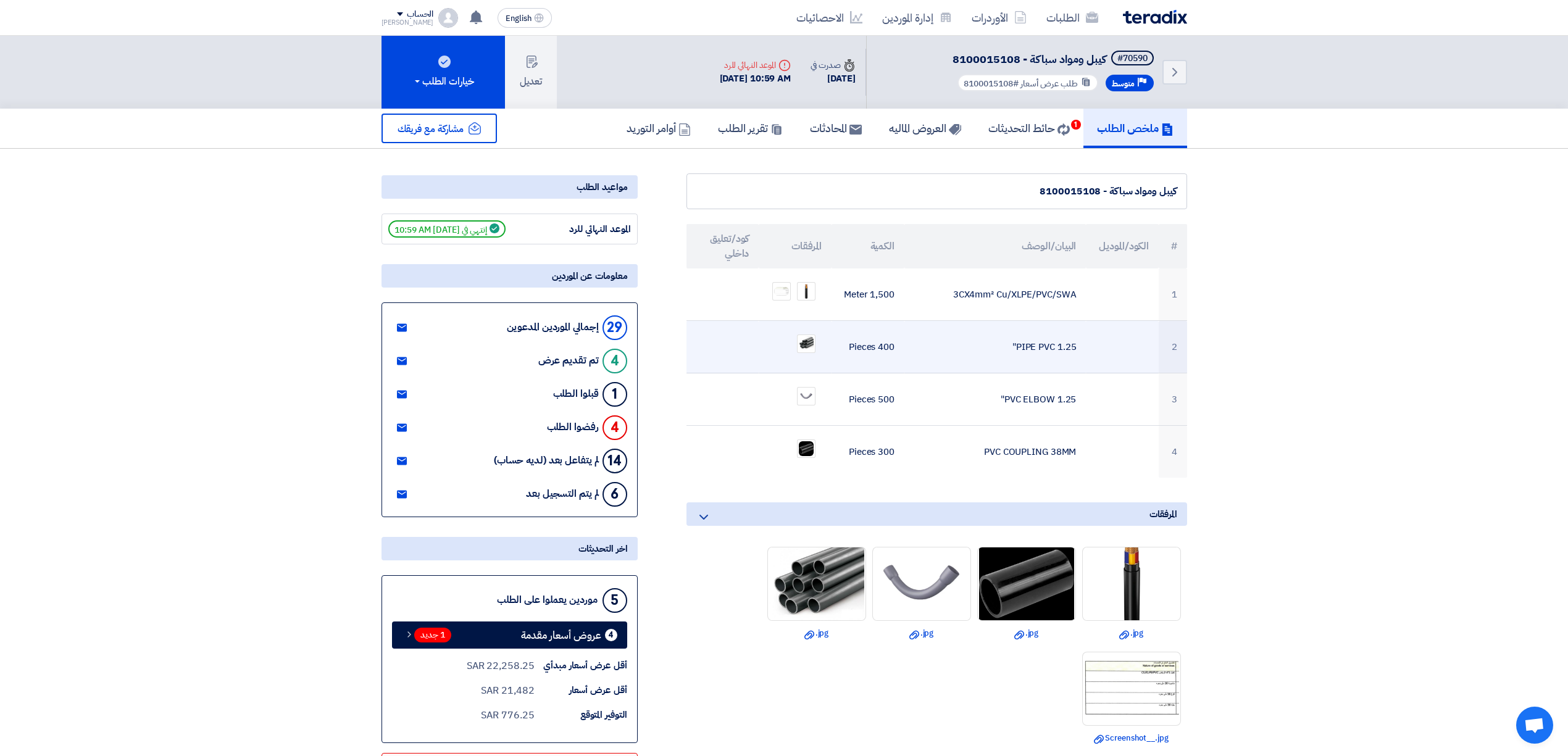
click at [1062, 331] on td "PIPE PVC 1.25"" at bounding box center [994, 346] width 181 height 52
drag, startPoint x: 1013, startPoint y: 347, endPoint x: 1093, endPoint y: 360, distance: 81.0
click at [1093, 360] on tr "2 PIPE PVC 1.25" 400 Pieces" at bounding box center [937, 346] width 501 height 52
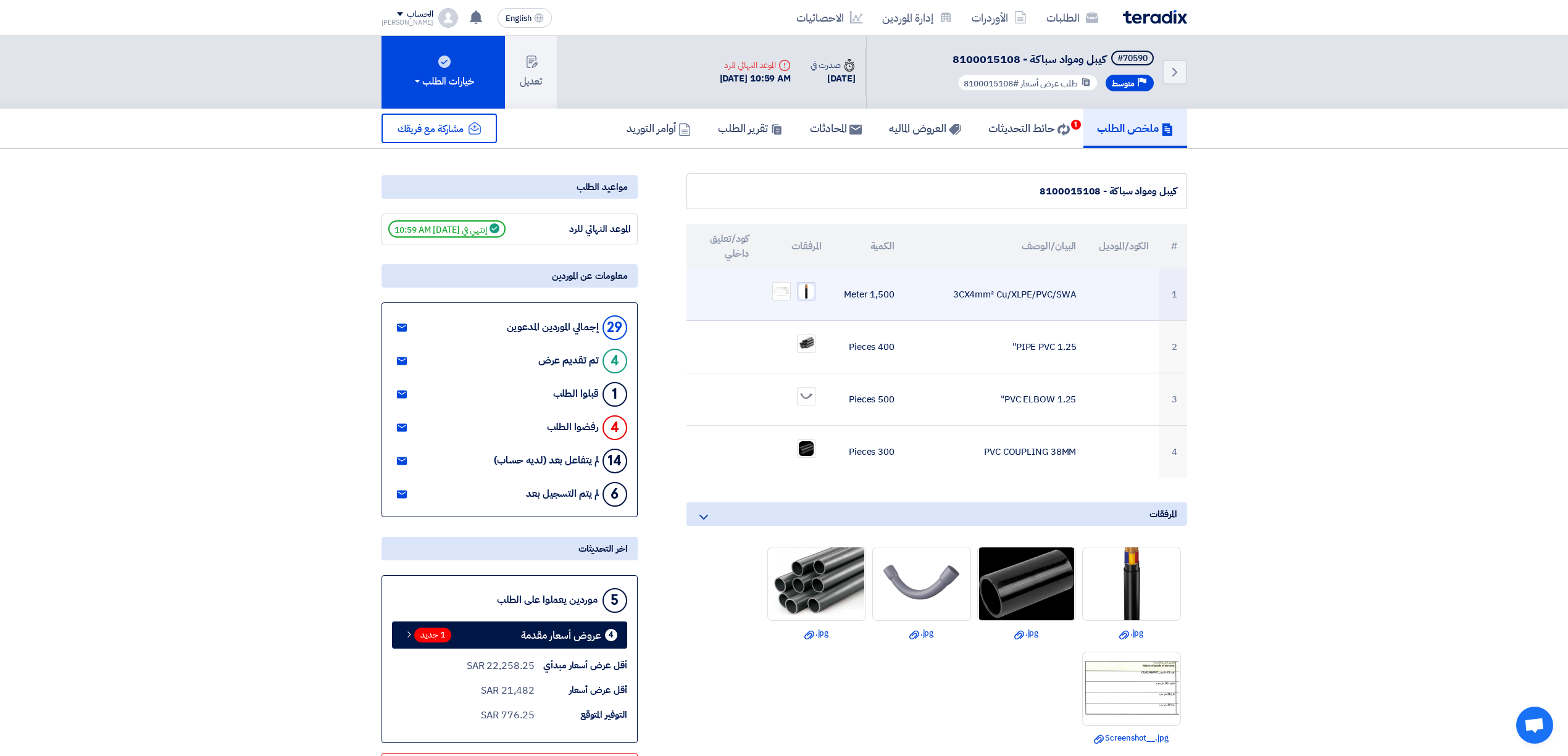
click at [805, 287] on img at bounding box center [806, 291] width 17 height 17
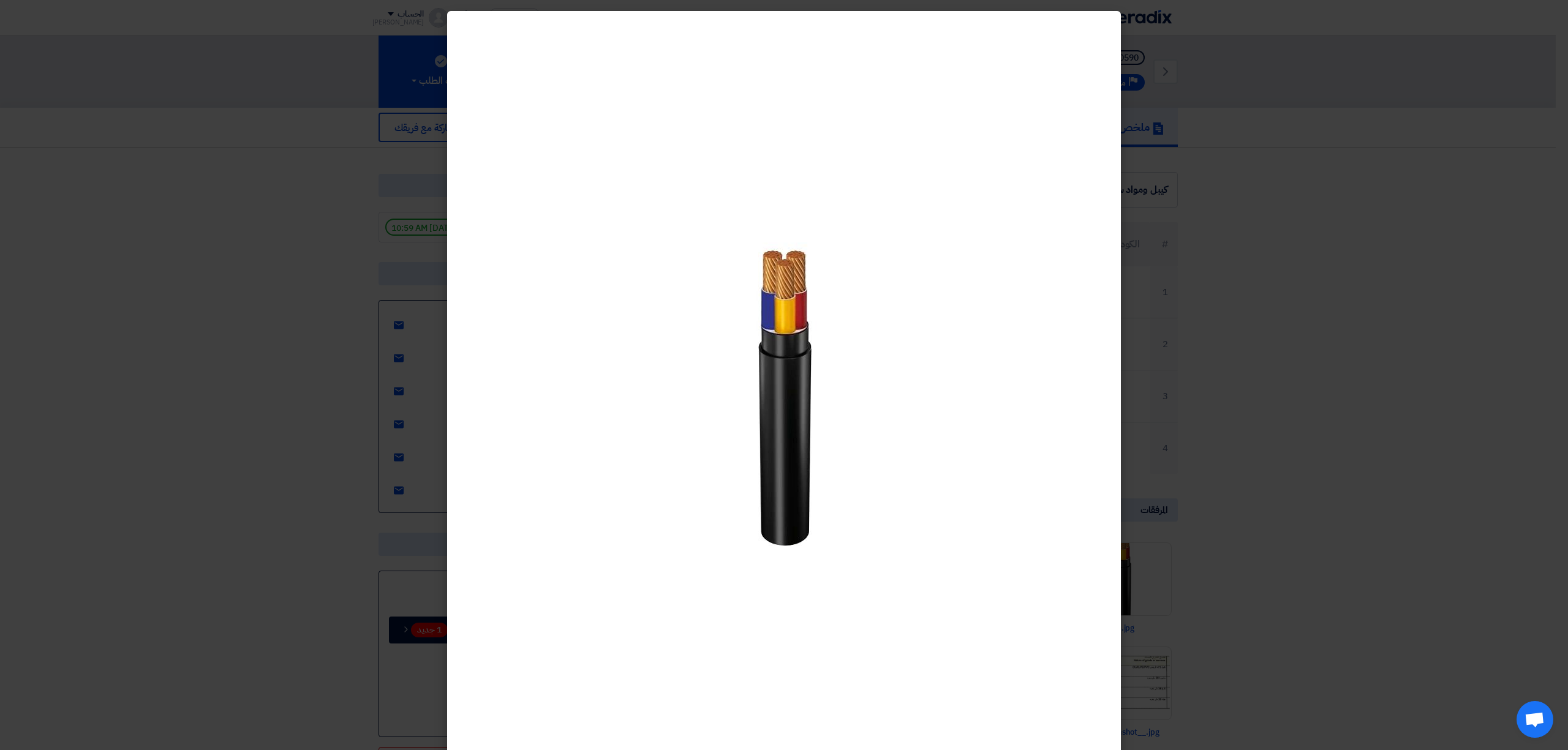
click at [1161, 334] on modal-container at bounding box center [784, 375] width 1568 height 750
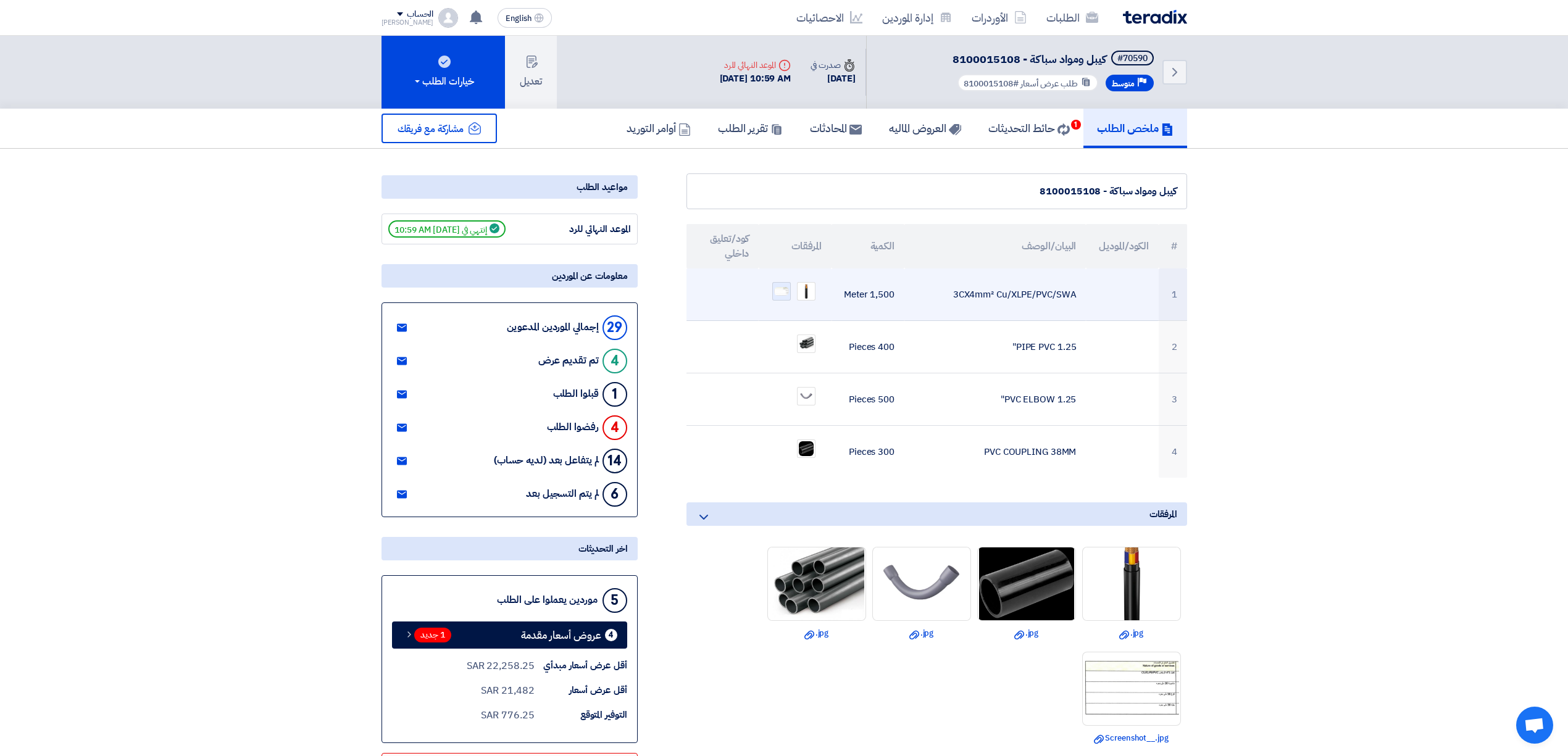
click at [783, 291] on img at bounding box center [782, 291] width 17 height 11
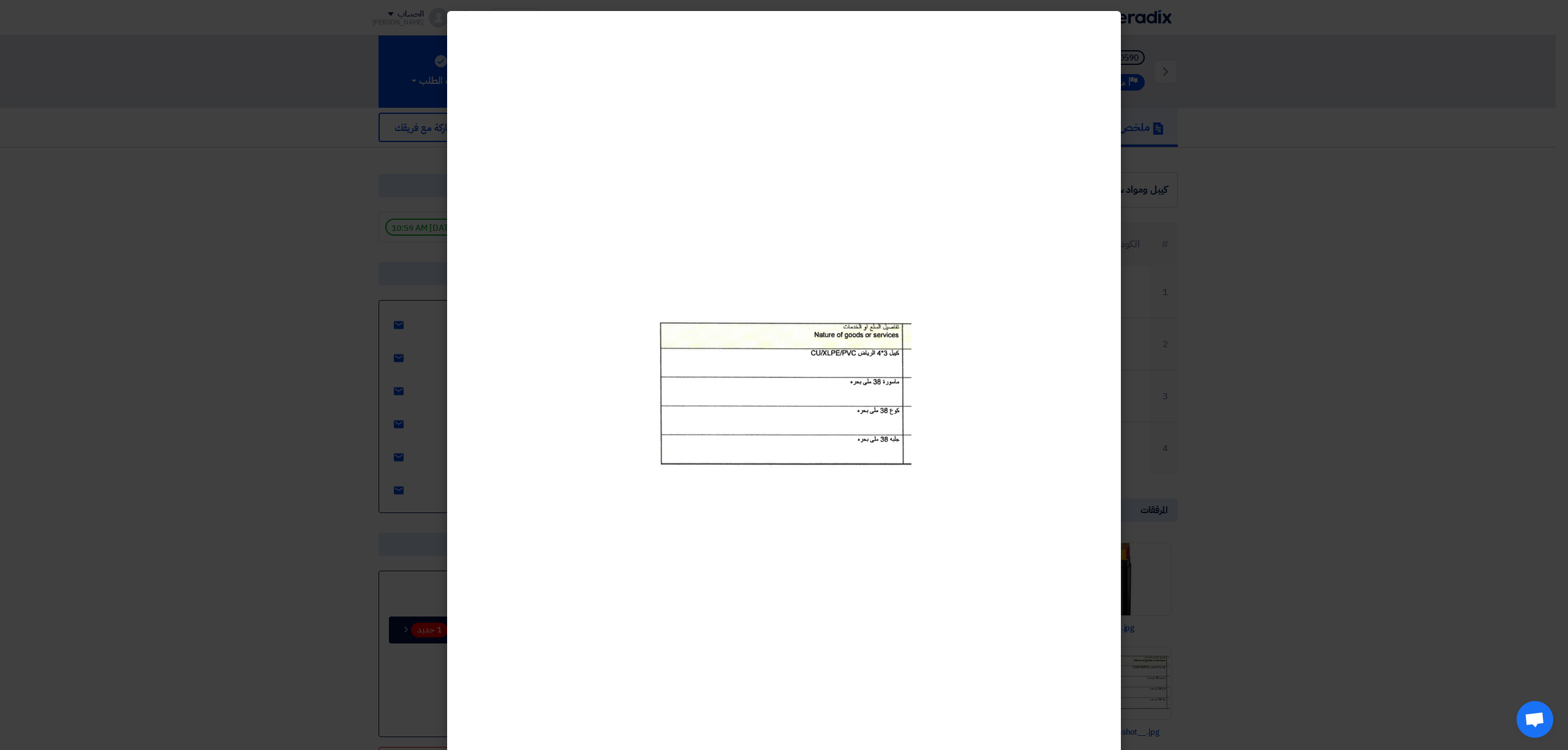
click at [1147, 359] on modal-container at bounding box center [784, 375] width 1568 height 750
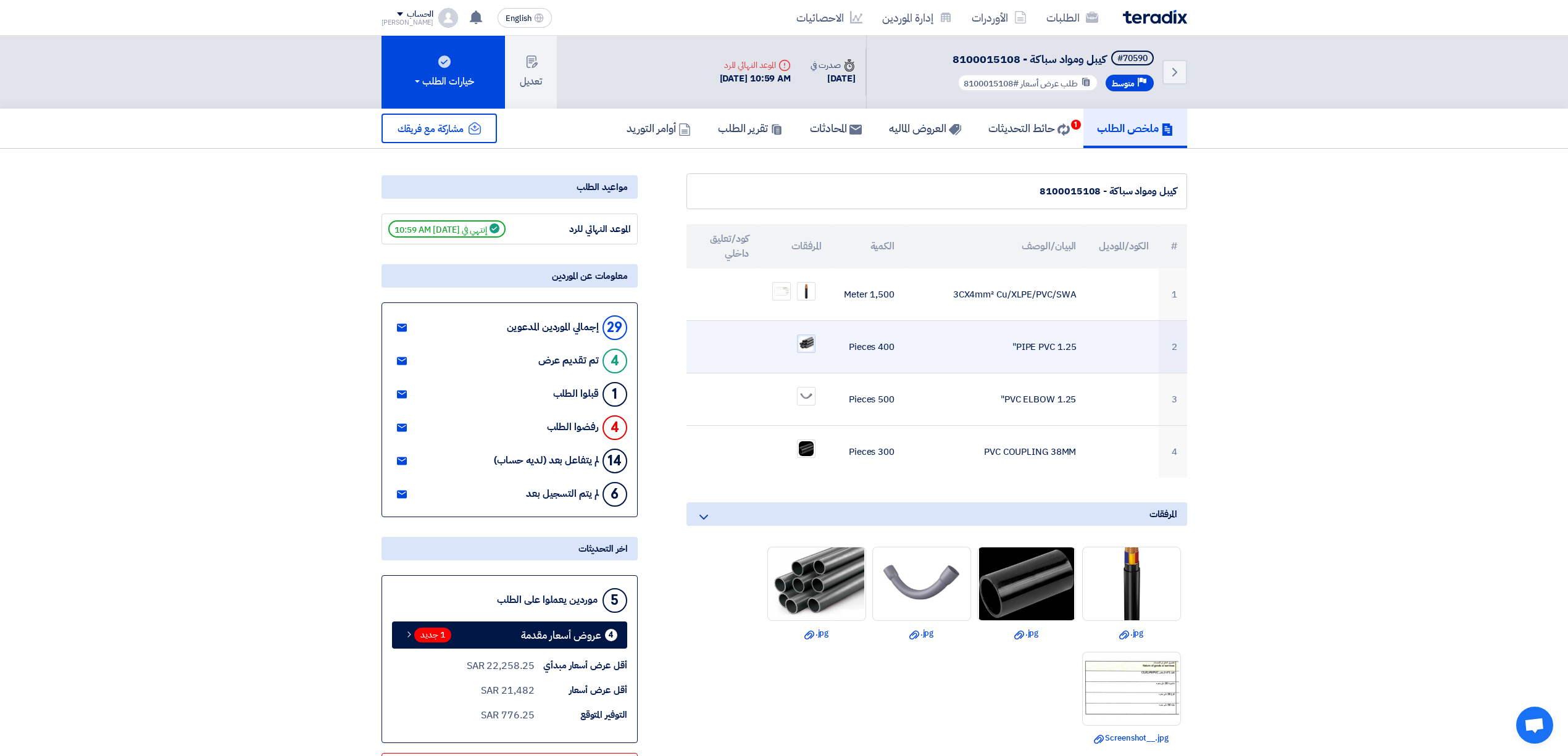
click at [807, 341] on img at bounding box center [806, 343] width 17 height 17
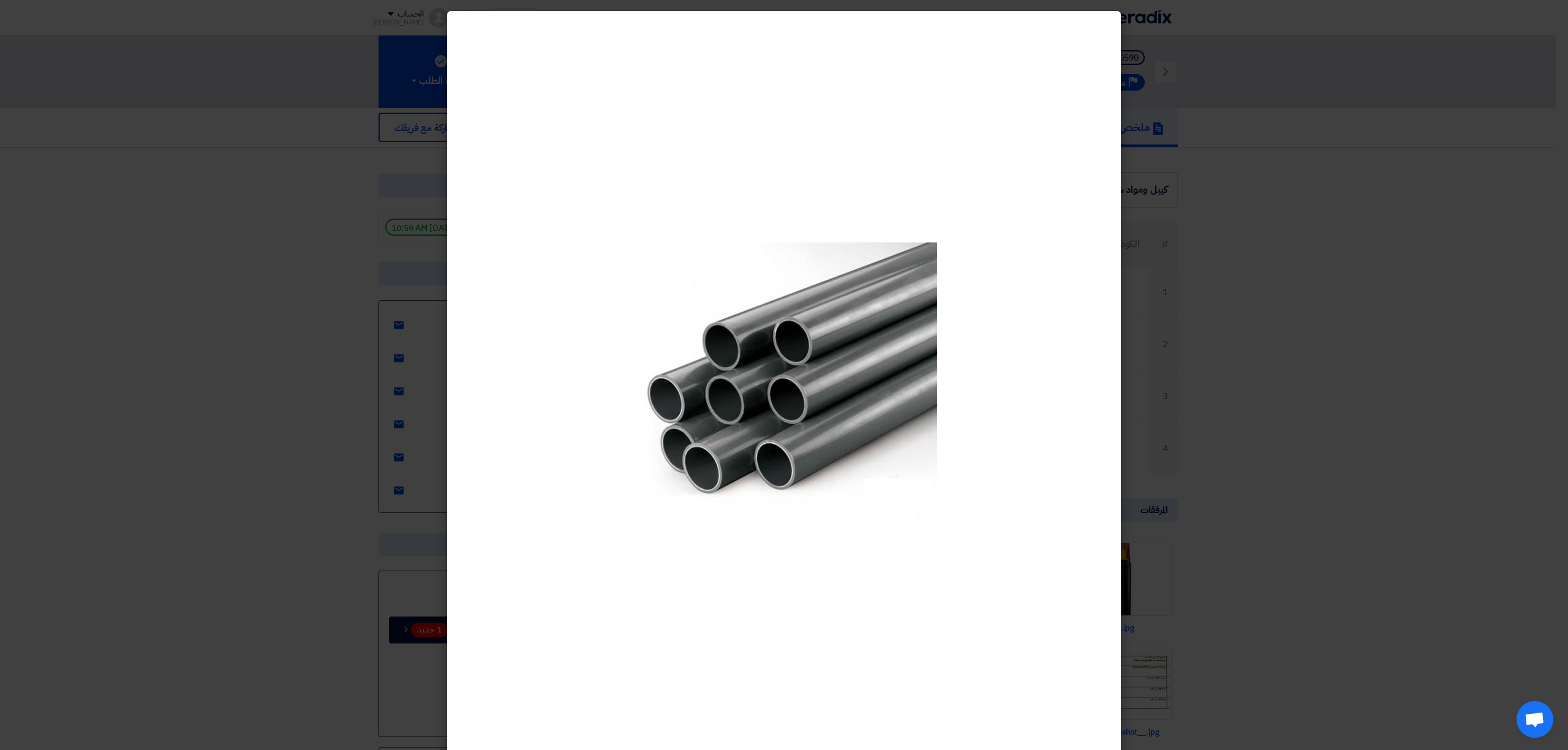
drag, startPoint x: 1187, startPoint y: 402, endPoint x: 1175, endPoint y: 404, distance: 12.2
click at [1187, 402] on modal-container at bounding box center [784, 375] width 1568 height 750
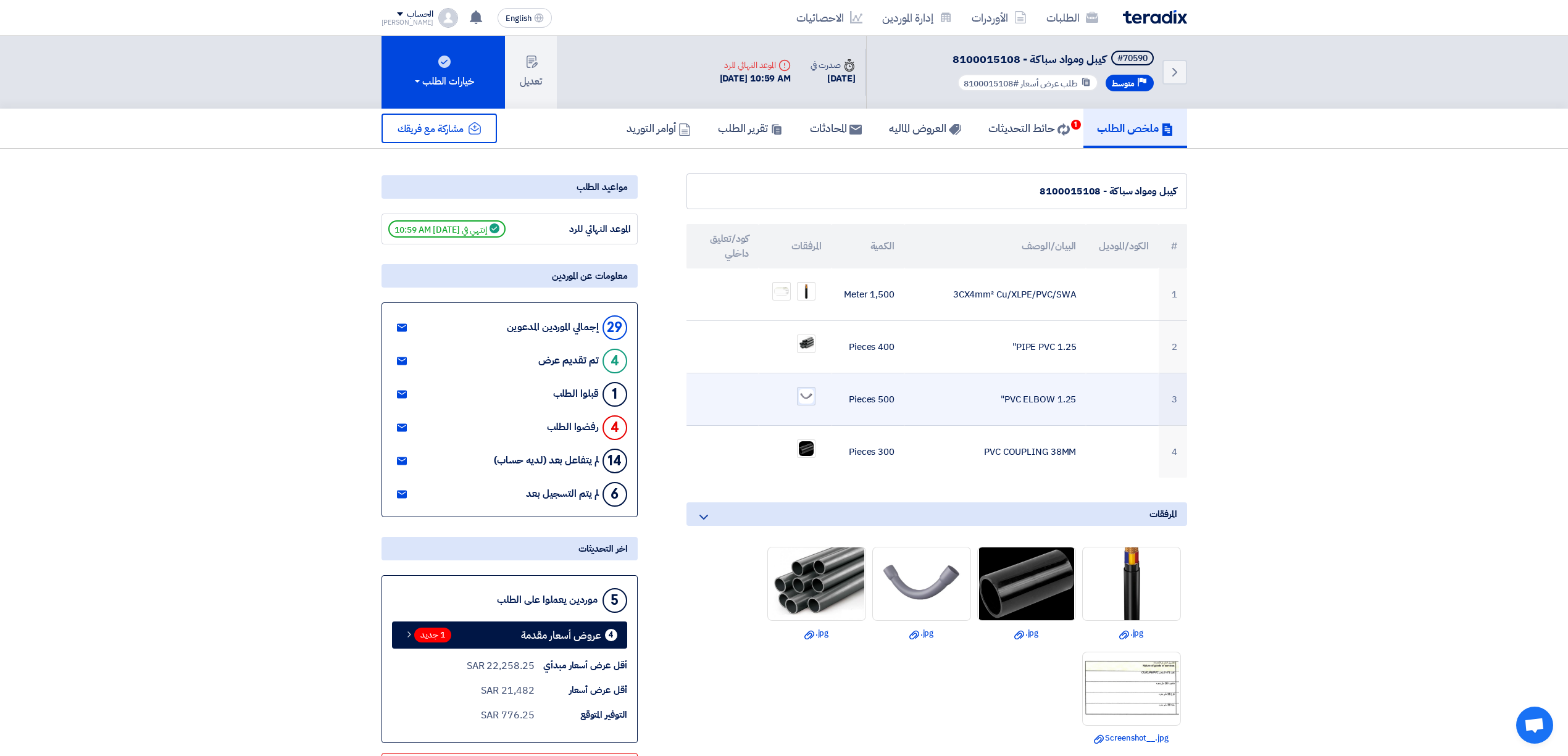
click at [811, 398] on img at bounding box center [806, 396] width 17 height 17
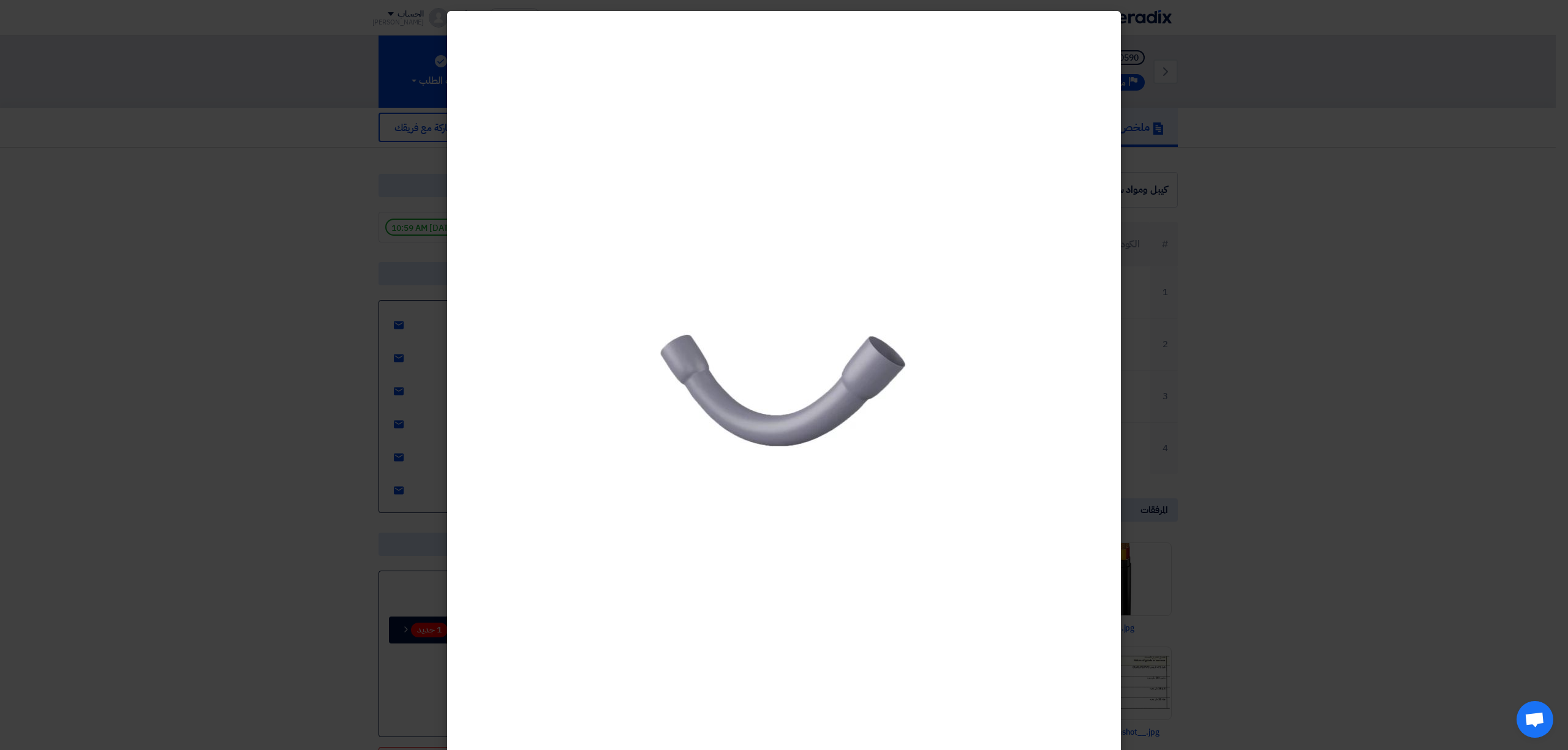
click at [1194, 397] on modal-container at bounding box center [784, 375] width 1568 height 750
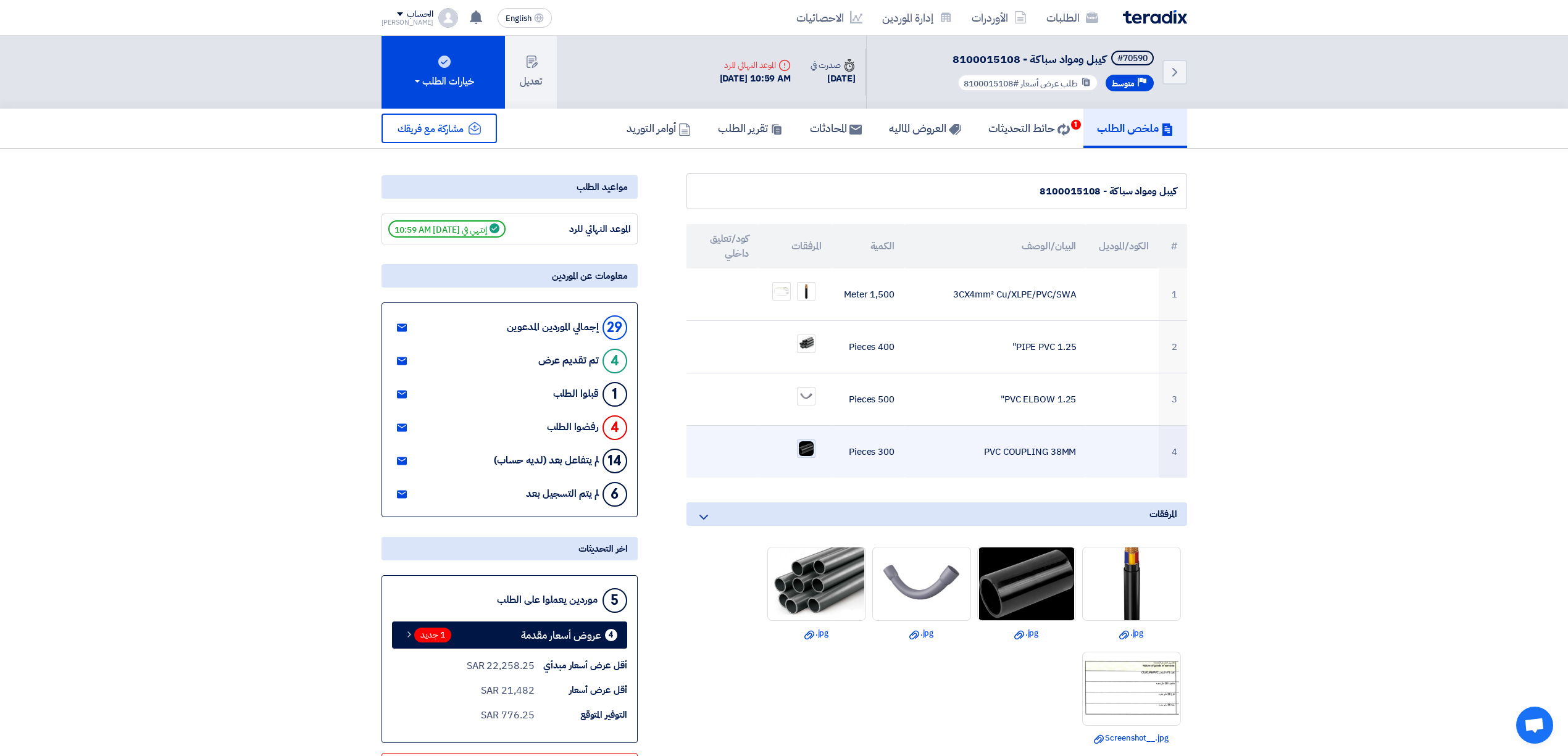
click at [798, 450] on img at bounding box center [806, 449] width 17 height 17
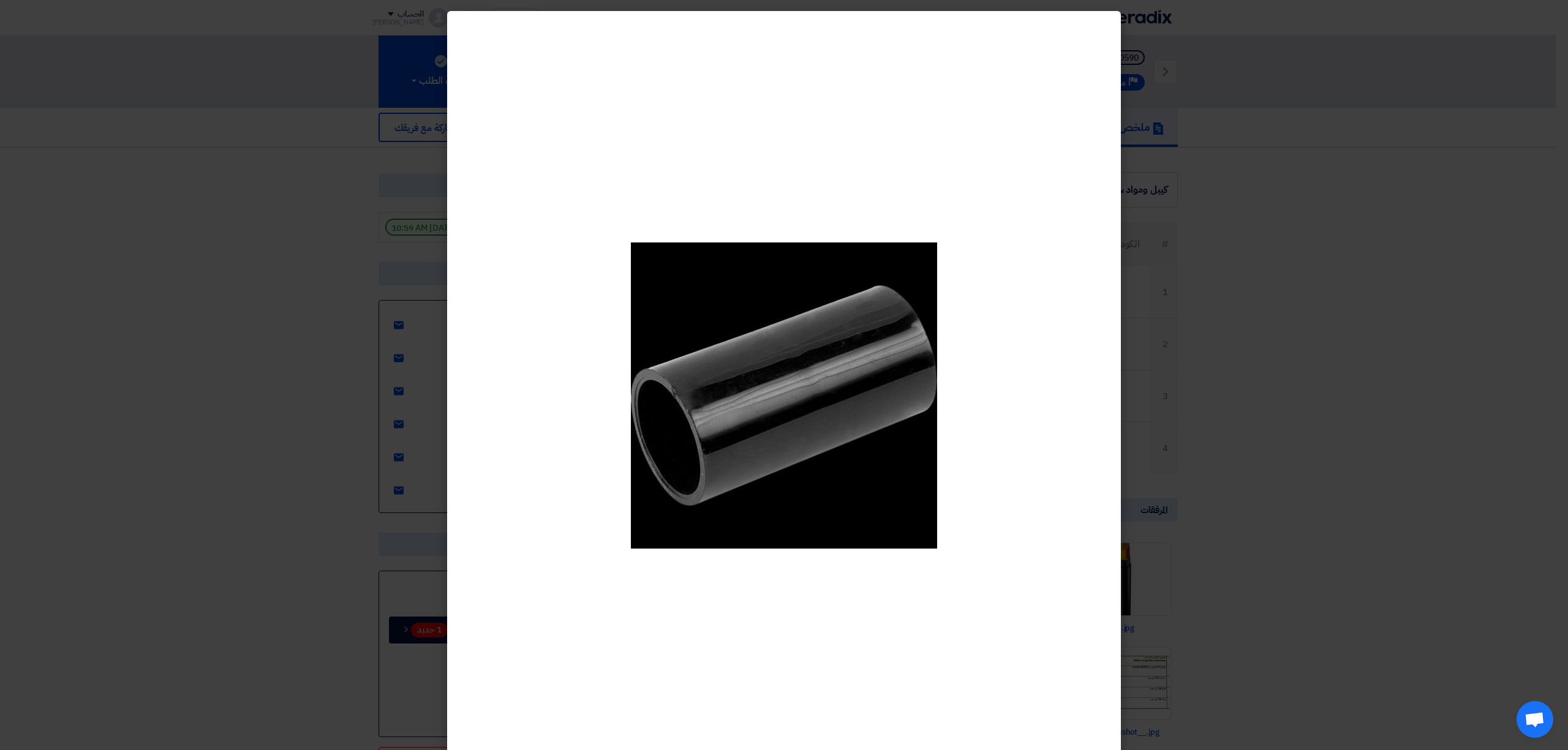
click at [1198, 395] on modal-container at bounding box center [784, 375] width 1568 height 750
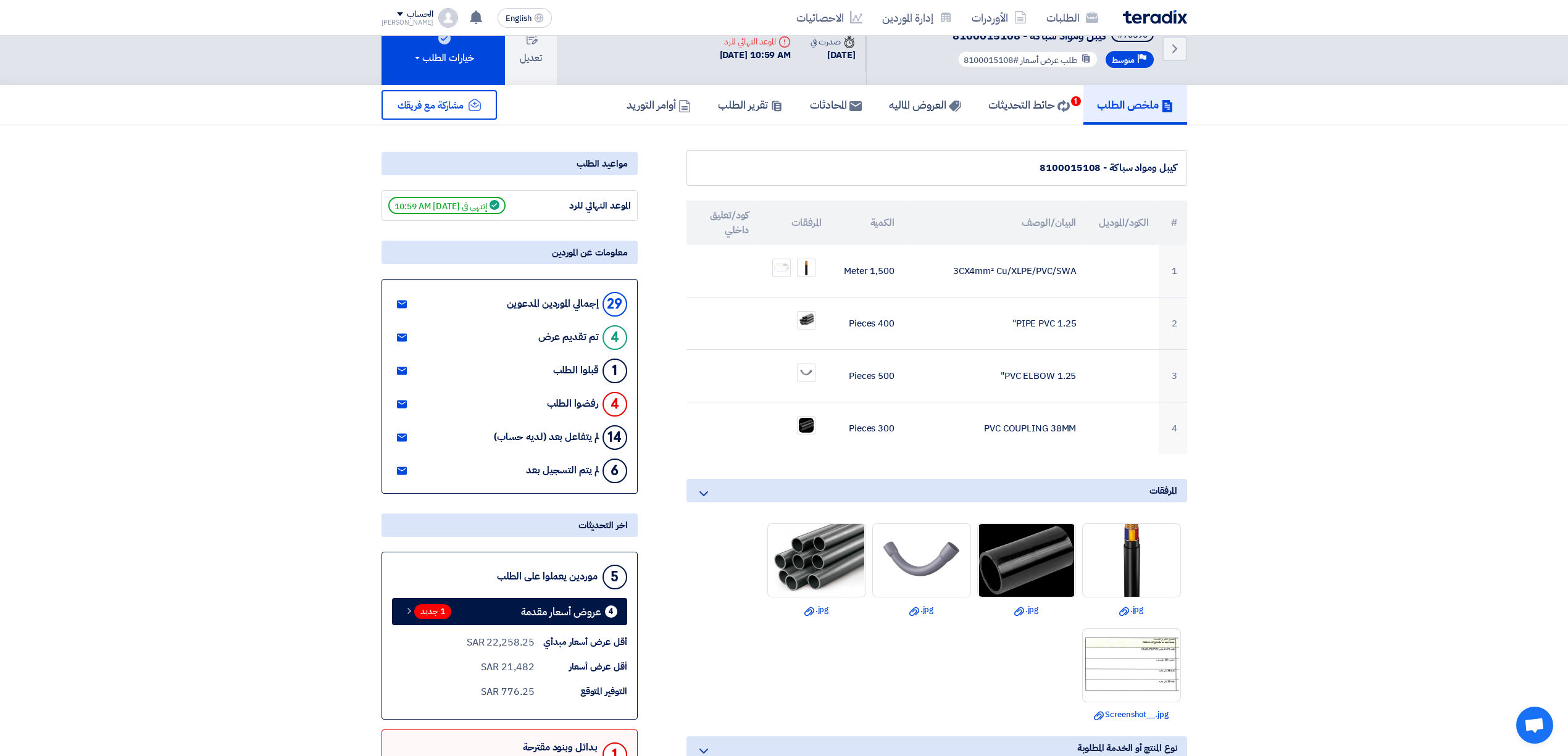
scroll to position [164, 0]
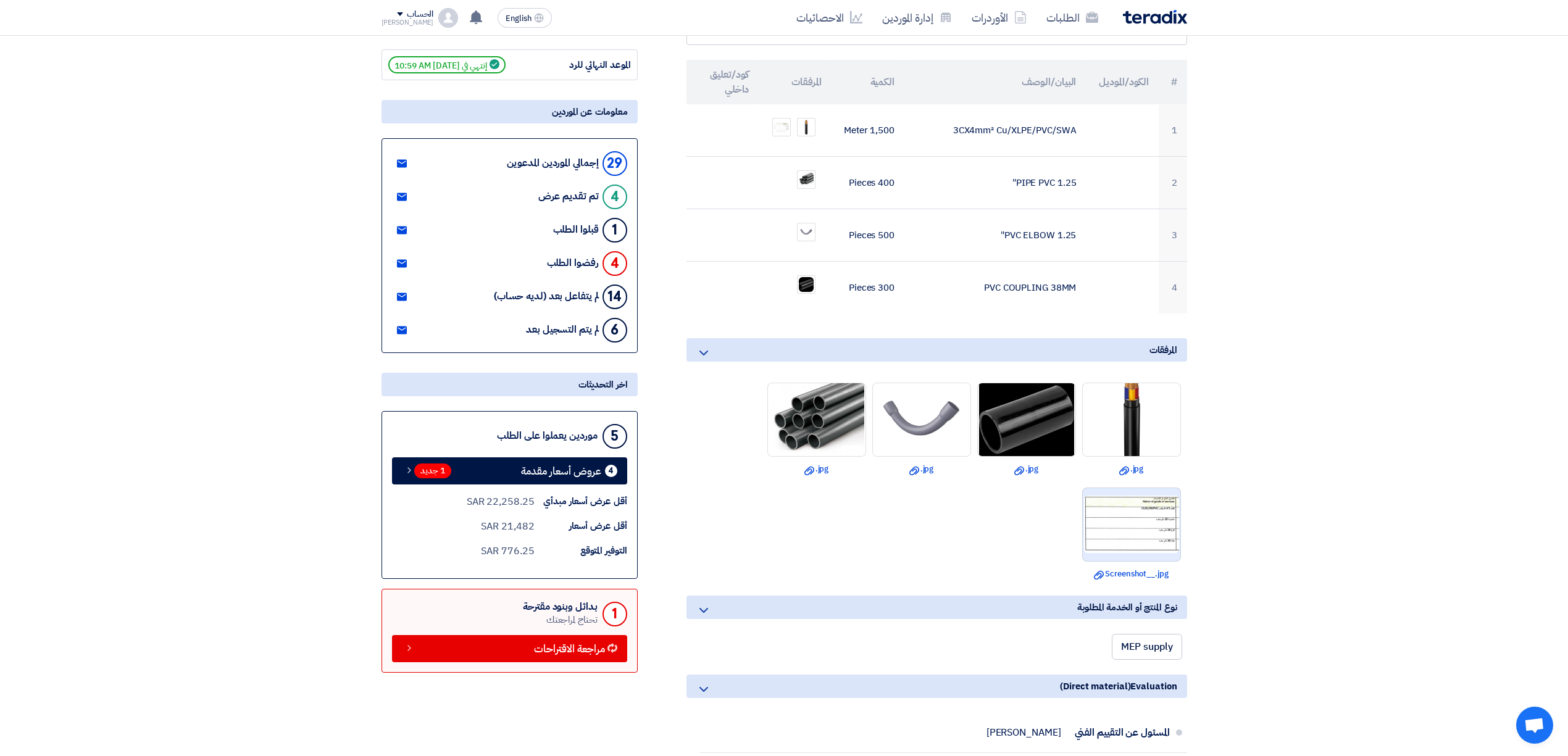
click at [1127, 517] on img at bounding box center [1131, 524] width 98 height 60
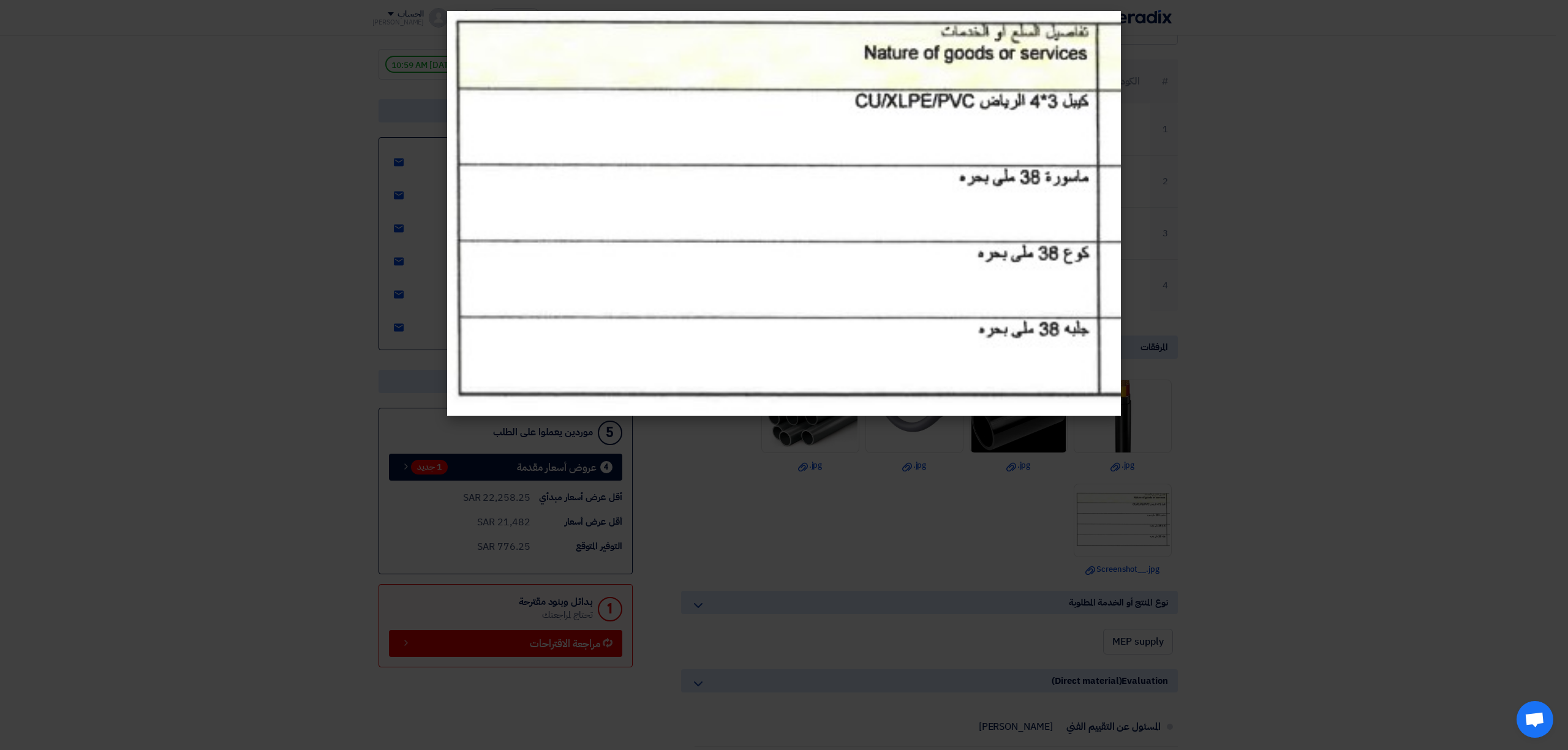
click at [1288, 371] on modal-container at bounding box center [784, 375] width 1568 height 750
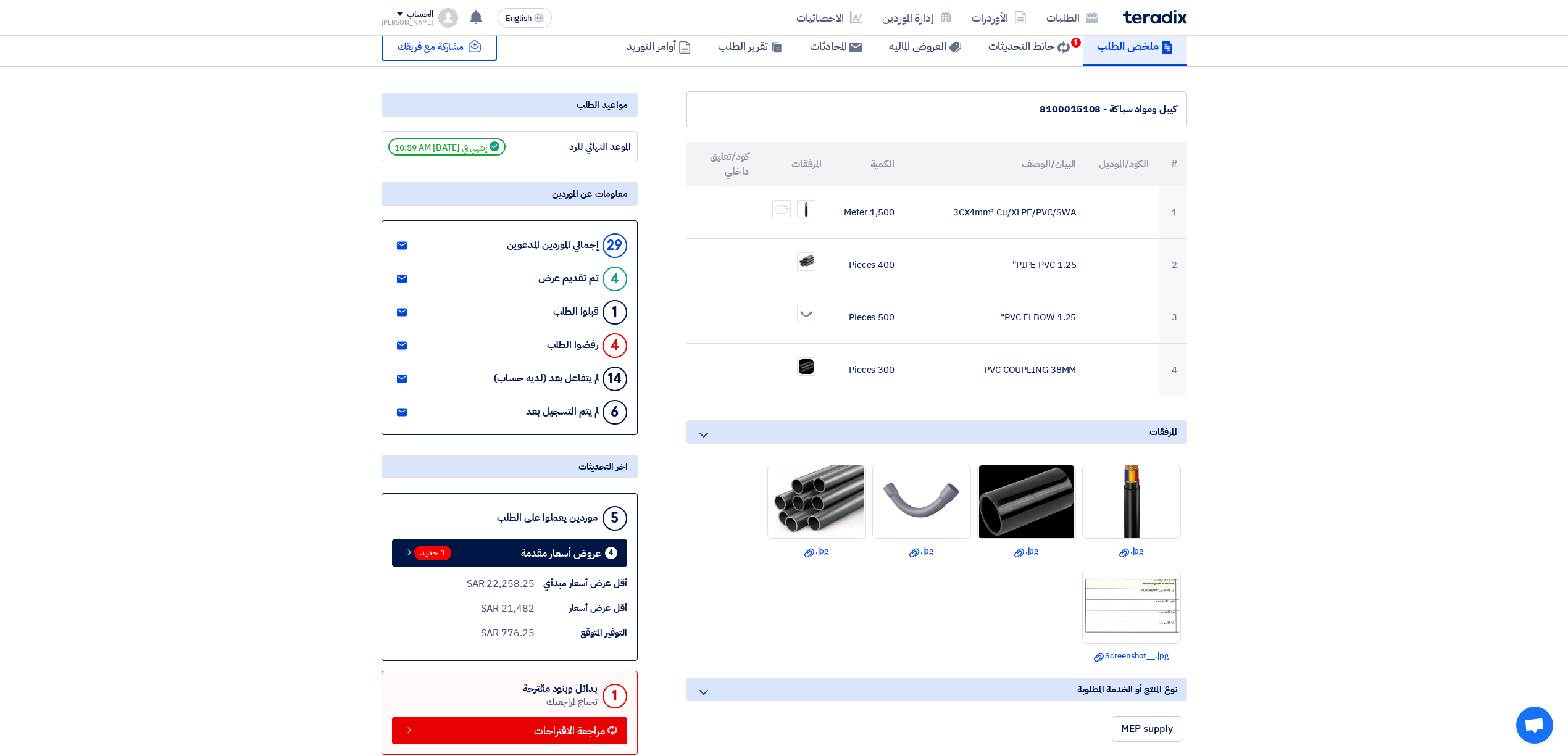
scroll to position [0, 0]
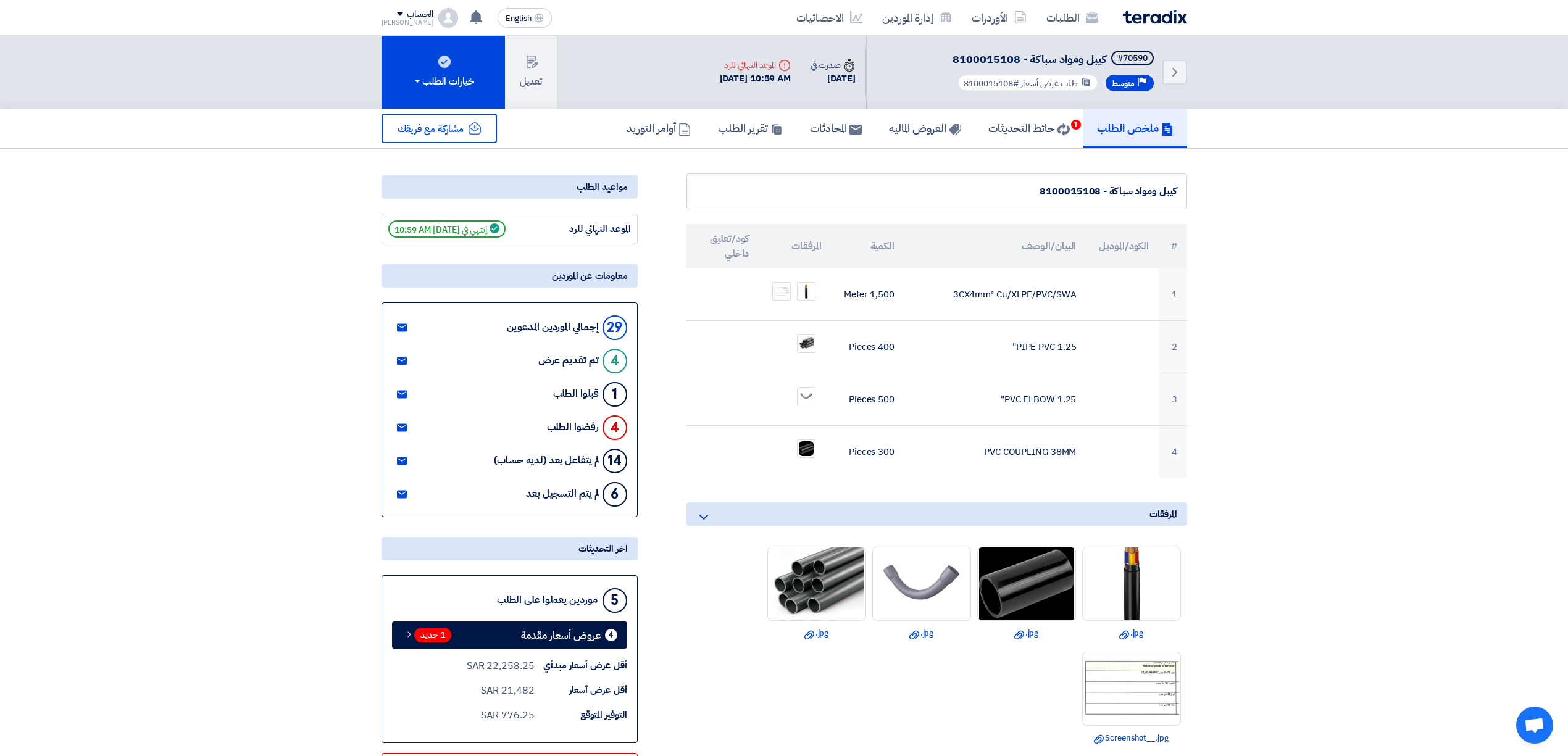
click at [1156, 13] on img at bounding box center [1155, 16] width 65 height 14
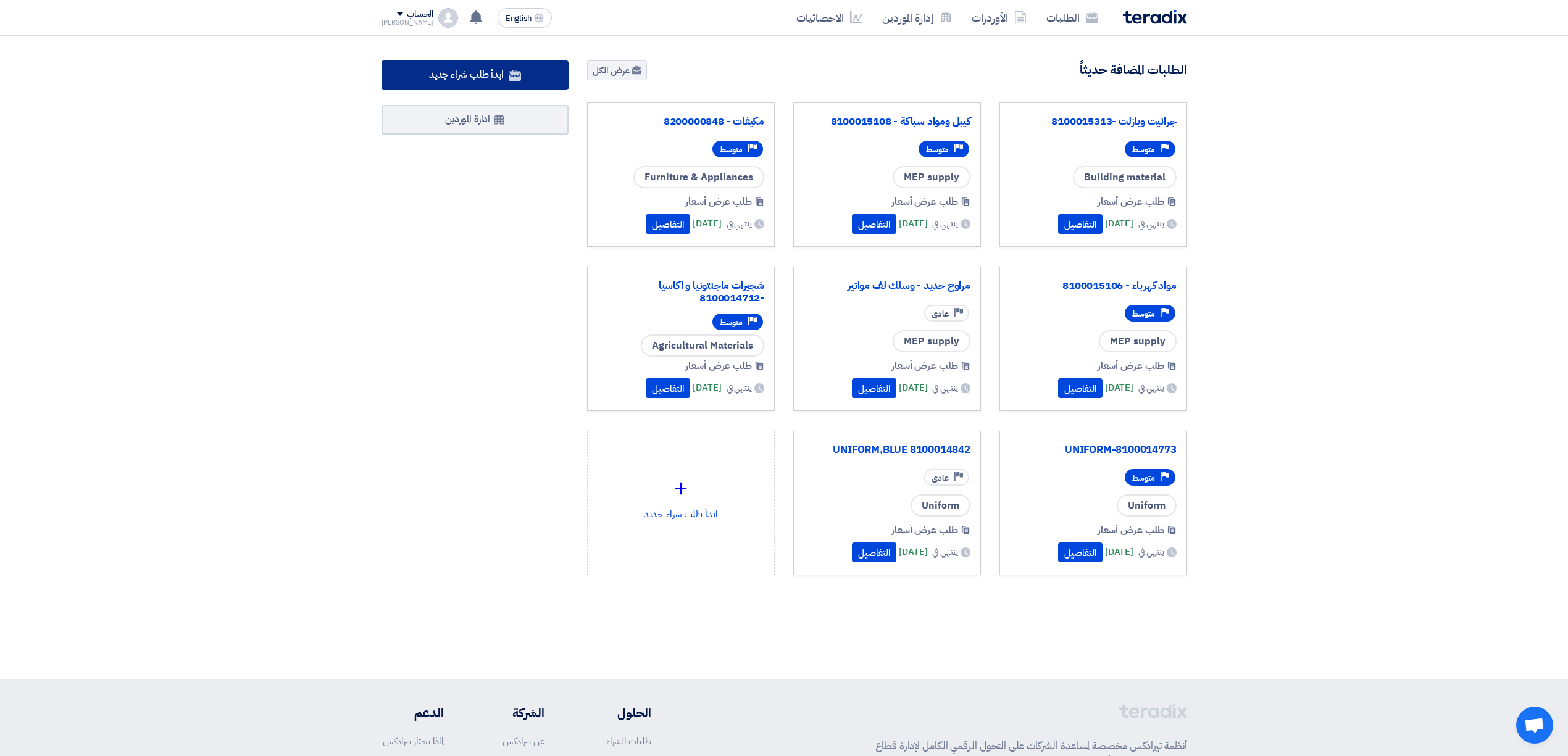
click at [492, 67] on span "ابدأ طلب شراء جديد" at bounding box center [466, 75] width 75 height 15
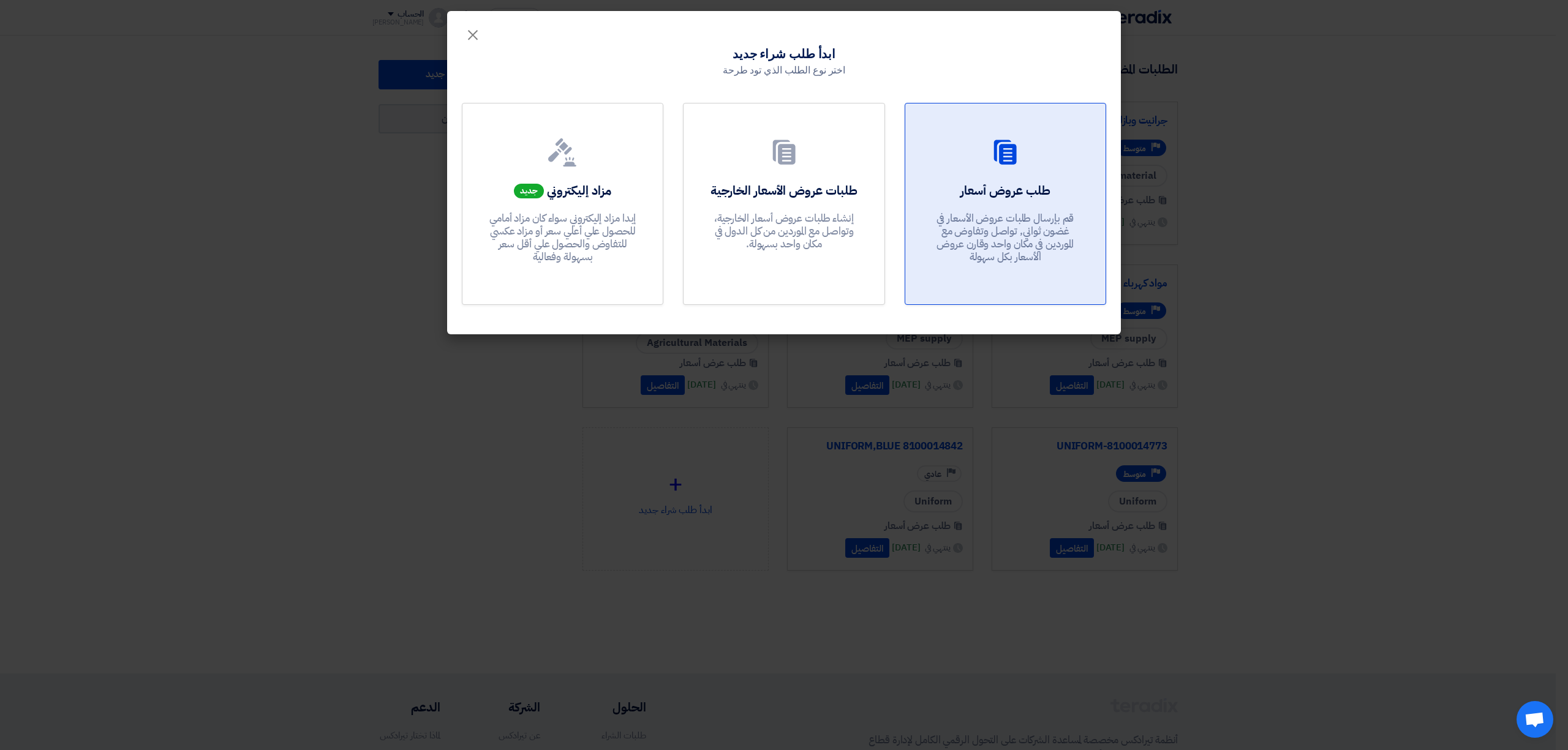
click at [1033, 207] on div "طلب عروض أسعار قم بإرسال طلبات عروض الأسعار في غضون ثواني, تواصل وتفاوض مع المو…" at bounding box center [1005, 226] width 171 height 88
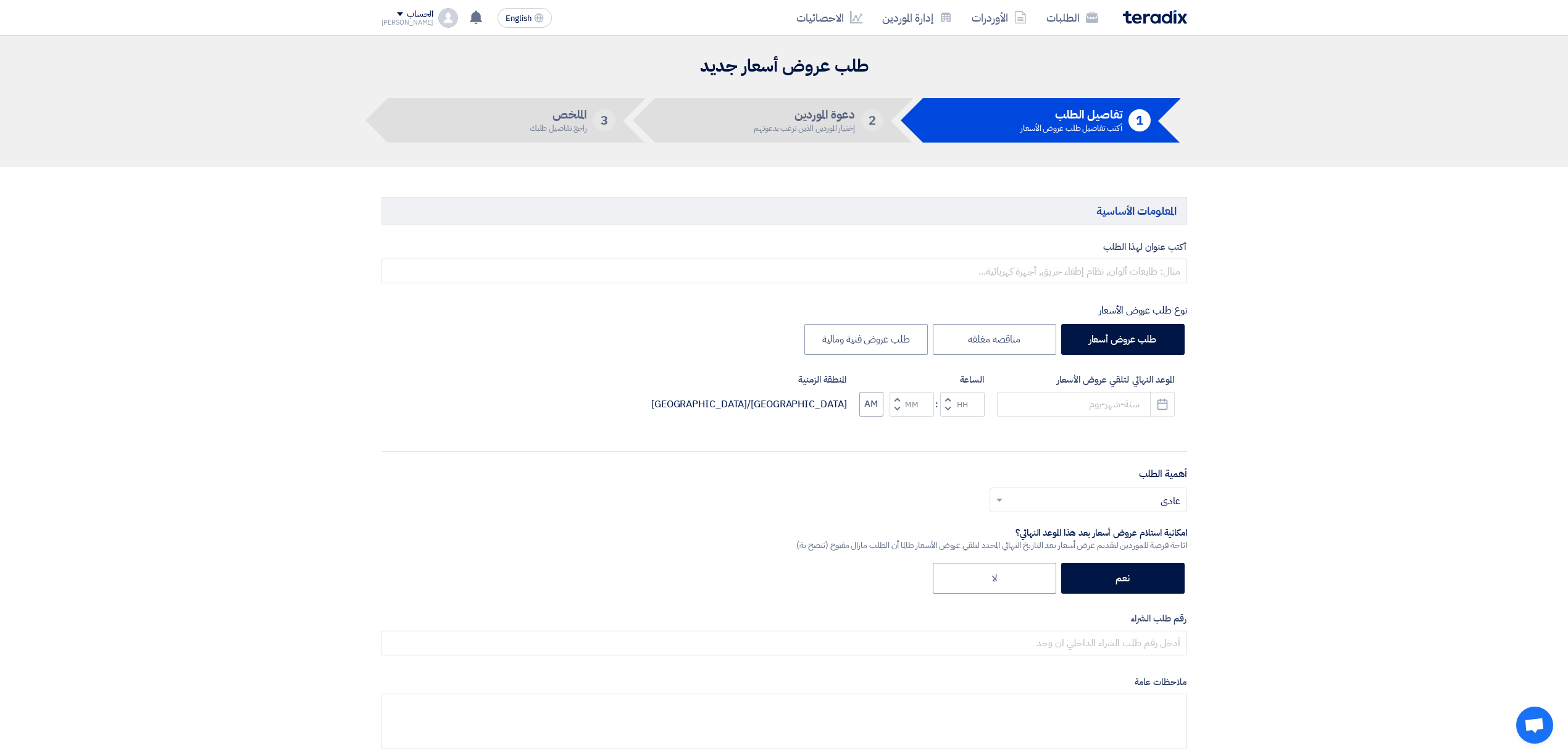
click at [379, 17] on div "الطلبات الأوردرات إدارة الموردين الاحصائيات English EN [DATE]" at bounding box center [784, 17] width 824 height 35
click at [388, 10] on div "الحساب" at bounding box center [407, 14] width 52 height 10
click at [443, 151] on link "الإعدادات" at bounding box center [446, 145] width 109 height 14
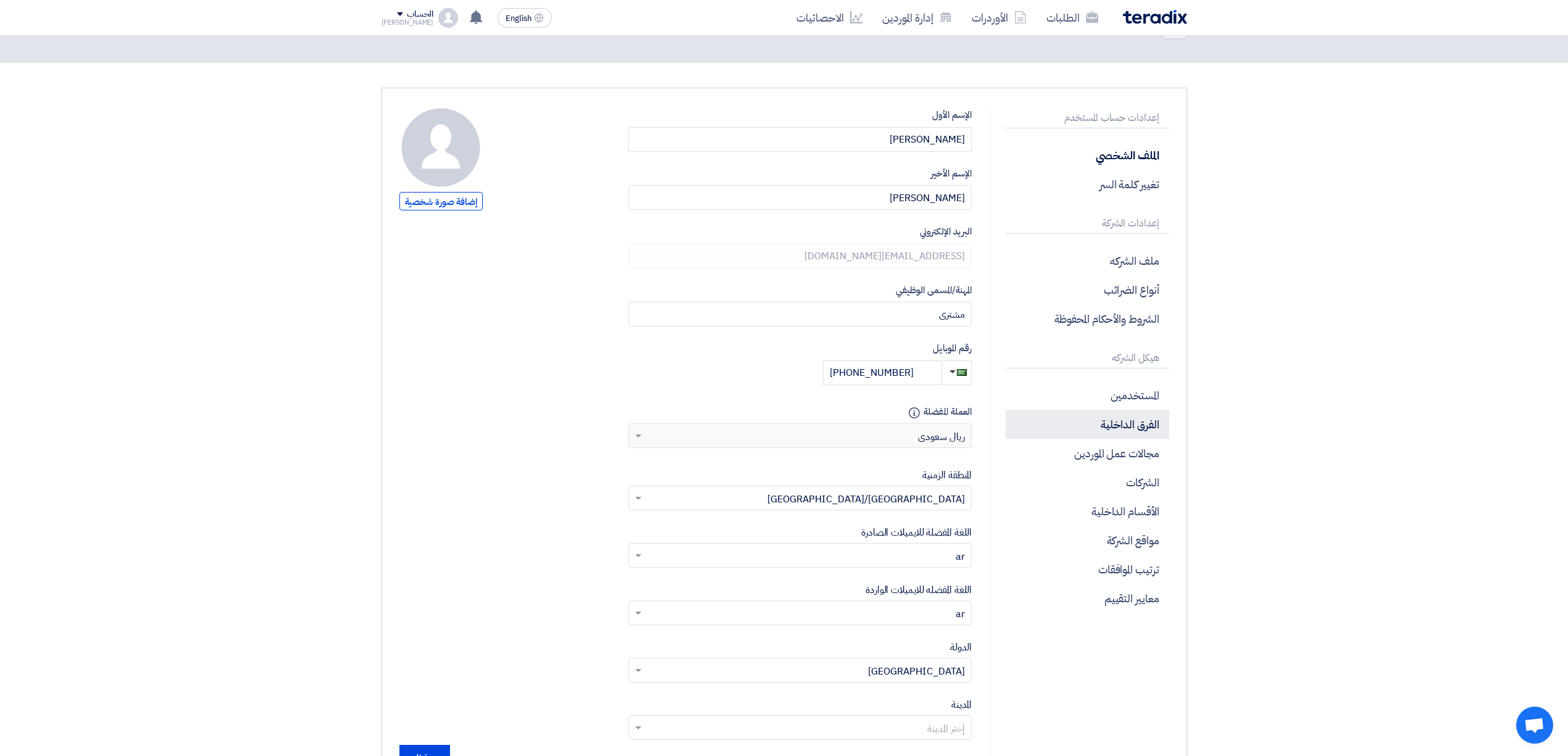
scroll to position [83, 0]
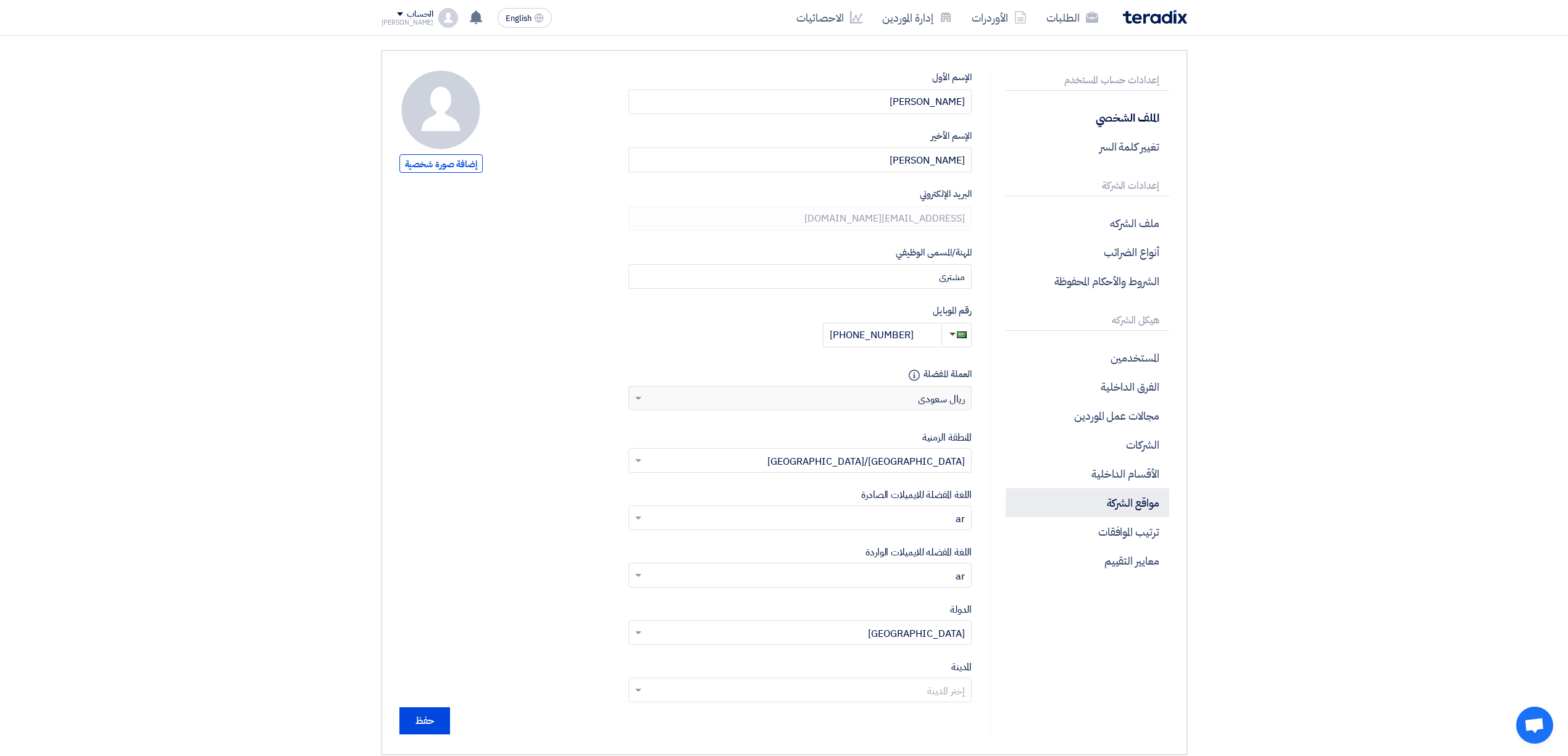
click at [1118, 507] on p "مواقع الشركة" at bounding box center [1087, 503] width 163 height 29
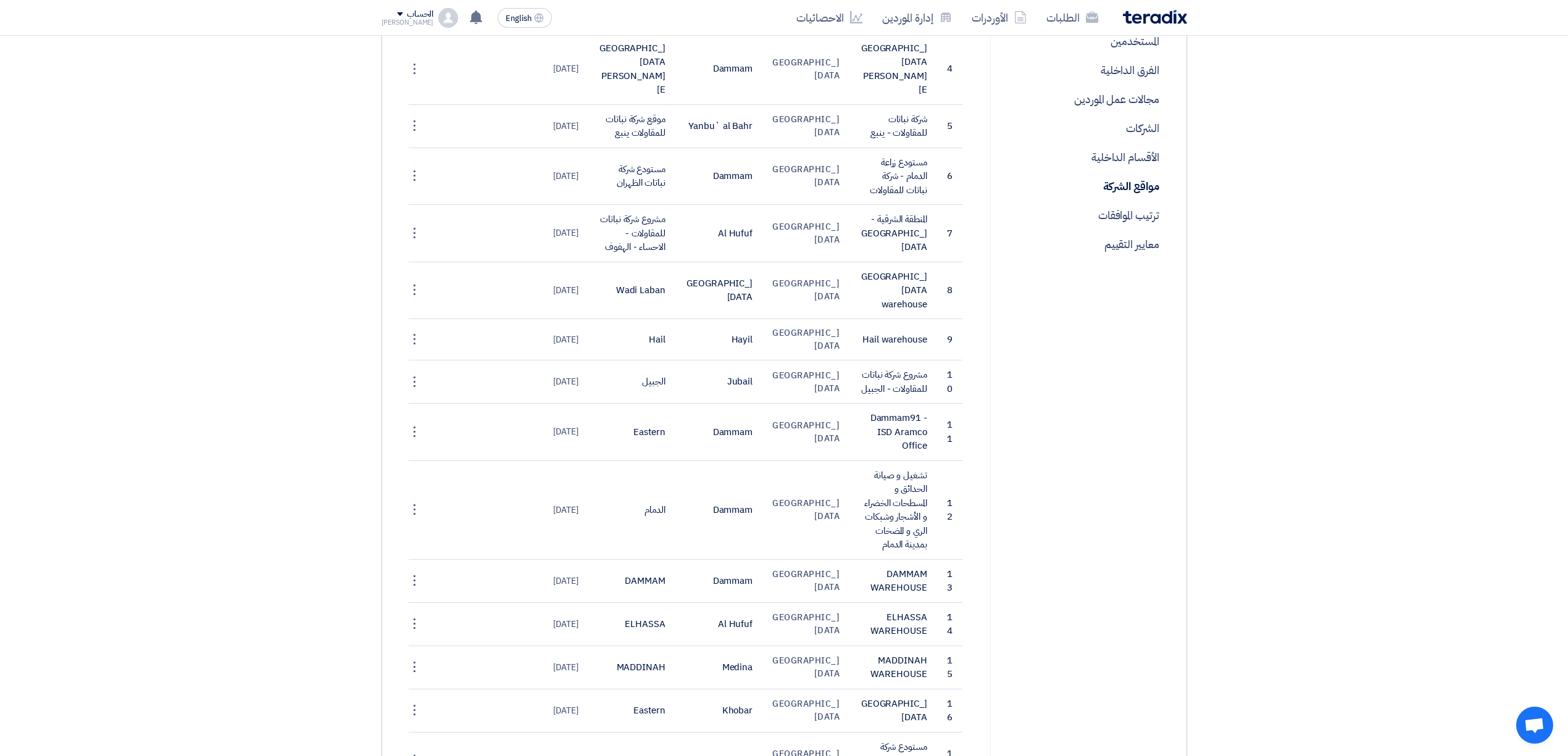
scroll to position [83, 0]
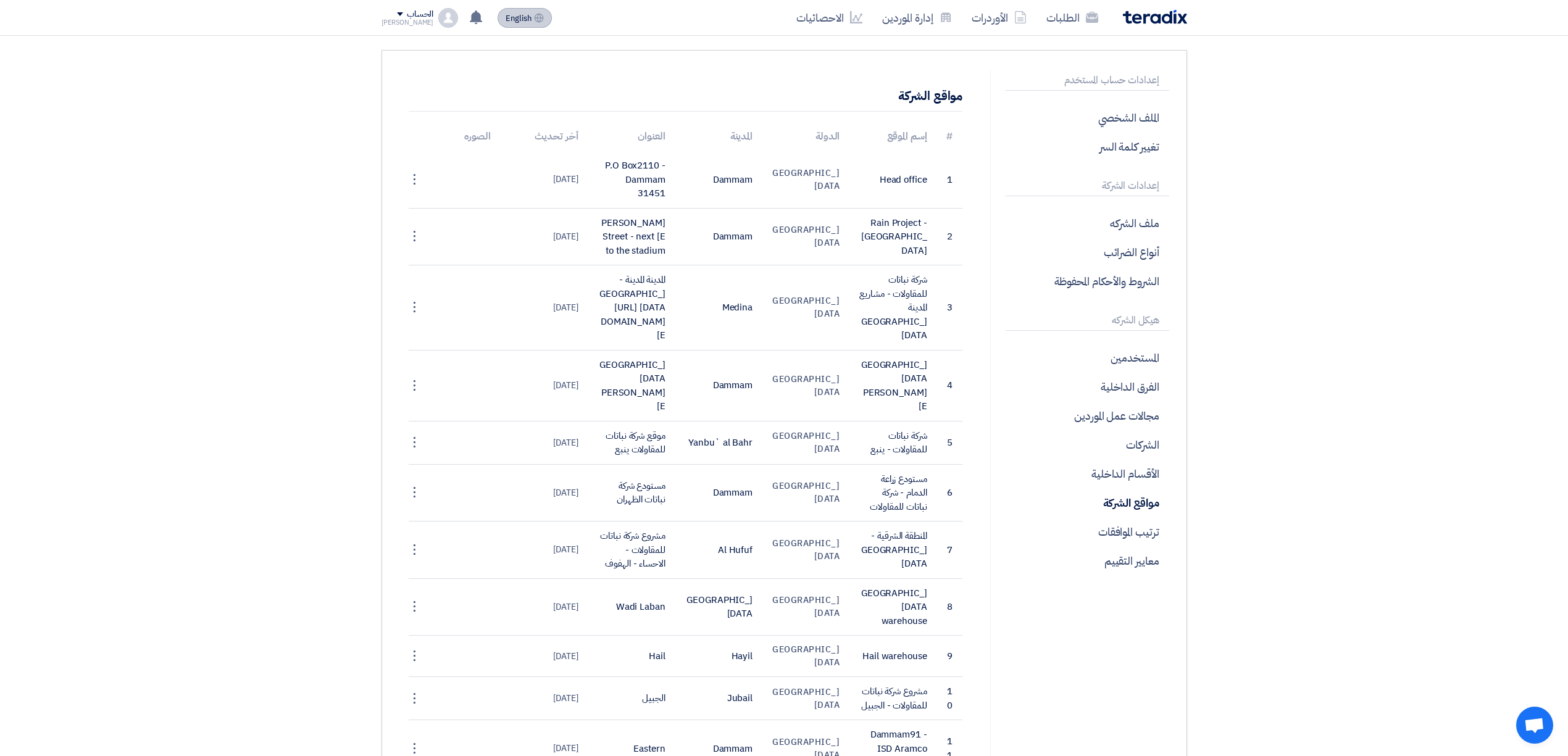
click at [514, 21] on span "English" at bounding box center [518, 18] width 26 height 9
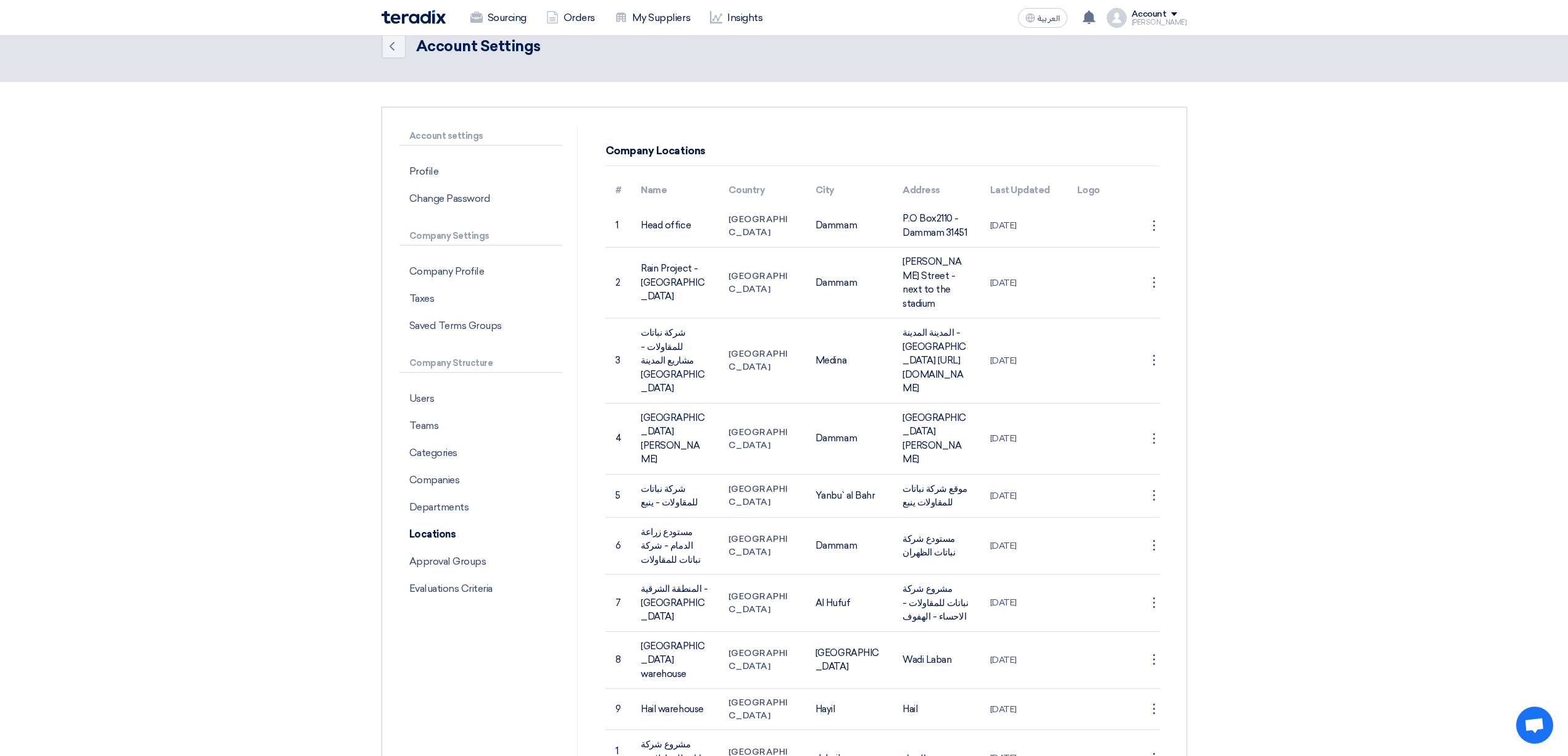
scroll to position [0, 0]
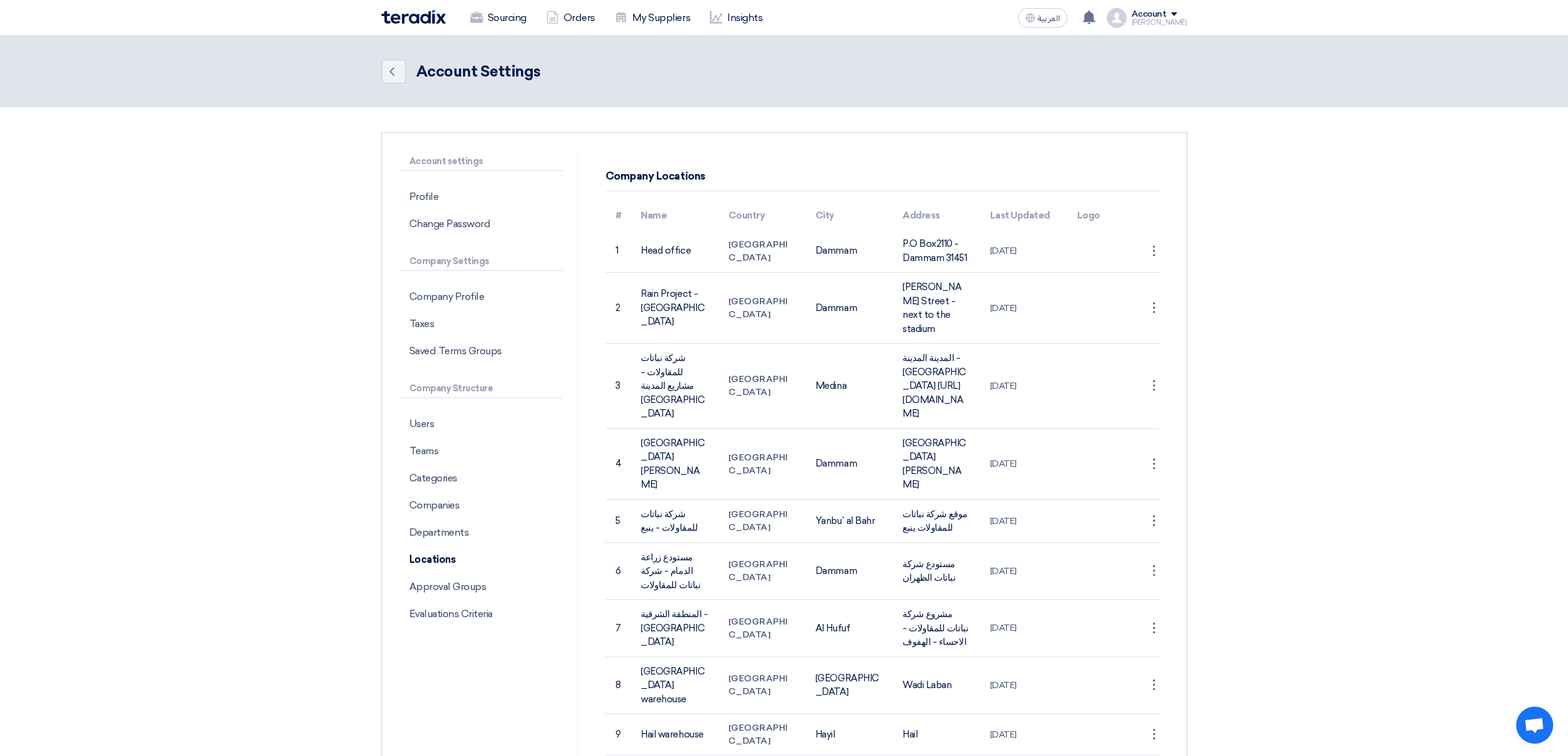
click at [397, 12] on img at bounding box center [414, 16] width 65 height 14
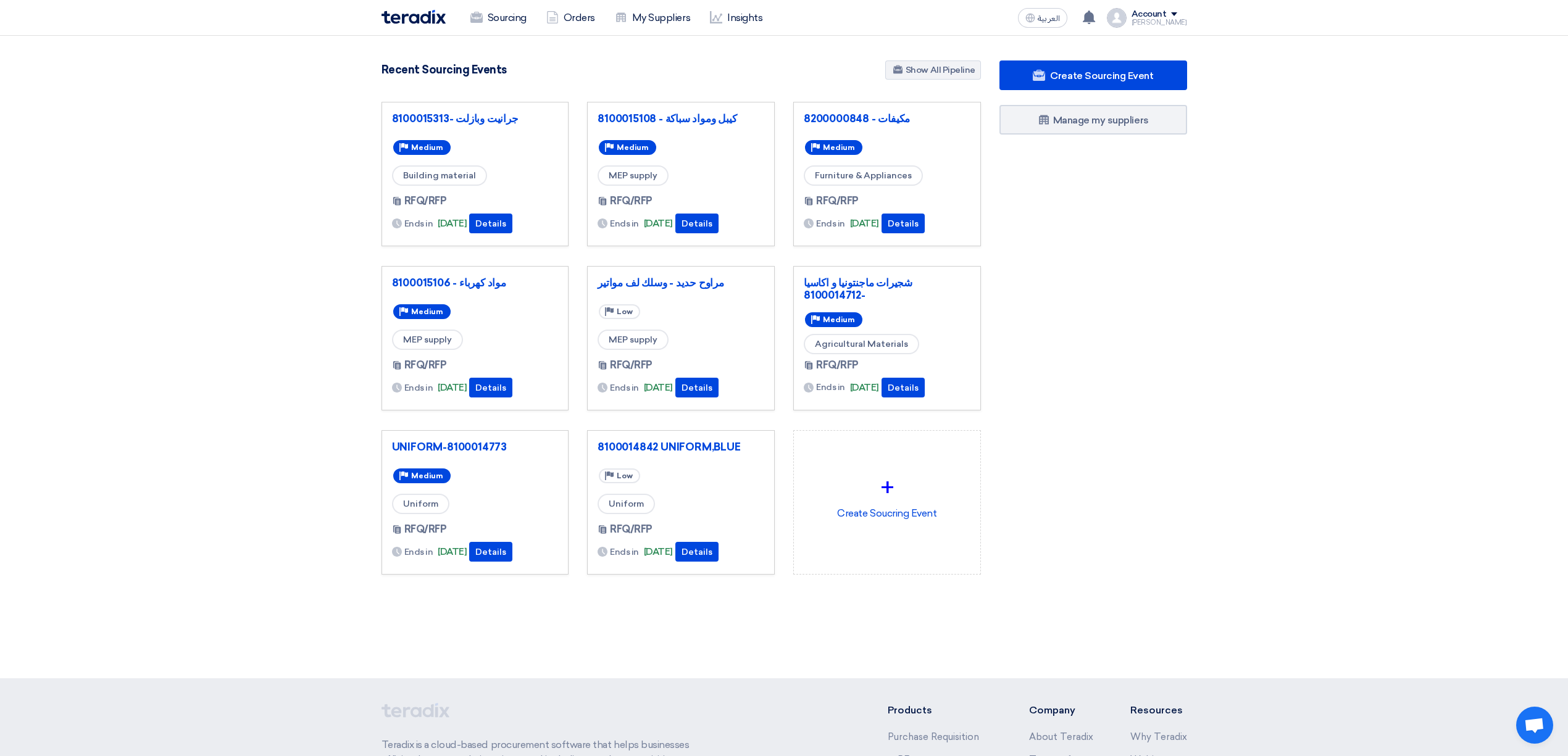
click at [1167, 10] on div "Account" at bounding box center [1149, 14] width 35 height 10
click at [1115, 139] on link "Settings" at bounding box center [1122, 145] width 109 height 14
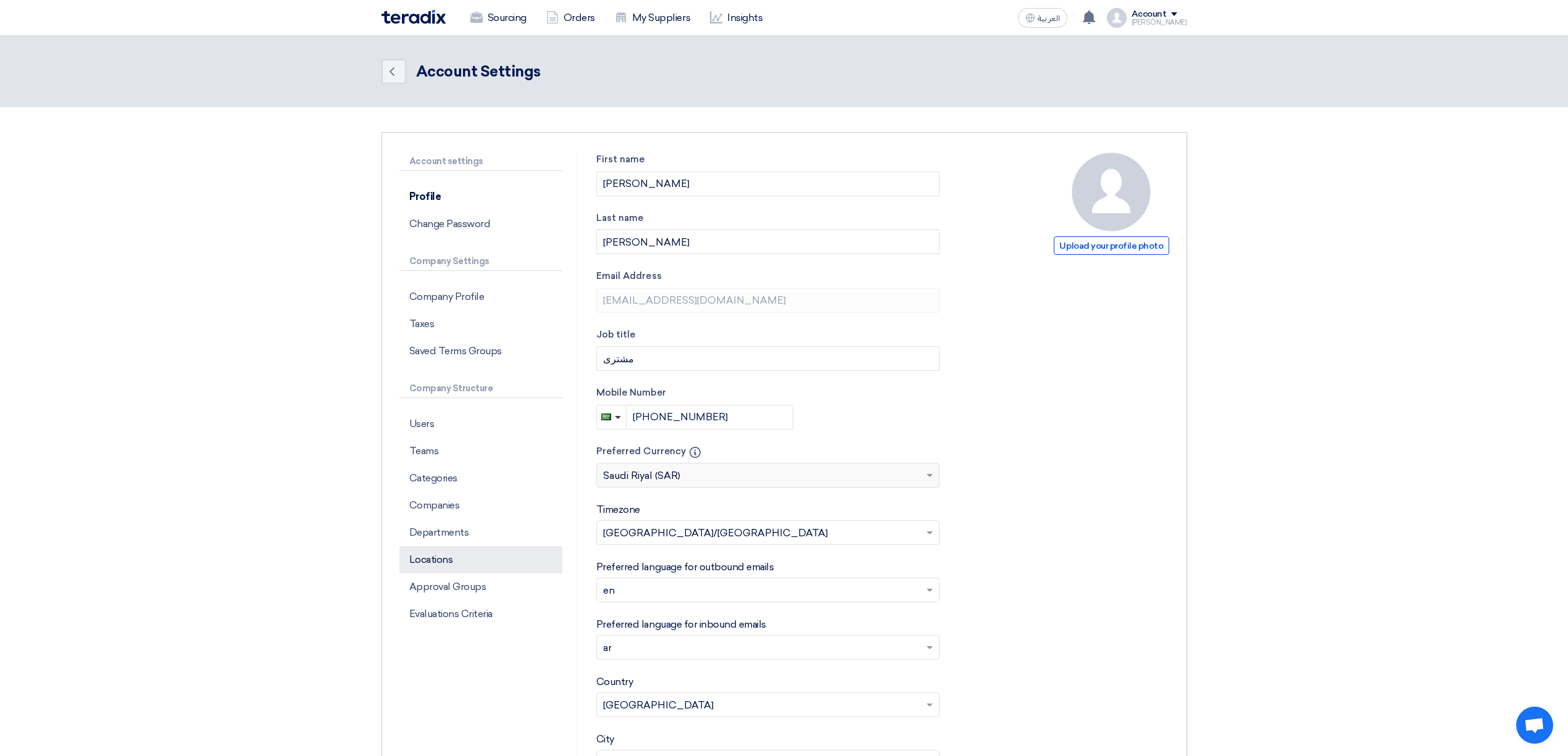
click at [420, 564] on p "Locations" at bounding box center [481, 560] width 163 height 28
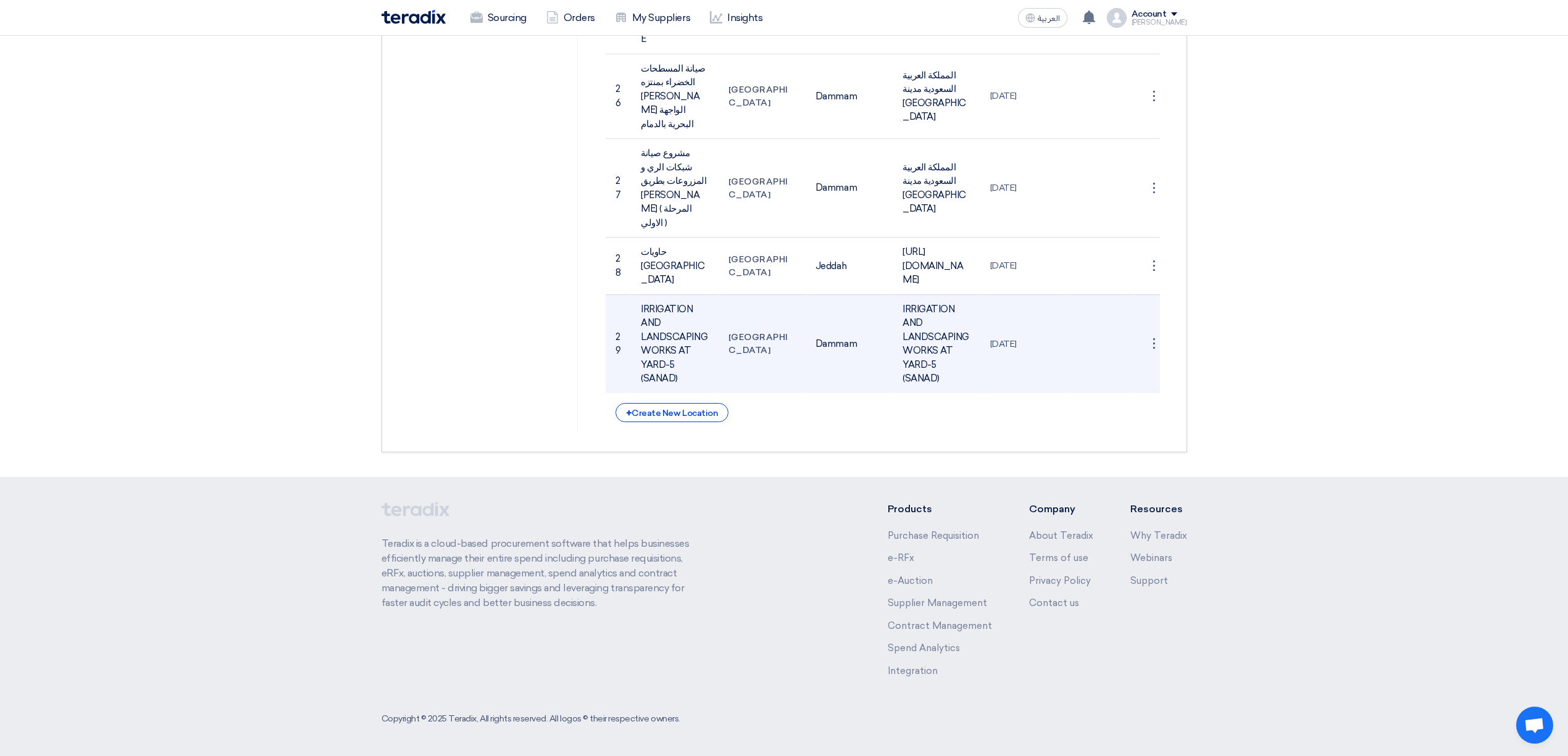
scroll to position [1699, 0]
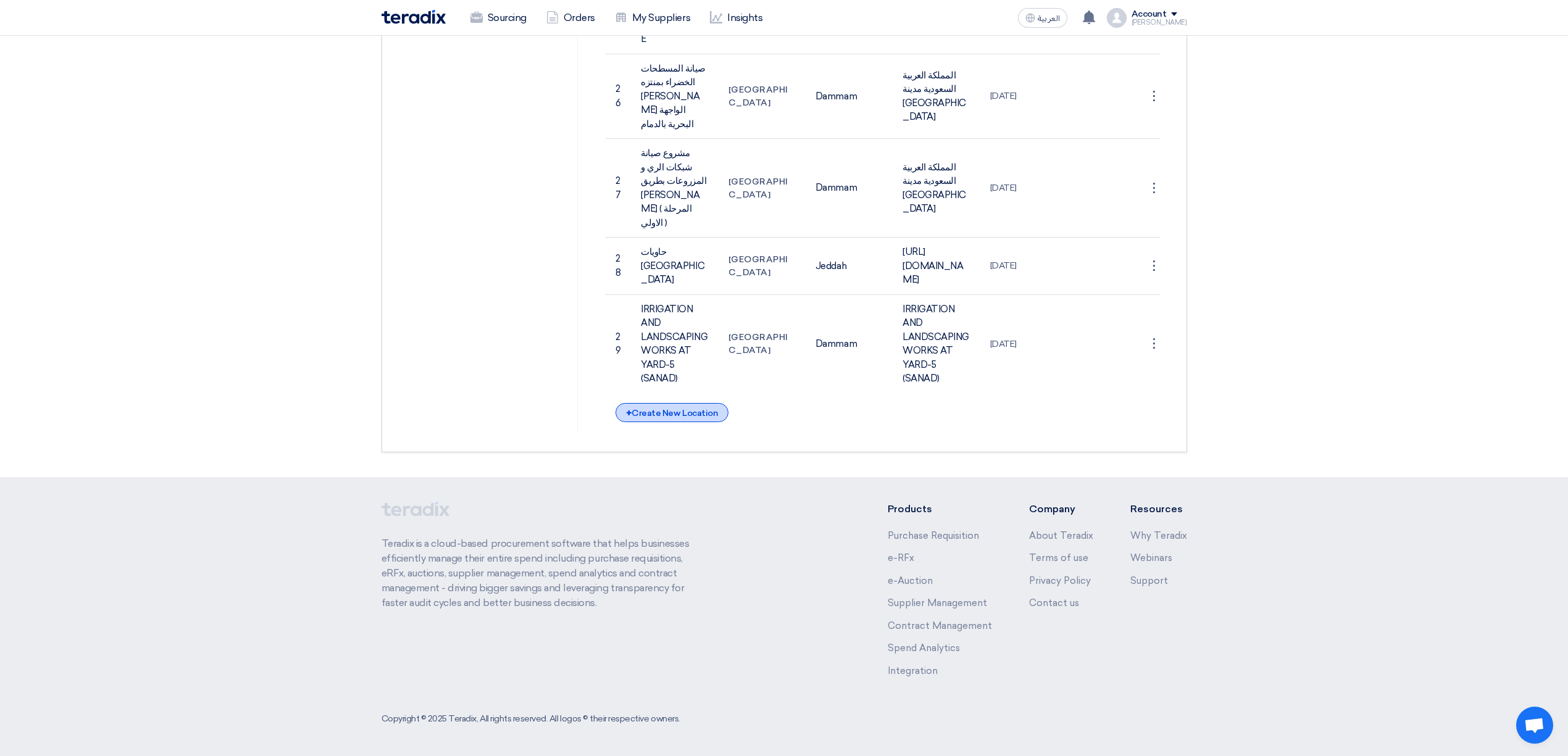
click at [667, 420] on div "+ Create New Location" at bounding box center [672, 413] width 113 height 19
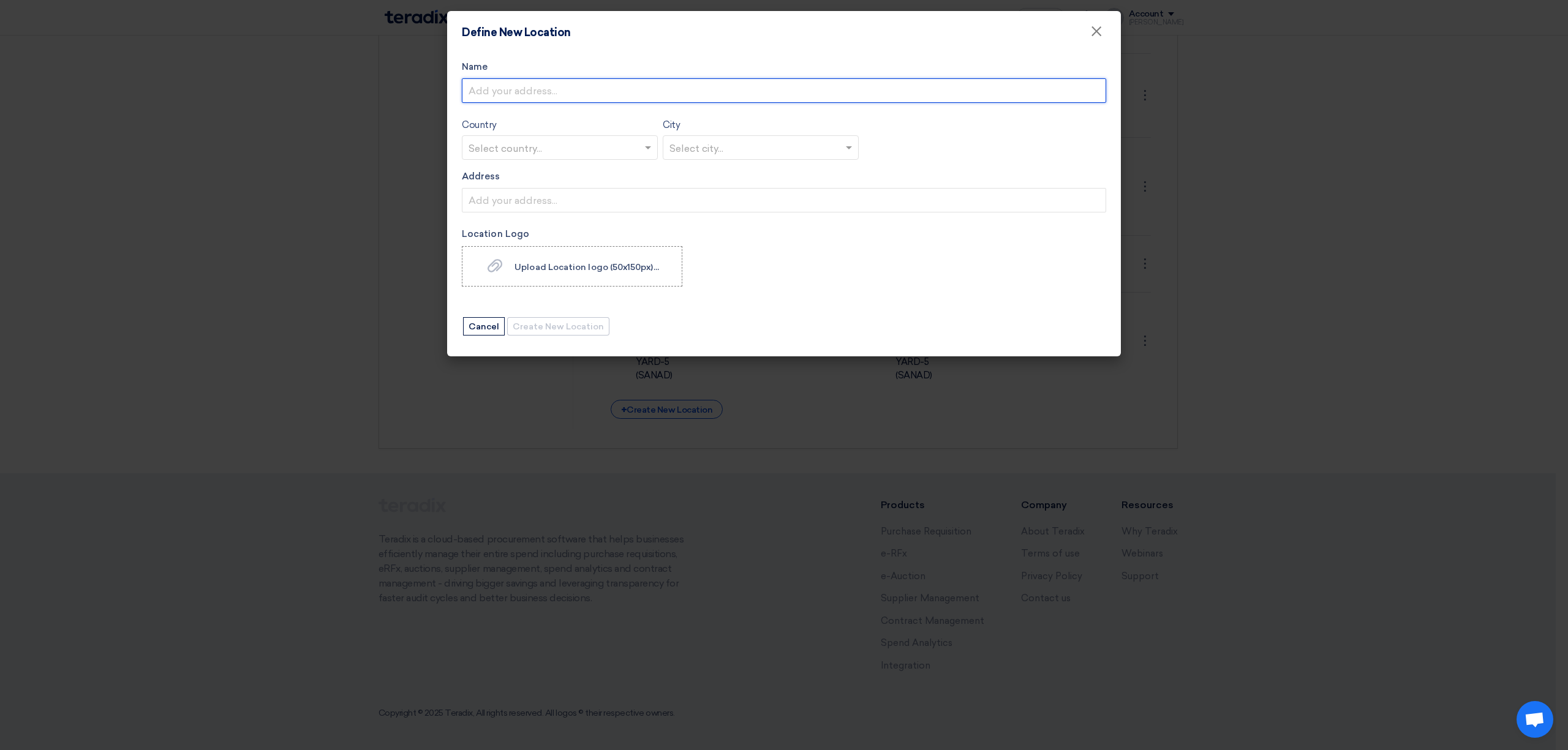
click at [530, 96] on input "Name" at bounding box center [784, 90] width 645 height 24
click at [488, 150] on input "text" at bounding box center [553, 148] width 170 height 20
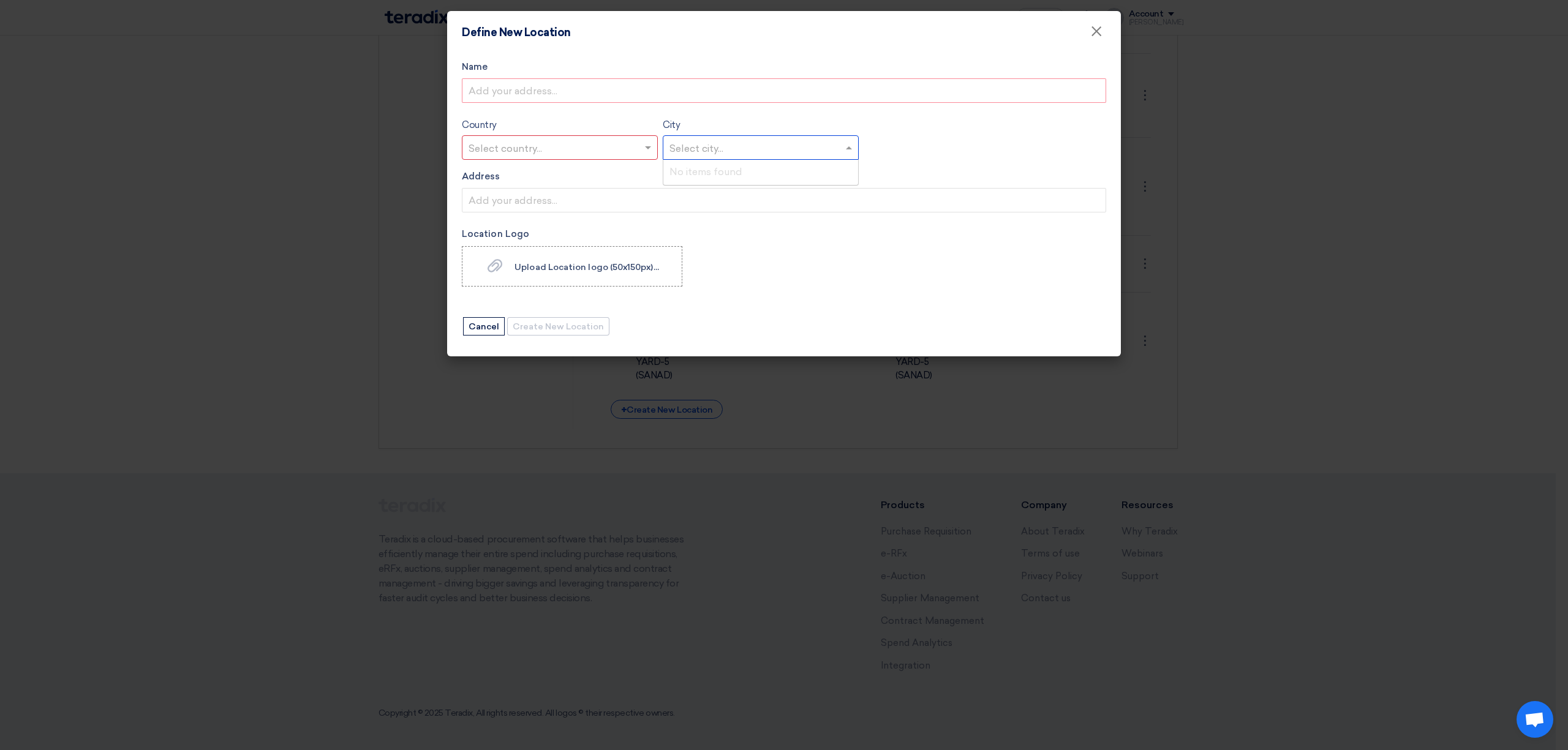
click at [718, 143] on input "text" at bounding box center [754, 148] width 170 height 20
click at [544, 204] on input "Address" at bounding box center [784, 200] width 645 height 24
click at [588, 272] on span "Upload Location logo (50x150px)..." at bounding box center [587, 266] width 145 height 10
click at [0, 0] on input "Upload Location logo (50x150px)... Upload Location logo (50x150px)..." at bounding box center [0, 0] width 0 height 0
click at [509, 206] on input "Address" at bounding box center [784, 200] width 645 height 24
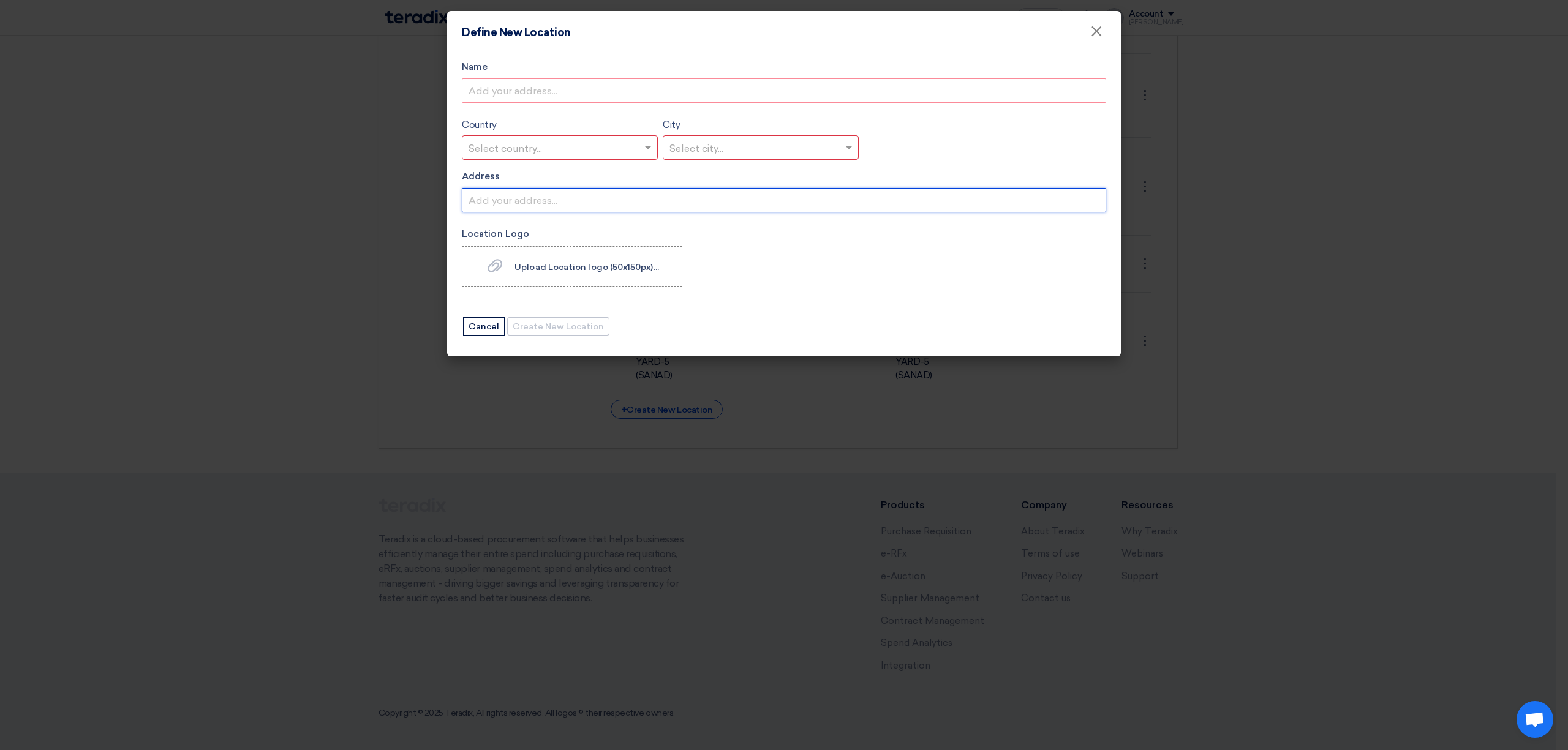
click at [584, 197] on input "Address" at bounding box center [784, 200] width 645 height 24
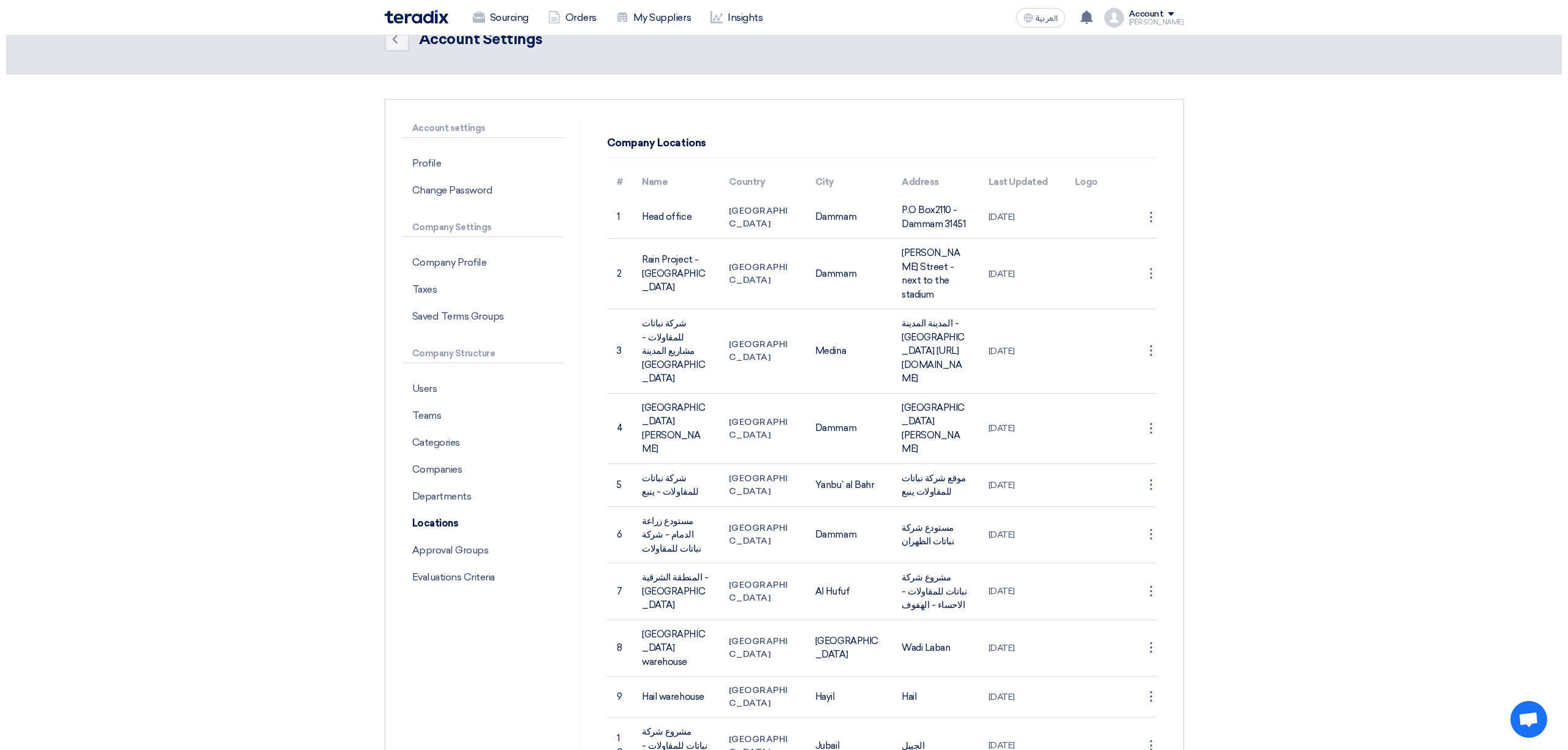
scroll to position [0, 0]
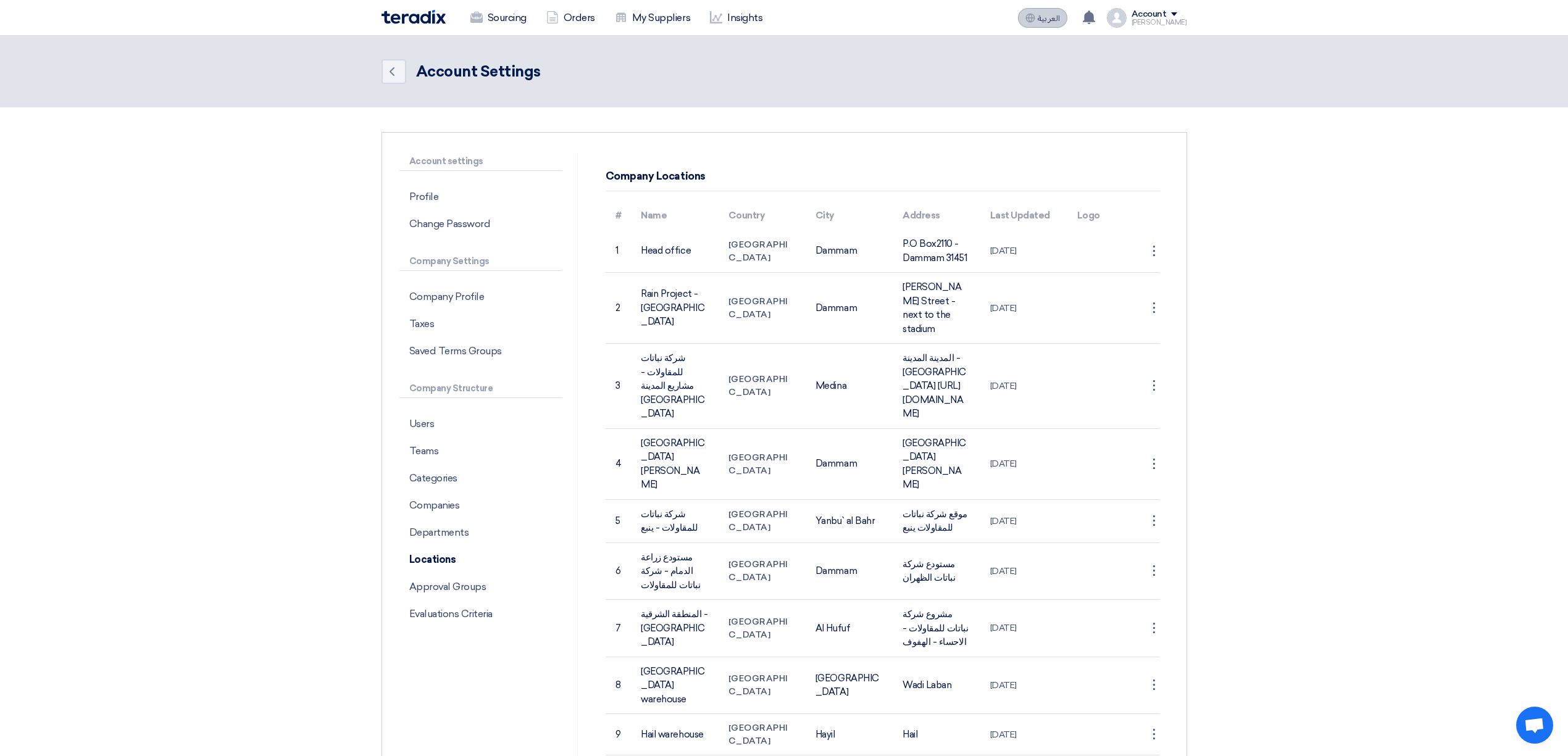
click at [1060, 21] on span "العربية" at bounding box center [1048, 18] width 22 height 9
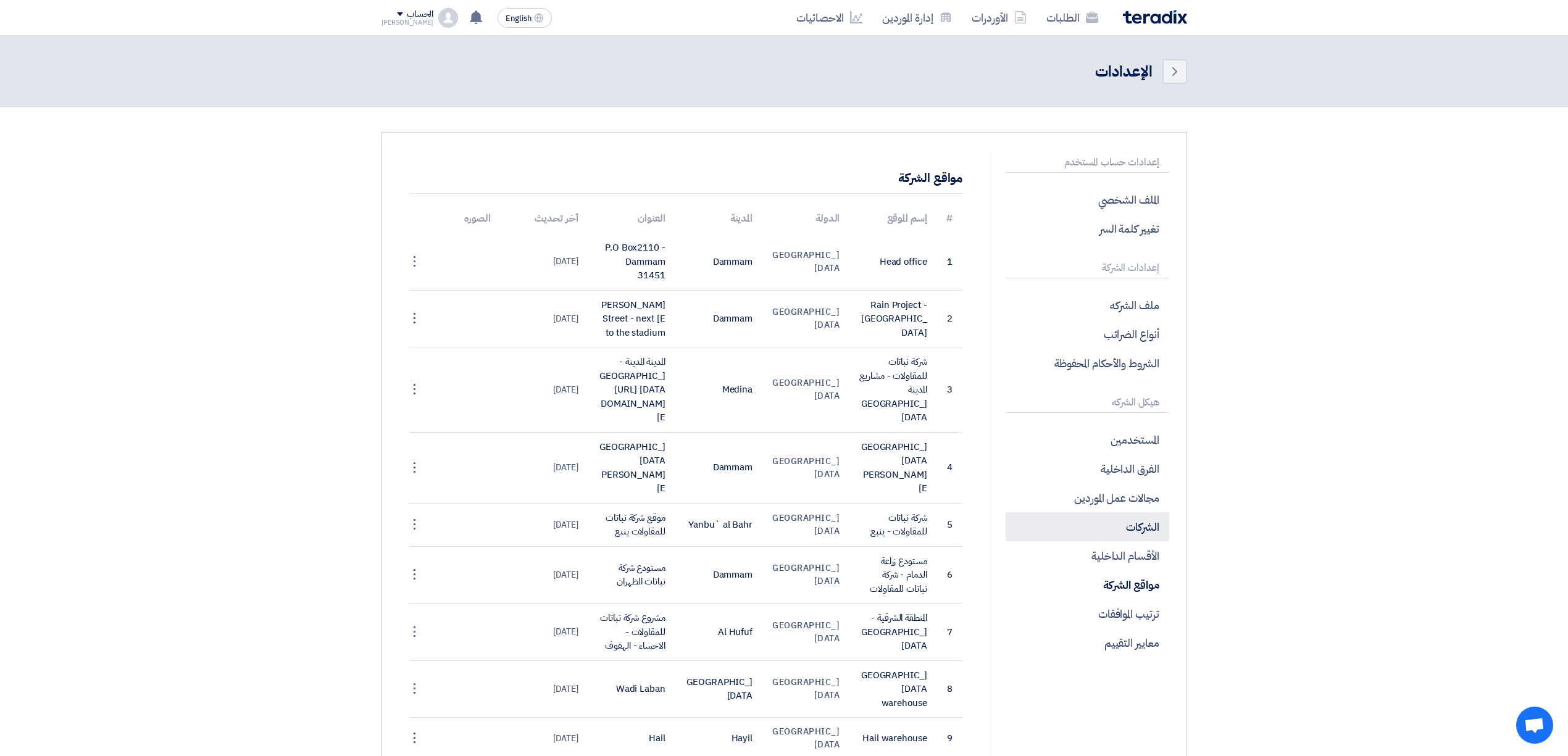
click at [1101, 525] on p "الشركات" at bounding box center [1087, 526] width 163 height 29
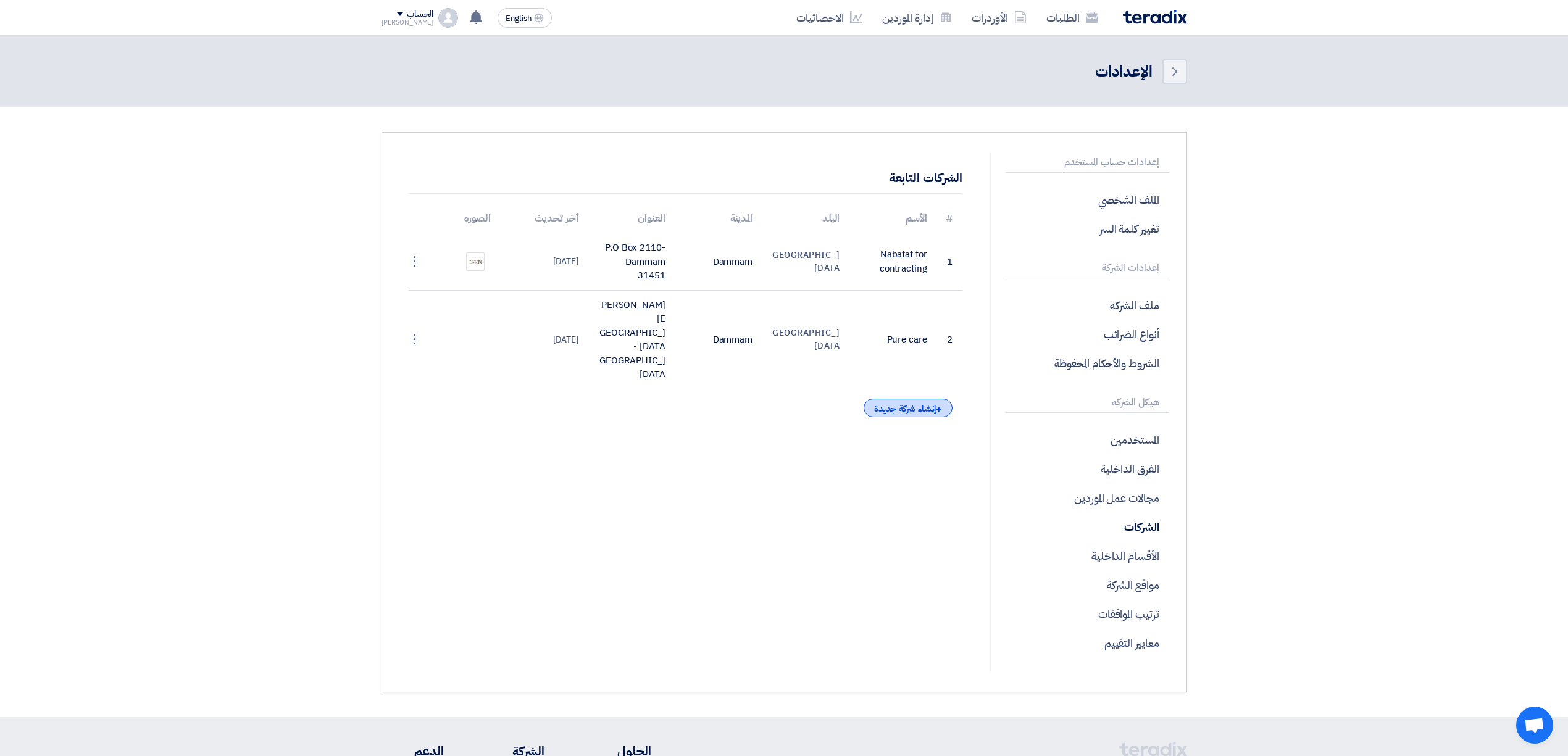
click at [917, 398] on div "+ إنشاء شركة جديدة" at bounding box center [908, 408] width 89 height 19
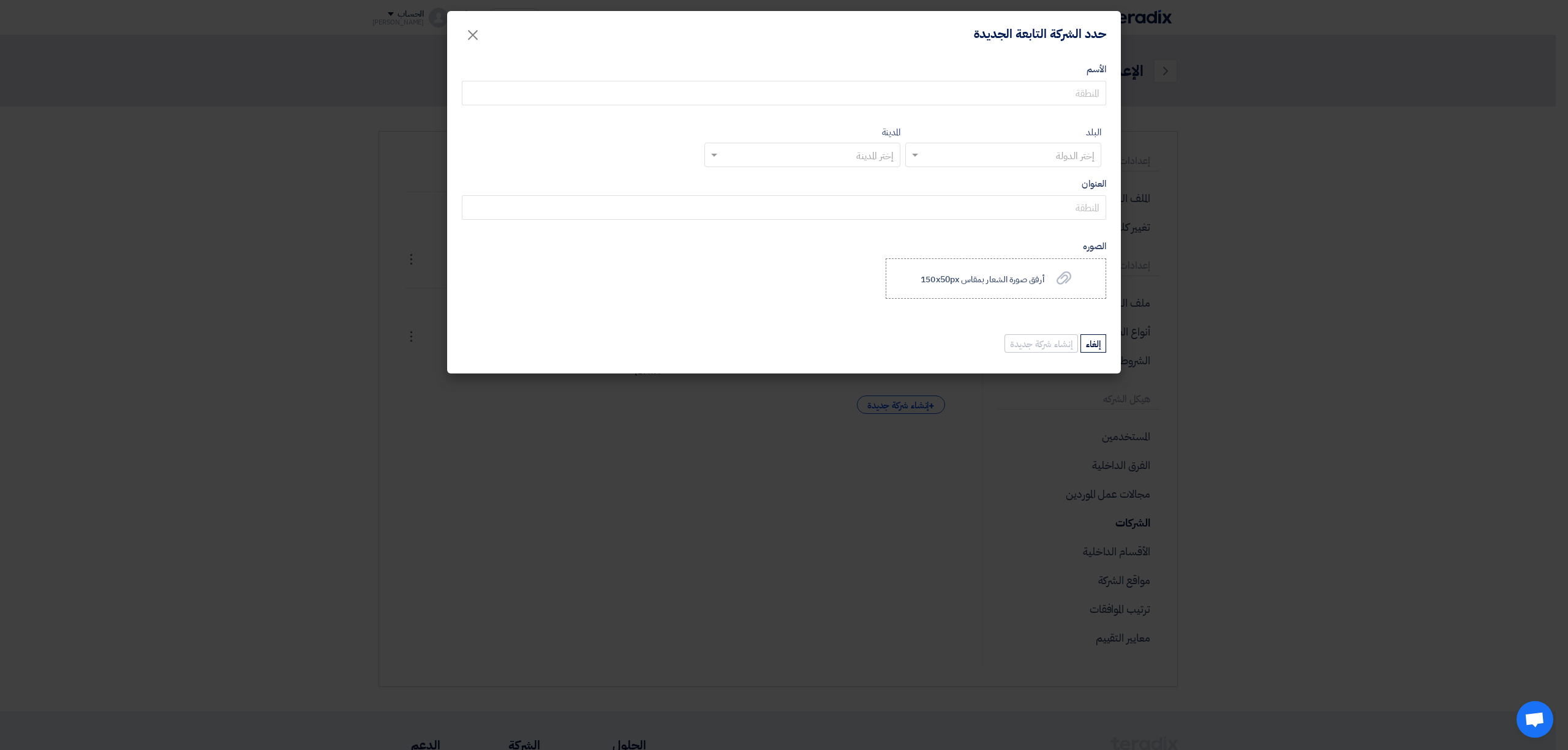
click at [838, 449] on modal-container "حدد الشركة التابعة الجديدة × الأسم البلد إختر الدولة المدينة إختر المدينة العنو…" at bounding box center [784, 375] width 1568 height 750
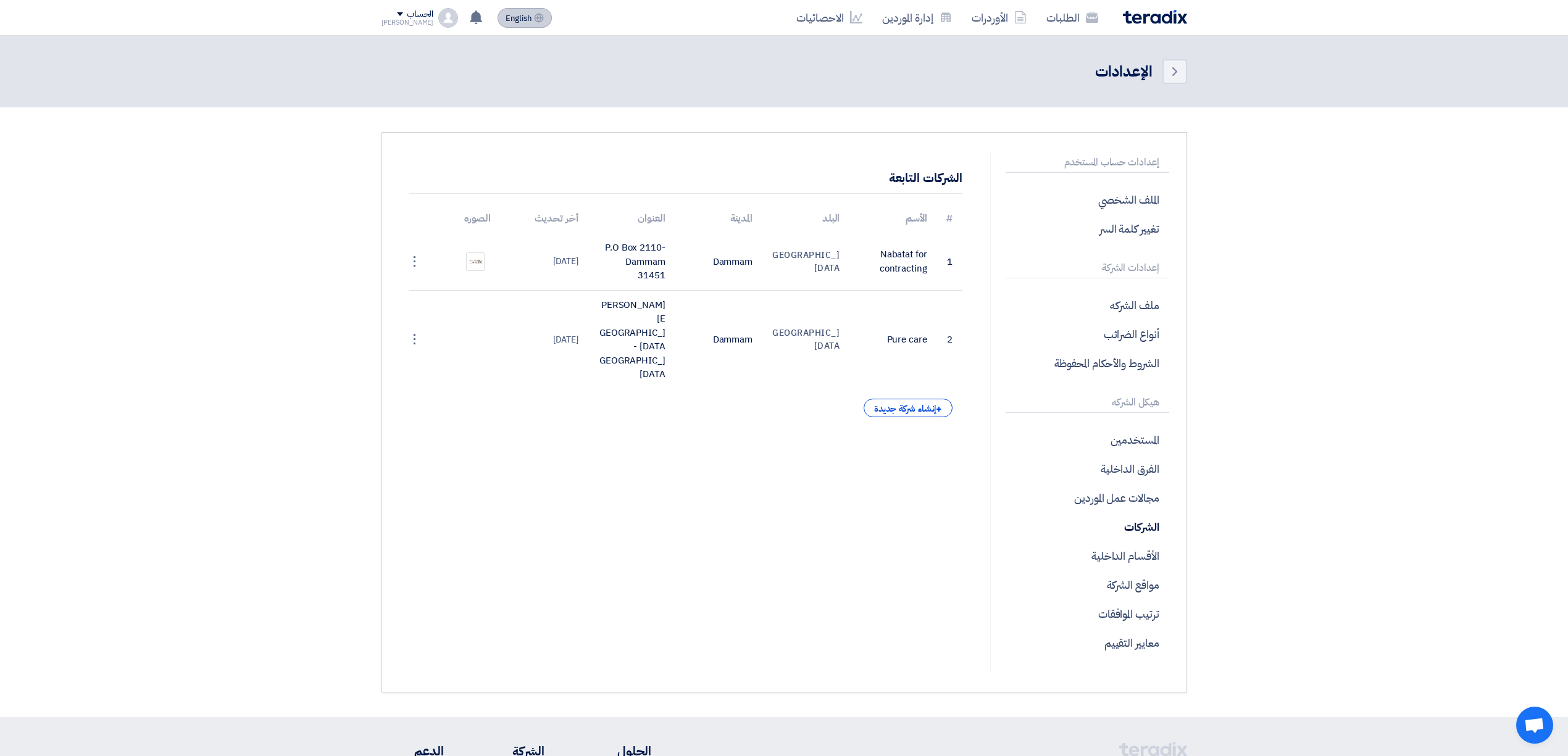
click at [497, 15] on button "English EN" at bounding box center [524, 17] width 54 height 20
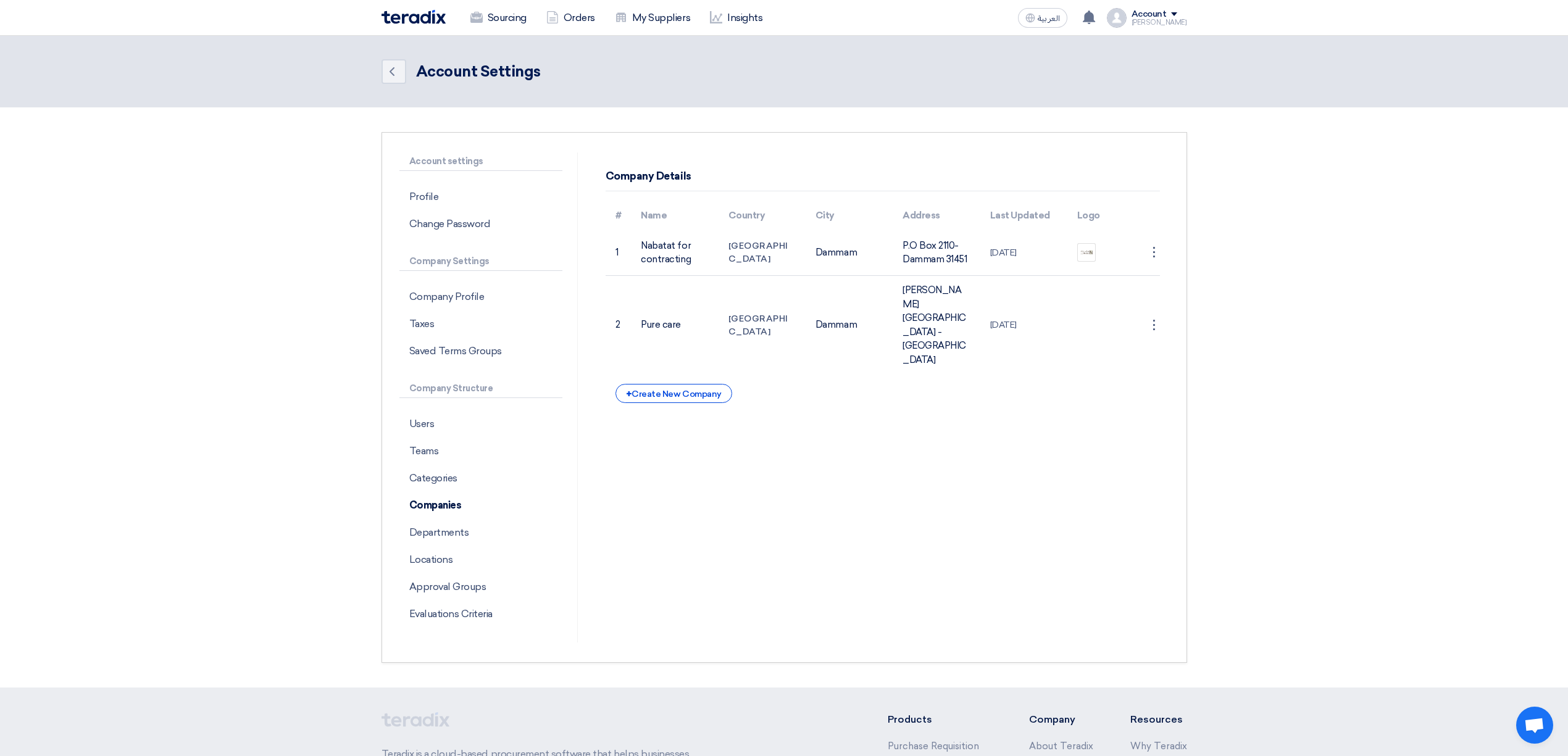
click at [408, 17] on img at bounding box center [414, 16] width 65 height 14
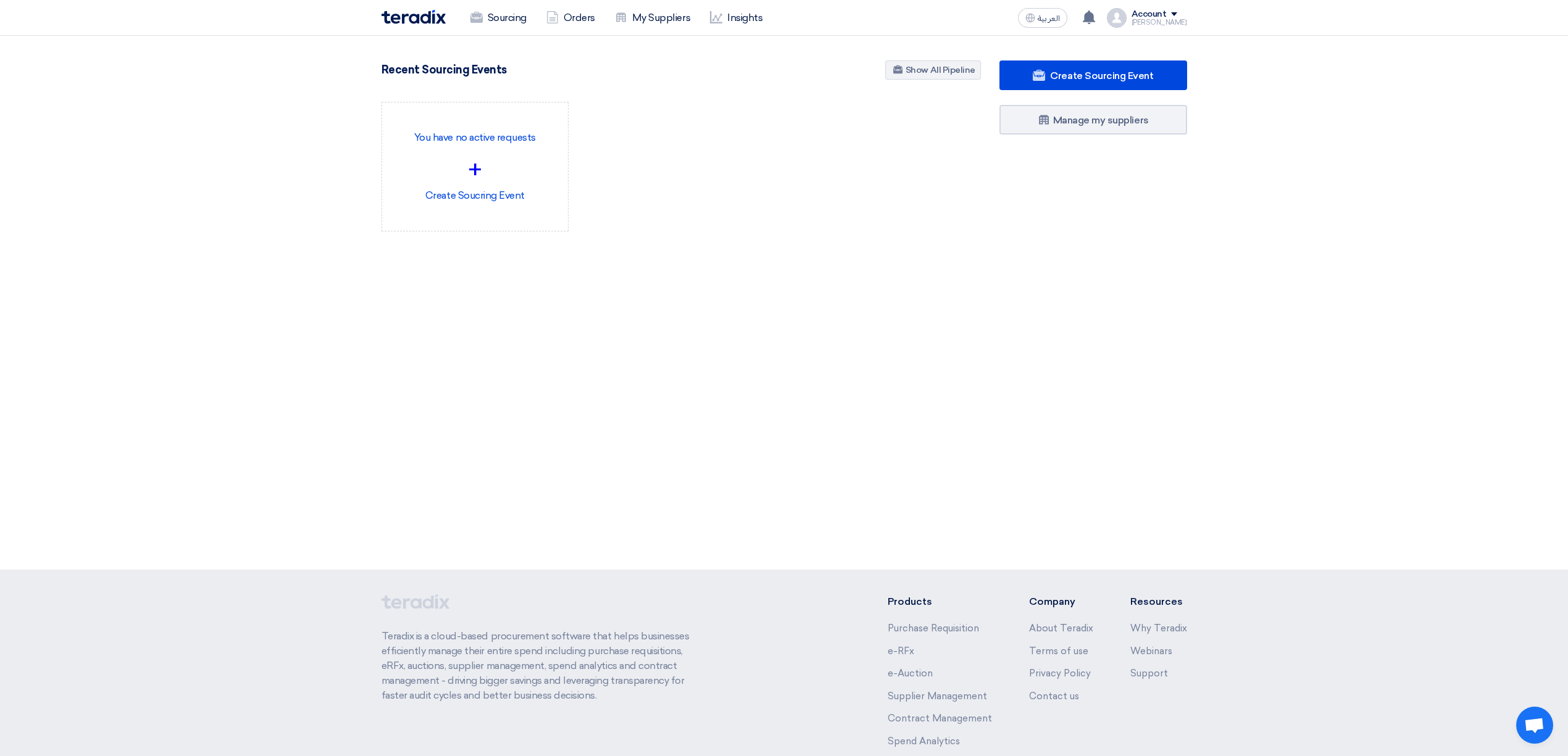
click at [1158, 20] on div "[PERSON_NAME]" at bounding box center [1159, 22] width 56 height 7
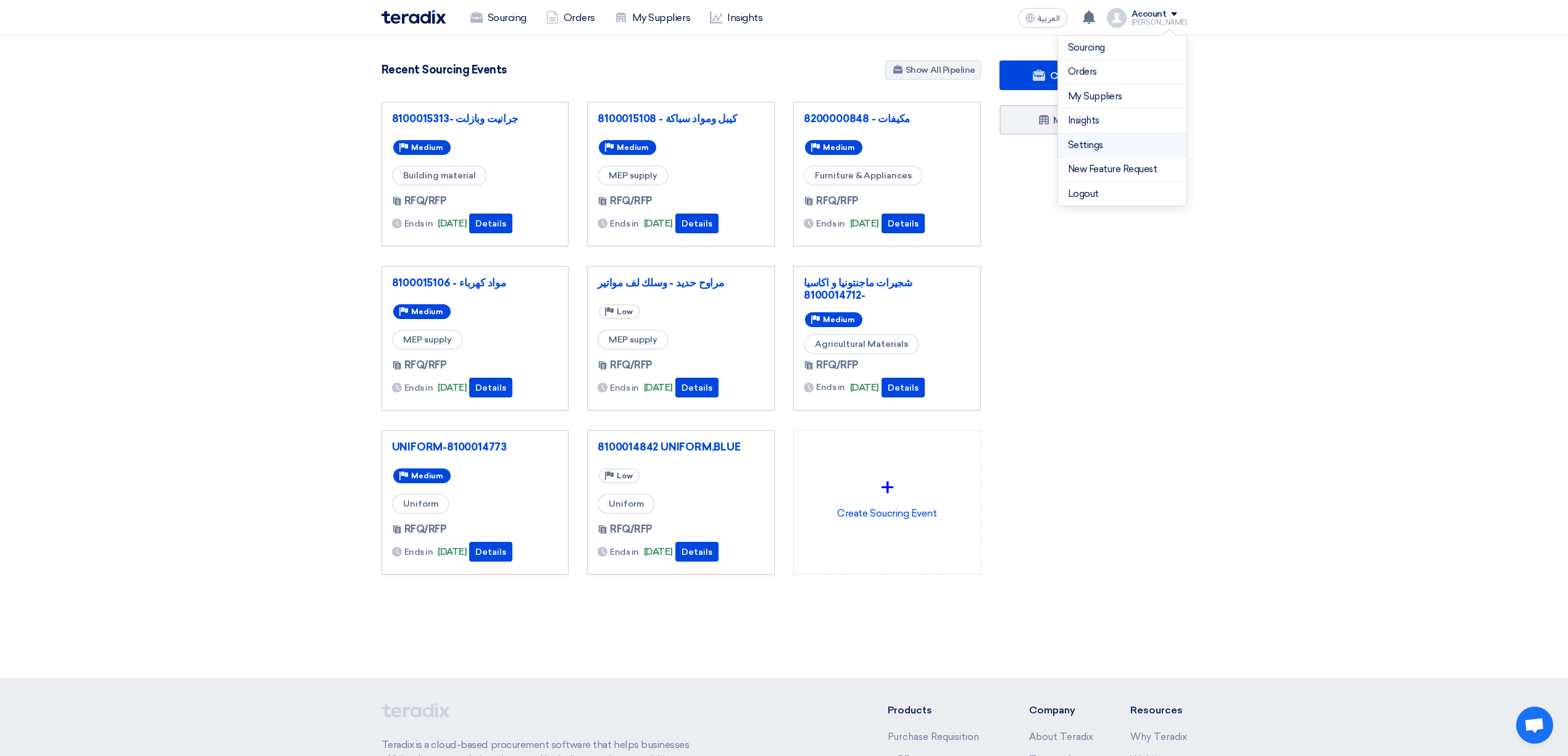
click at [1121, 146] on link "Settings" at bounding box center [1122, 145] width 109 height 14
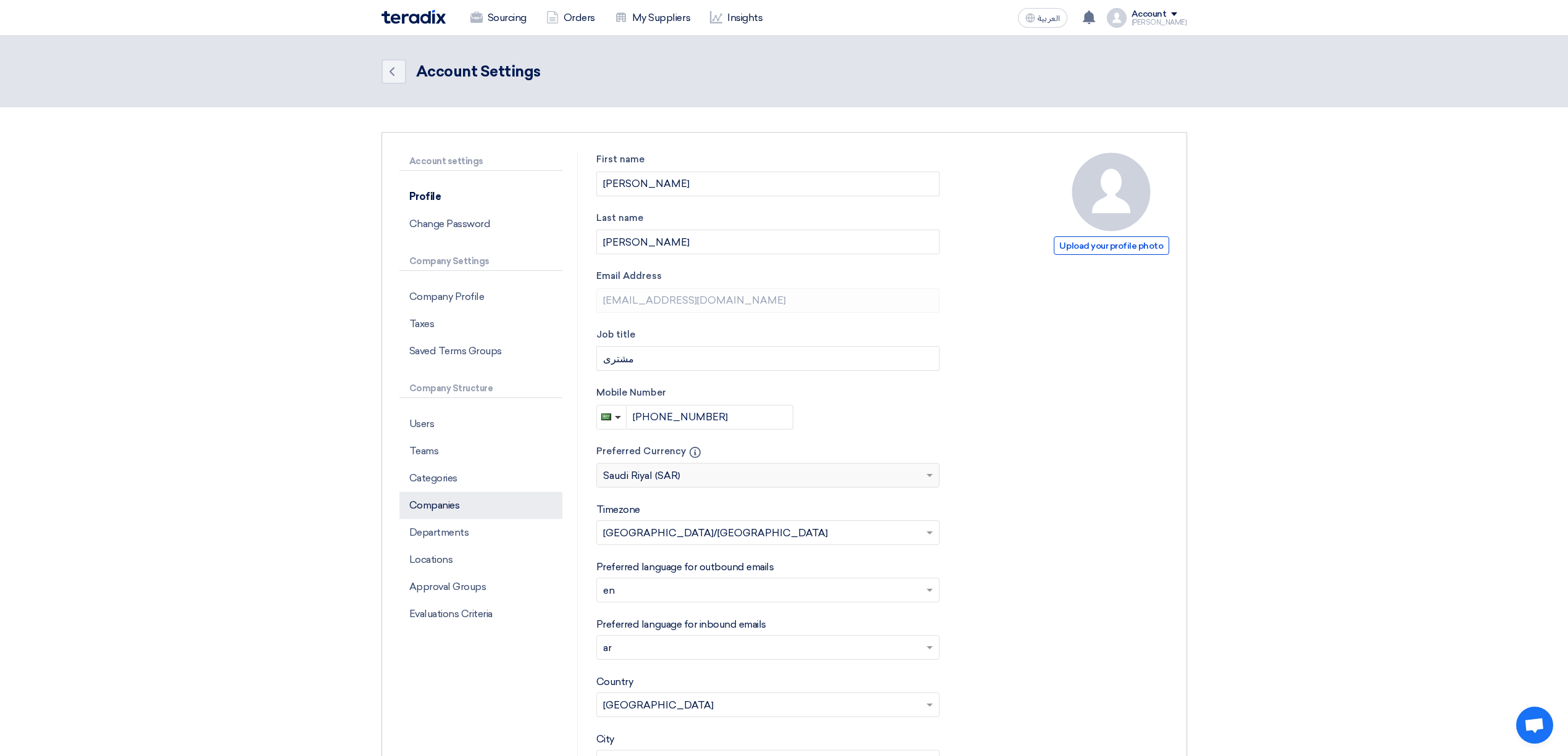
click at [446, 509] on p "Companies" at bounding box center [481, 506] width 163 height 28
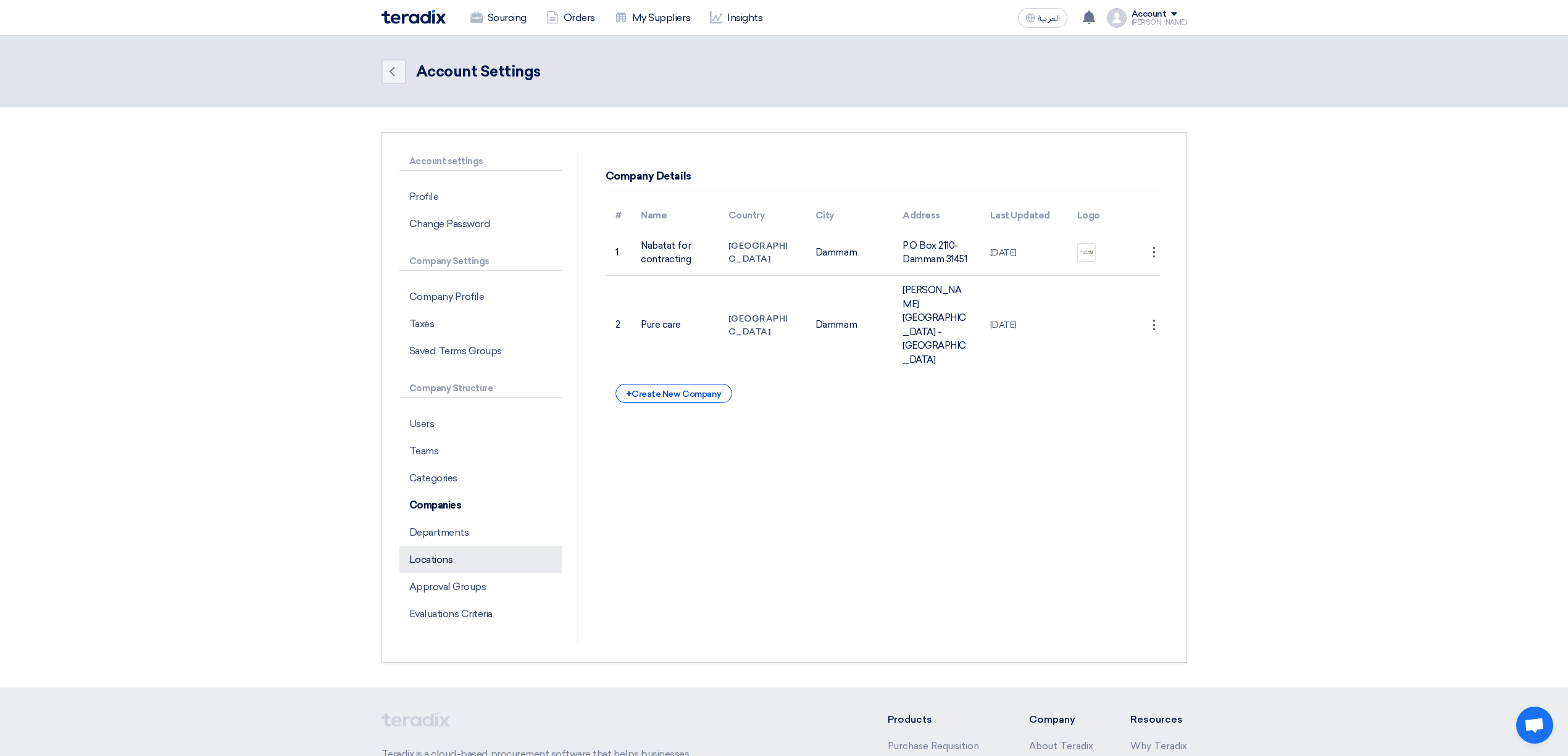
click at [445, 562] on p "Locations" at bounding box center [481, 560] width 163 height 28
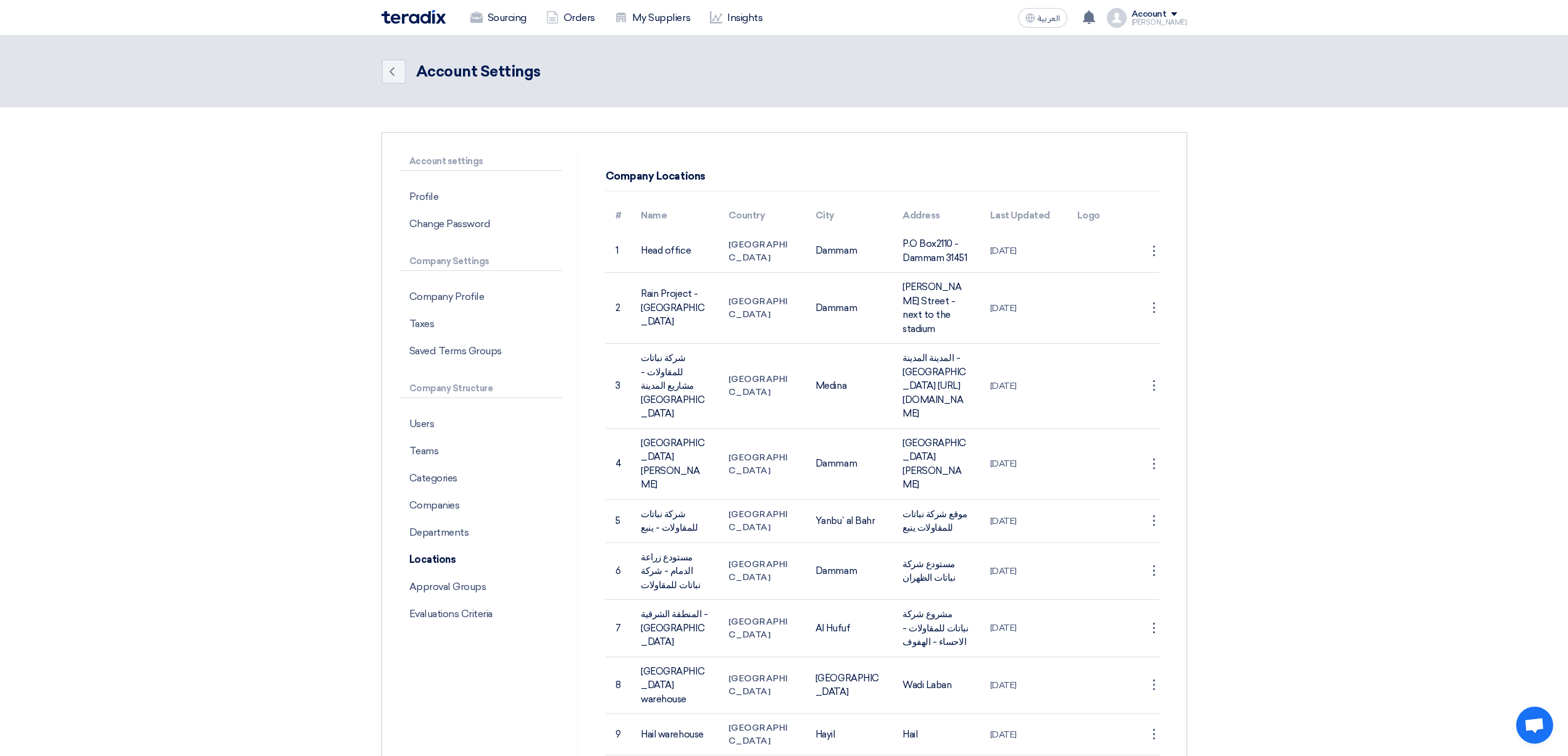
click at [1141, 17] on div "Account Mohamed Sourcing Orders My Suppliers Insights Settings New Feature Requ…" at bounding box center [1147, 17] width 81 height 20
click at [808, 48] on header "Back Account Settings" at bounding box center [784, 71] width 1568 height 71
click at [655, 23] on link "My Suppliers" at bounding box center [653, 18] width 95 height 28
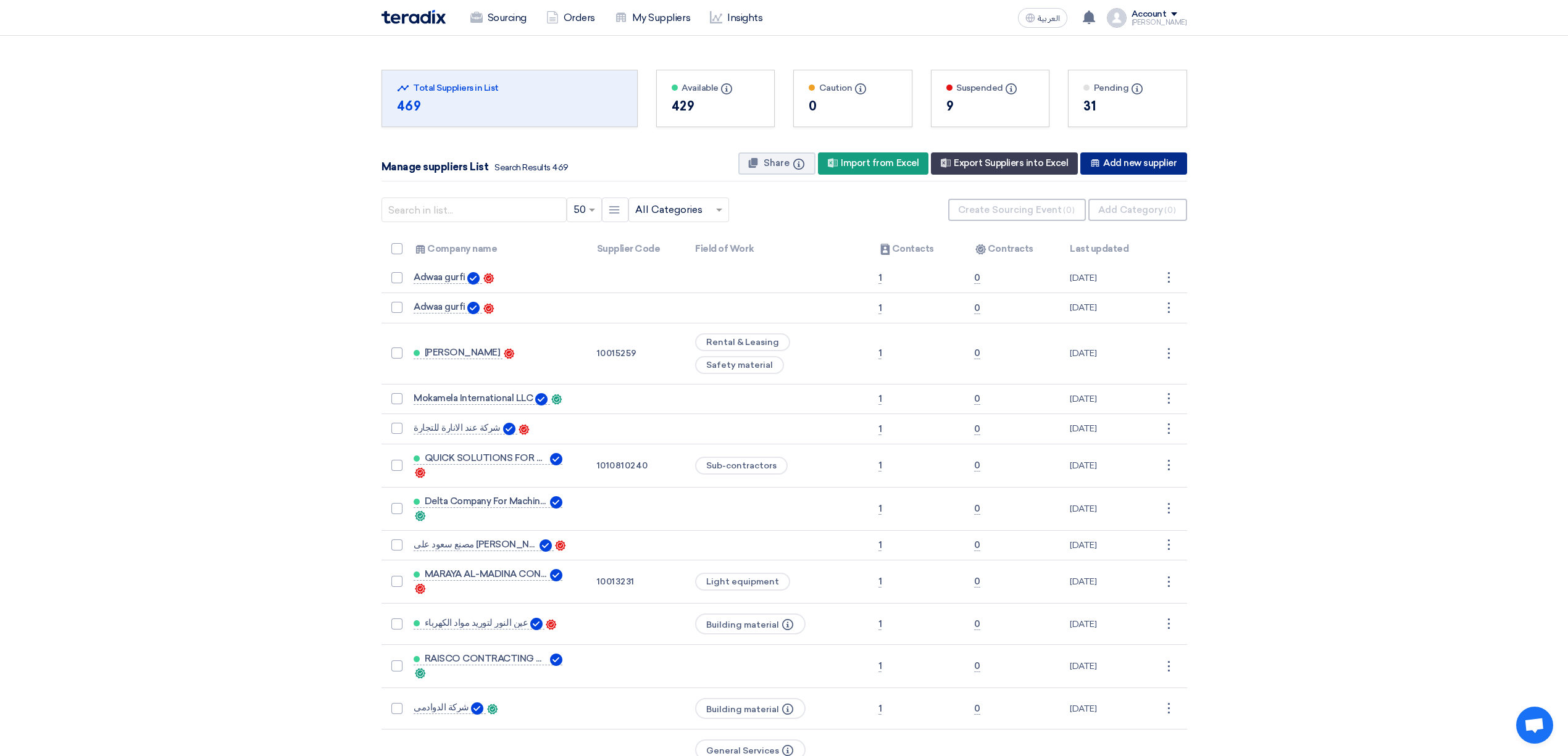
click at [1141, 169] on div "New Supplier Add new supplier" at bounding box center [1134, 163] width 106 height 22
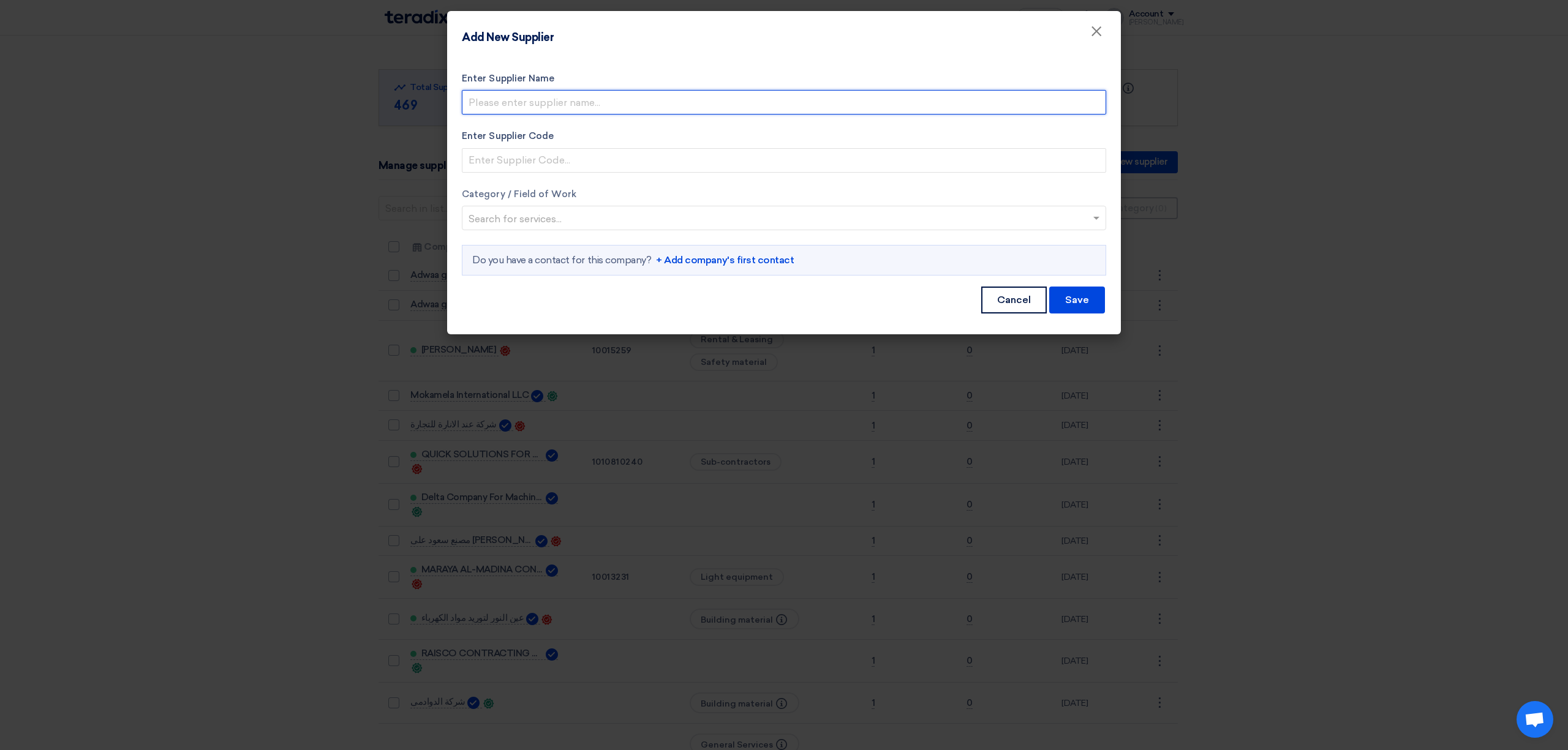
click at [520, 104] on input "Enter Supplier Name" at bounding box center [784, 103] width 645 height 24
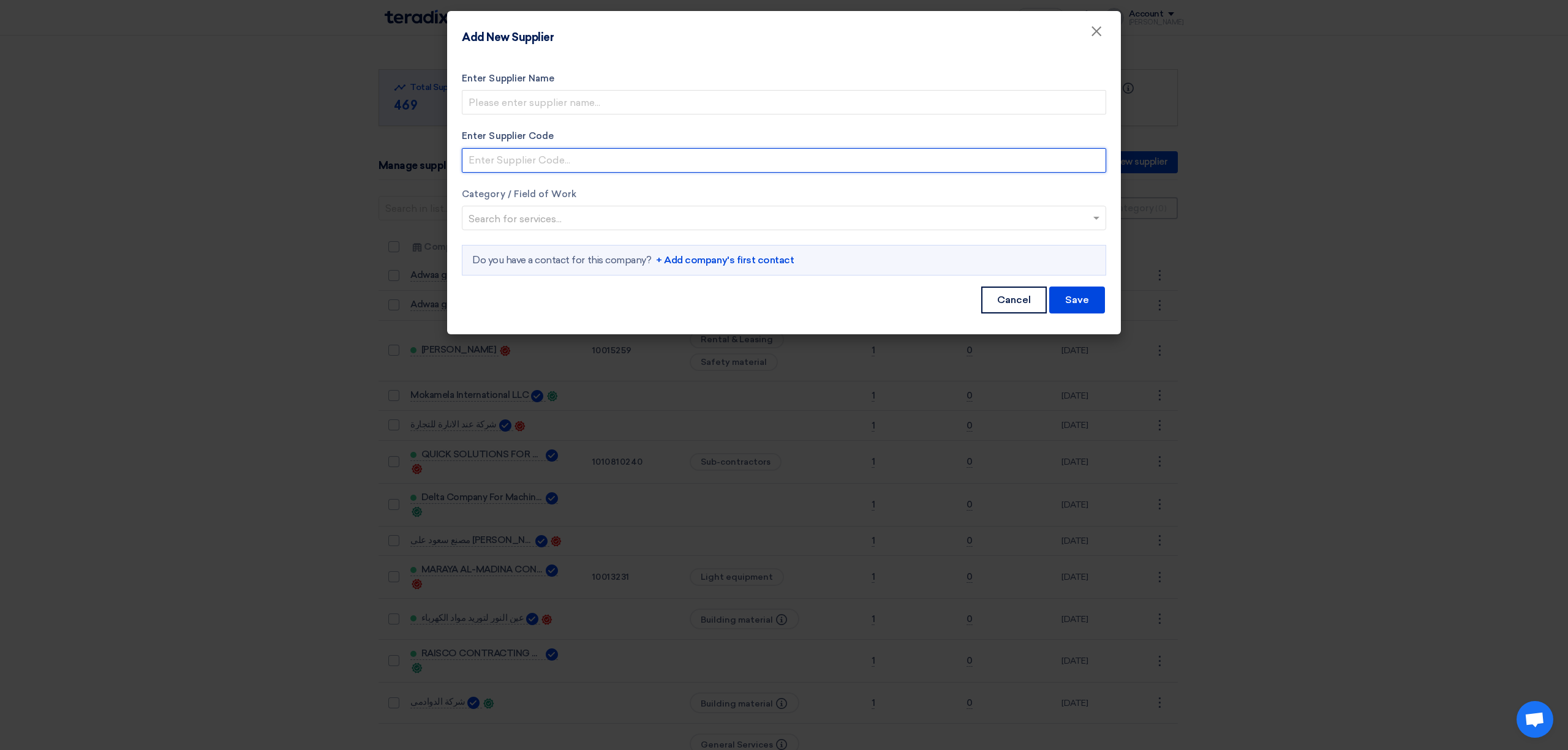
click at [537, 158] on input "Enter Supplier Code" at bounding box center [784, 160] width 645 height 24
drag, startPoint x: 509, startPoint y: 216, endPoint x: 486, endPoint y: 223, distance: 24.0
click at [509, 218] on input "text" at bounding box center [777, 219] width 618 height 20
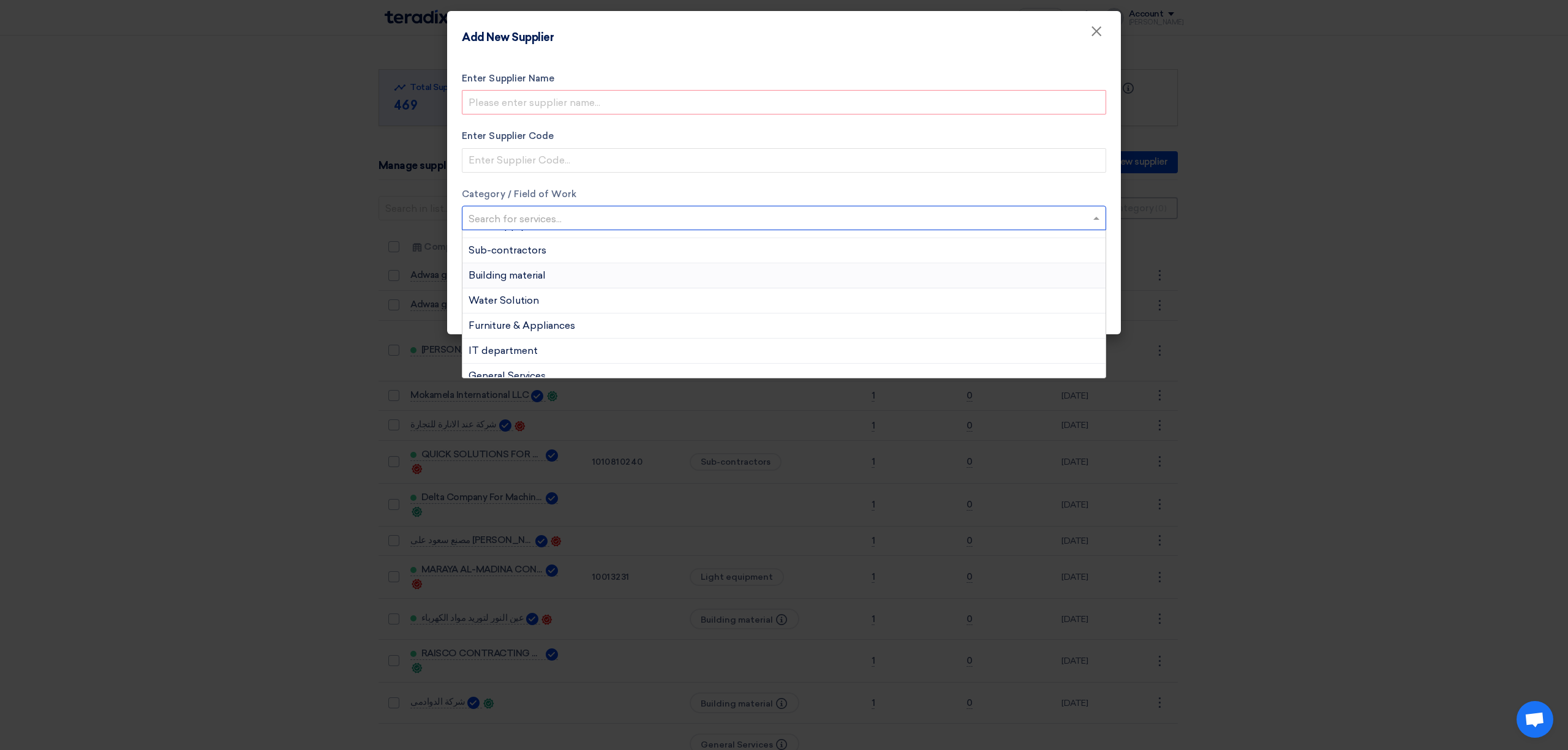
scroll to position [359, 0]
click at [528, 268] on span "Building material" at bounding box center [507, 264] width 77 height 11
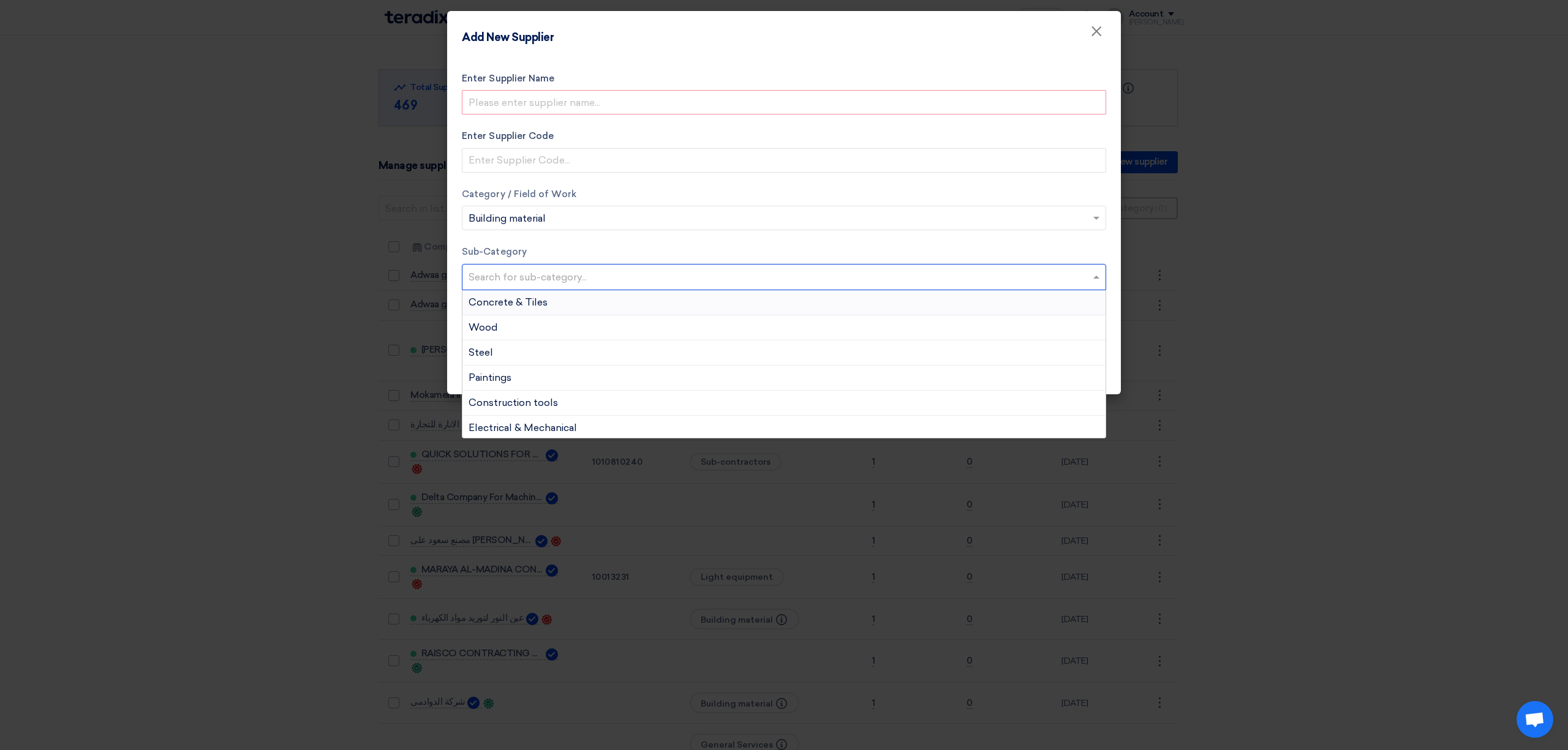
click at [725, 285] on input "text" at bounding box center [785, 278] width 633 height 20
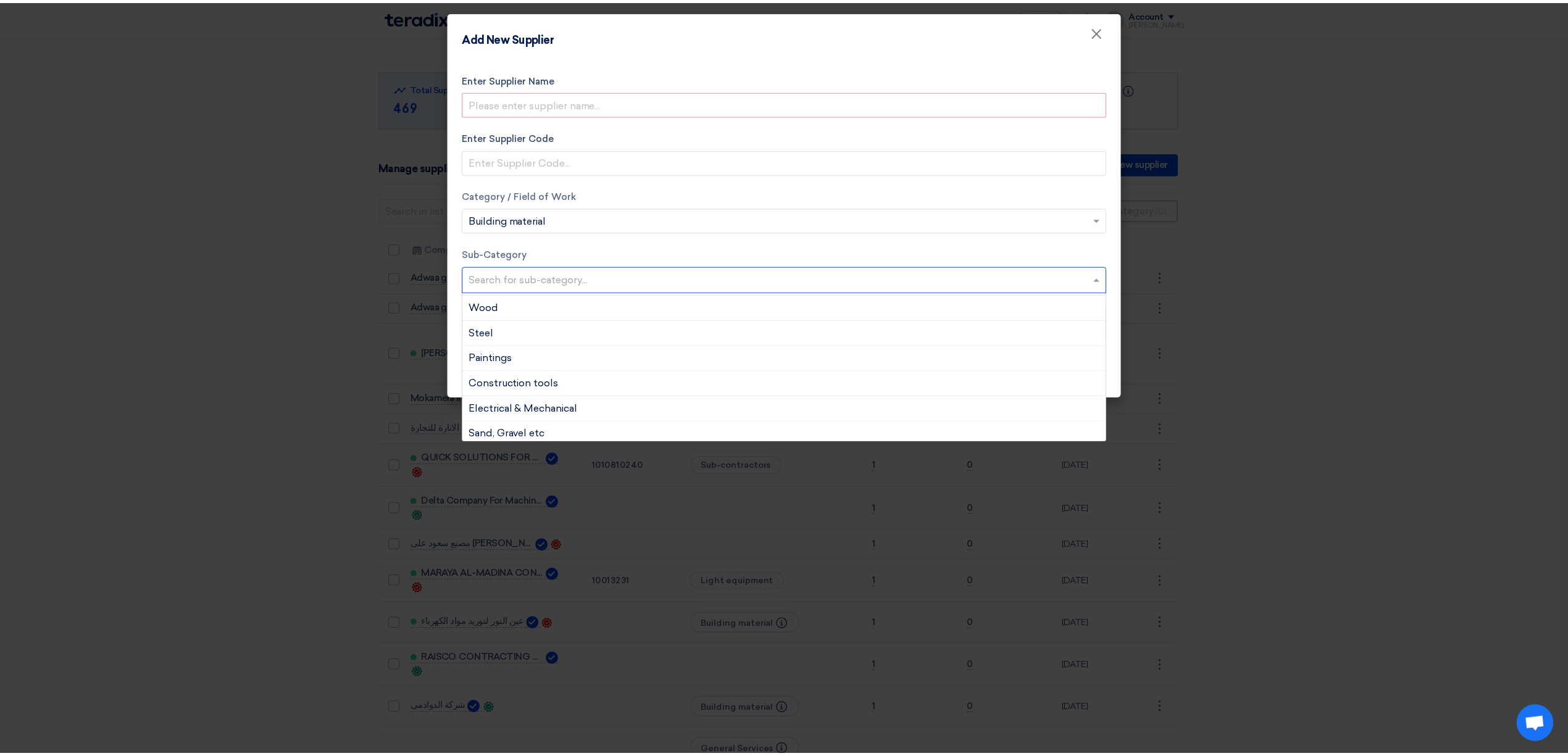
scroll to position [29, 0]
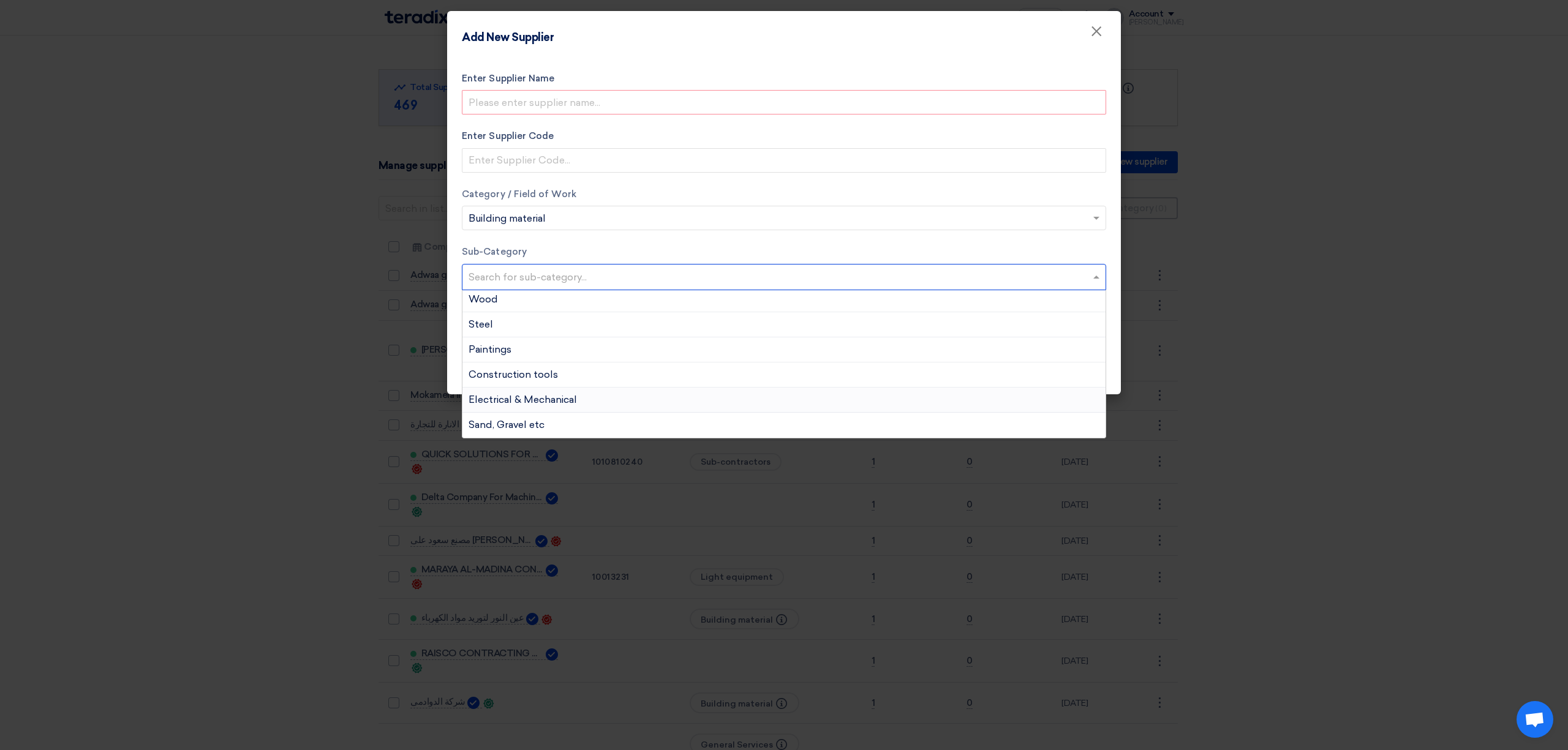
click at [548, 398] on span "Electrical & Mechanical" at bounding box center [522, 399] width 108 height 11
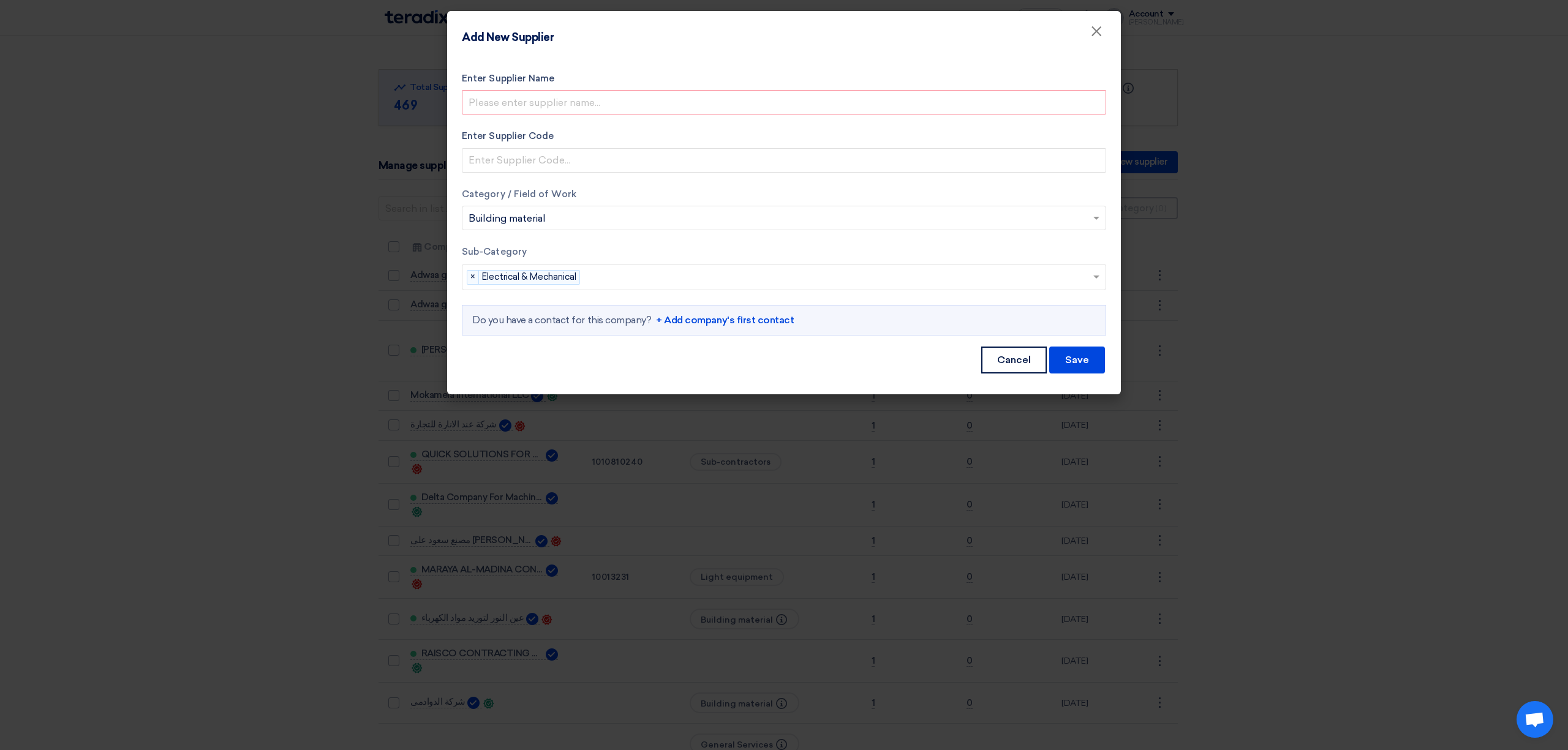
click at [710, 320] on link "+ Add company's first contact" at bounding box center [725, 321] width 137 height 15
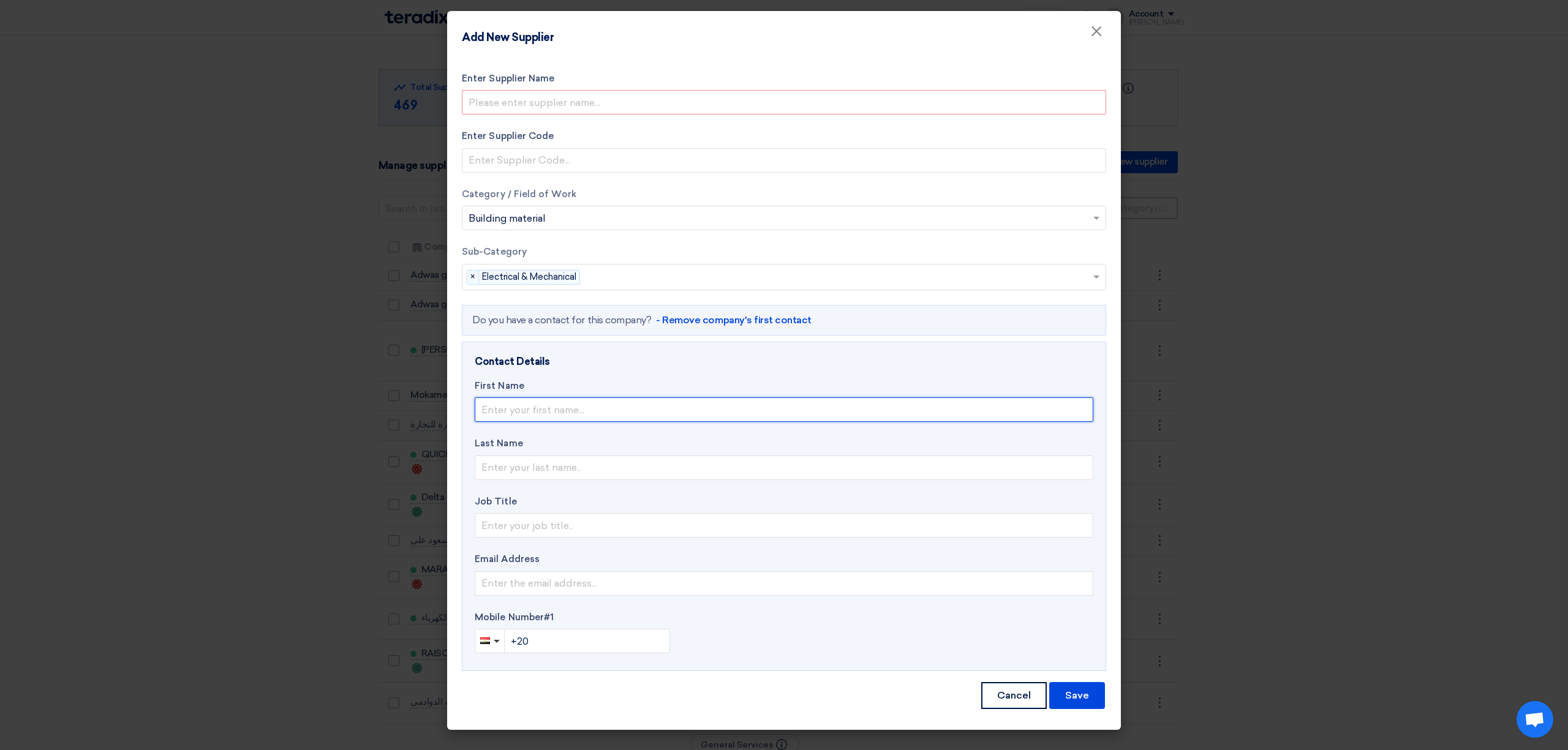
click at [606, 403] on input "text" at bounding box center [783, 409] width 618 height 24
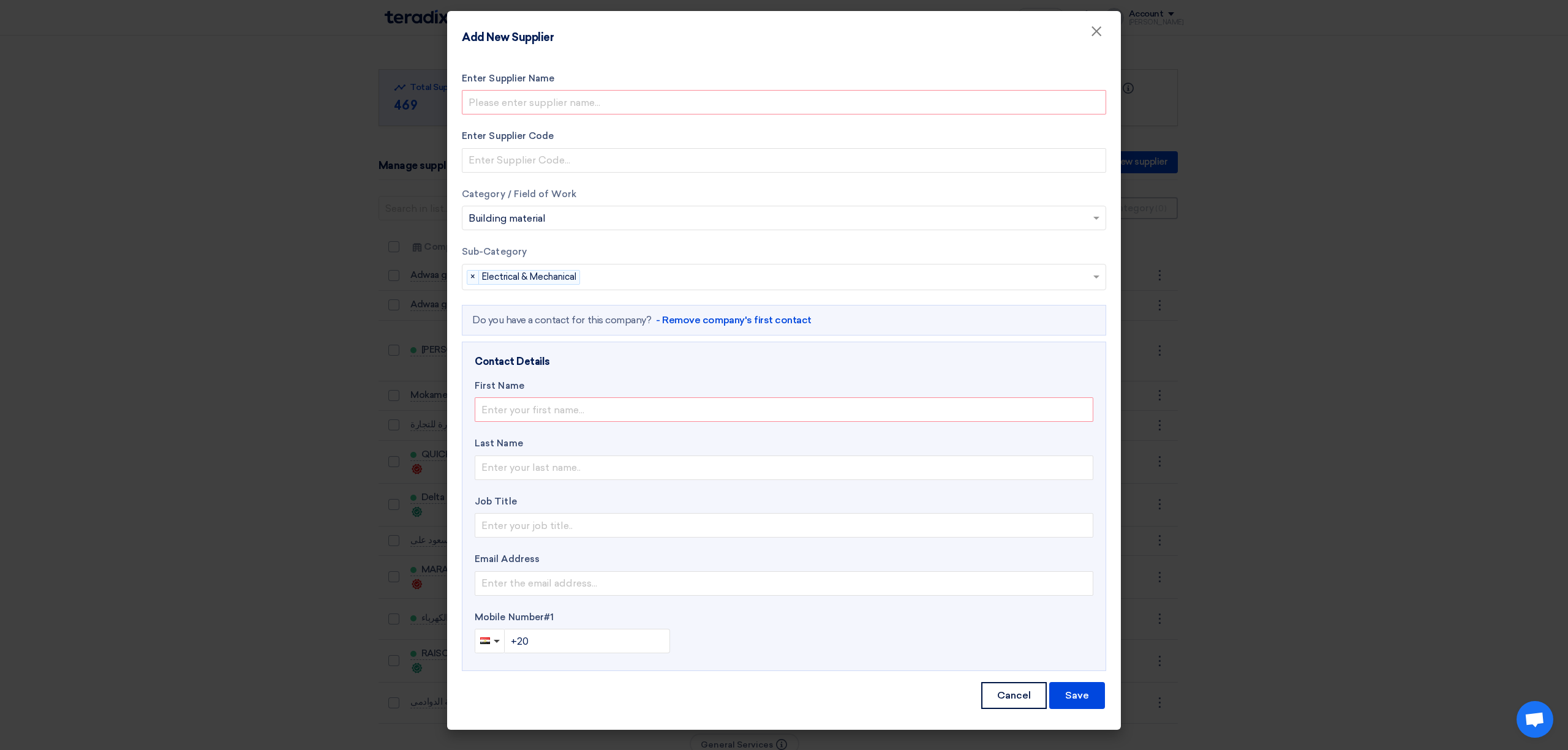
click at [1272, 355] on modal-container "Add New Supplier × Enter Supplier Name Enter Supplier Code Category / Field of …" at bounding box center [784, 375] width 1568 height 750
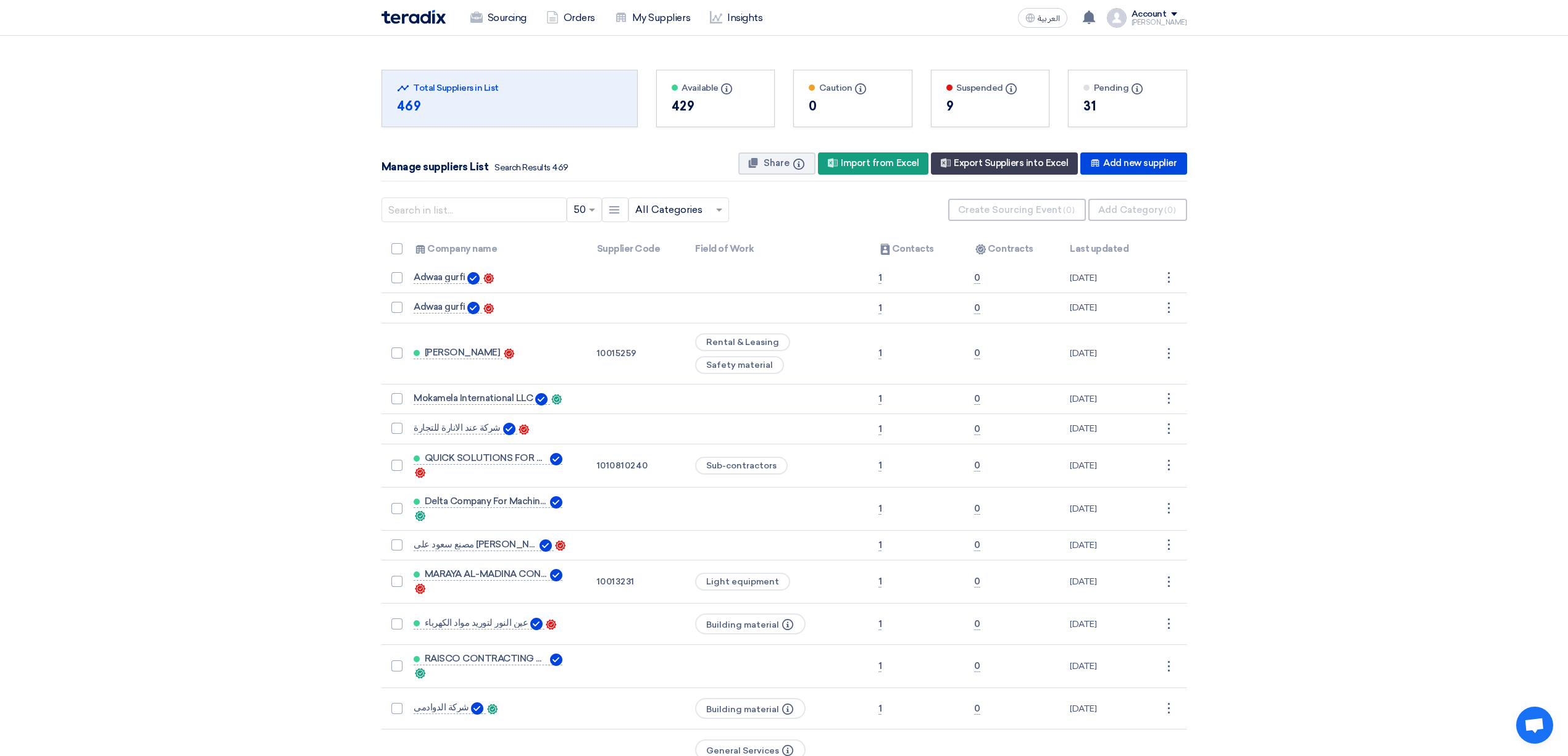
click at [423, 19] on img at bounding box center [414, 16] width 65 height 14
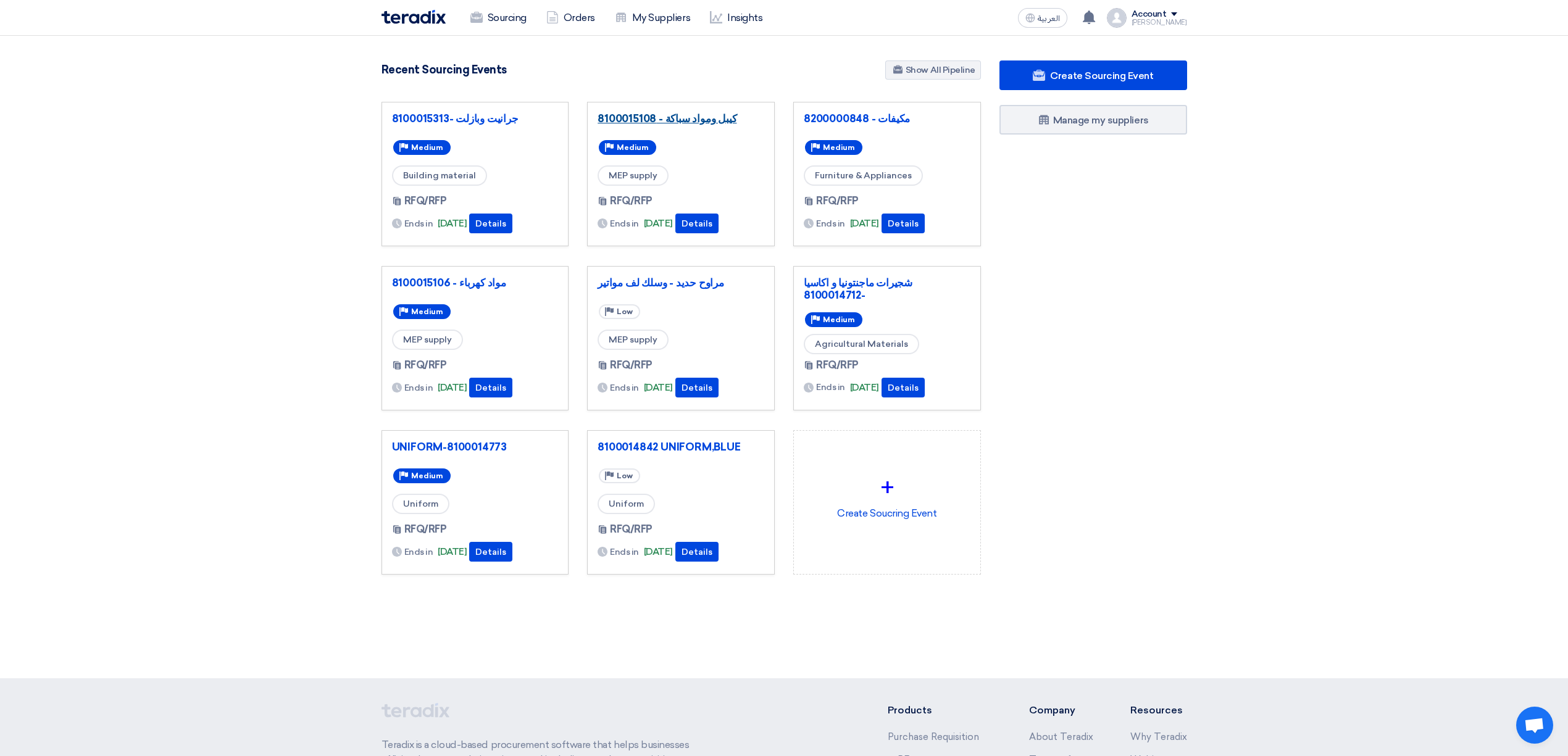
click at [702, 115] on link "كيبل ومواد سباكة - 8100015108" at bounding box center [681, 118] width 167 height 12
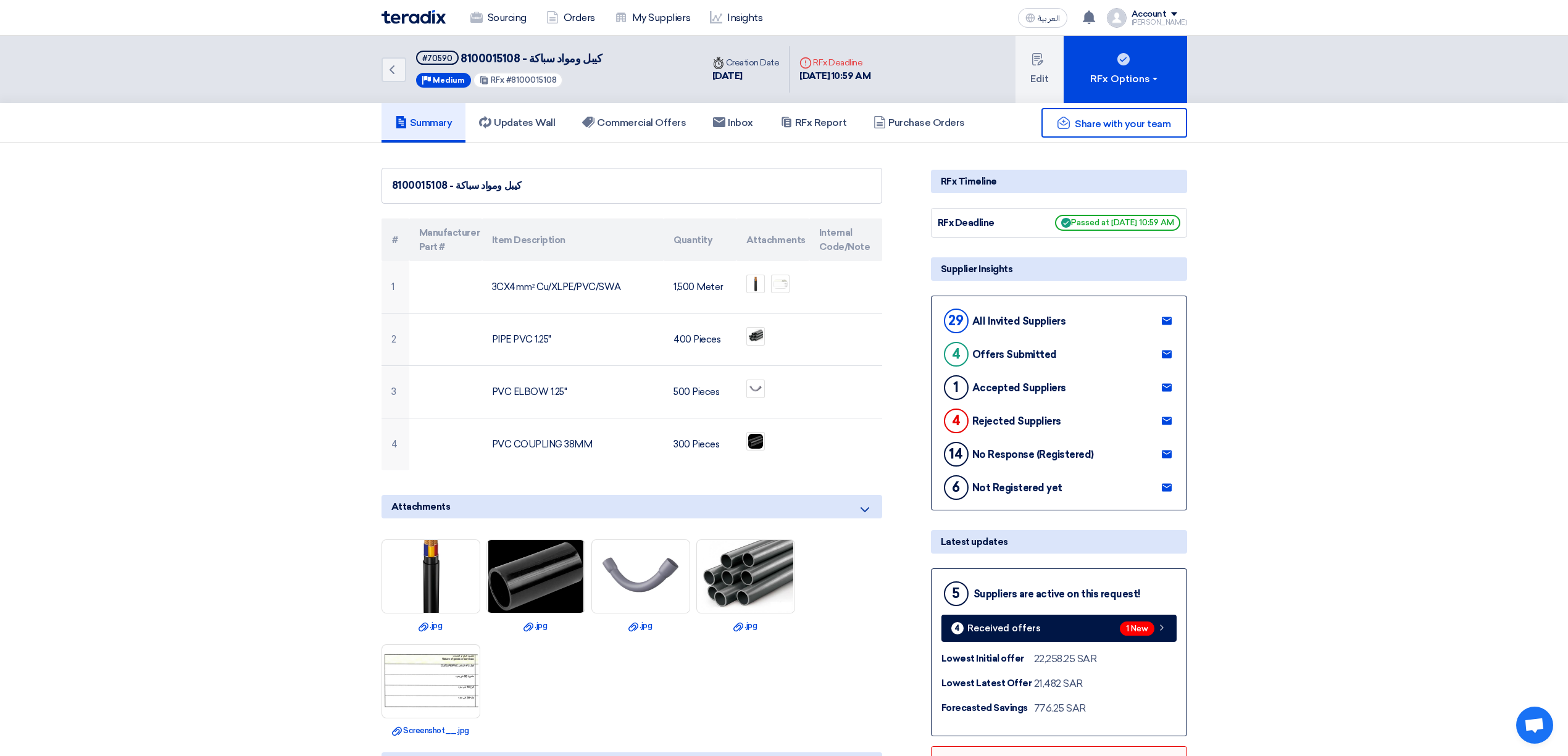
drag, startPoint x: 948, startPoint y: 322, endPoint x: 964, endPoint y: 316, distance: 17.1
click at [964, 316] on div "29" at bounding box center [956, 321] width 25 height 25
drag, startPoint x: 958, startPoint y: 355, endPoint x: 968, endPoint y: 353, distance: 10.2
click at [968, 353] on div "4 Offers Submitted" at bounding box center [999, 354] width 116 height 29
click at [630, 131] on link "Commercial Offers" at bounding box center [634, 123] width 131 height 40
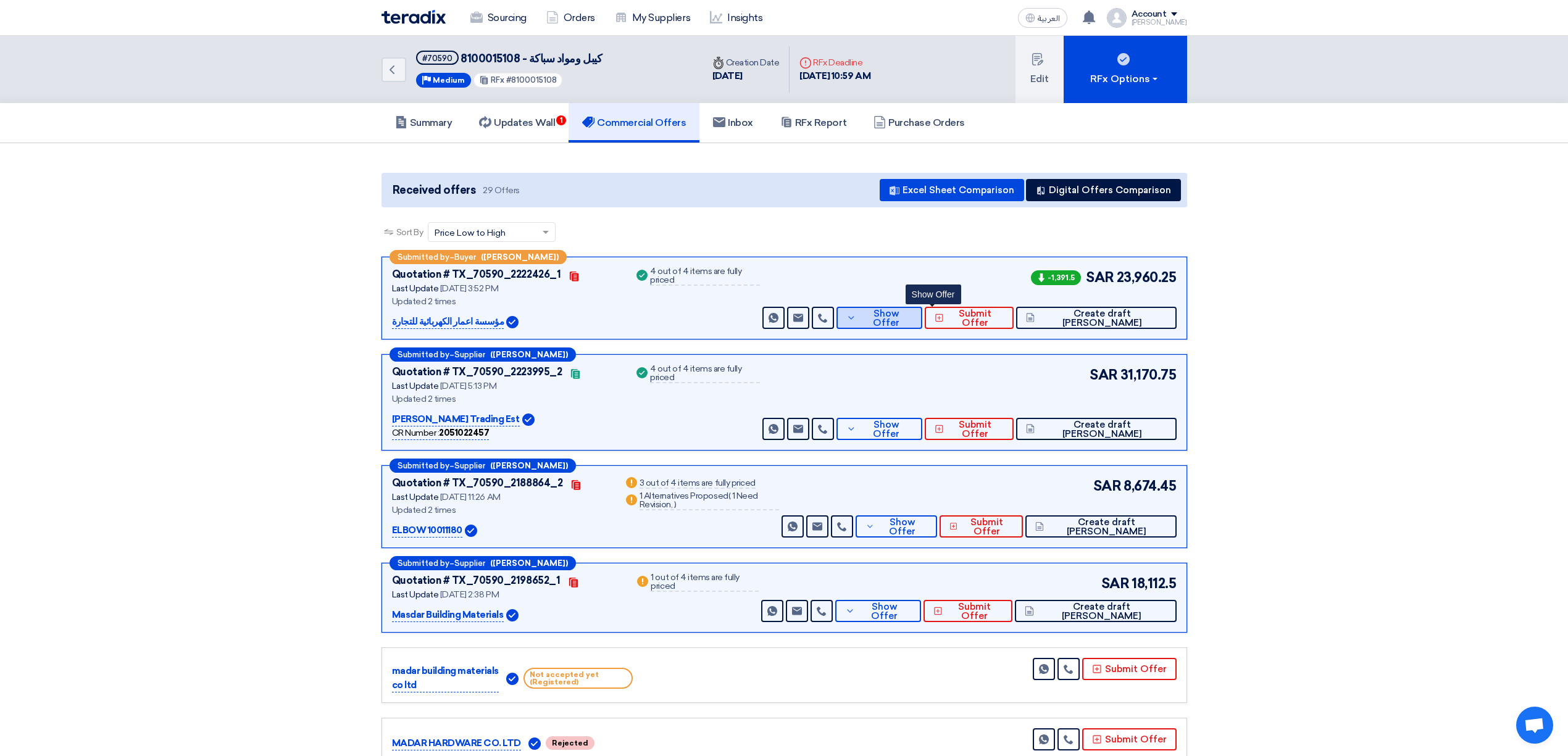
click at [913, 320] on span "Show Offer" at bounding box center [886, 319] width 53 height 19
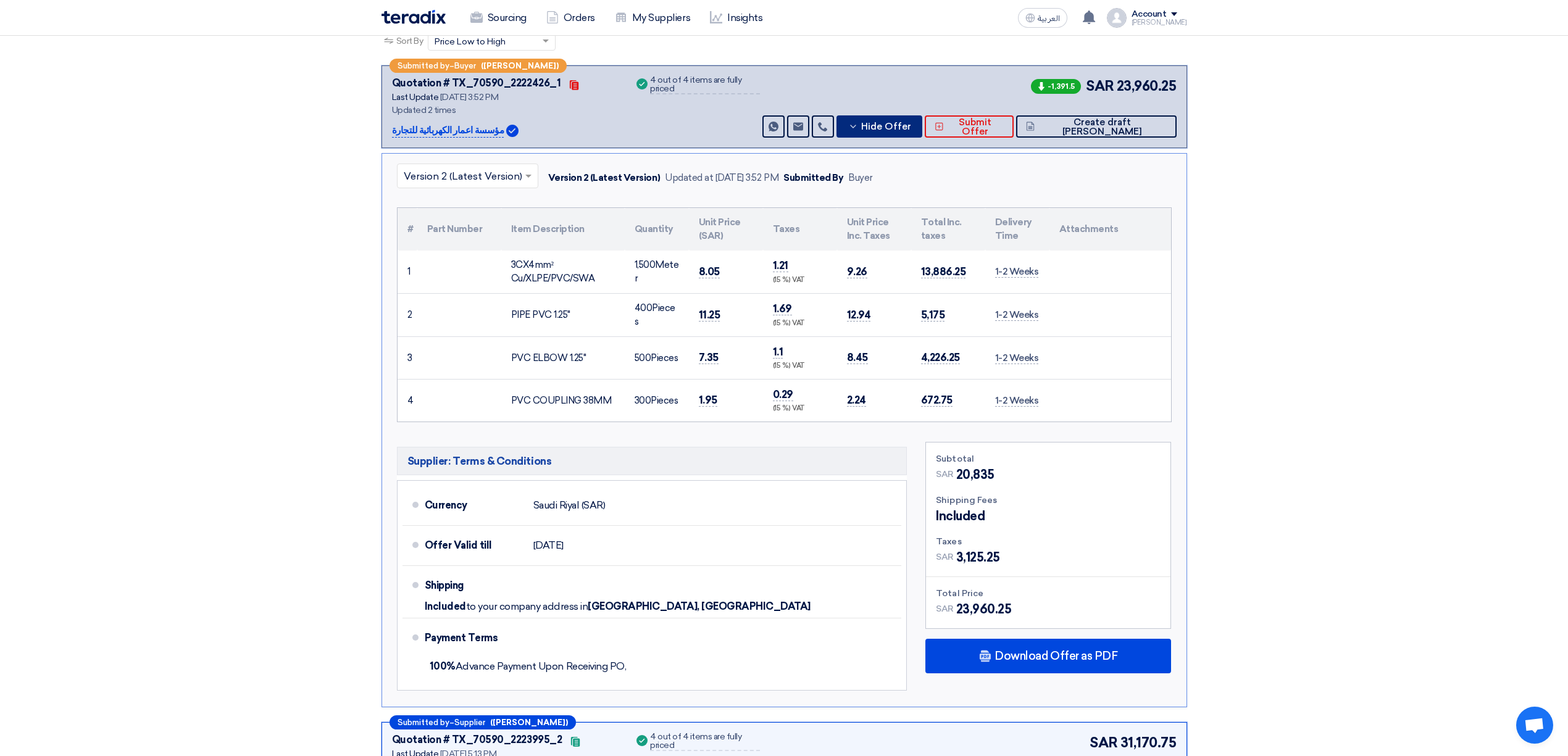
scroll to position [164, 0]
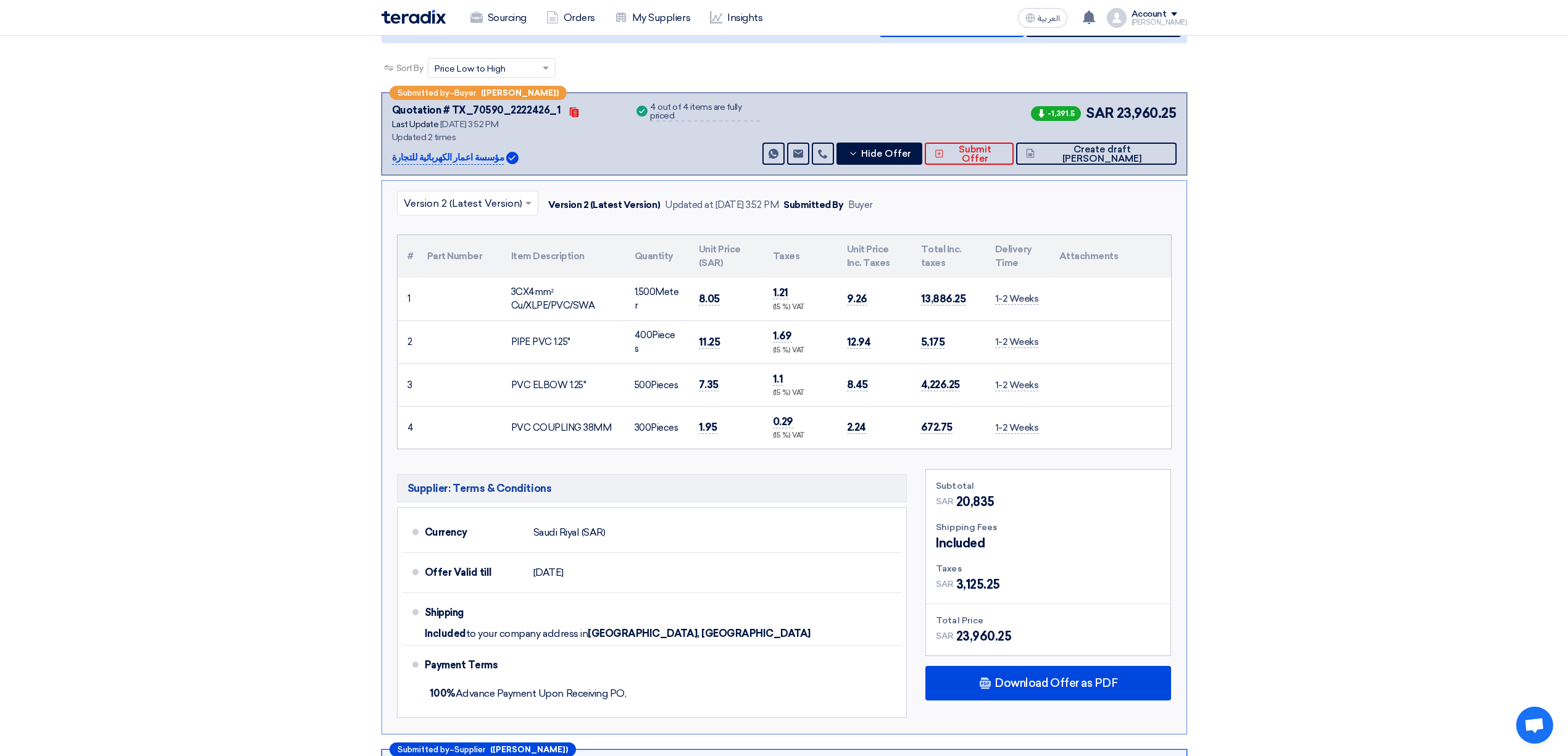
drag, startPoint x: 522, startPoint y: 303, endPoint x: 566, endPoint y: 303, distance: 44.0
click at [566, 303] on div "3CX4mm² Cu/XLPE/PVC/SWA" at bounding box center [563, 299] width 103 height 28
drag, startPoint x: 696, startPoint y: 300, endPoint x: 711, endPoint y: 321, distance: 25.8
click at [718, 304] on td "8.05" at bounding box center [726, 300] width 74 height 44
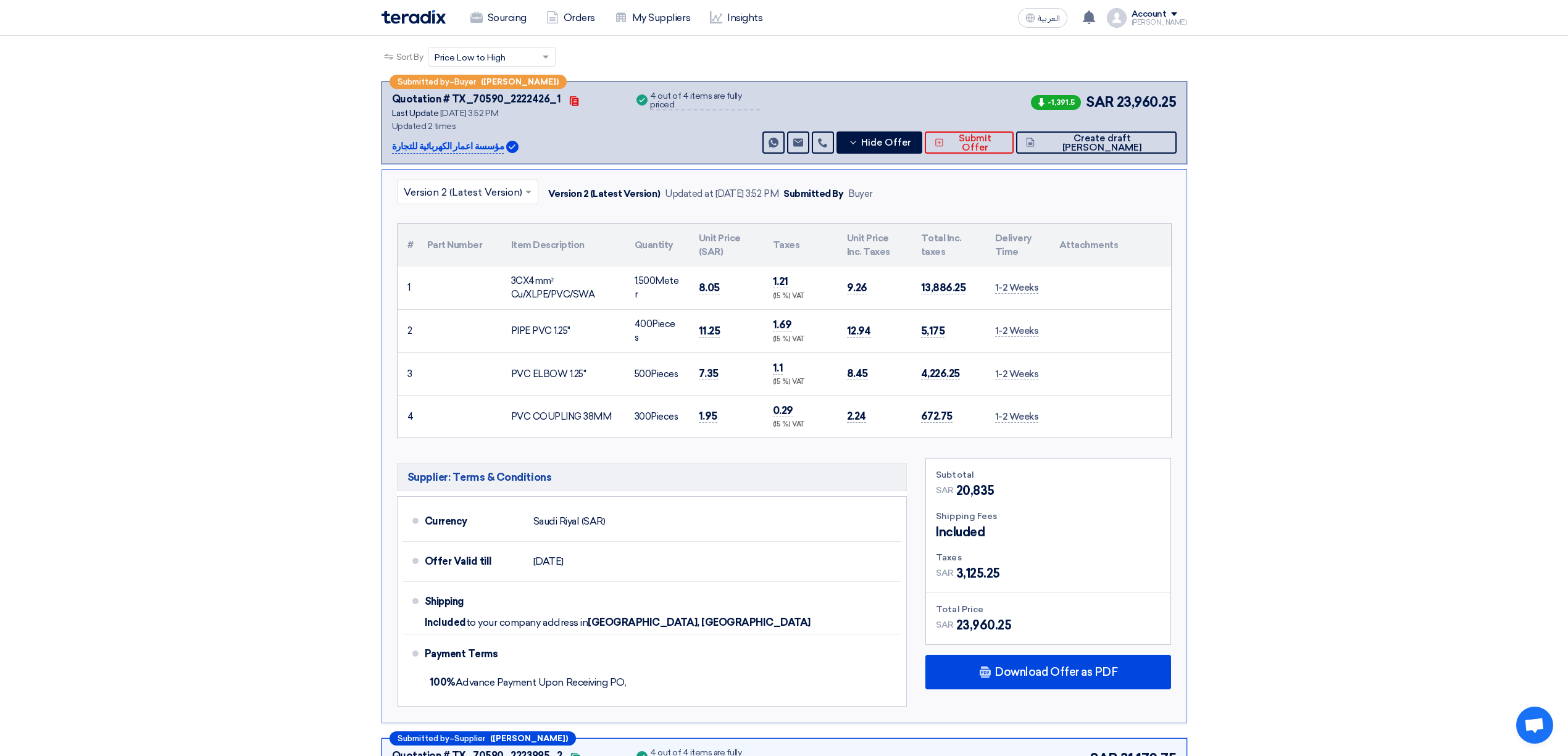
scroll to position [0, 0]
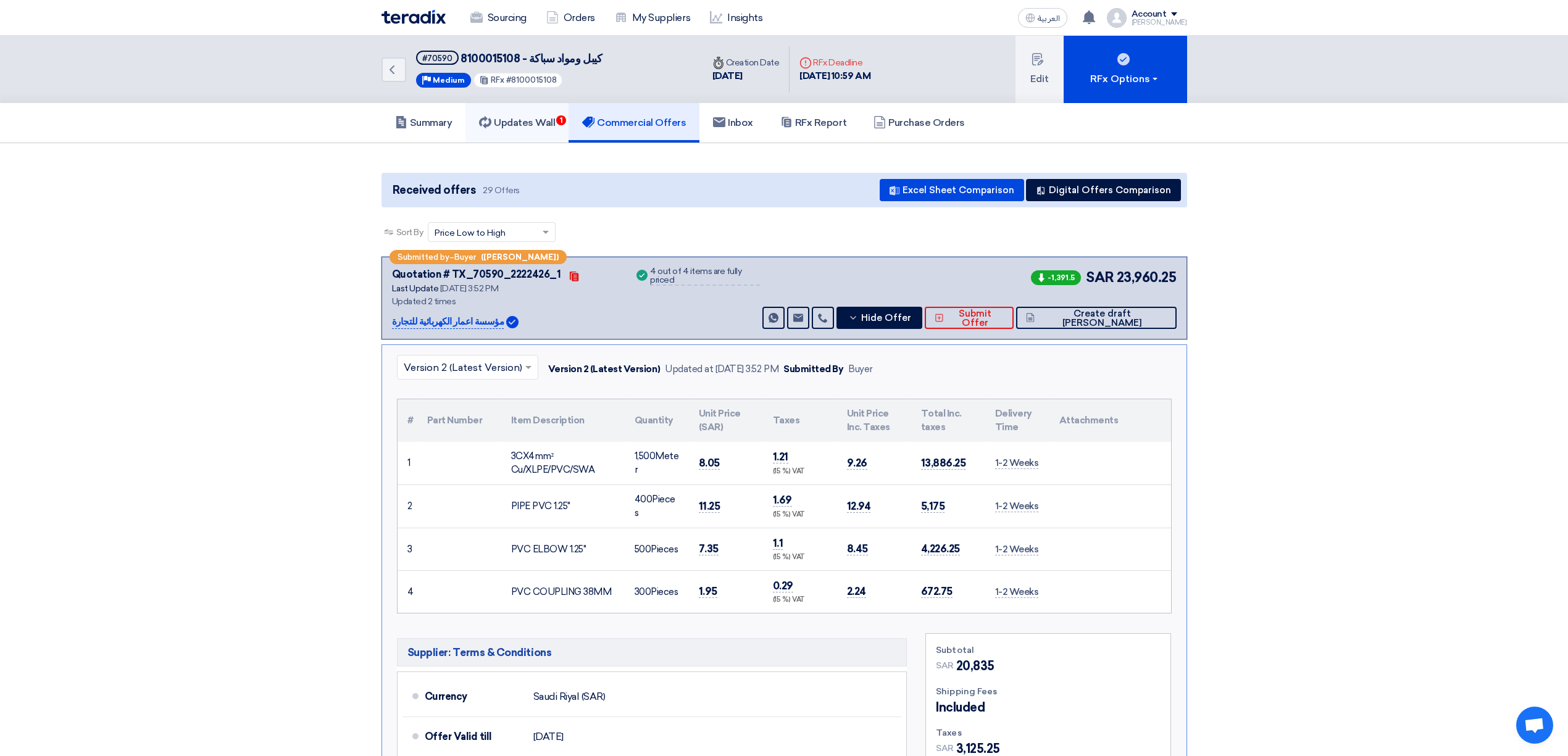
click at [511, 128] on link "Updates Wall 1" at bounding box center [517, 123] width 103 height 40
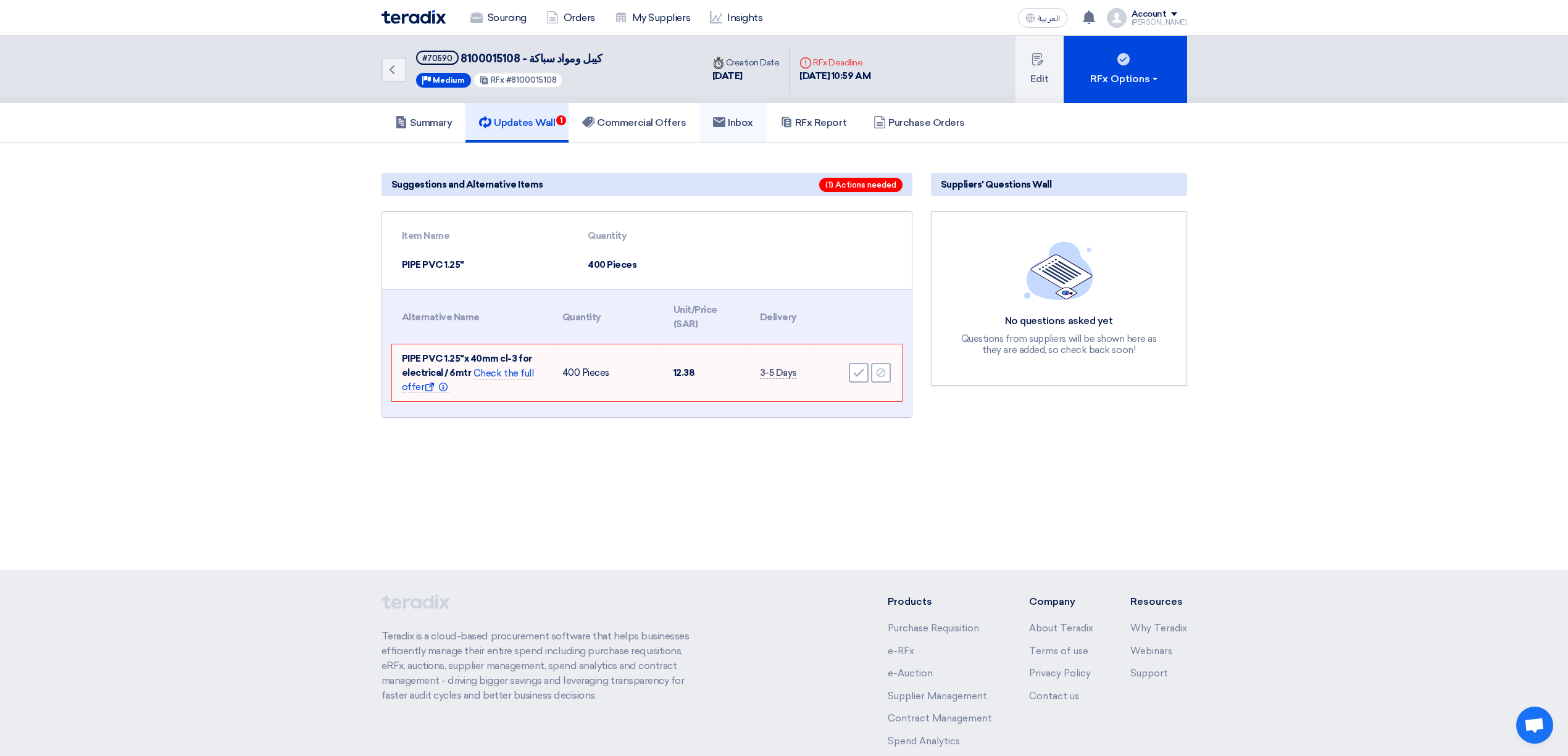
click at [742, 132] on link "Inbox" at bounding box center [732, 123] width 67 height 40
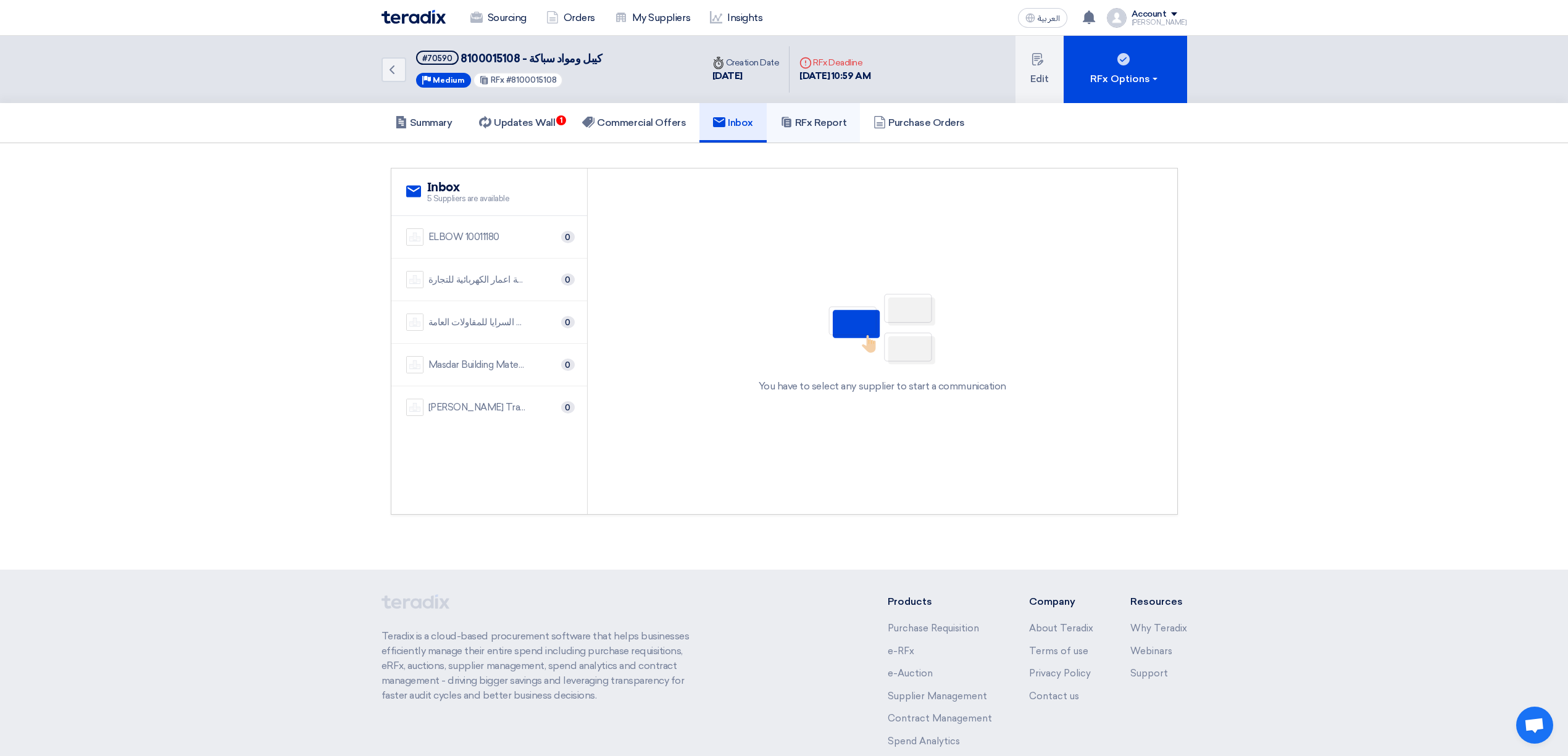
click at [830, 126] on h5 "RFx Report" at bounding box center [813, 122] width 66 height 12
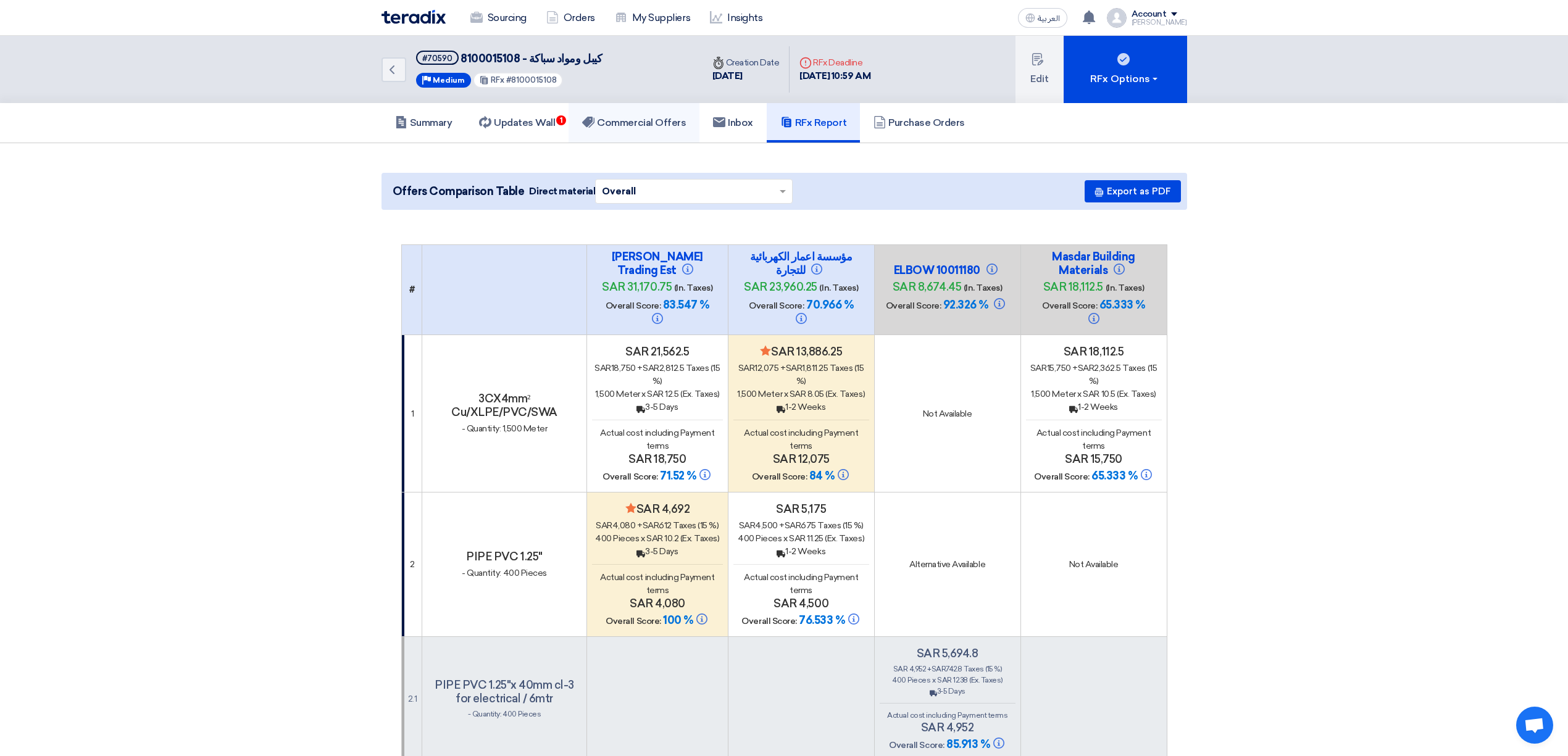
click at [648, 121] on h5 "Commercial Offers" at bounding box center [634, 122] width 103 height 12
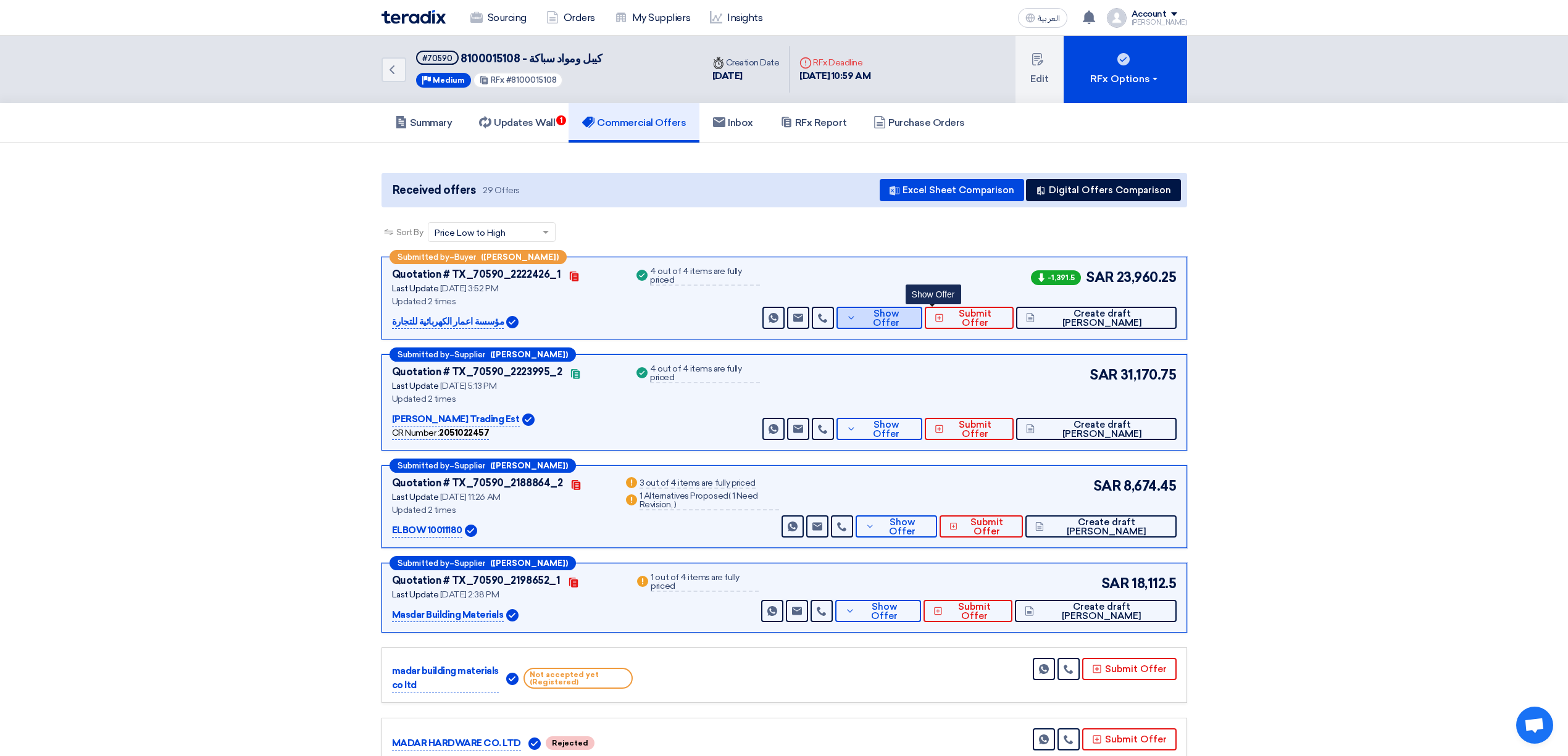
click at [913, 319] on span "Show Offer" at bounding box center [886, 319] width 53 height 19
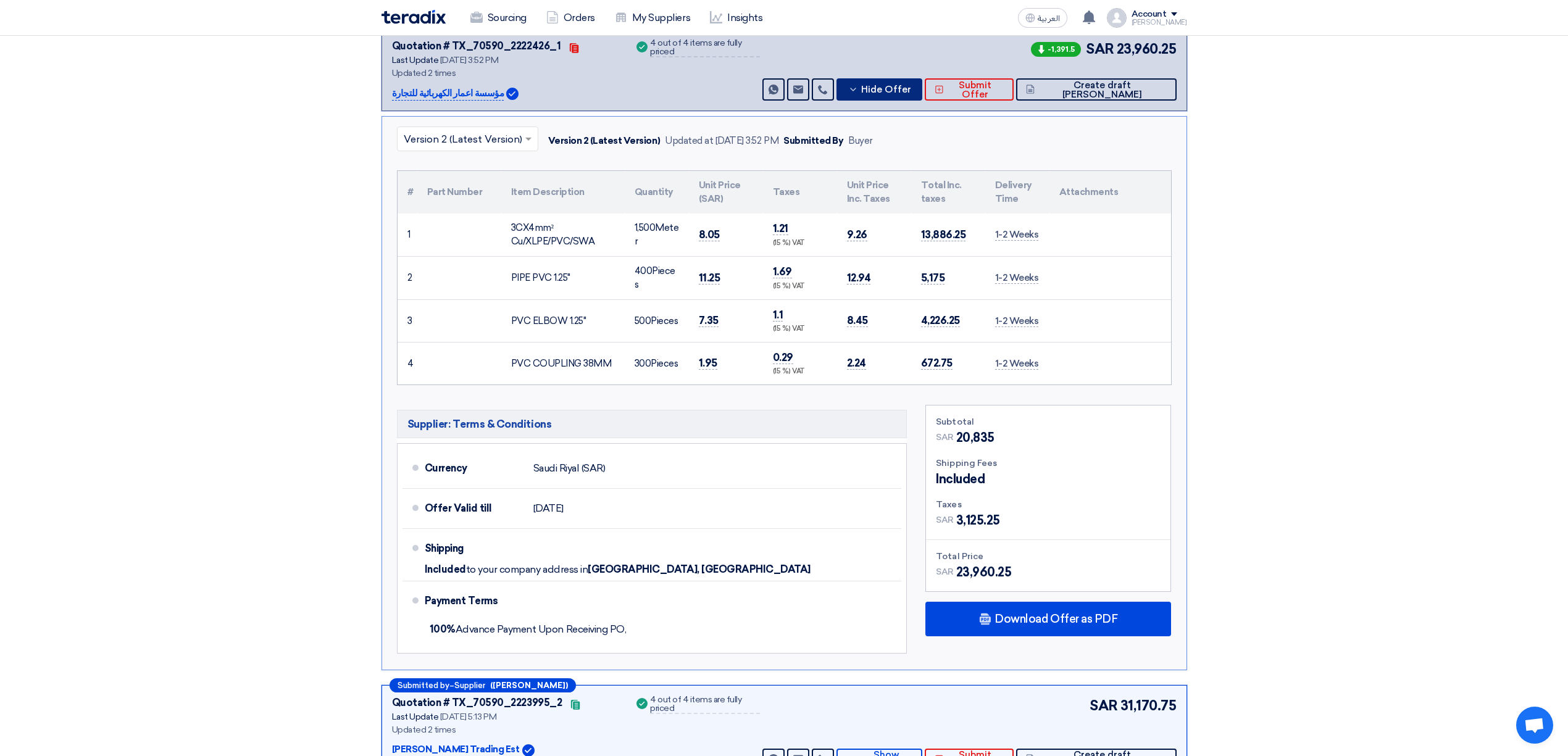
scroll to position [247, 0]
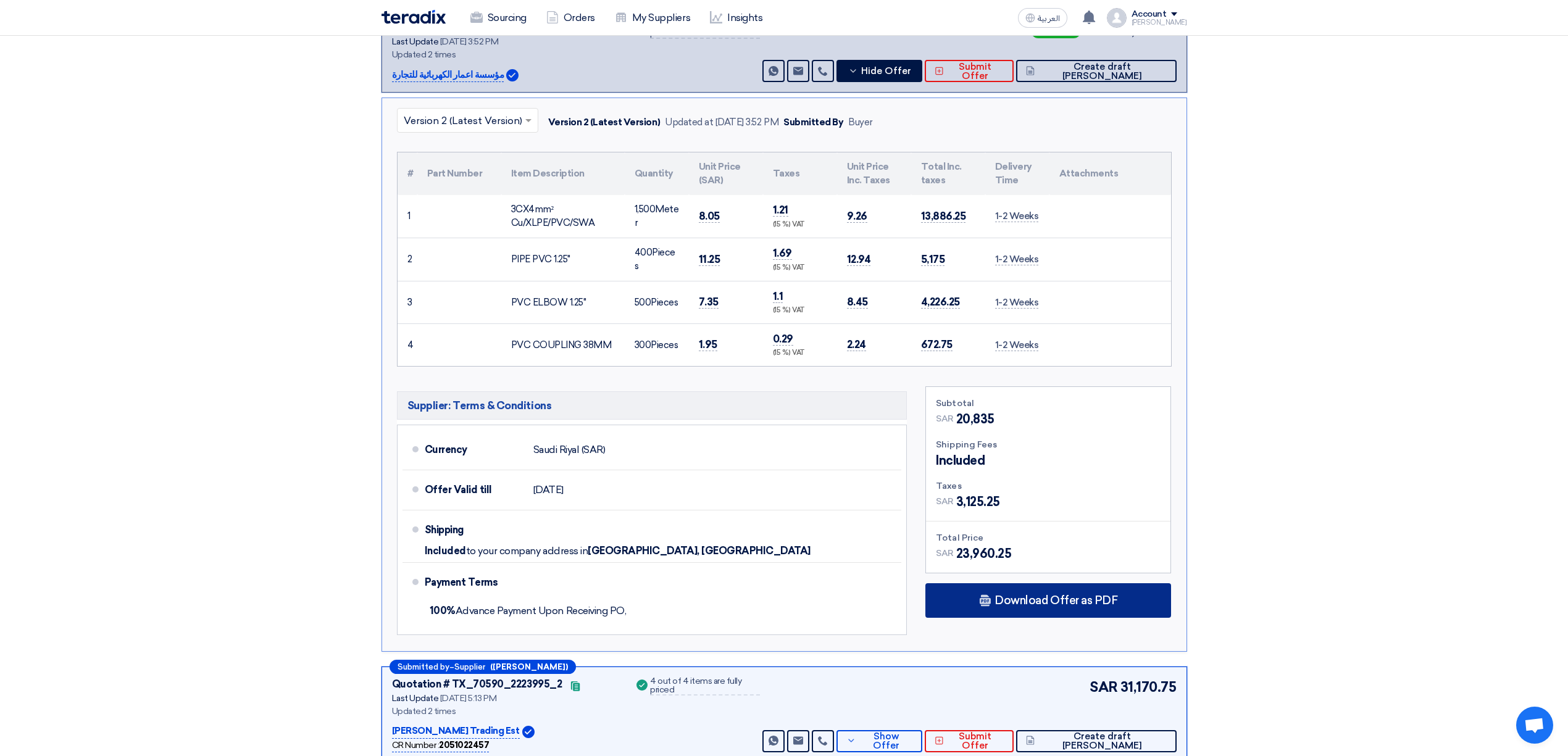
click at [1024, 600] on span "Download Offer as PDF" at bounding box center [1055, 600] width 122 height 11
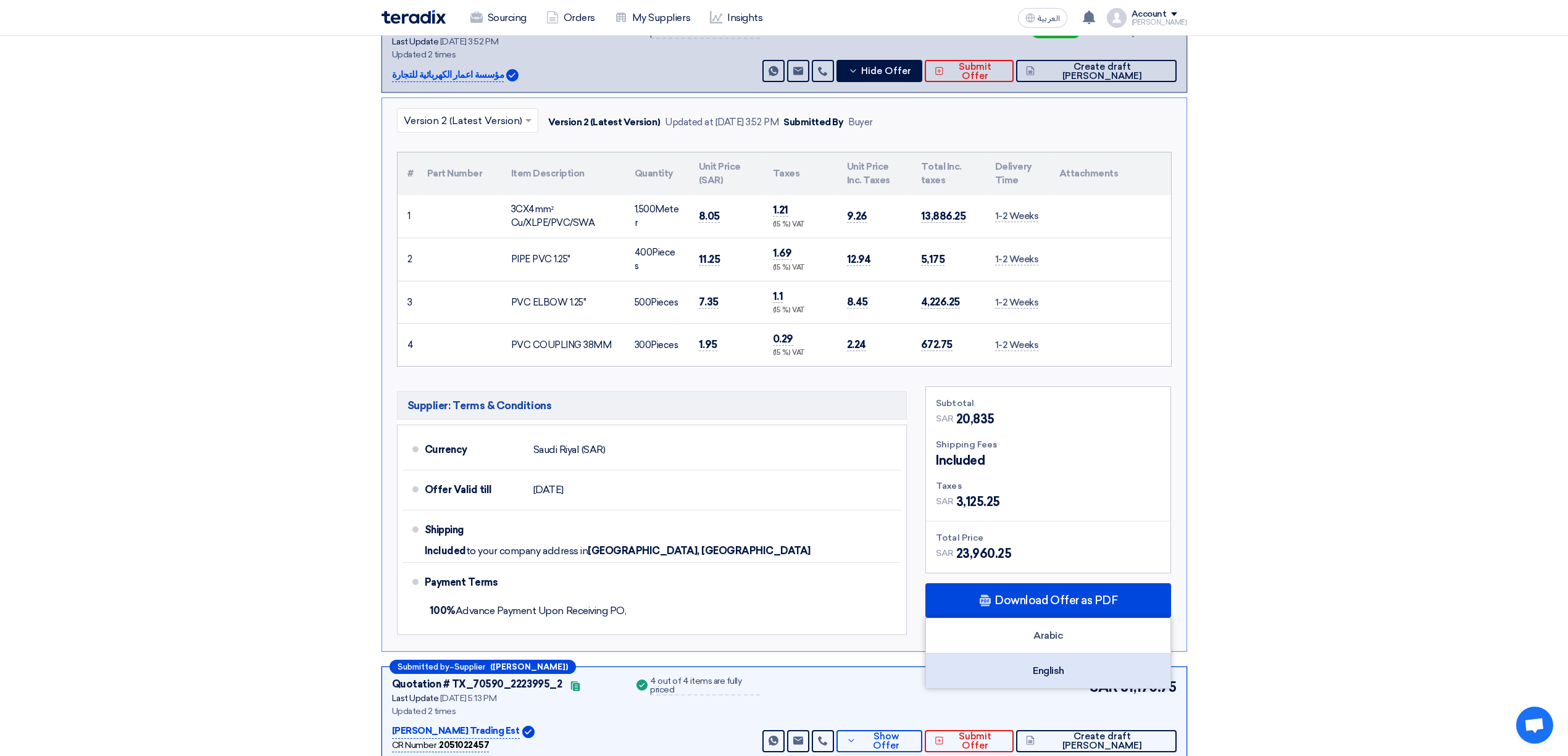
click at [1025, 667] on div "English" at bounding box center [1048, 671] width 245 height 34
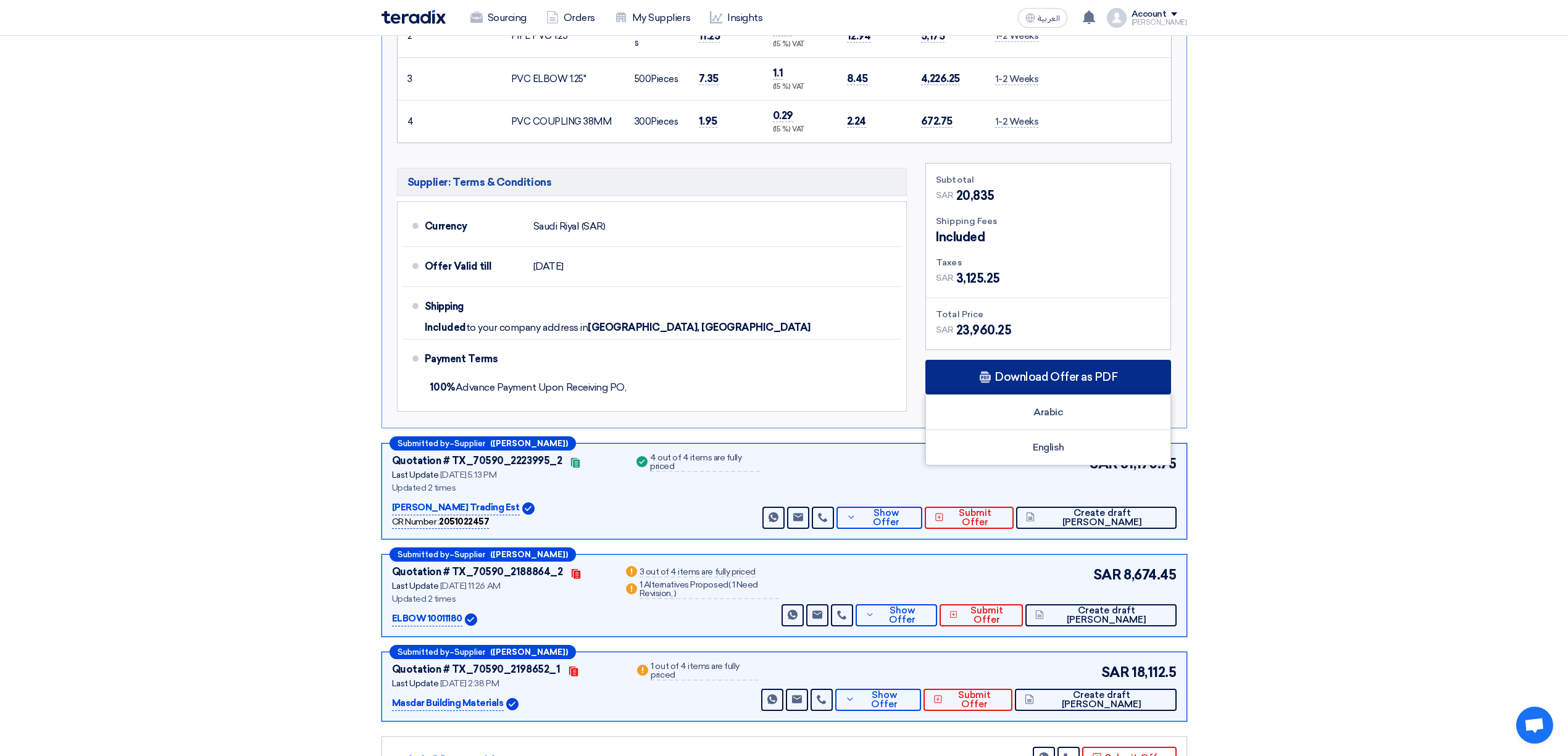
scroll to position [494, 0]
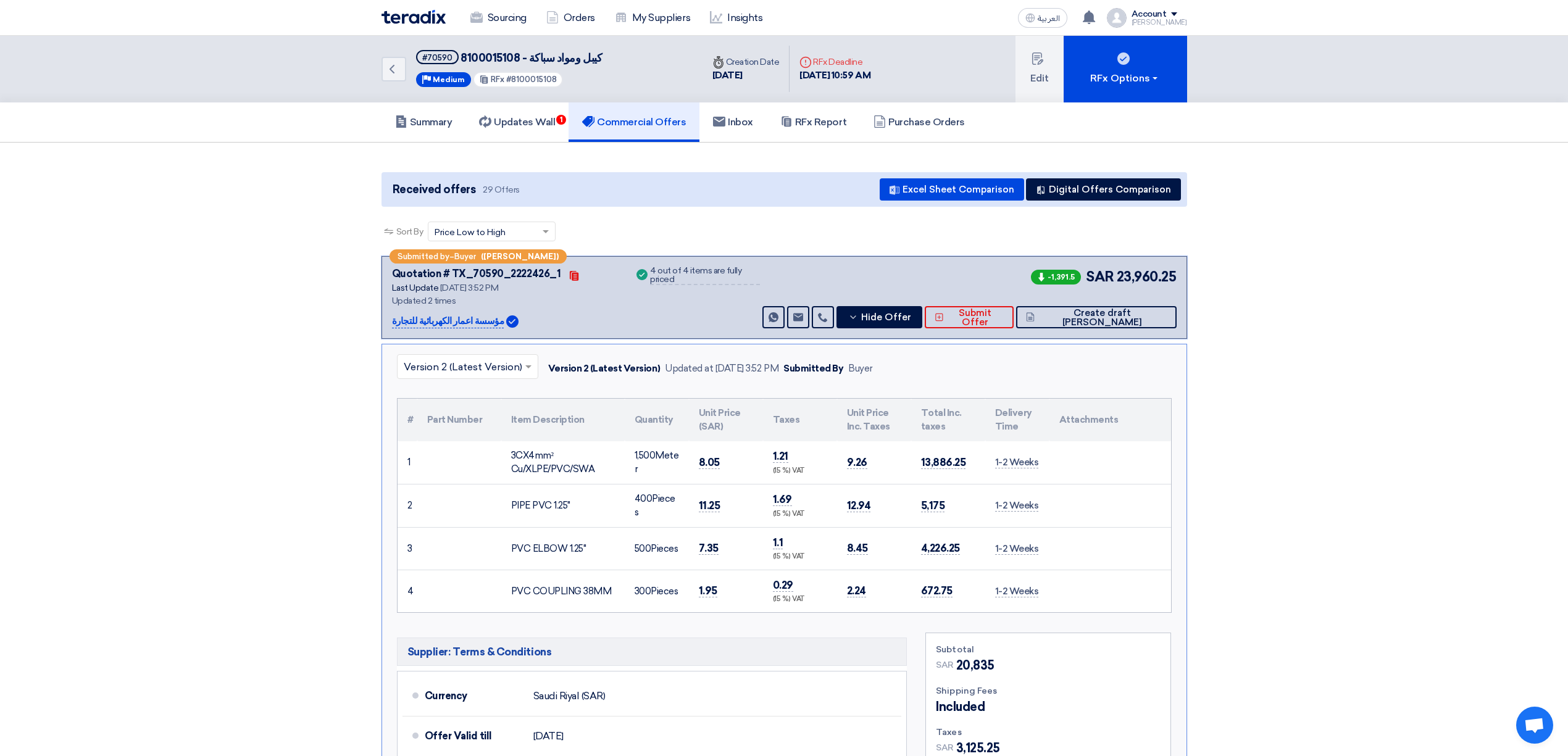
scroll to position [0, 0]
click at [904, 324] on button "Hide Offer" at bounding box center [879, 317] width 85 height 22
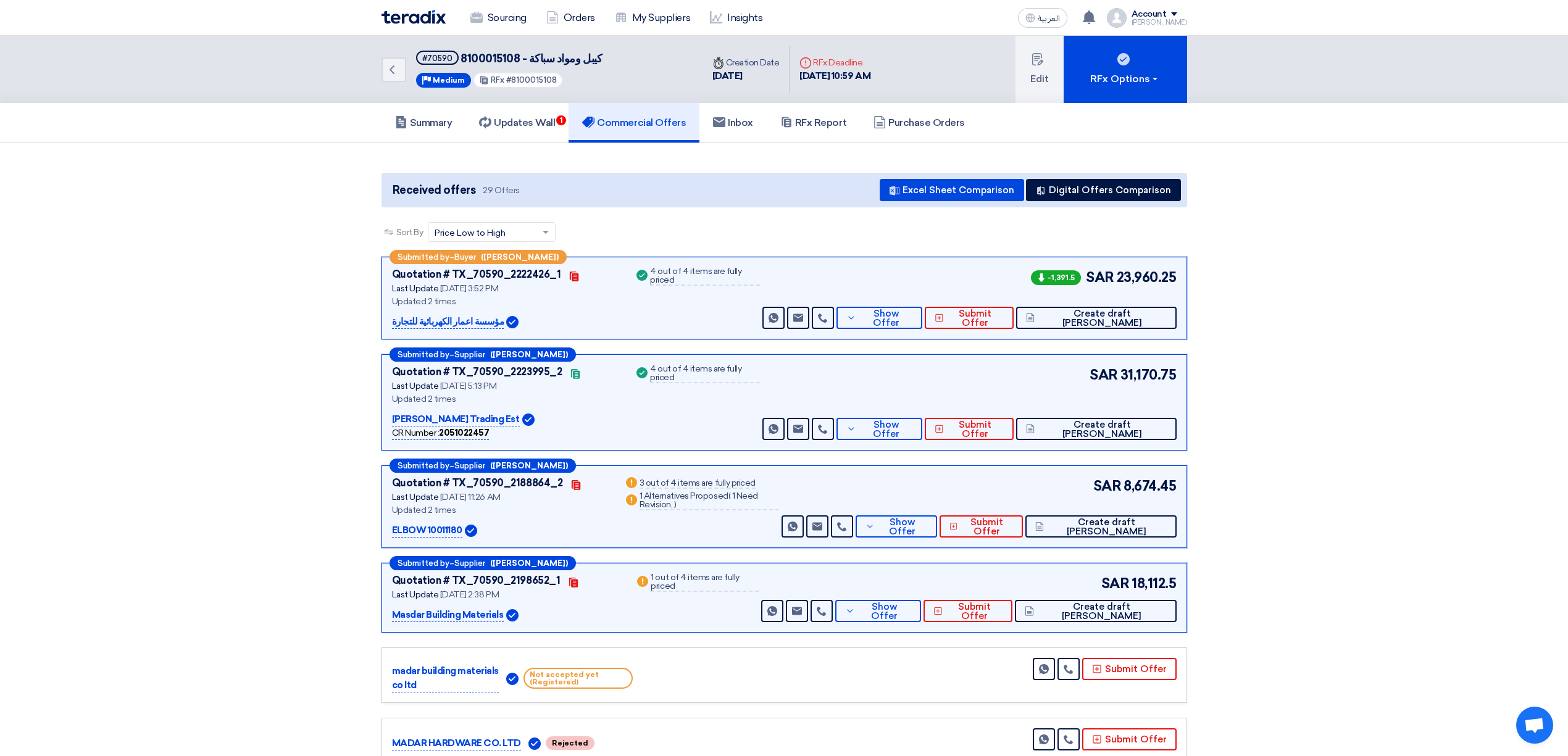
click at [1127, 17] on img at bounding box center [1116, 17] width 20 height 20
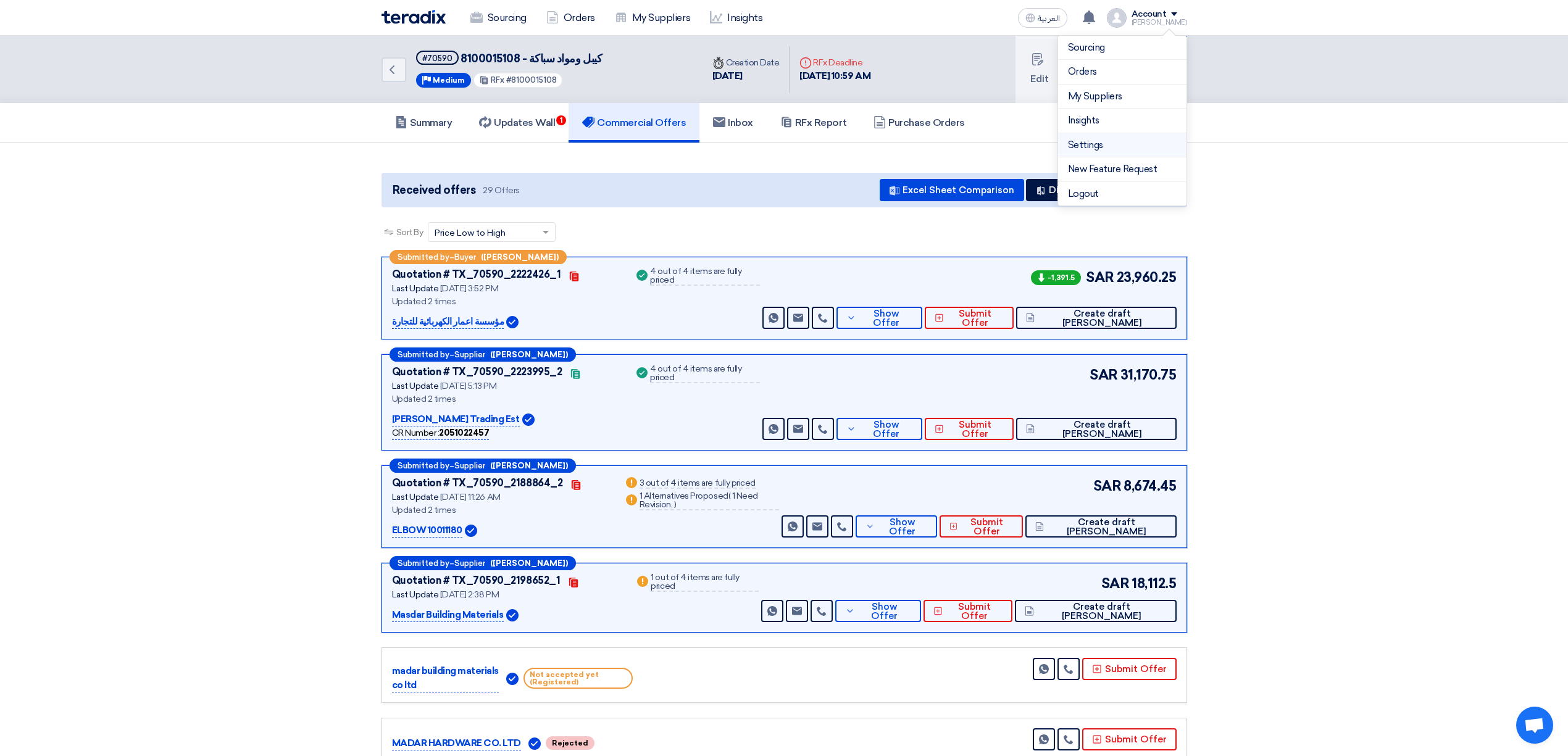
click at [1100, 141] on link "Settings" at bounding box center [1122, 145] width 109 height 14
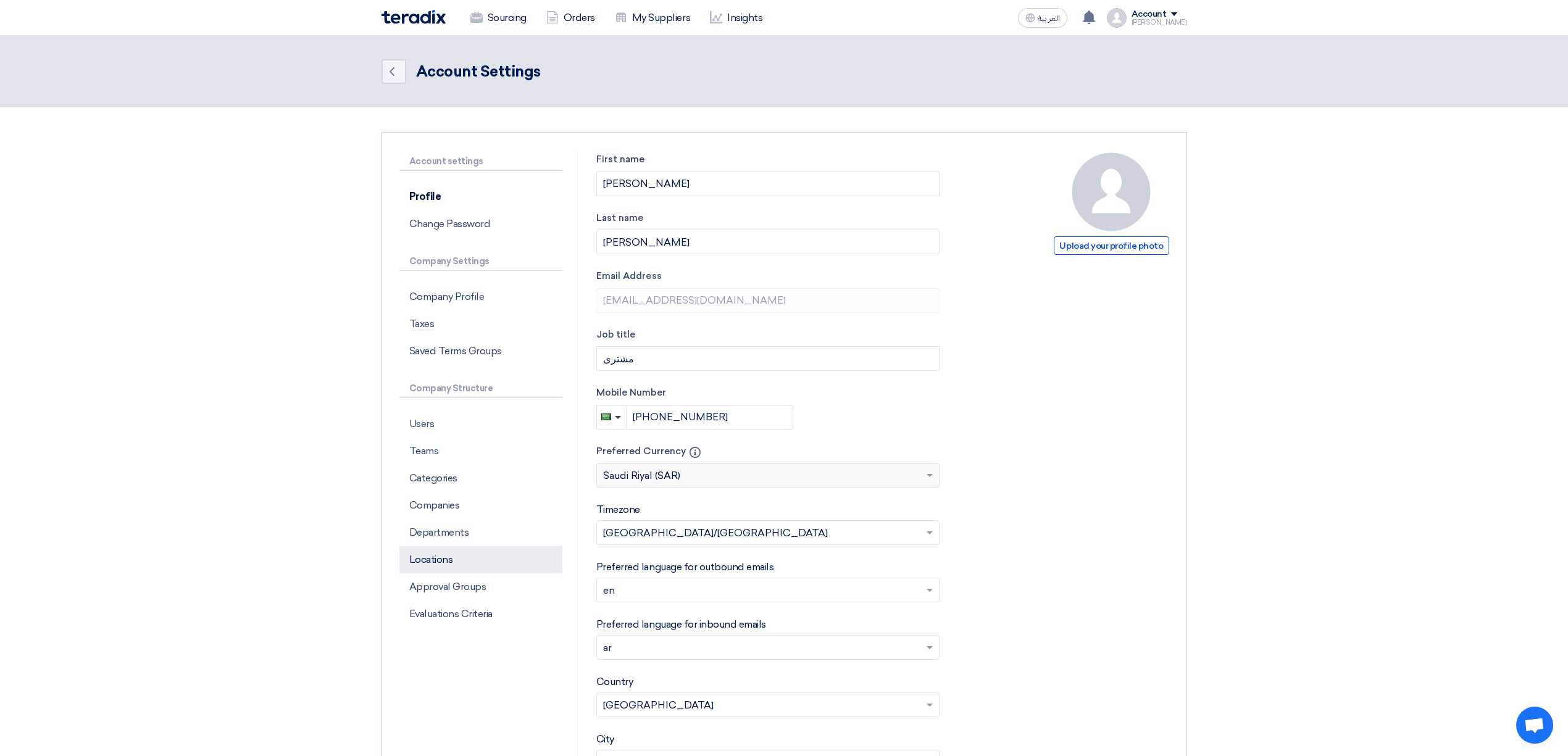
click at [429, 556] on p "Locations" at bounding box center [481, 560] width 163 height 28
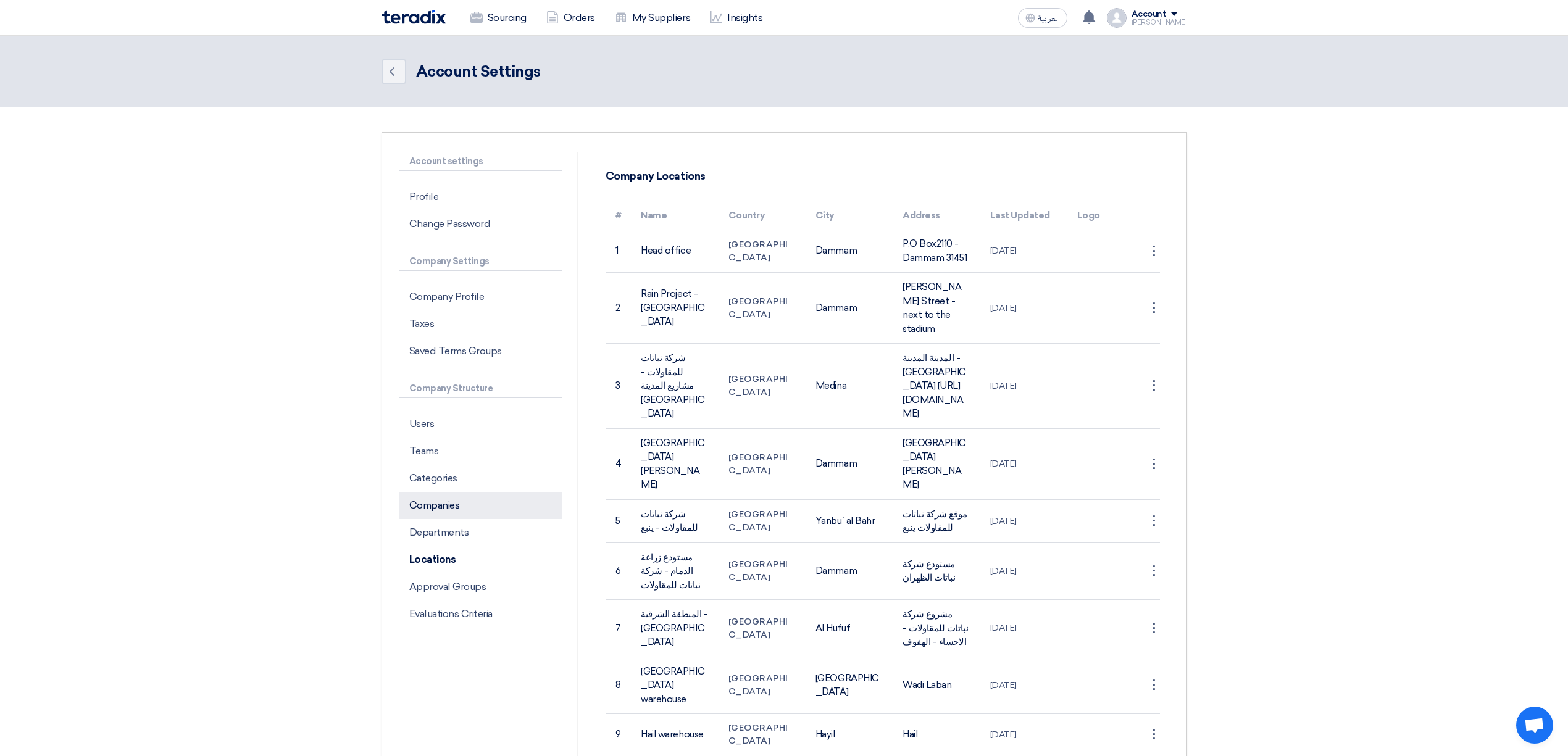
click at [450, 502] on p "Companies" at bounding box center [481, 506] width 163 height 28
